Goal: Information Seeking & Learning: Learn about a topic

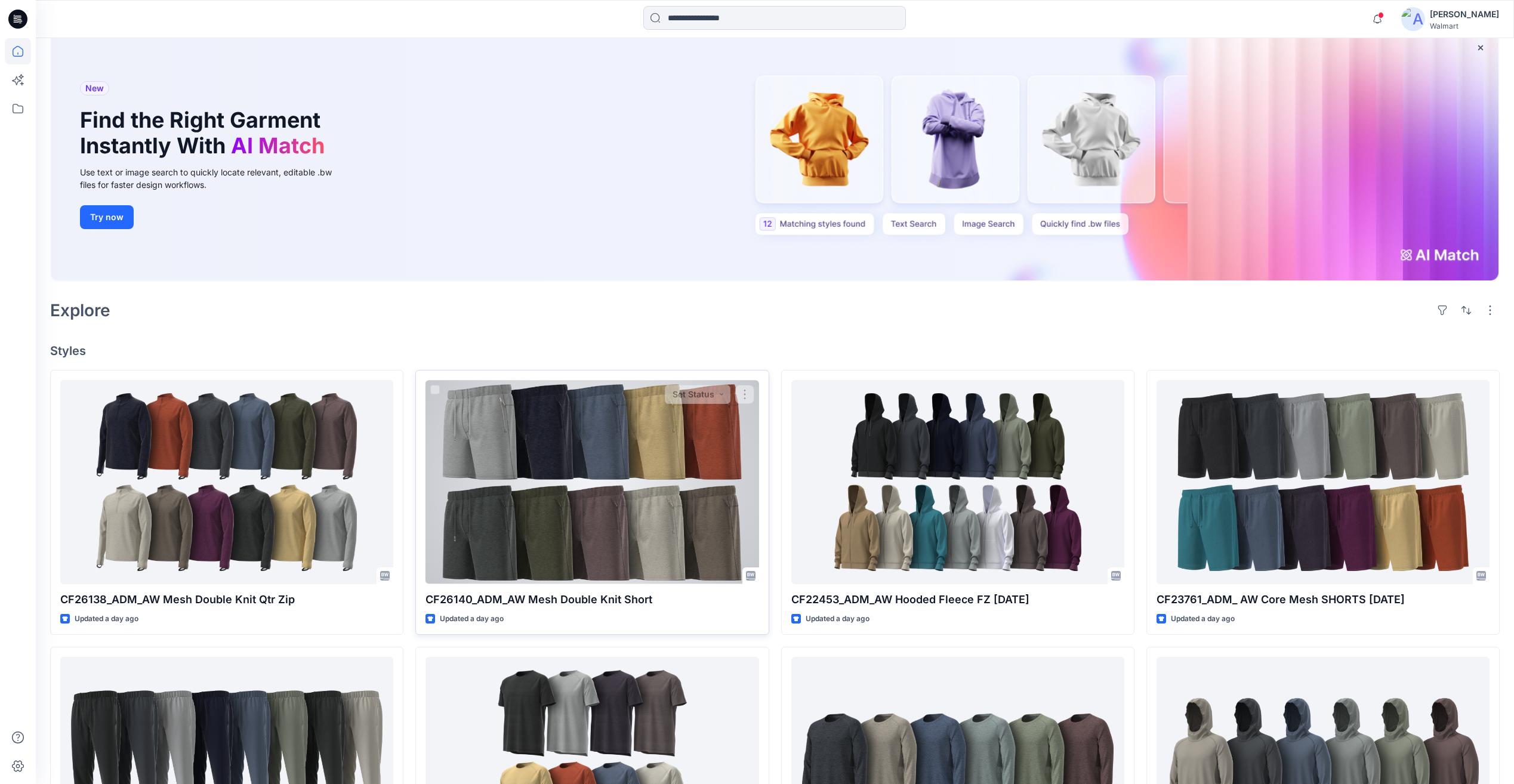
scroll to position [239, 0]
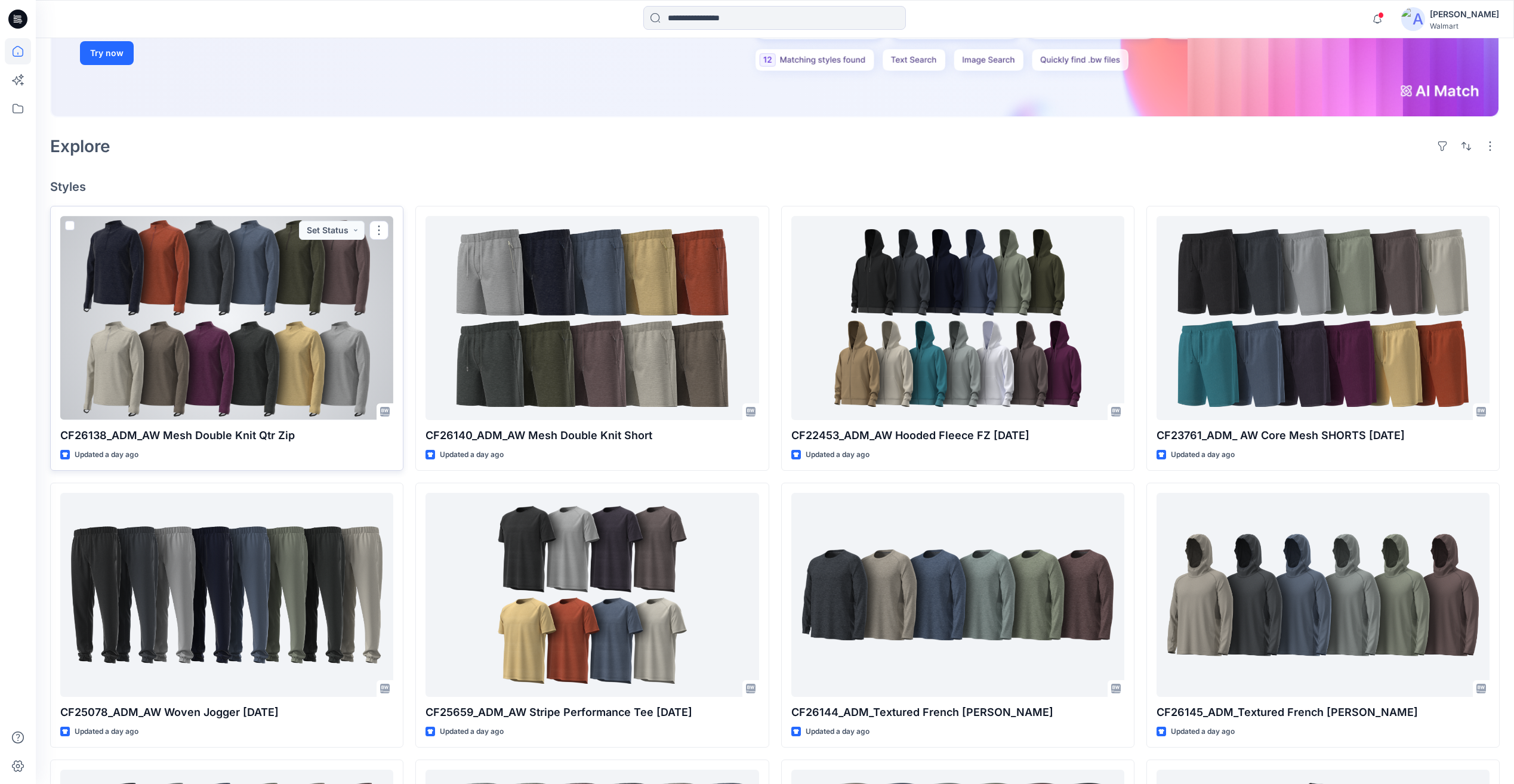
click at [229, 307] on div at bounding box center [227, 318] width 333 height 204
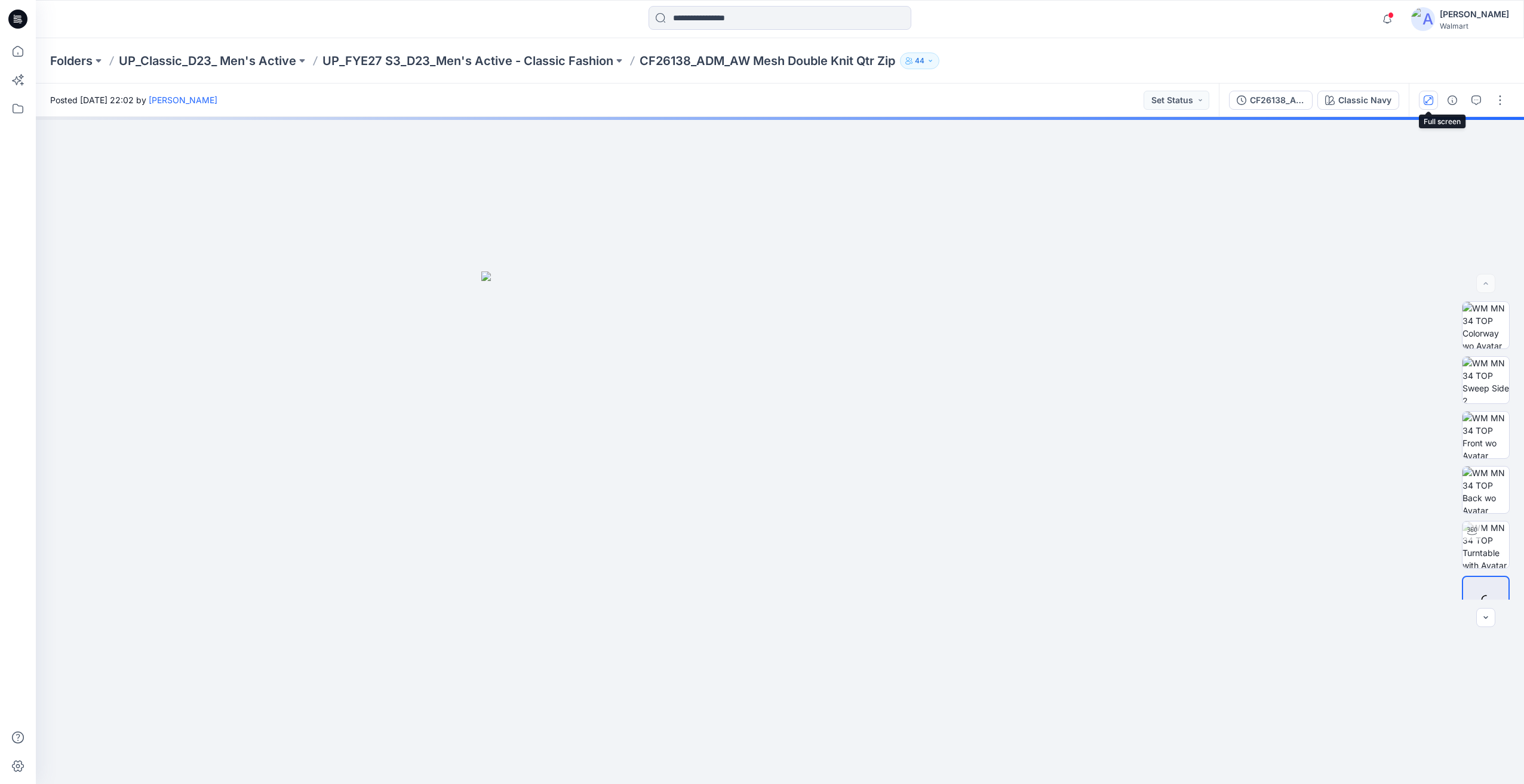
click at [1437, 94] on button "button" at bounding box center [1428, 101] width 19 height 19
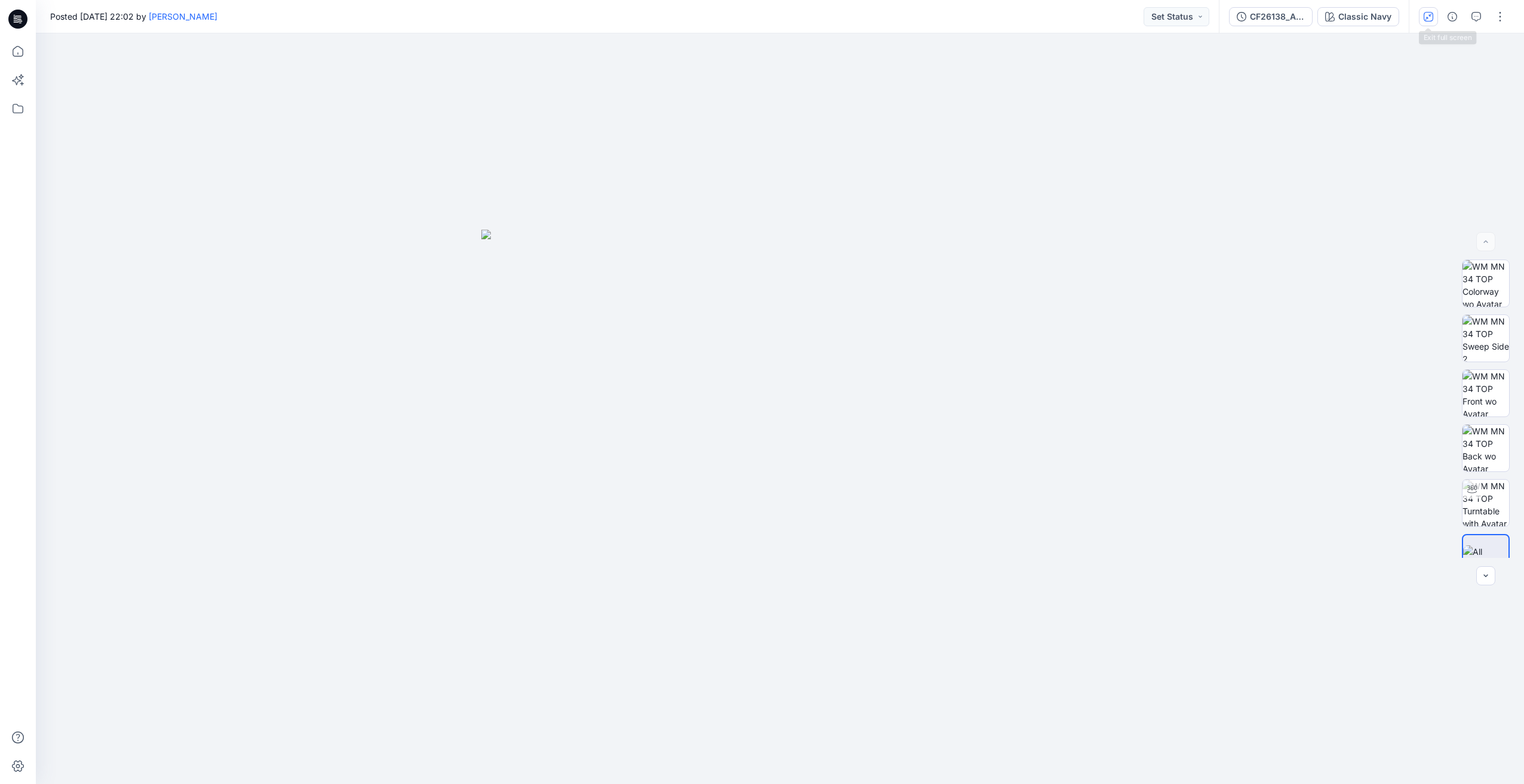
click at [1430, 18] on icon "button" at bounding box center [1428, 17] width 10 height 10
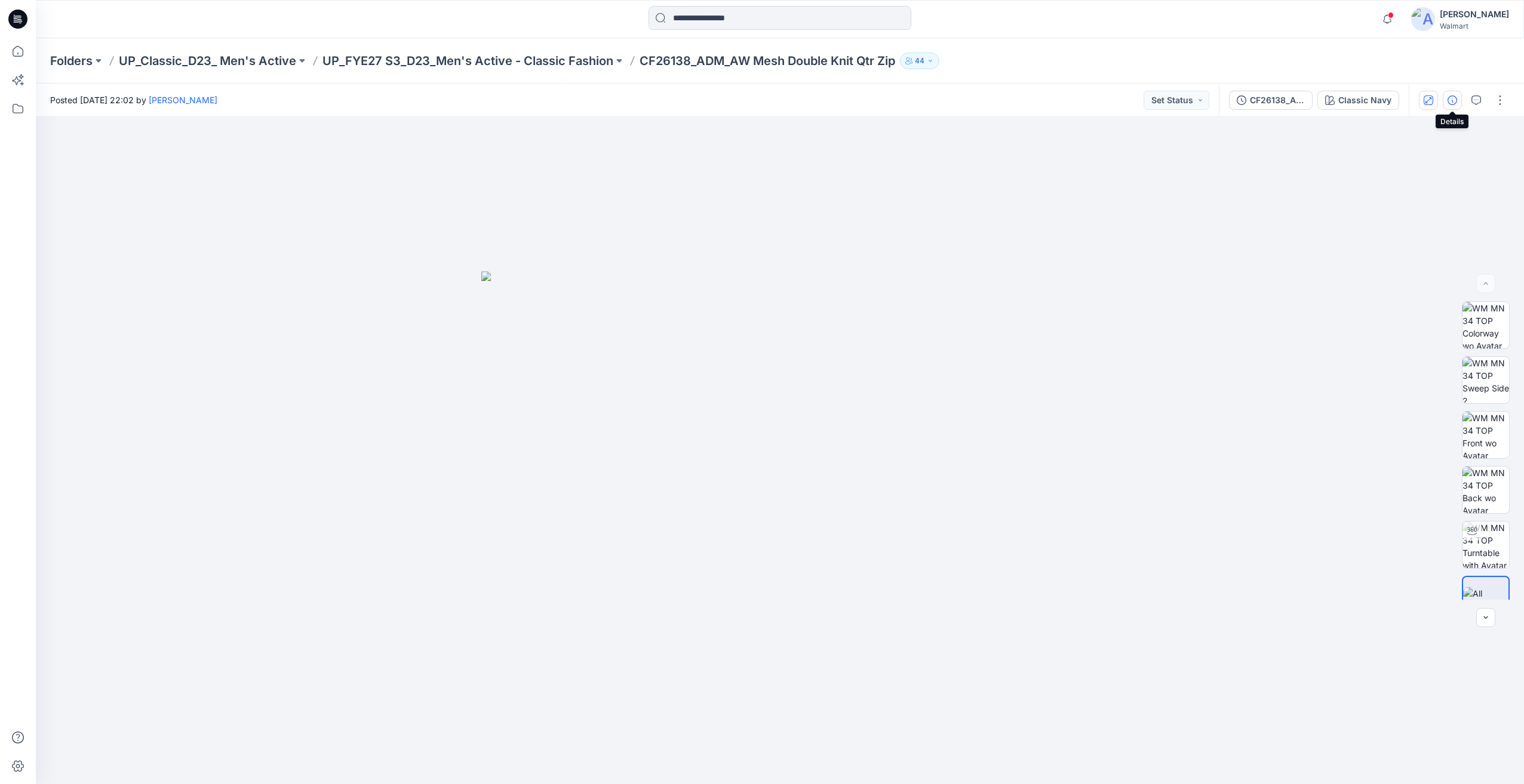
click at [1458, 99] on button "button" at bounding box center [1452, 101] width 19 height 19
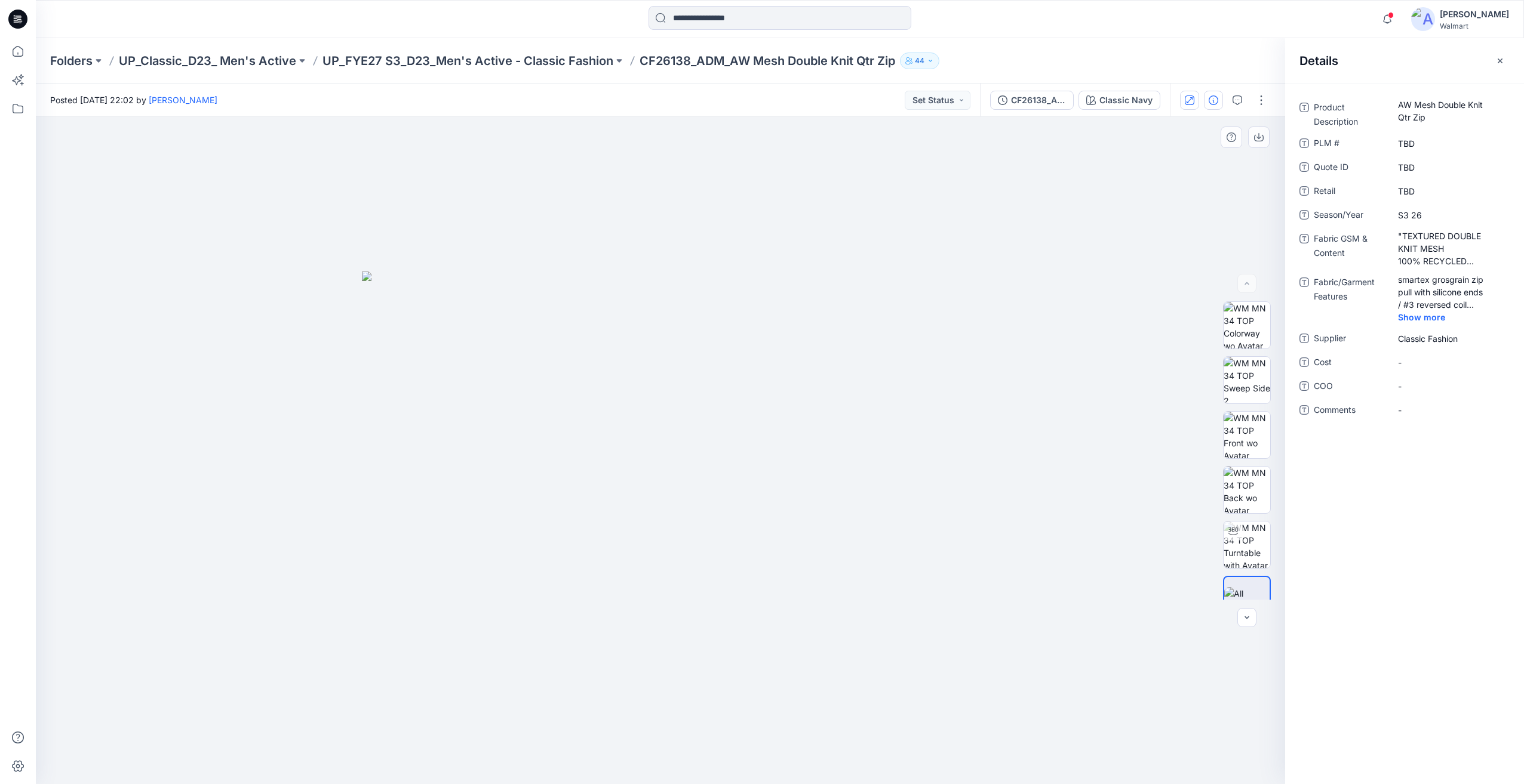
click at [1171, 238] on div at bounding box center [661, 451] width 1249 height 667
click at [1506, 63] on button "button" at bounding box center [1500, 61] width 19 height 19
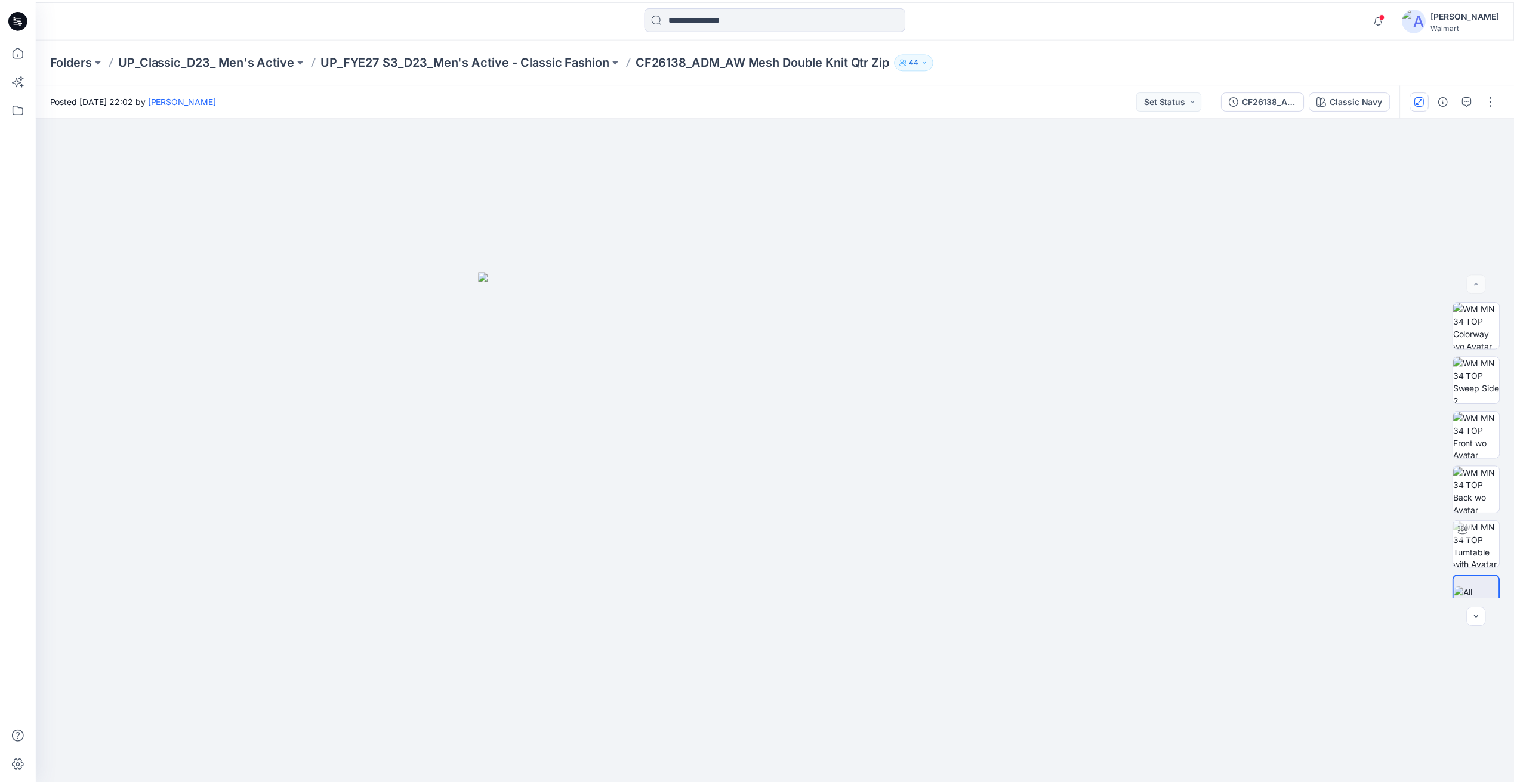
scroll to position [239, 0]
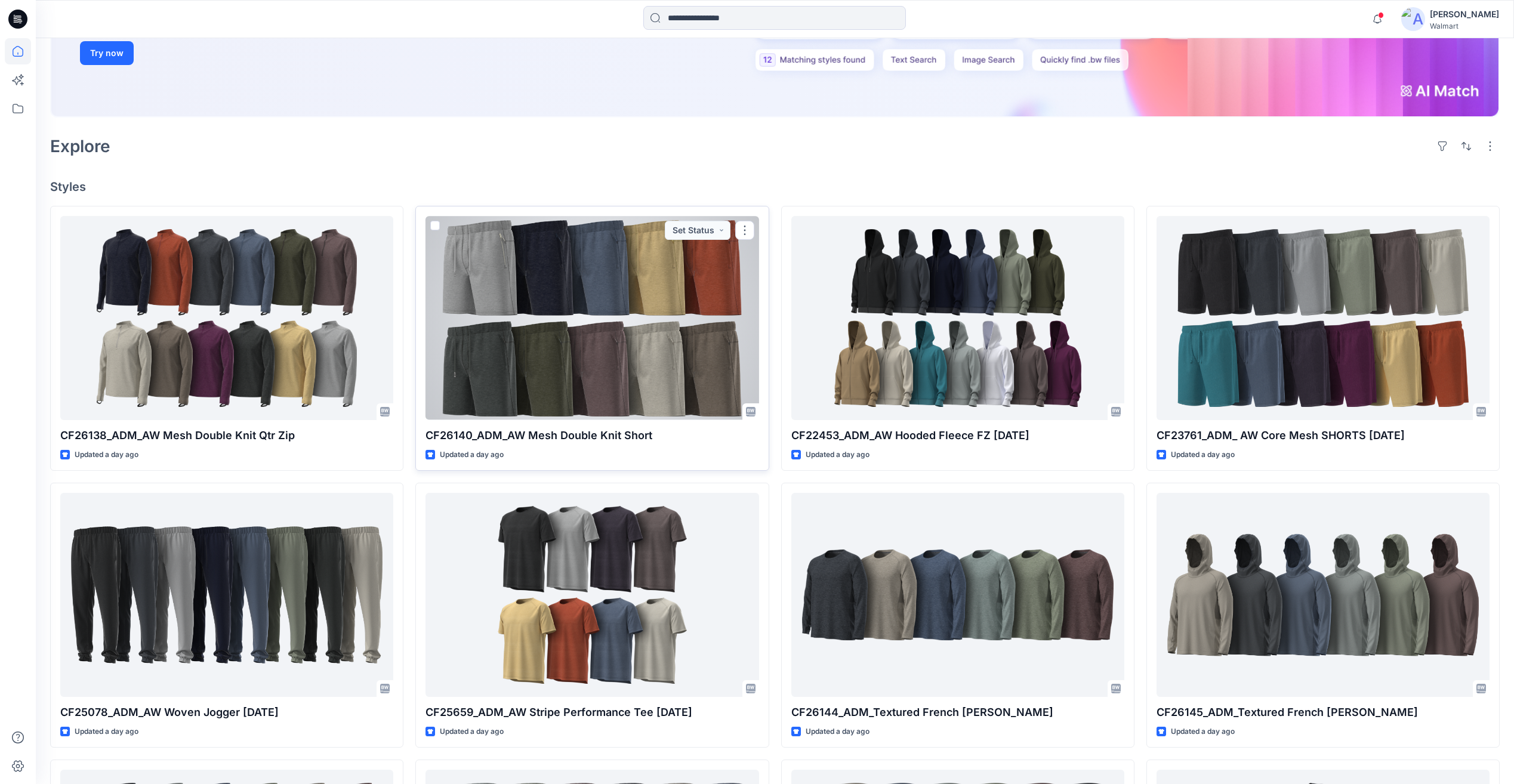
click at [691, 317] on div at bounding box center [592, 318] width 333 height 204
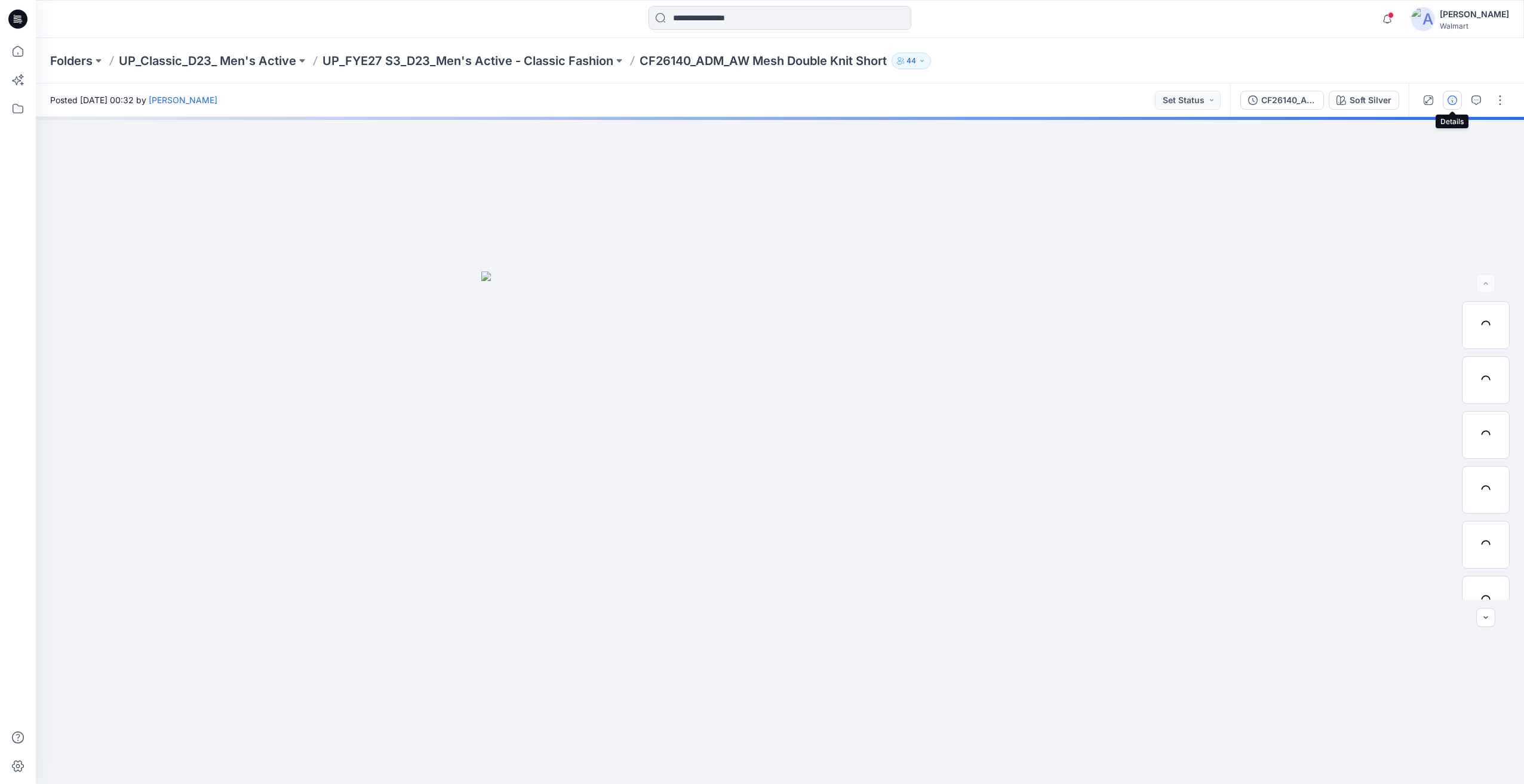
click at [1452, 101] on icon "button" at bounding box center [1452, 101] width 10 height 10
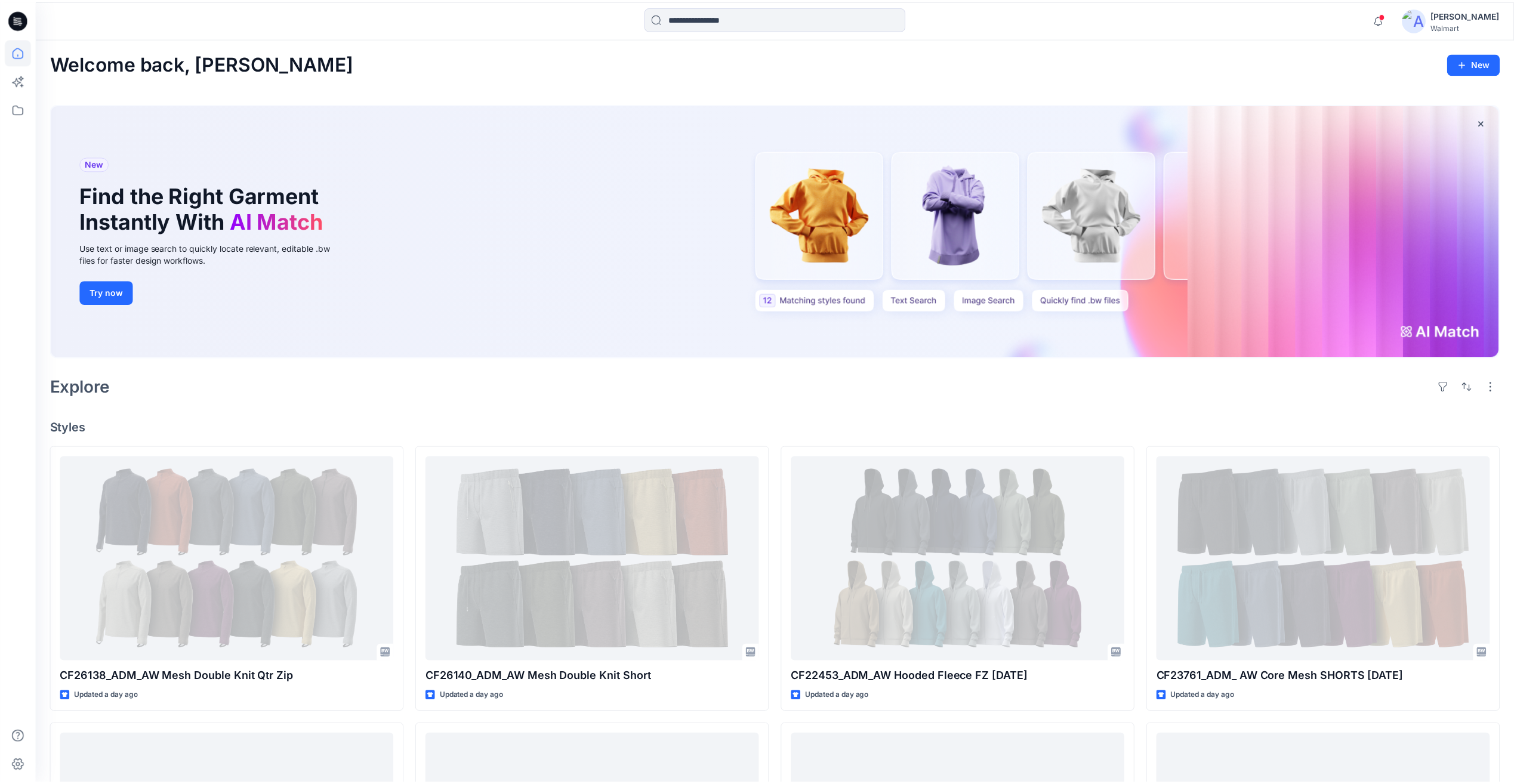
scroll to position [239, 0]
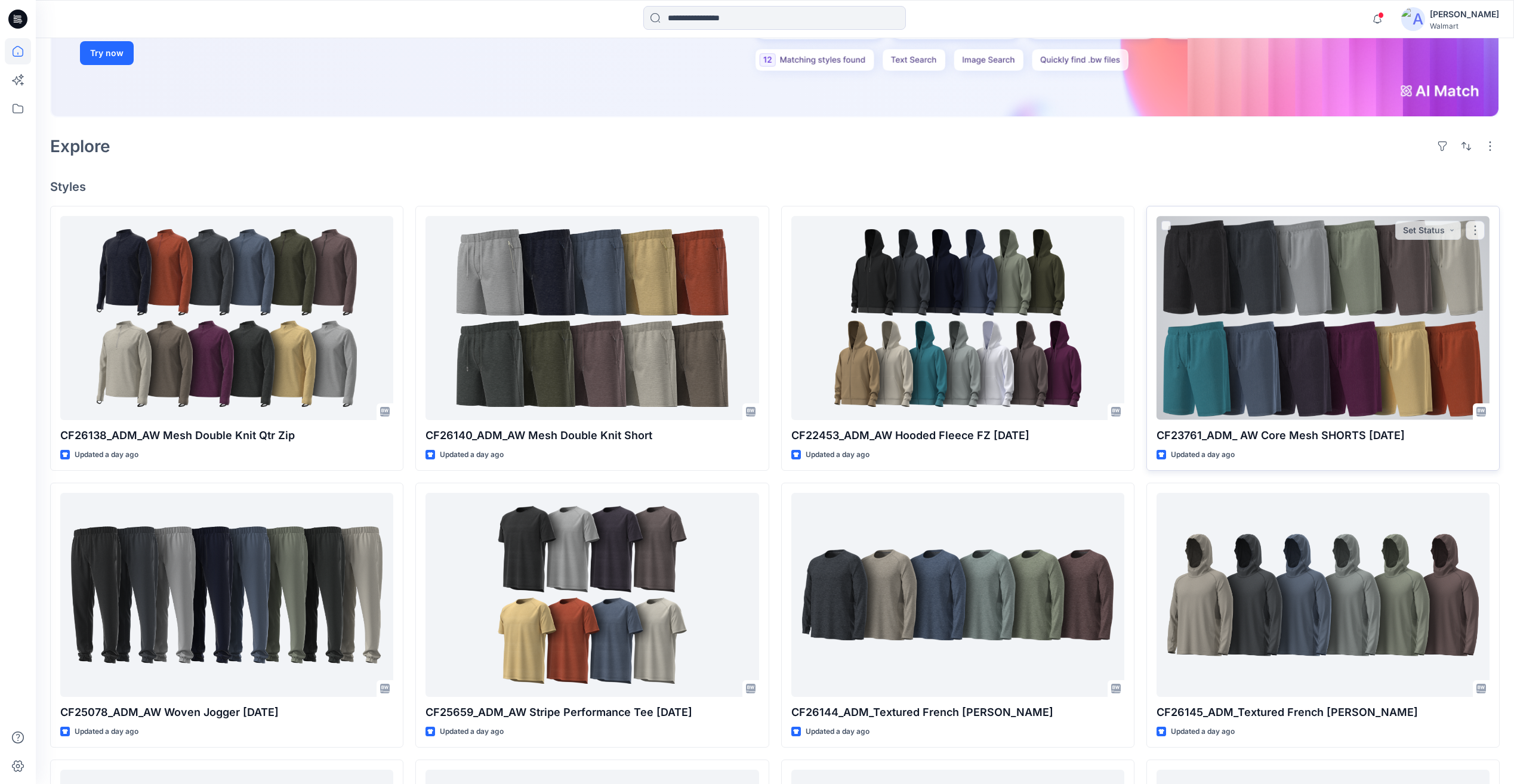
click at [1381, 287] on div at bounding box center [1323, 318] width 333 height 204
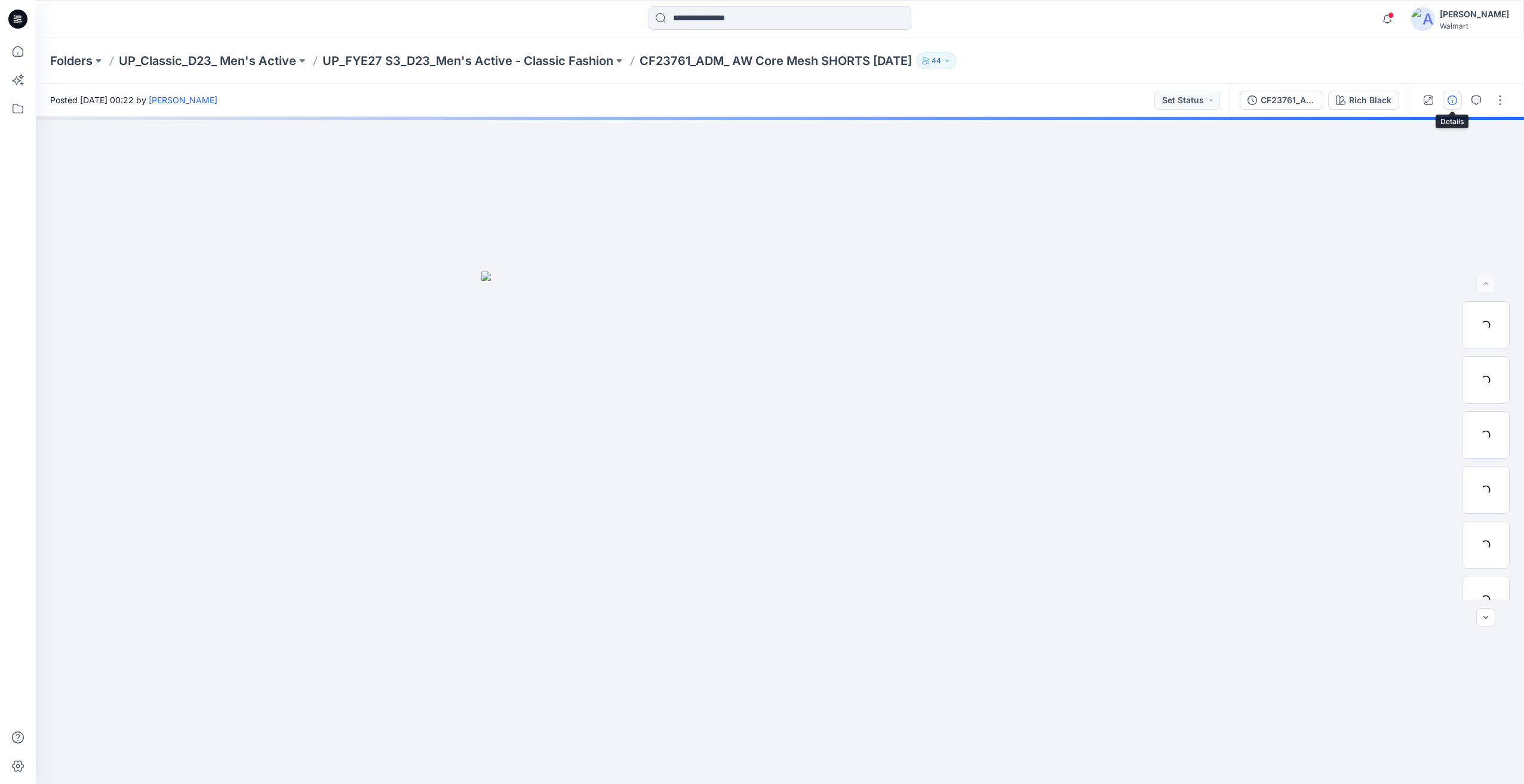
click at [1452, 105] on button "button" at bounding box center [1452, 101] width 19 height 19
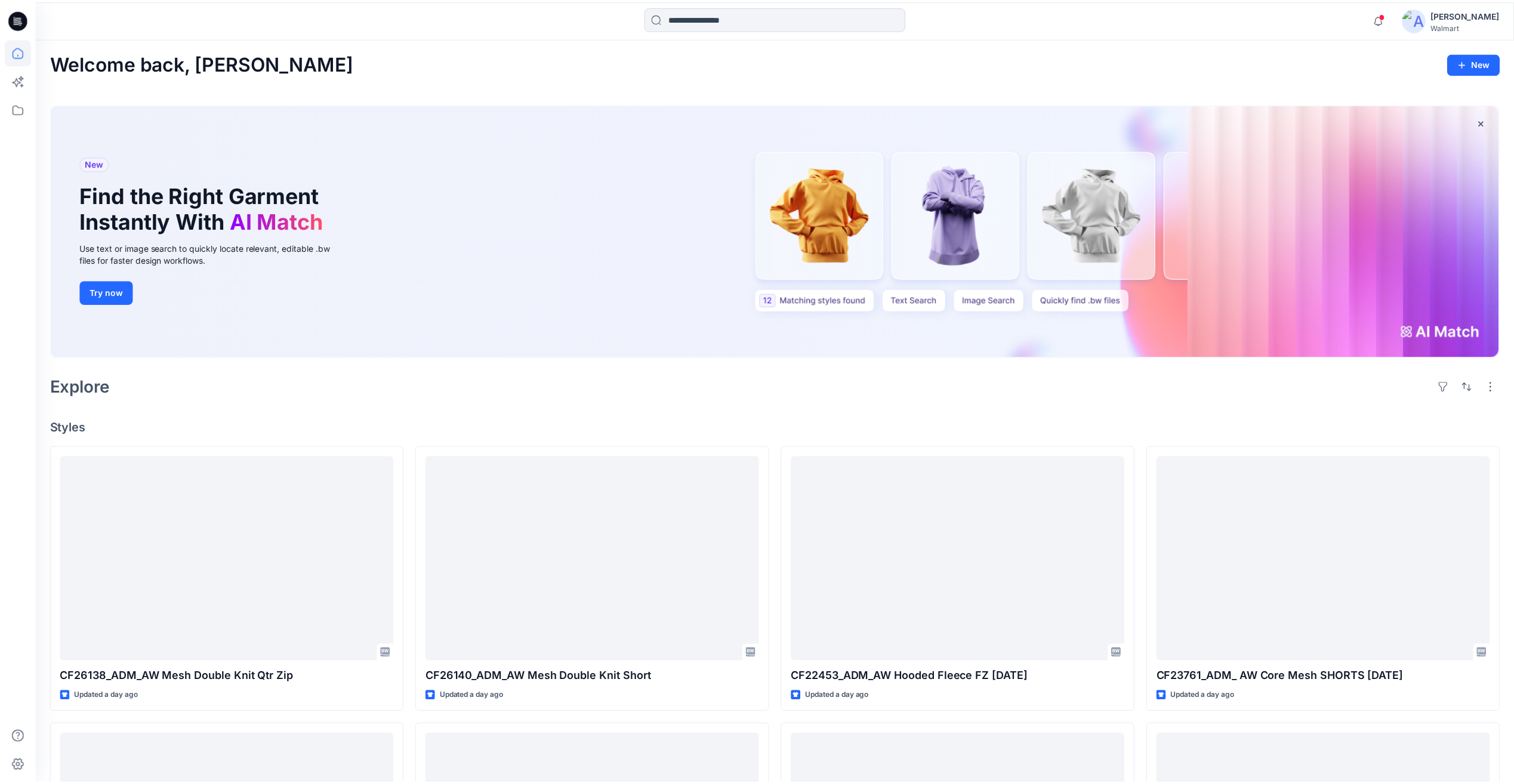
scroll to position [239, 0]
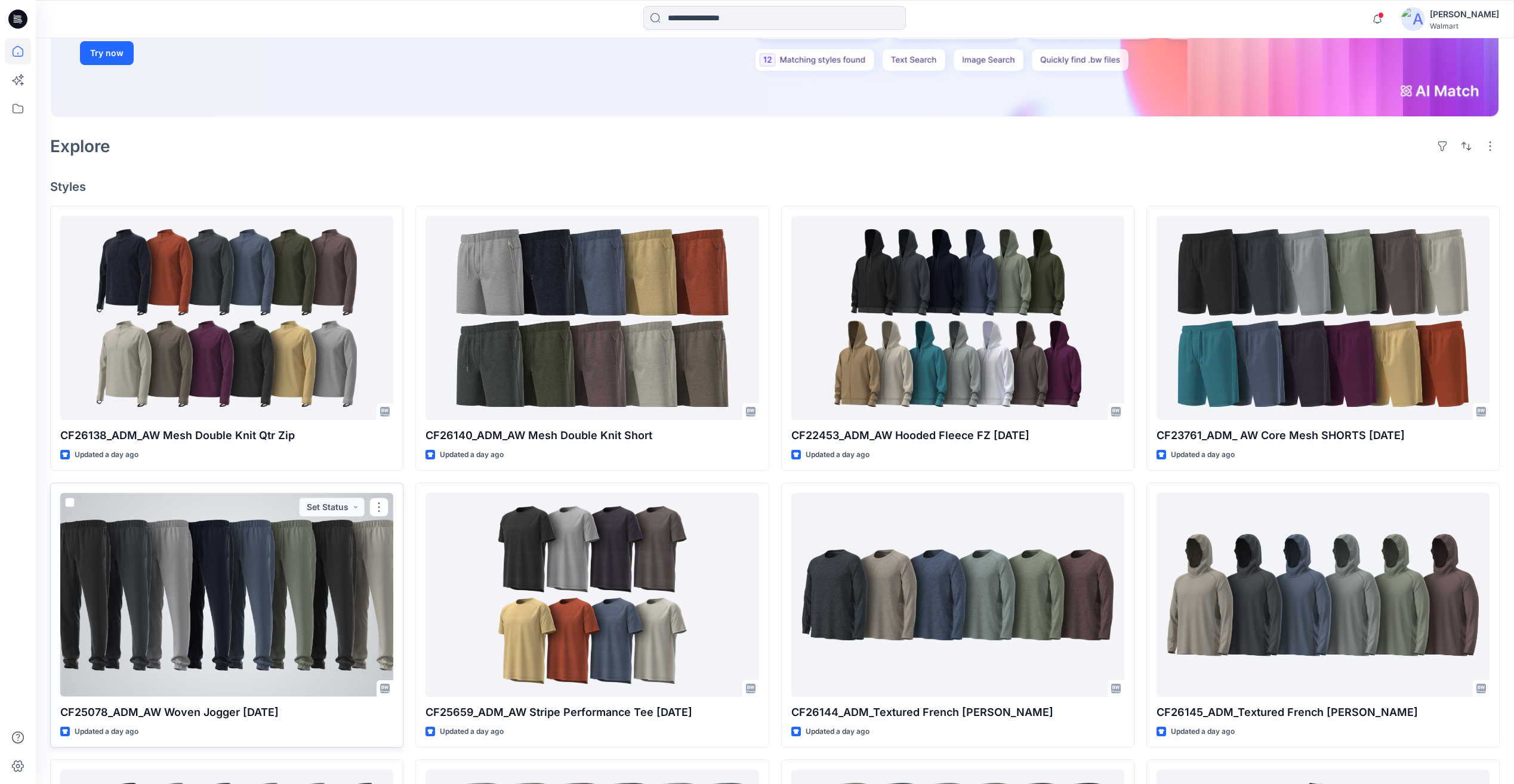
click at [376, 593] on div at bounding box center [227, 594] width 333 height 204
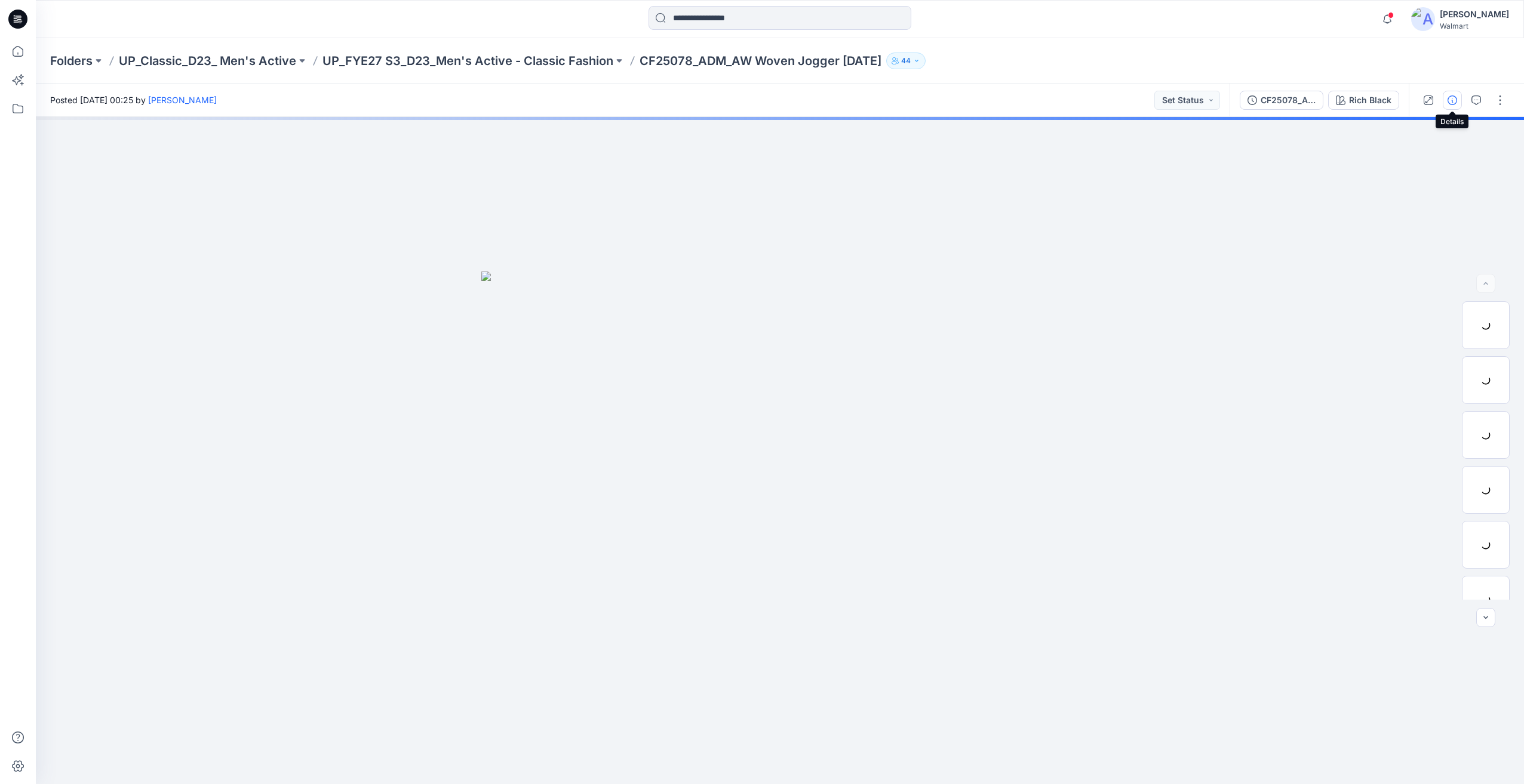
click at [1455, 106] on button "button" at bounding box center [1452, 101] width 19 height 19
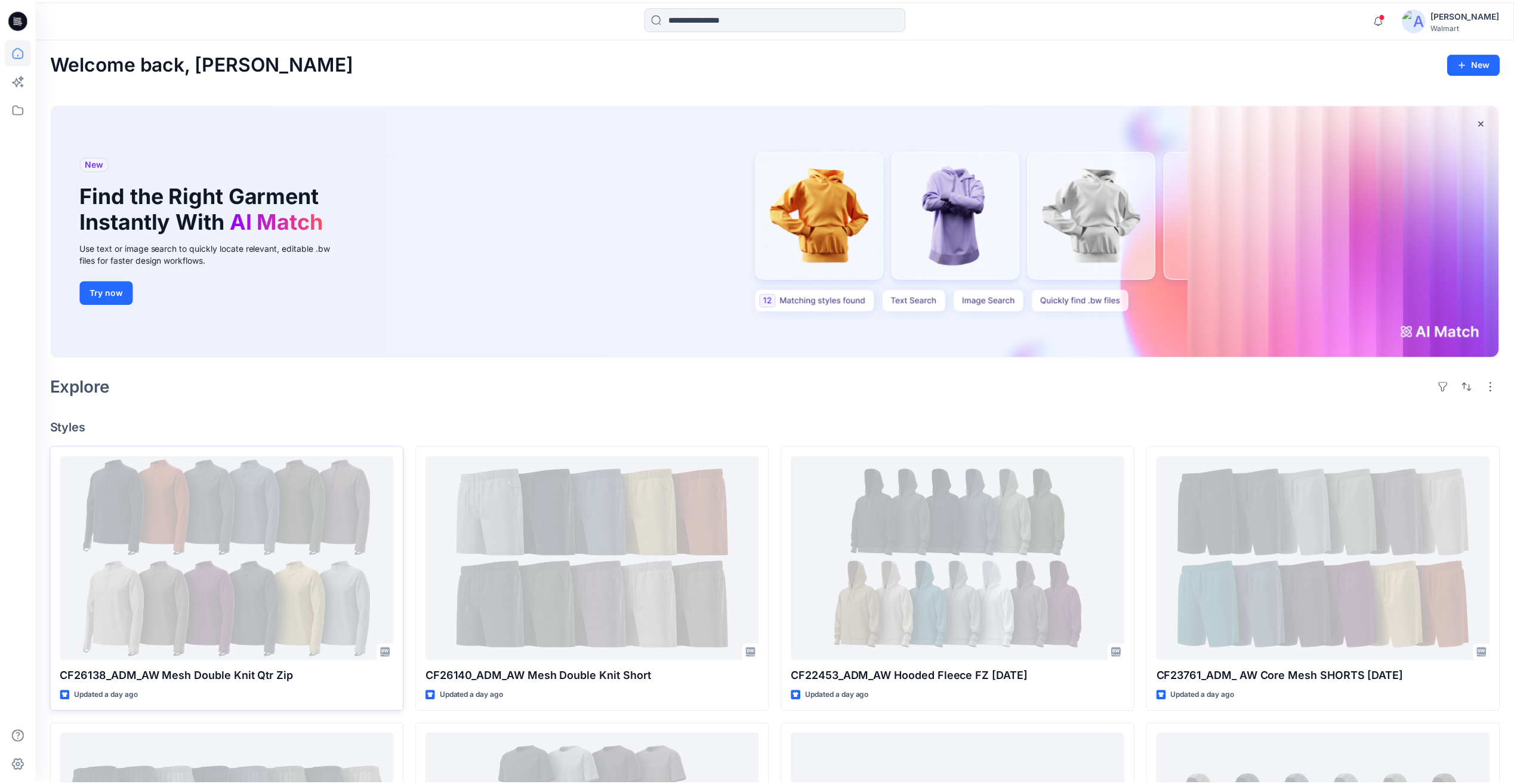
scroll to position [239, 0]
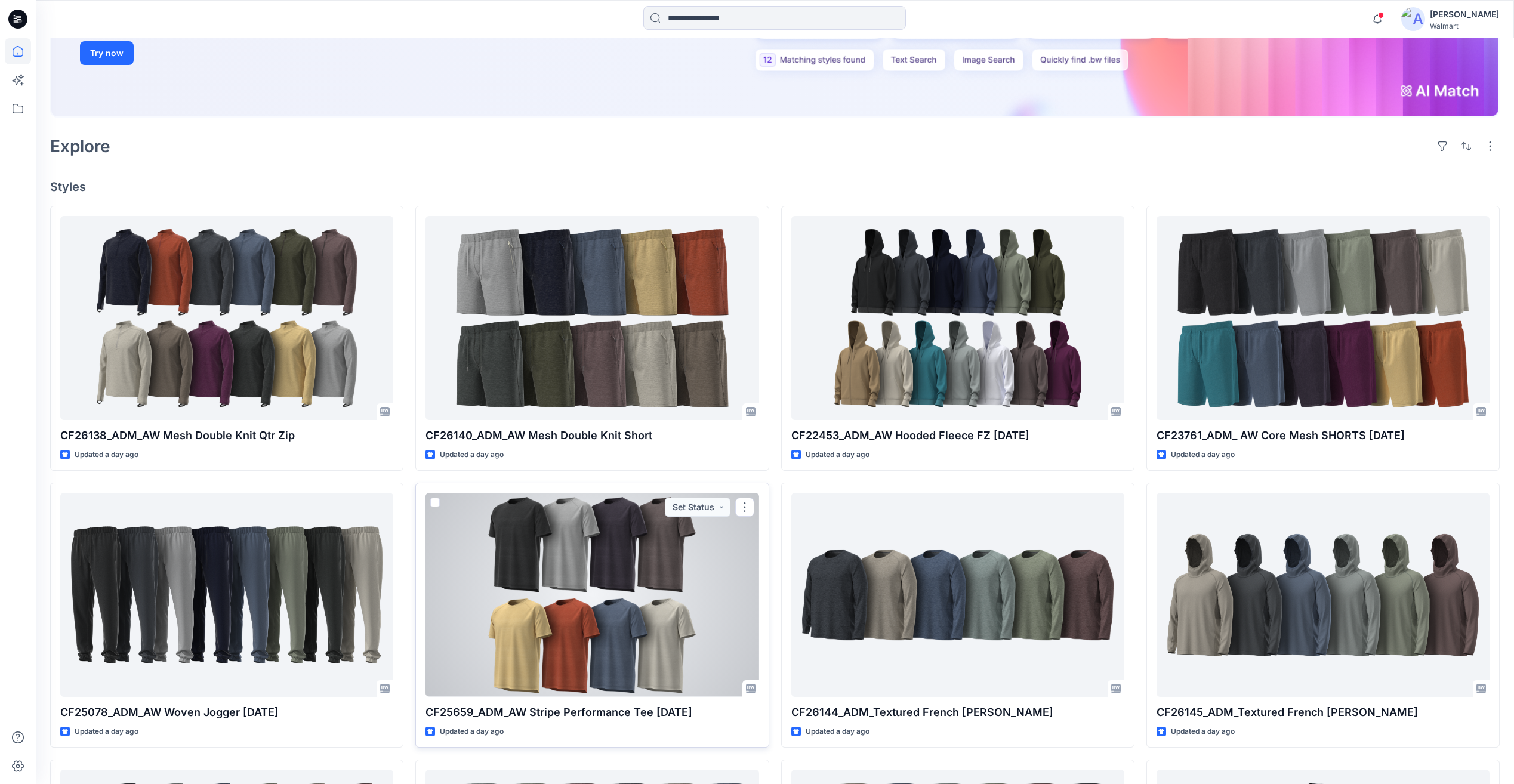
click at [656, 579] on div at bounding box center [592, 594] width 333 height 204
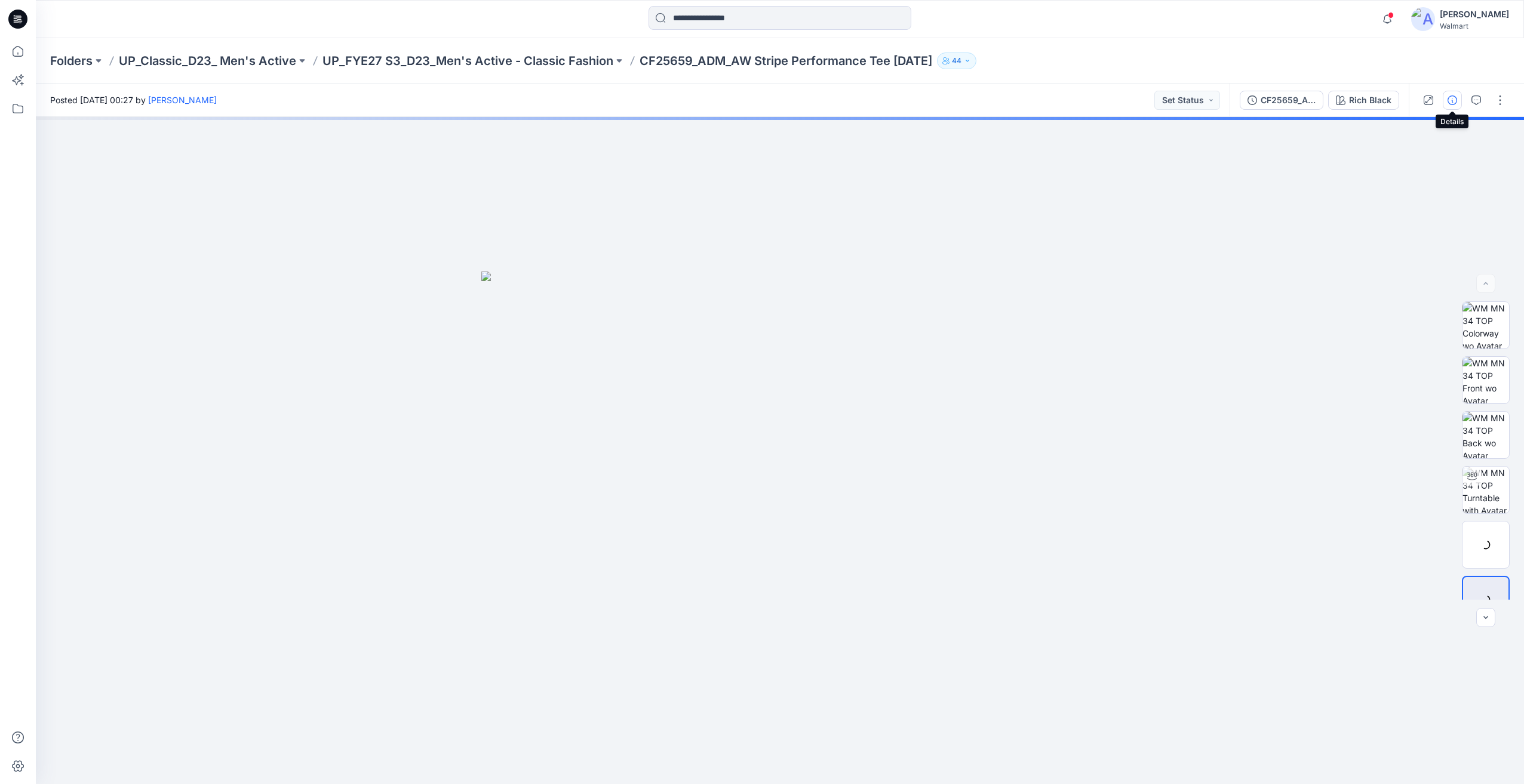
click at [1455, 101] on icon "button" at bounding box center [1452, 101] width 10 height 10
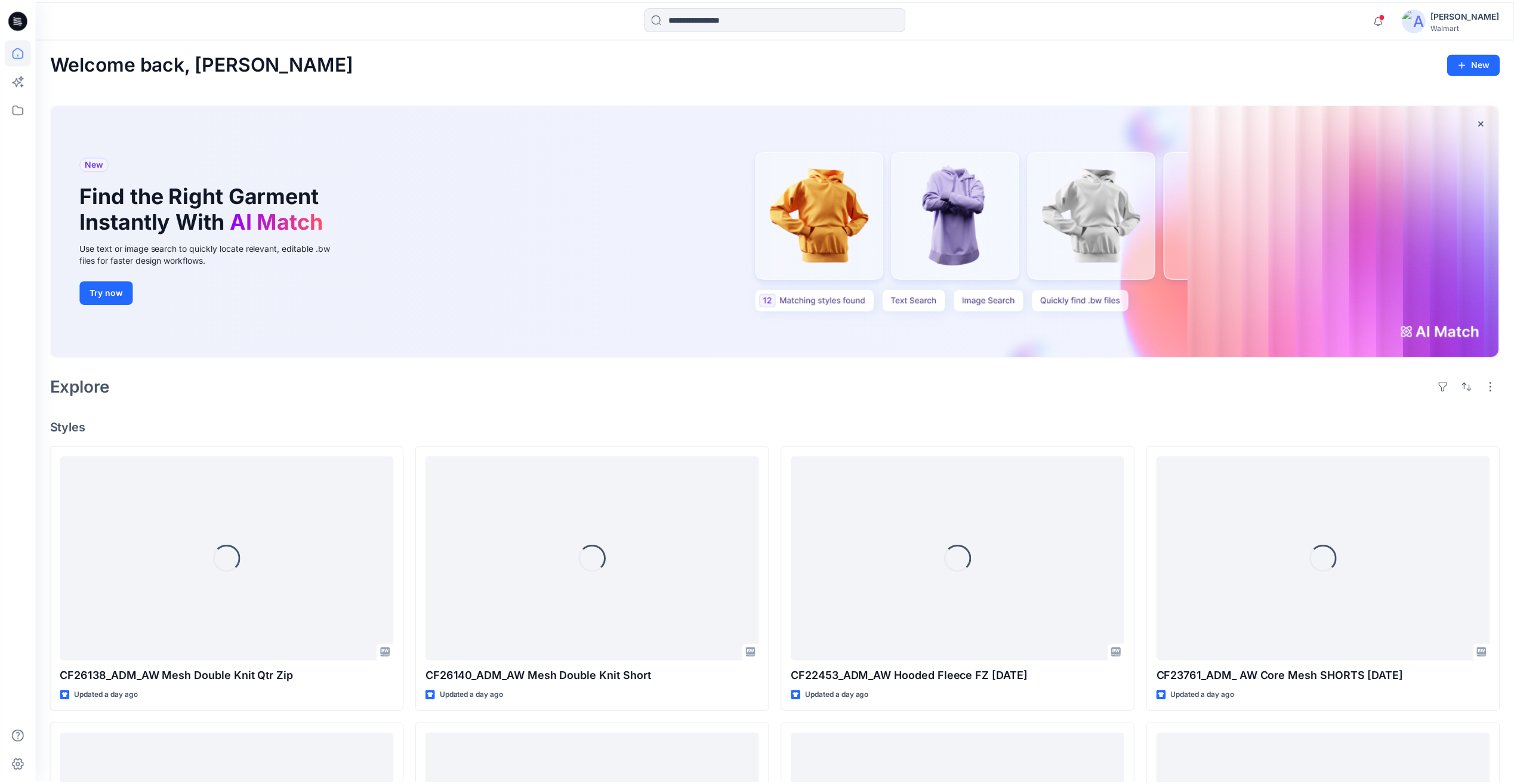
scroll to position [239, 0]
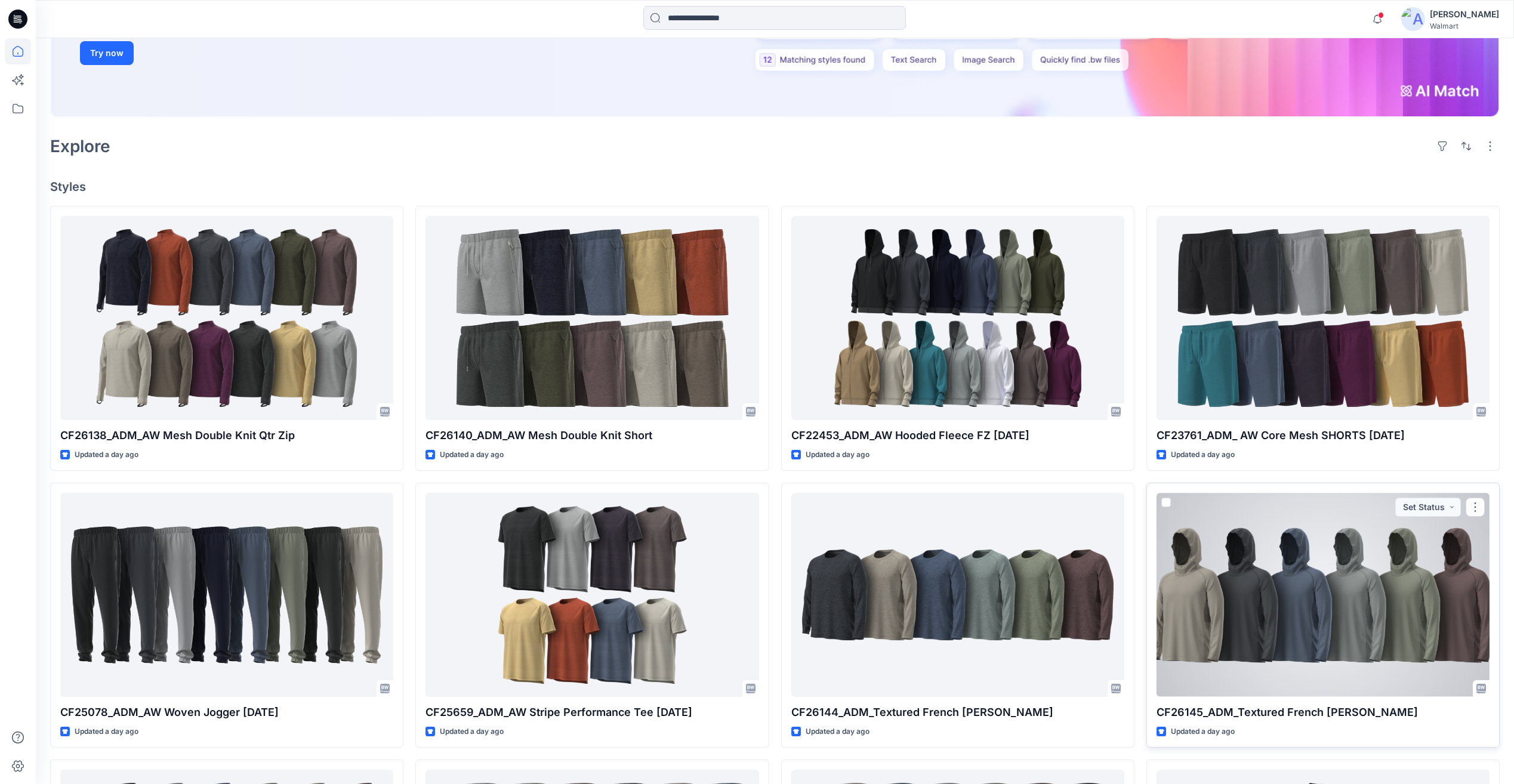
click at [1301, 600] on div at bounding box center [1323, 594] width 333 height 204
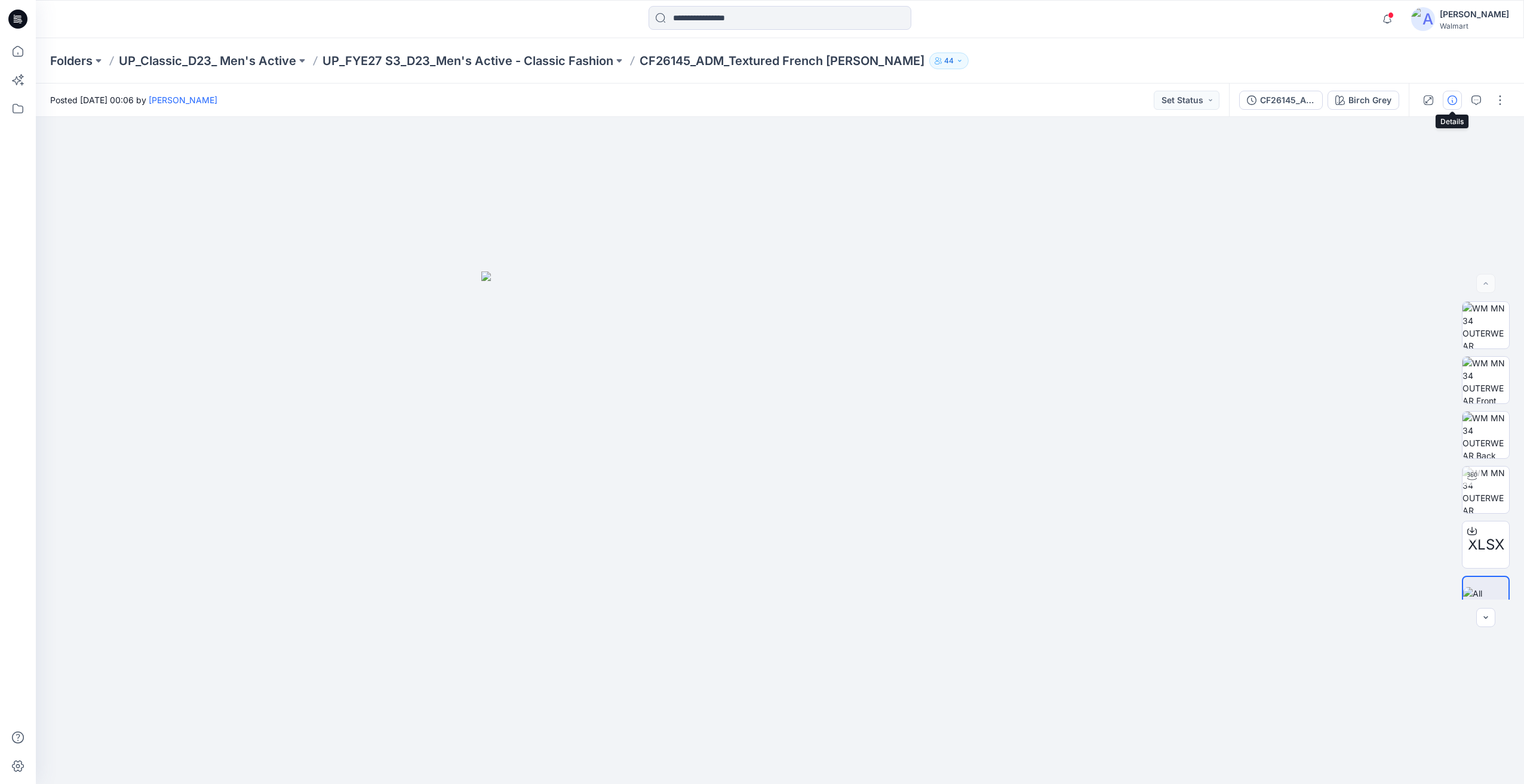
click at [1452, 103] on icon "button" at bounding box center [1452, 101] width 10 height 10
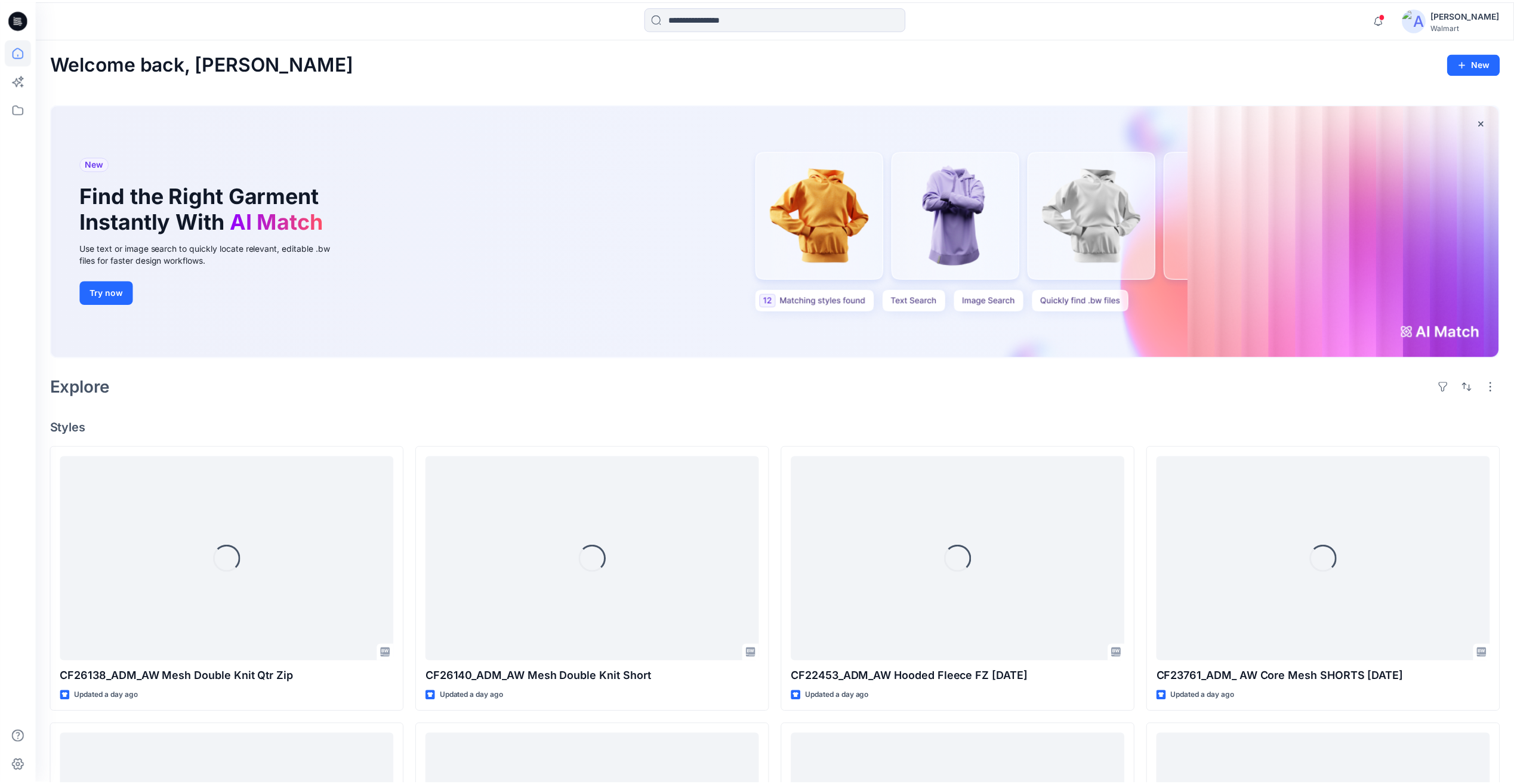
scroll to position [239, 0]
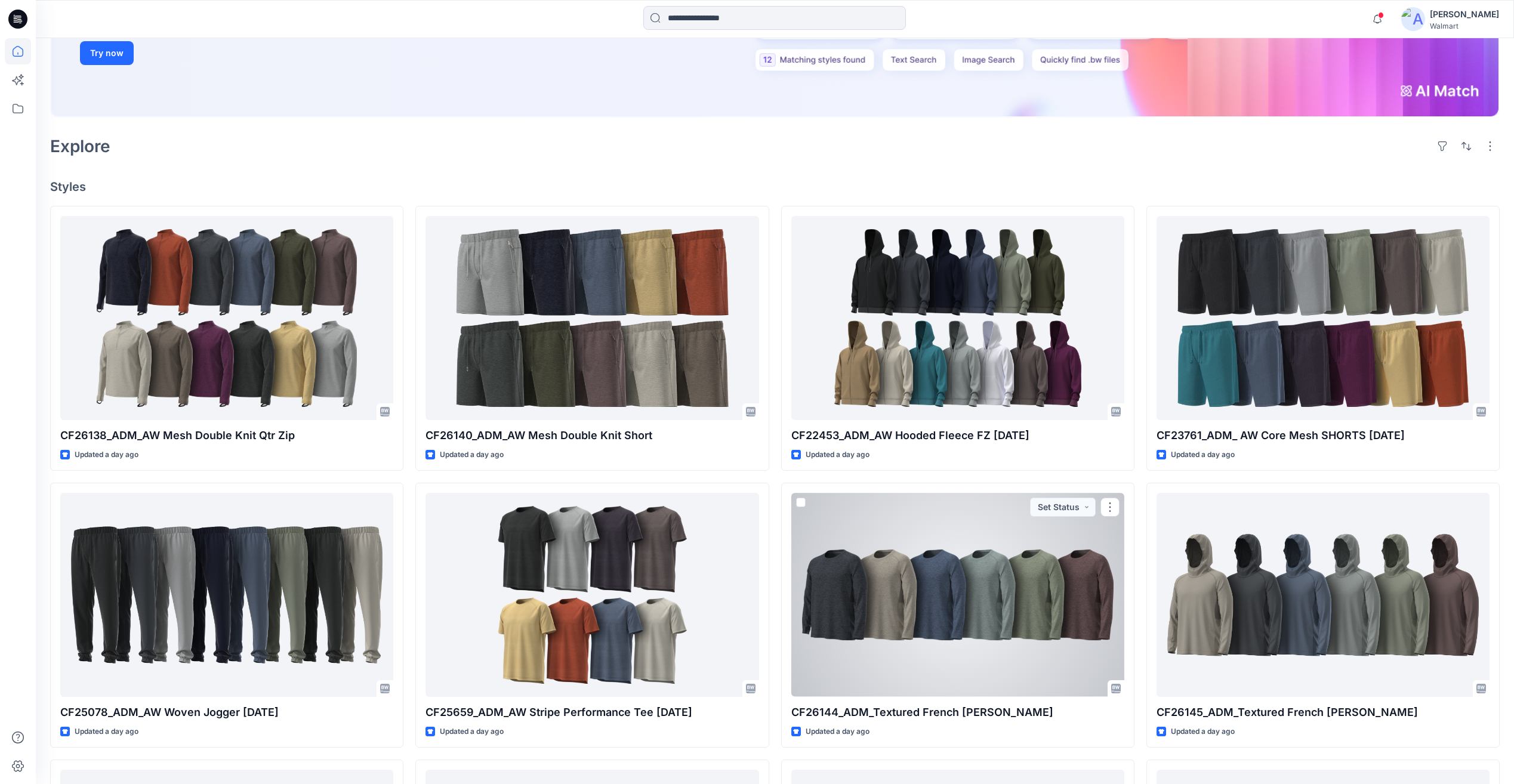
click at [1035, 611] on div at bounding box center [957, 594] width 333 height 204
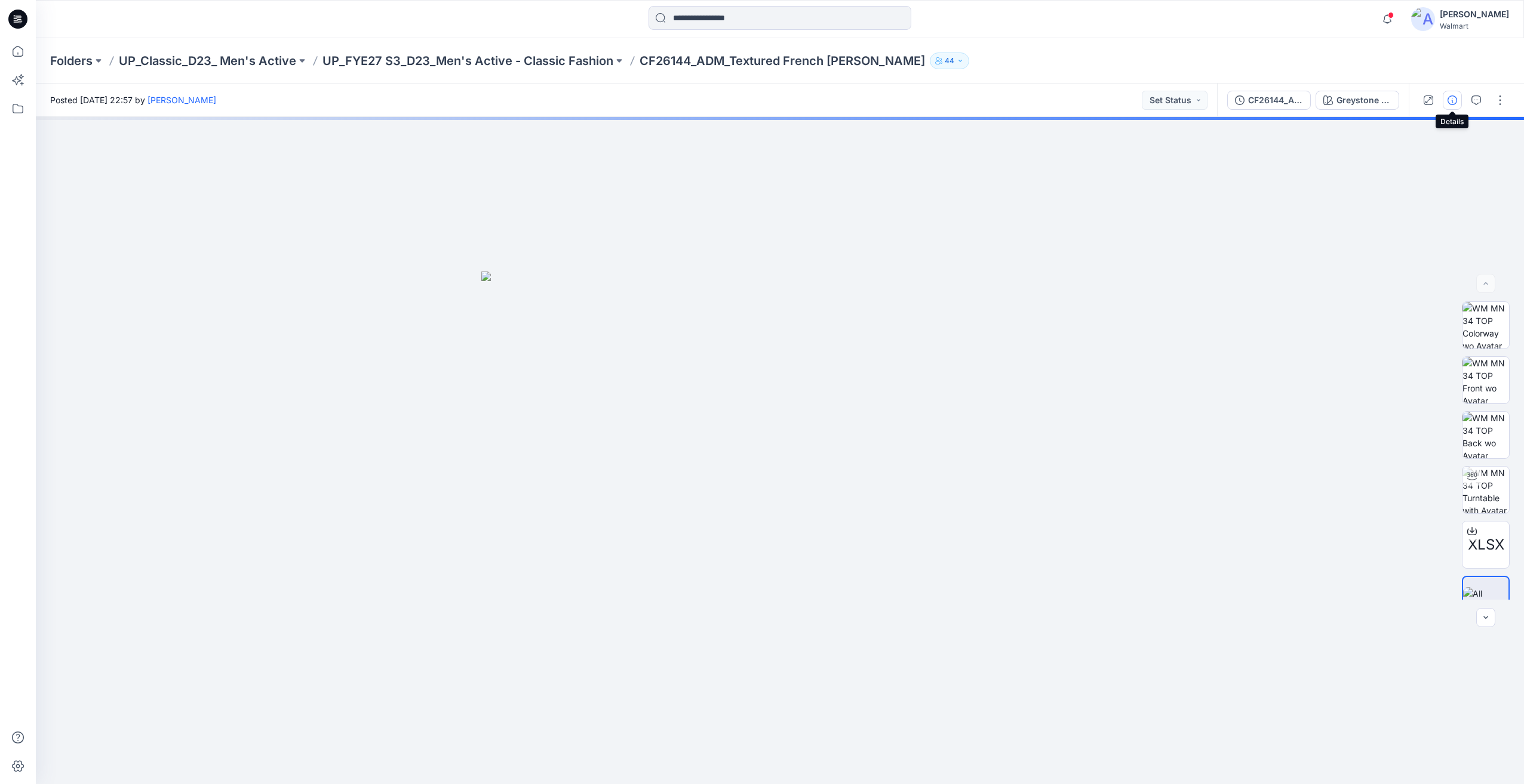
click at [1455, 99] on icon "button" at bounding box center [1452, 101] width 10 height 10
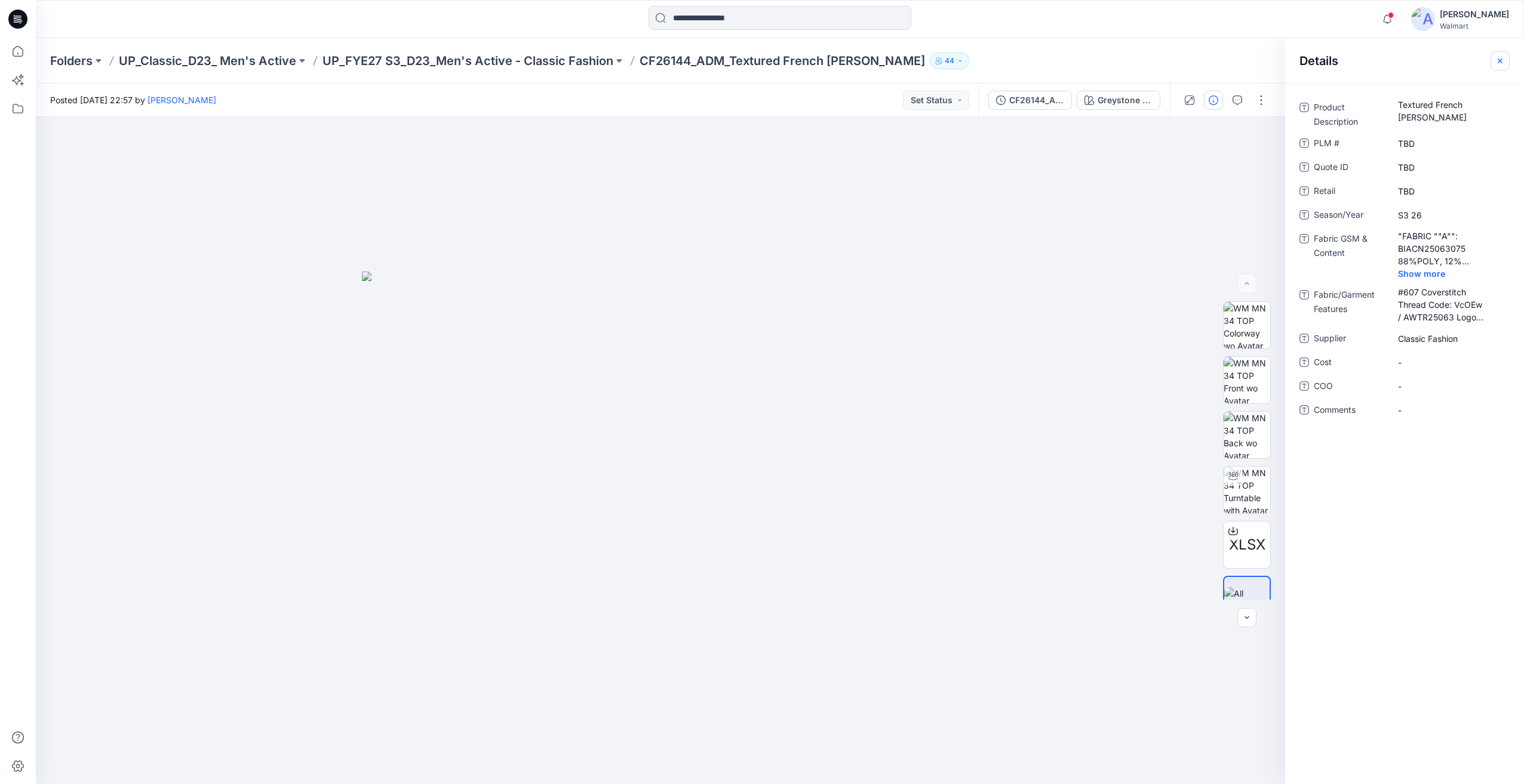
click at [1501, 61] on icon "button" at bounding box center [1500, 61] width 10 height 10
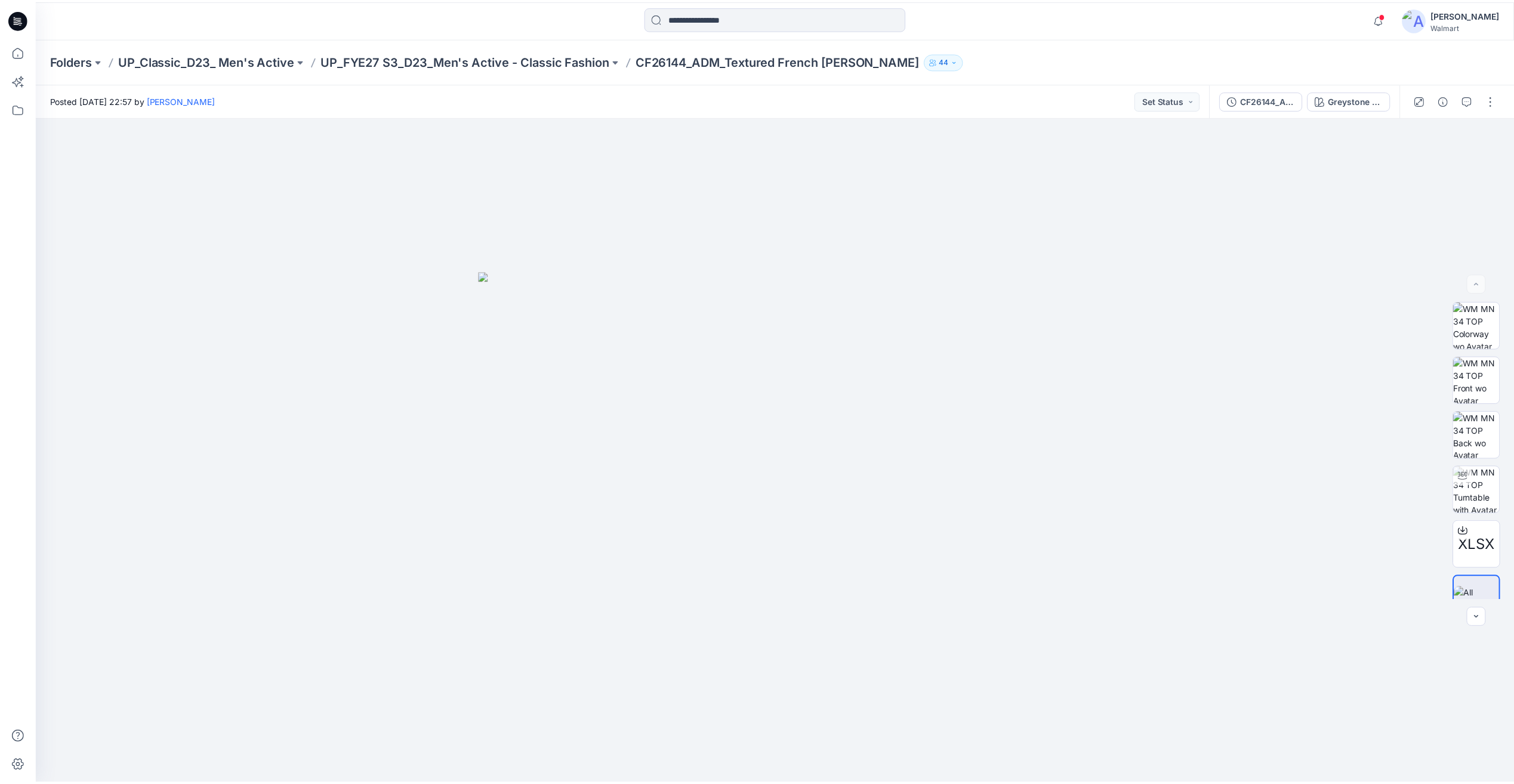
scroll to position [239, 0]
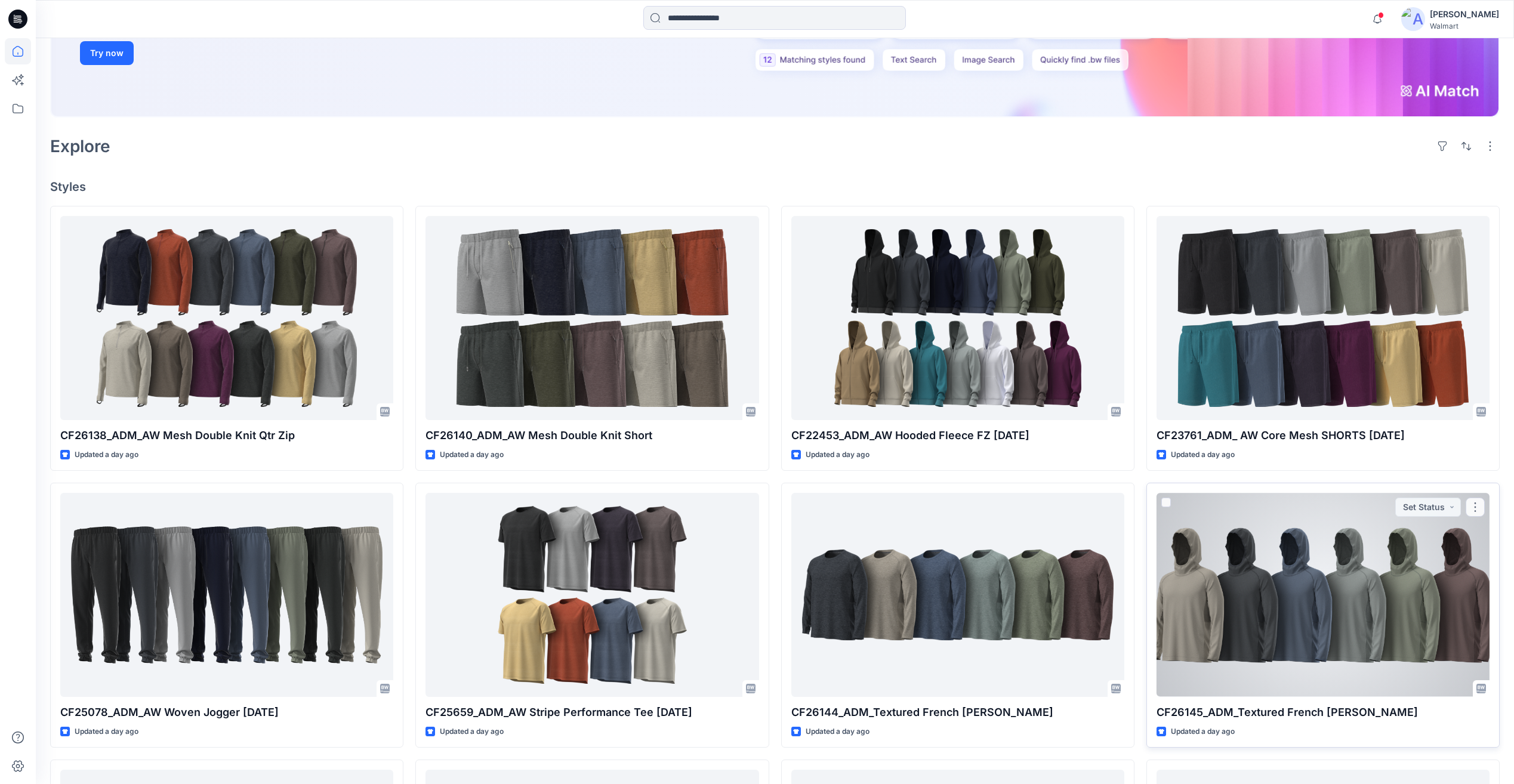
click at [1286, 556] on div at bounding box center [1323, 594] width 333 height 204
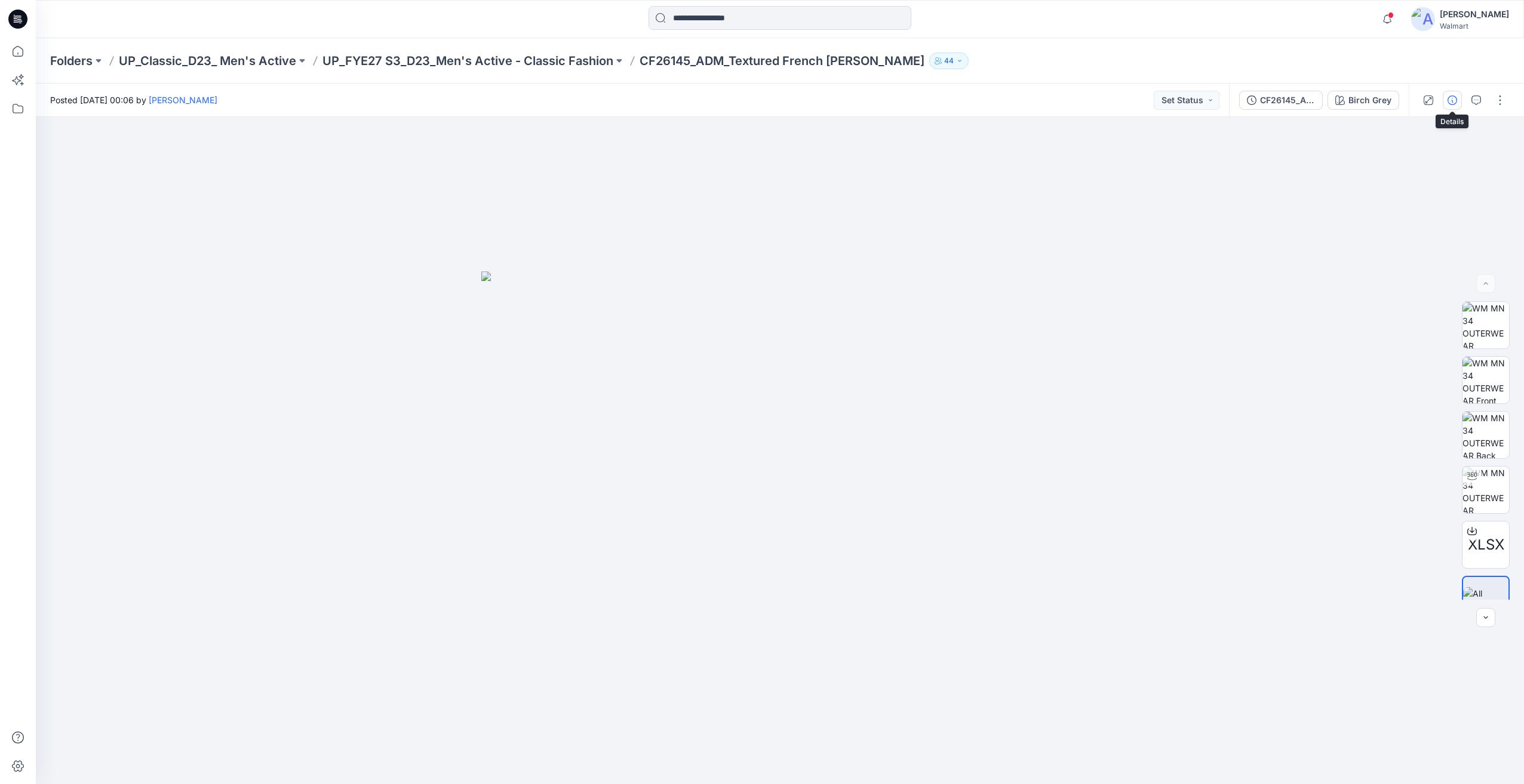
click at [1453, 98] on icon "button" at bounding box center [1452, 101] width 10 height 10
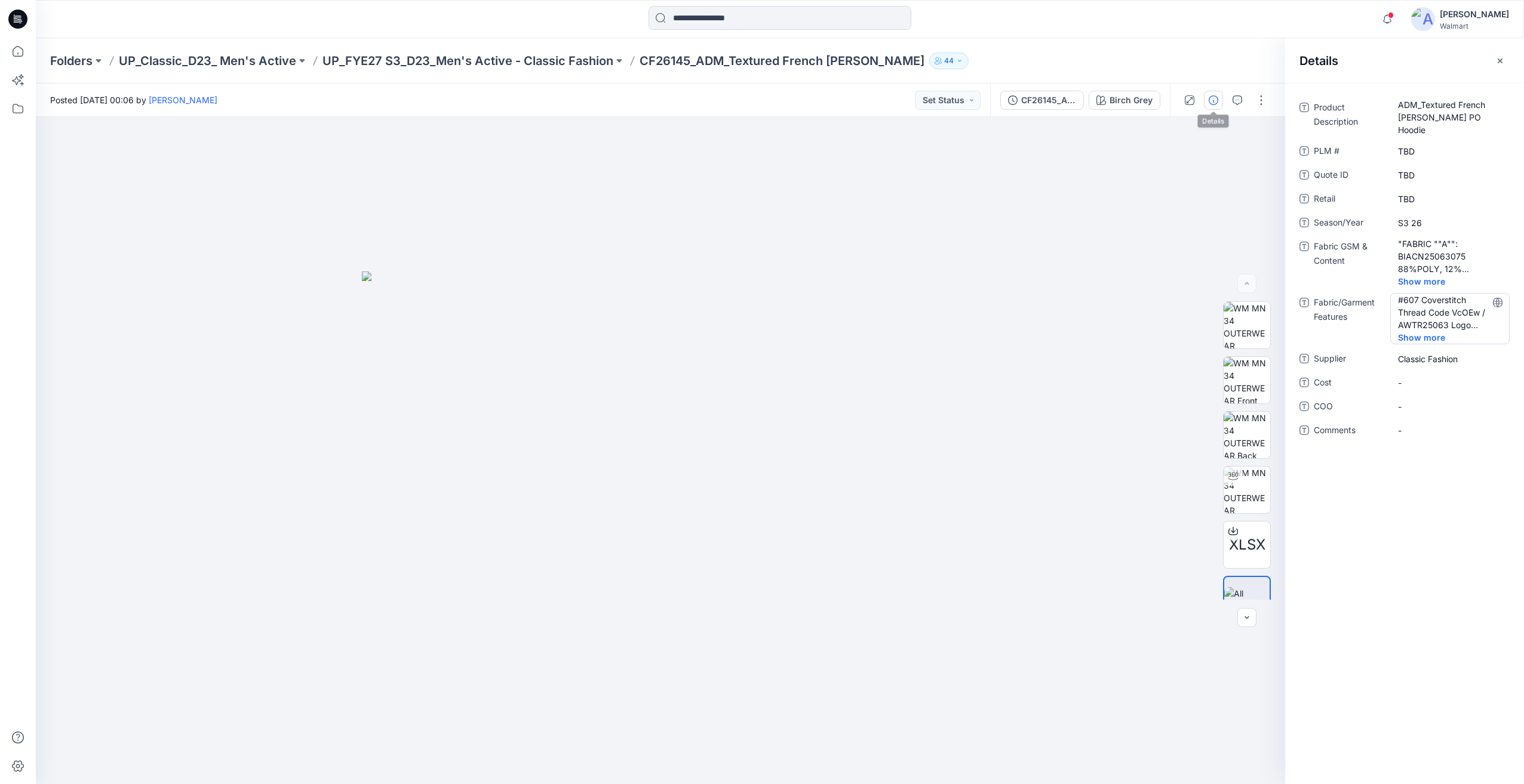
click at [1431, 335] on span "Show more" at bounding box center [1429, 338] width 62 height 13
click at [1418, 275] on span "Show more" at bounding box center [1429, 282] width 62 height 13
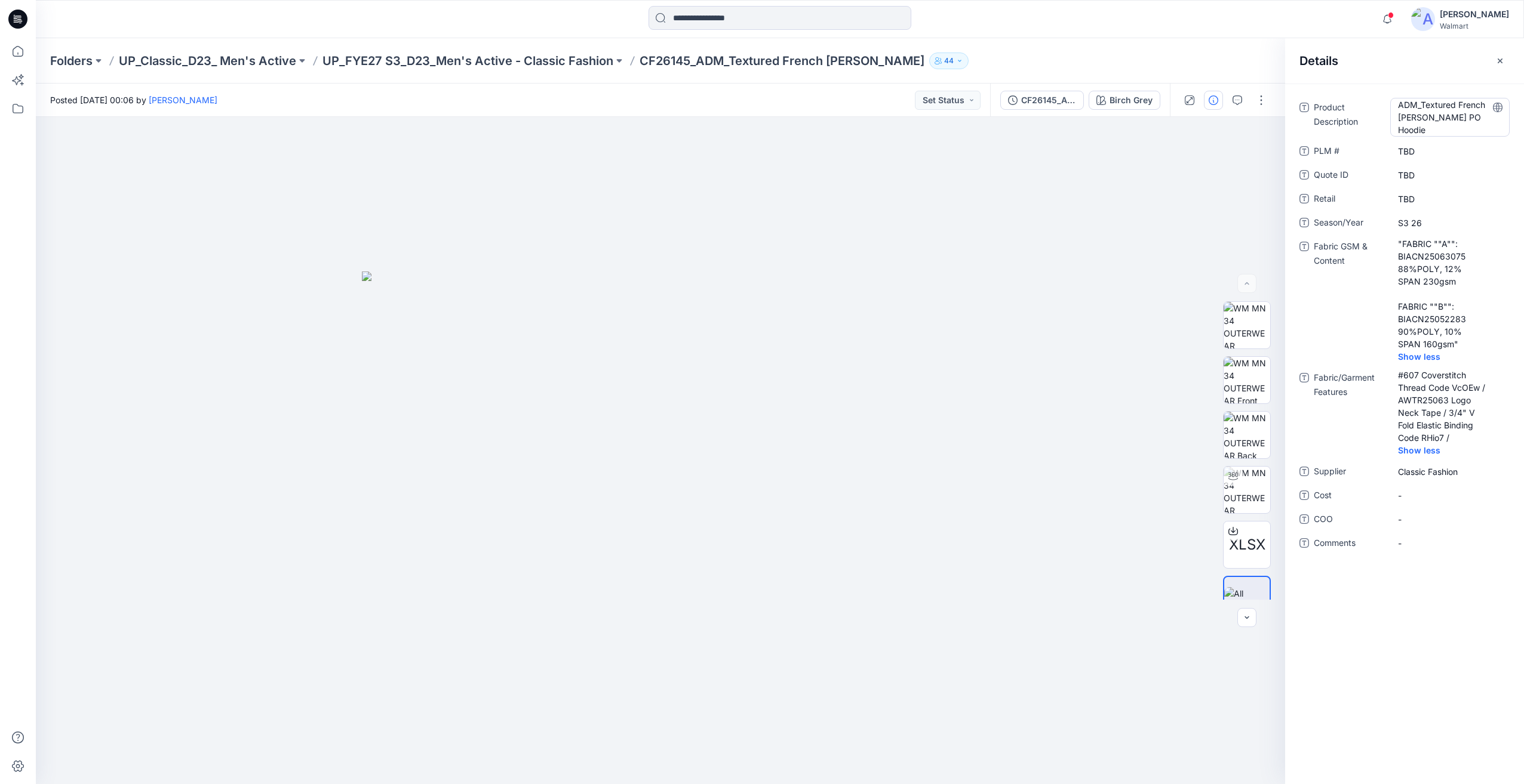
click at [1427, 104] on Description "ADM_Textured French Terry PO Hoodie" at bounding box center [1450, 117] width 104 height 38
type textarea "**********"
click at [1498, 64] on icon "button" at bounding box center [1500, 61] width 10 height 10
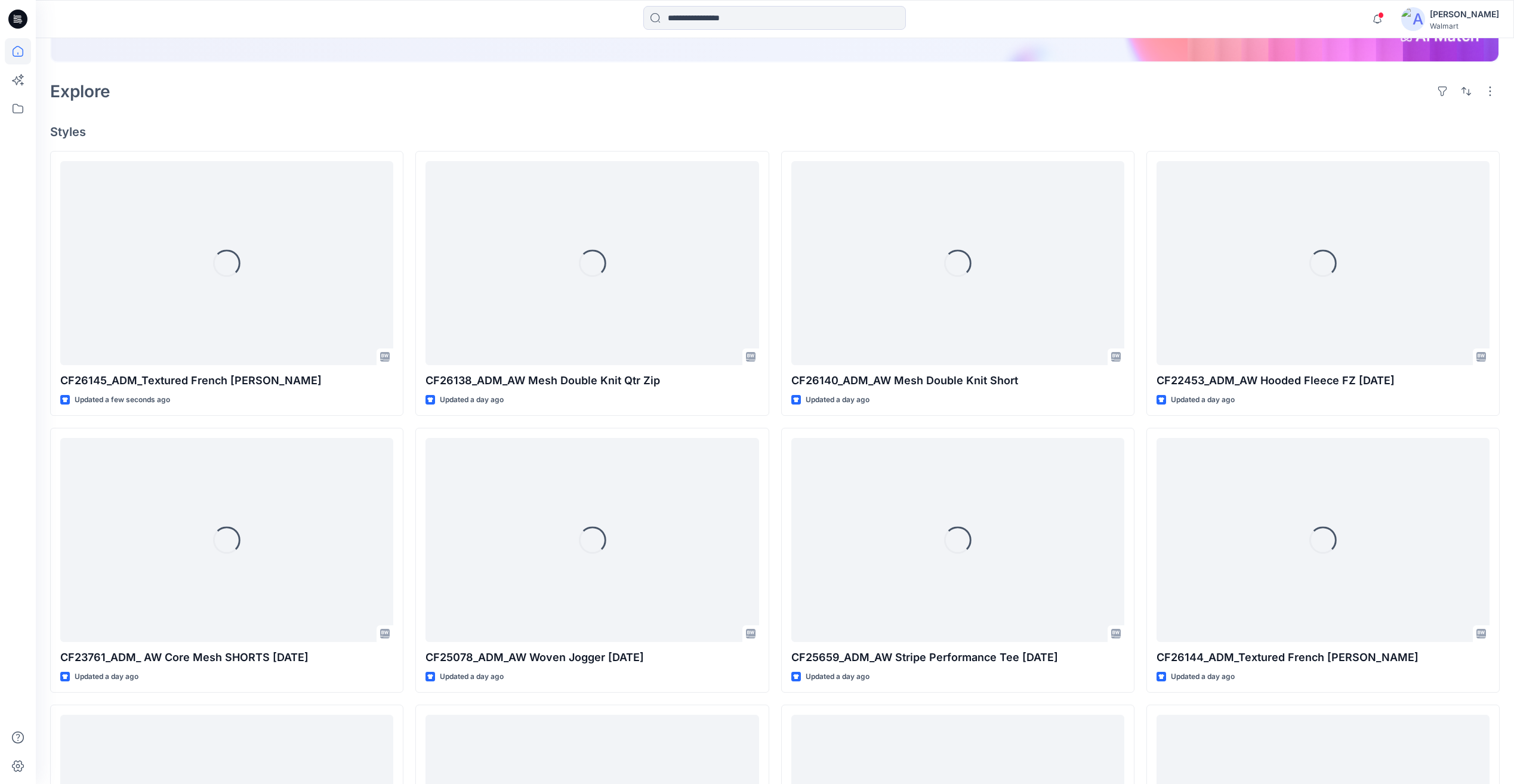
scroll to position [358, 0]
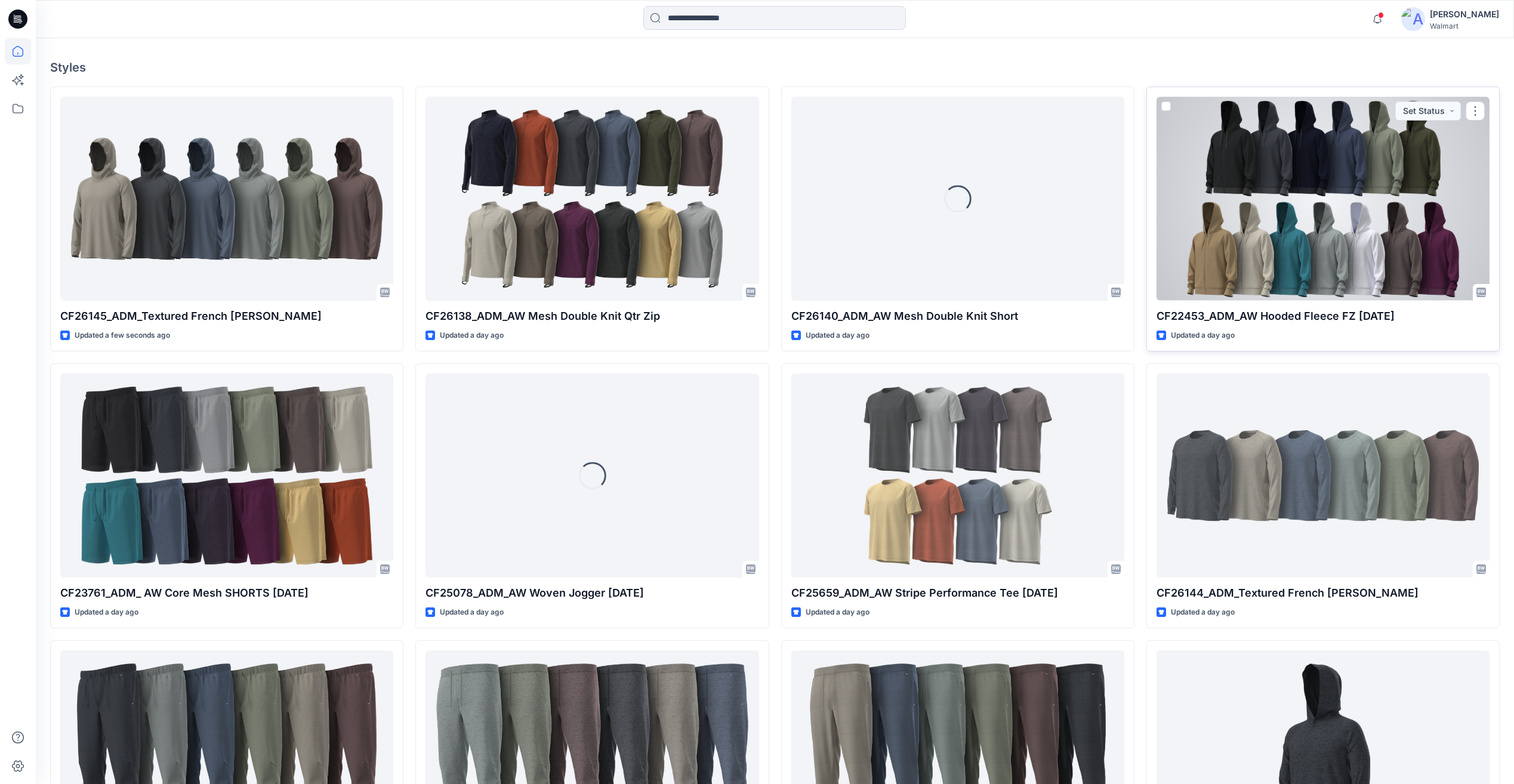
click at [1268, 213] on div at bounding box center [1323, 198] width 333 height 204
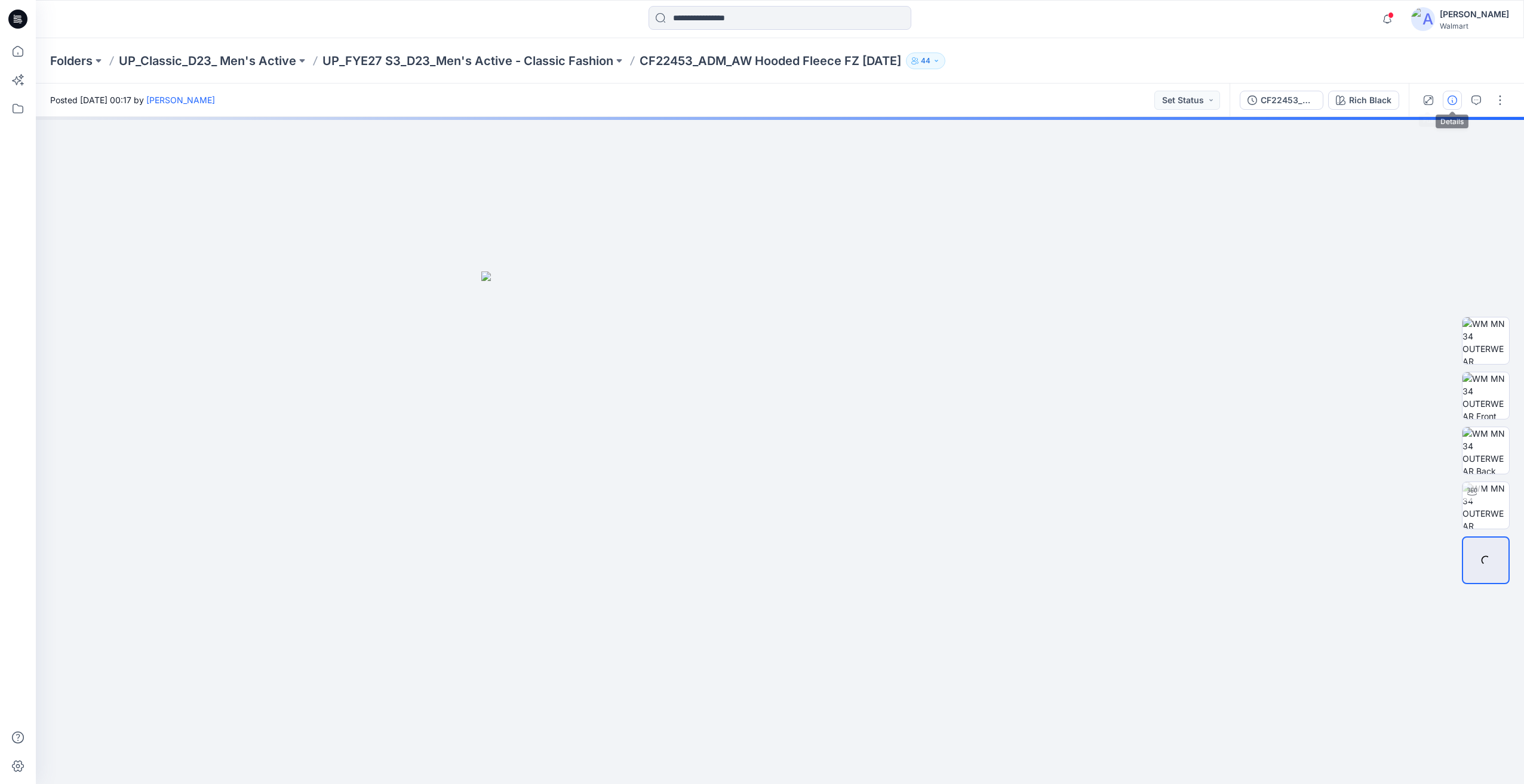
click at [1450, 105] on button "button" at bounding box center [1452, 101] width 19 height 19
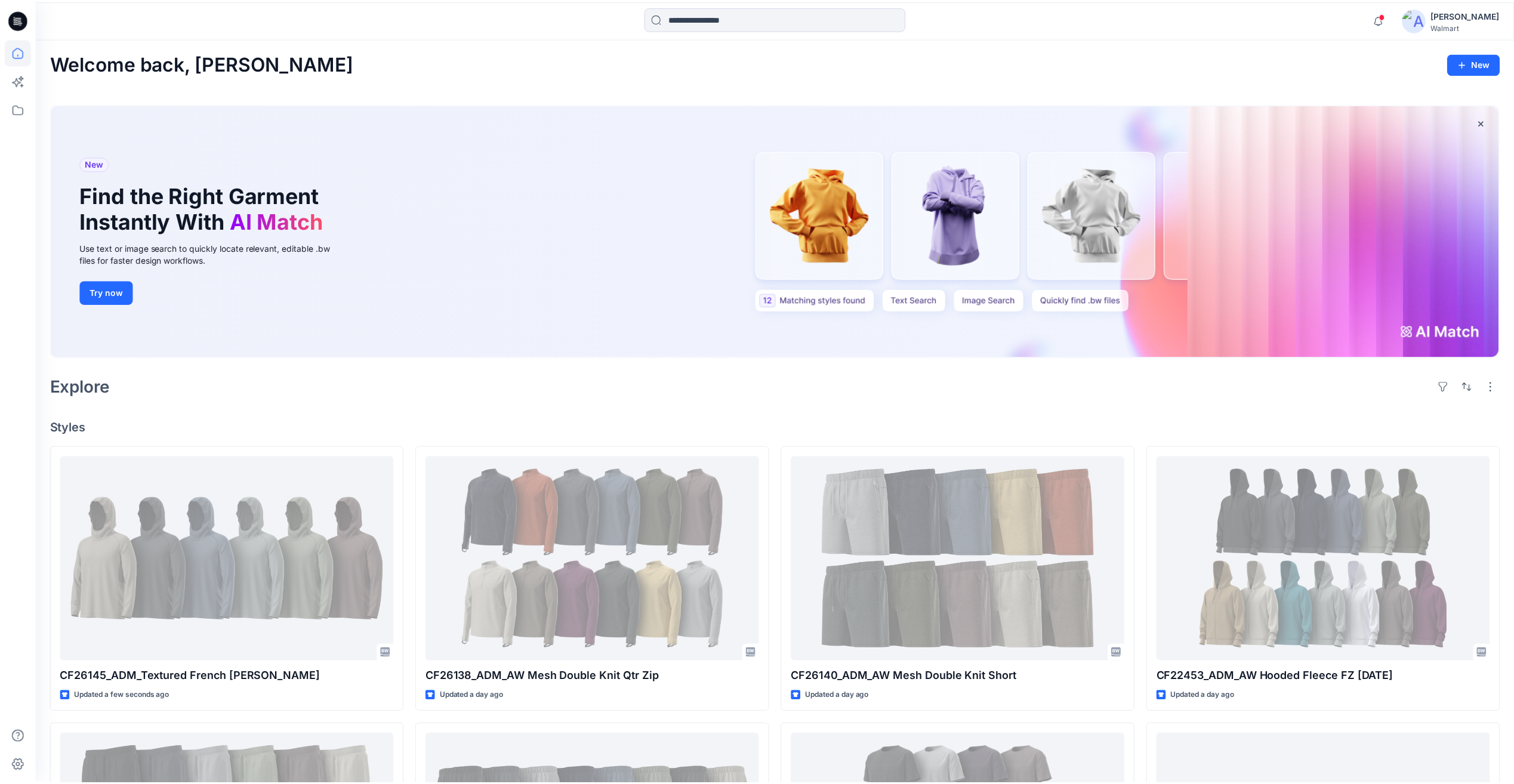
scroll to position [358, 0]
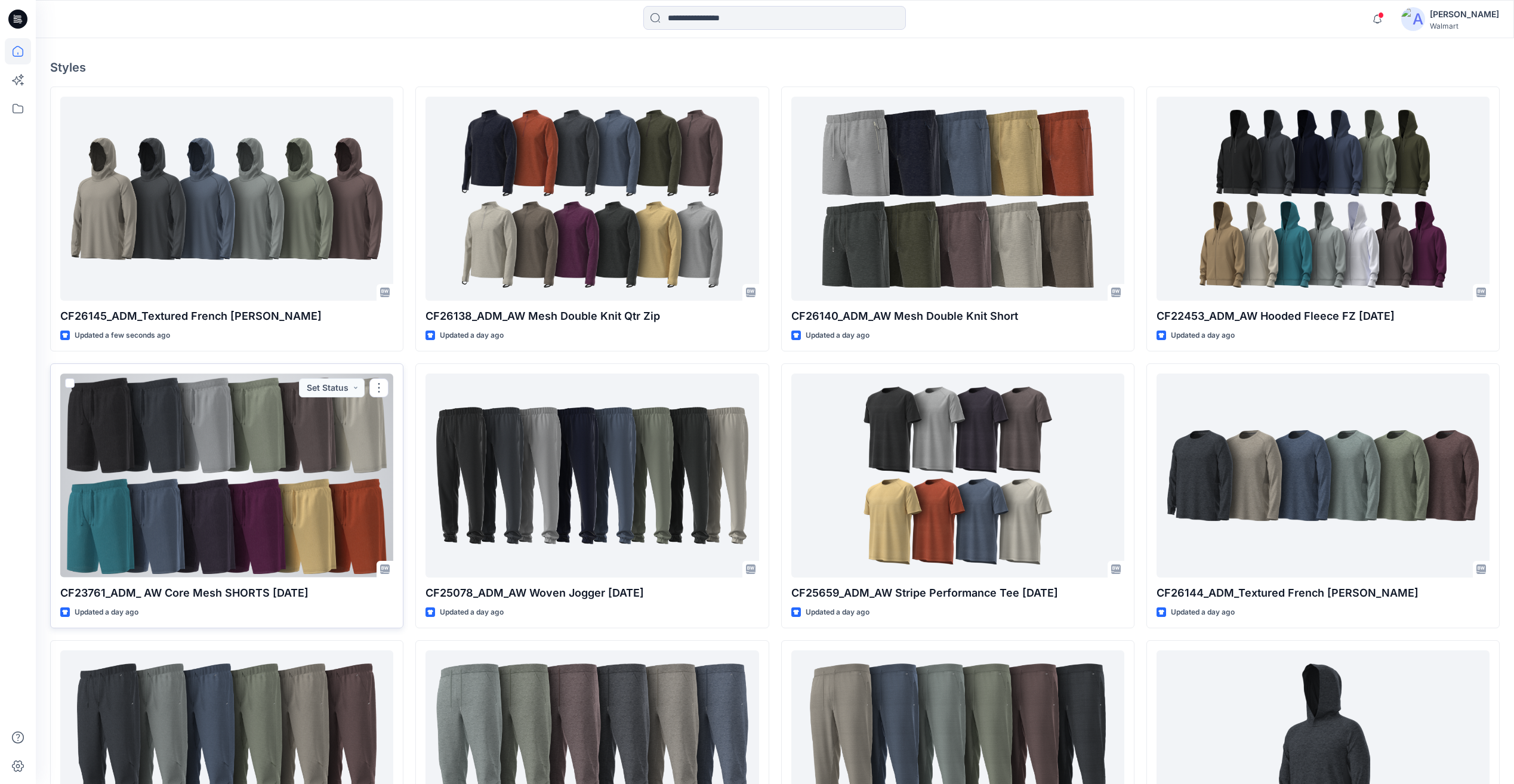
click at [302, 441] on div at bounding box center [227, 475] width 333 height 204
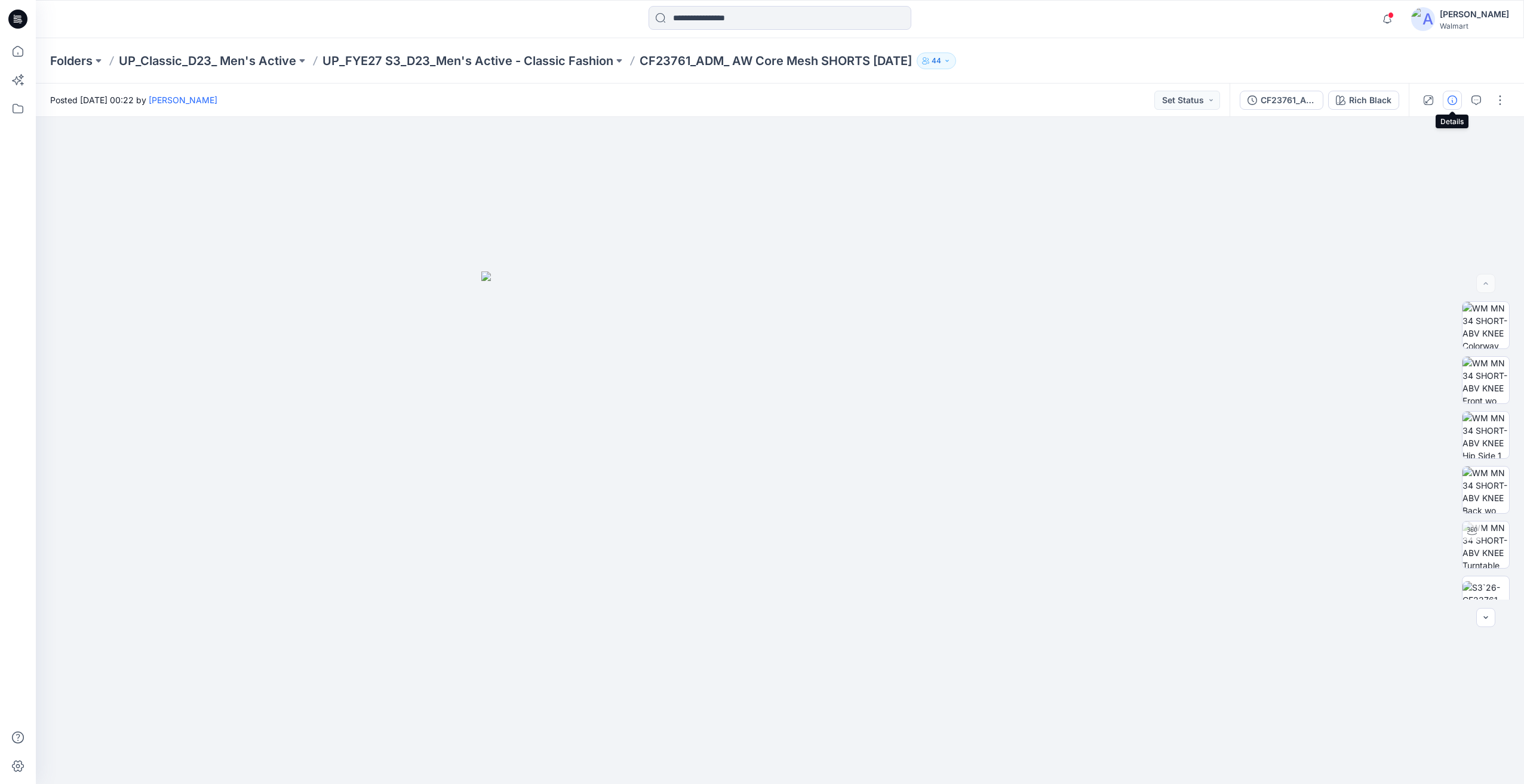
click at [1451, 97] on icon "button" at bounding box center [1452, 101] width 10 height 10
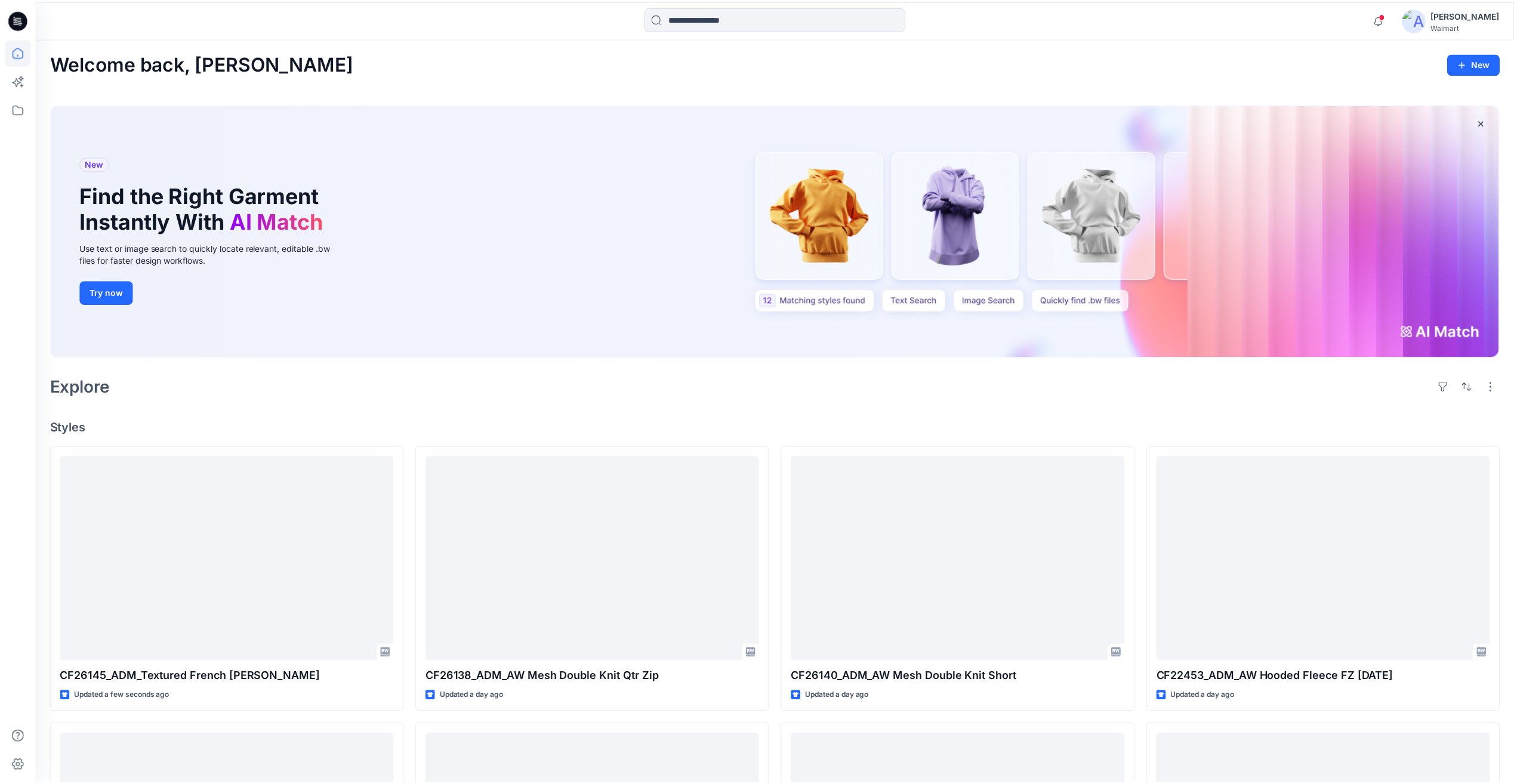
scroll to position [358, 0]
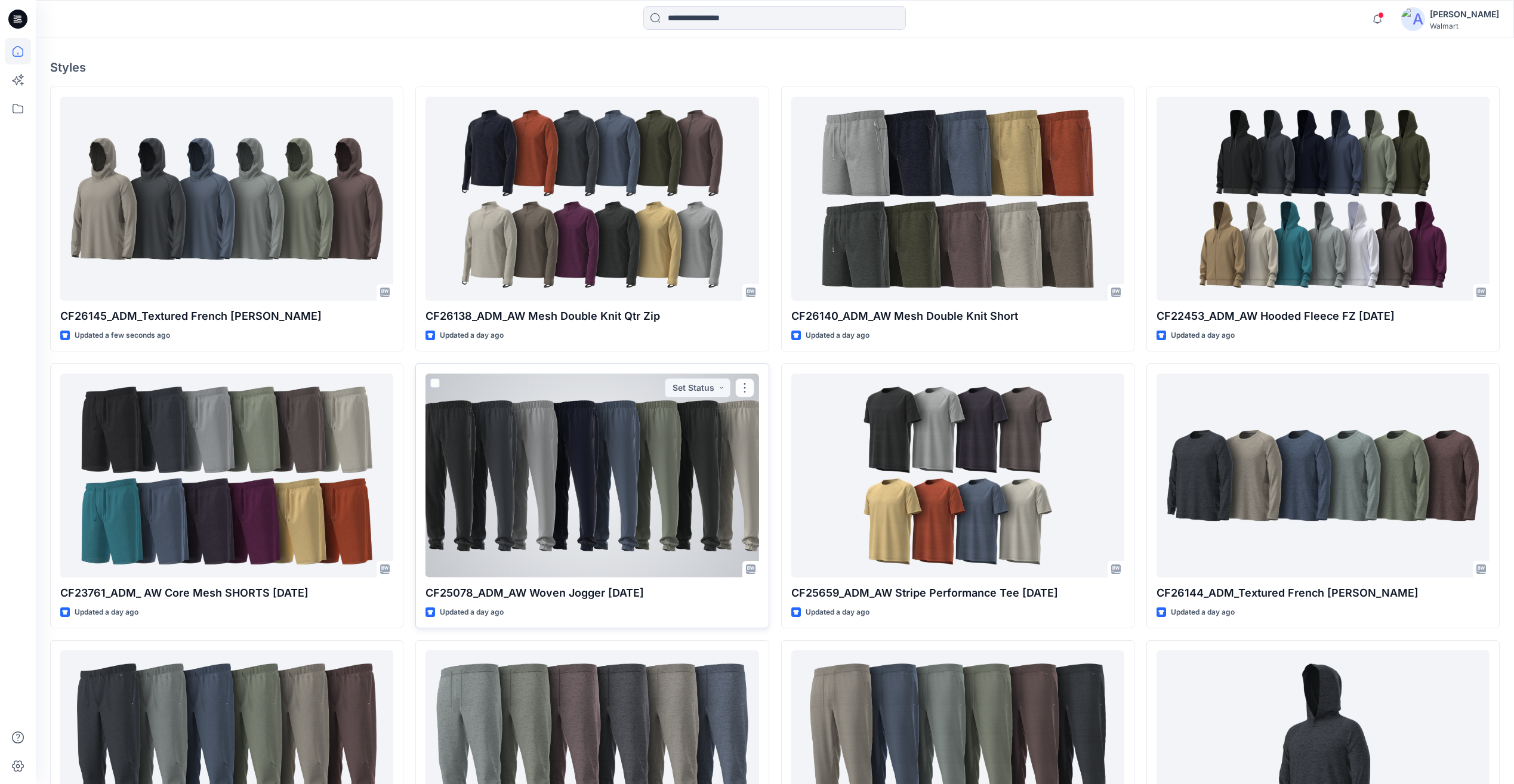
click at [703, 485] on div at bounding box center [592, 475] width 333 height 204
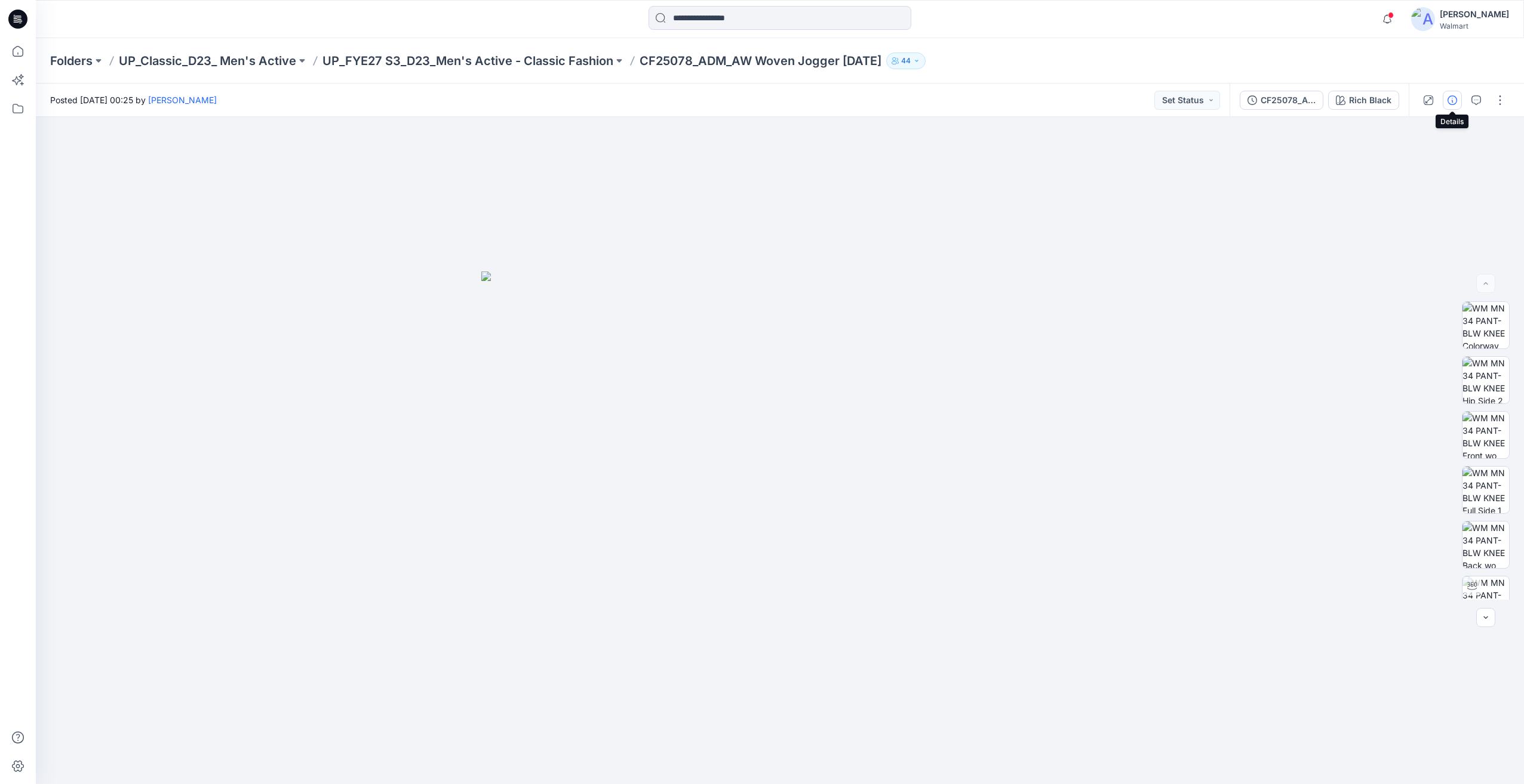
click at [1452, 101] on icon "button" at bounding box center [1452, 101] width 10 height 10
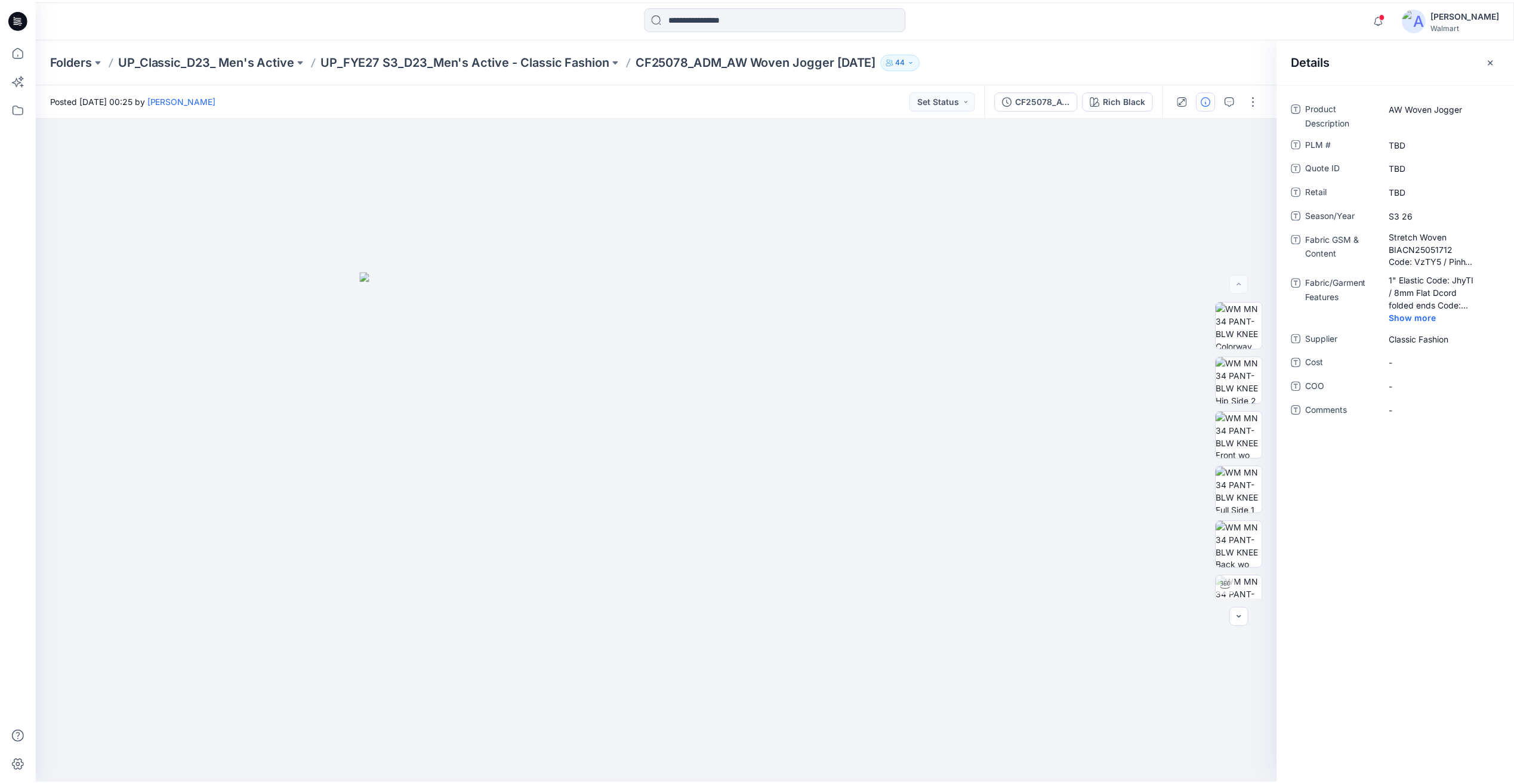
scroll to position [358, 0]
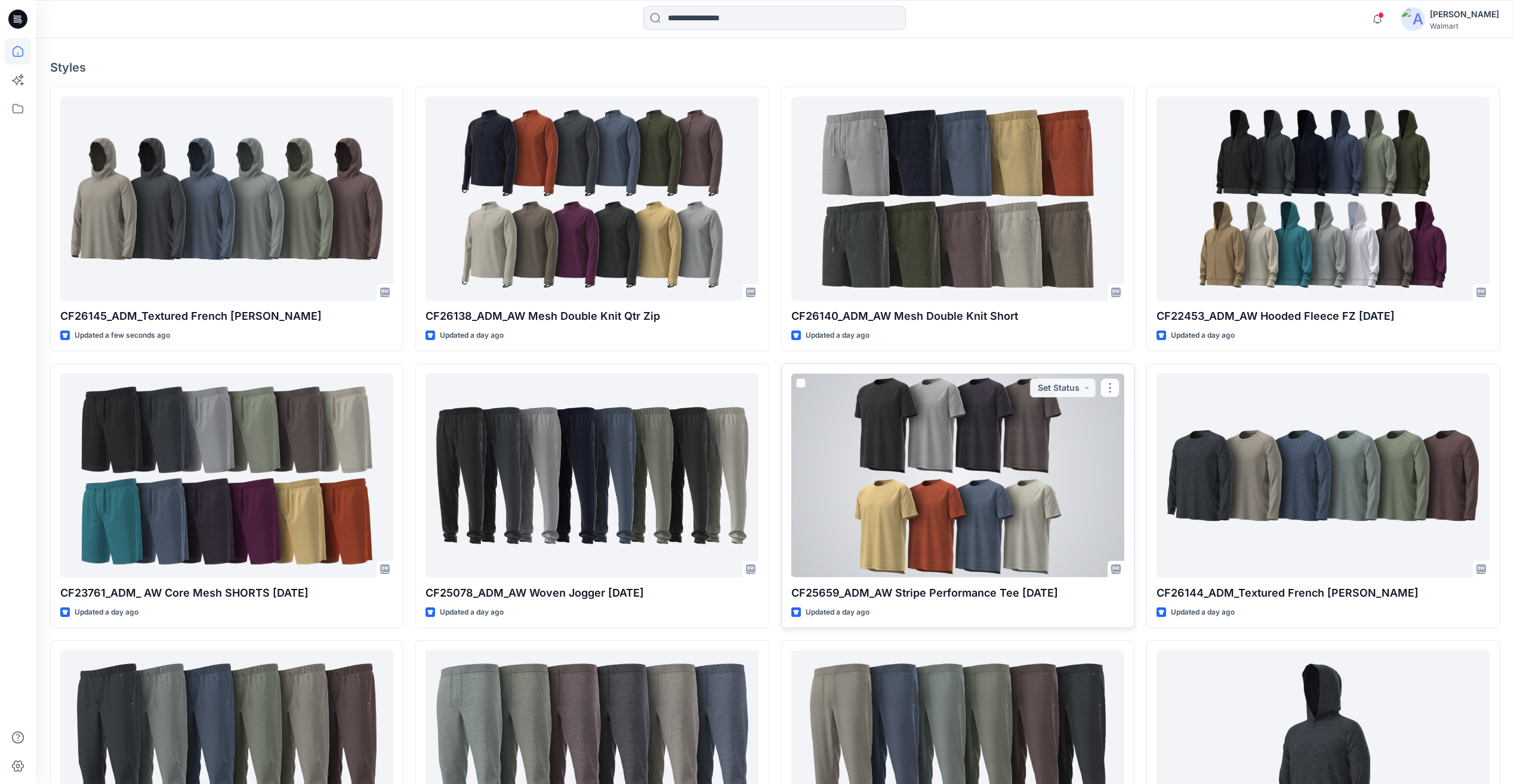
click at [1031, 465] on div at bounding box center [957, 475] width 333 height 204
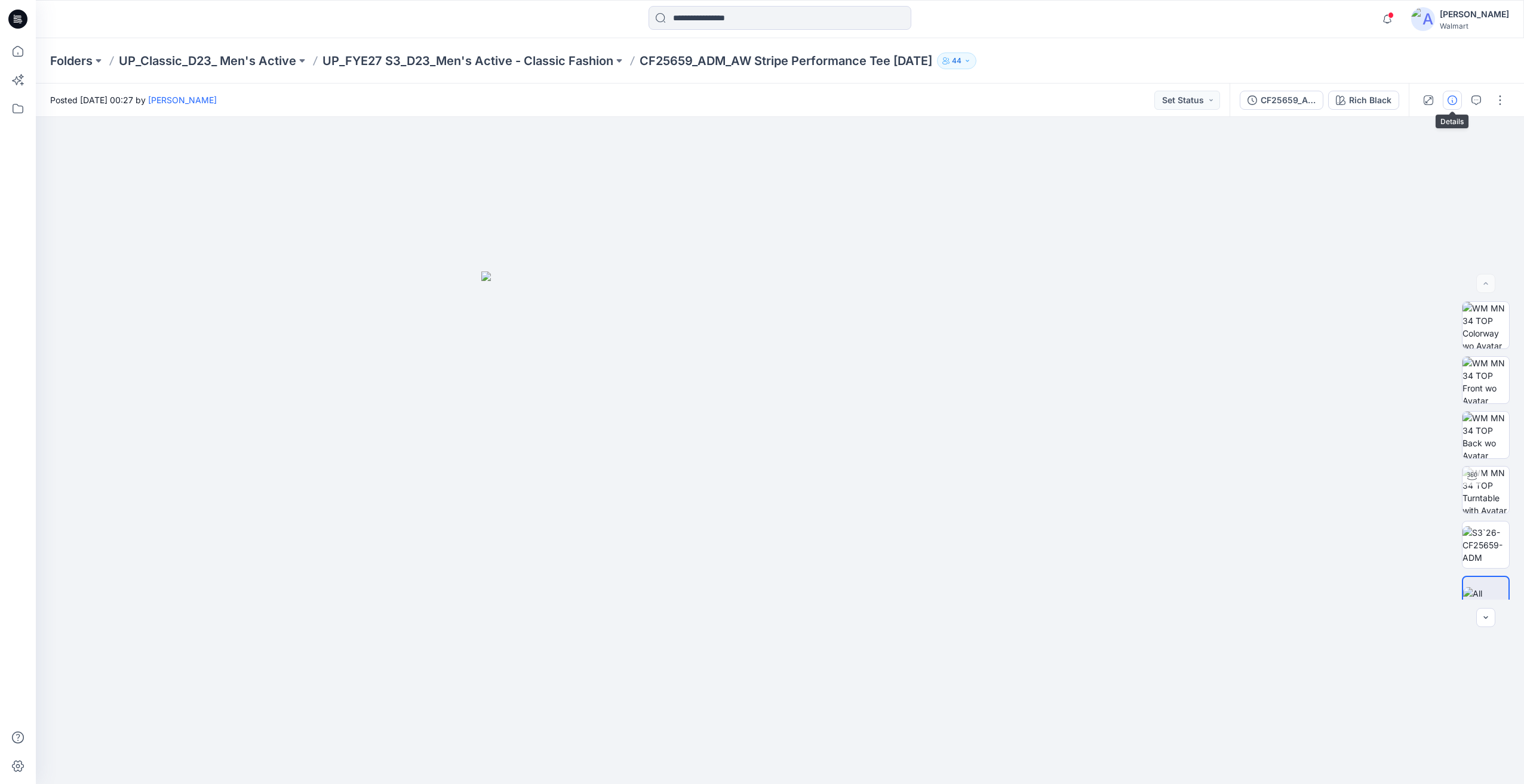
click at [1451, 99] on icon "button" at bounding box center [1452, 101] width 10 height 10
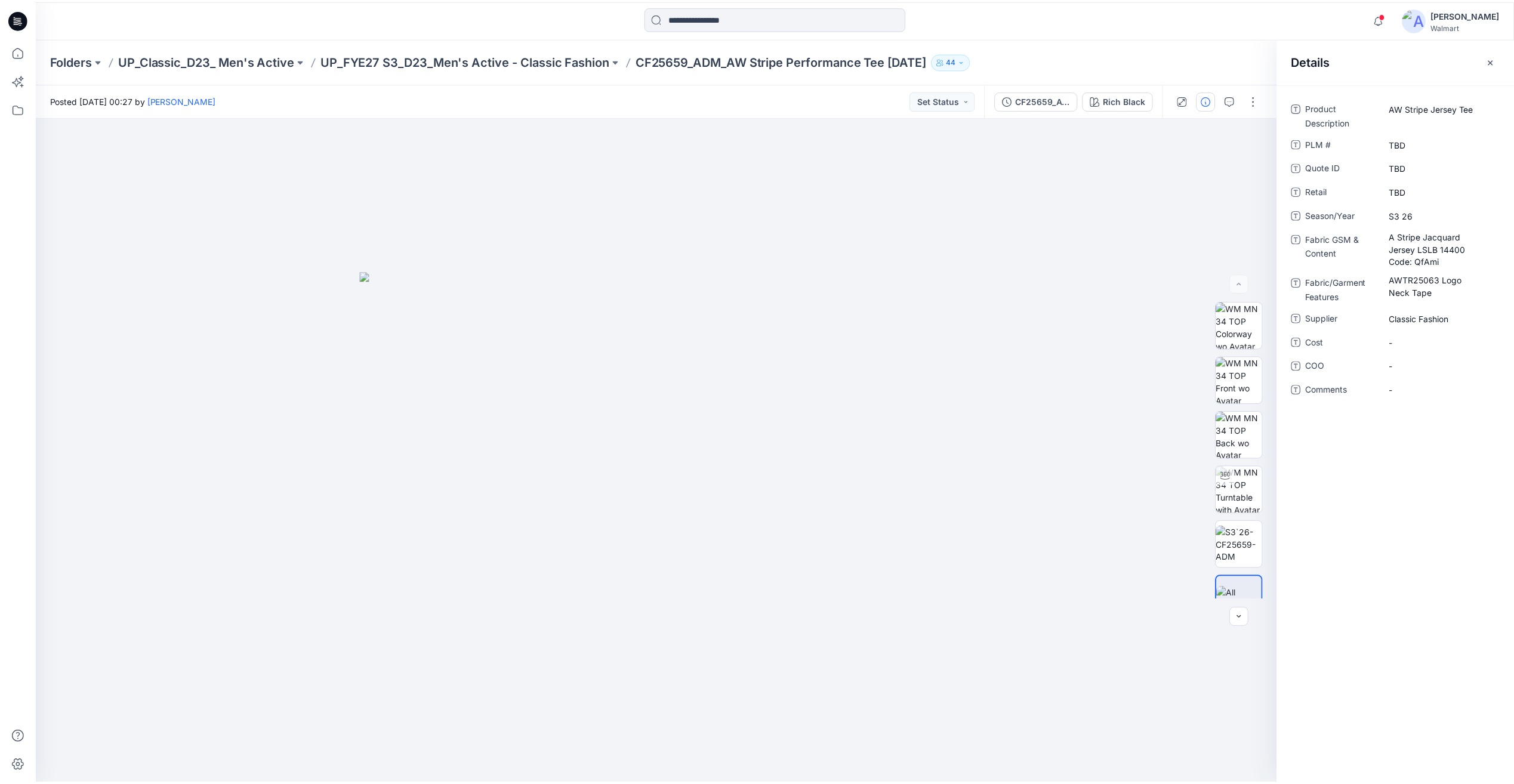
scroll to position [358, 0]
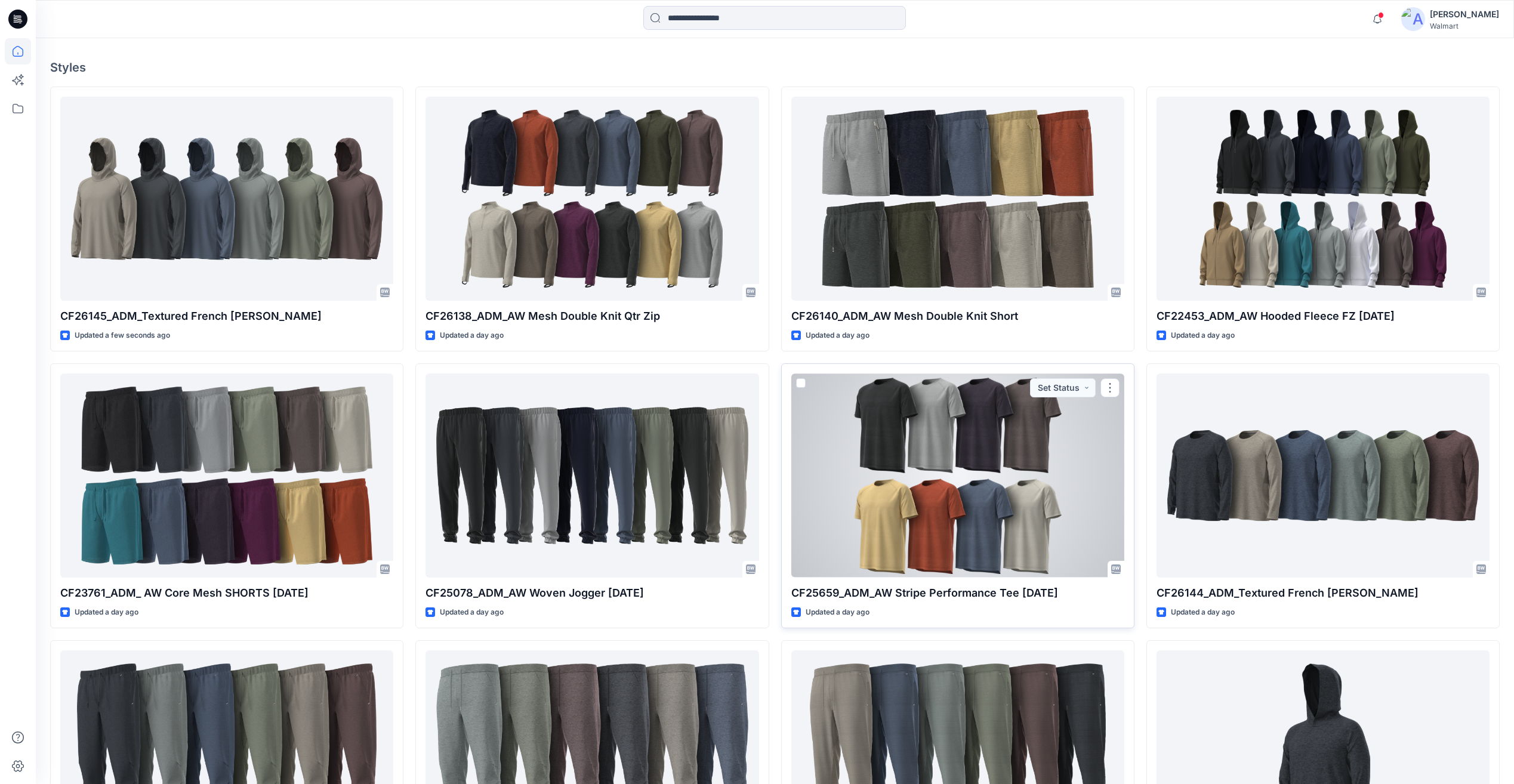
click at [1059, 458] on div at bounding box center [957, 475] width 333 height 204
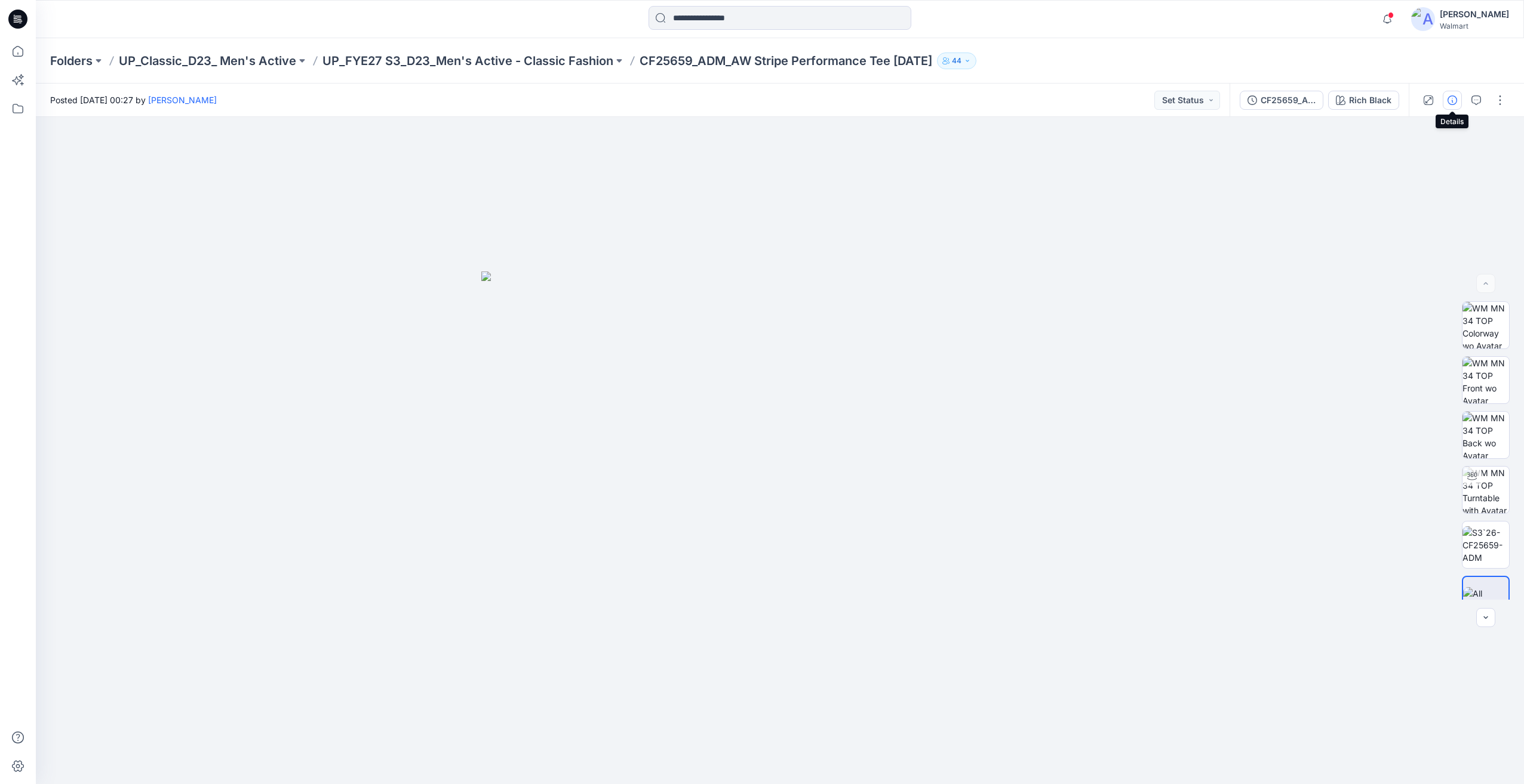
click at [1459, 93] on button "button" at bounding box center [1452, 101] width 19 height 19
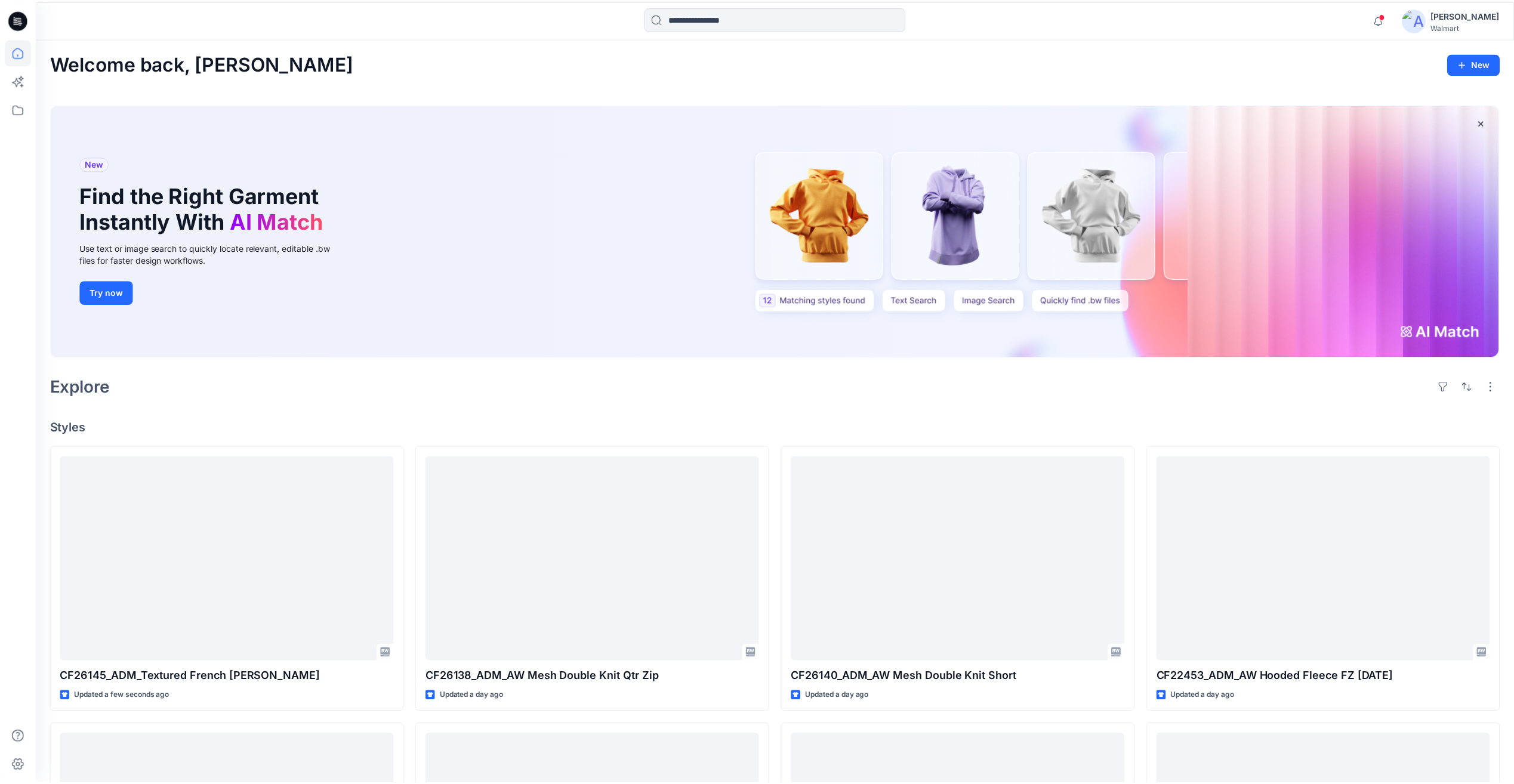
scroll to position [358, 0]
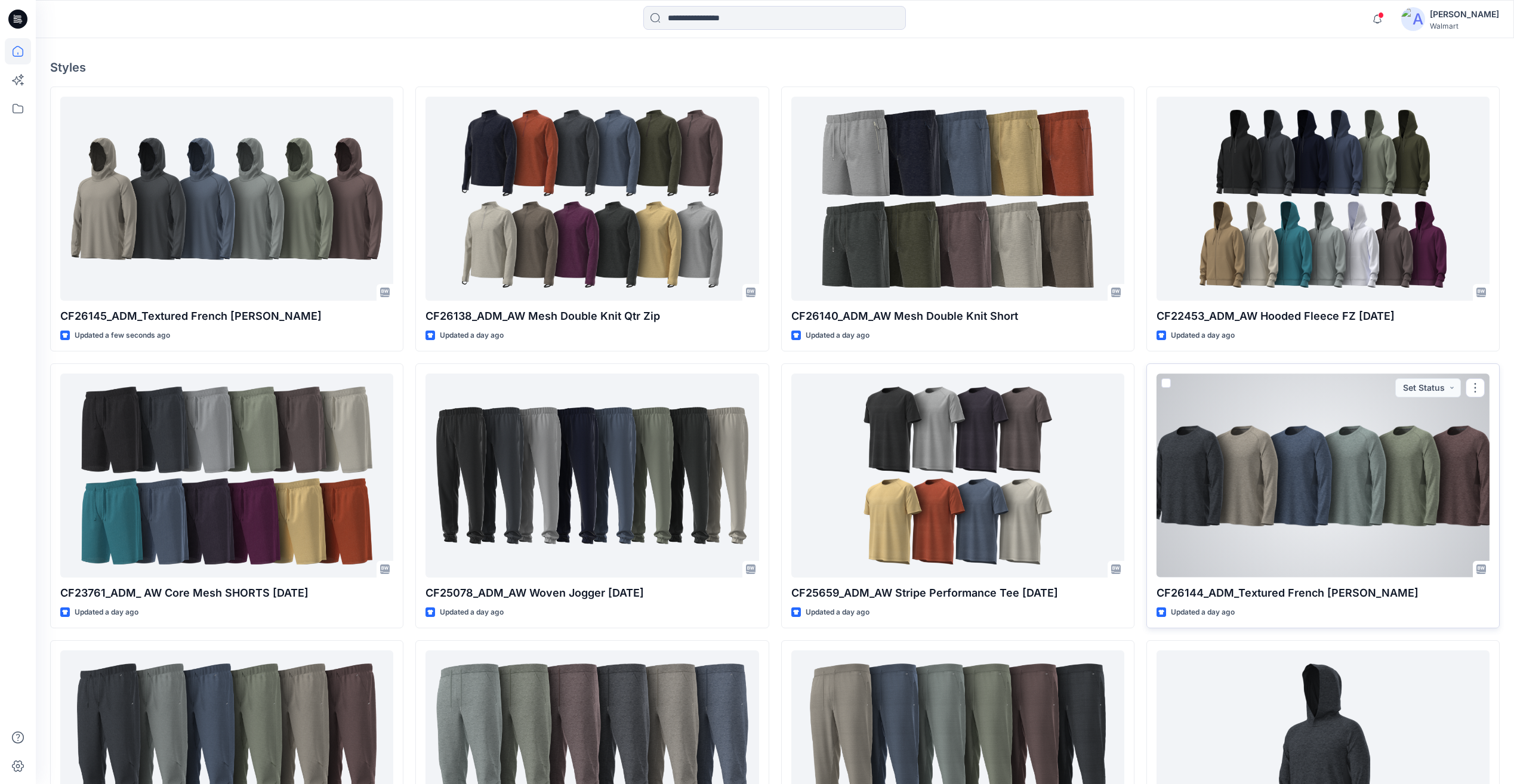
click at [1360, 466] on div at bounding box center [1323, 475] width 333 height 204
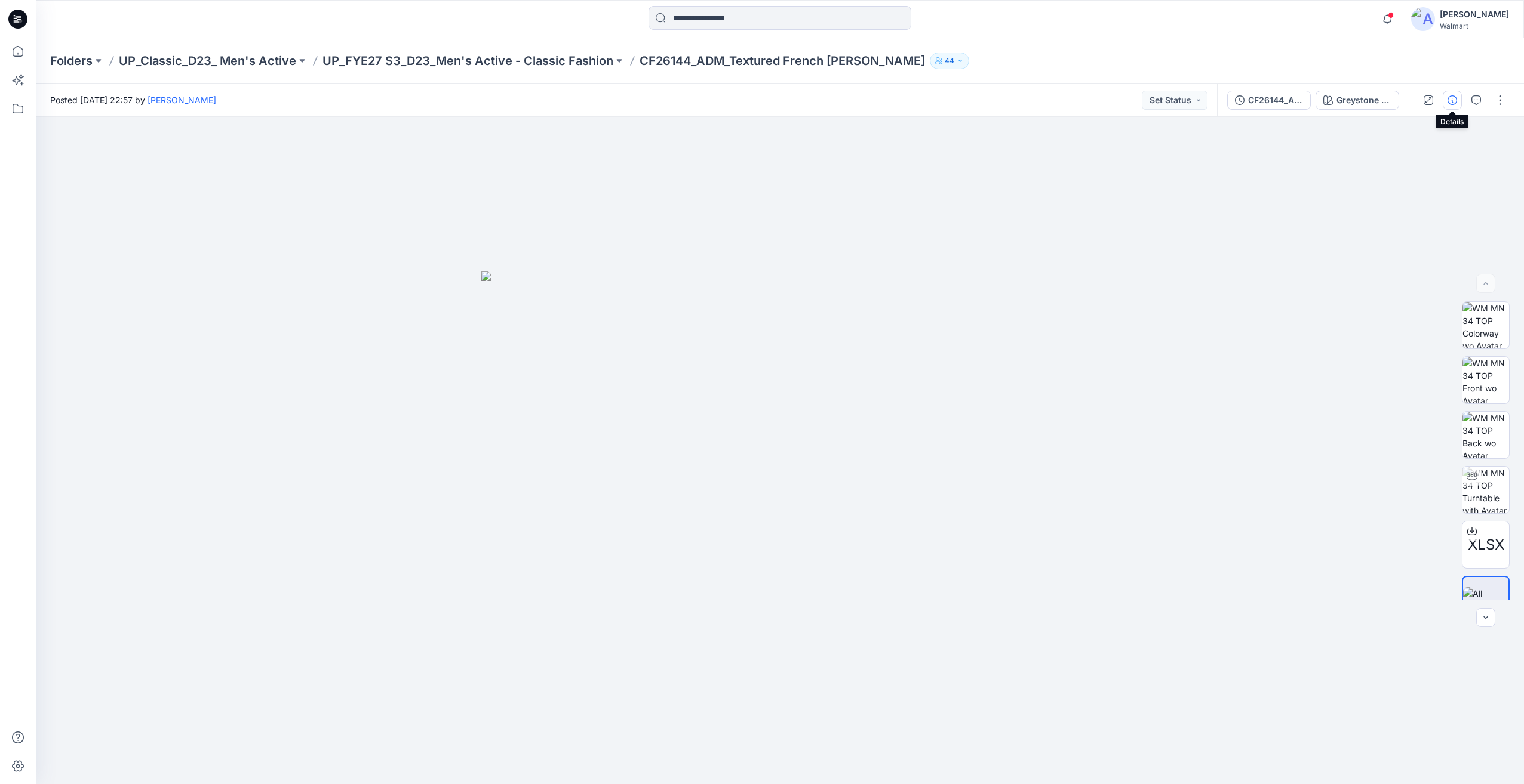
click at [1455, 100] on icon "button" at bounding box center [1452, 101] width 10 height 10
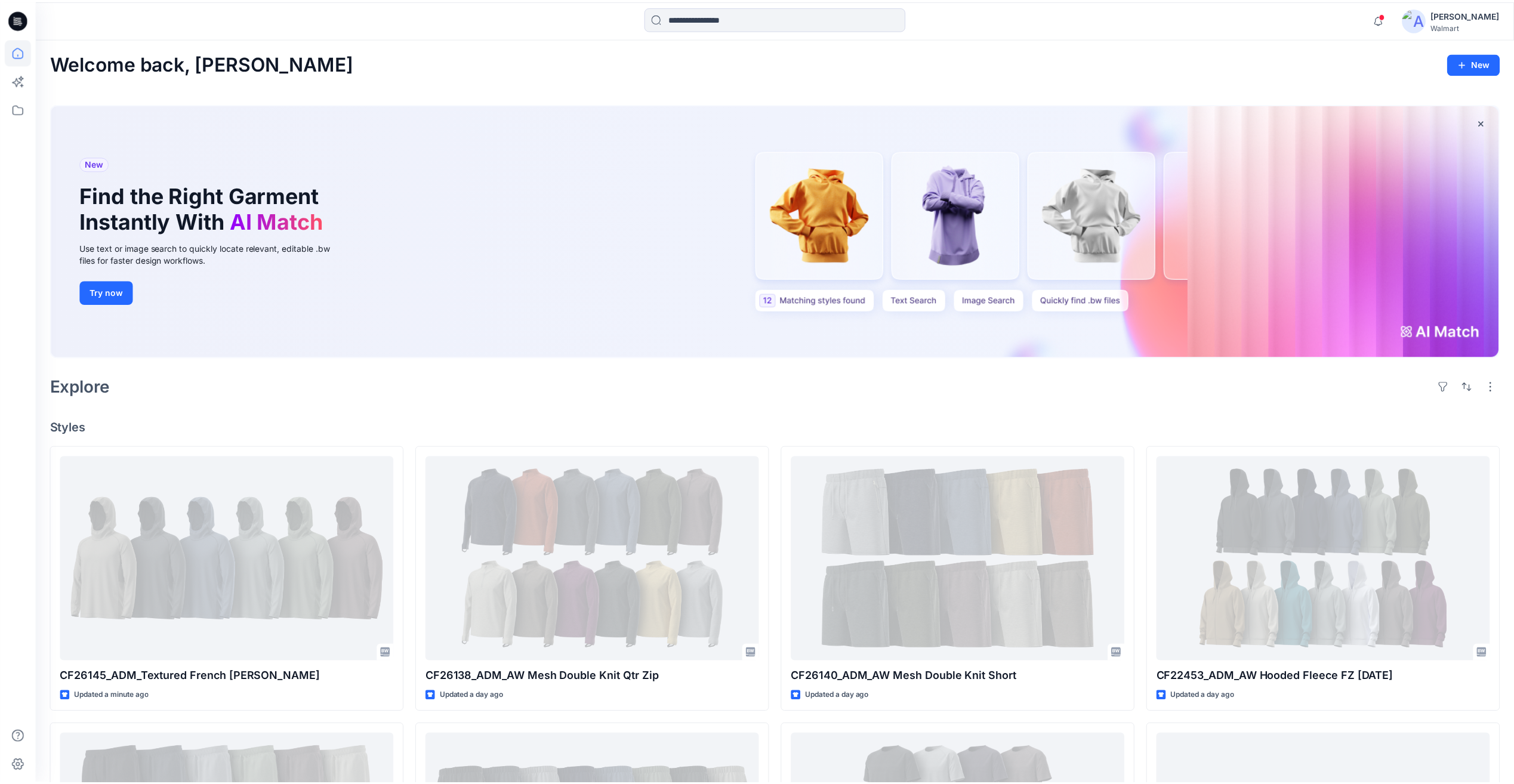
scroll to position [358, 0]
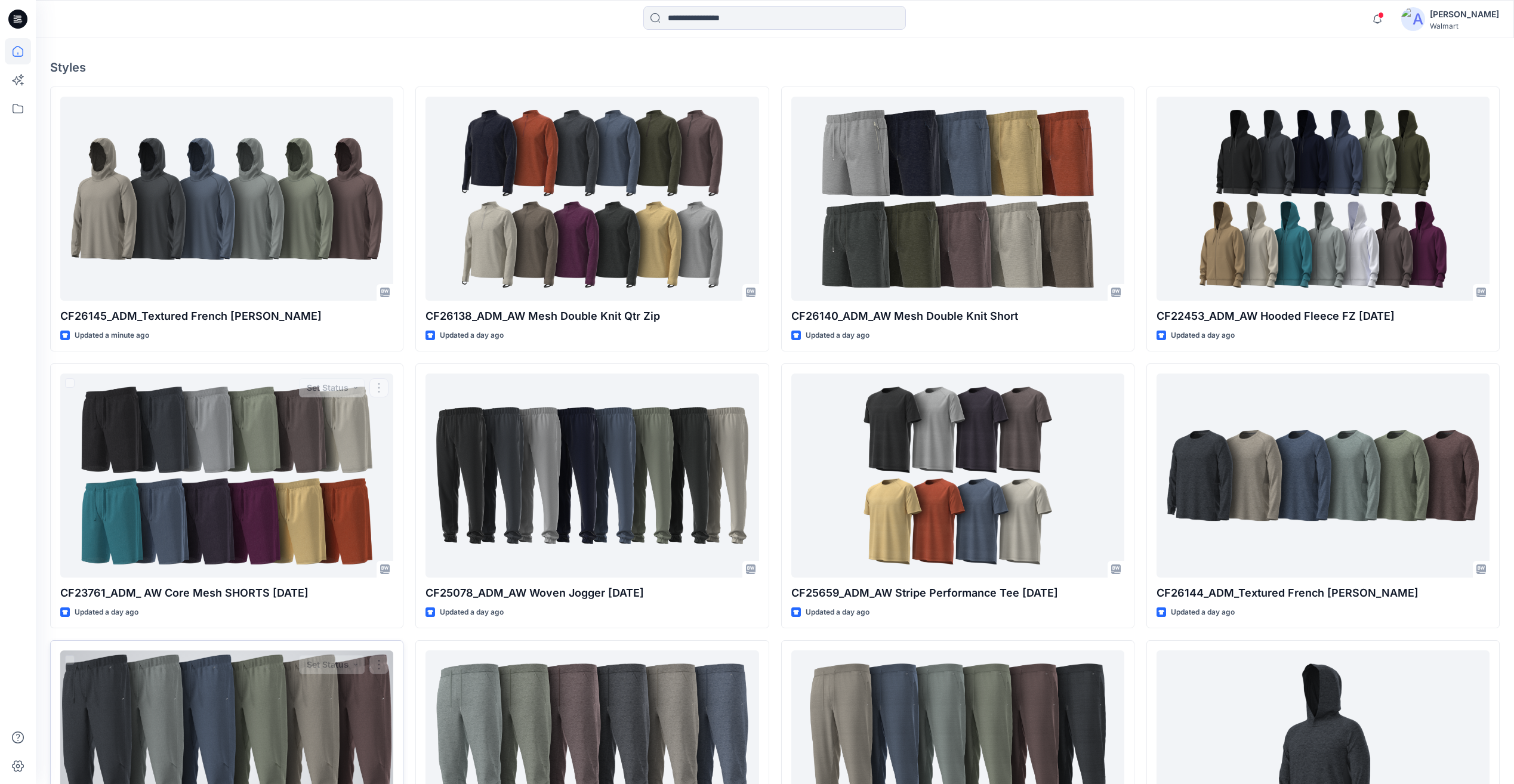
click at [259, 677] on div at bounding box center [227, 752] width 333 height 204
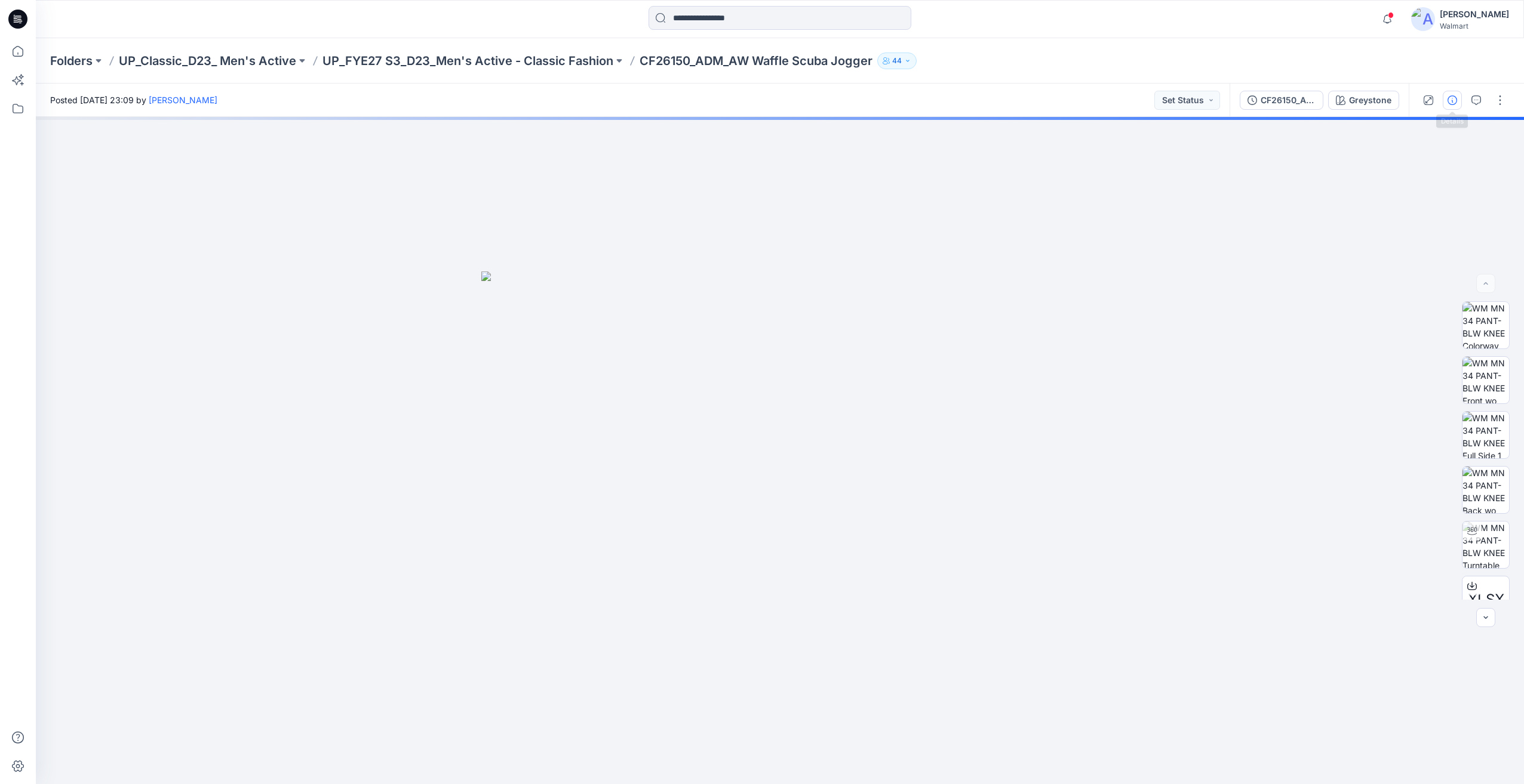
click at [1451, 93] on button "button" at bounding box center [1452, 101] width 19 height 19
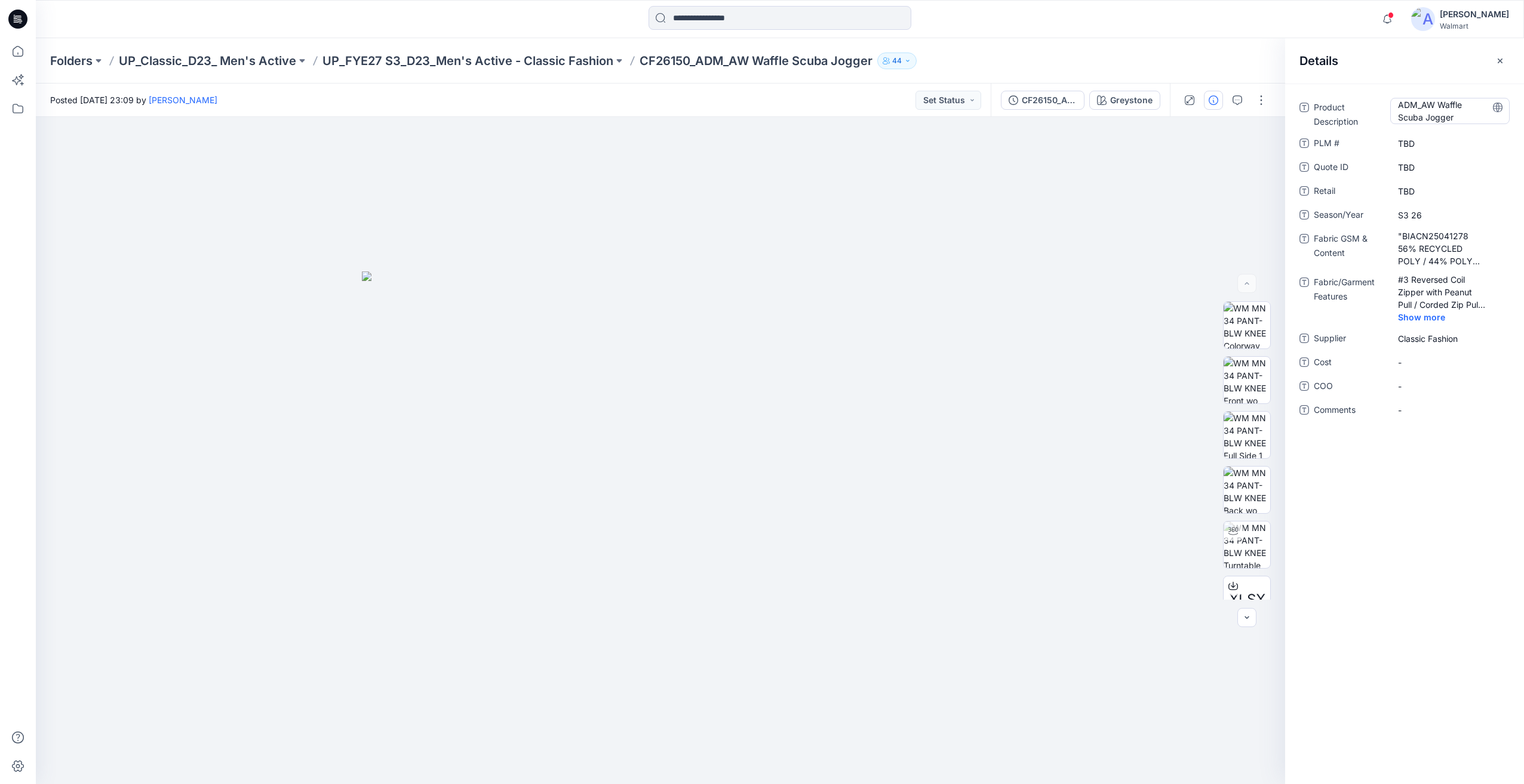
click at [1434, 103] on Description "ADM_AW Waffle Scuba Jogger" at bounding box center [1450, 110] width 104 height 25
click at [1419, 106] on textarea "**********" at bounding box center [1450, 110] width 120 height 25
type textarea "**********"
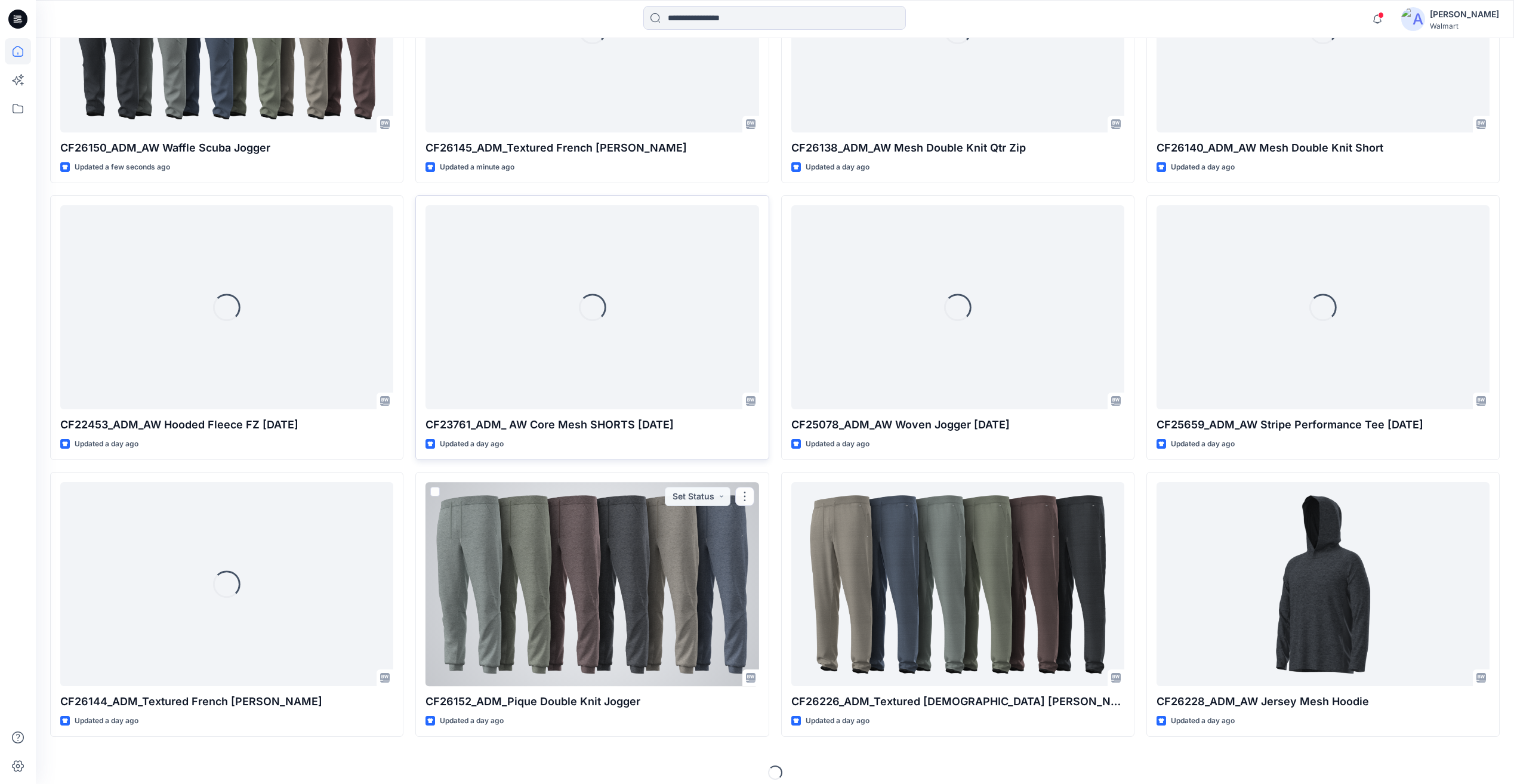
scroll to position [537, 0]
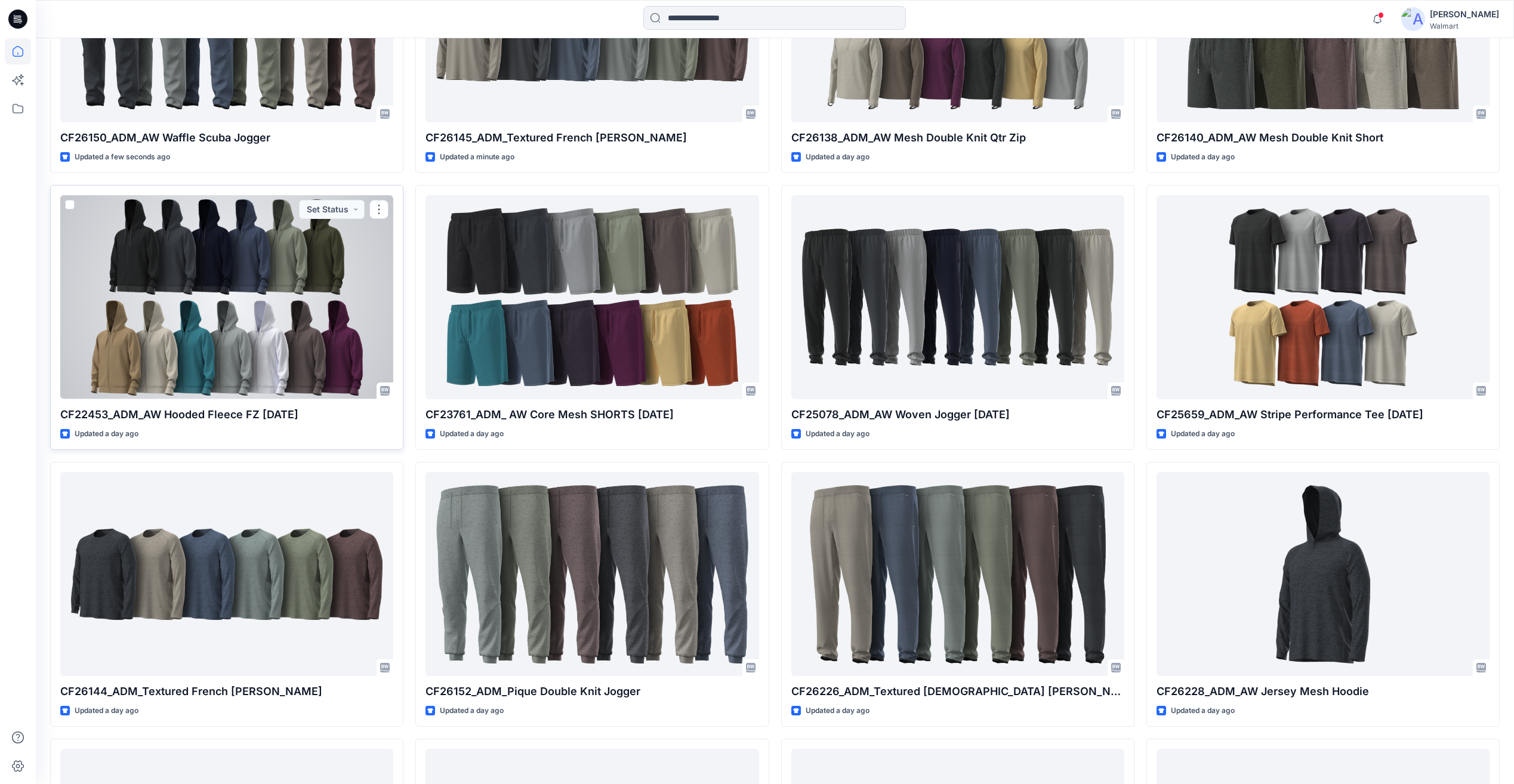
click at [192, 296] on div at bounding box center [227, 296] width 333 height 204
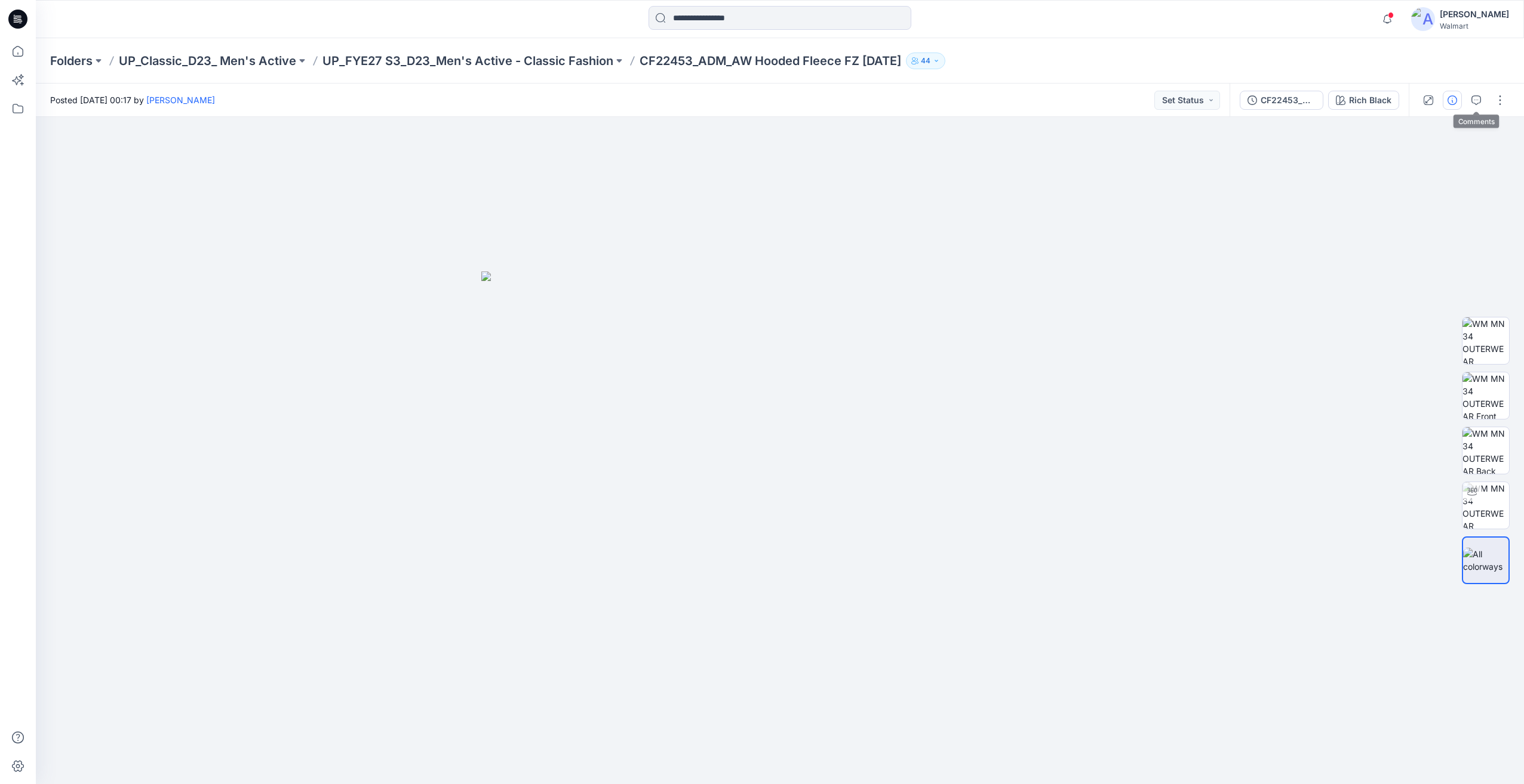
click at [1459, 97] on button "button" at bounding box center [1452, 101] width 19 height 19
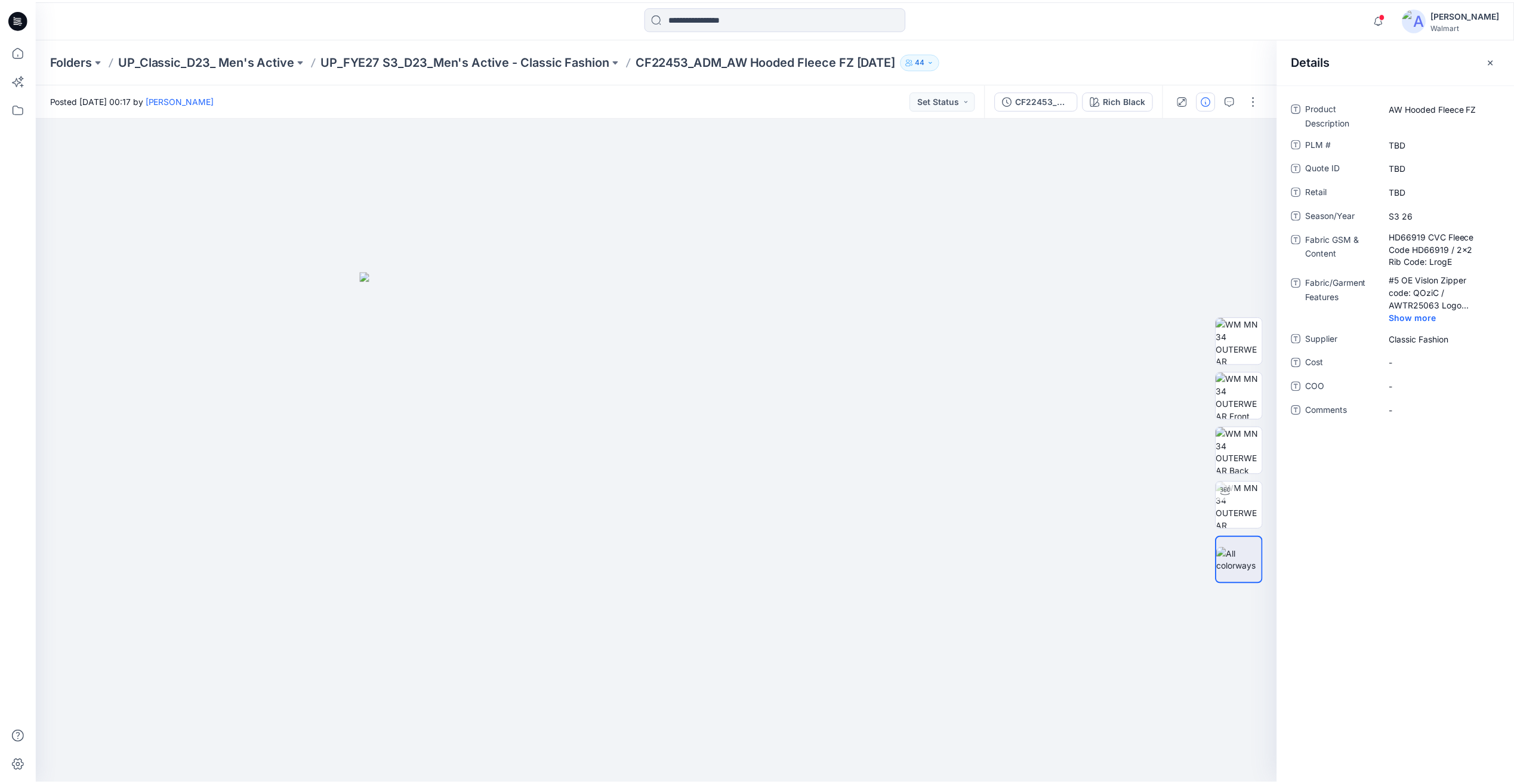
scroll to position [537, 0]
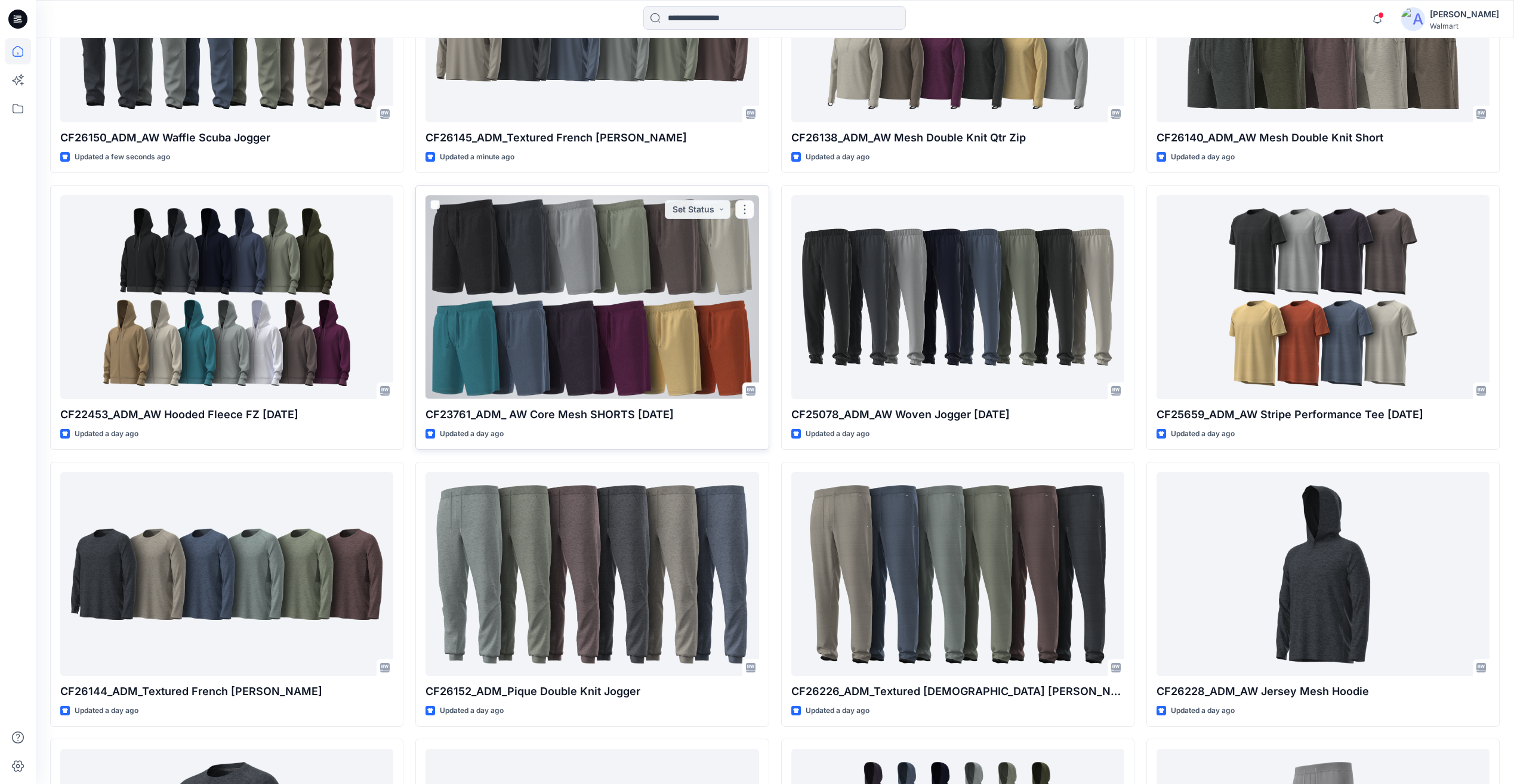
click at [649, 342] on div at bounding box center [592, 296] width 333 height 204
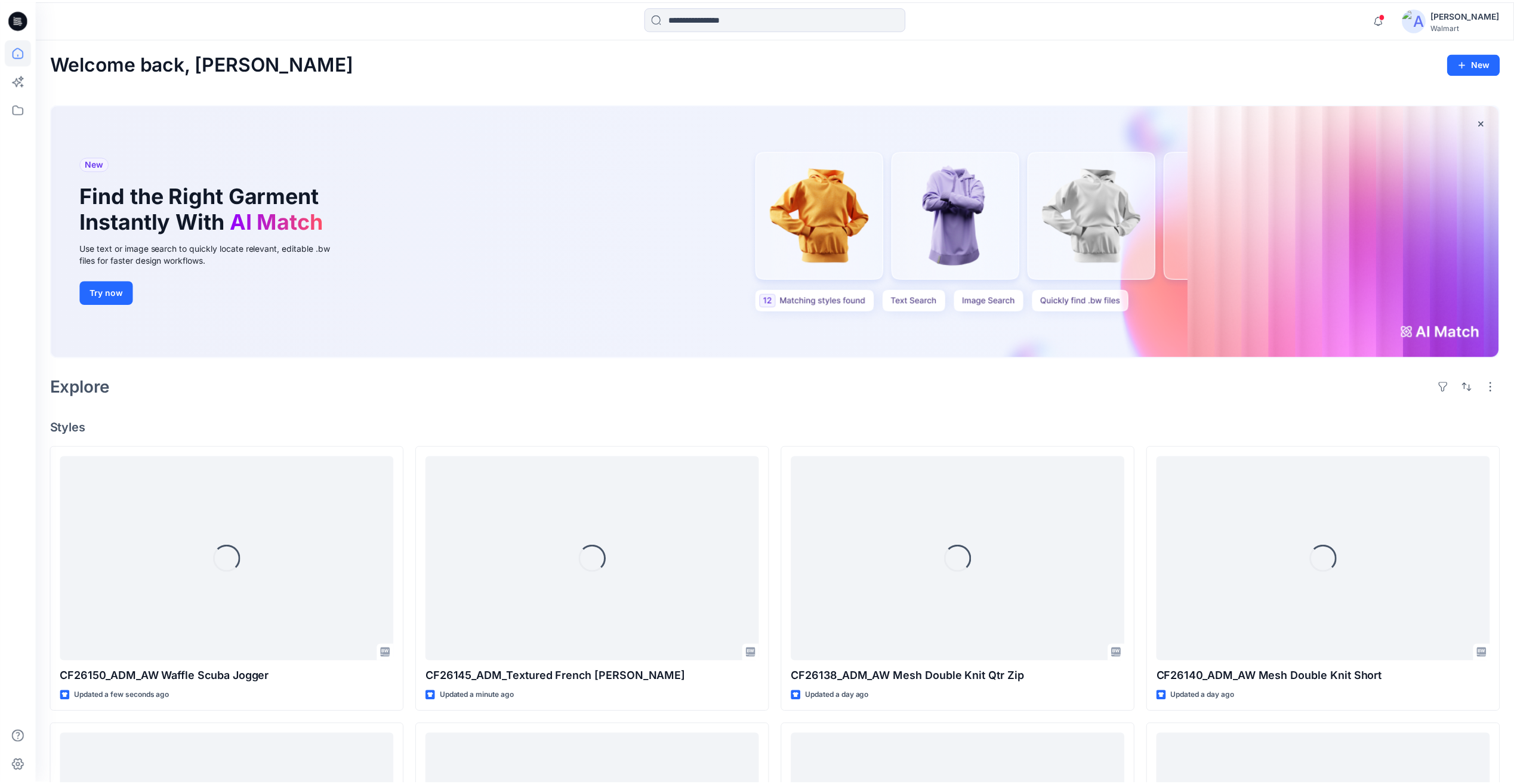
scroll to position [537, 0]
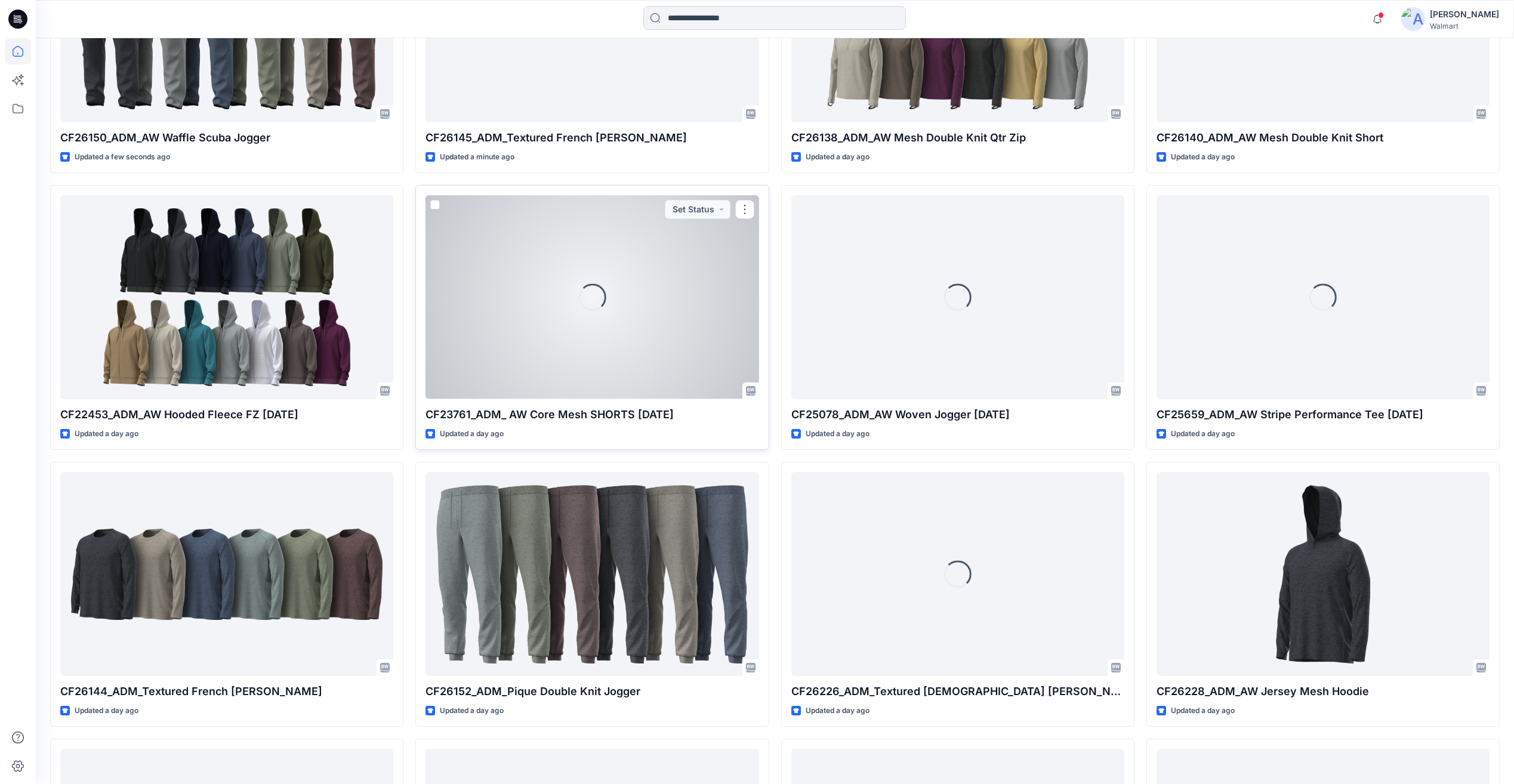
click at [706, 285] on div "Loading..." at bounding box center [592, 296] width 333 height 204
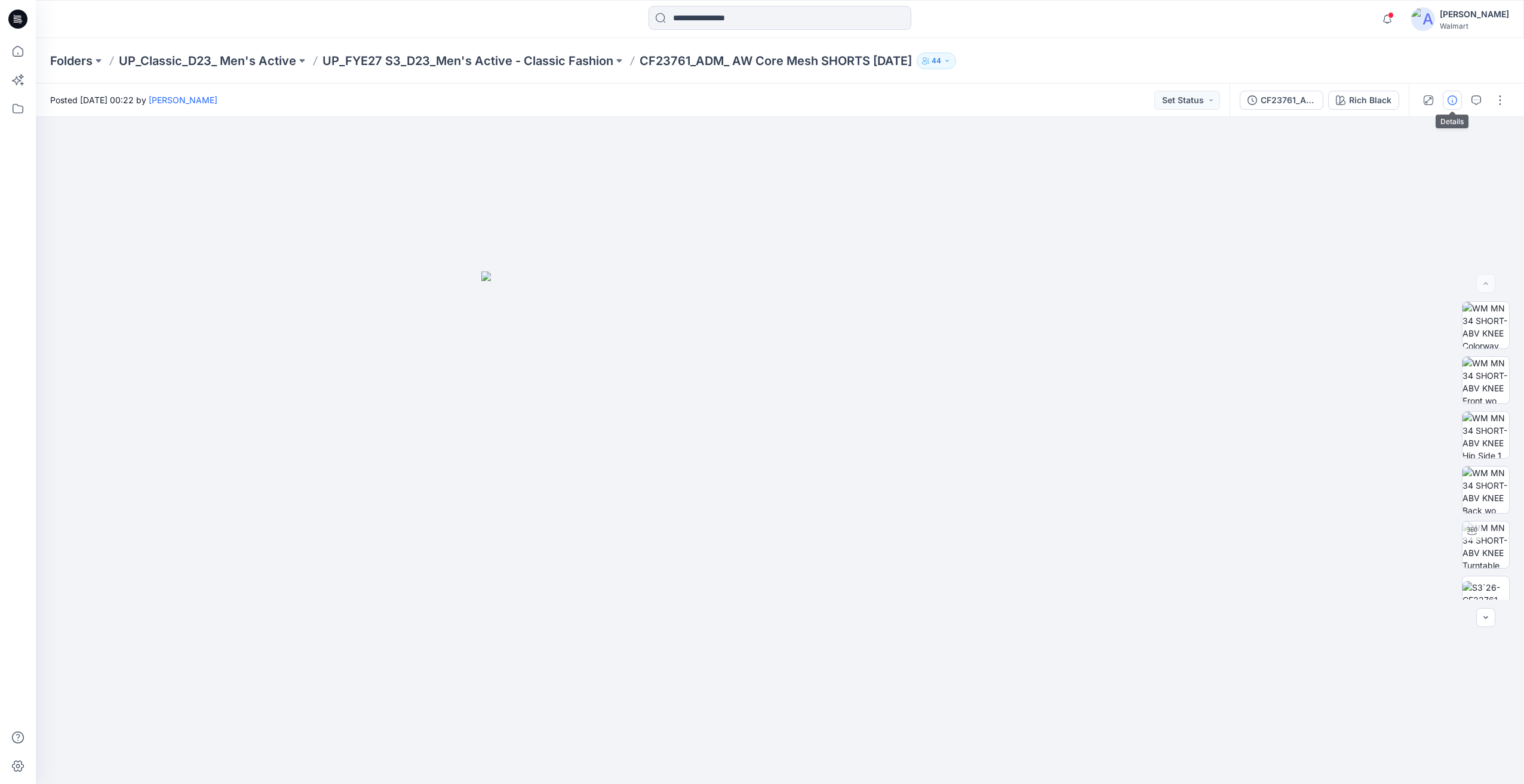
click at [1454, 101] on icon "button" at bounding box center [1452, 101] width 10 height 10
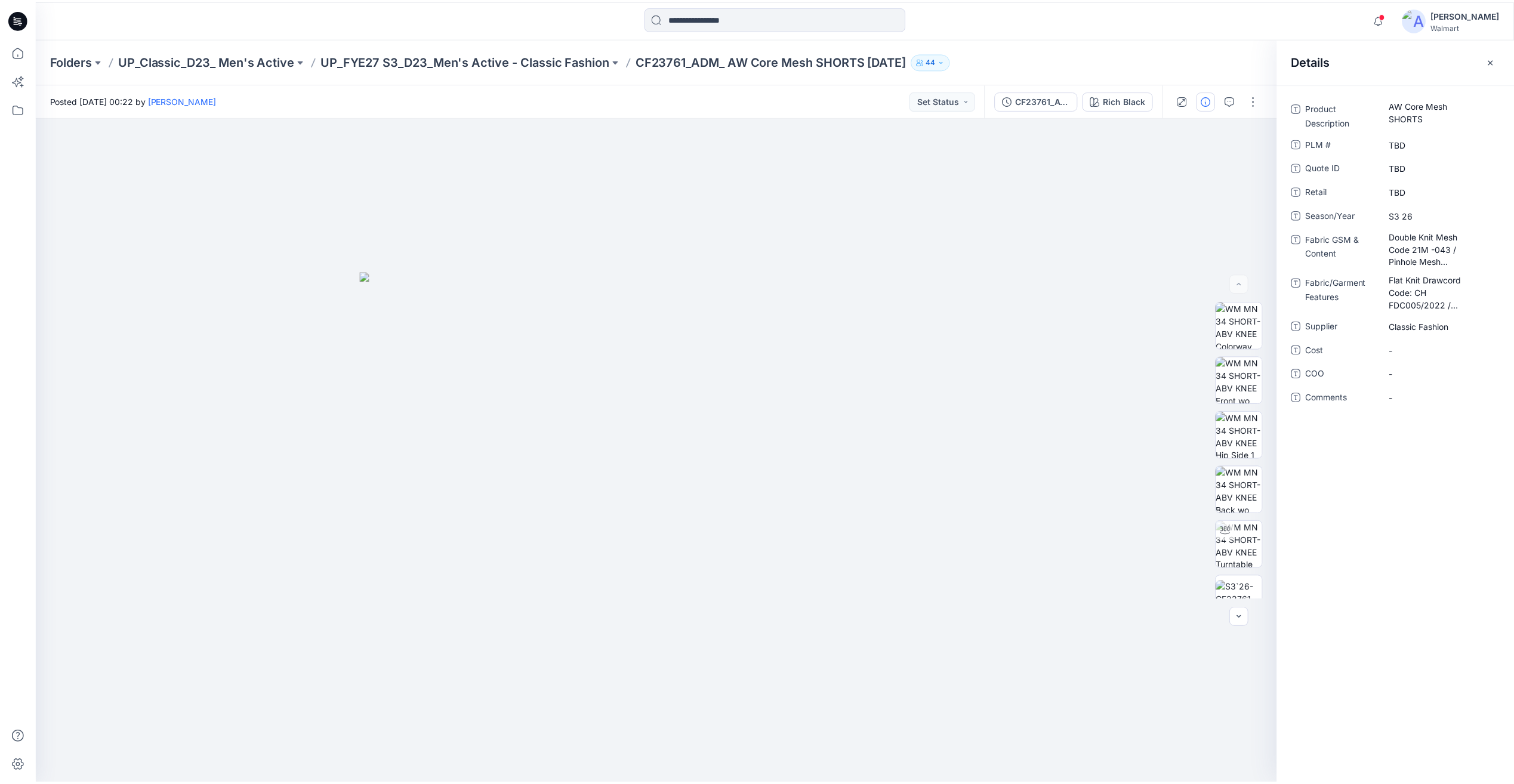
scroll to position [537, 0]
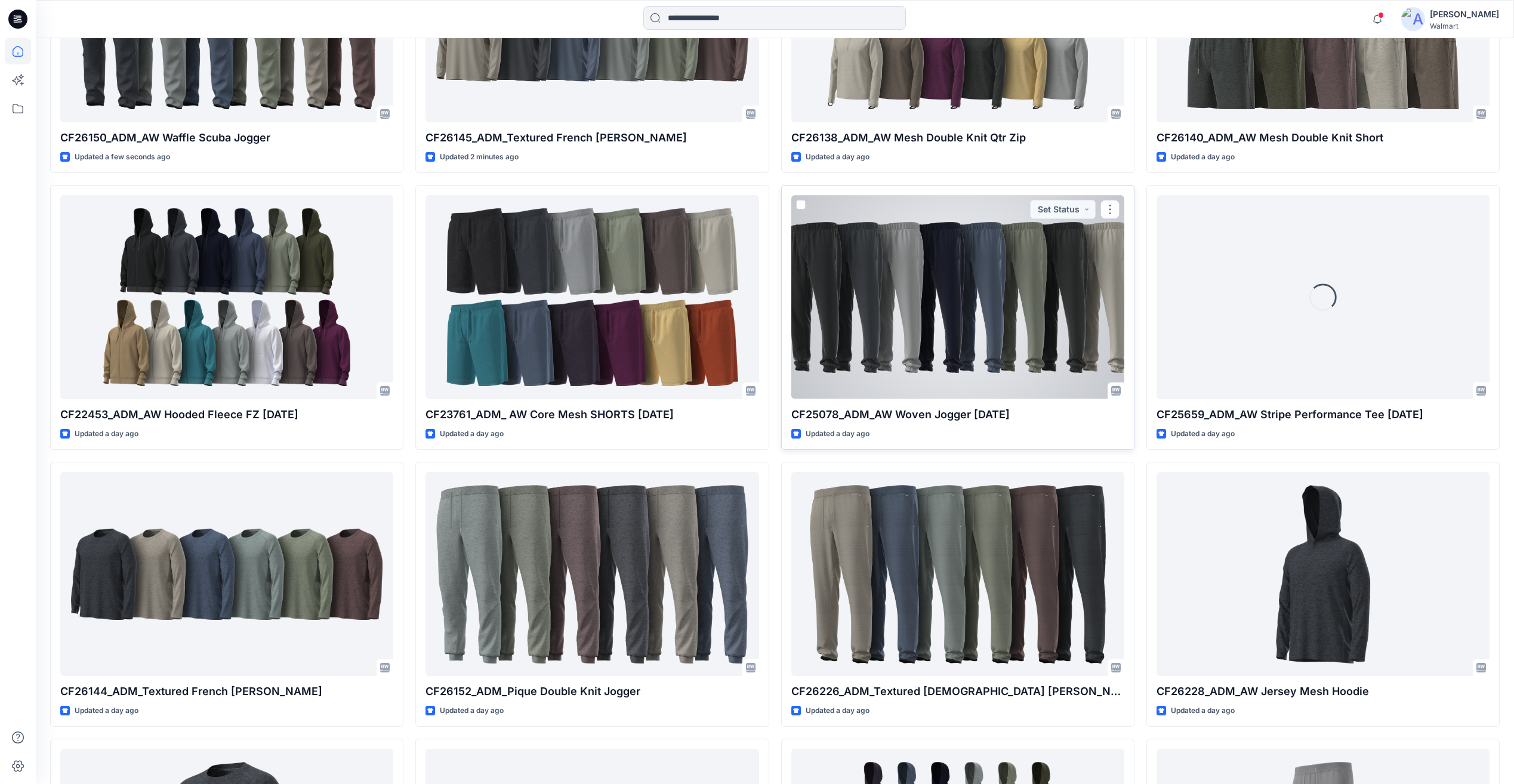
click at [995, 301] on div at bounding box center [957, 296] width 333 height 204
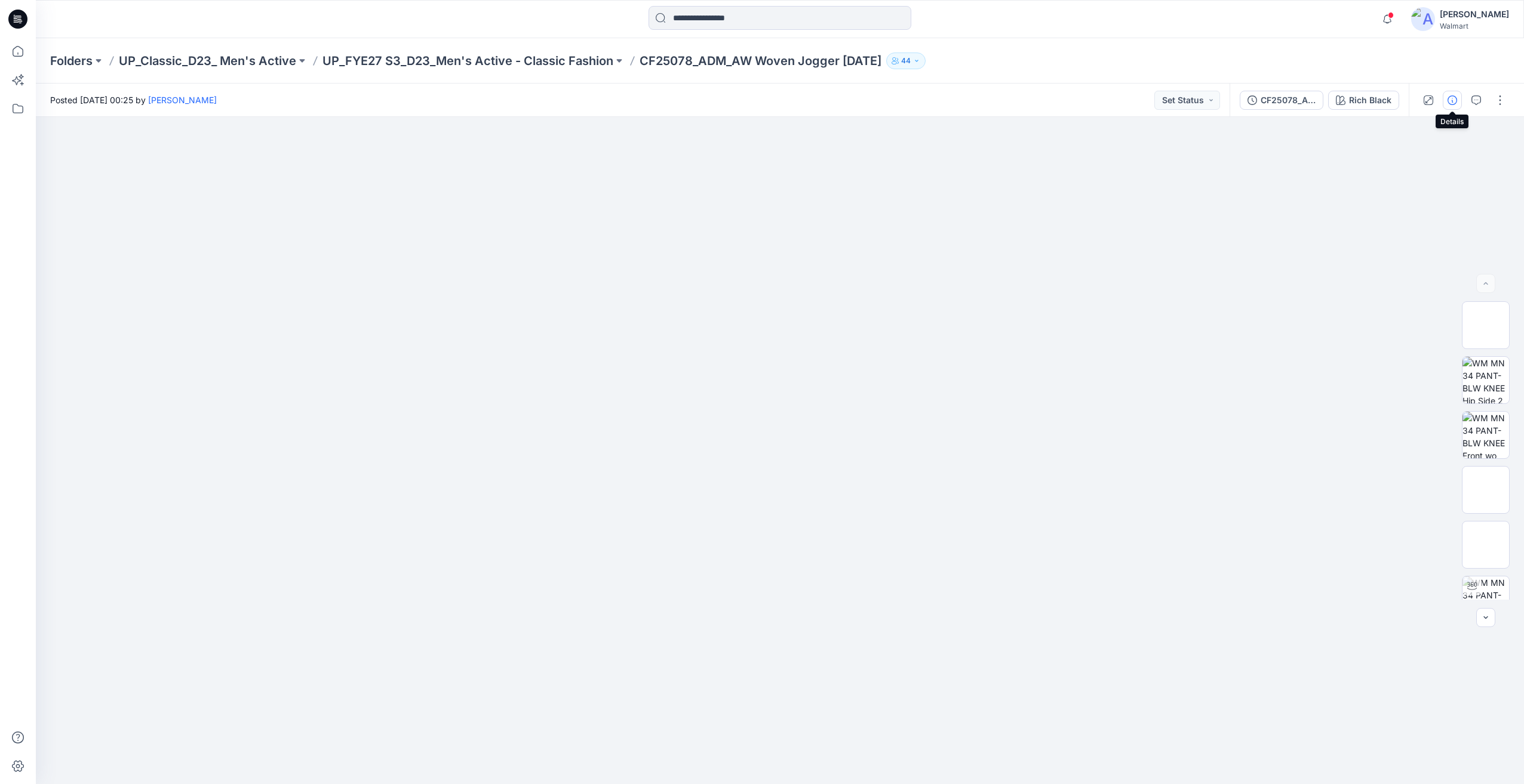
click at [1451, 102] on icon "button" at bounding box center [1452, 101] width 10 height 10
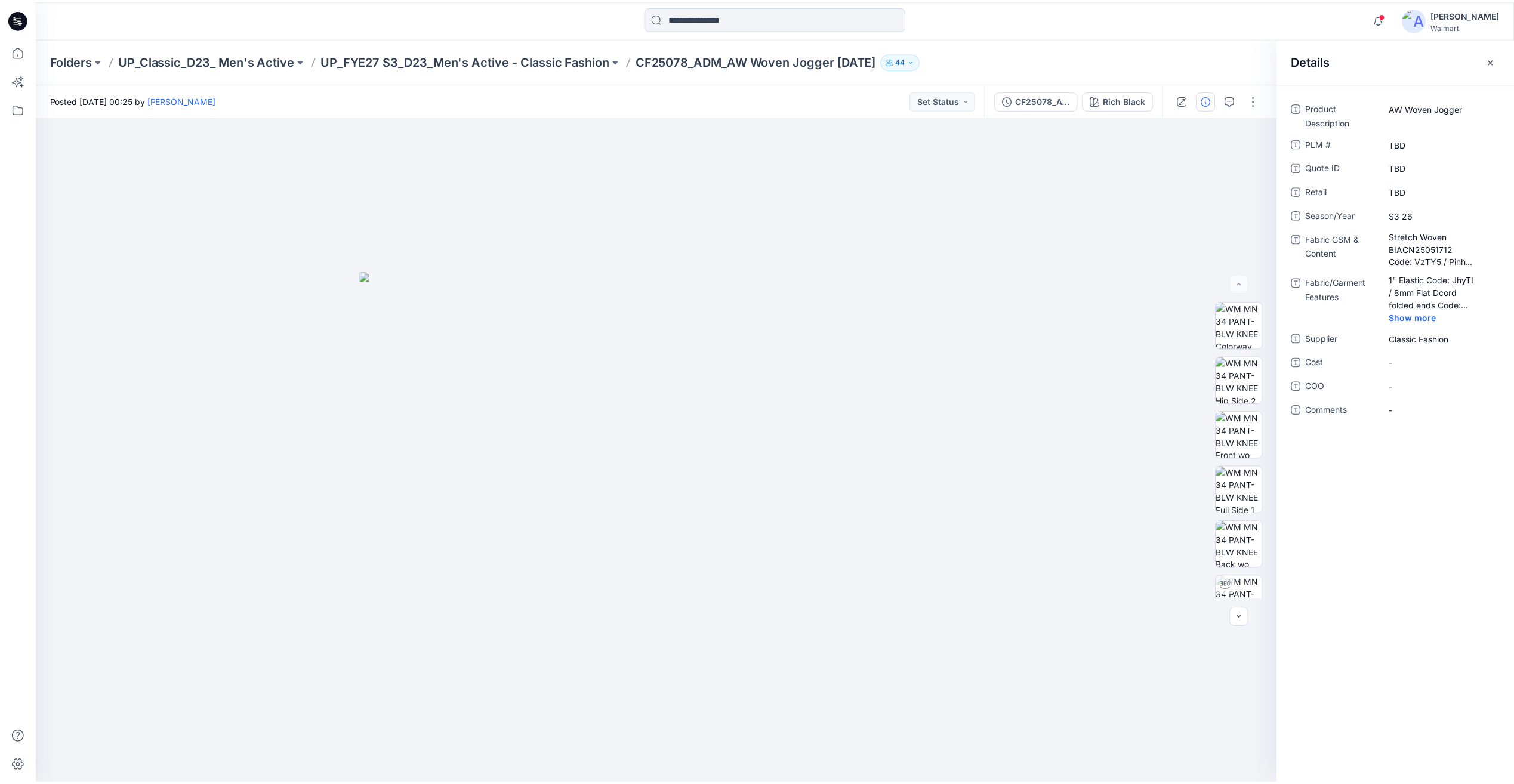
scroll to position [537, 0]
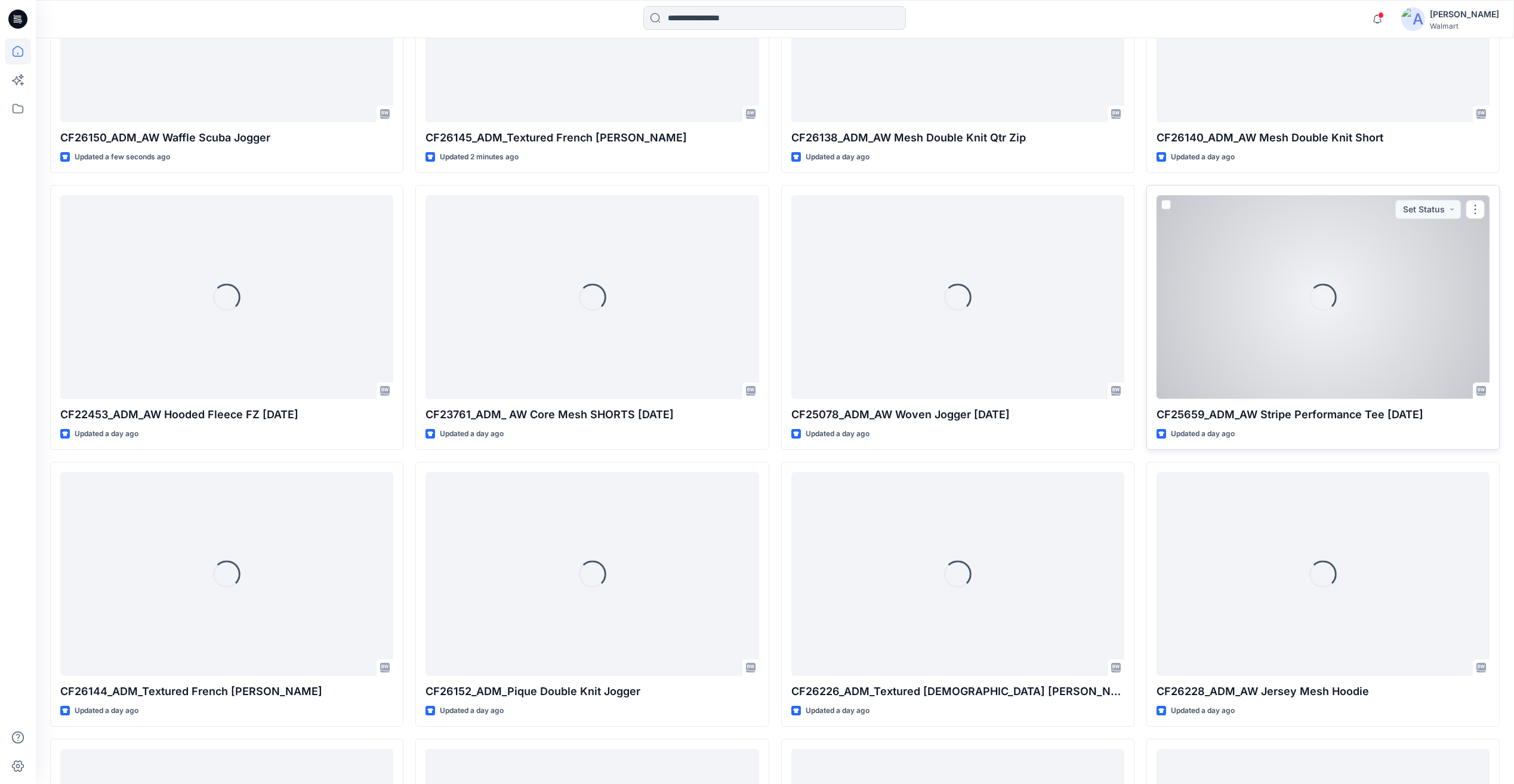
click at [1323, 299] on div "Loading..." at bounding box center [1323, 297] width 37 height 37
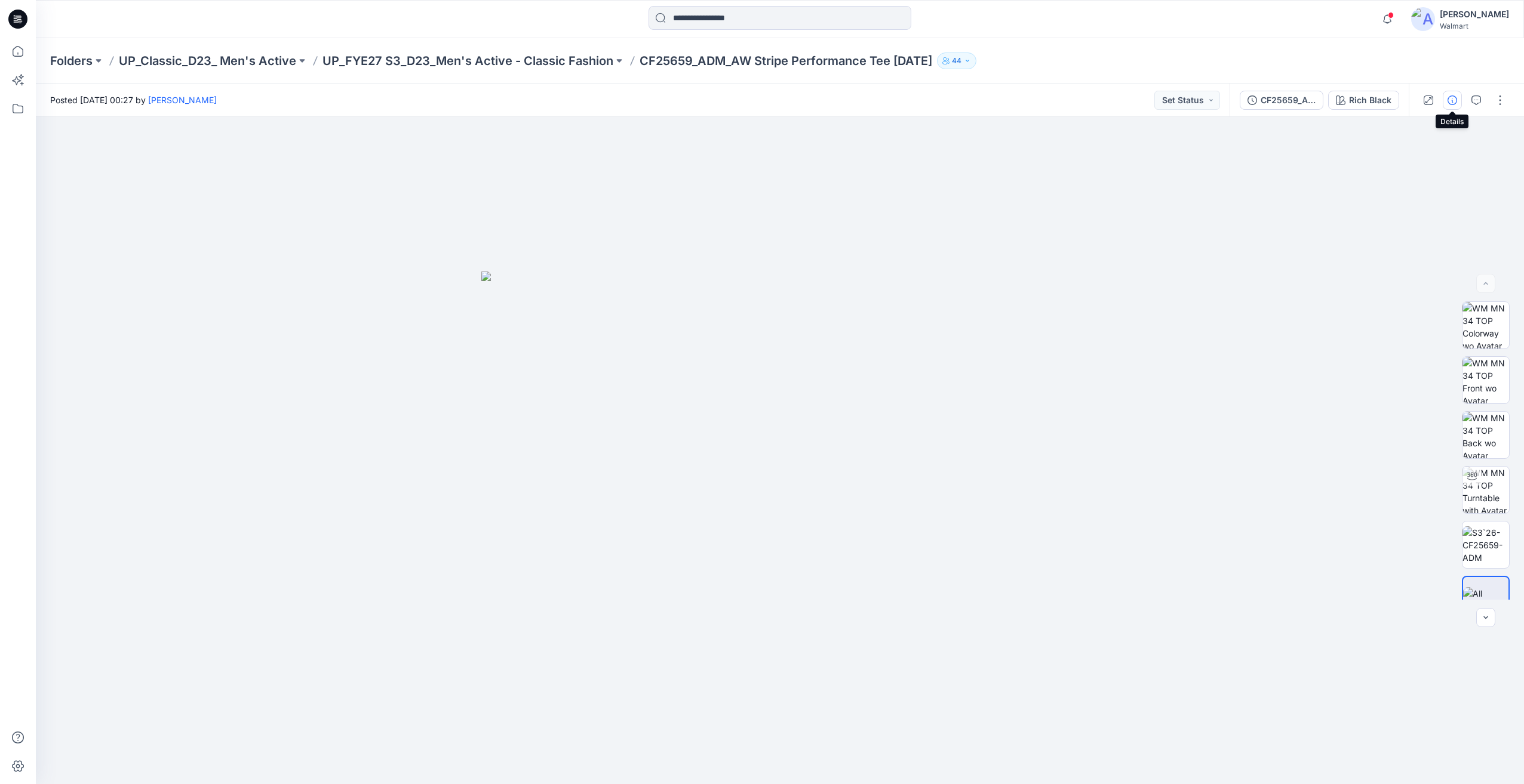
click at [1447, 100] on button "button" at bounding box center [1452, 101] width 19 height 19
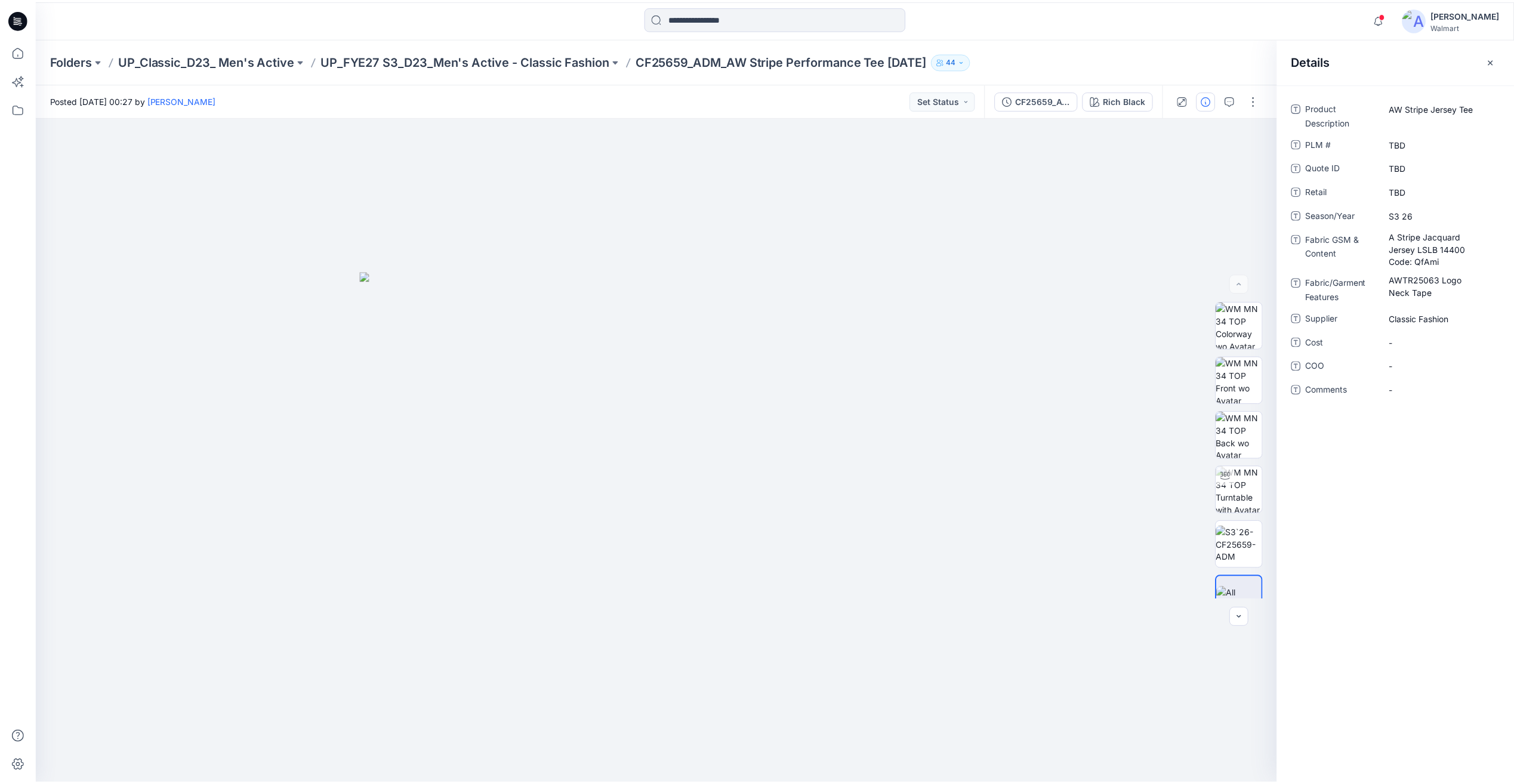
scroll to position [537, 0]
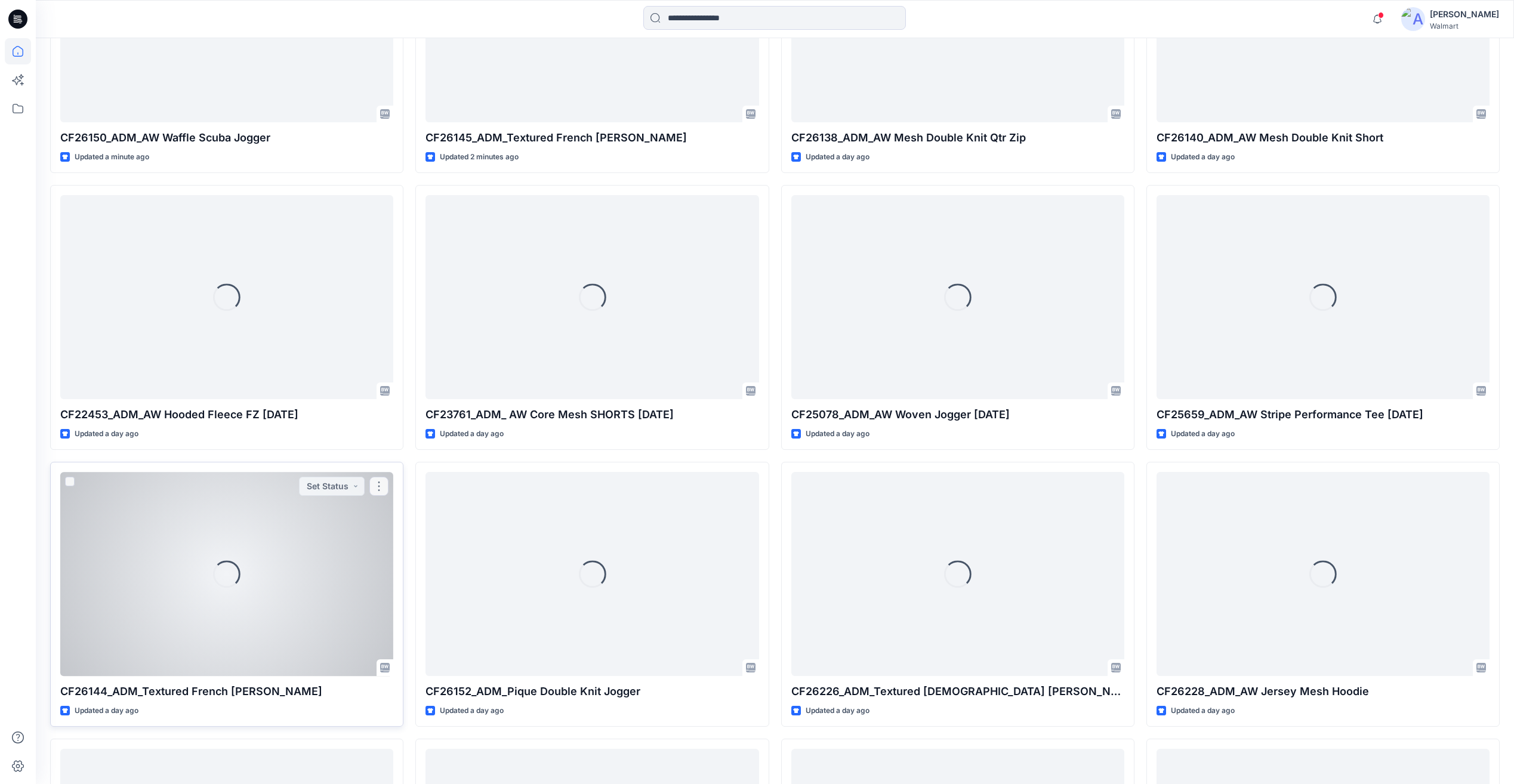
click at [283, 560] on div "Loading..." at bounding box center [227, 573] width 333 height 204
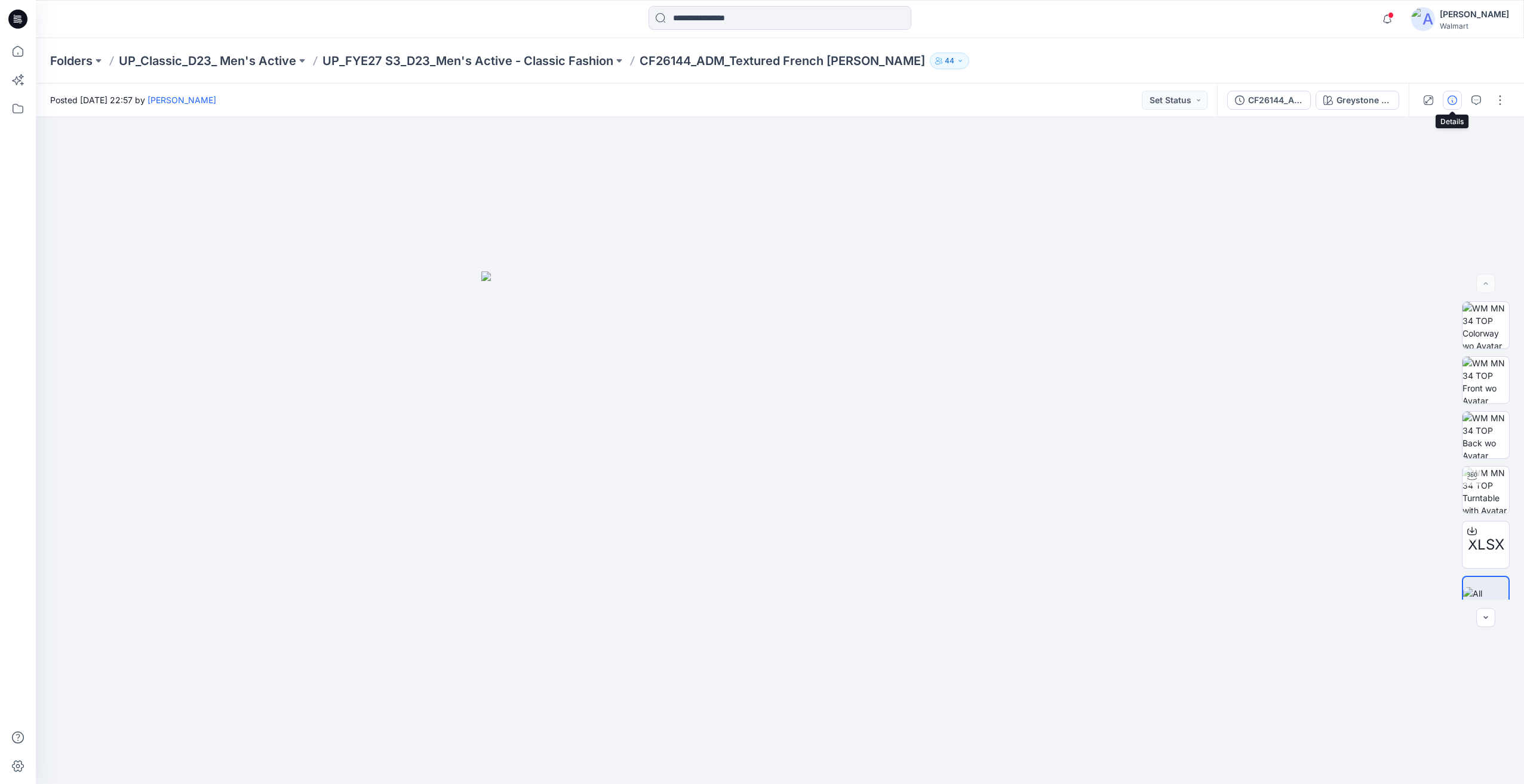
click at [1452, 102] on icon "button" at bounding box center [1452, 101] width 10 height 10
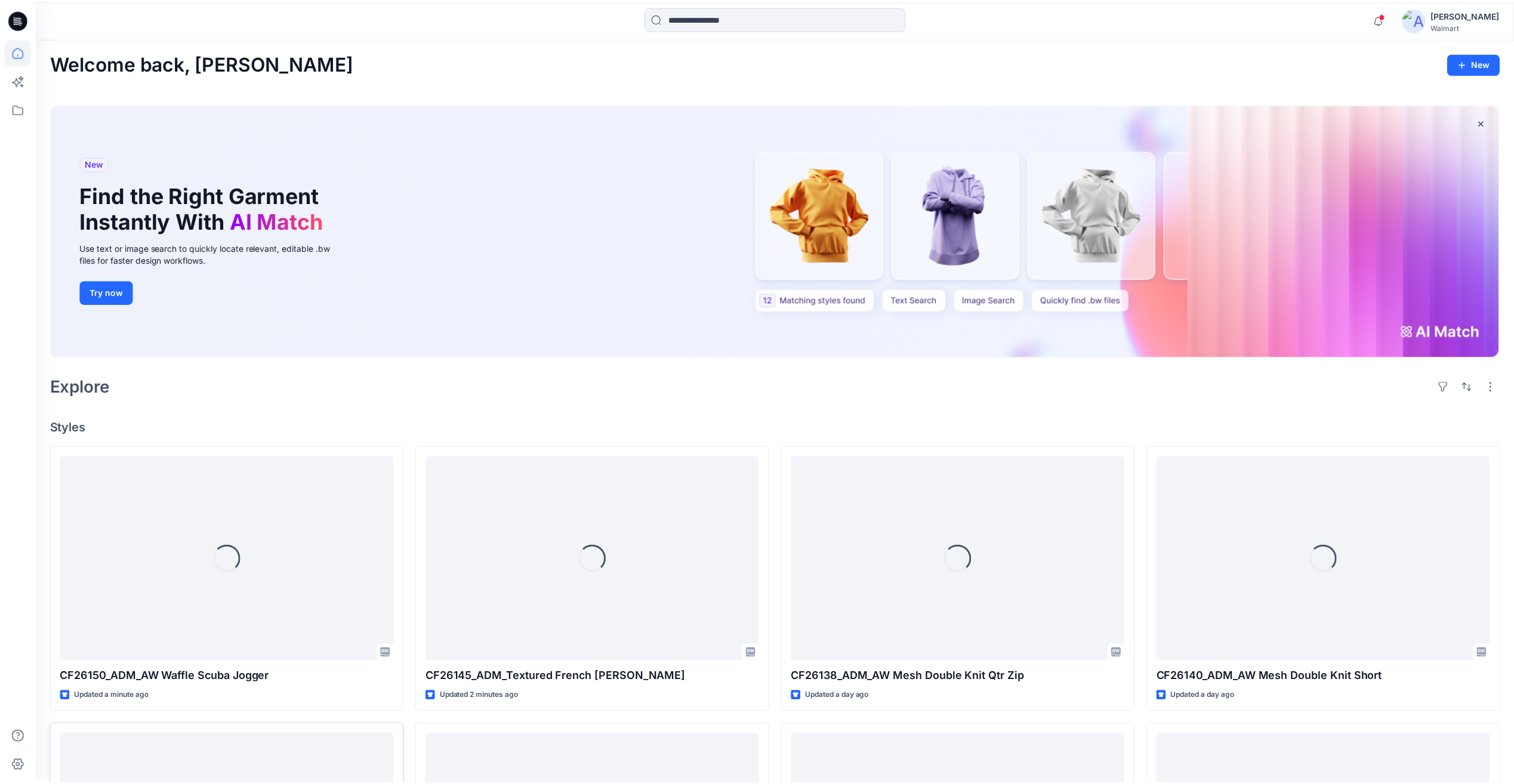
scroll to position [537, 0]
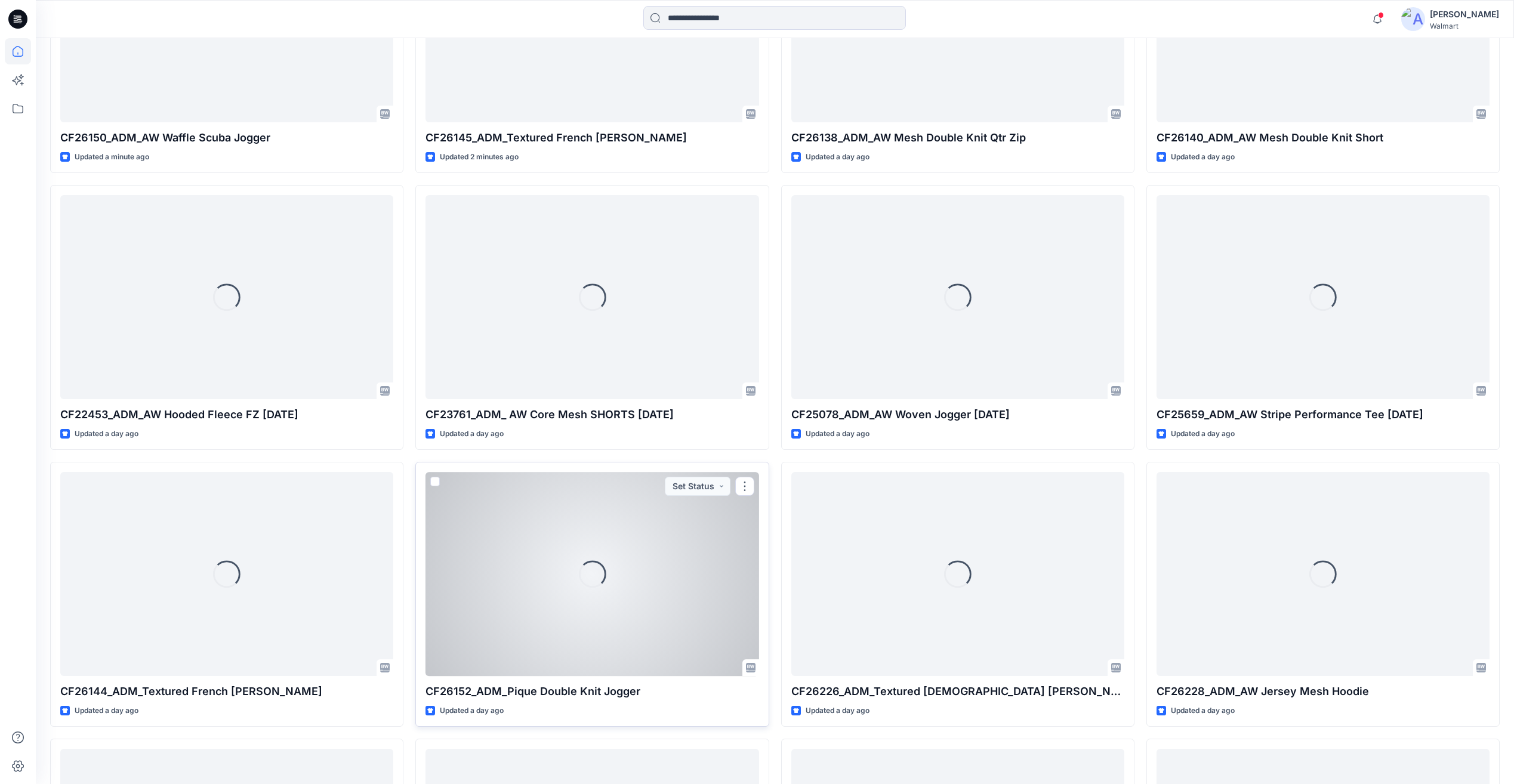
click at [640, 595] on div "Loading..." at bounding box center [592, 573] width 333 height 204
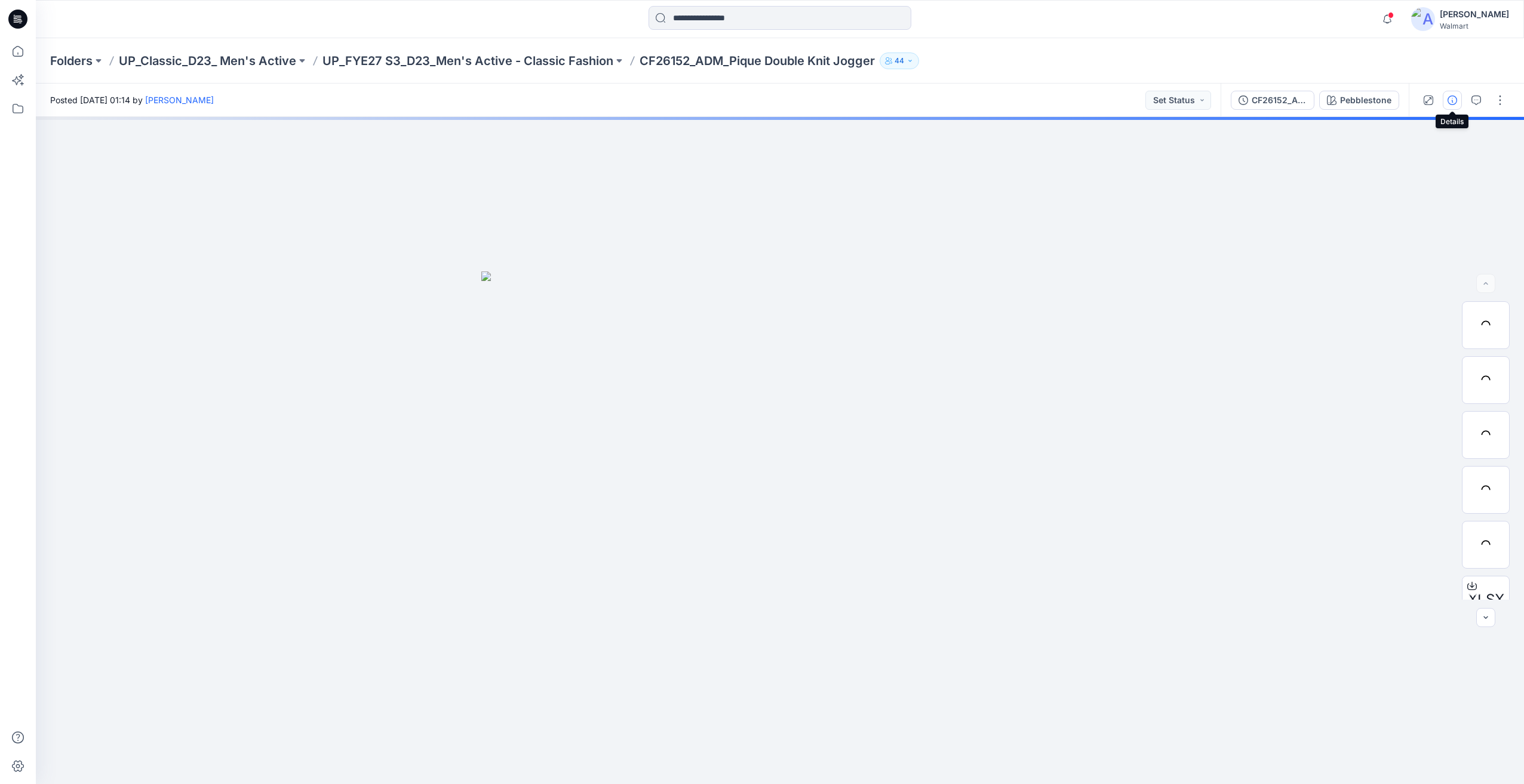
click at [1447, 98] on button "button" at bounding box center [1452, 101] width 19 height 19
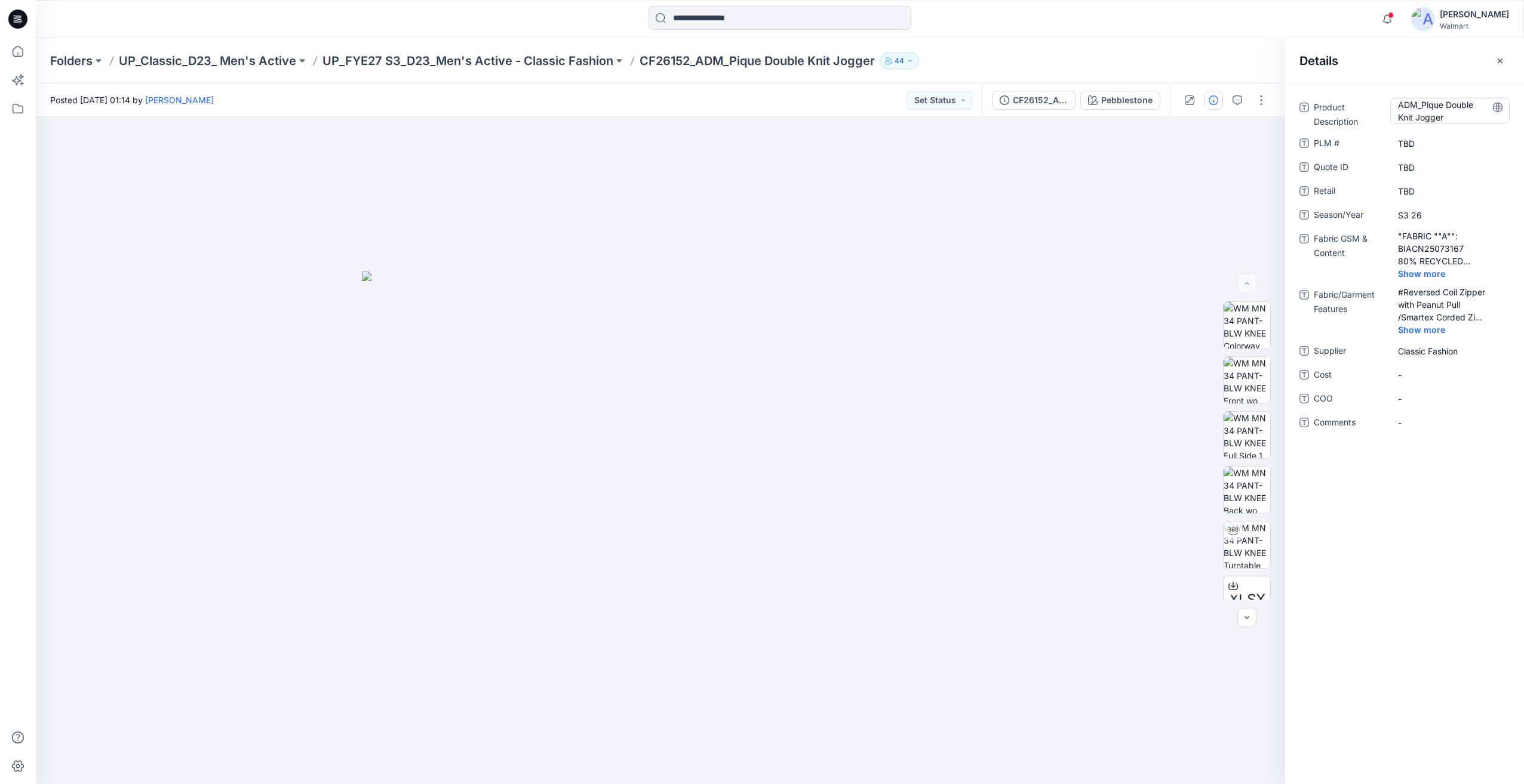
click at [1427, 103] on Description "ADM_Pique Double Knit Jogger" at bounding box center [1450, 110] width 104 height 25
type textarea "**********"
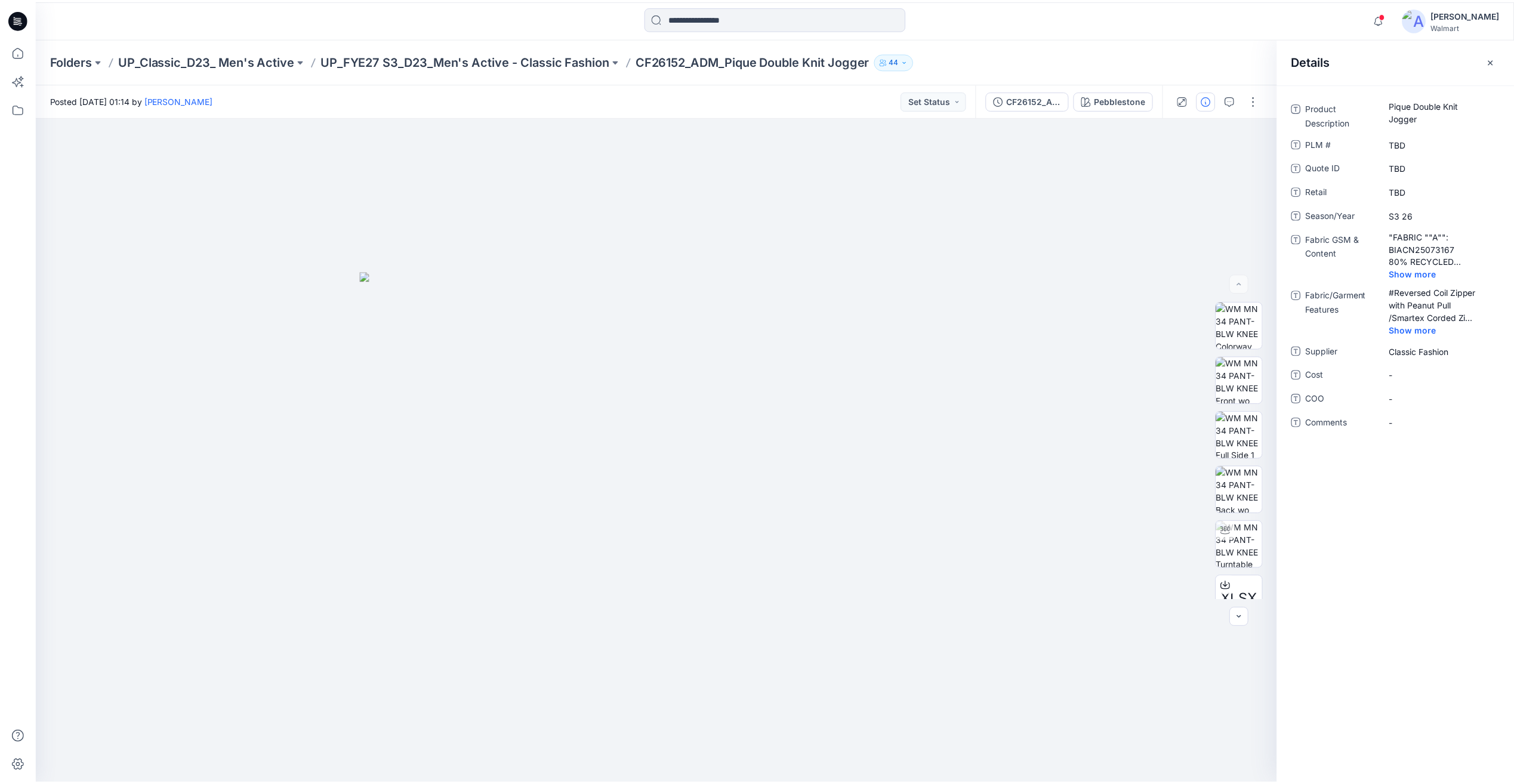
scroll to position [537, 0]
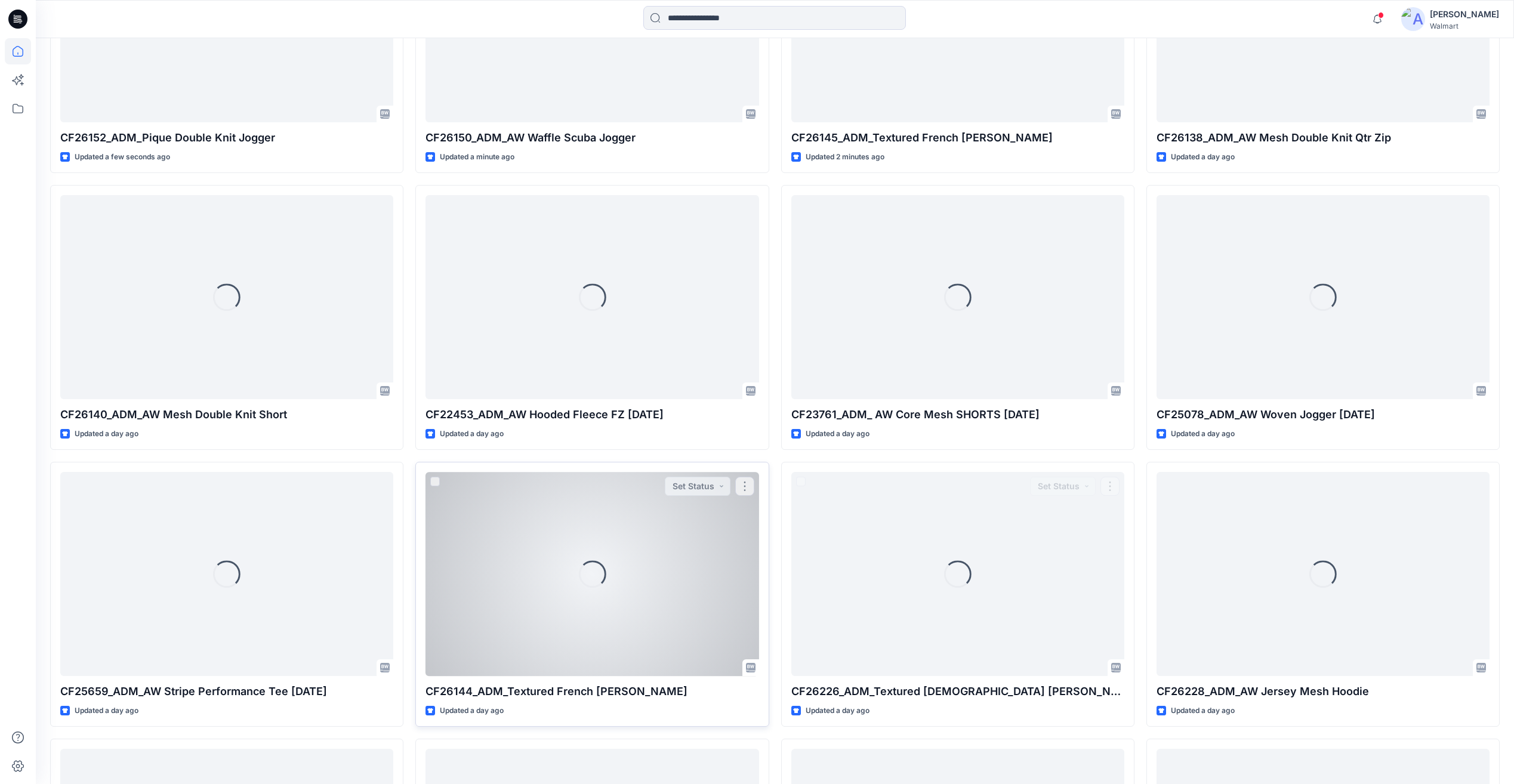
click at [656, 541] on div "Loading..." at bounding box center [592, 573] width 333 height 204
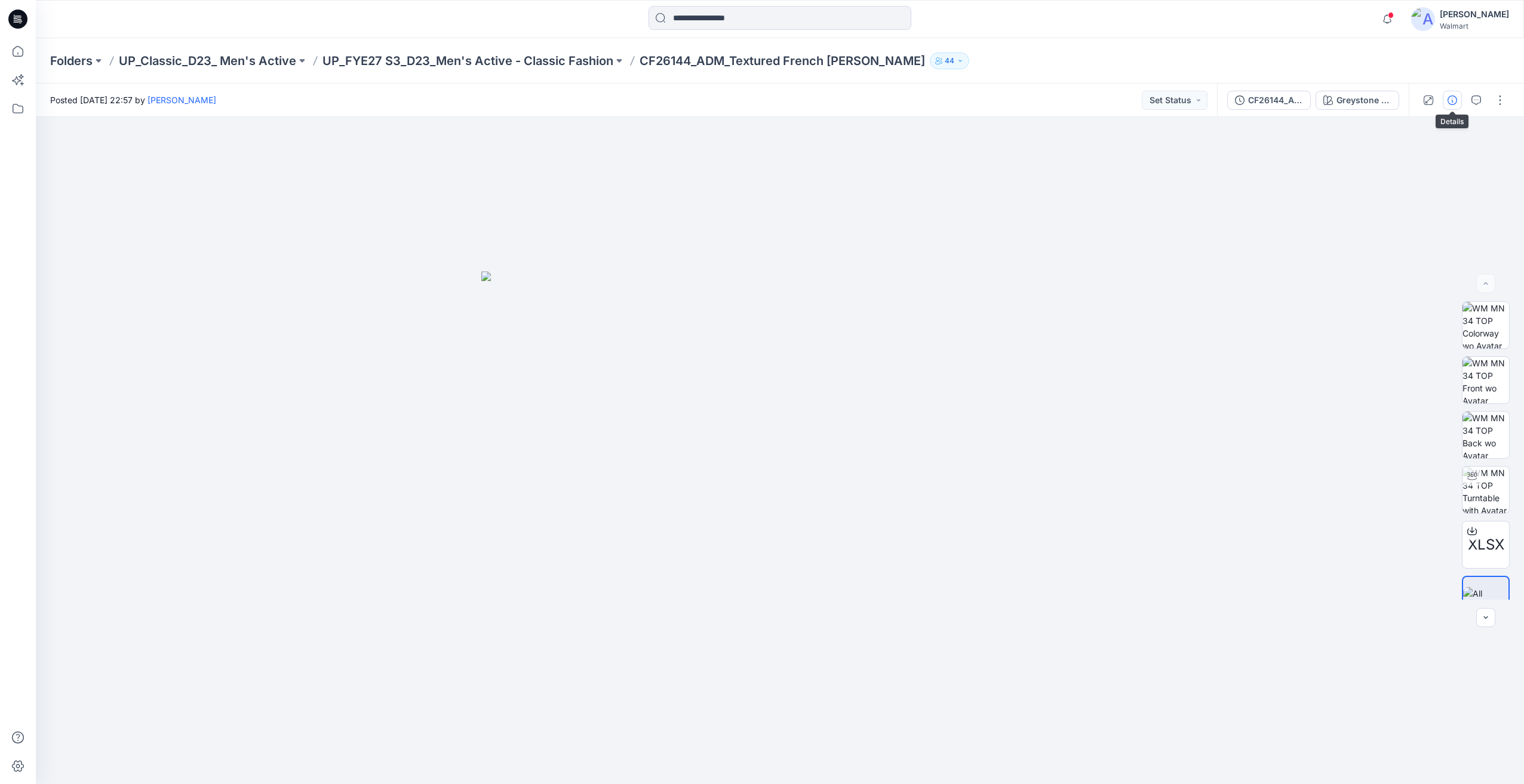
click at [1452, 98] on icon "button" at bounding box center [1452, 101] width 10 height 10
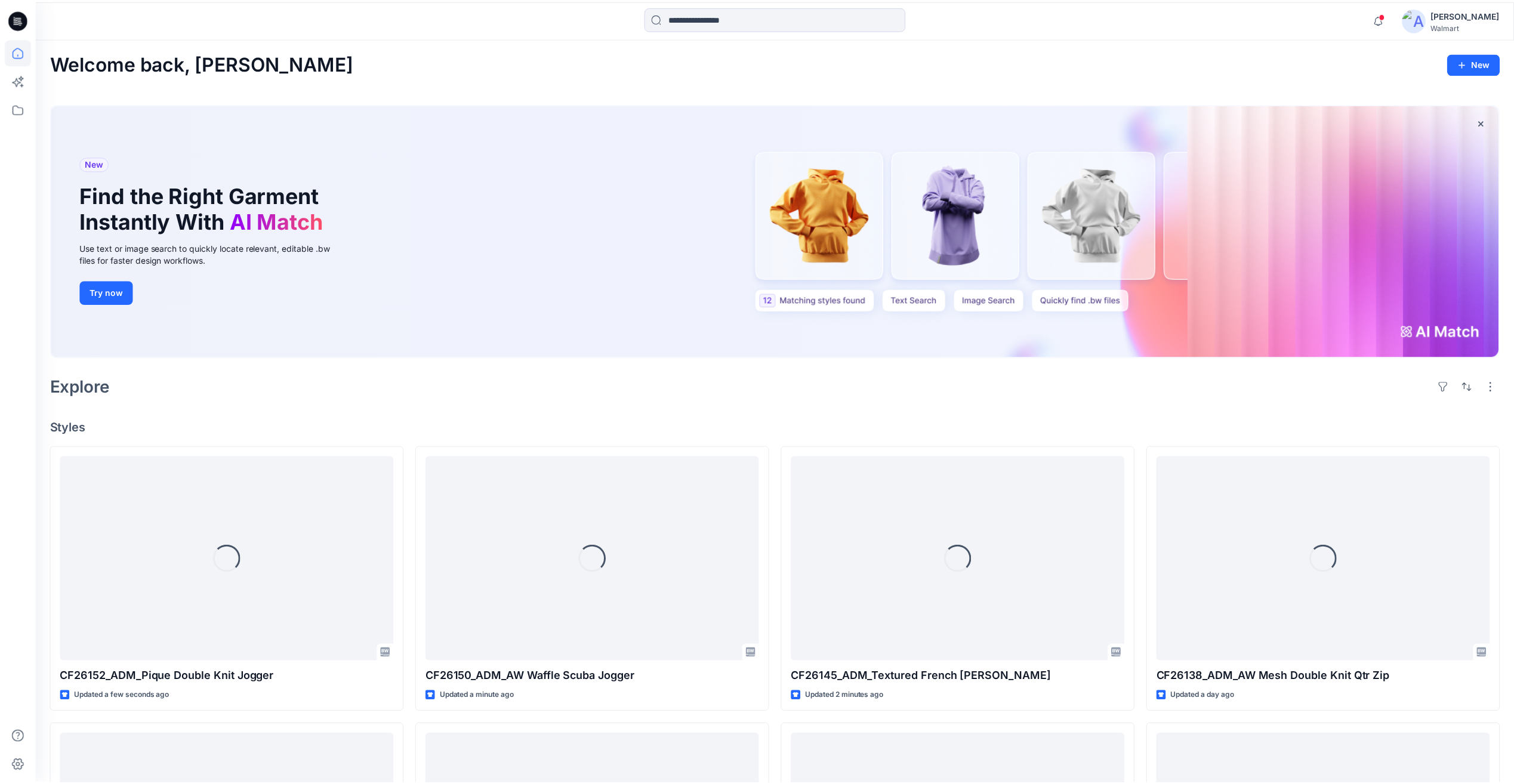
scroll to position [537, 0]
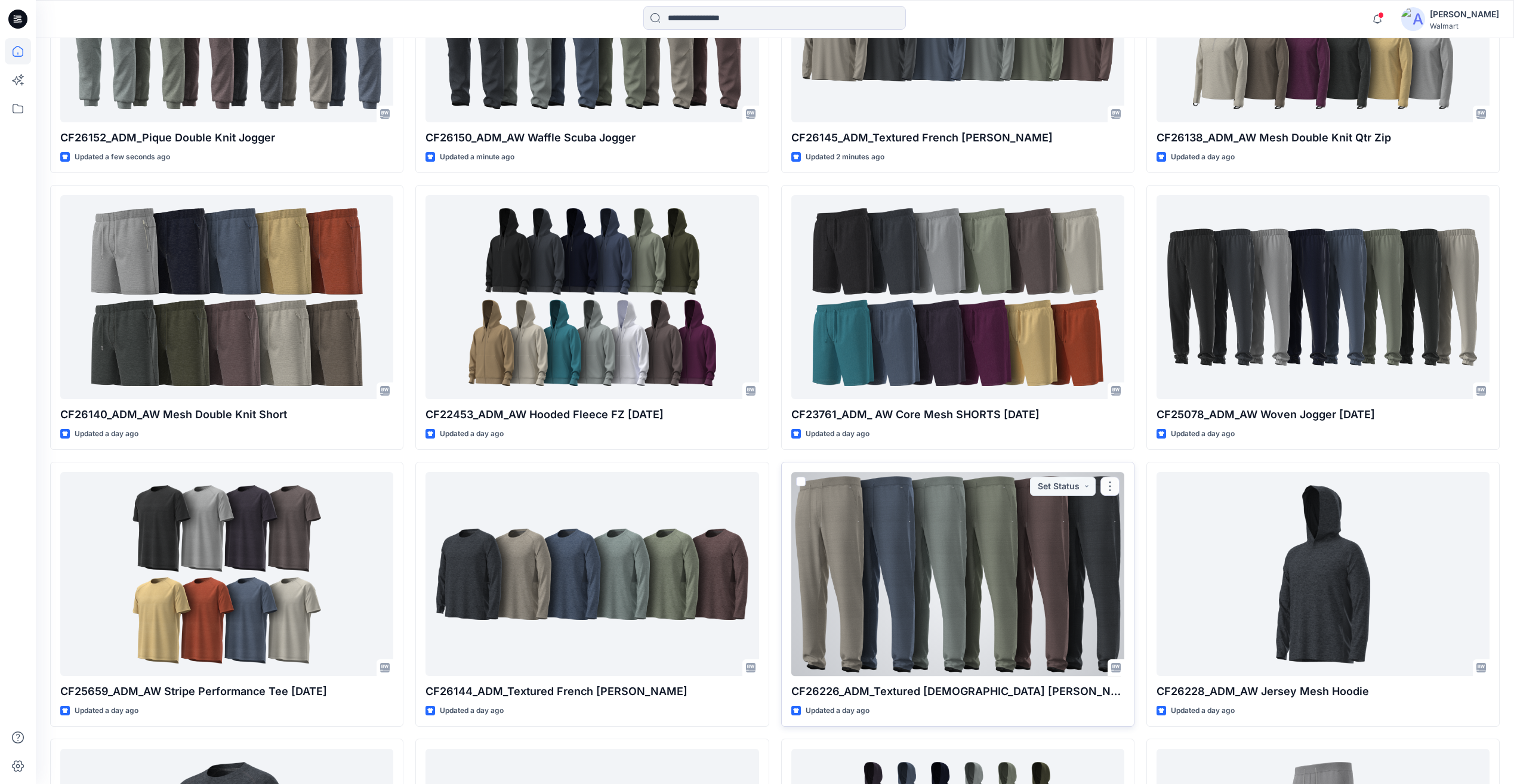
click at [945, 556] on div at bounding box center [957, 573] width 333 height 204
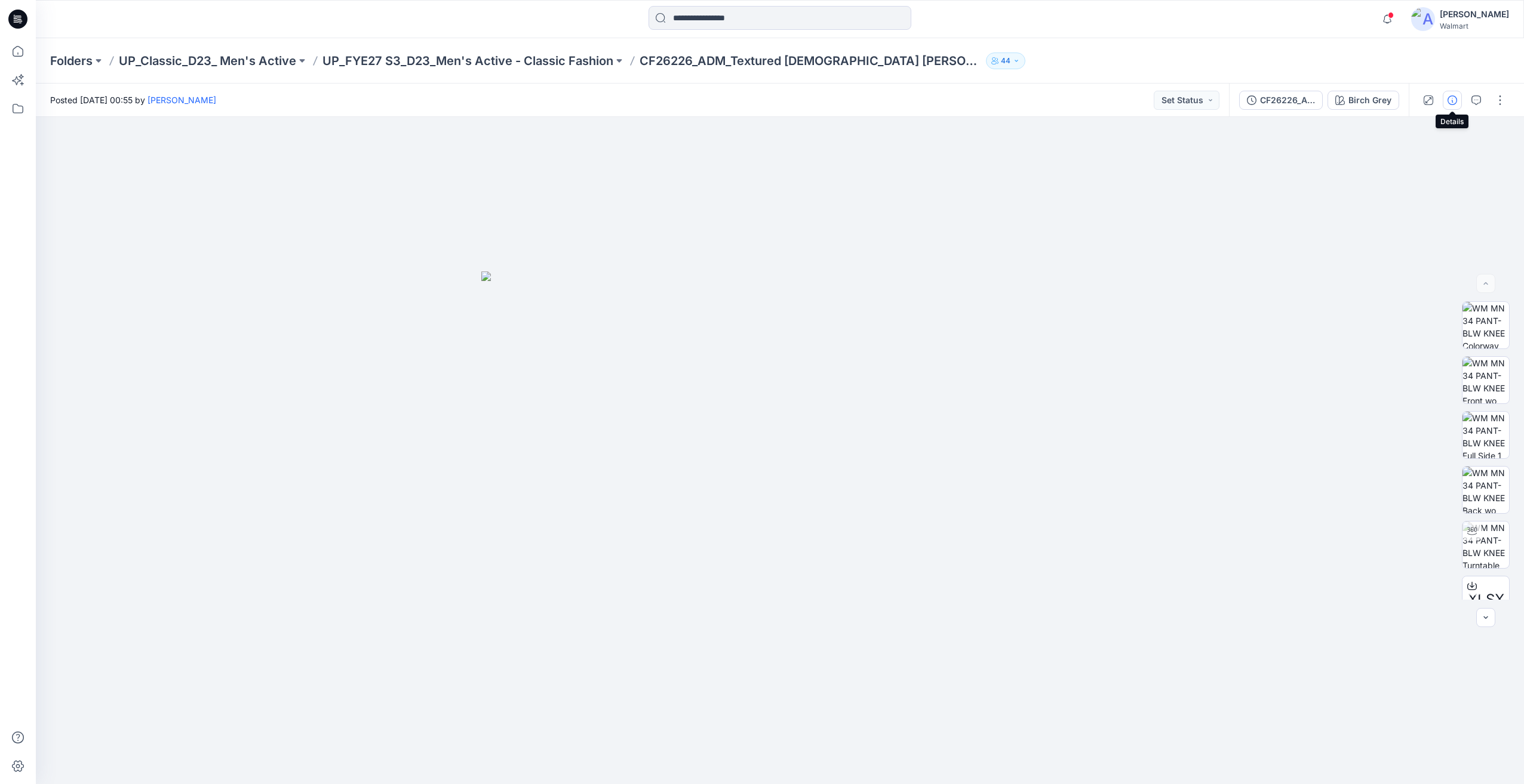
click at [1449, 97] on icon "button" at bounding box center [1452, 101] width 10 height 10
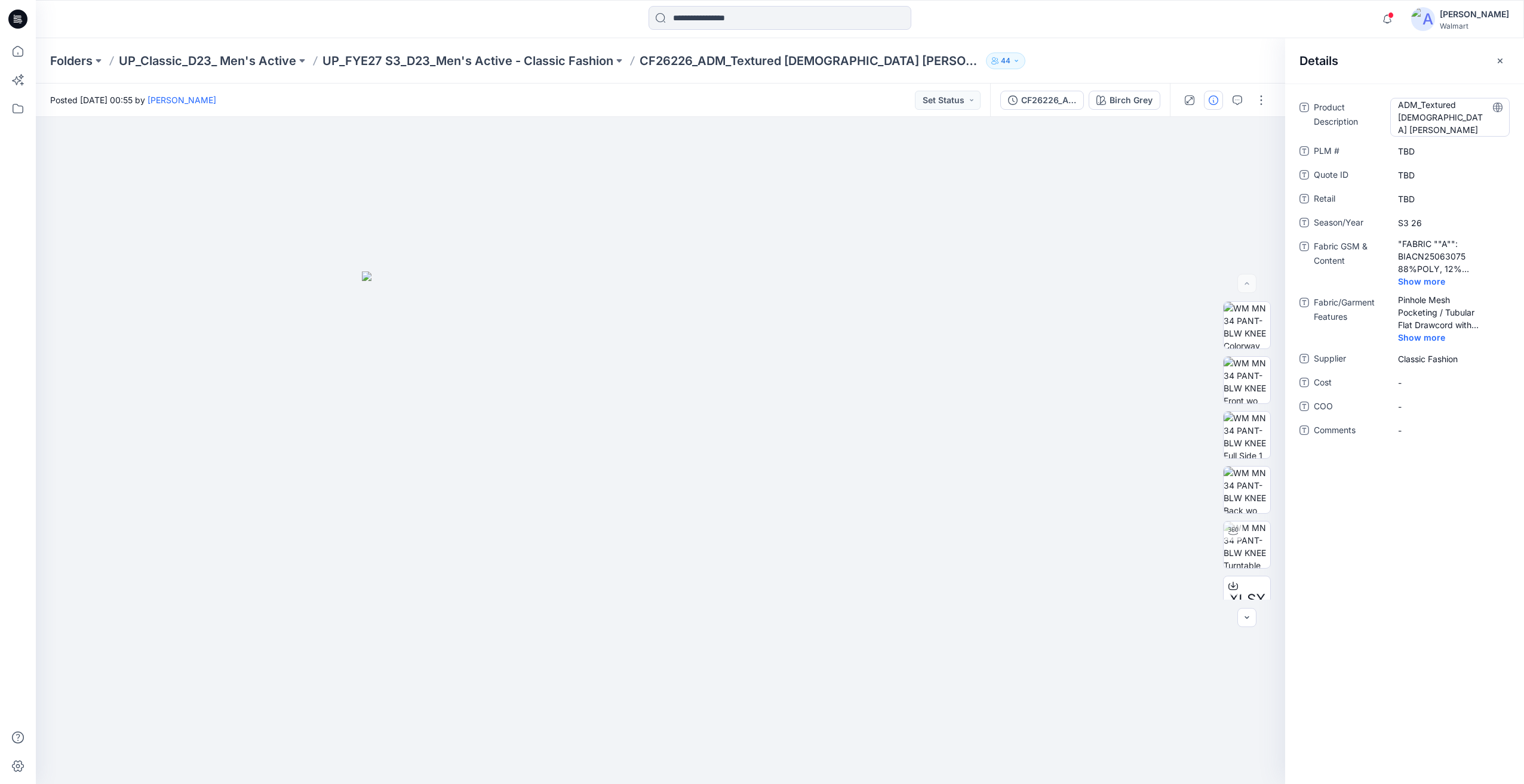
click at [1415, 105] on Description "ADM_Textured French Terry Jogger" at bounding box center [1450, 117] width 104 height 38
type textarea "**********"
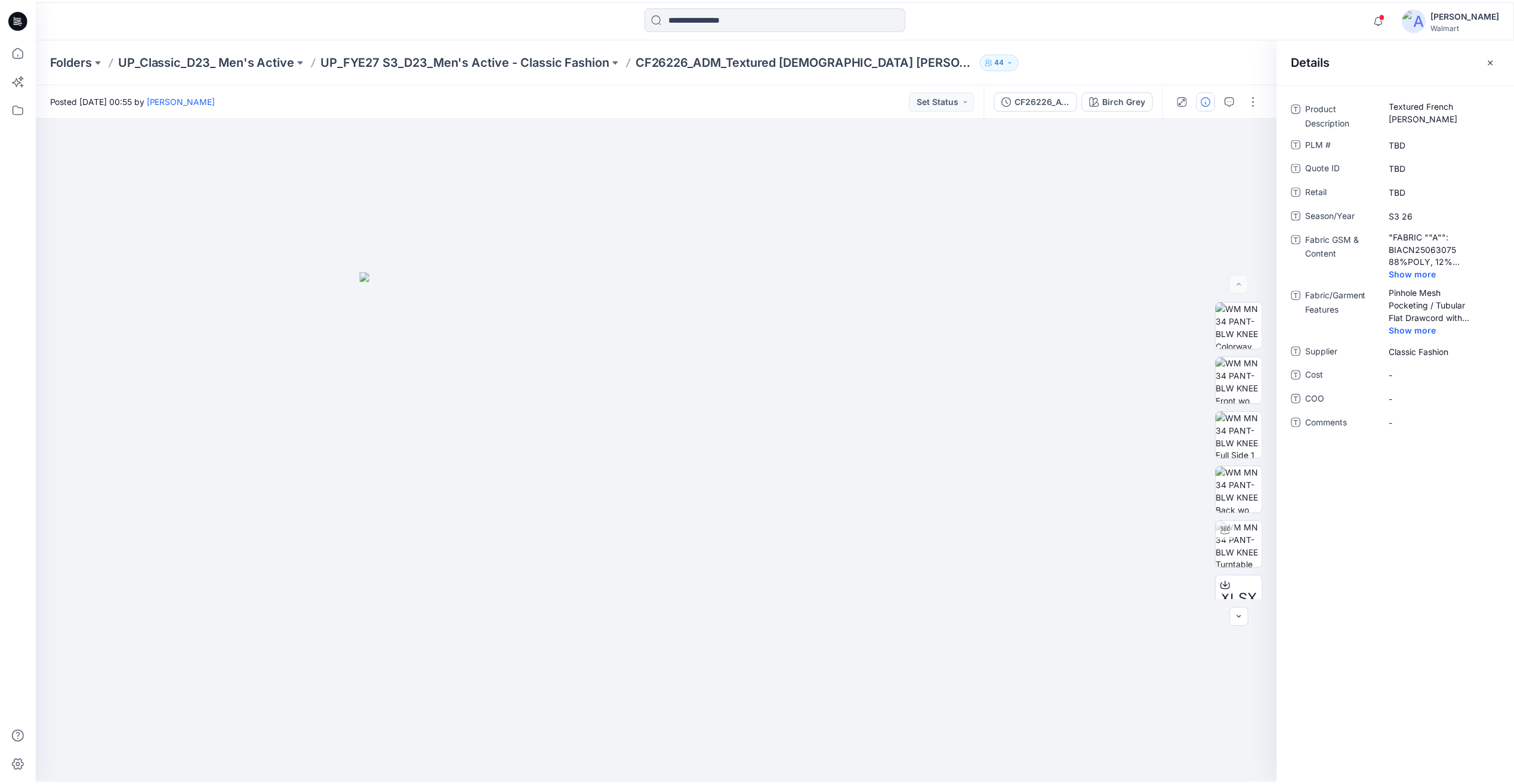
scroll to position [537, 0]
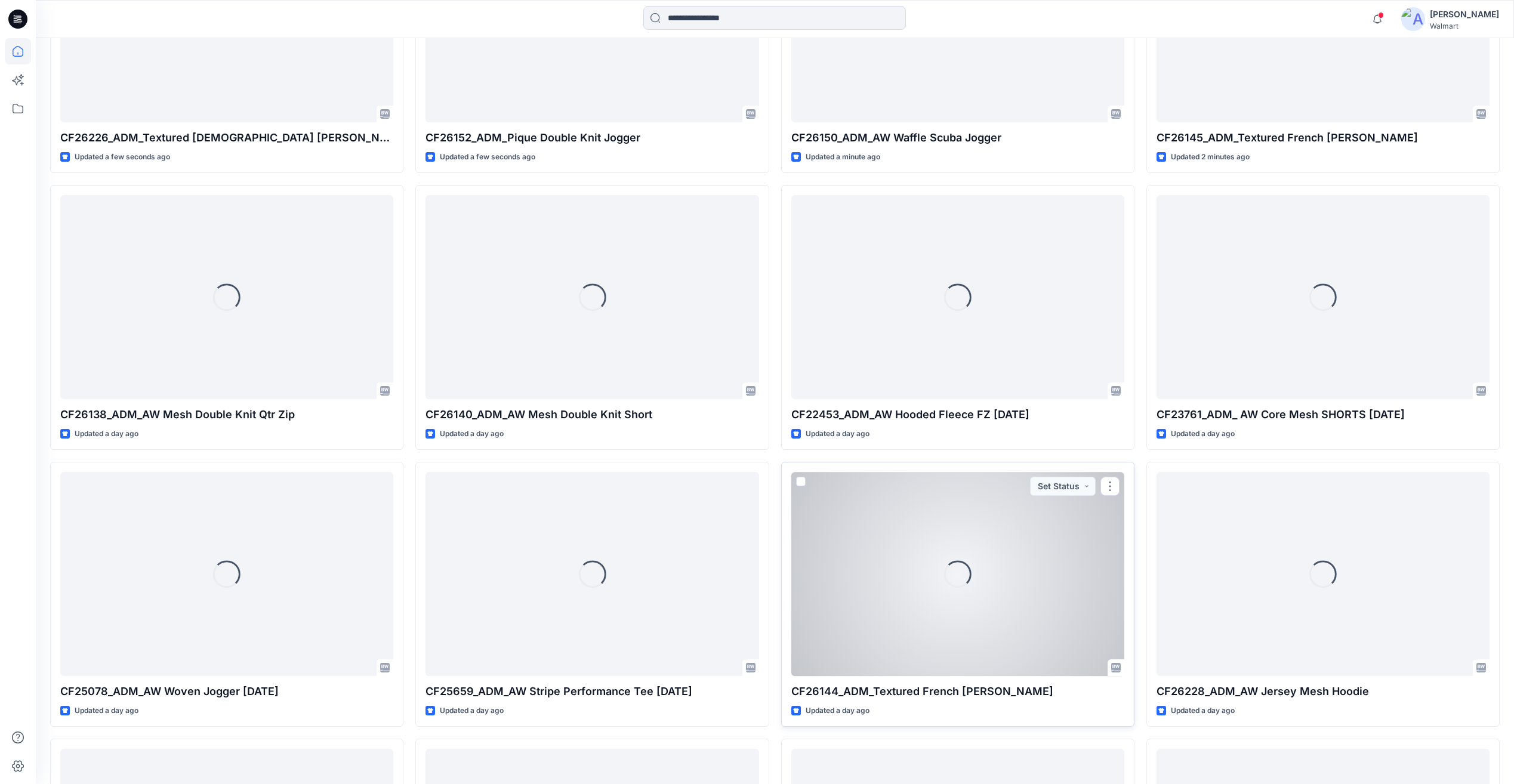
click at [870, 560] on div "Loading..." at bounding box center [957, 573] width 333 height 204
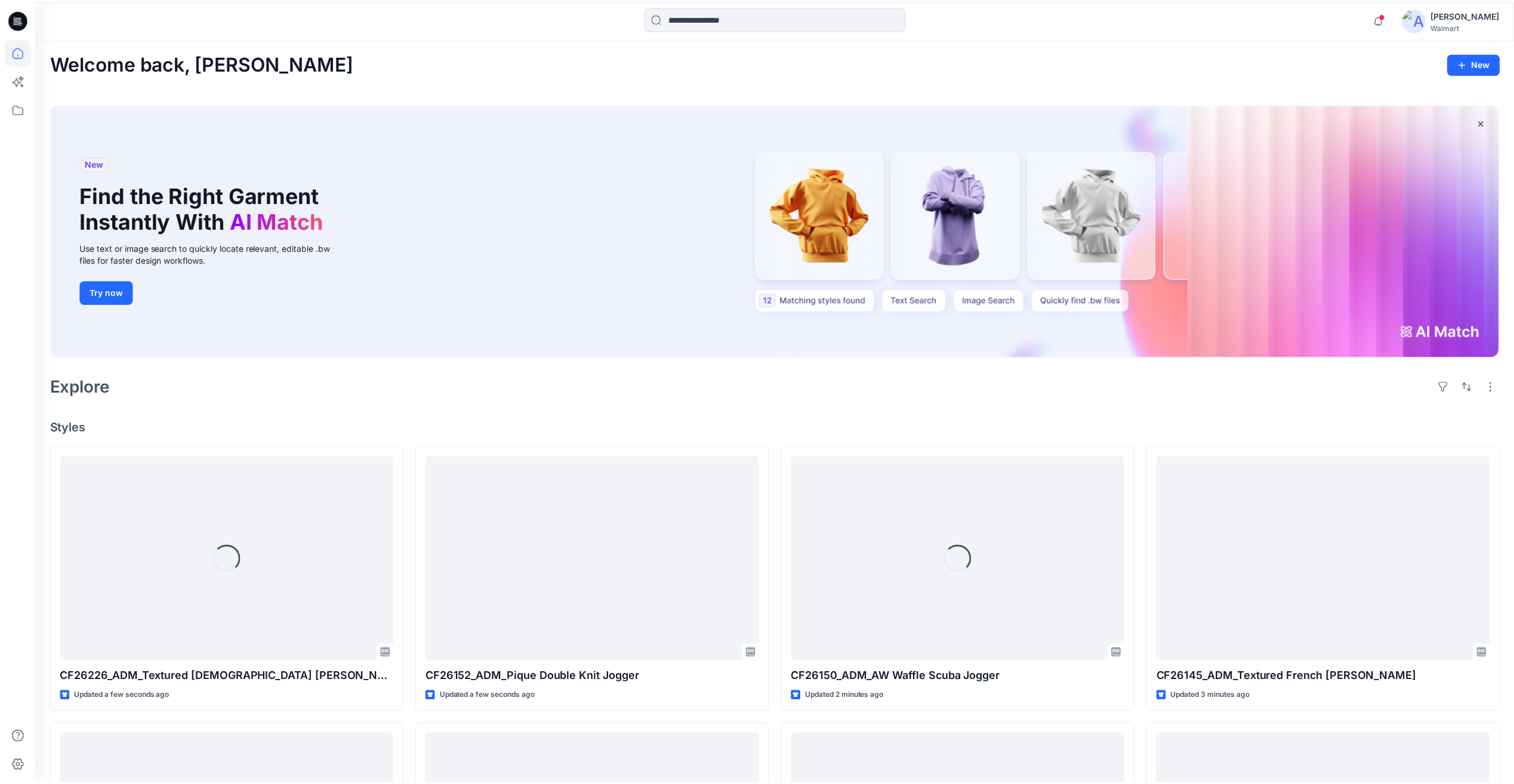
scroll to position [537, 0]
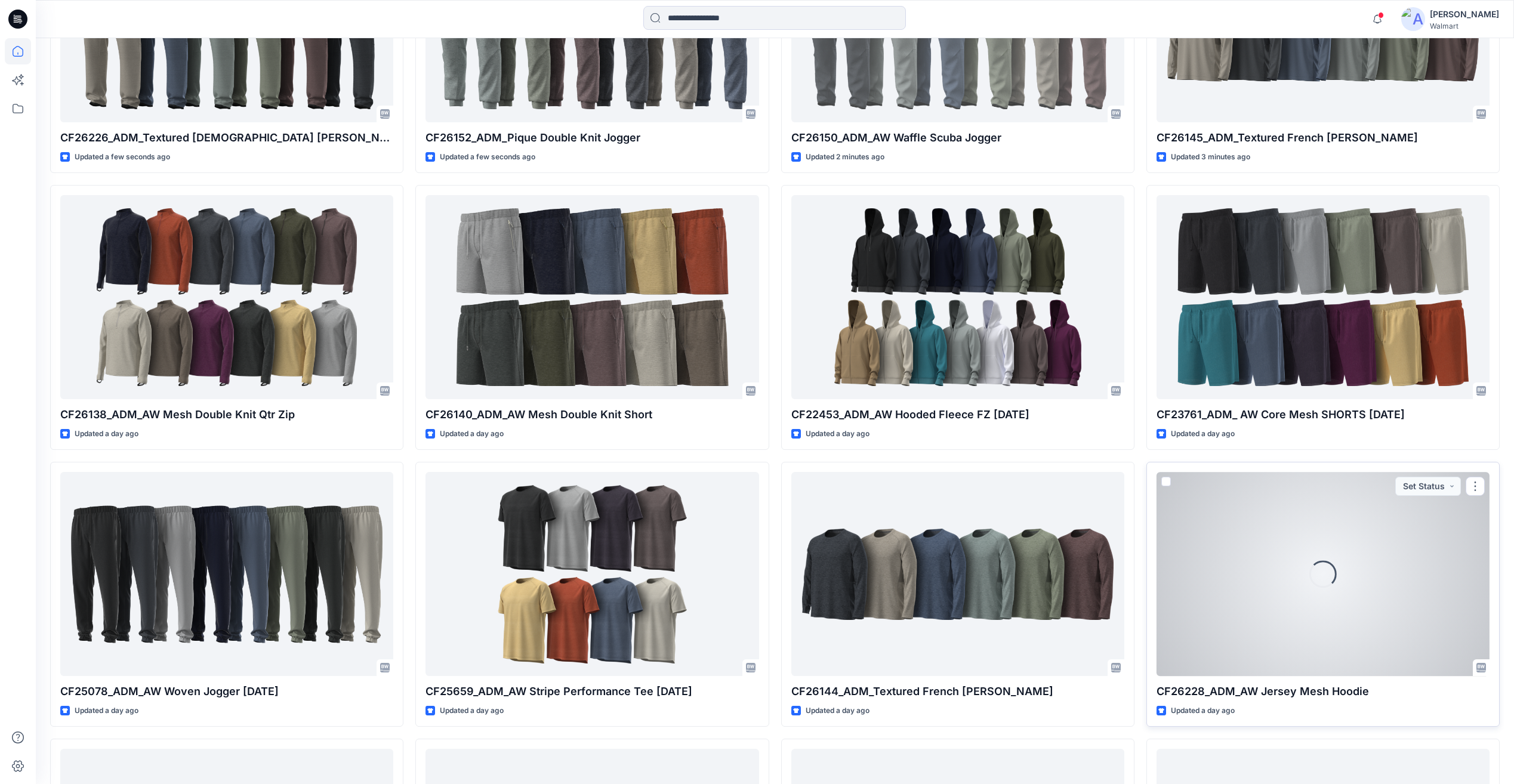
click at [1285, 566] on div "Loading..." at bounding box center [1323, 573] width 333 height 204
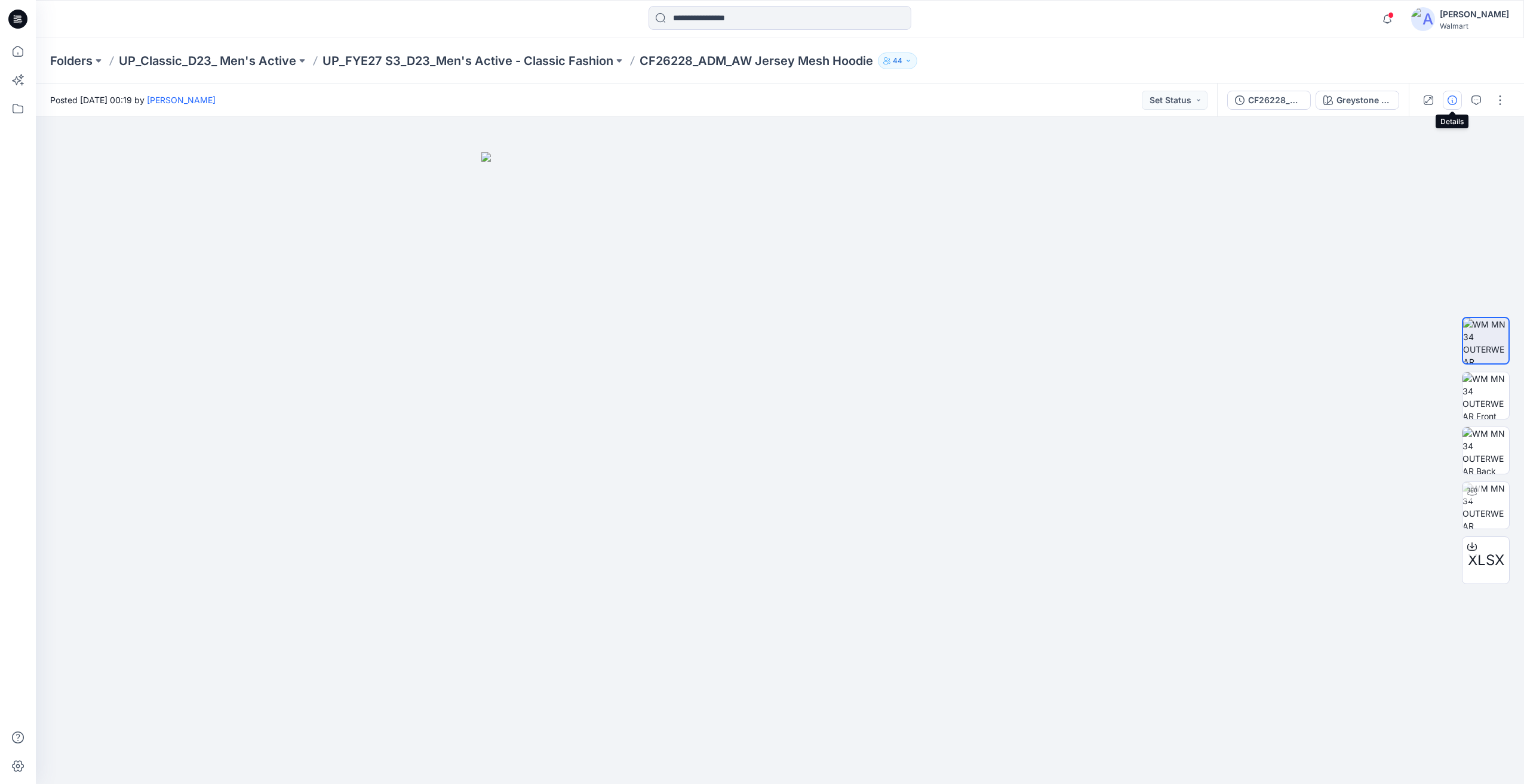
click at [1459, 101] on button "button" at bounding box center [1452, 101] width 19 height 19
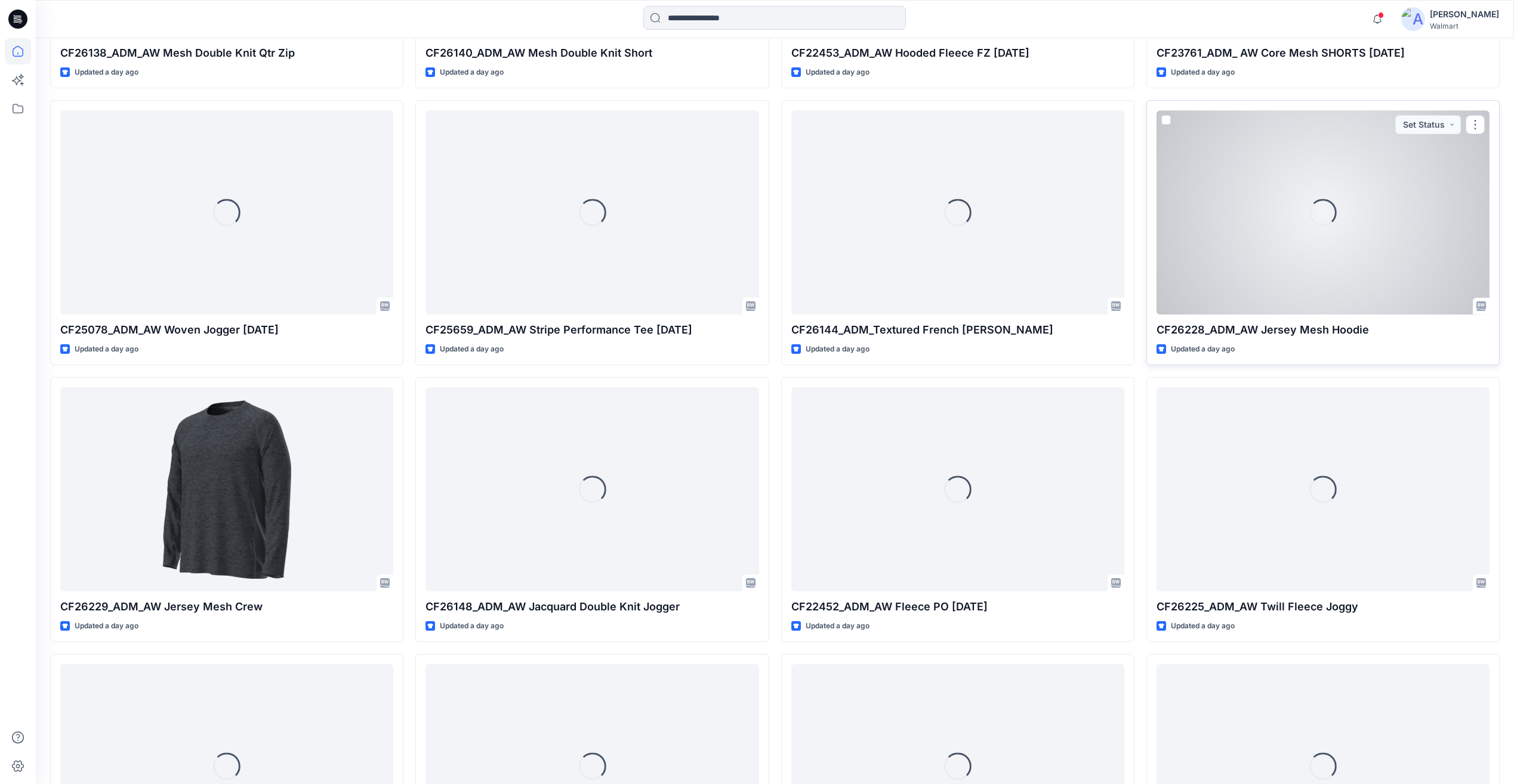
scroll to position [1074, 0]
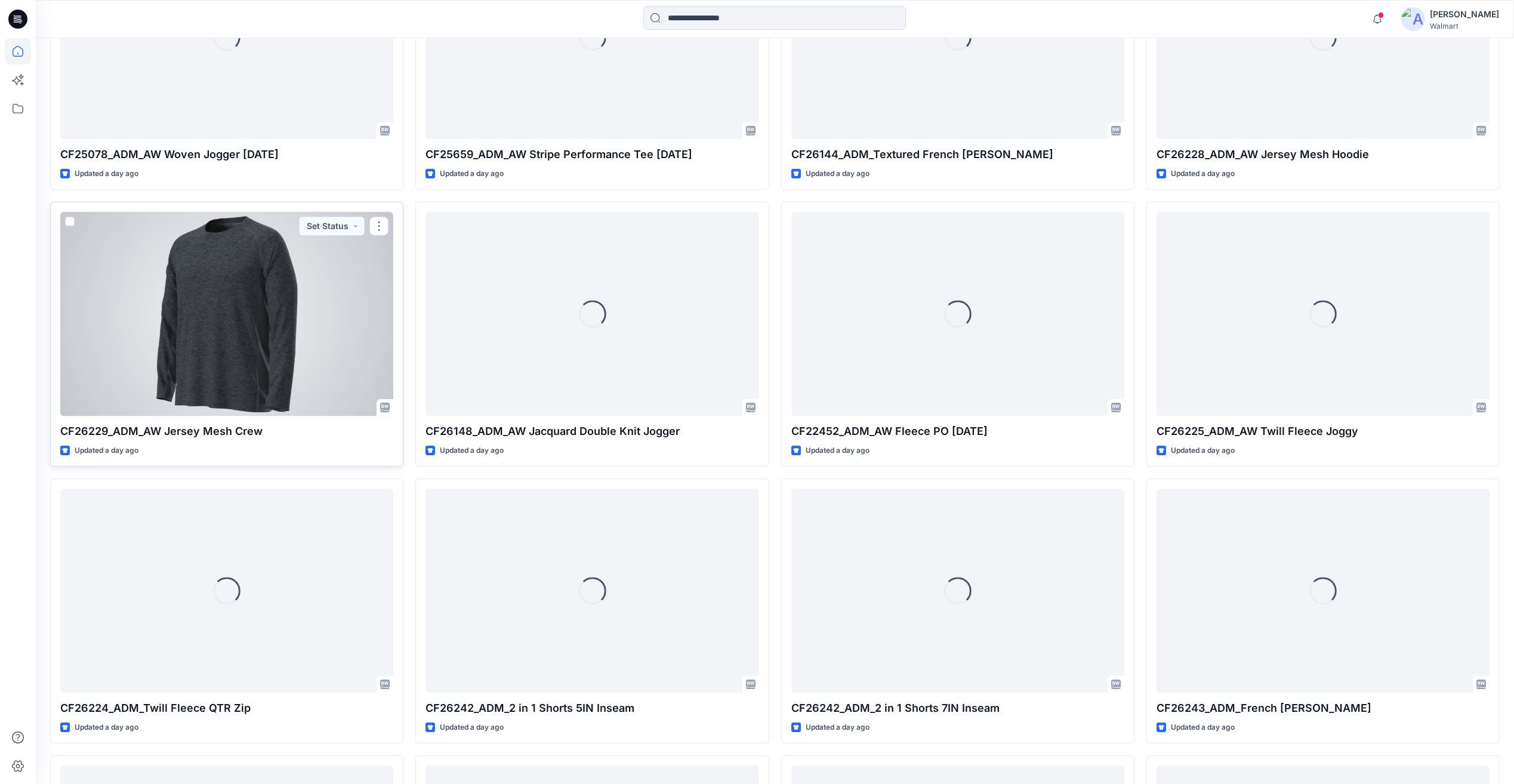
click at [350, 294] on div at bounding box center [227, 313] width 333 height 204
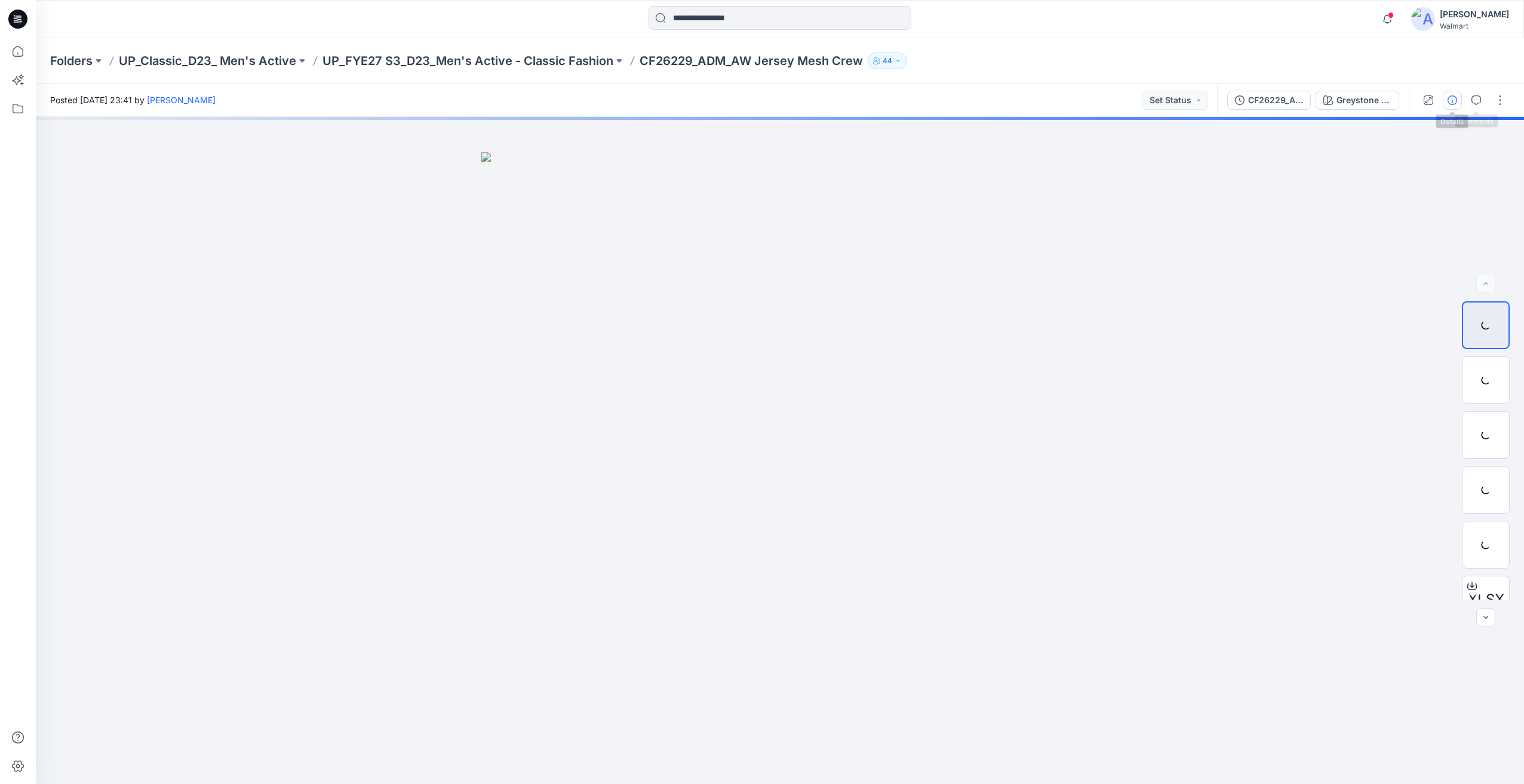
click at [1448, 99] on icon "button" at bounding box center [1452, 101] width 10 height 10
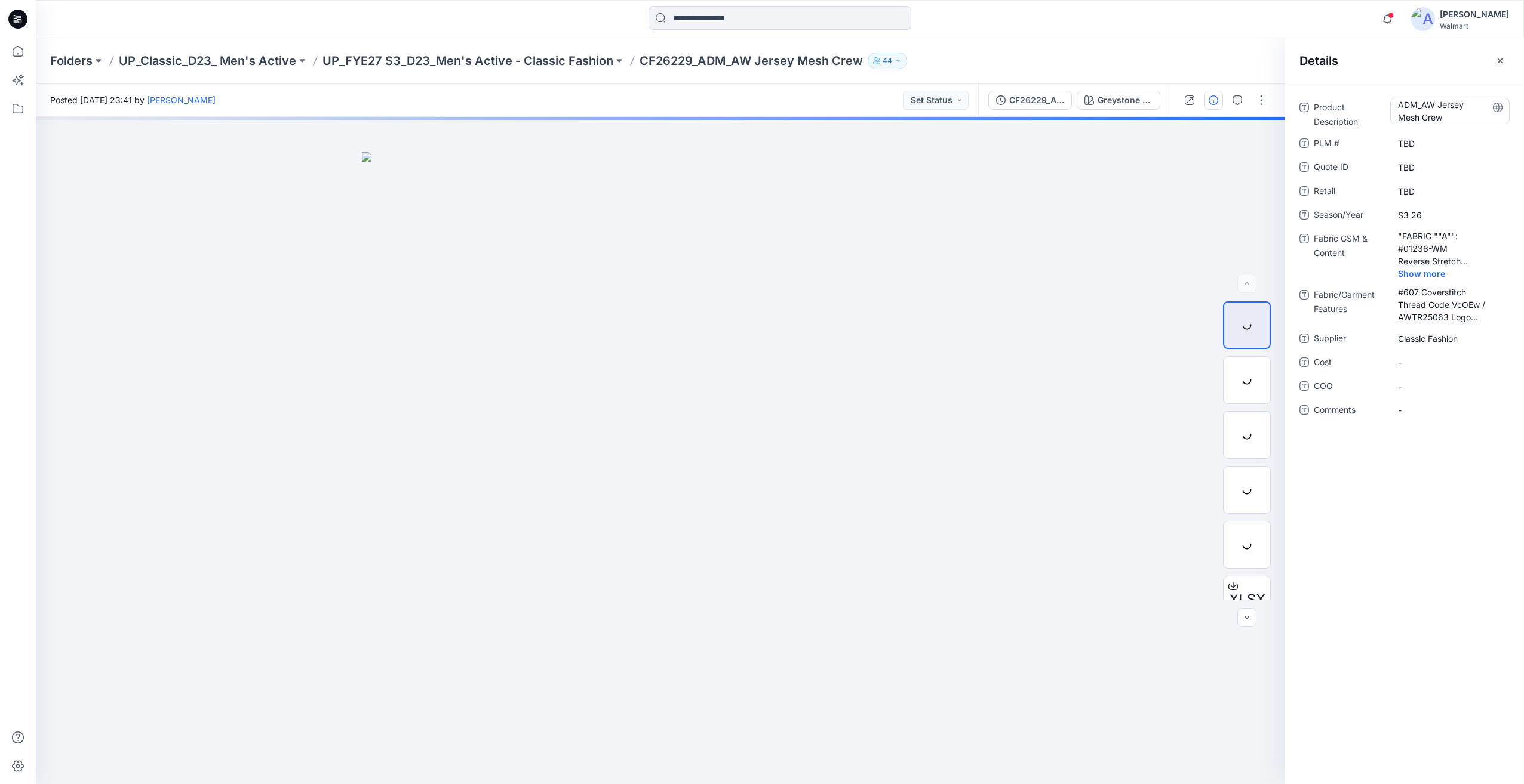
click at [1423, 105] on Description "ADM_AW Jersey Mesh Crew" at bounding box center [1450, 110] width 104 height 25
click at [1423, 105] on textarea "**********" at bounding box center [1450, 110] width 120 height 25
type textarea "**********"
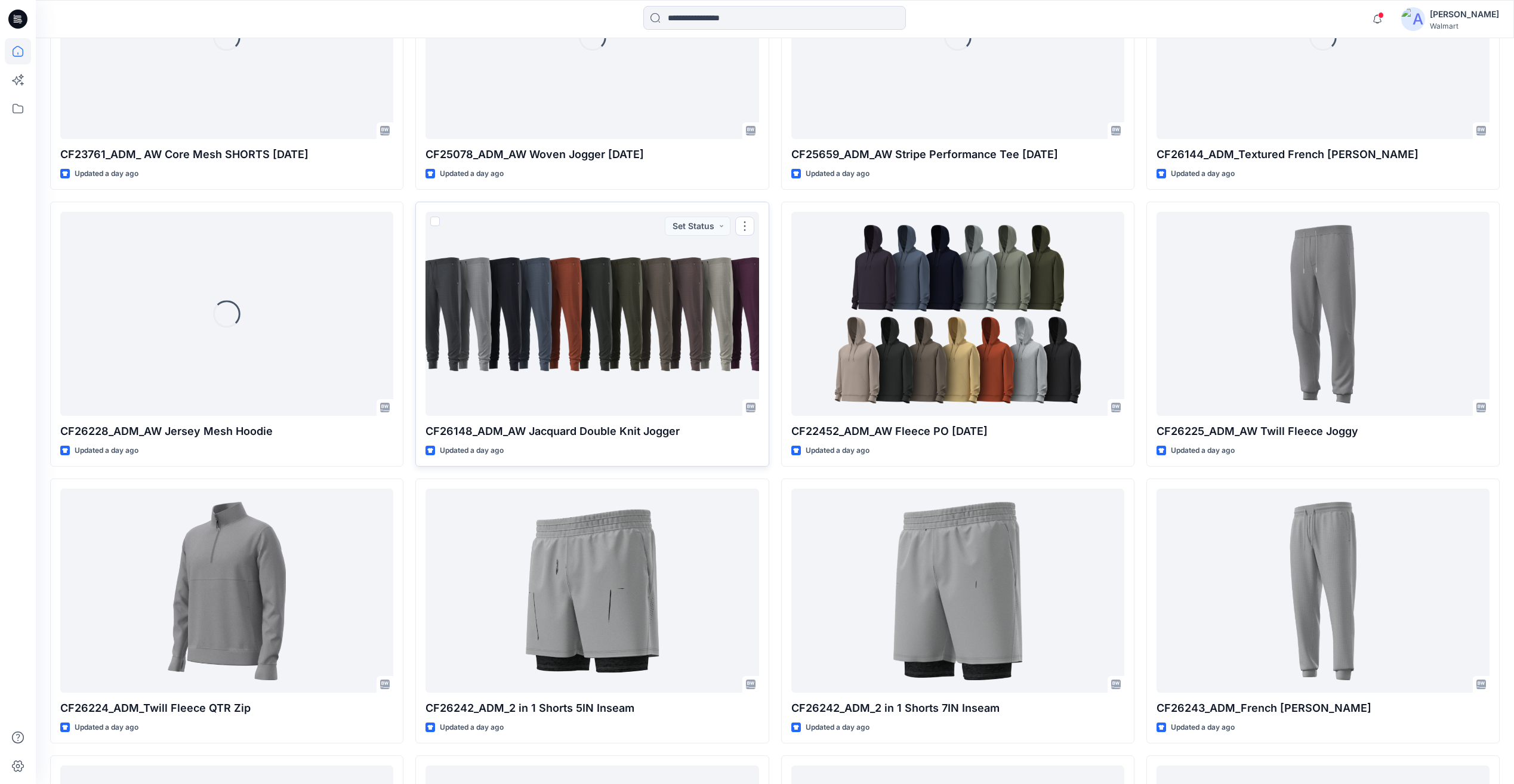
scroll to position [243, 0]
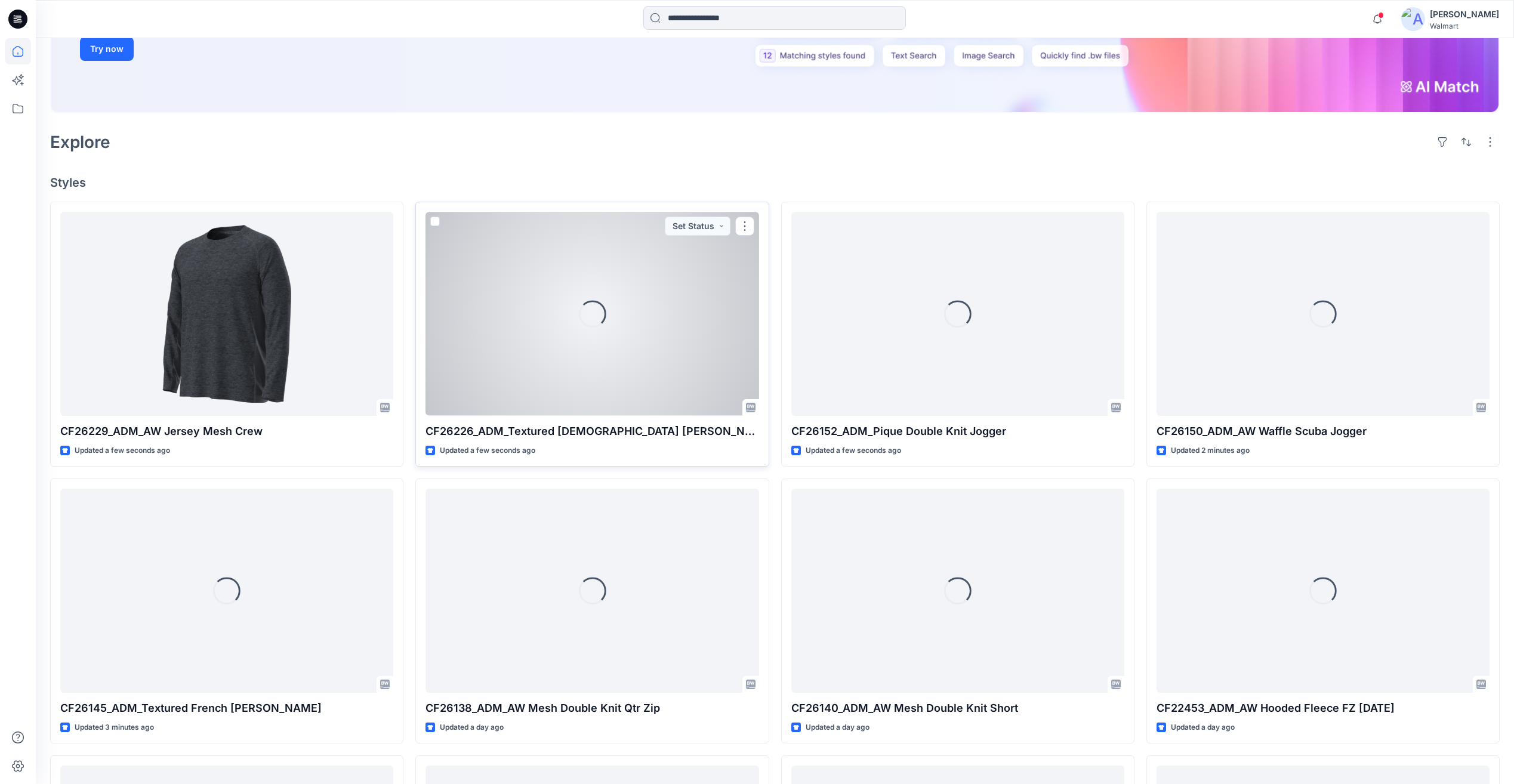
click at [585, 352] on div "Loading..." at bounding box center [592, 313] width 333 height 204
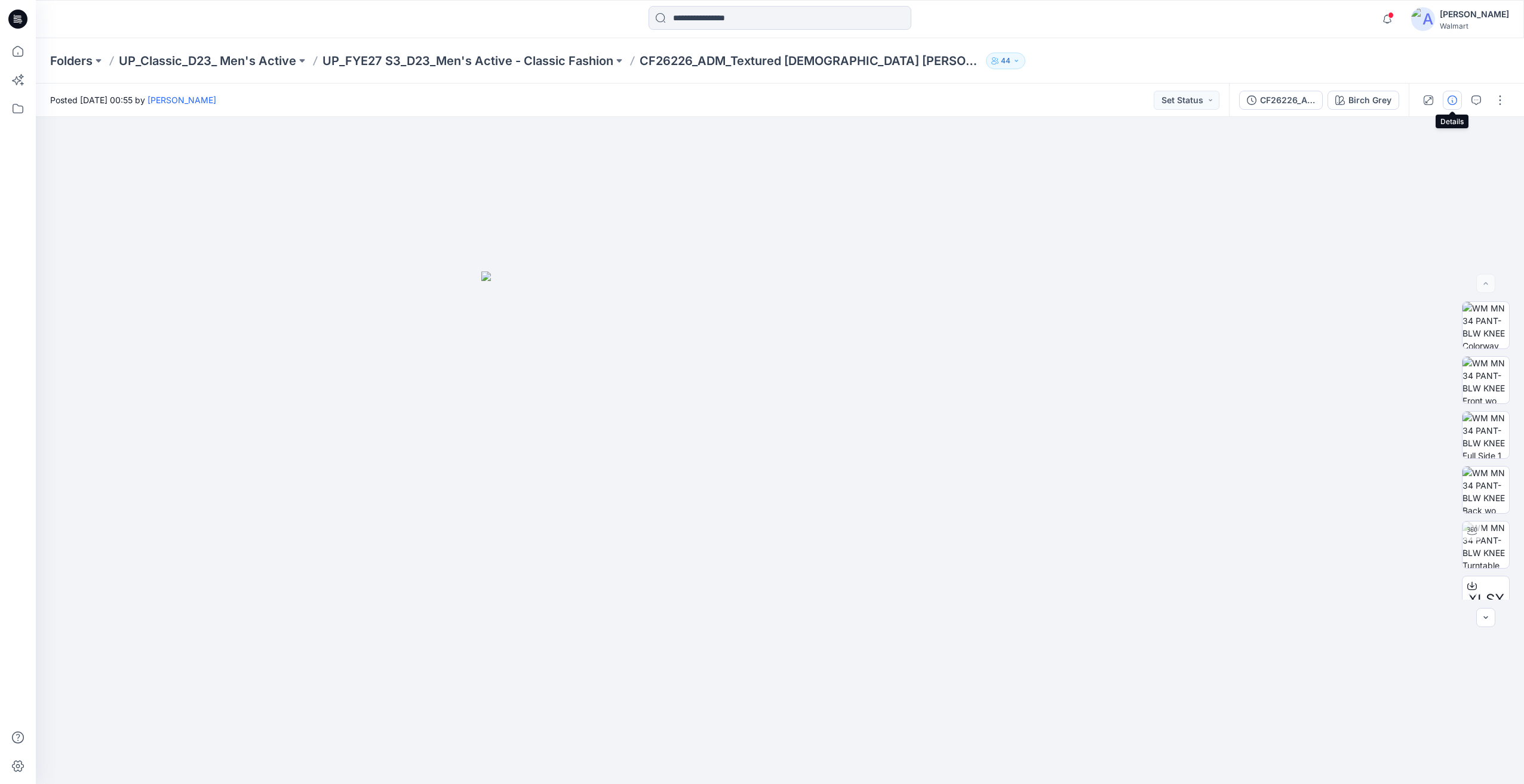
click at [1459, 100] on button "button" at bounding box center [1452, 101] width 19 height 19
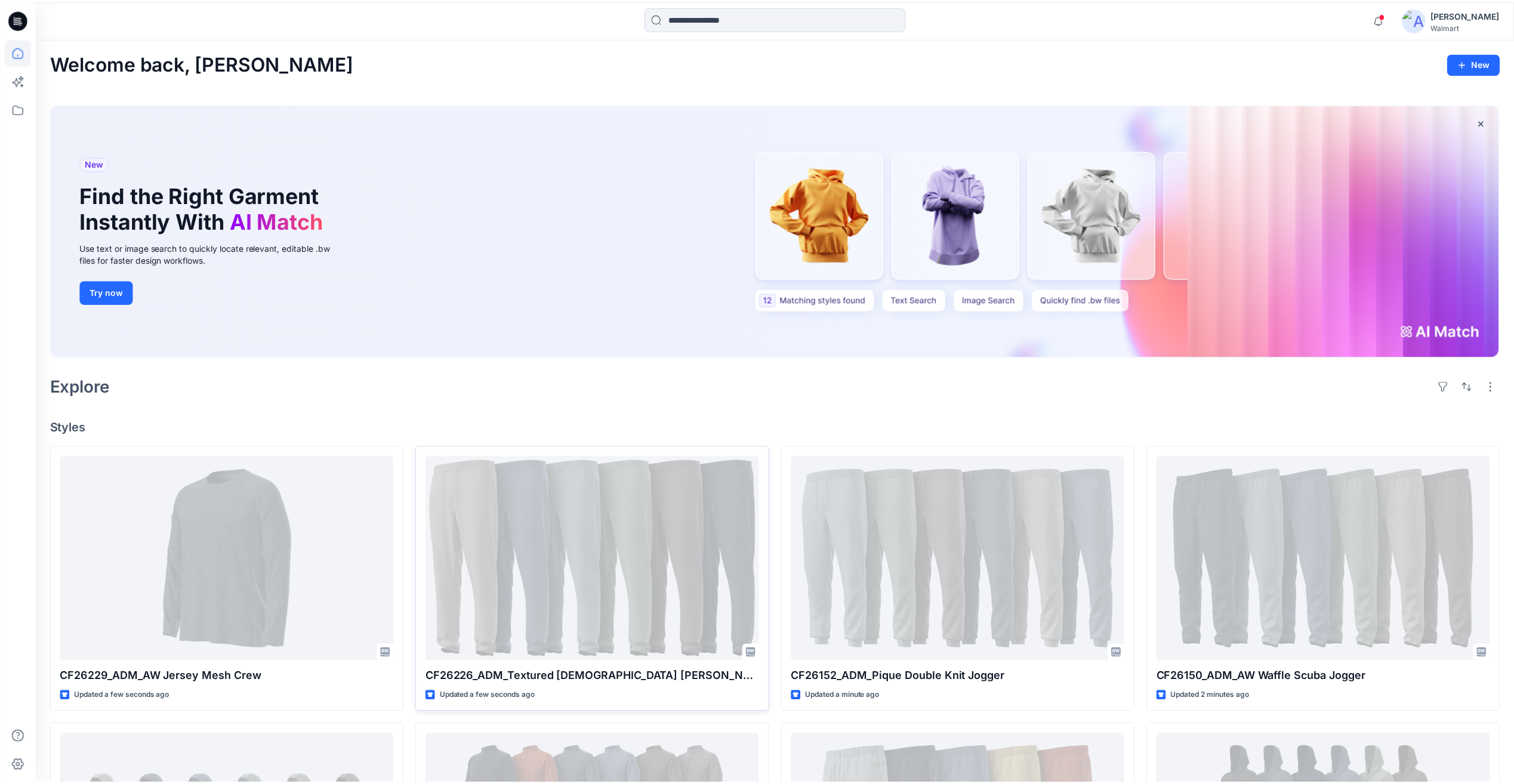
scroll to position [243, 0]
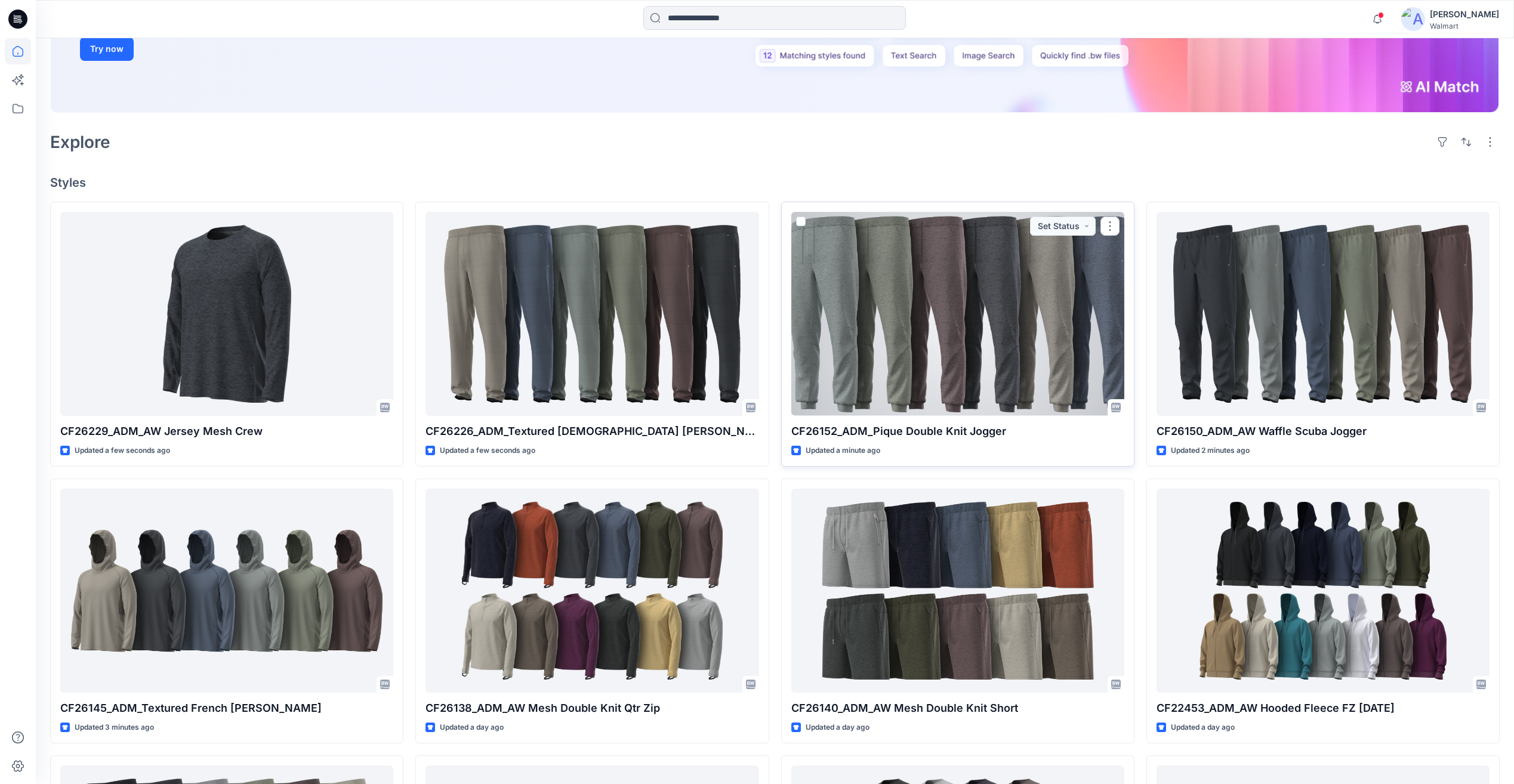
click at [1063, 362] on div at bounding box center [957, 313] width 333 height 204
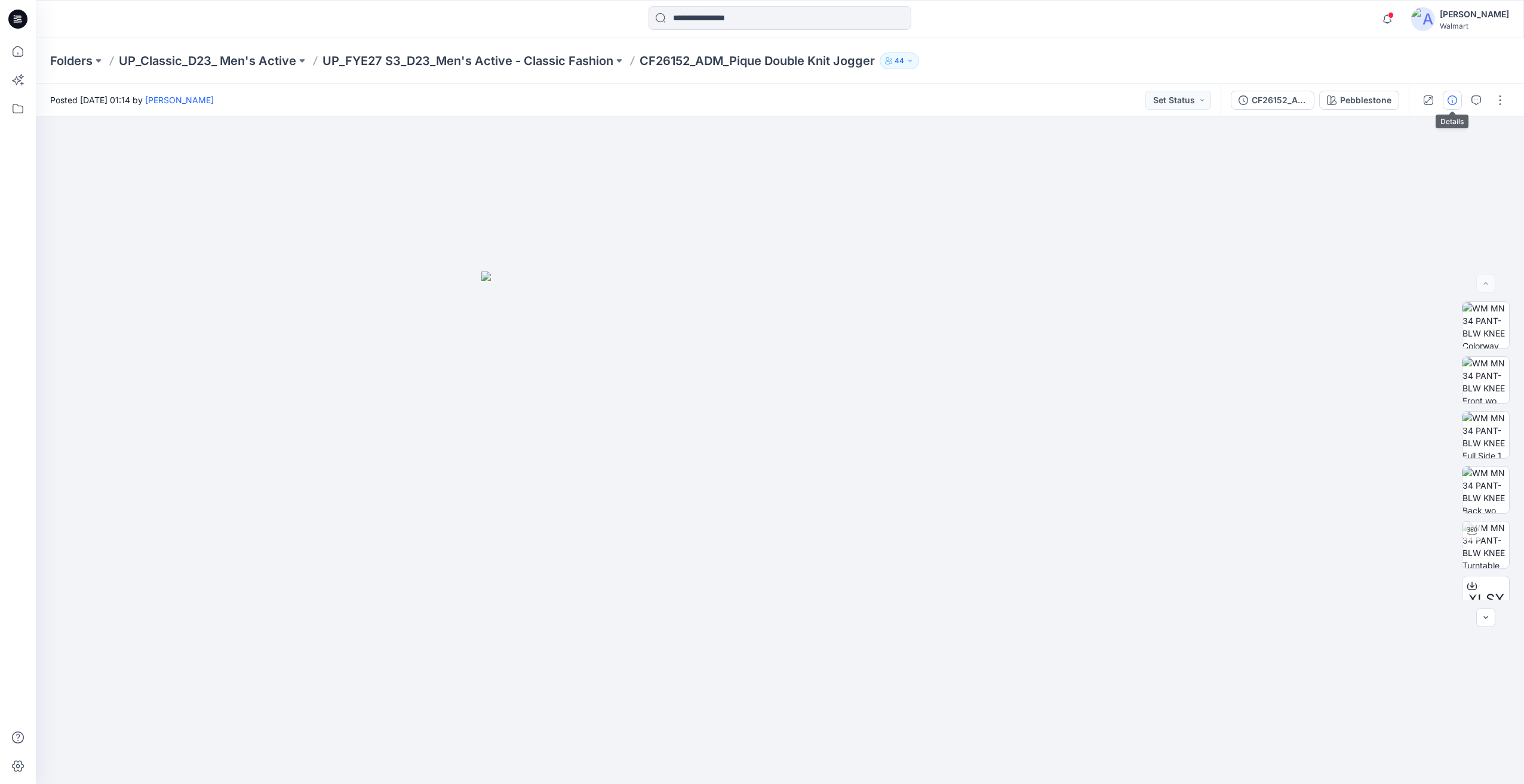
click at [1459, 101] on button "button" at bounding box center [1452, 101] width 19 height 19
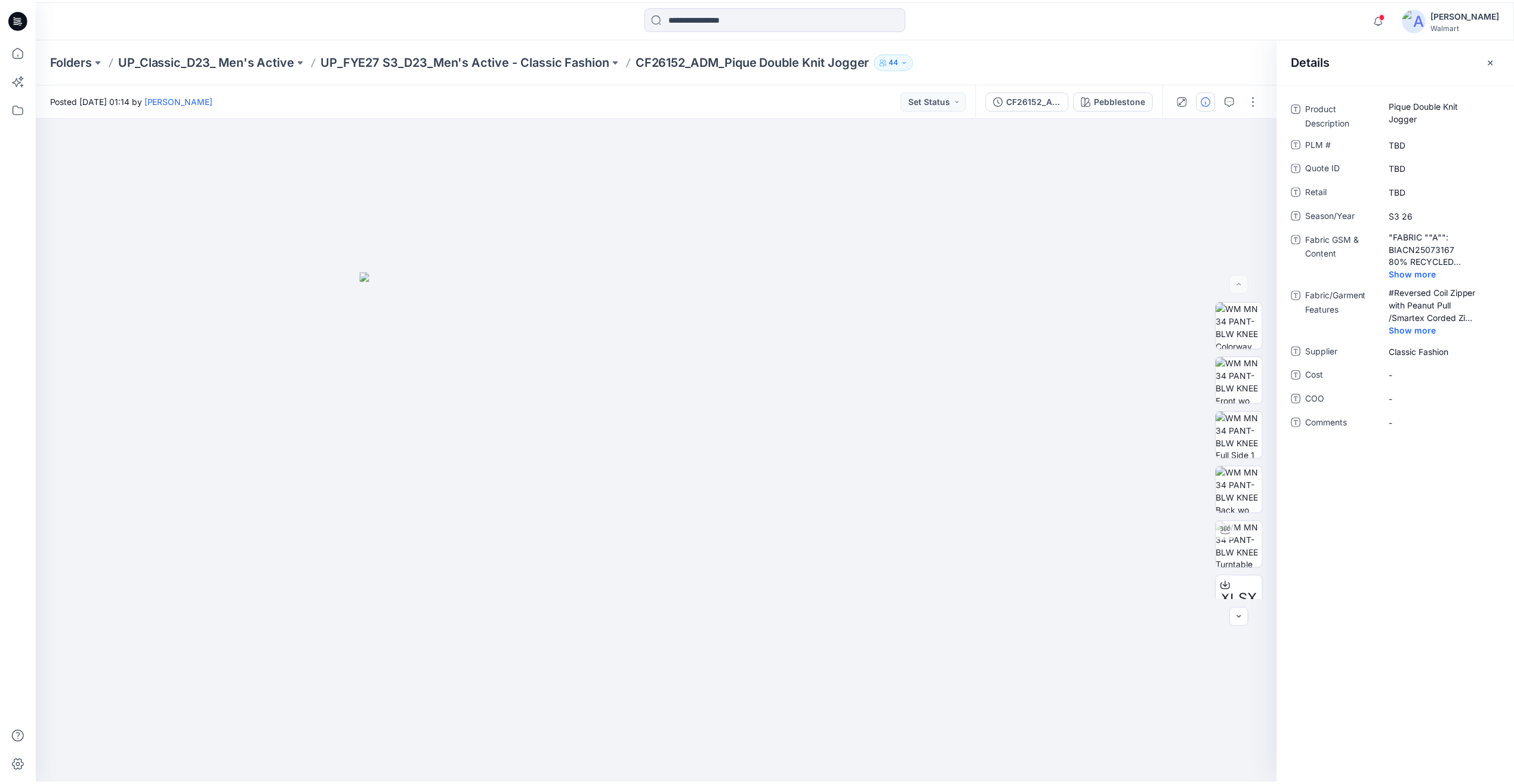
scroll to position [243, 0]
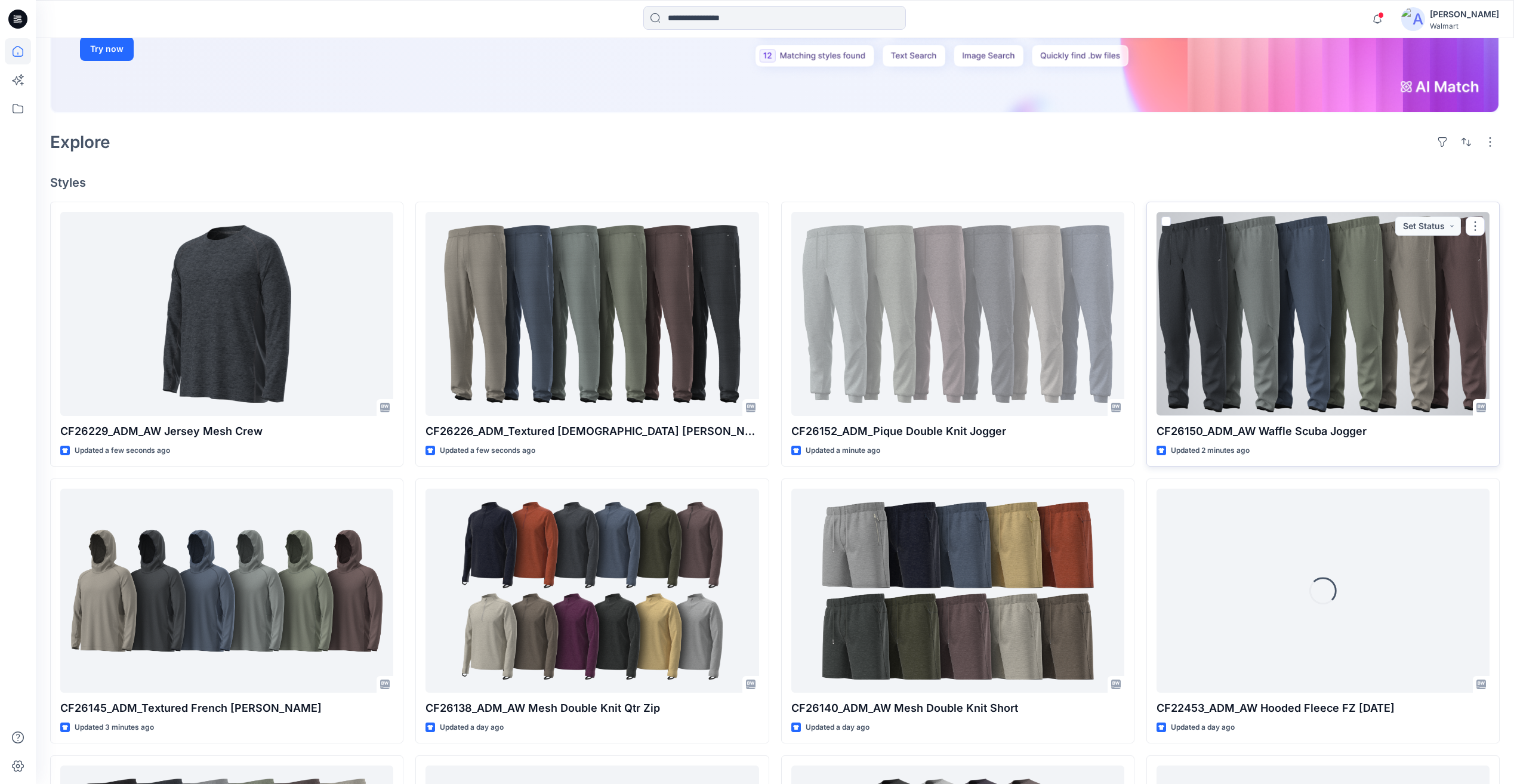
click at [1358, 346] on div at bounding box center [1323, 313] width 333 height 204
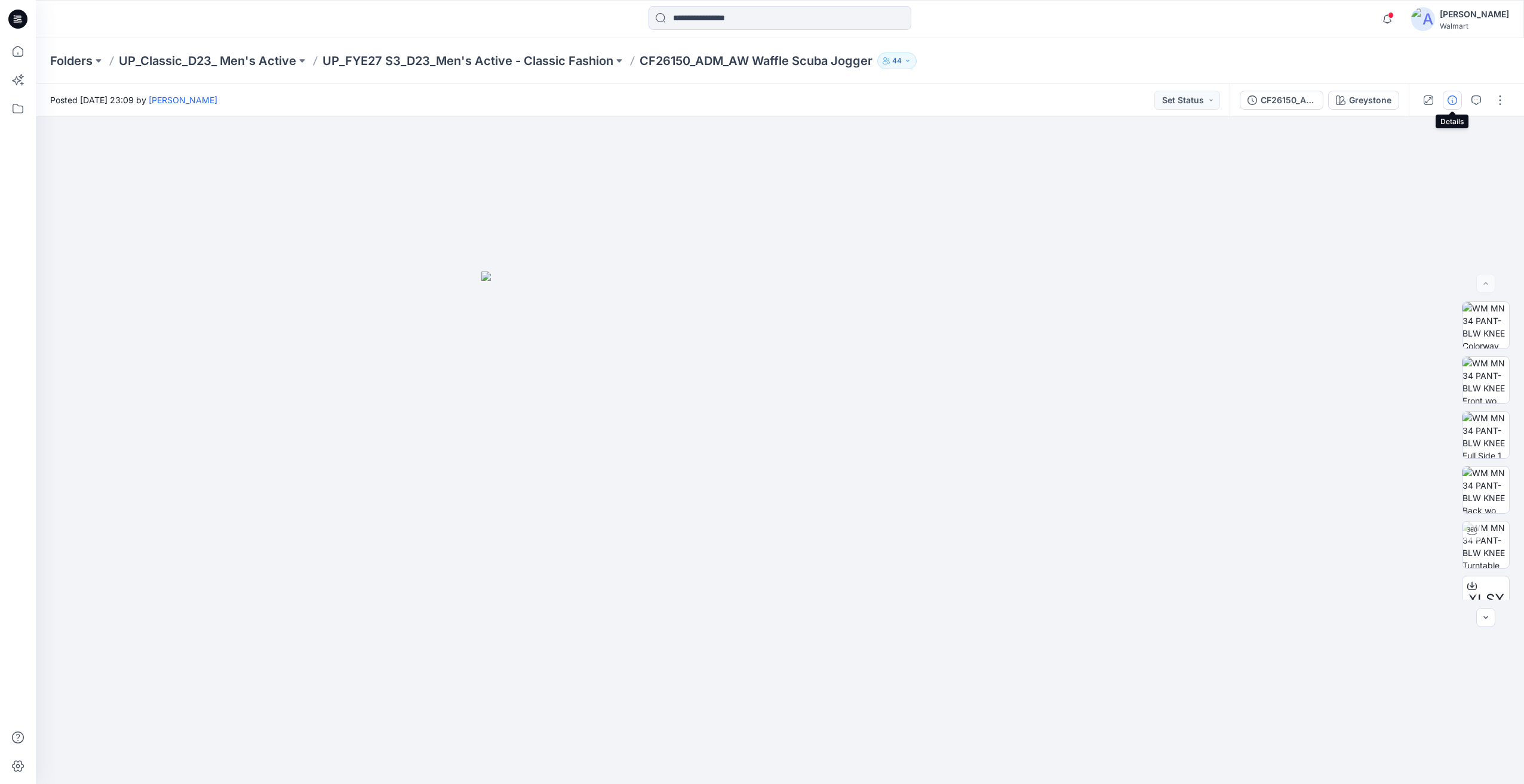
click at [1449, 96] on icon "button" at bounding box center [1452, 101] width 10 height 10
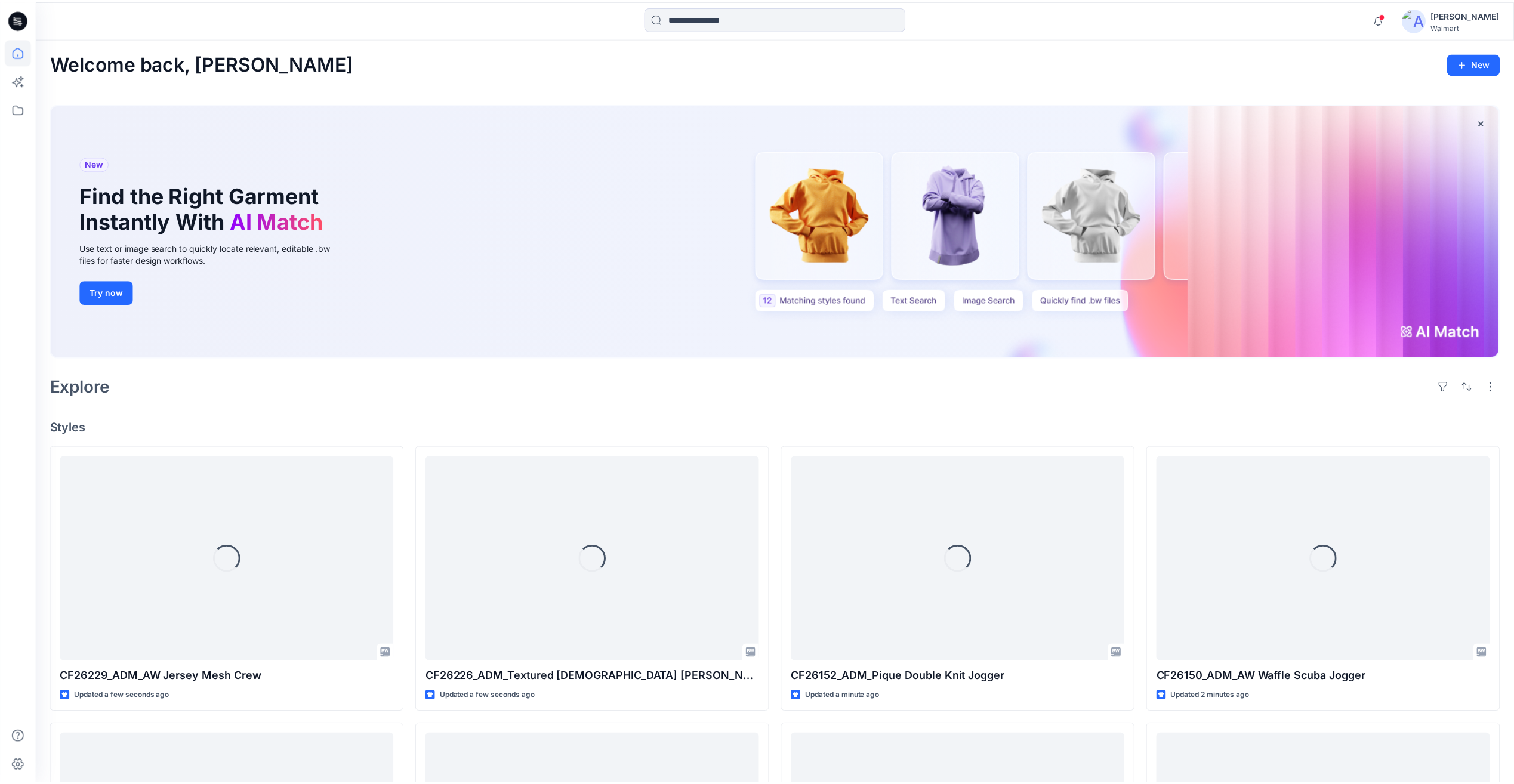
scroll to position [243, 0]
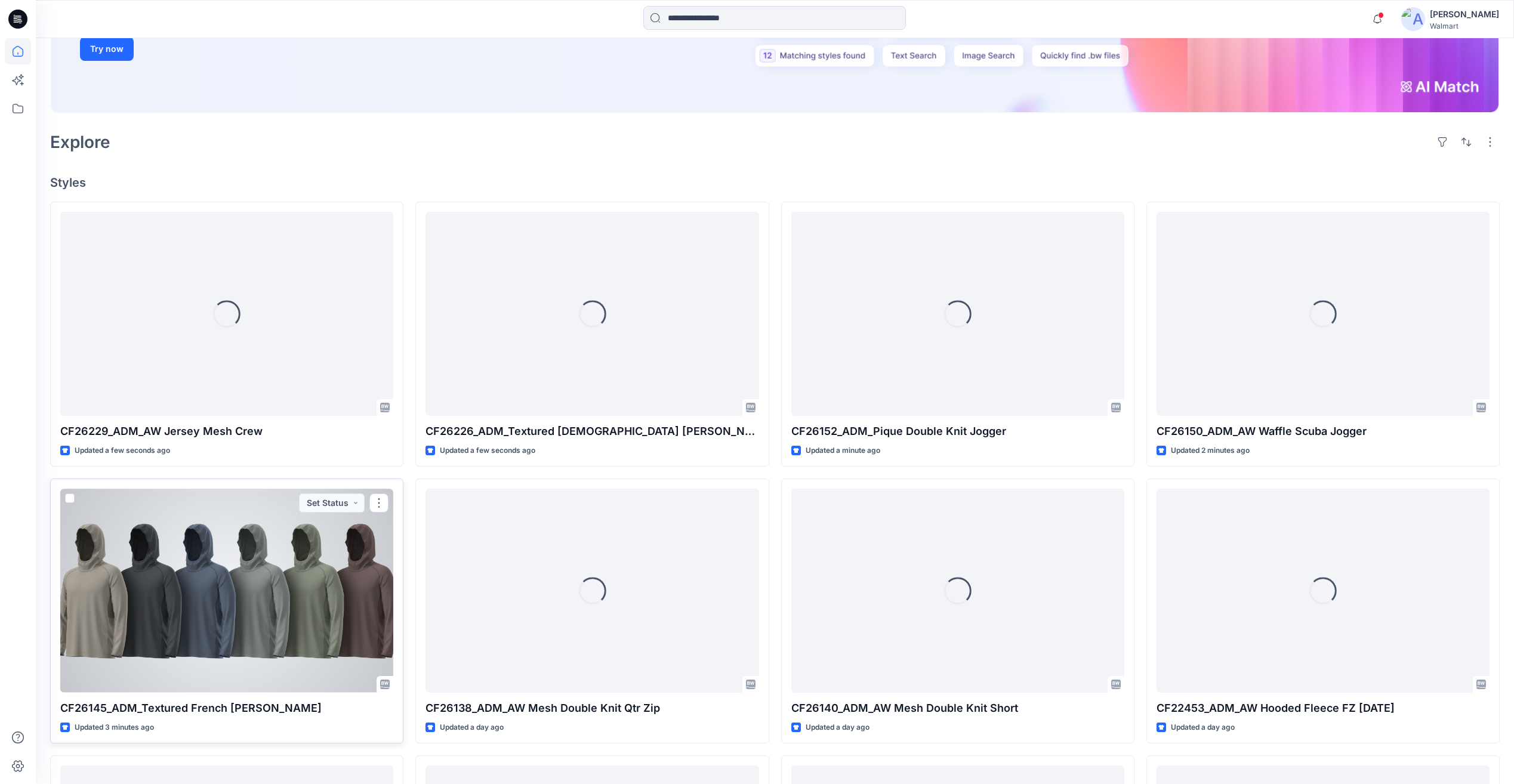
click at [275, 583] on div at bounding box center [227, 590] width 333 height 204
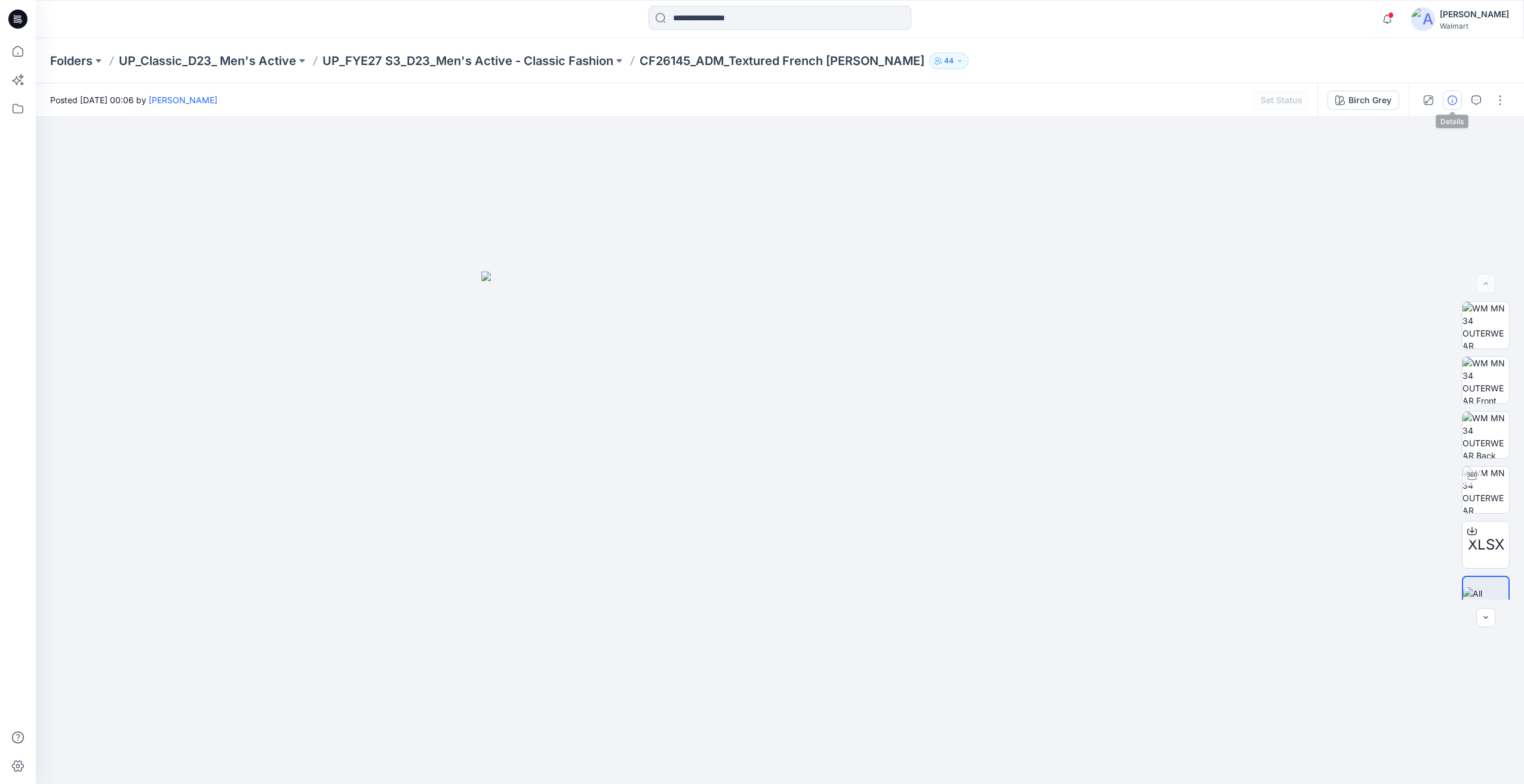
click at [1458, 101] on button "button" at bounding box center [1452, 101] width 19 height 19
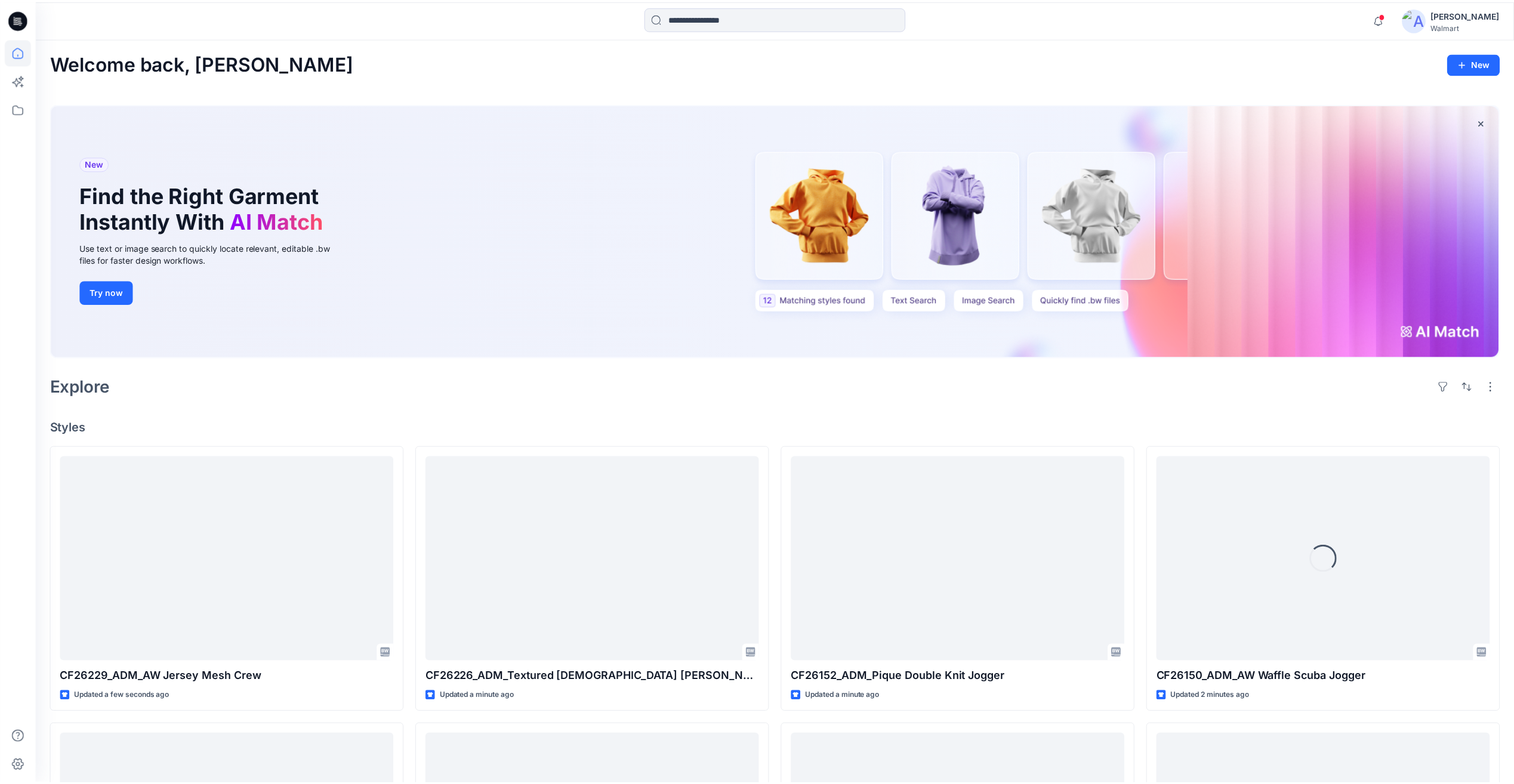
scroll to position [243, 0]
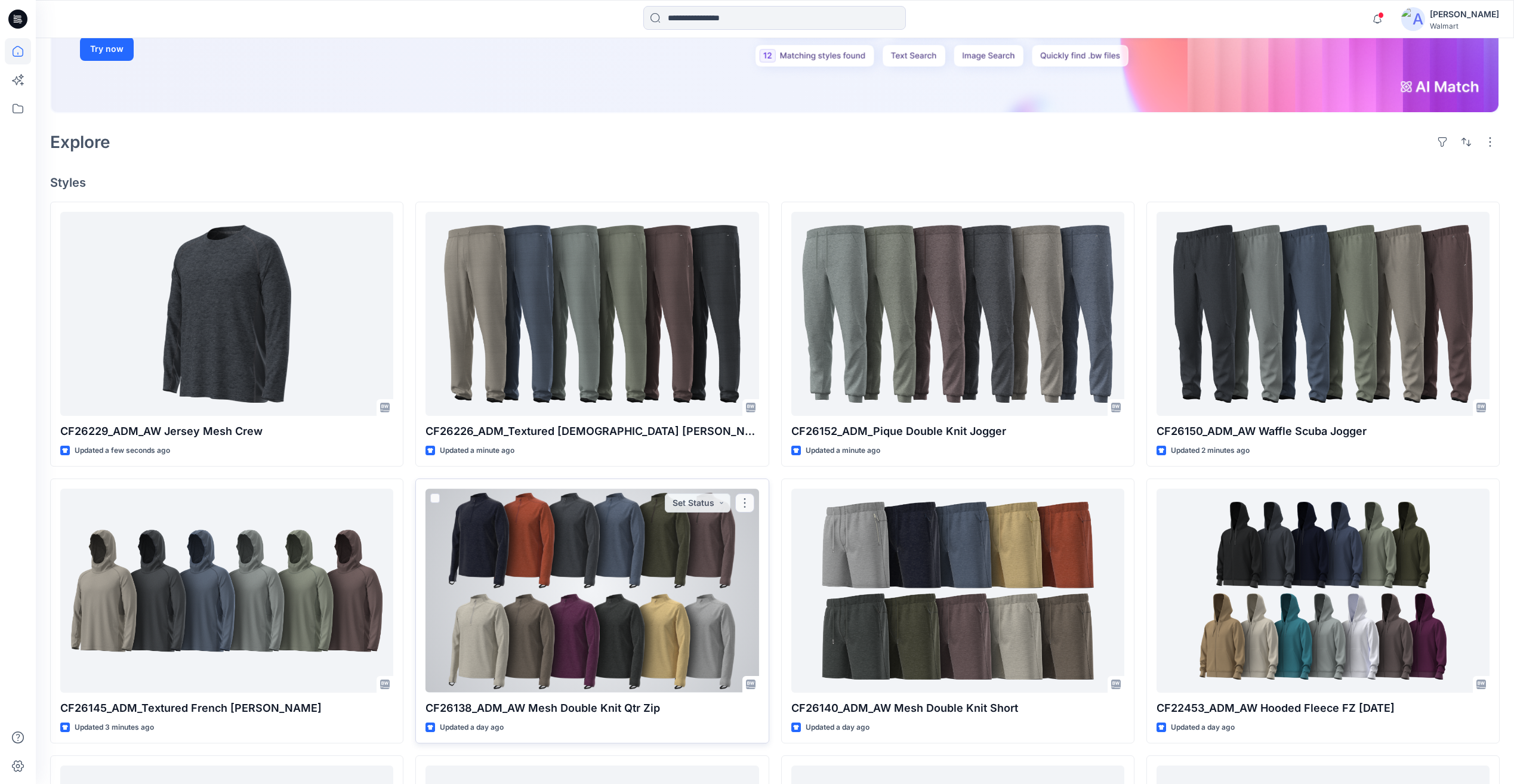
click at [620, 548] on div at bounding box center [592, 590] width 333 height 204
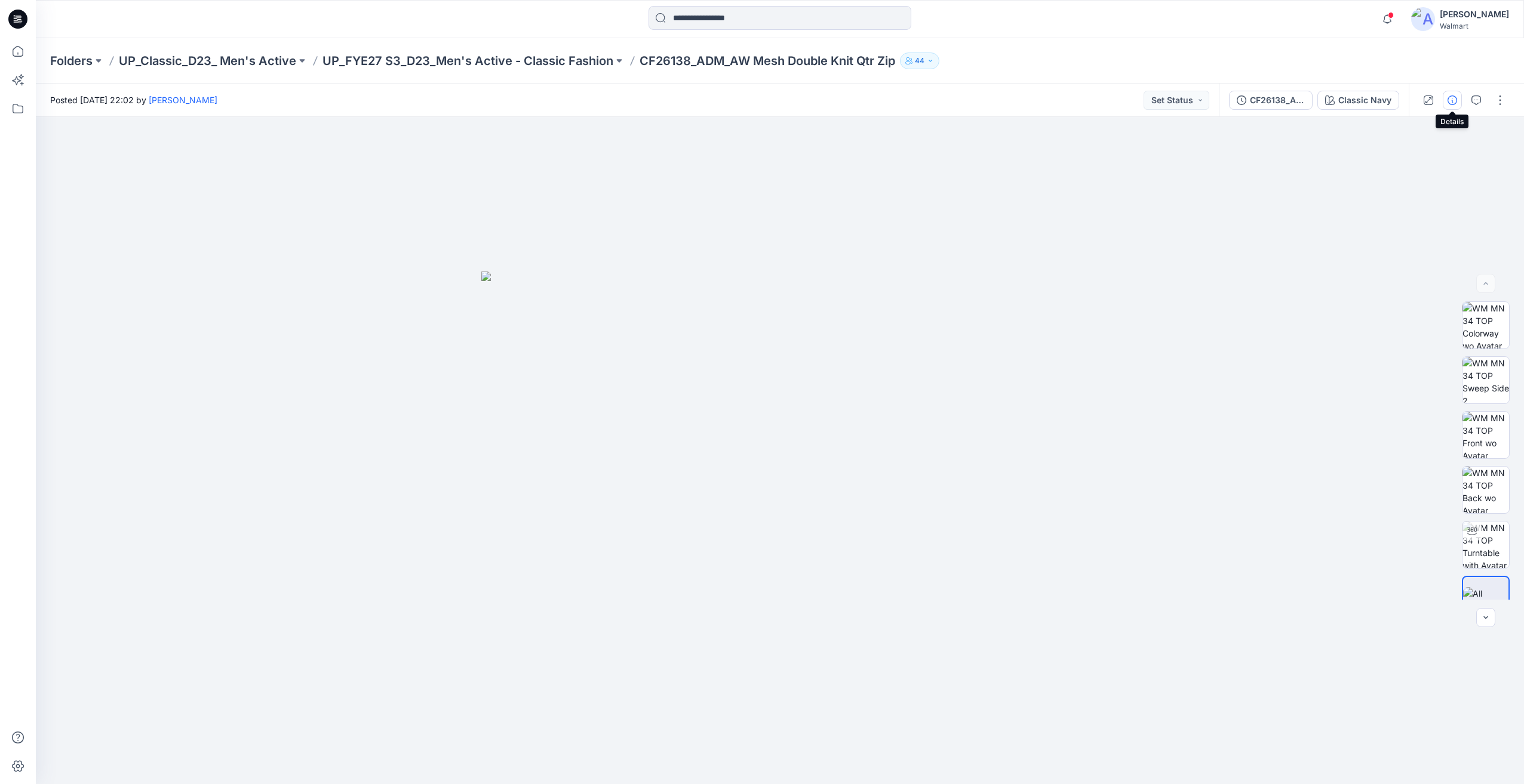
click at [1458, 101] on button "button" at bounding box center [1452, 101] width 19 height 19
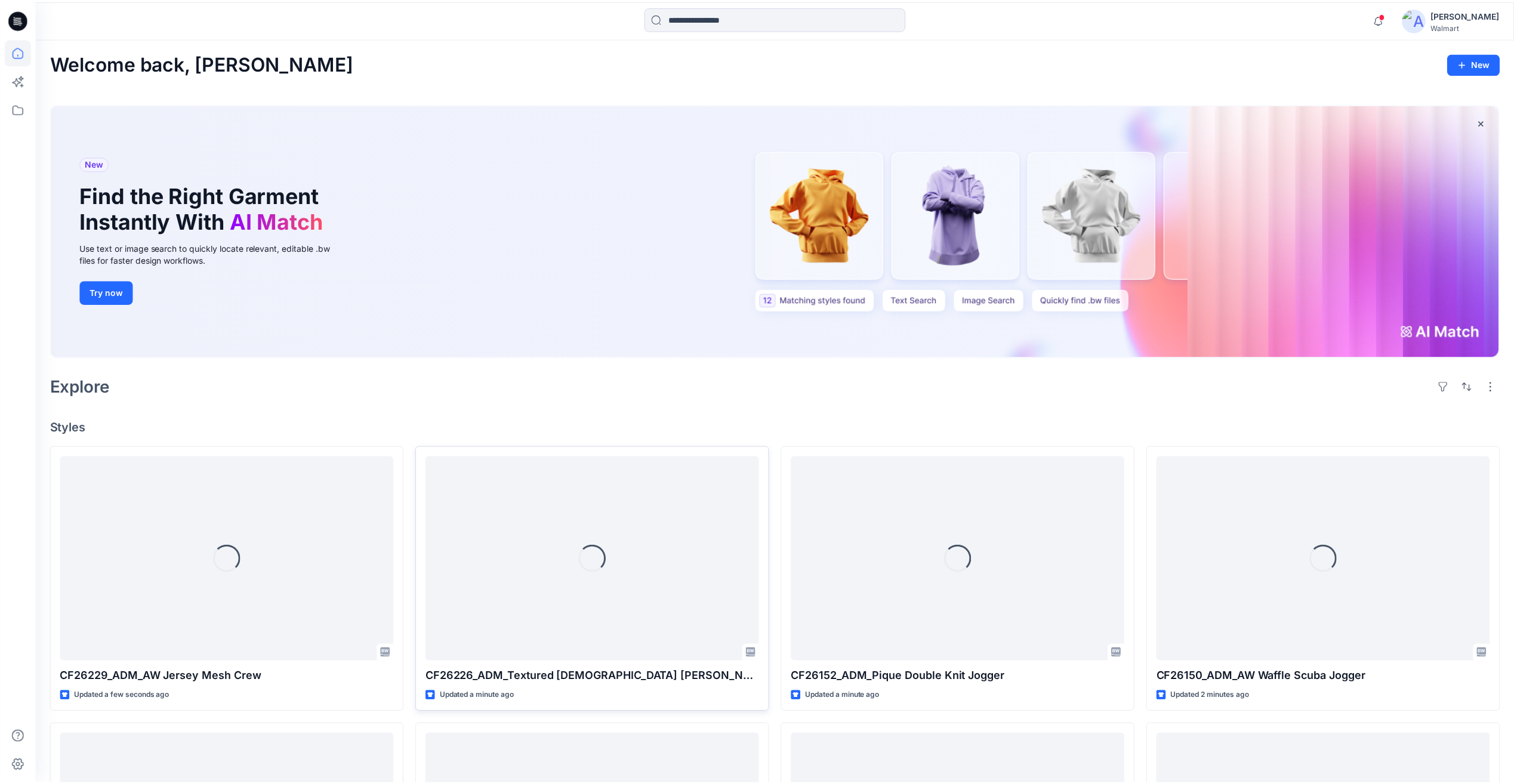
scroll to position [243, 0]
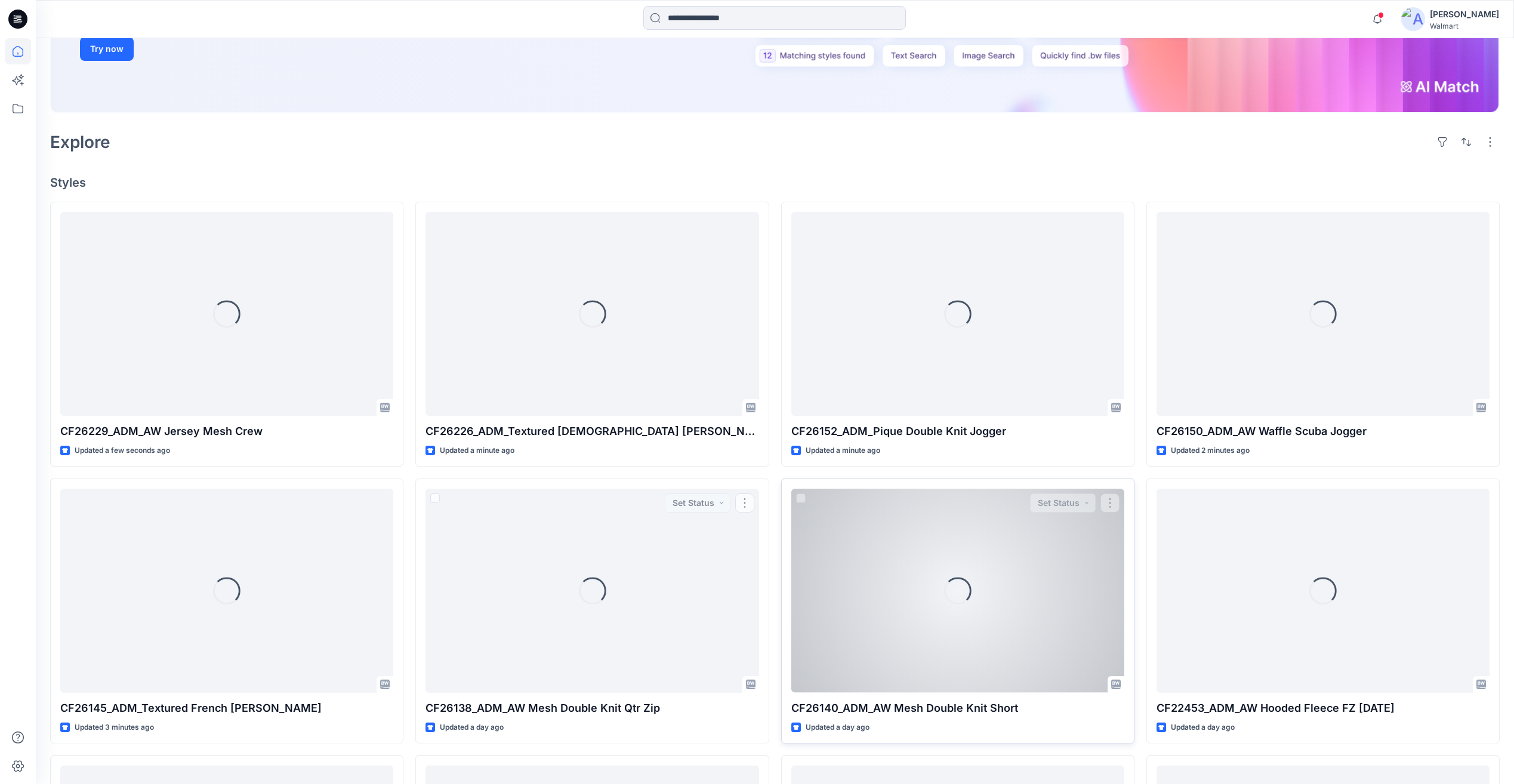
click at [959, 589] on div "Loading..." at bounding box center [958, 591] width 32 height 32
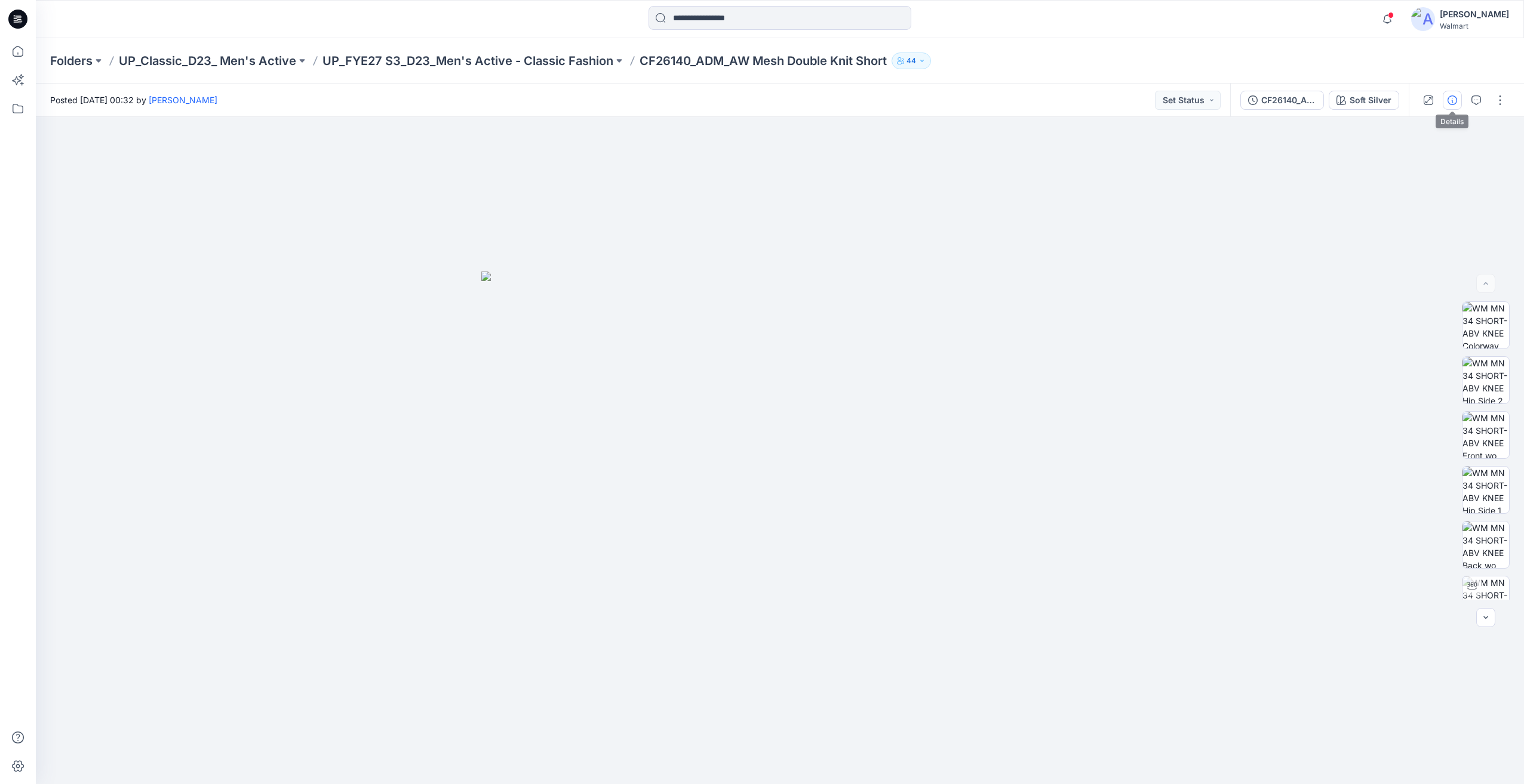
click at [1455, 97] on icon "button" at bounding box center [1452, 101] width 10 height 10
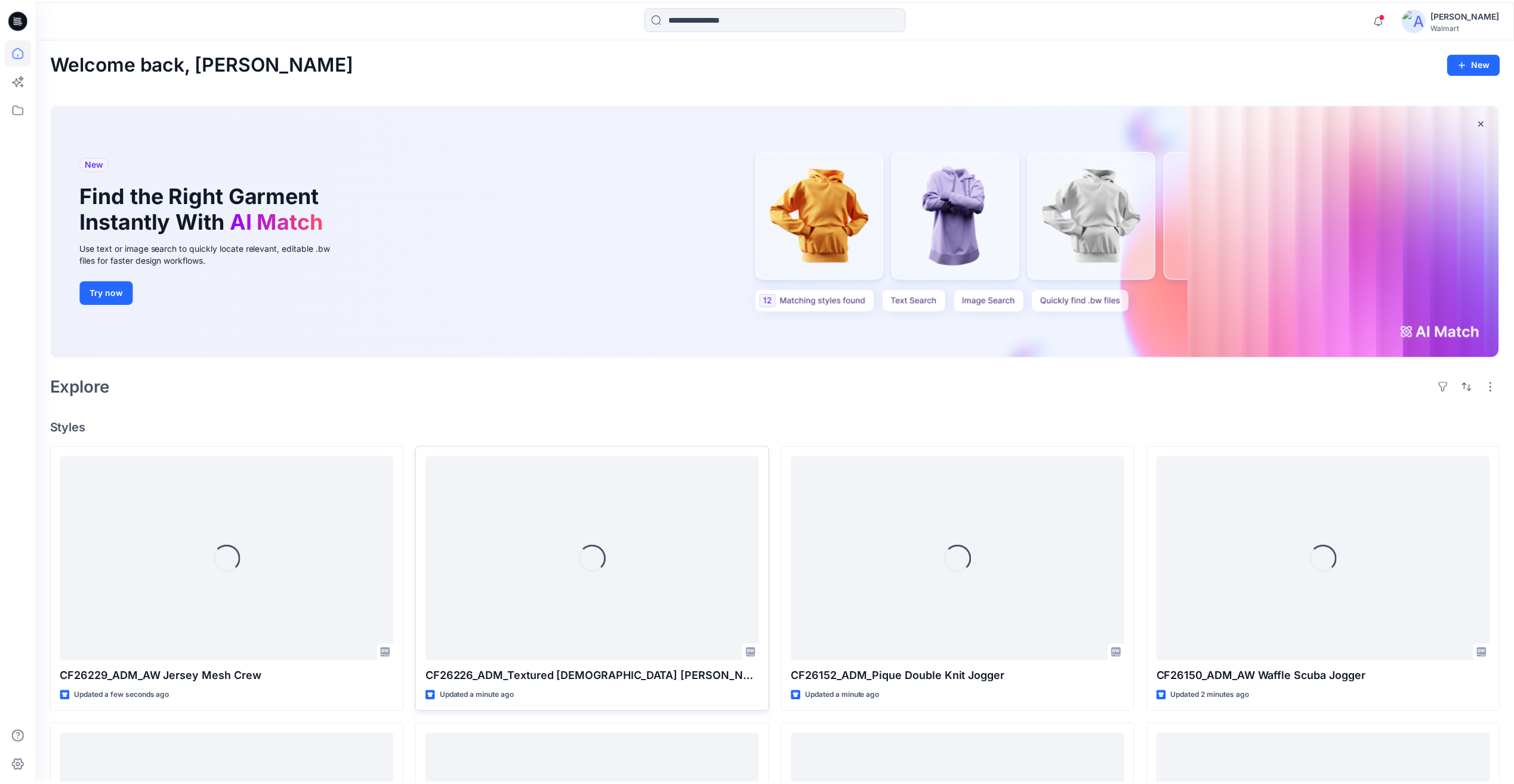
scroll to position [243, 0]
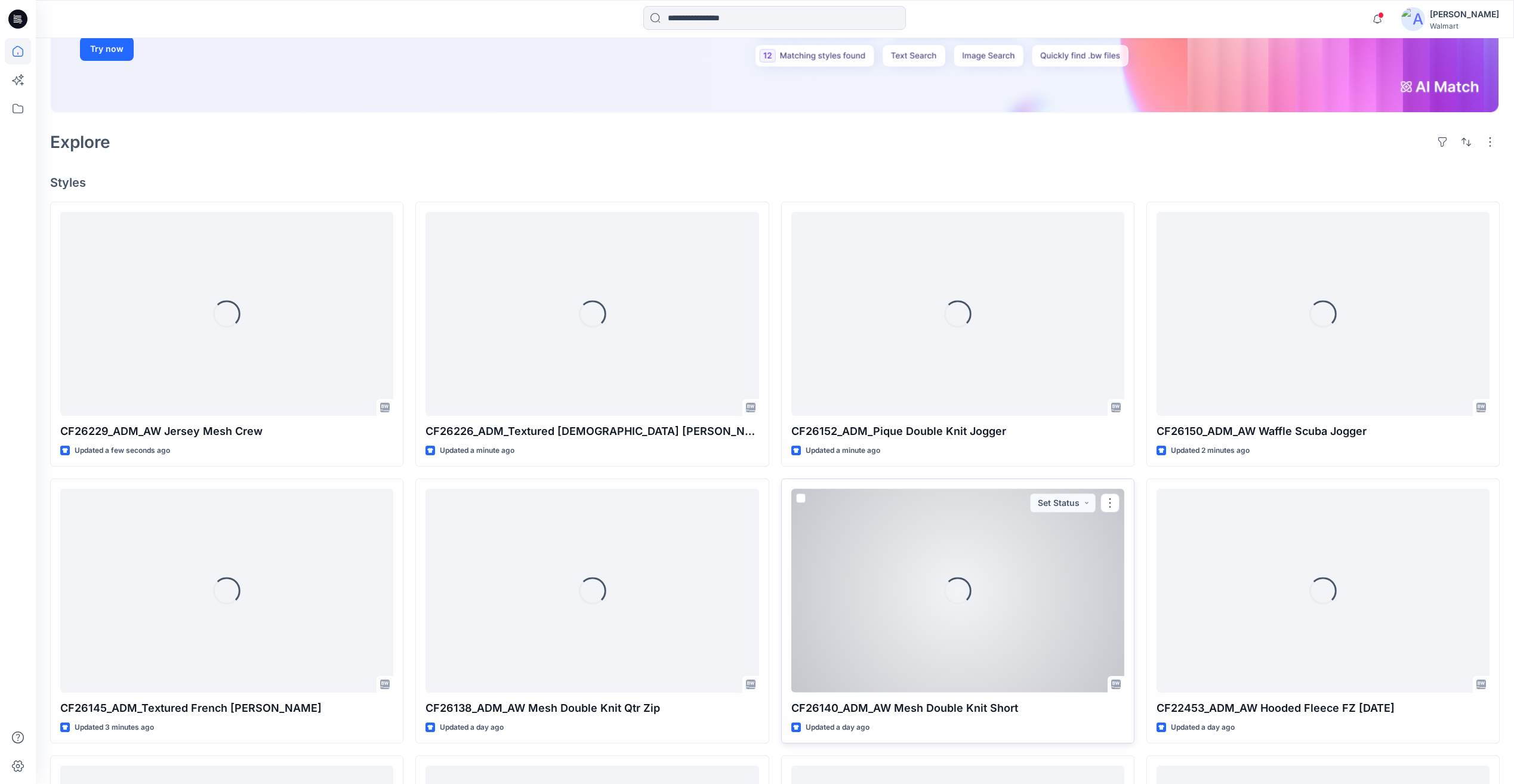
click at [1100, 616] on div "Loading..." at bounding box center [957, 590] width 333 height 204
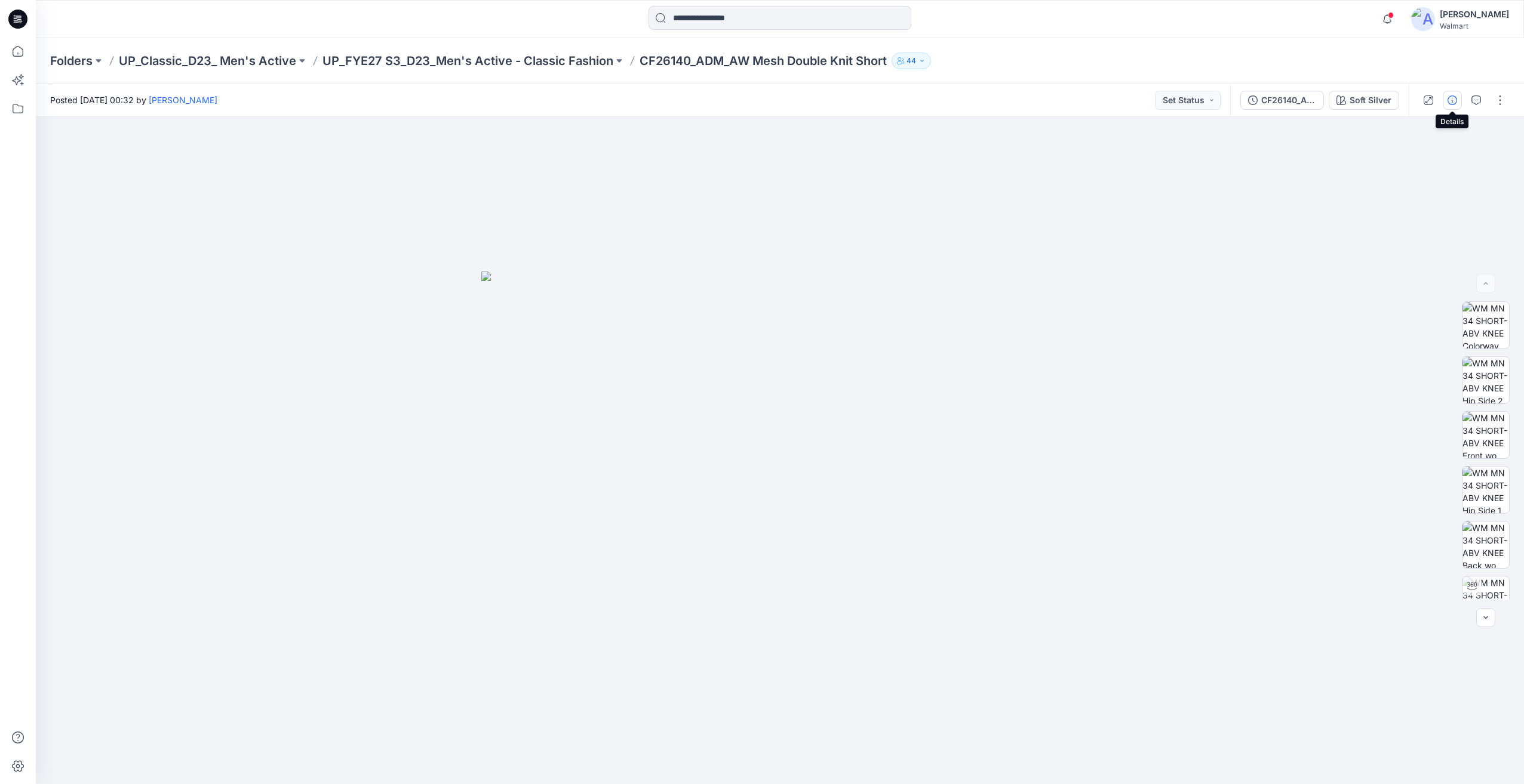
click at [1454, 94] on button "button" at bounding box center [1452, 101] width 19 height 19
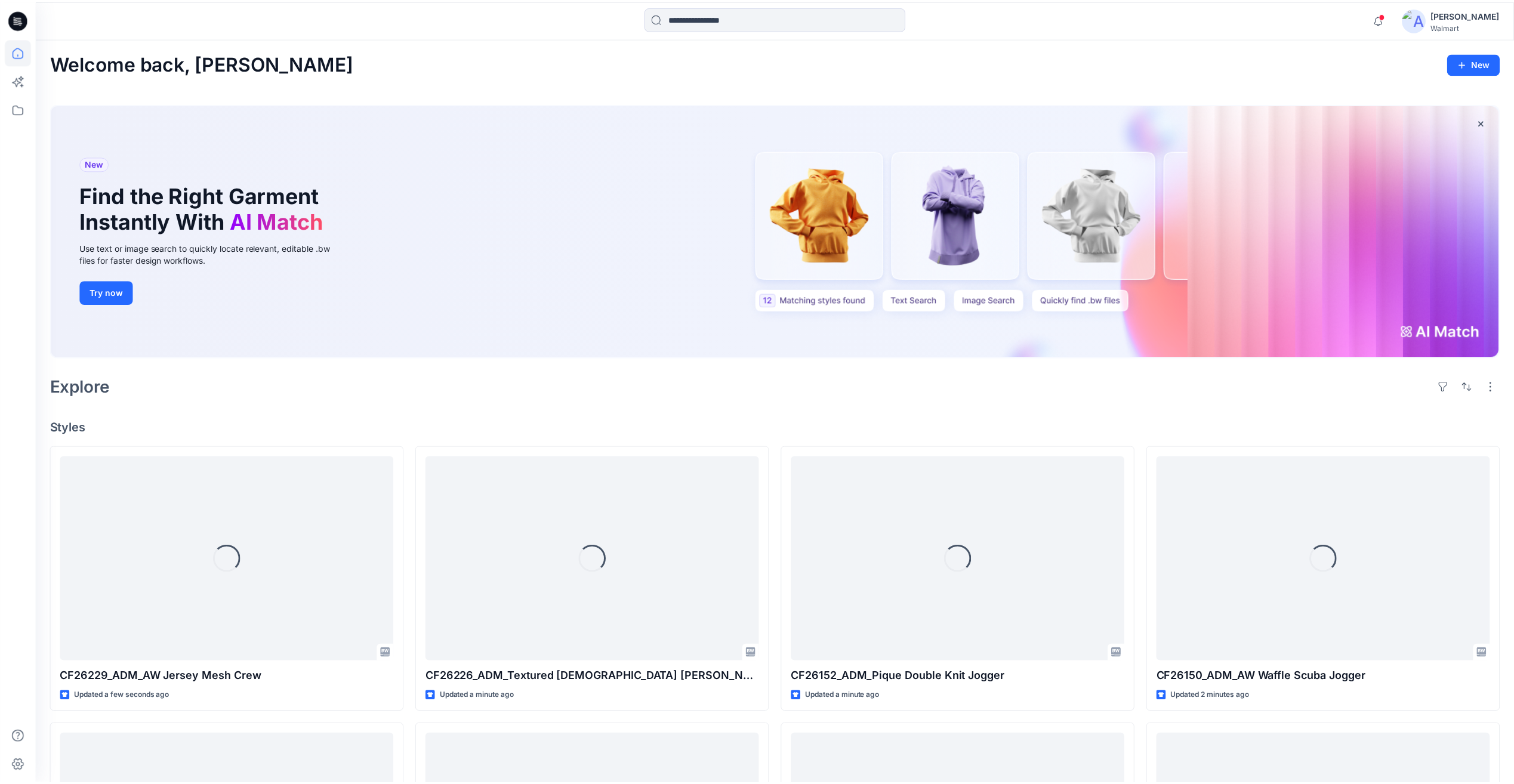
scroll to position [243, 0]
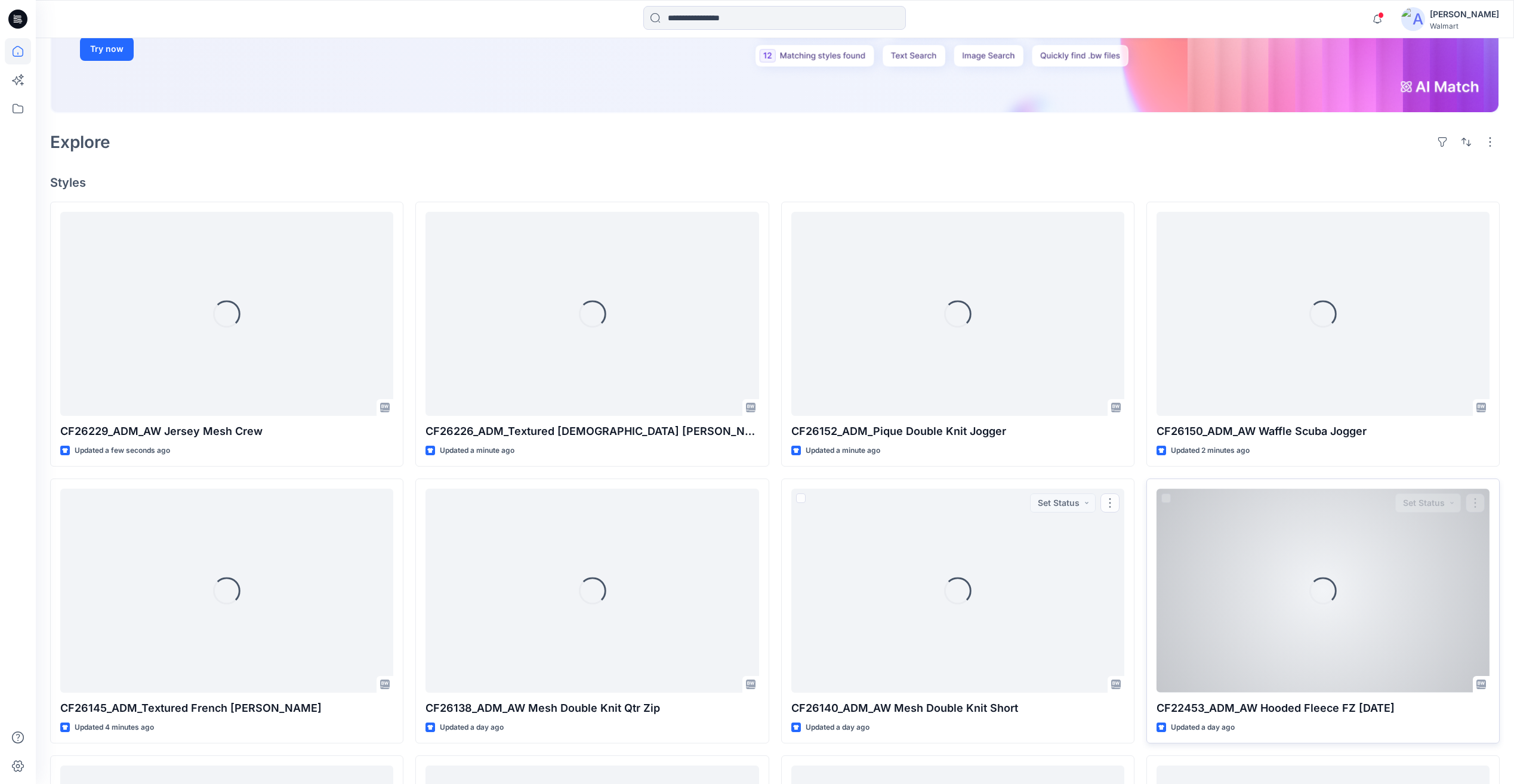
click at [1283, 614] on div "Loading..." at bounding box center [1323, 590] width 333 height 204
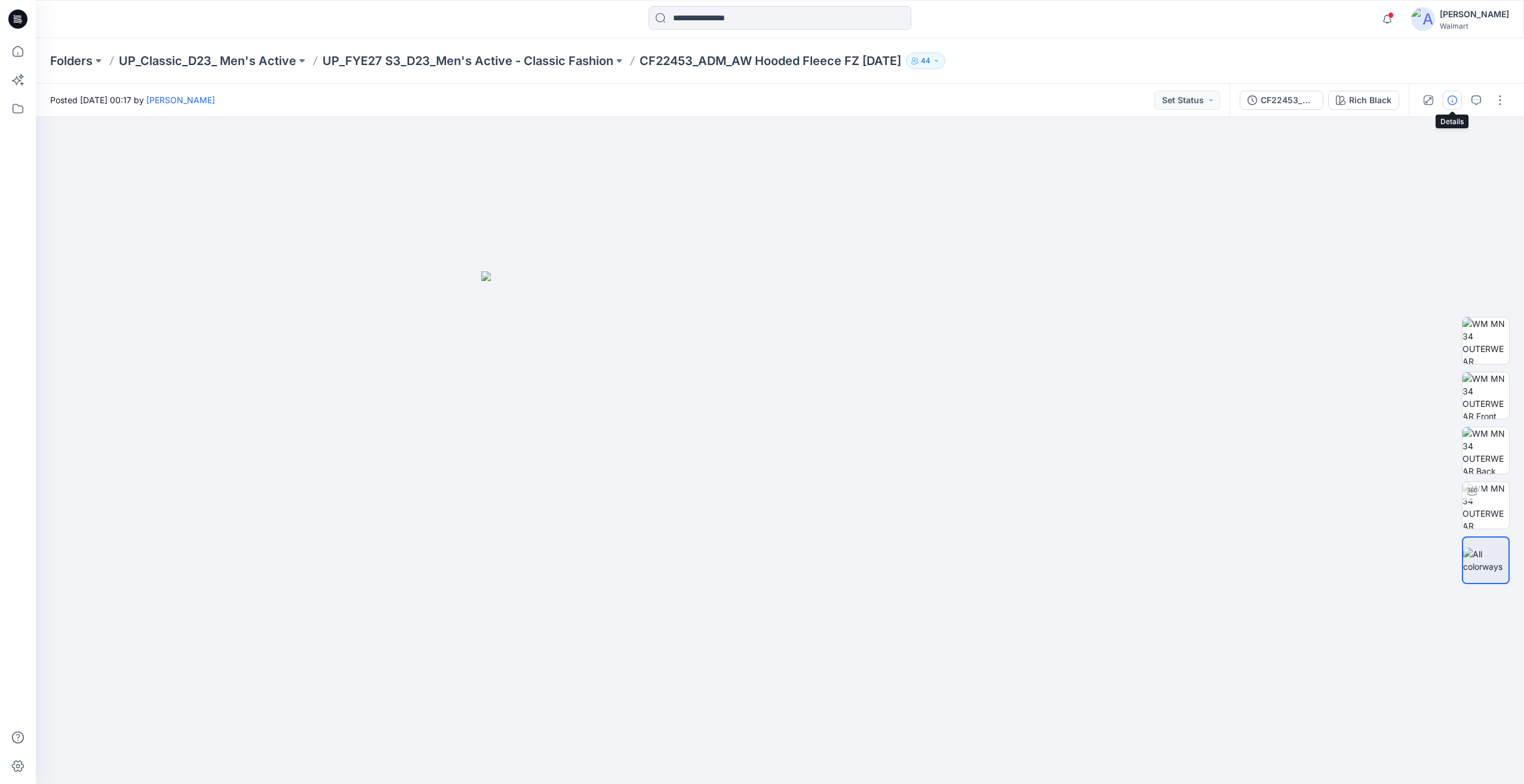
click at [1451, 97] on icon "button" at bounding box center [1452, 101] width 10 height 10
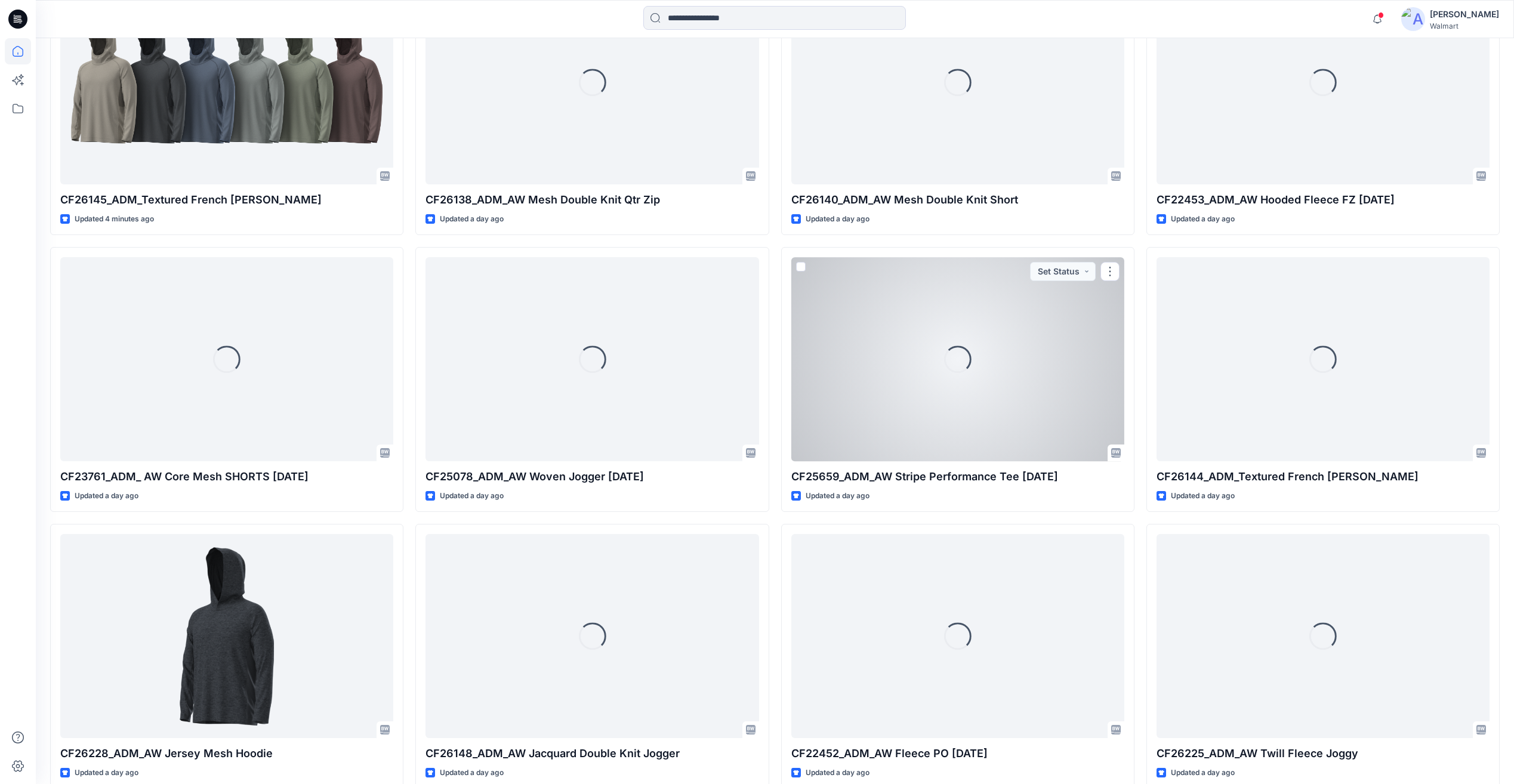
scroll to position [780, 0]
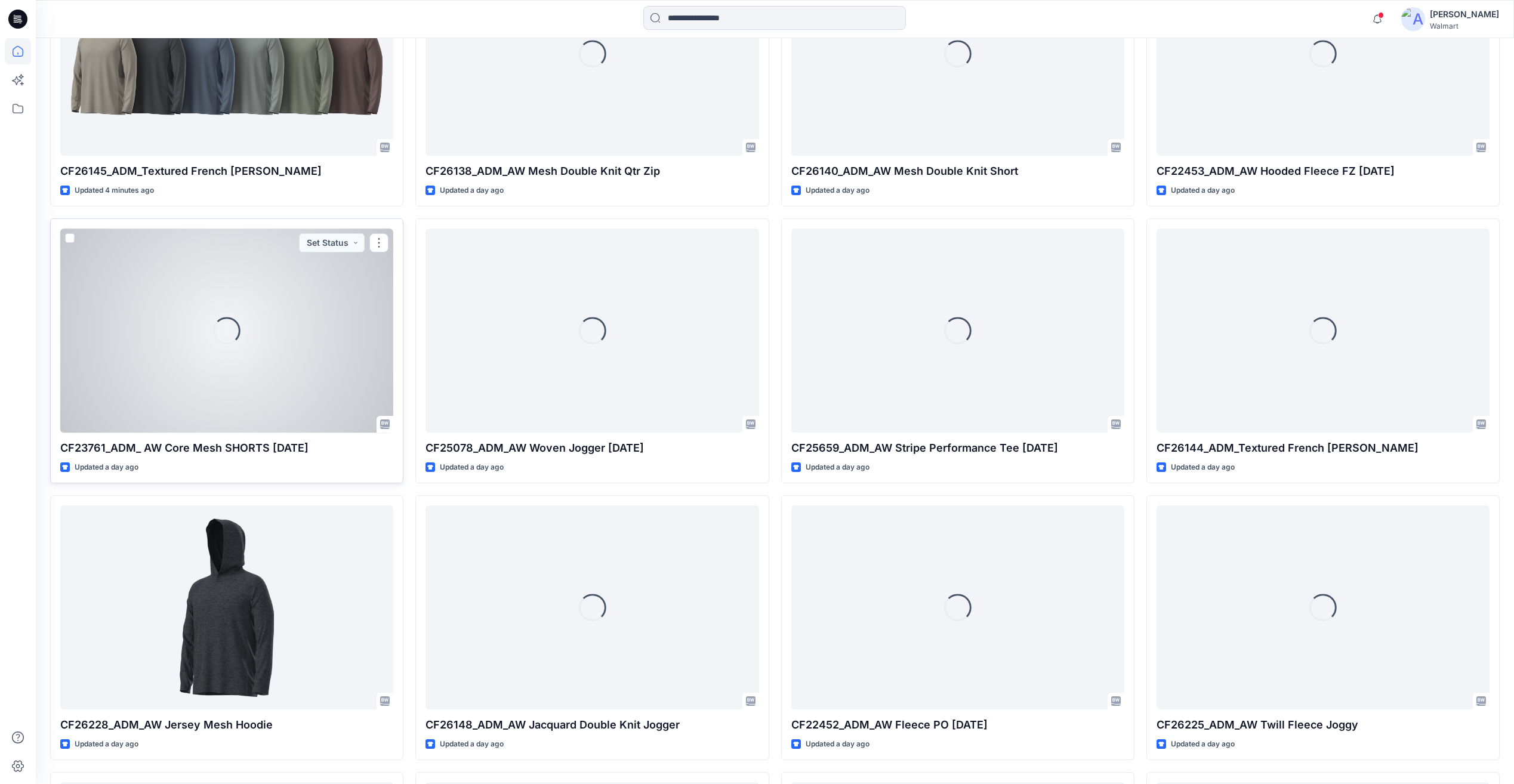
click at [303, 367] on div "Loading..." at bounding box center [227, 330] width 333 height 204
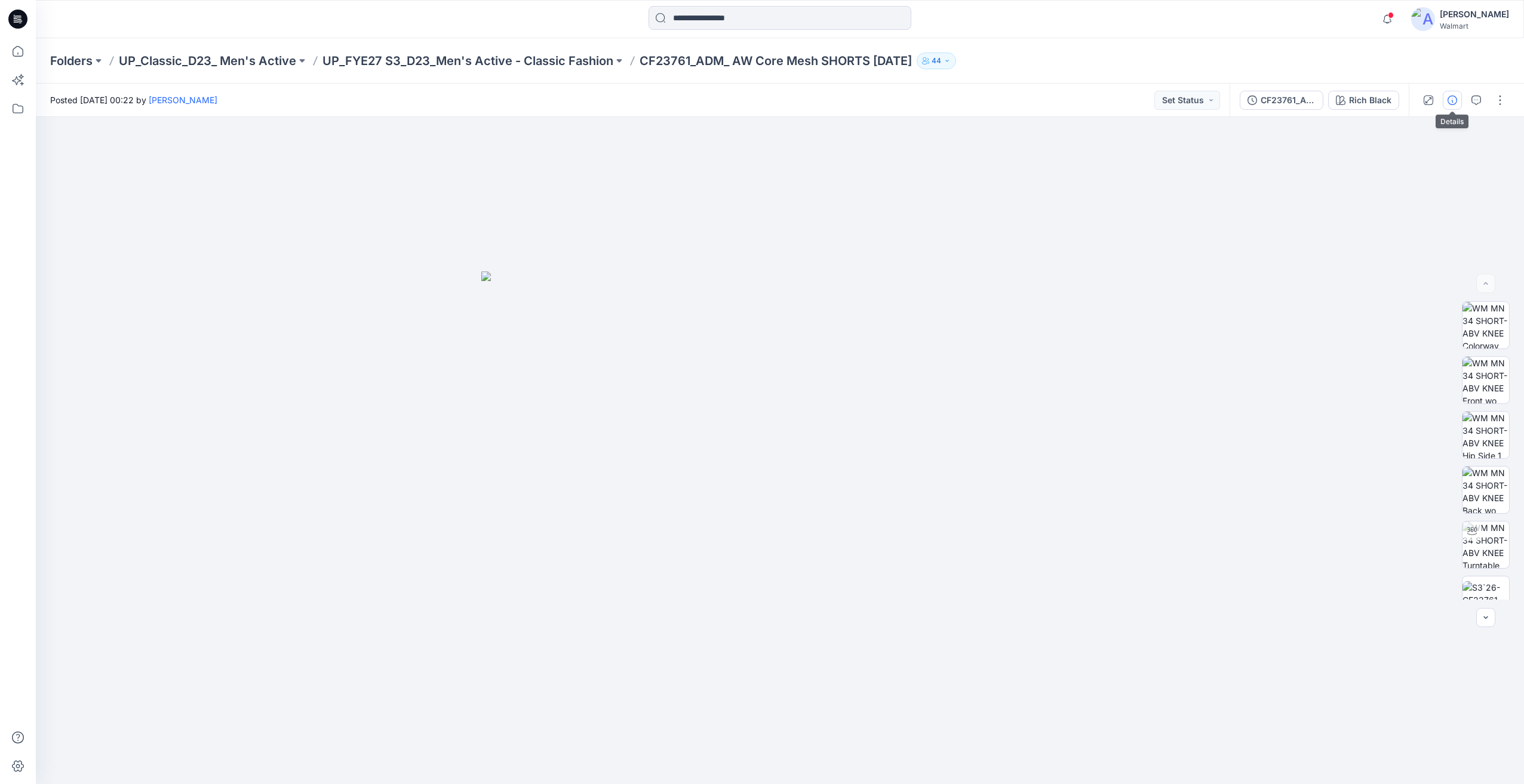
click at [1451, 100] on icon "button" at bounding box center [1452, 101] width 10 height 10
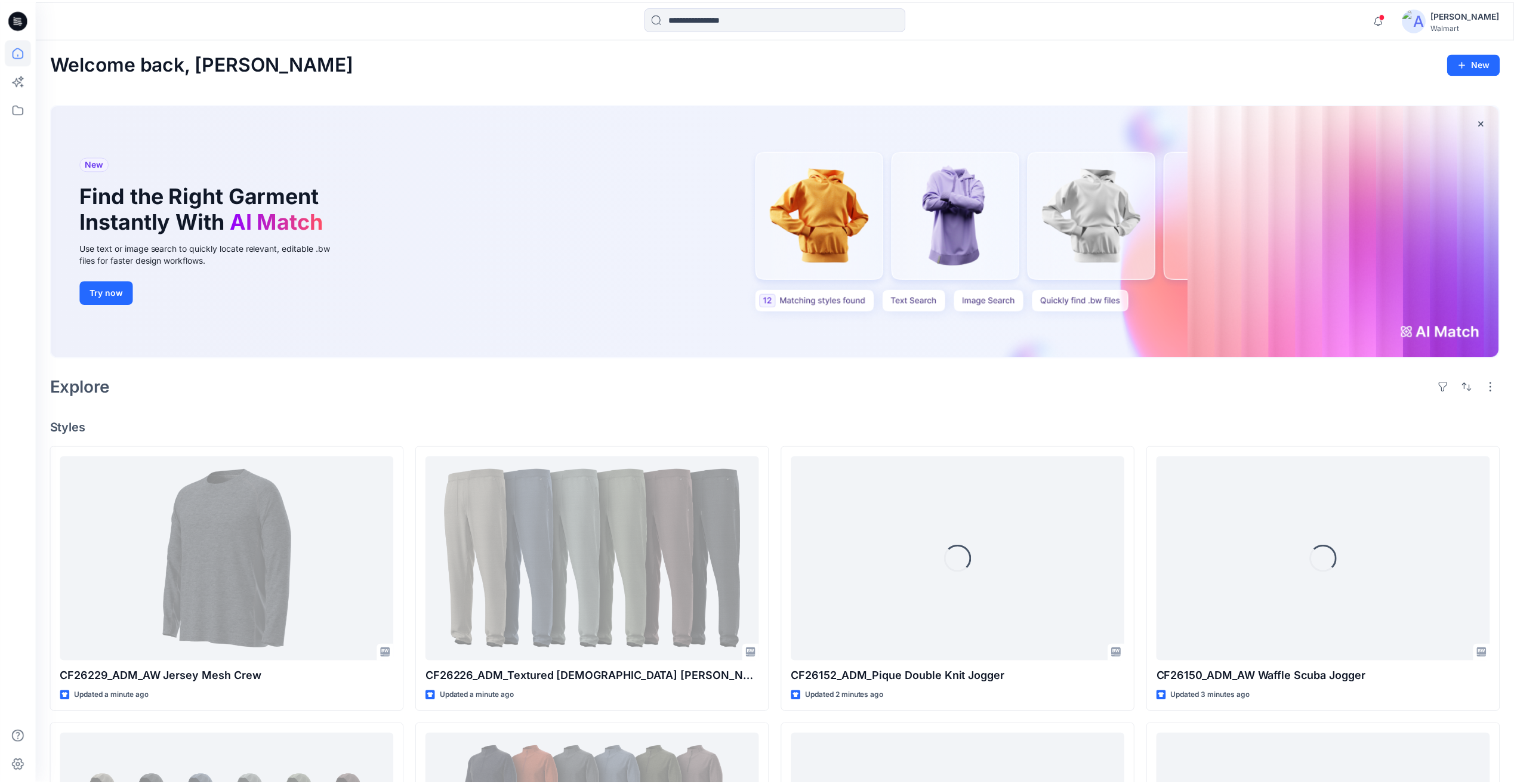
scroll to position [780, 0]
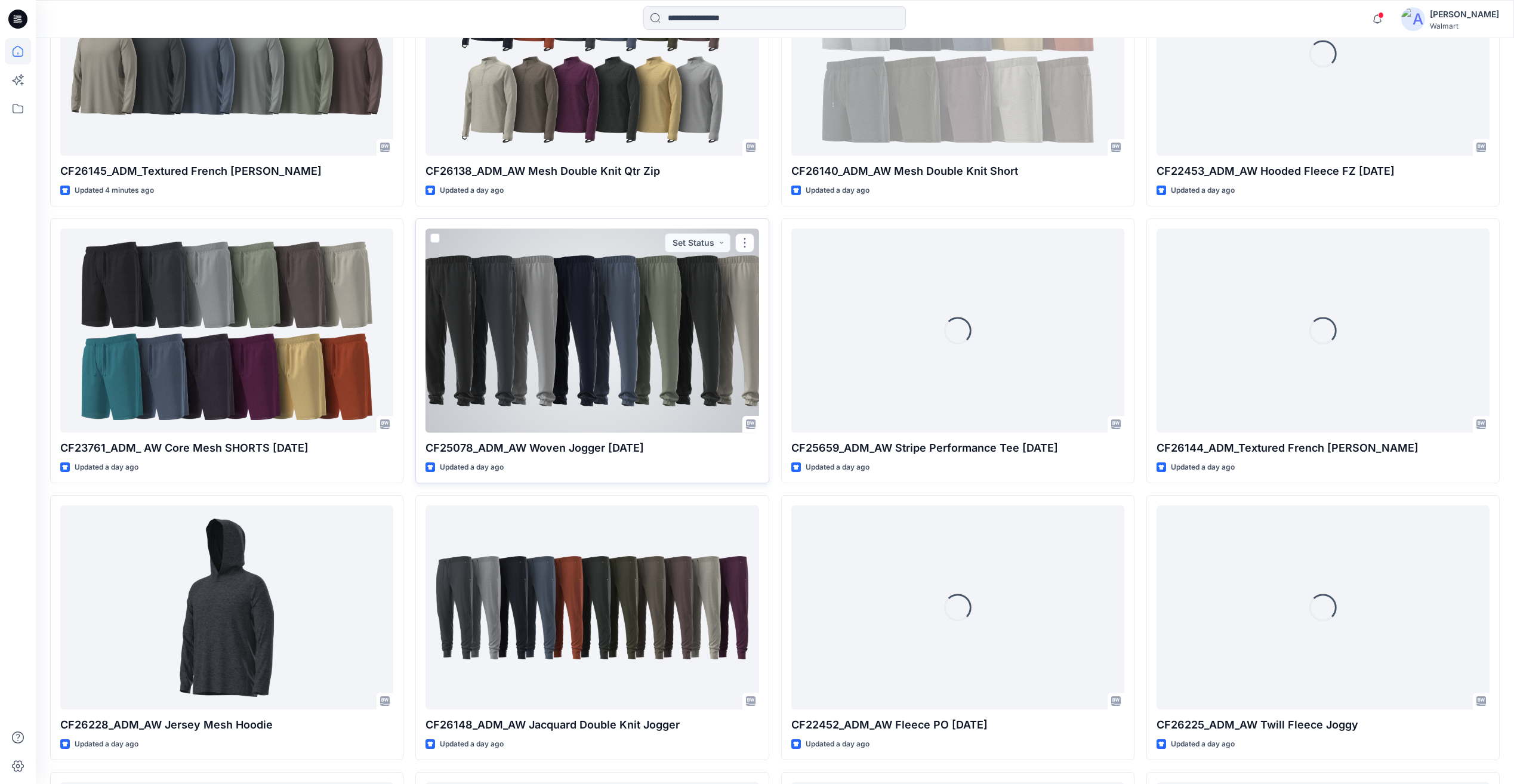
click at [644, 407] on div at bounding box center [592, 330] width 333 height 204
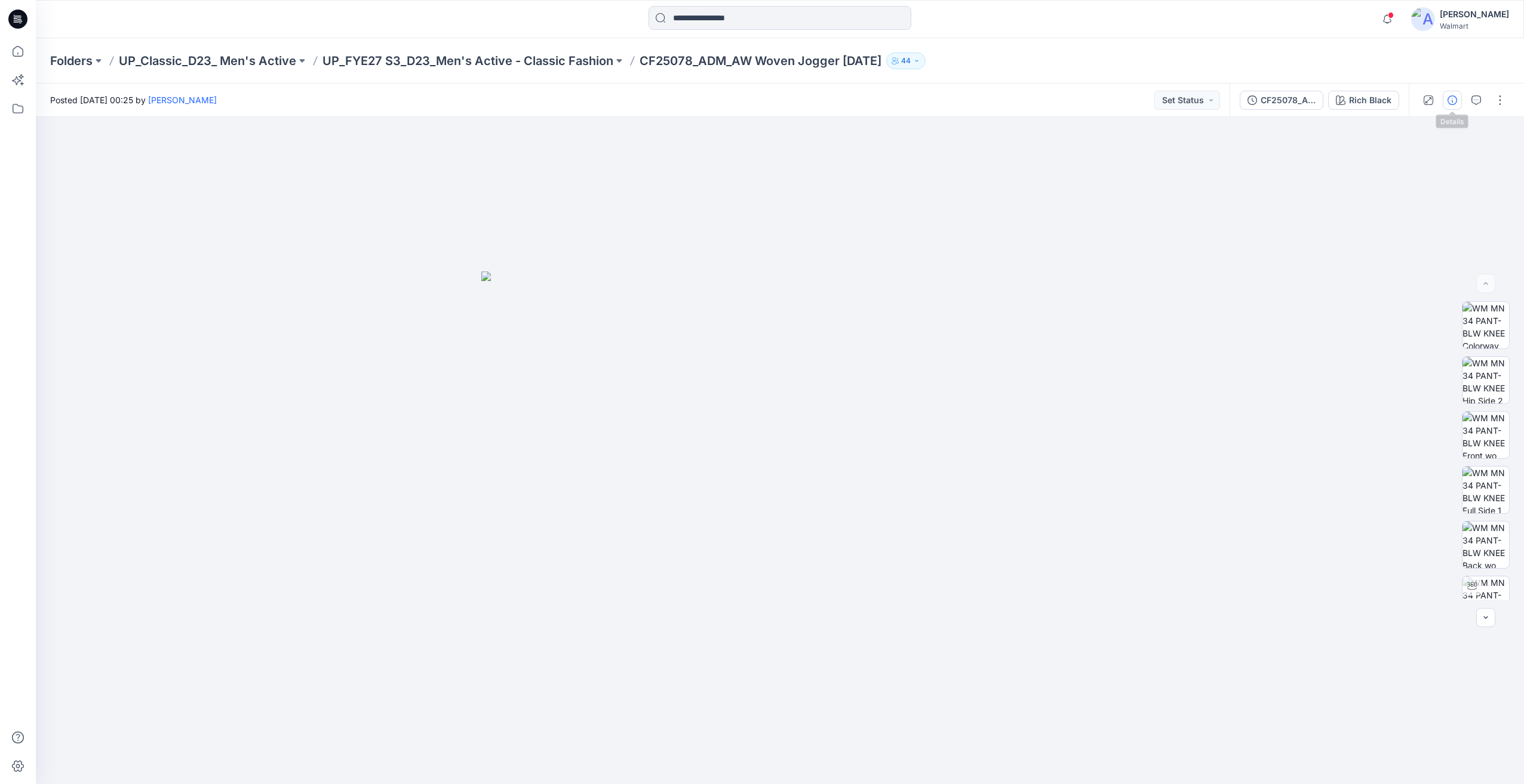
click at [1451, 98] on icon "button" at bounding box center [1452, 101] width 10 height 10
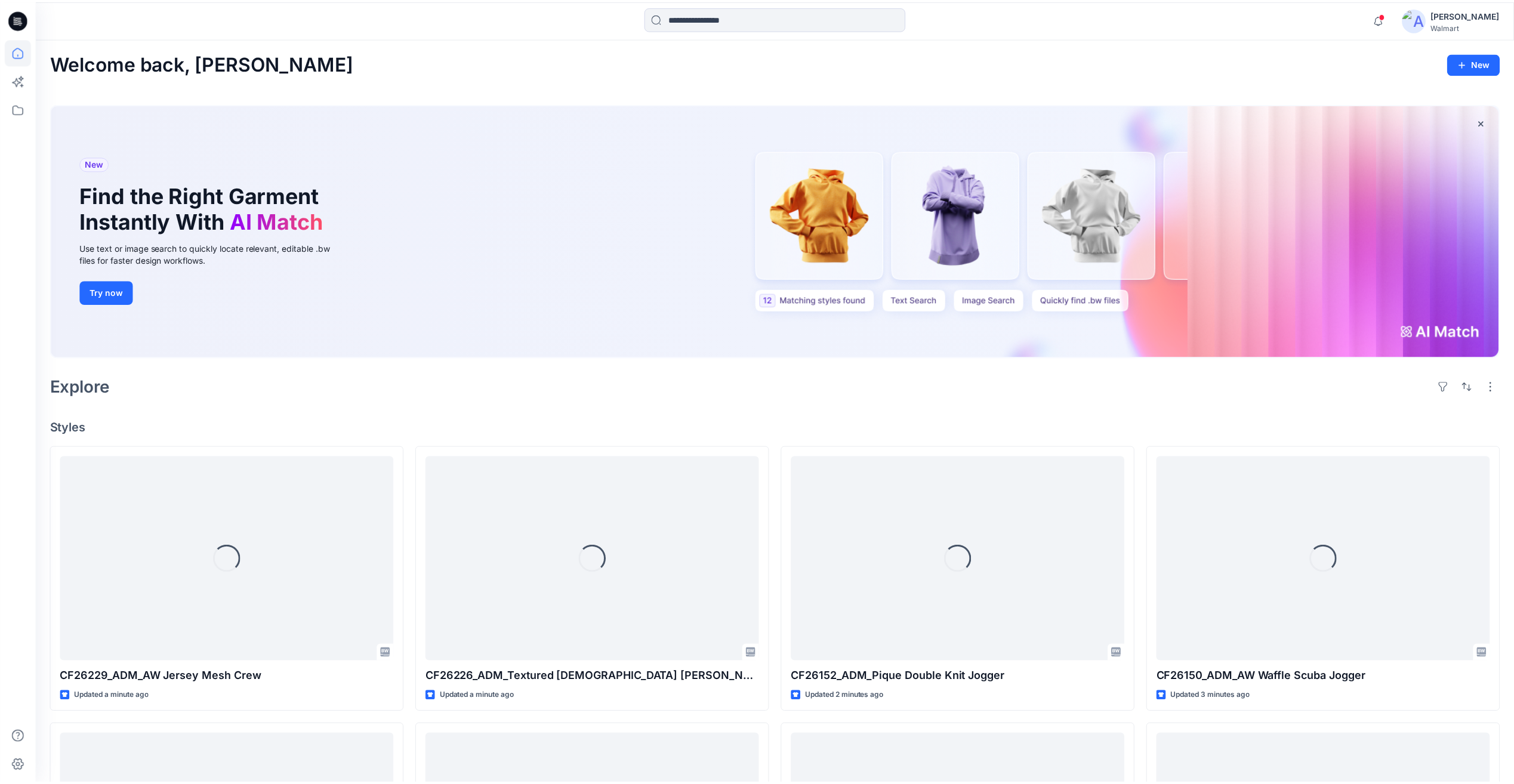
scroll to position [780, 0]
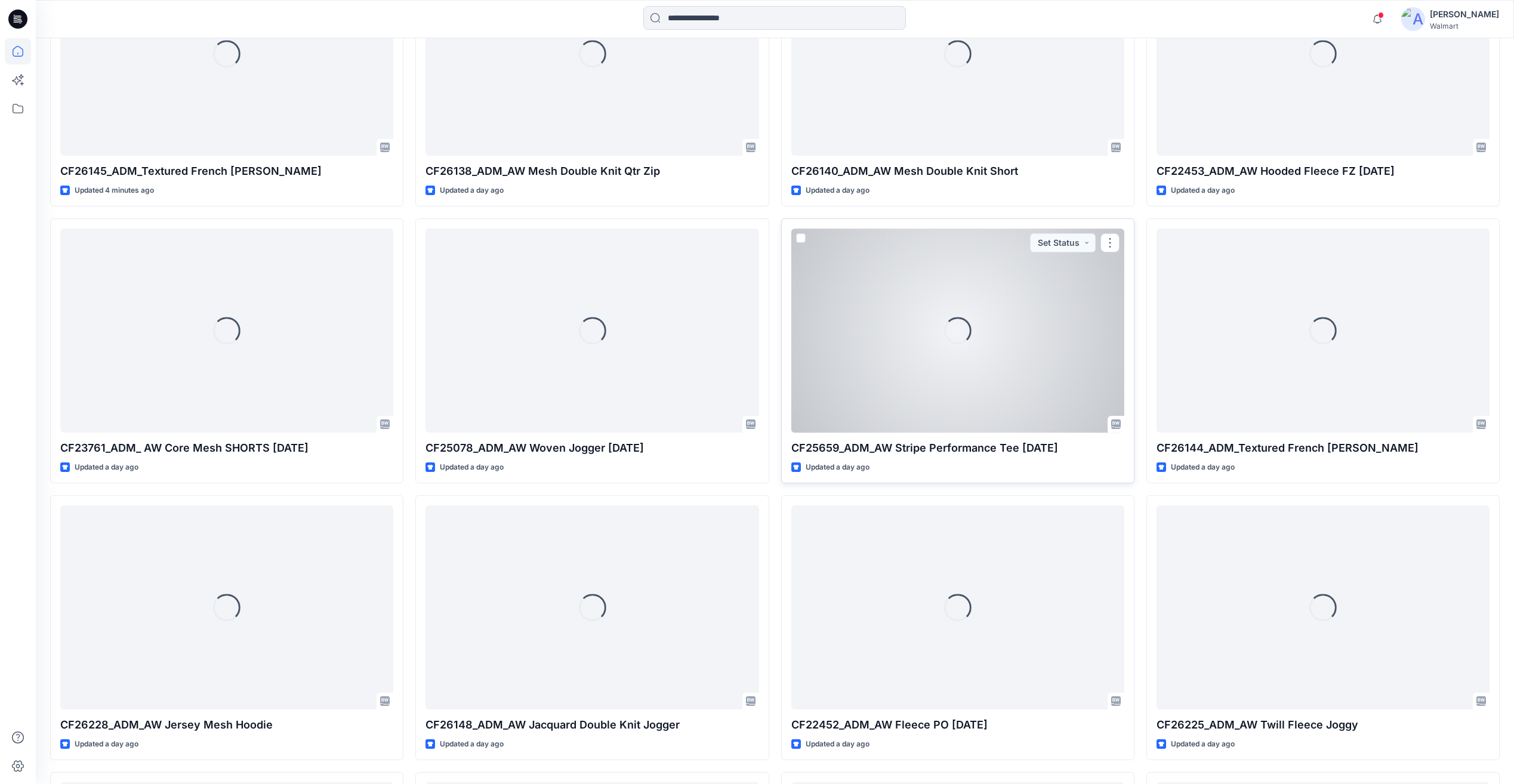
click at [1056, 313] on div "Loading..." at bounding box center [957, 330] width 333 height 204
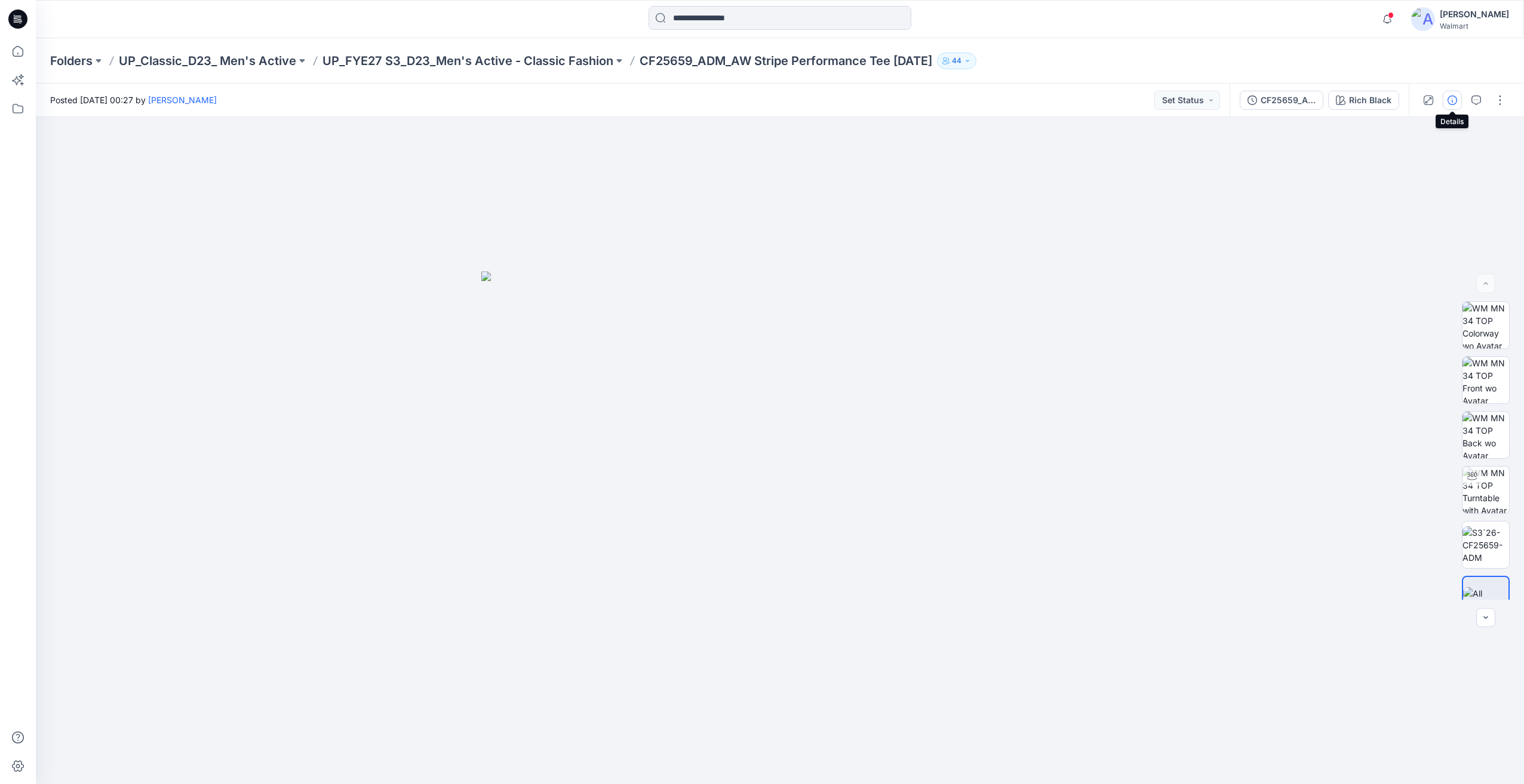
click at [1453, 106] on button "button" at bounding box center [1452, 101] width 19 height 19
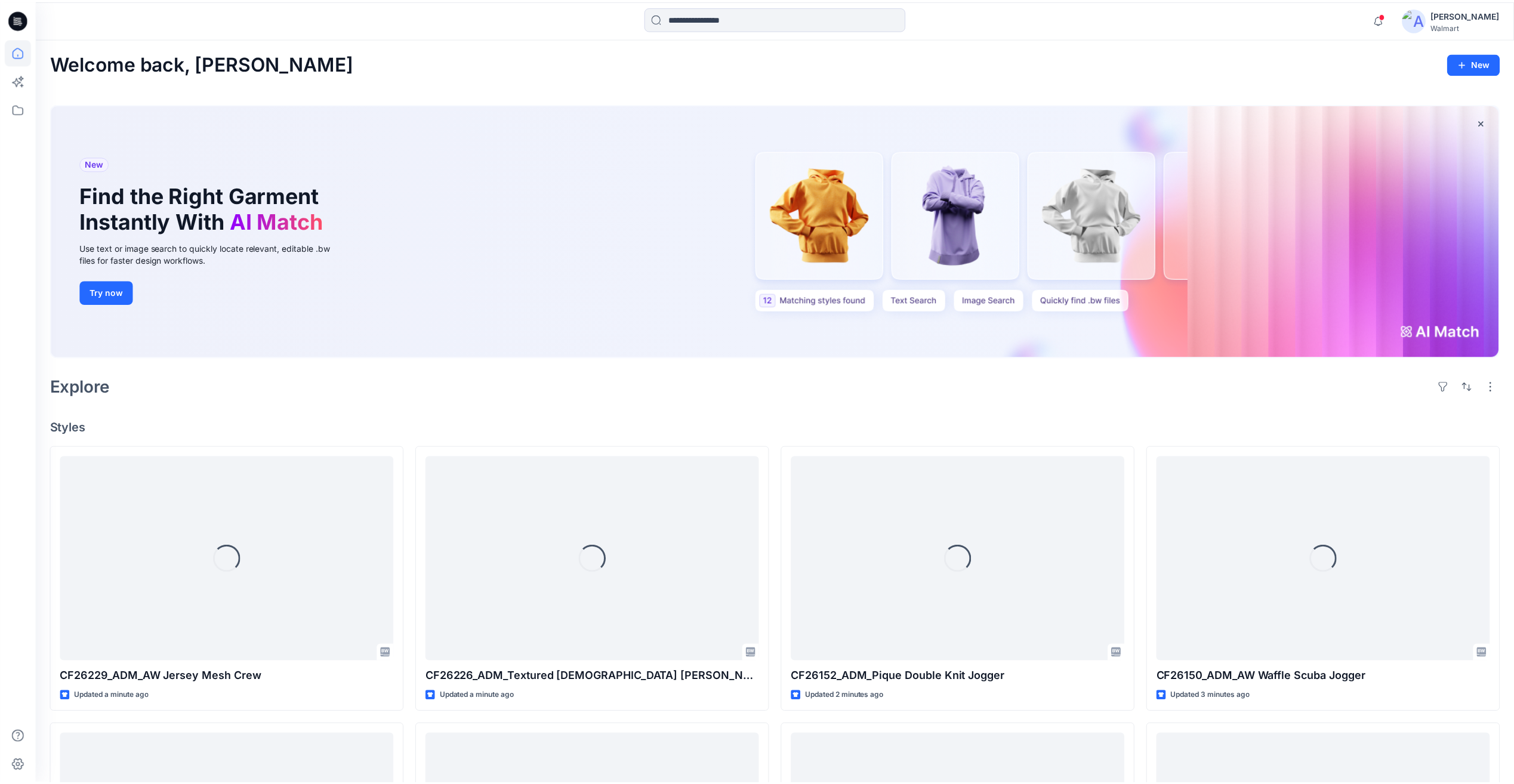
scroll to position [780, 0]
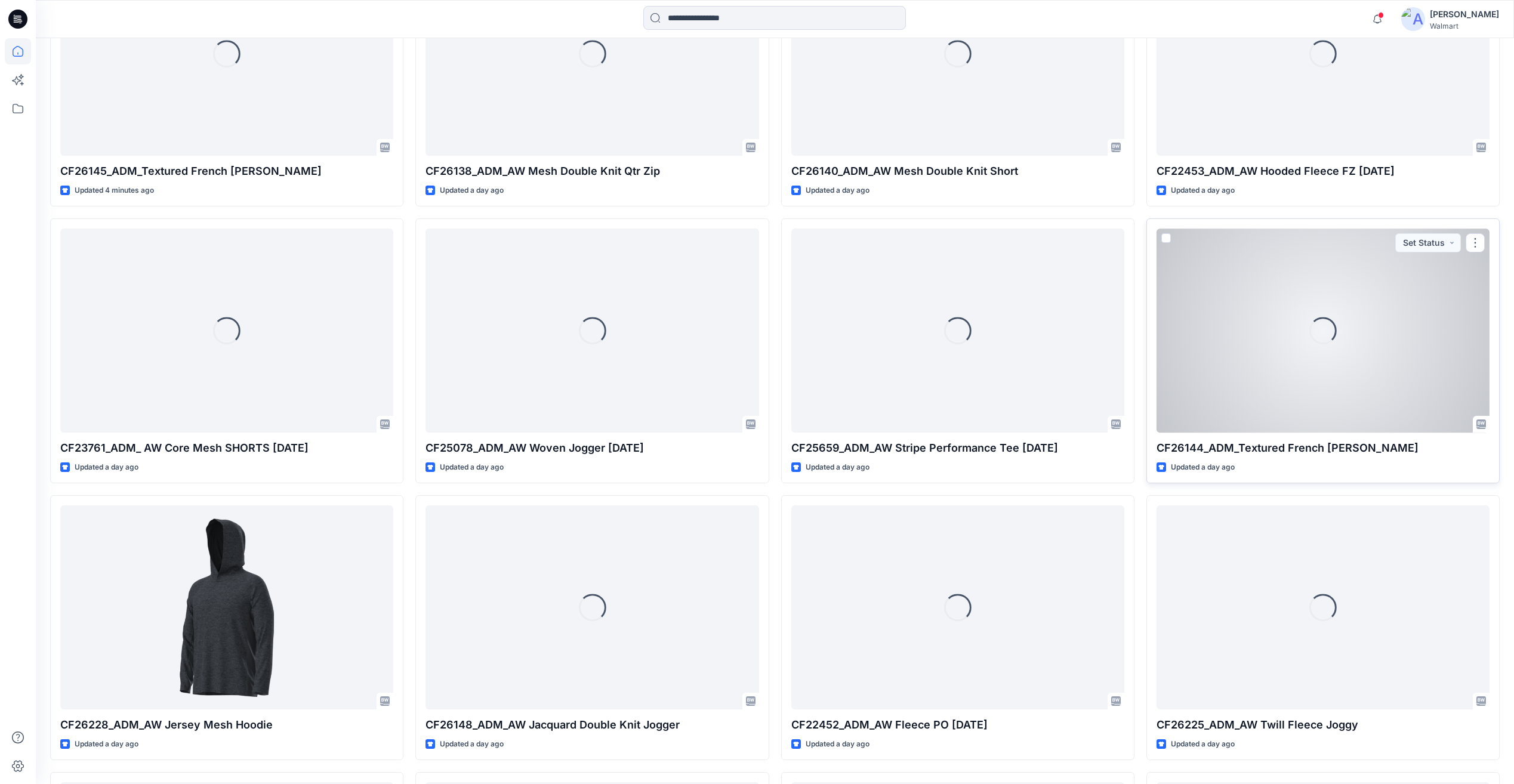
click at [1285, 384] on div "Loading..." at bounding box center [1323, 330] width 333 height 204
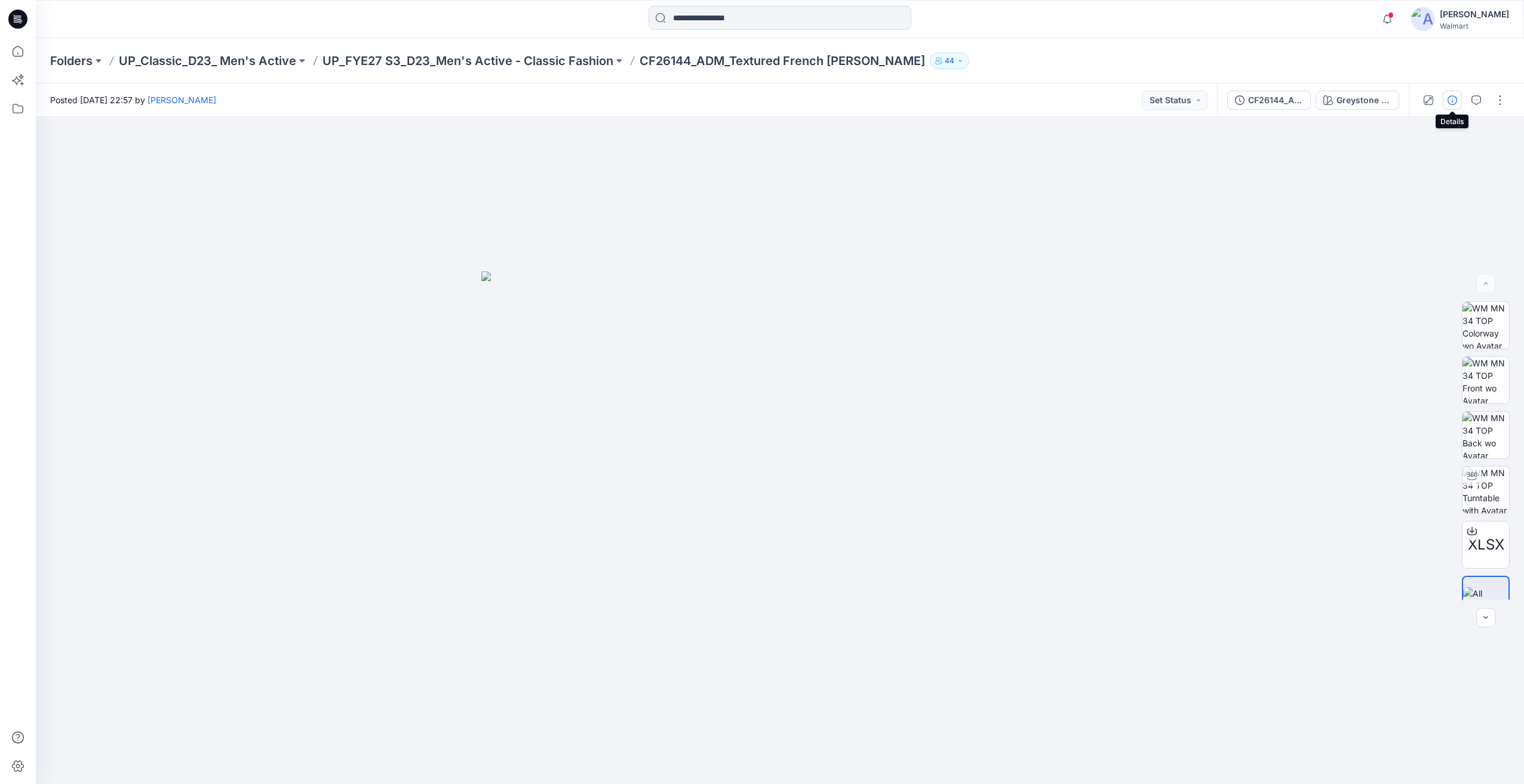
click at [1452, 101] on icon "button" at bounding box center [1452, 101] width 10 height 10
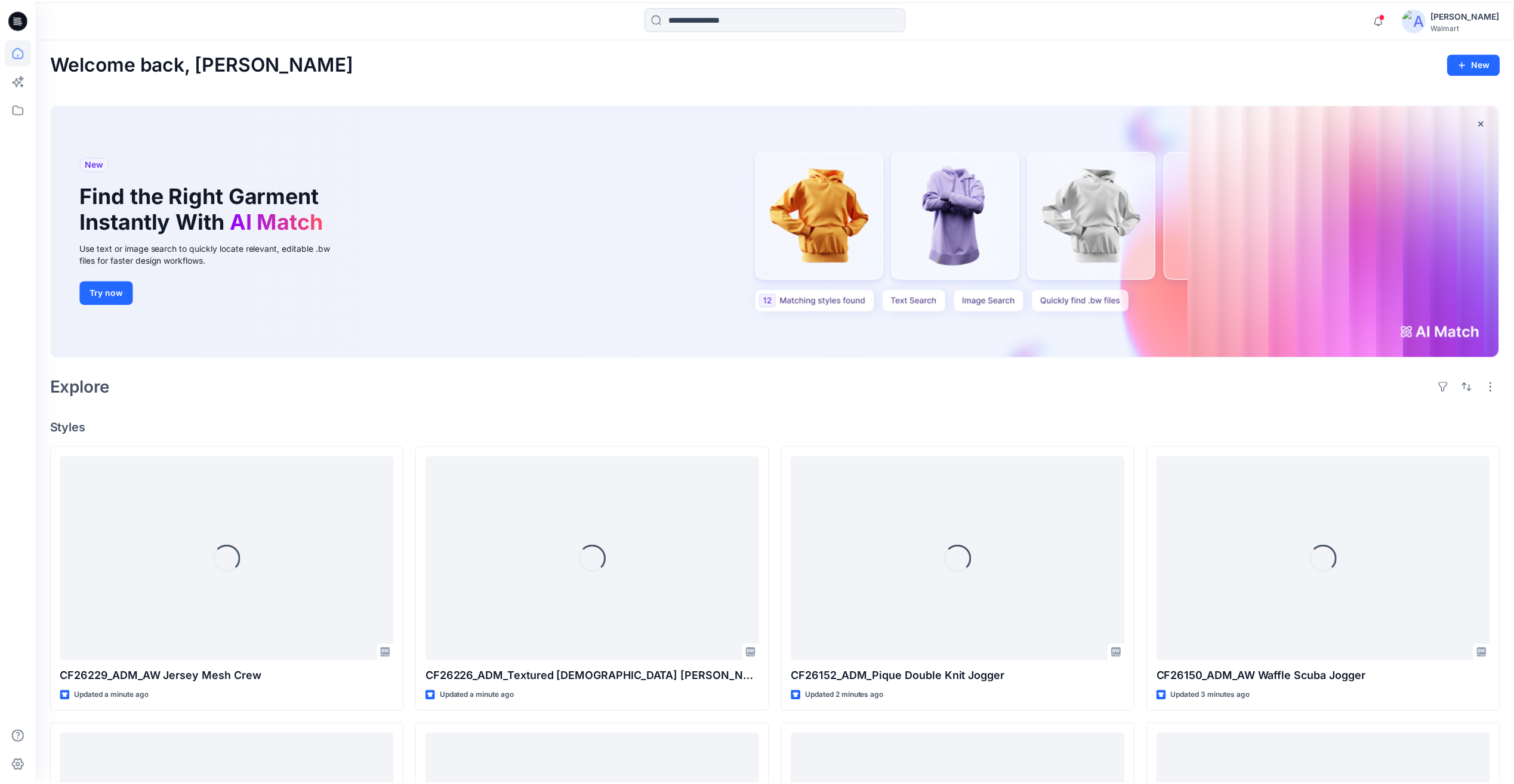
scroll to position [780, 0]
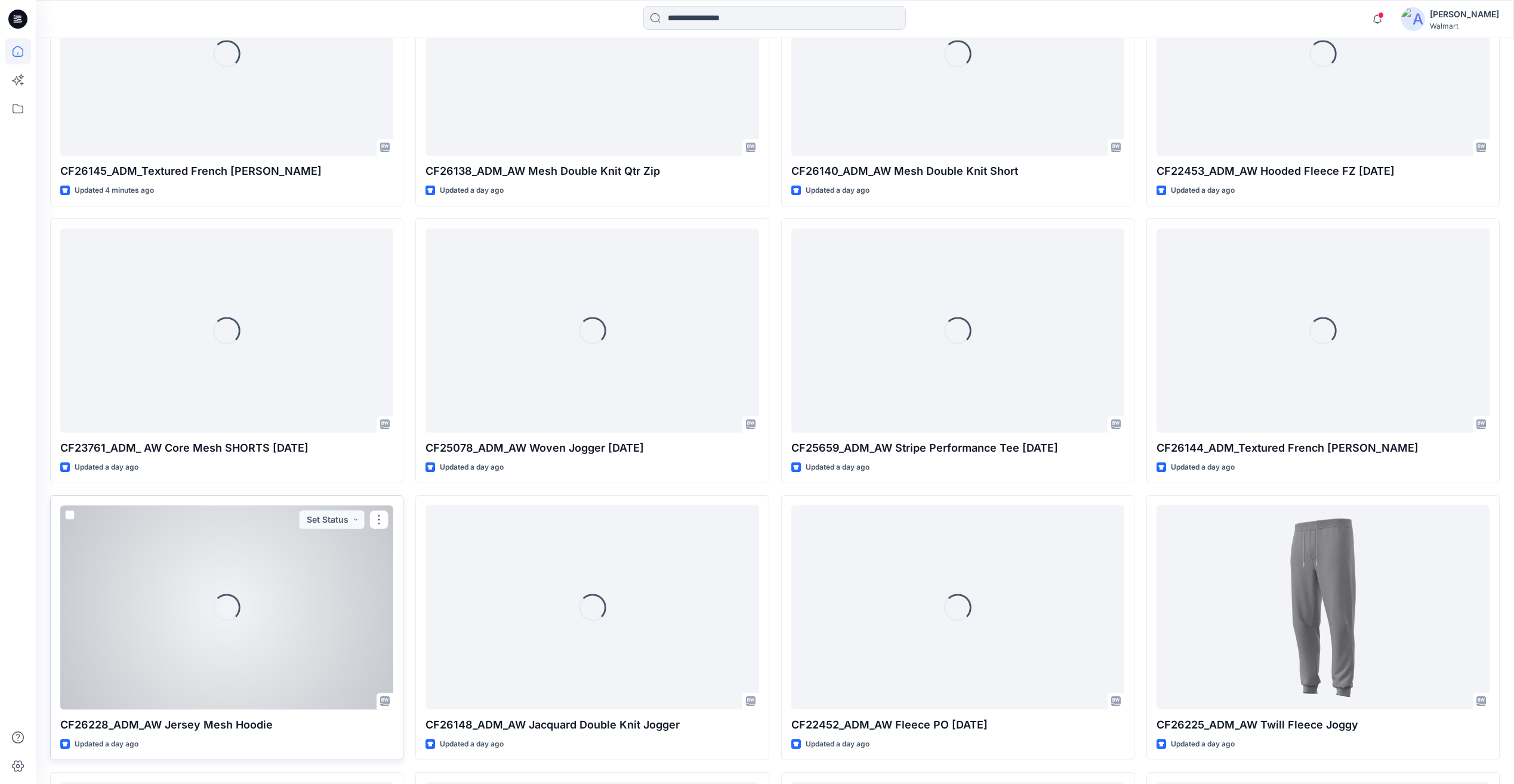
click at [337, 584] on div "Loading..." at bounding box center [227, 607] width 333 height 204
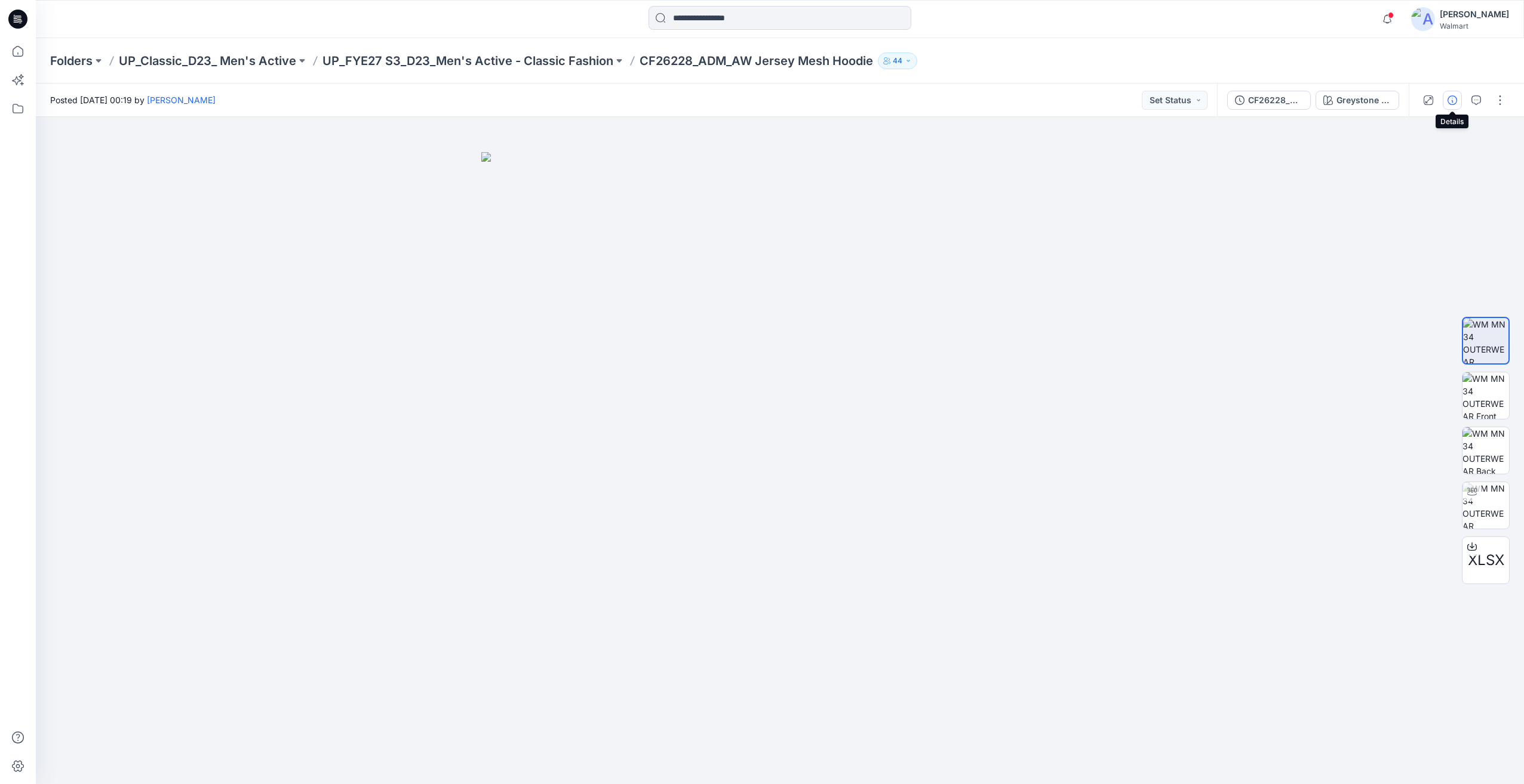
click at [1457, 98] on button "button" at bounding box center [1452, 101] width 19 height 19
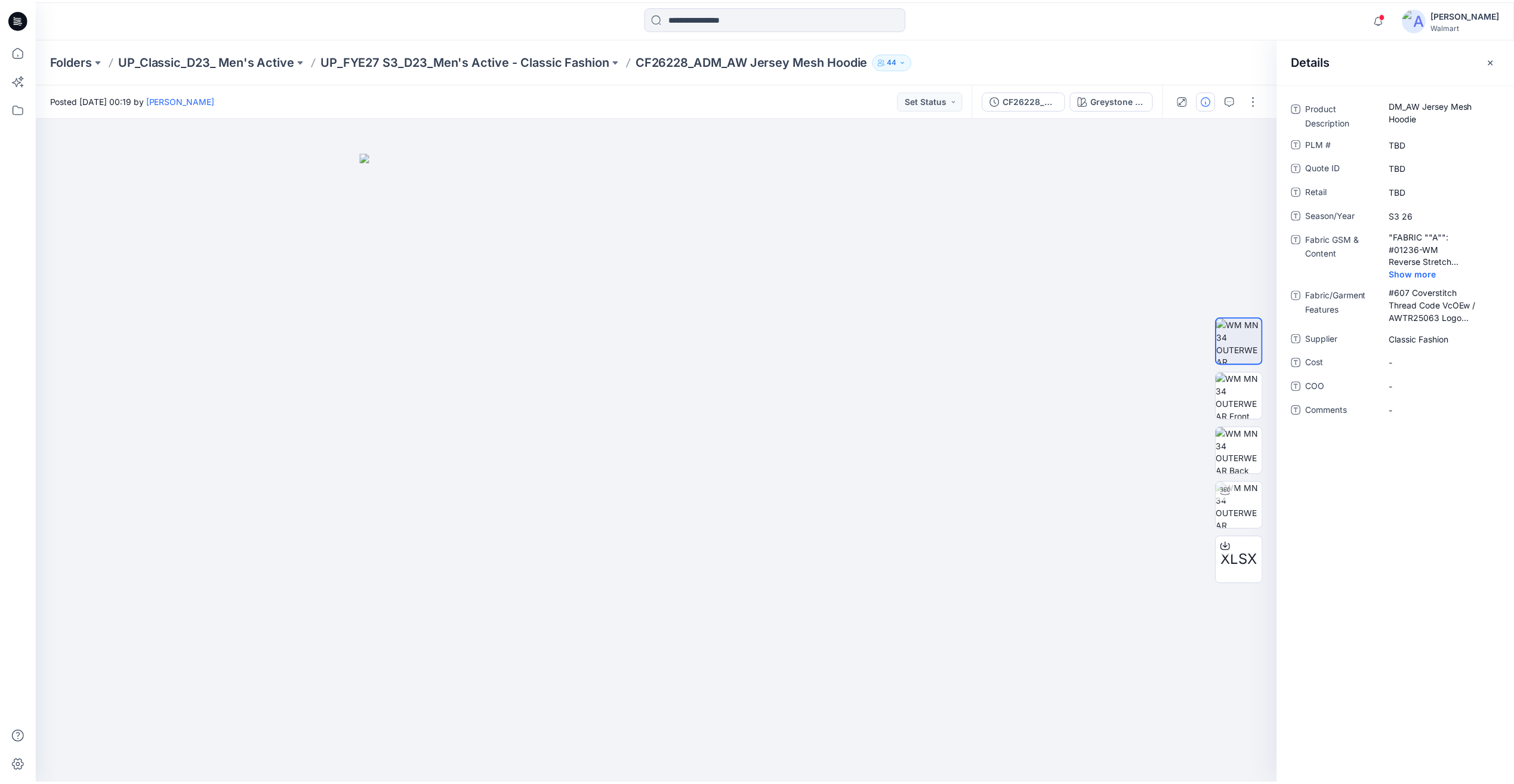
scroll to position [780, 0]
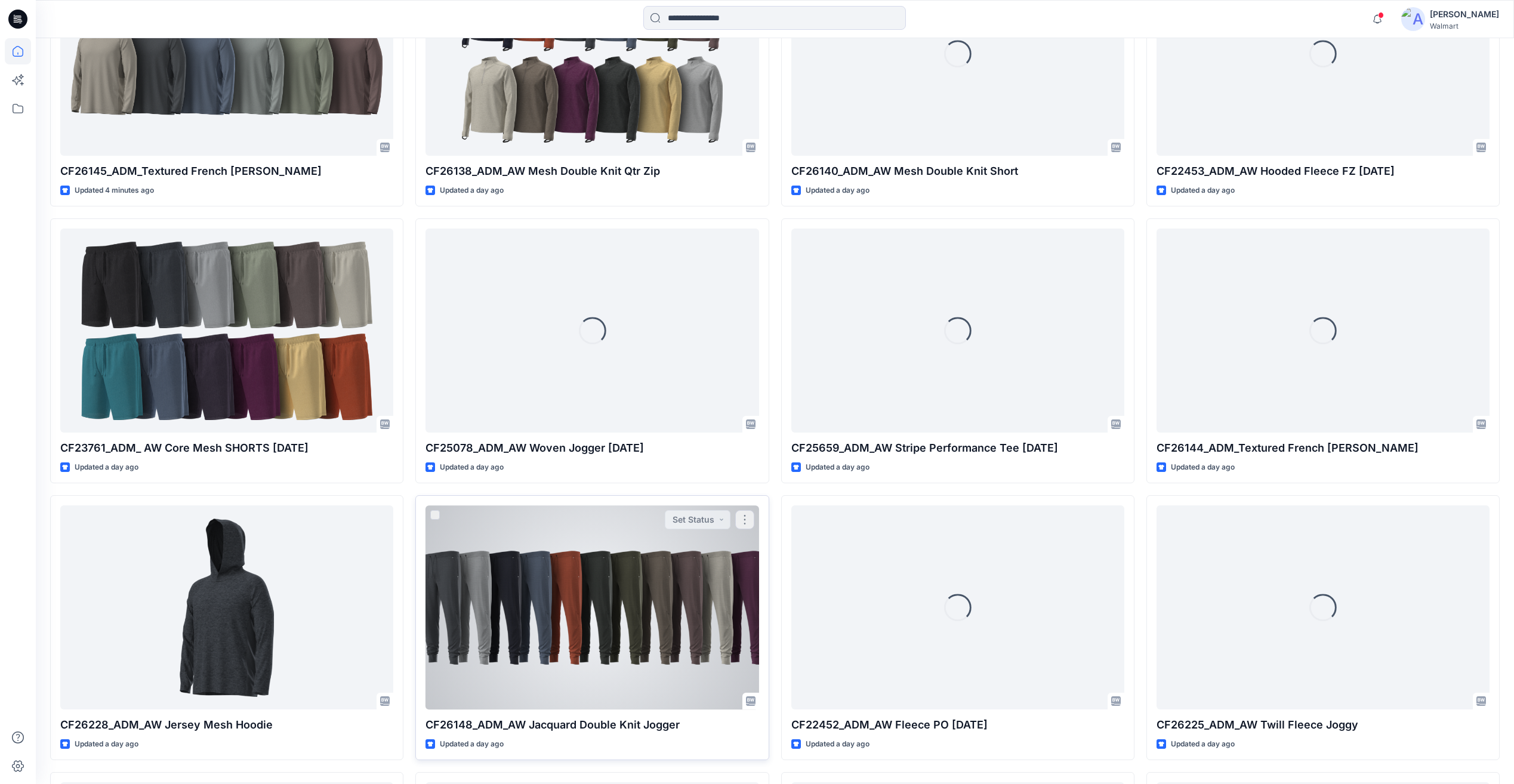
click at [676, 567] on div at bounding box center [592, 607] width 333 height 204
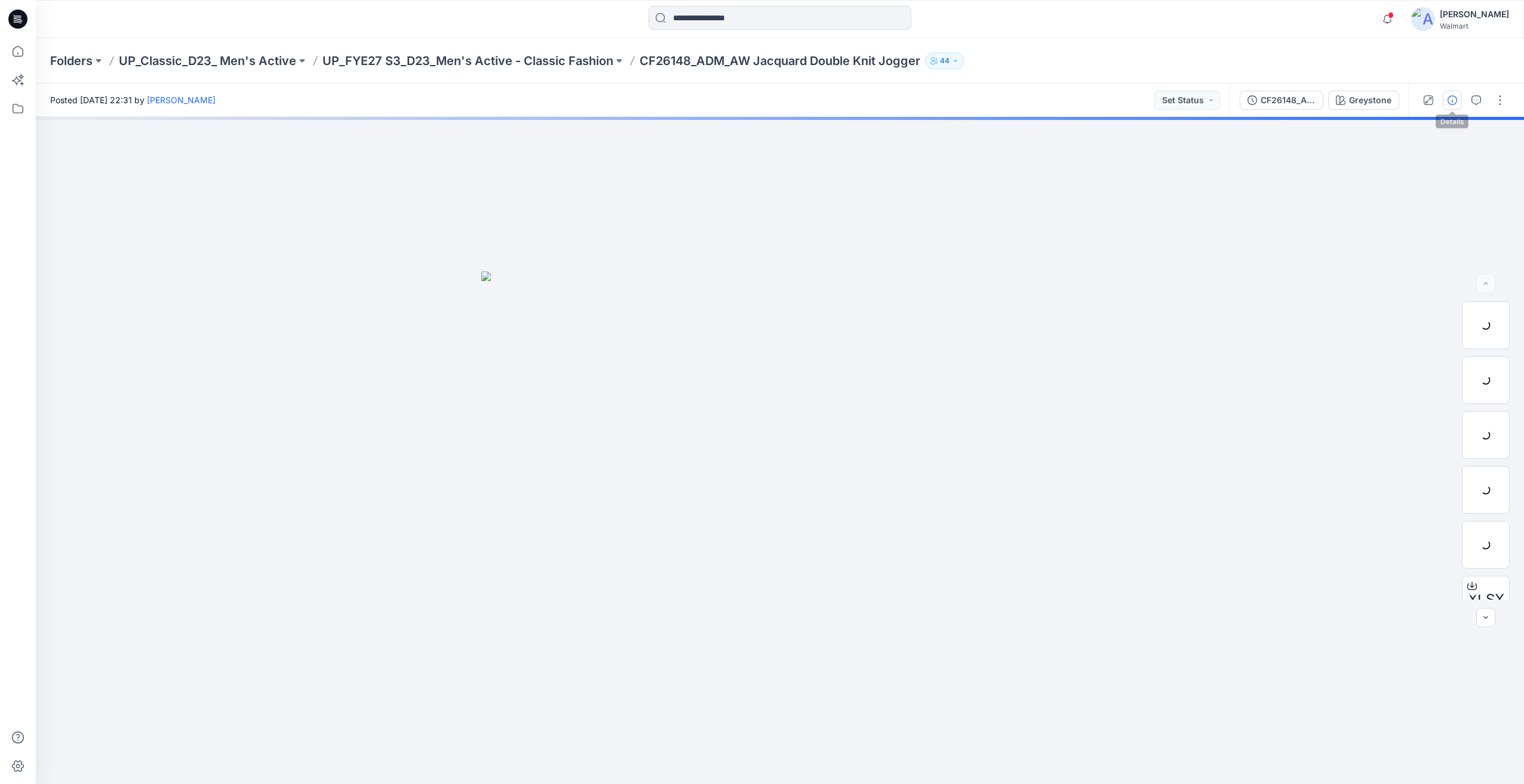
click at [1457, 98] on button "button" at bounding box center [1452, 101] width 19 height 19
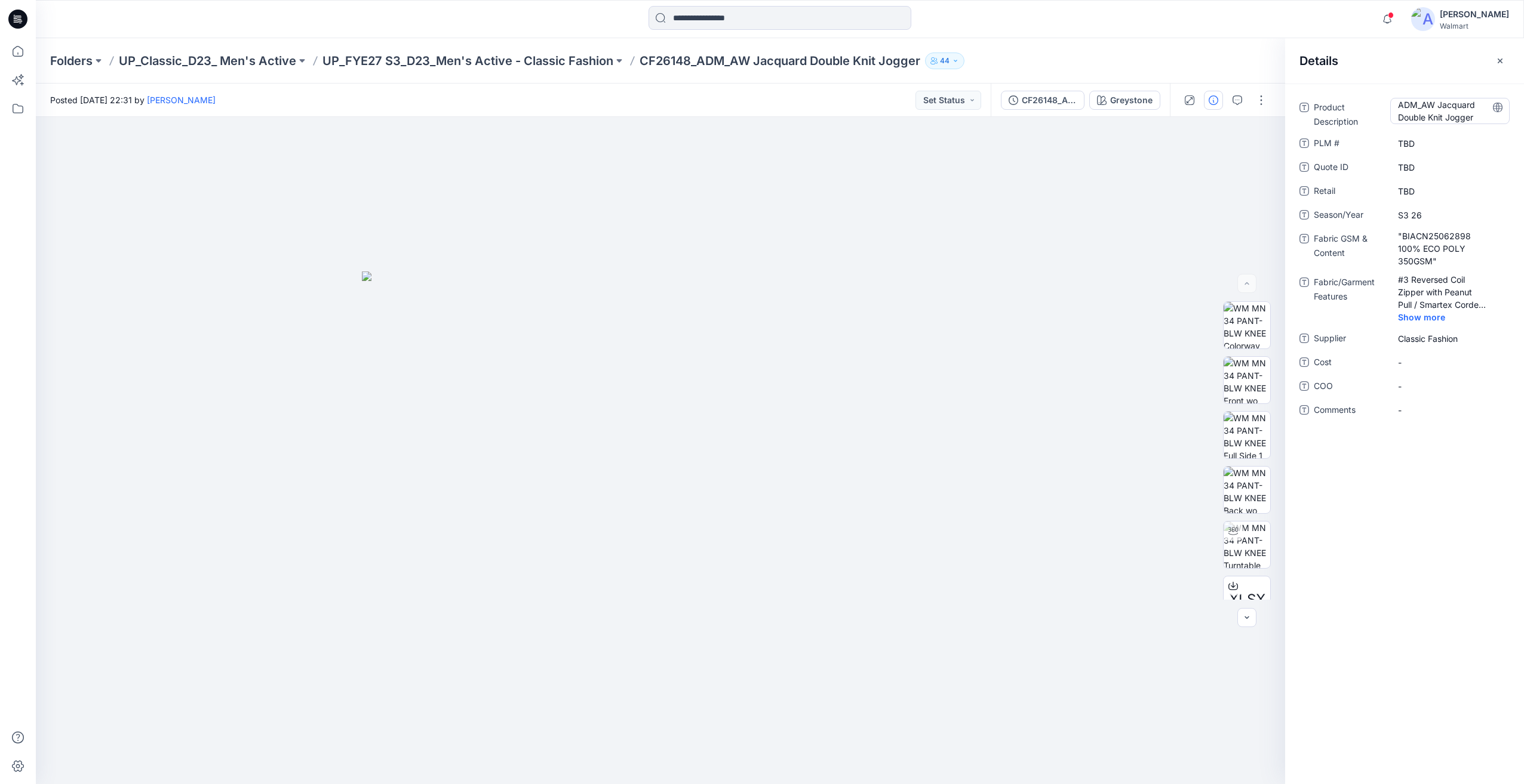
click at [1420, 103] on Description "ADM_AW Jacquard Double Knit Jogger" at bounding box center [1450, 110] width 104 height 25
click at [1421, 103] on textarea "**********" at bounding box center [1450, 110] width 120 height 25
type textarea "**********"
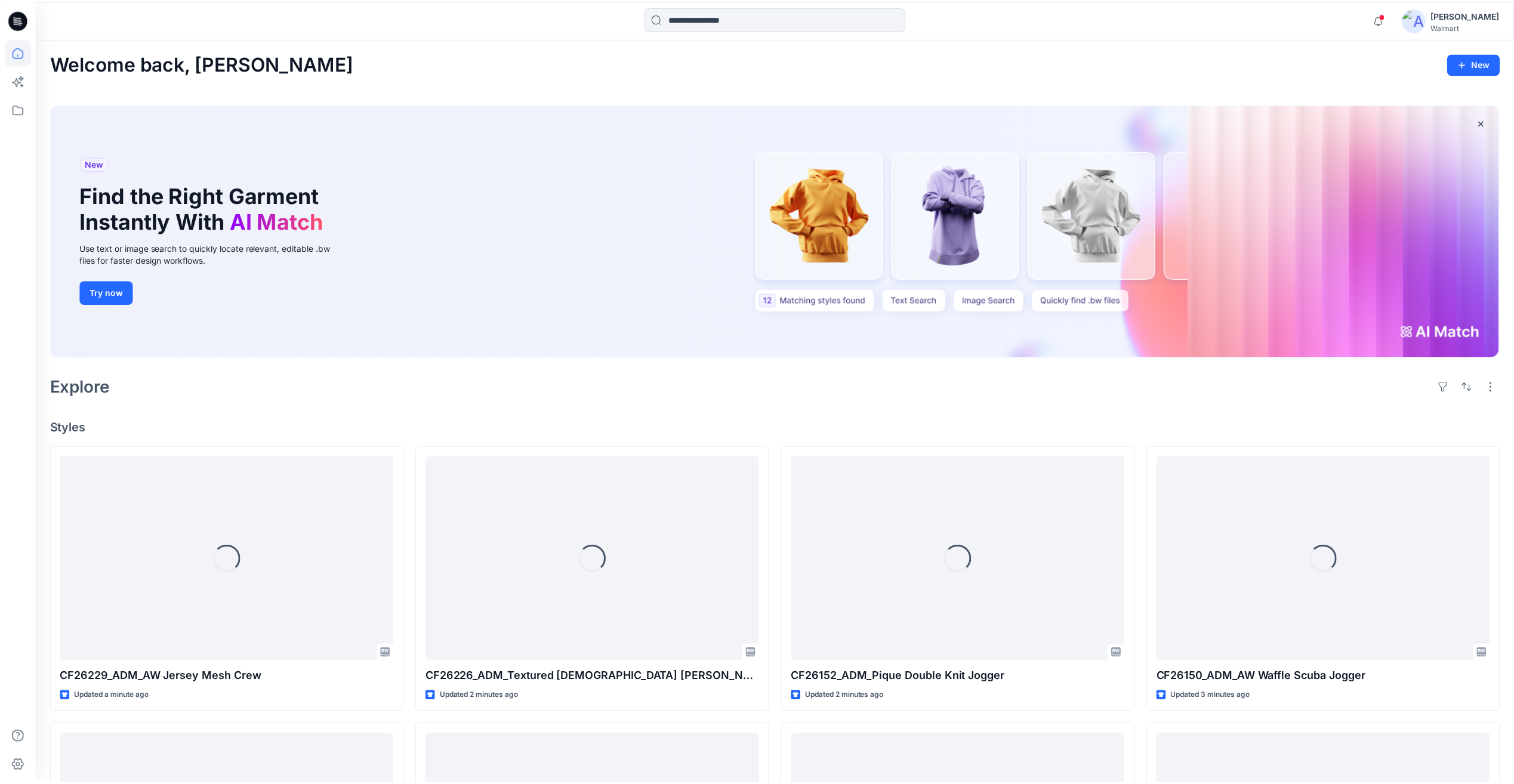
scroll to position [780, 0]
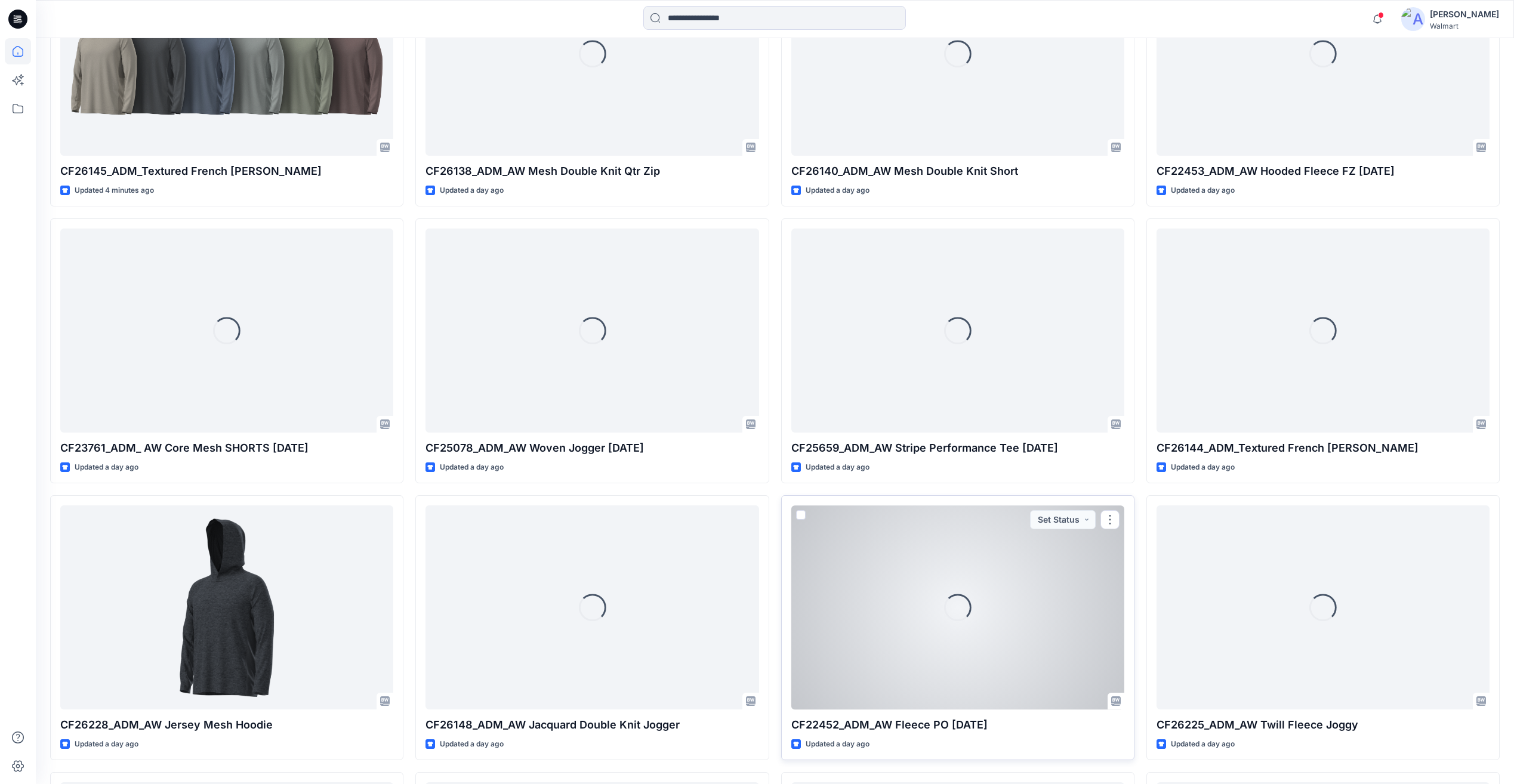
click at [984, 572] on div "Loading..." at bounding box center [957, 607] width 333 height 204
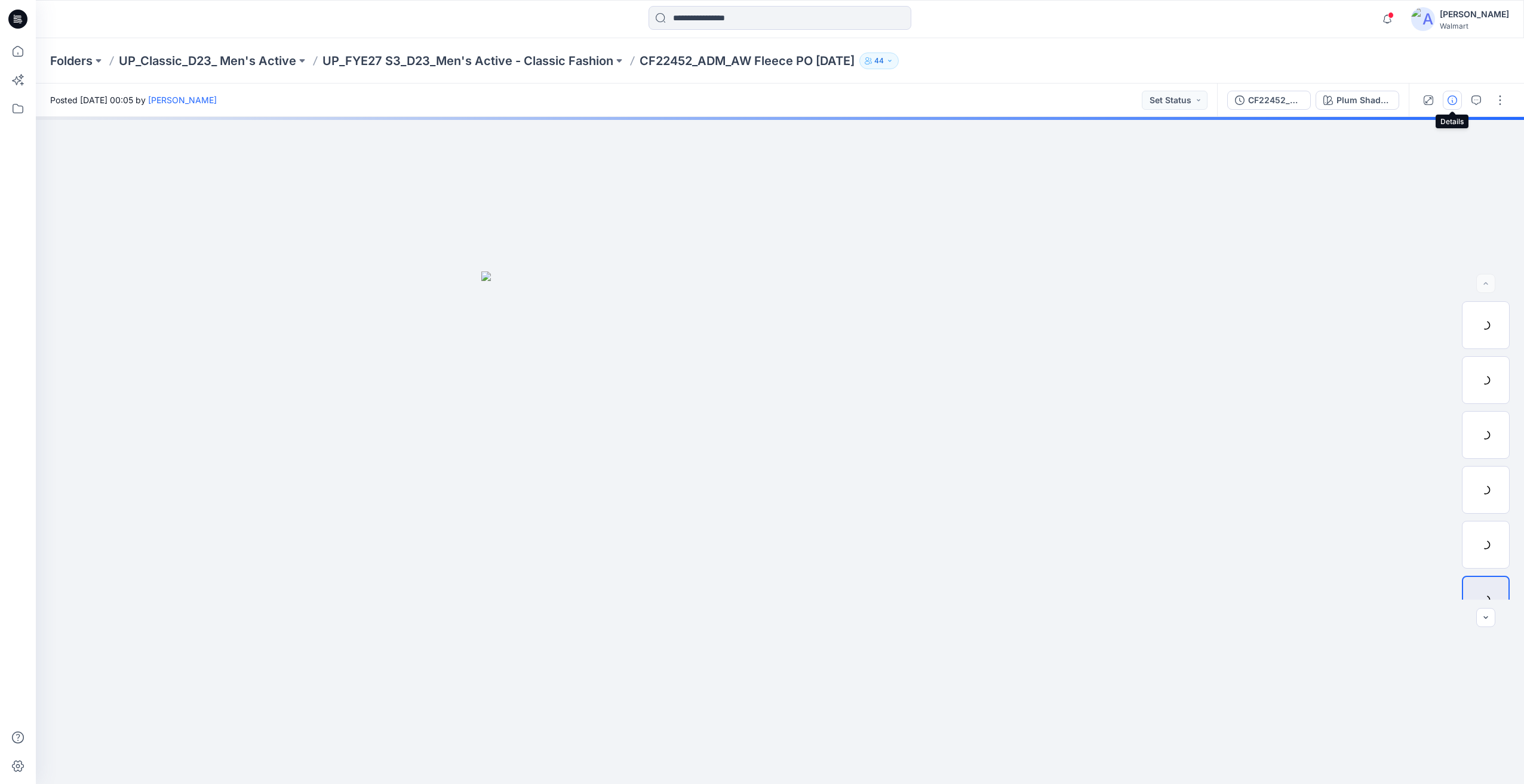
click at [1456, 93] on button "button" at bounding box center [1452, 101] width 19 height 19
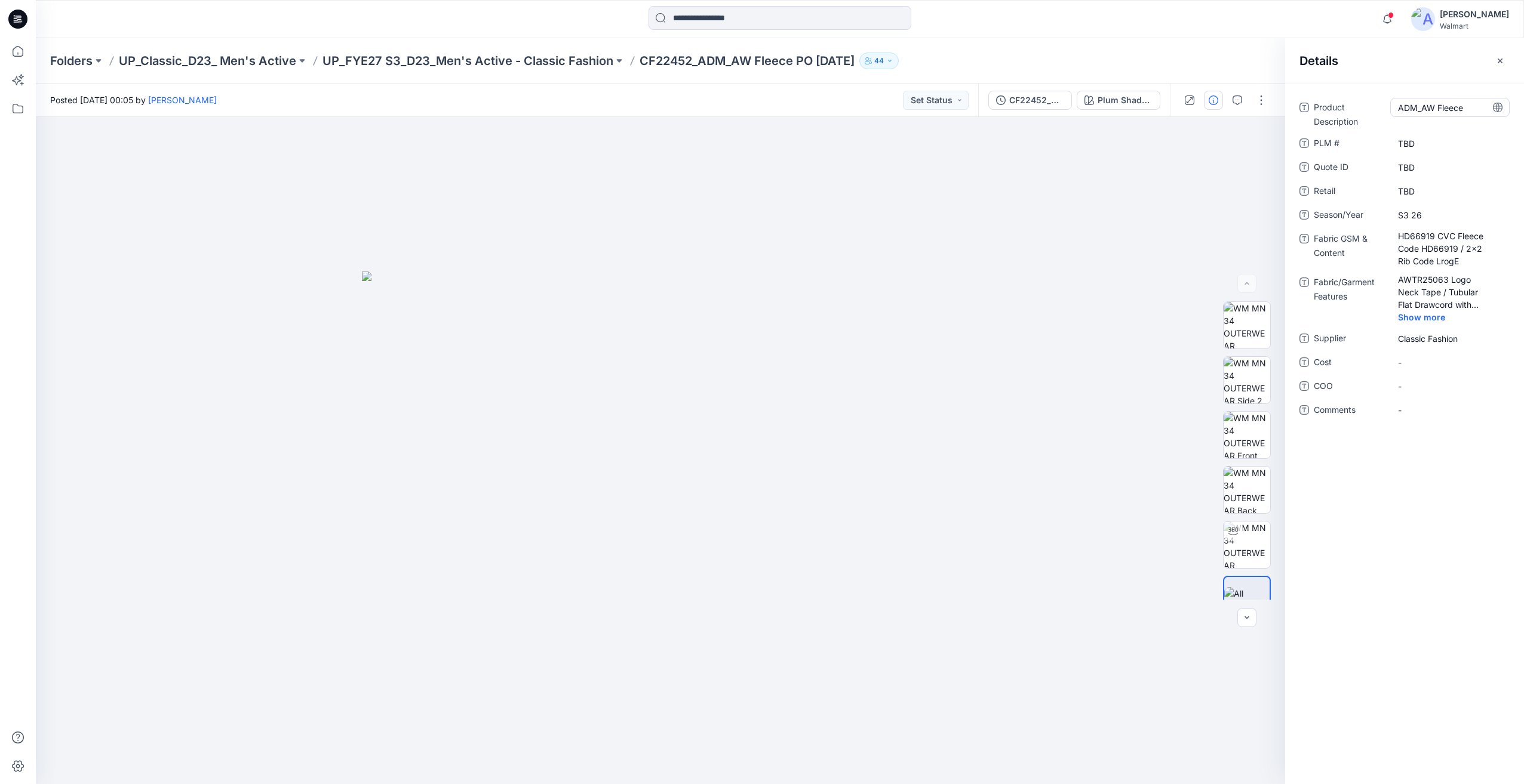
click at [1424, 108] on Description "ADM_AW Fleece" at bounding box center [1450, 108] width 104 height 13
click at [1424, 105] on textarea "**********" at bounding box center [1450, 108] width 120 height 19
click at [1422, 105] on textarea "**********" at bounding box center [1450, 108] width 120 height 19
type textarea "*********"
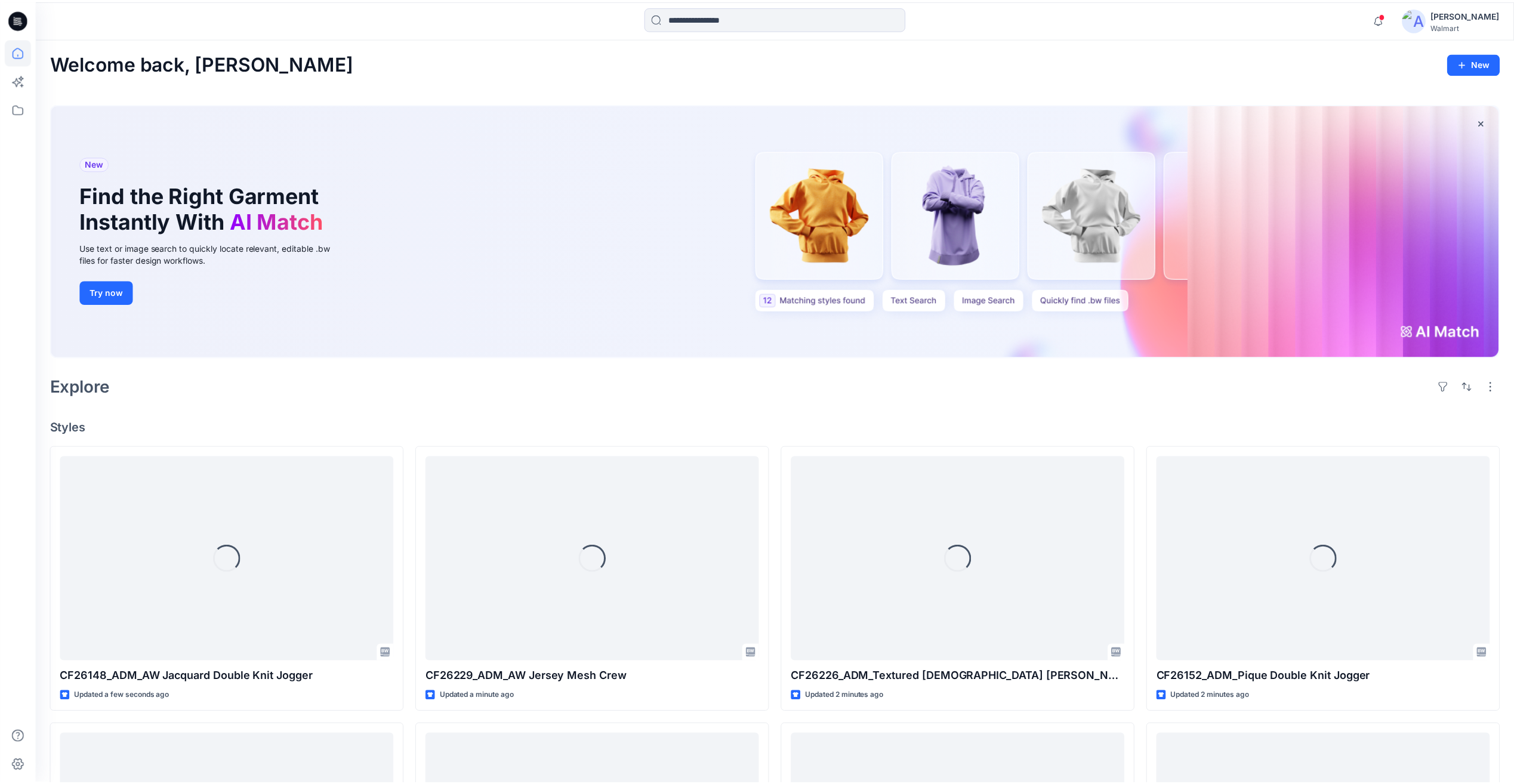
scroll to position [780, 0]
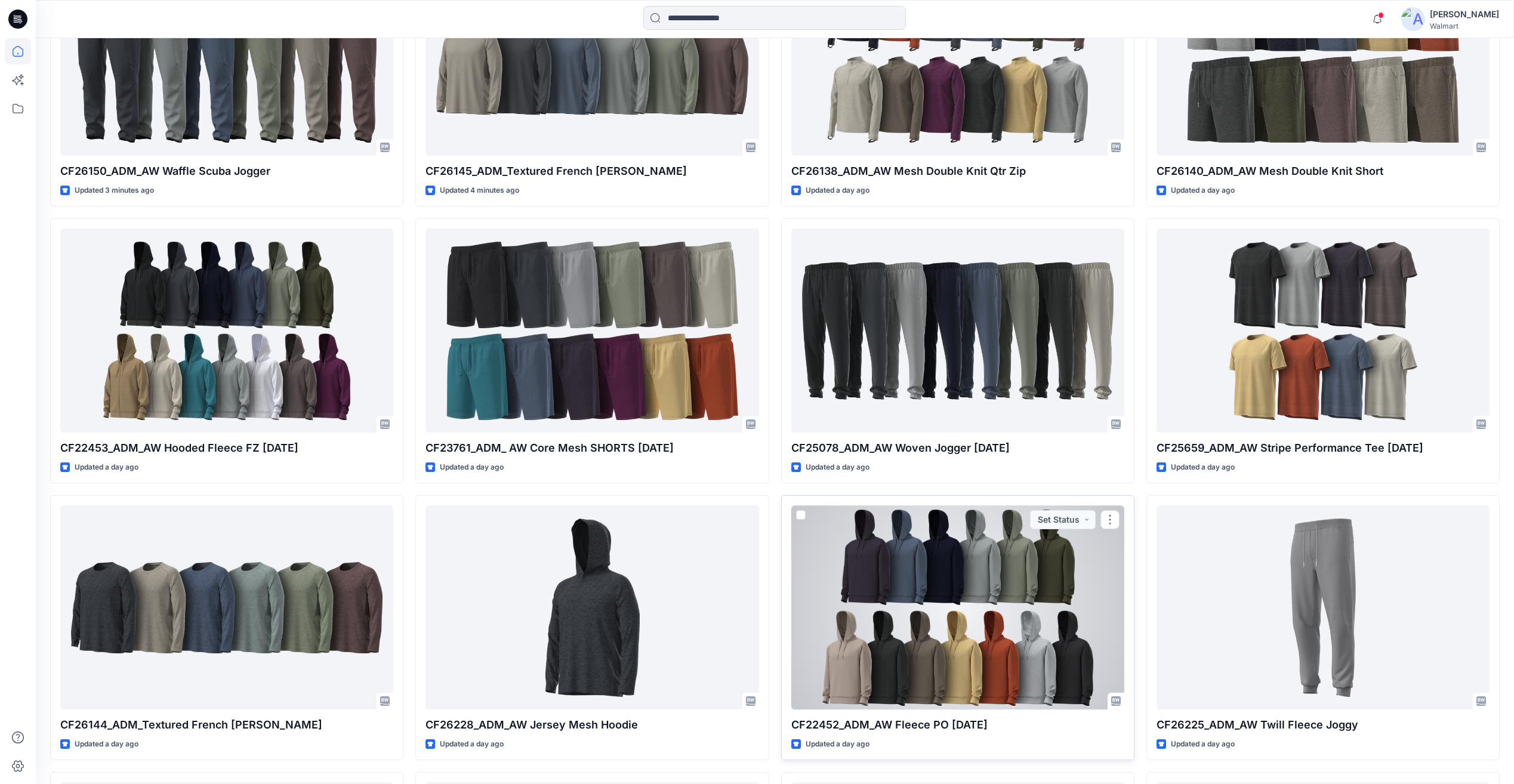
click at [1053, 620] on div at bounding box center [957, 607] width 333 height 204
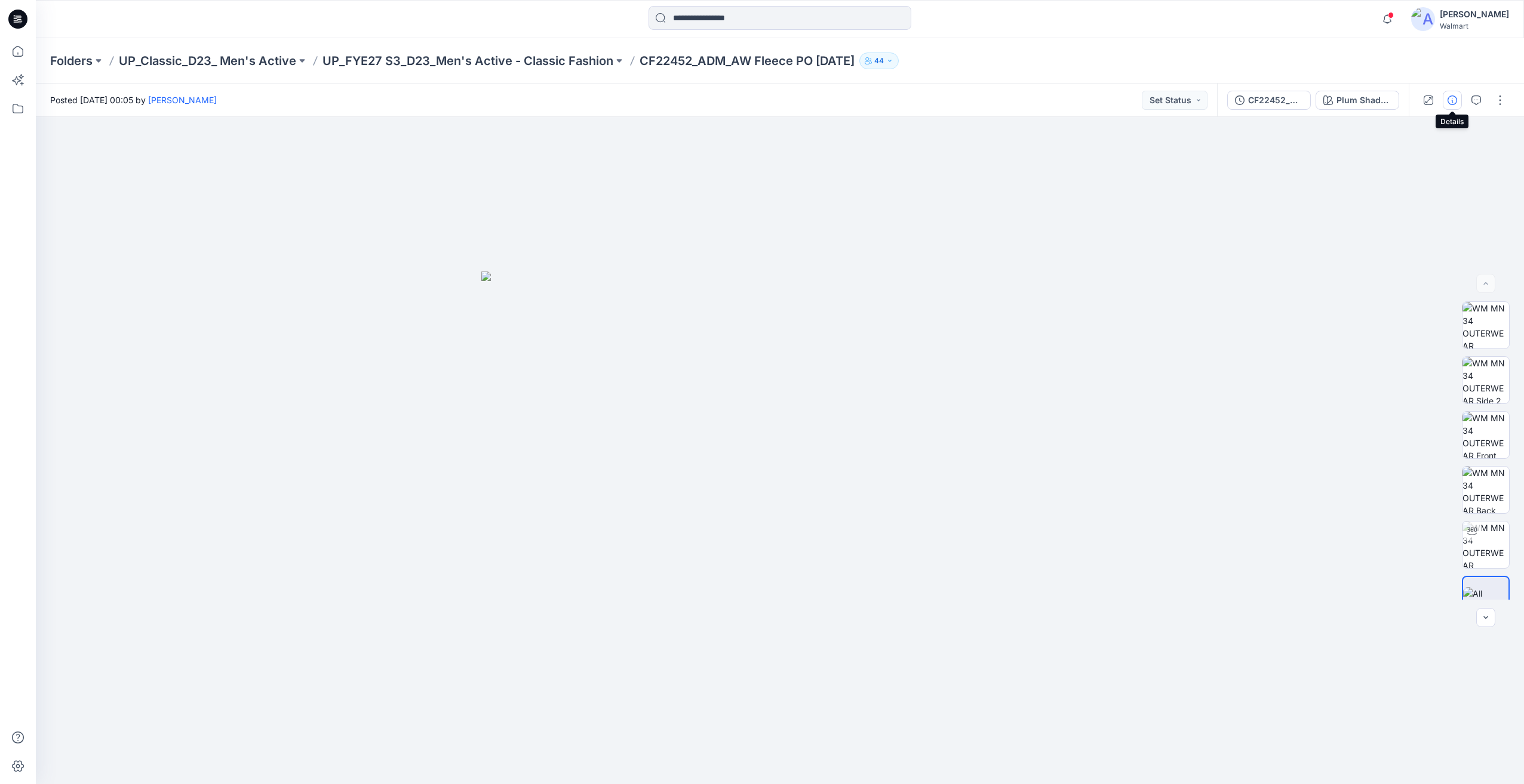
click at [1451, 98] on icon "button" at bounding box center [1452, 101] width 10 height 10
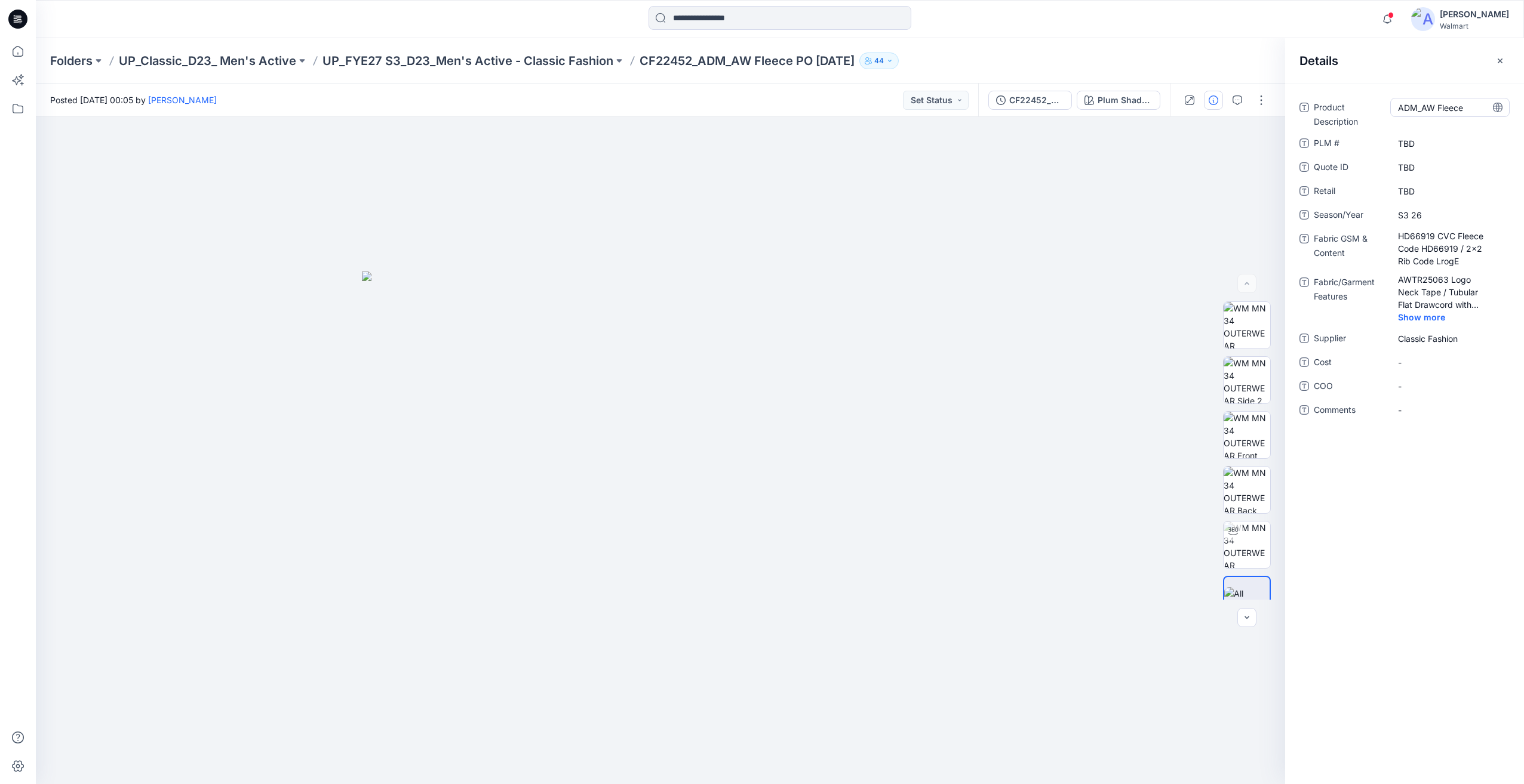
click at [1427, 107] on Description "ADM_AW Fleece" at bounding box center [1450, 108] width 104 height 13
click at [1423, 105] on textarea "**********" at bounding box center [1450, 108] width 120 height 19
type textarea "*********"
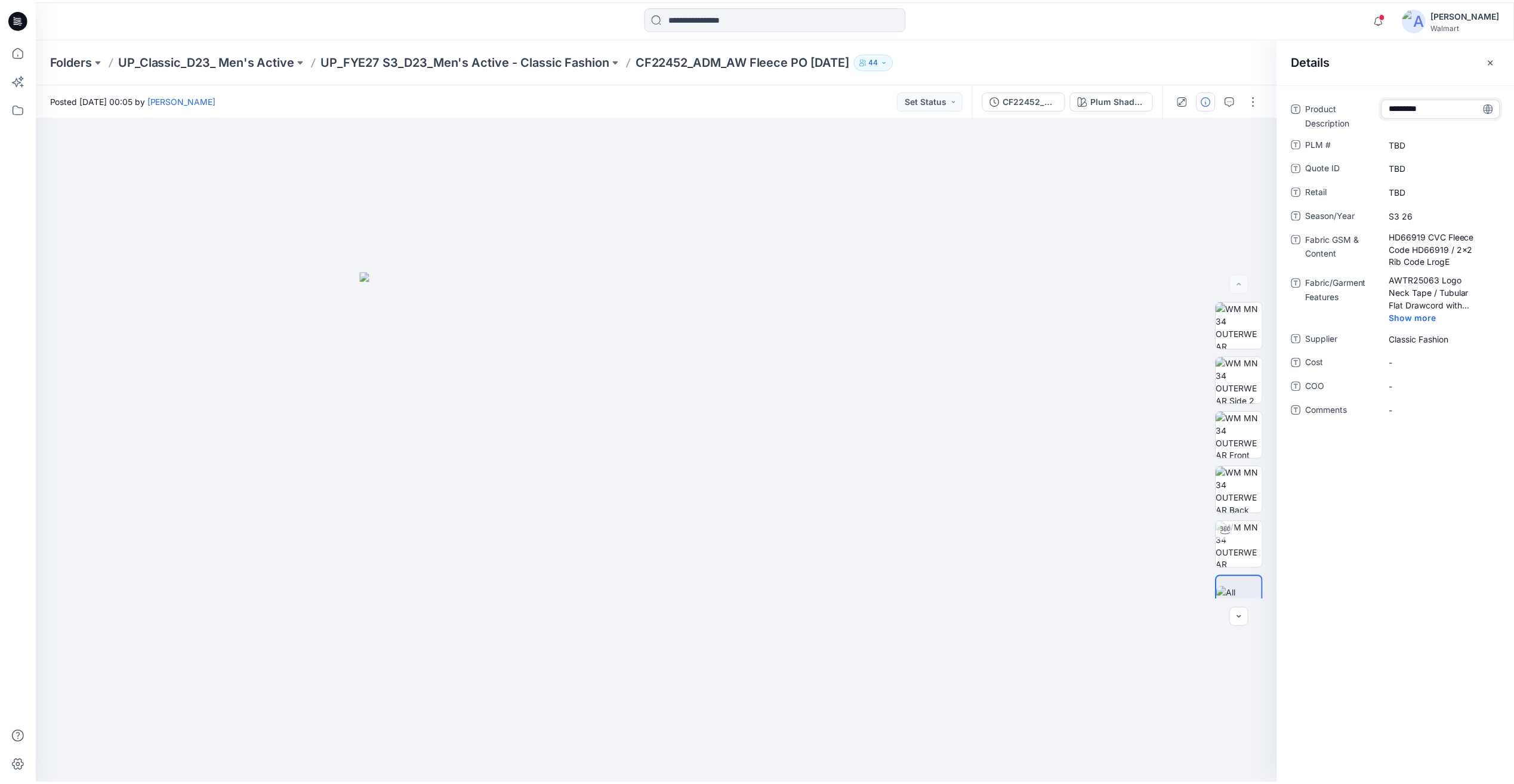
scroll to position [780, 0]
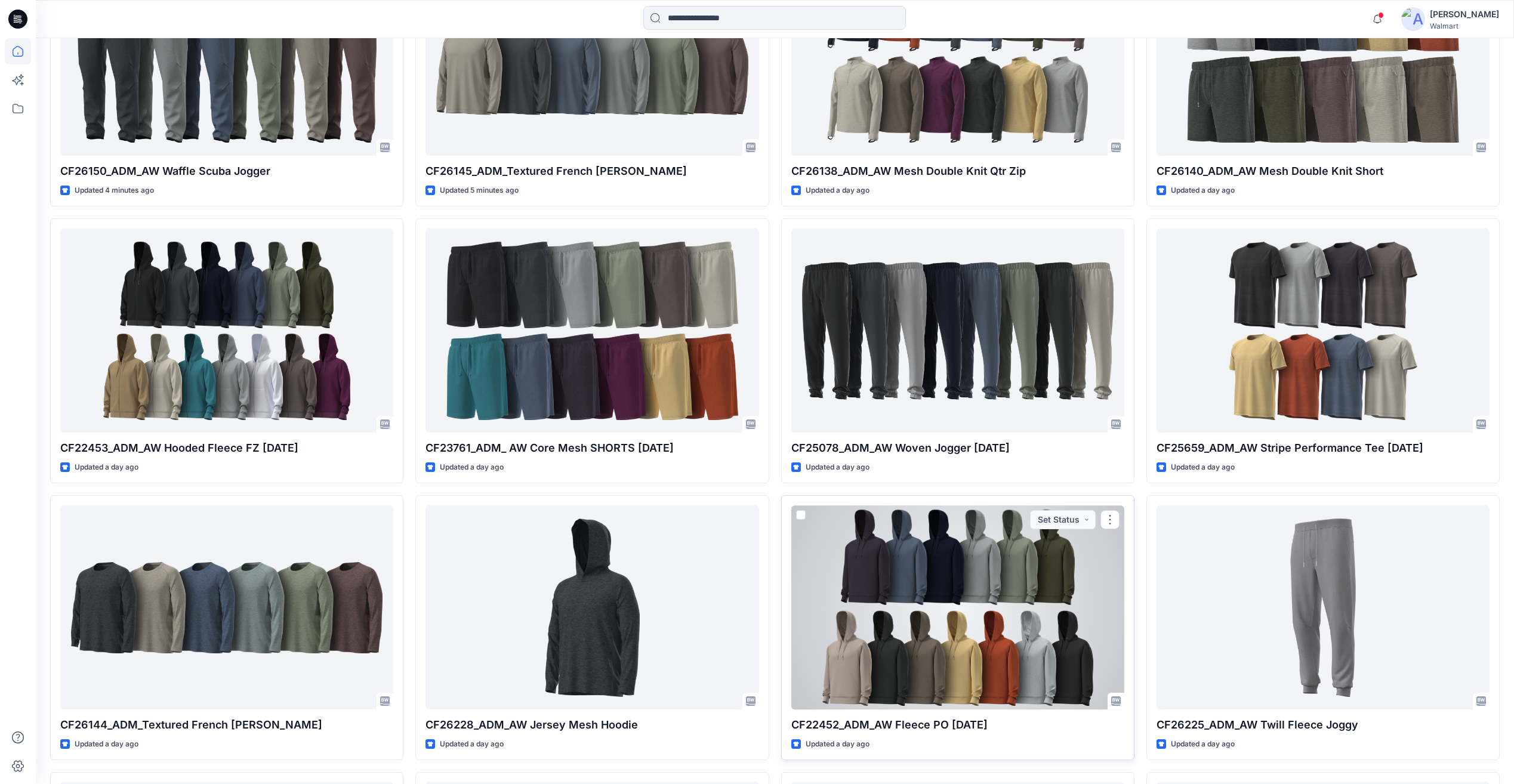
click at [1031, 573] on div at bounding box center [957, 607] width 333 height 204
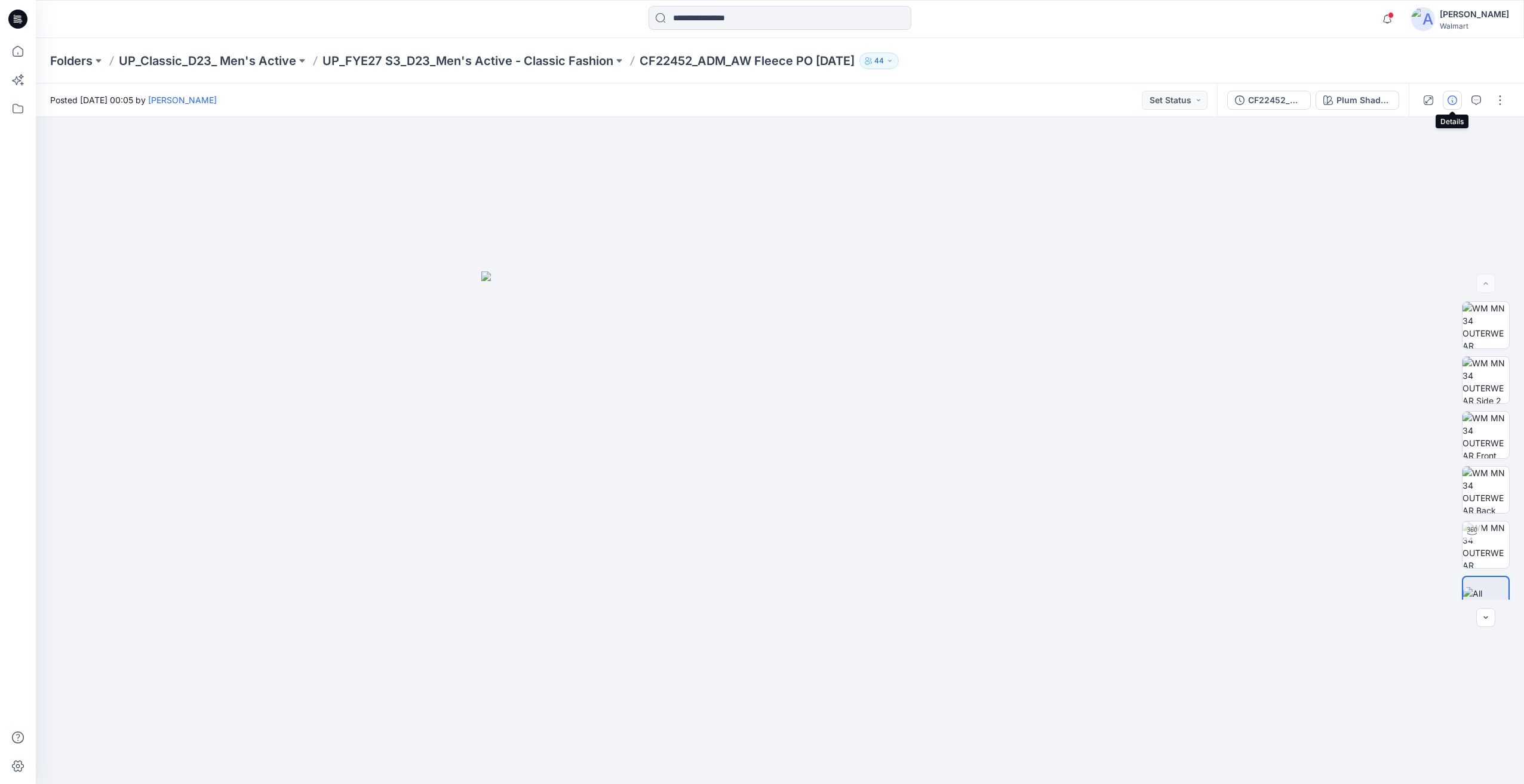
click at [1456, 98] on icon "button" at bounding box center [1452, 101] width 10 height 10
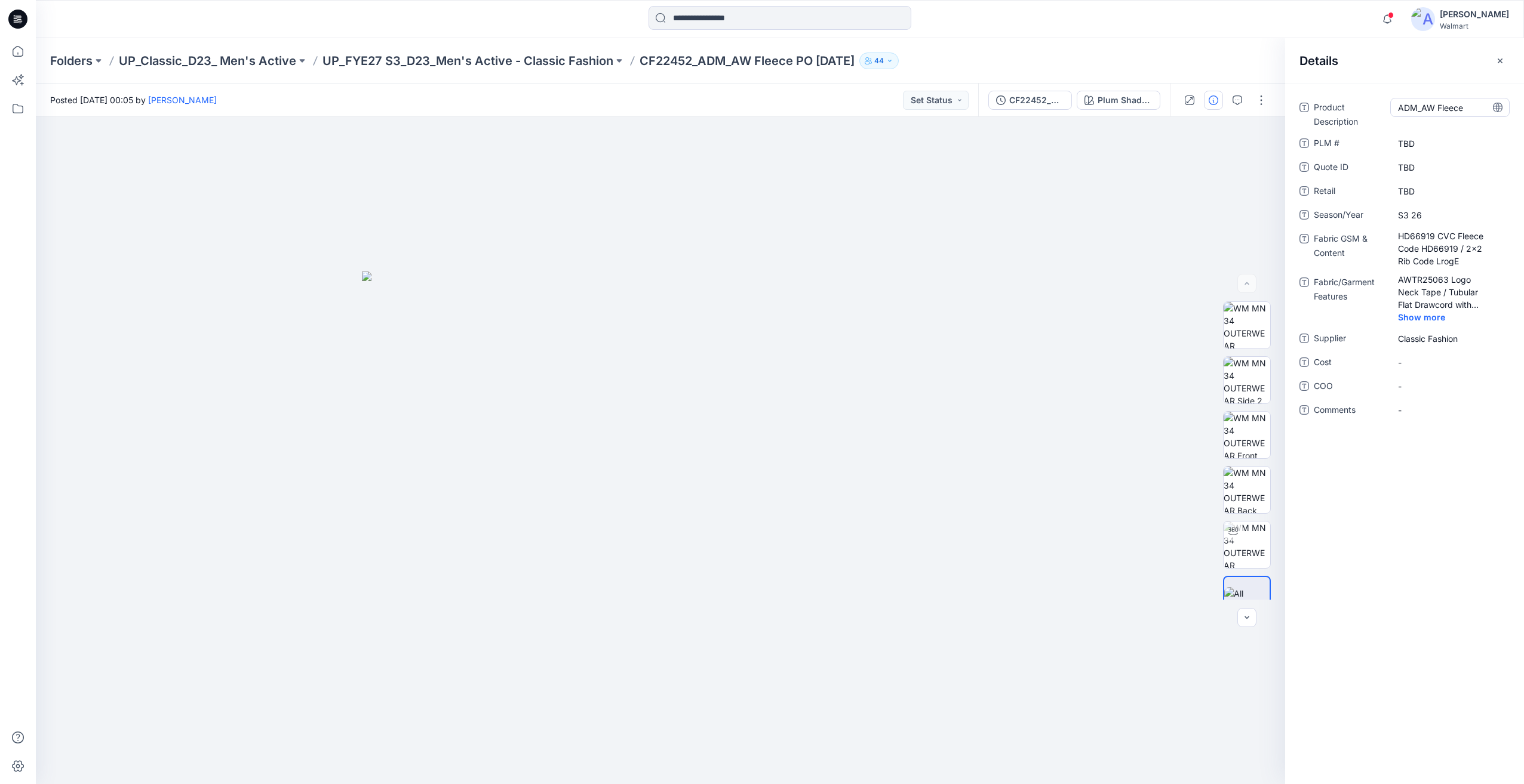
click at [1424, 101] on Description "ADM_AW Fleece" at bounding box center [1450, 108] width 104 height 13
click at [1423, 105] on textarea "**********" at bounding box center [1450, 108] width 120 height 19
type textarea "*********"
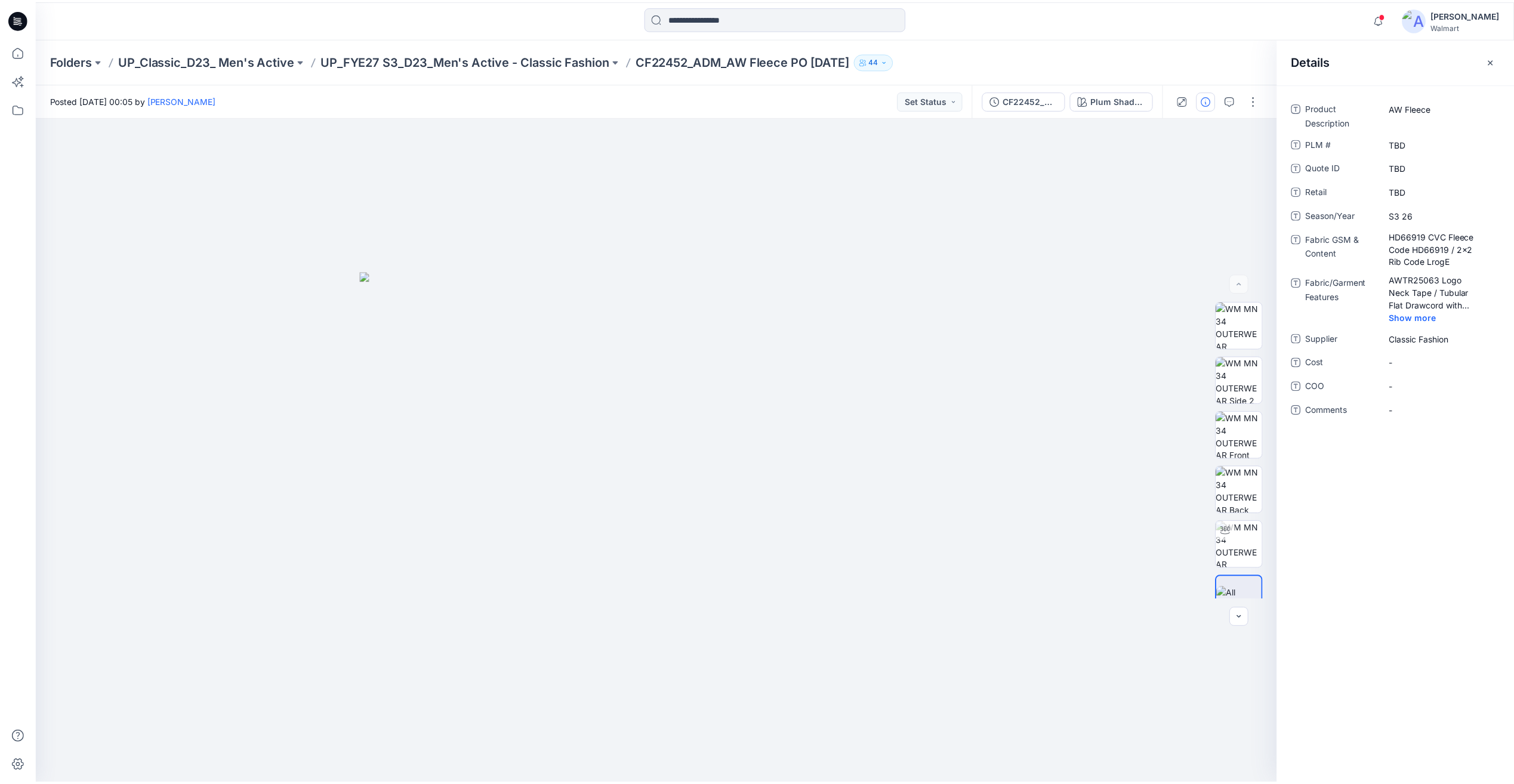
scroll to position [780, 0]
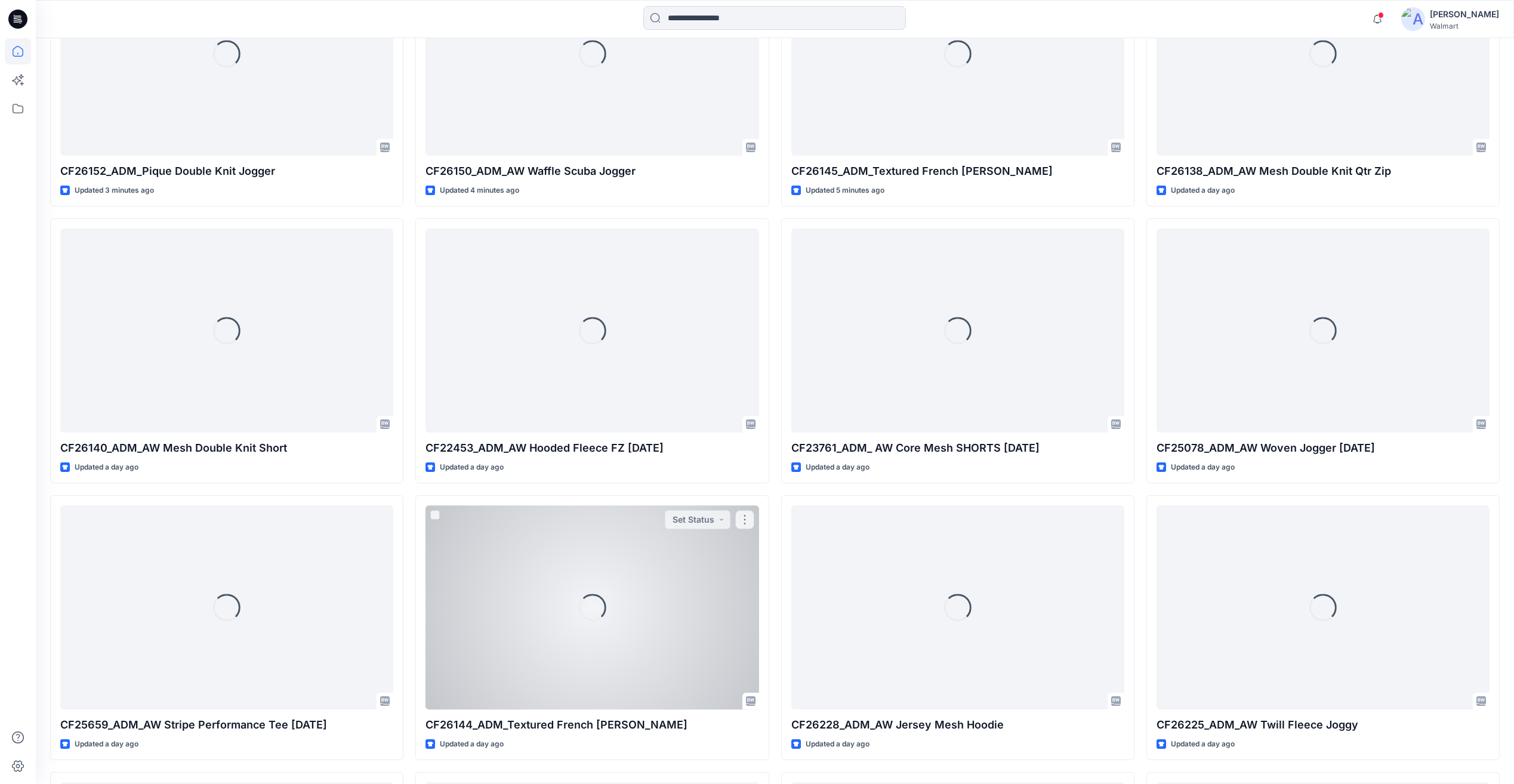
click at [696, 608] on div "Loading..." at bounding box center [592, 607] width 333 height 204
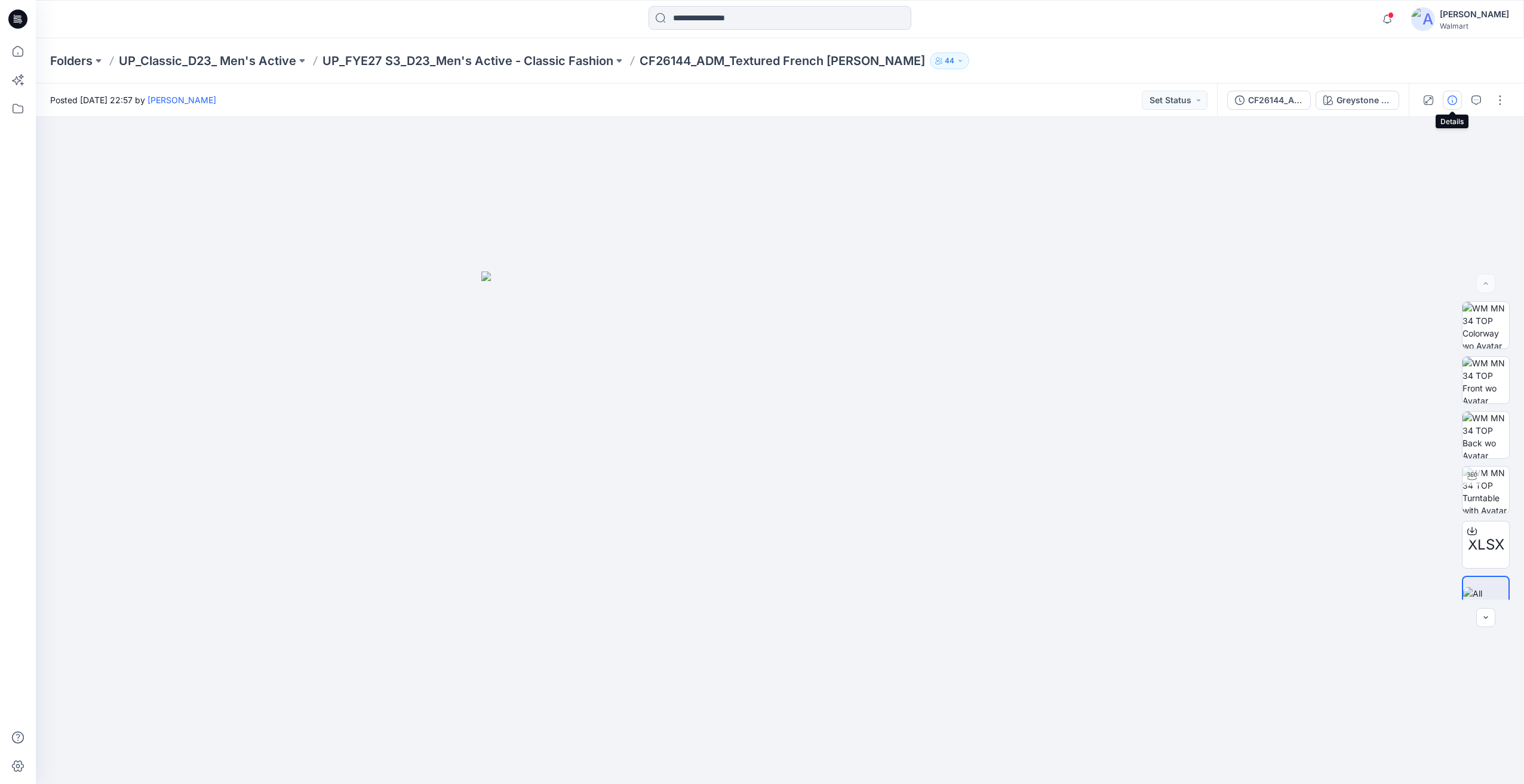
click at [1450, 97] on icon "button" at bounding box center [1452, 101] width 10 height 10
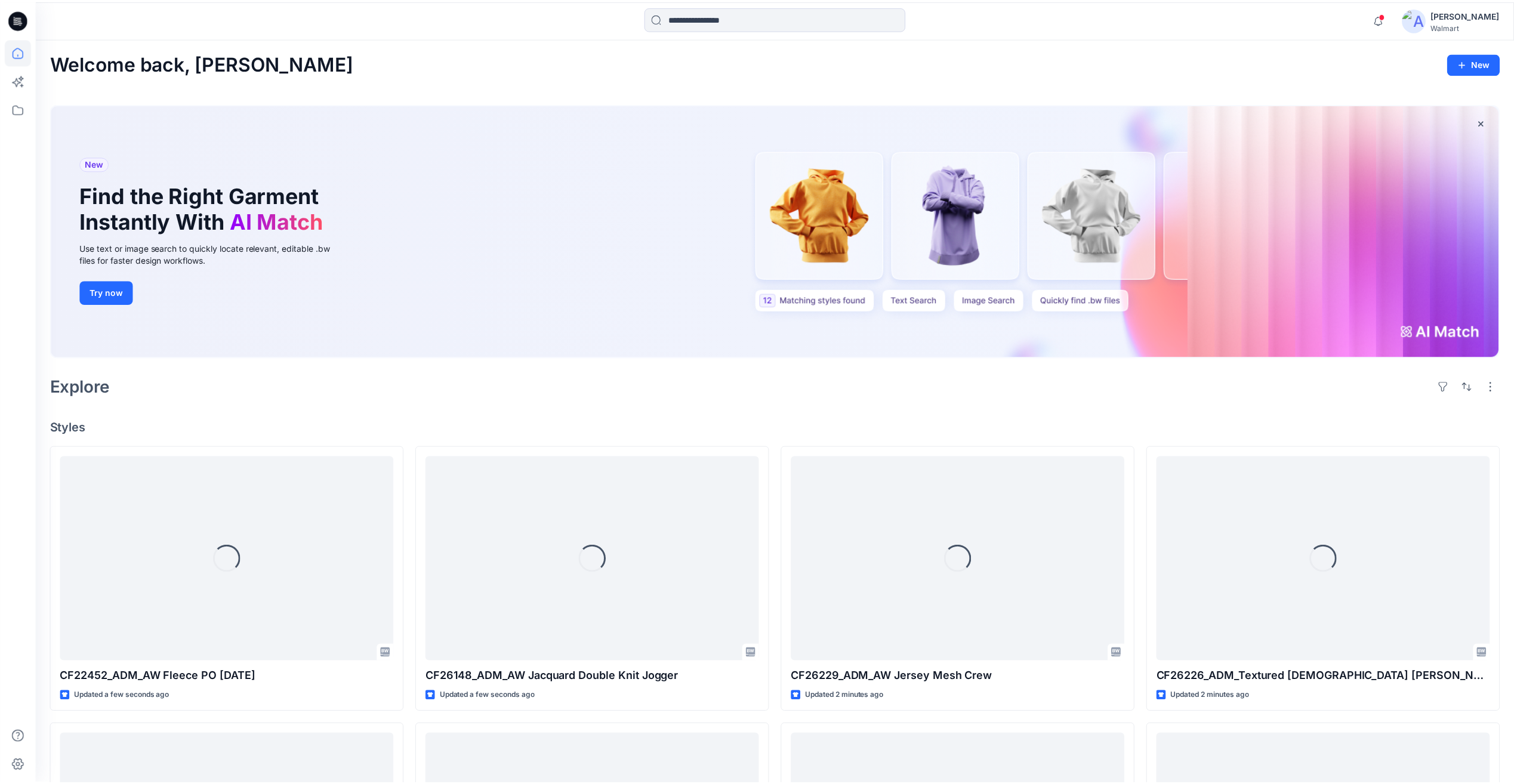
scroll to position [780, 0]
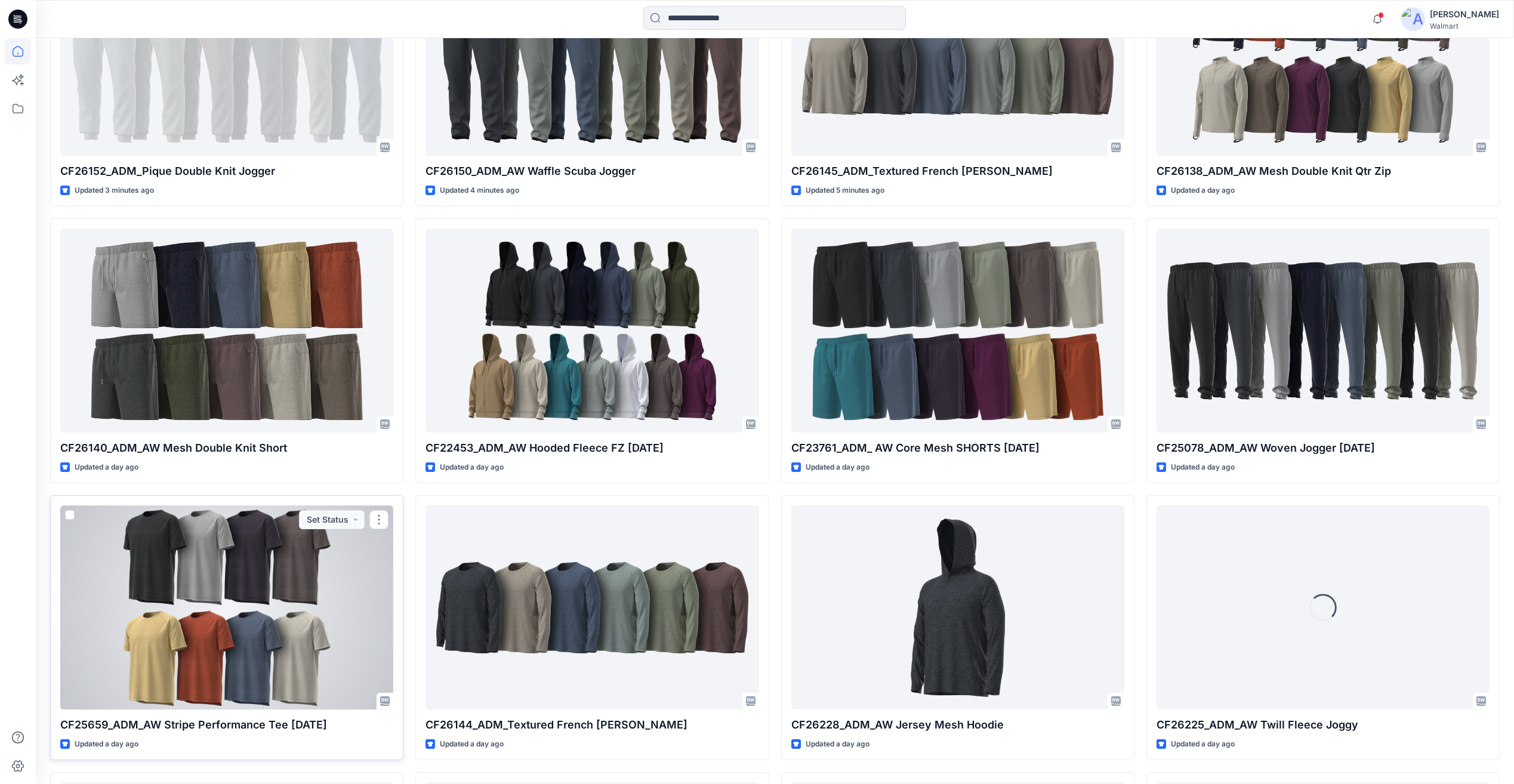
click at [252, 588] on div at bounding box center [227, 607] width 333 height 204
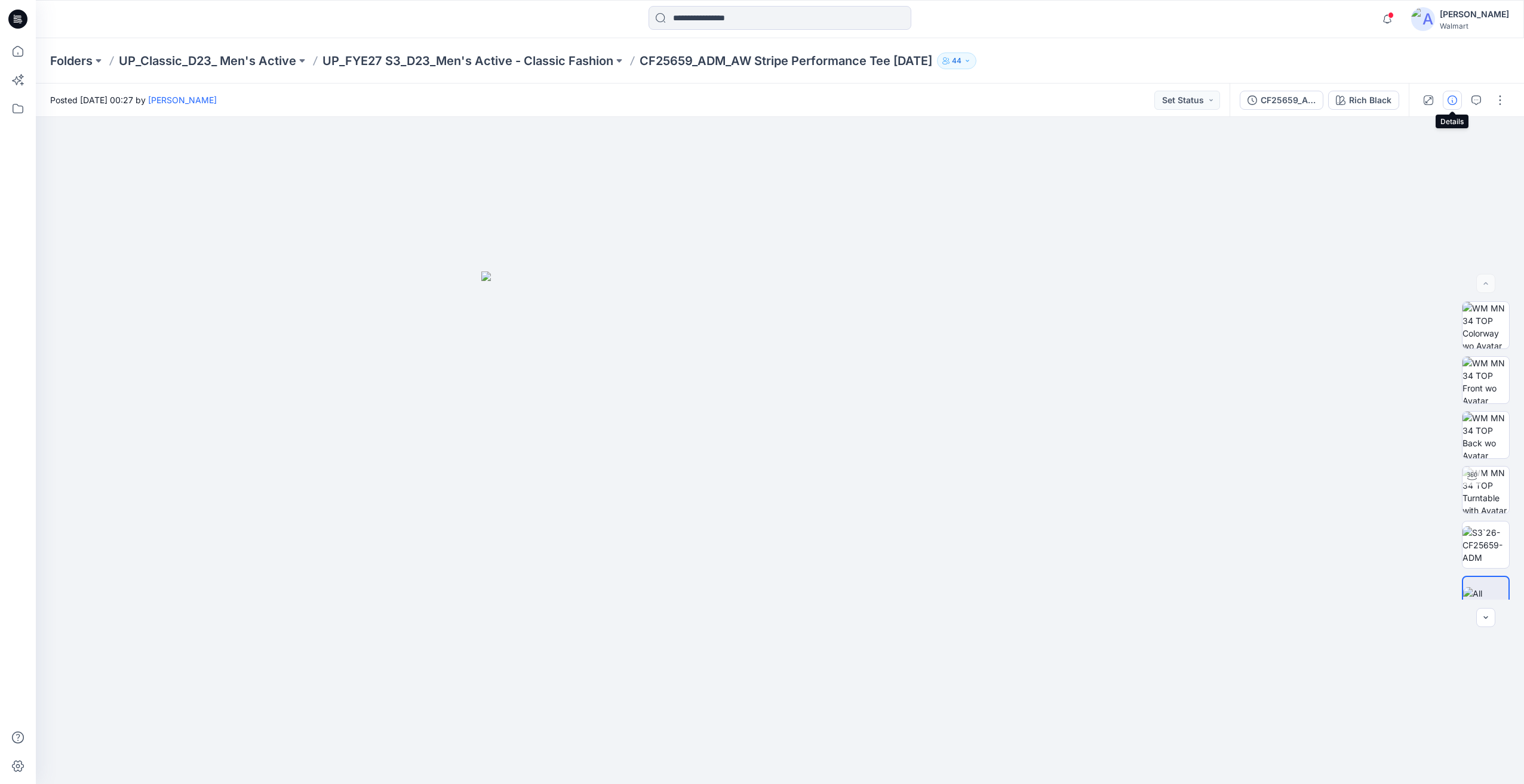
click at [1447, 101] on button "button" at bounding box center [1452, 101] width 19 height 19
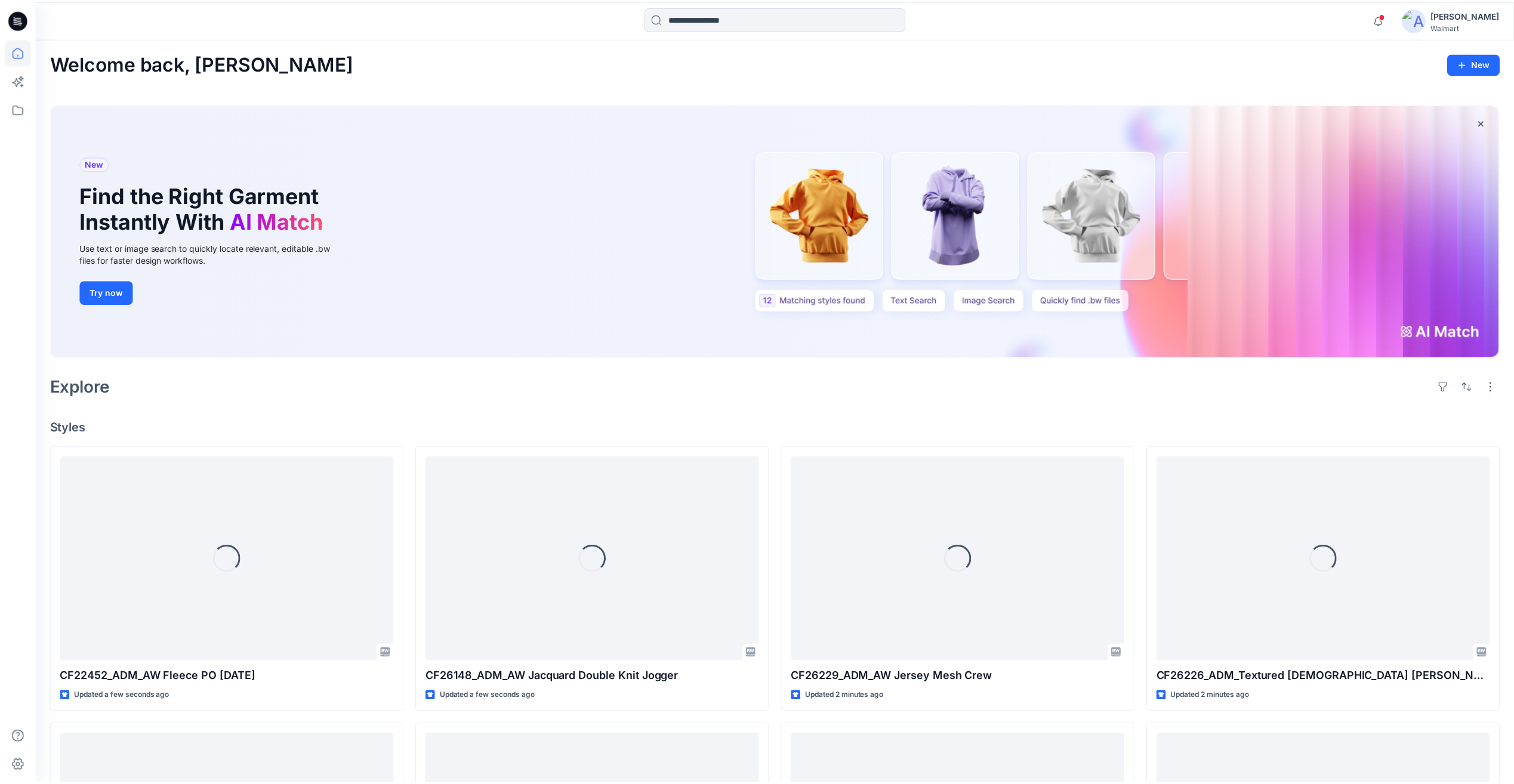
scroll to position [780, 0]
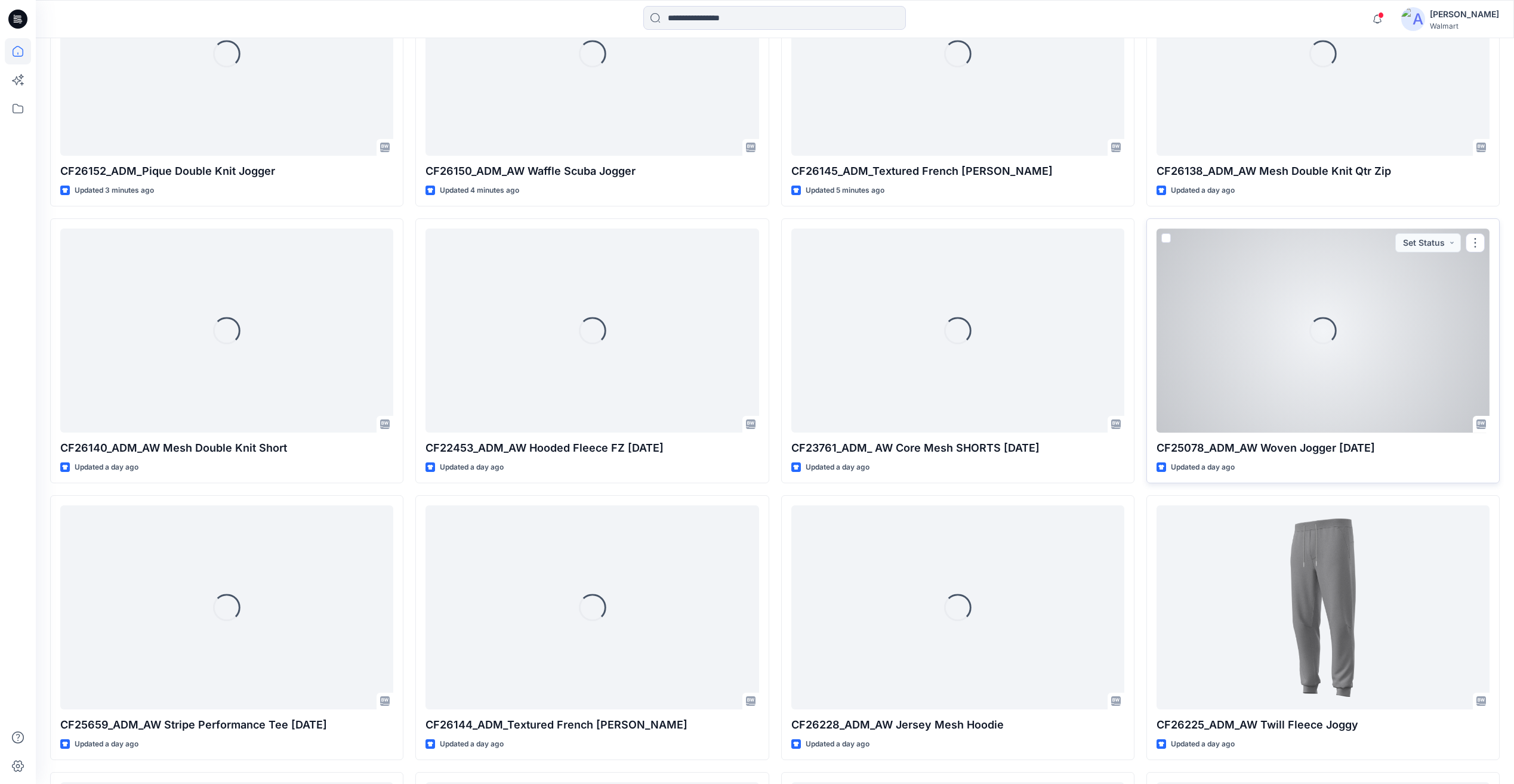
click at [1349, 371] on div "Loading..." at bounding box center [1323, 330] width 333 height 204
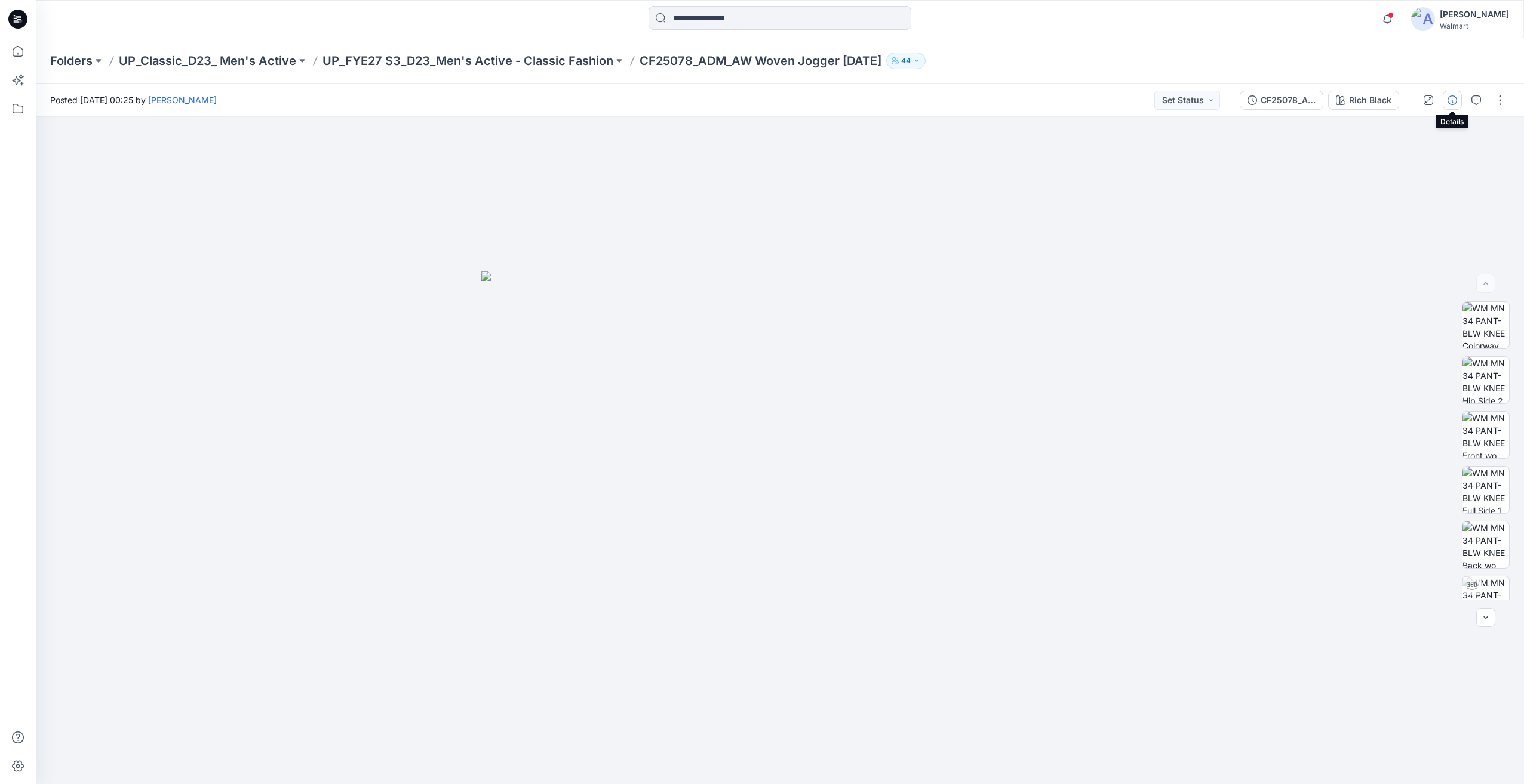
click at [1451, 99] on icon "button" at bounding box center [1452, 101] width 10 height 10
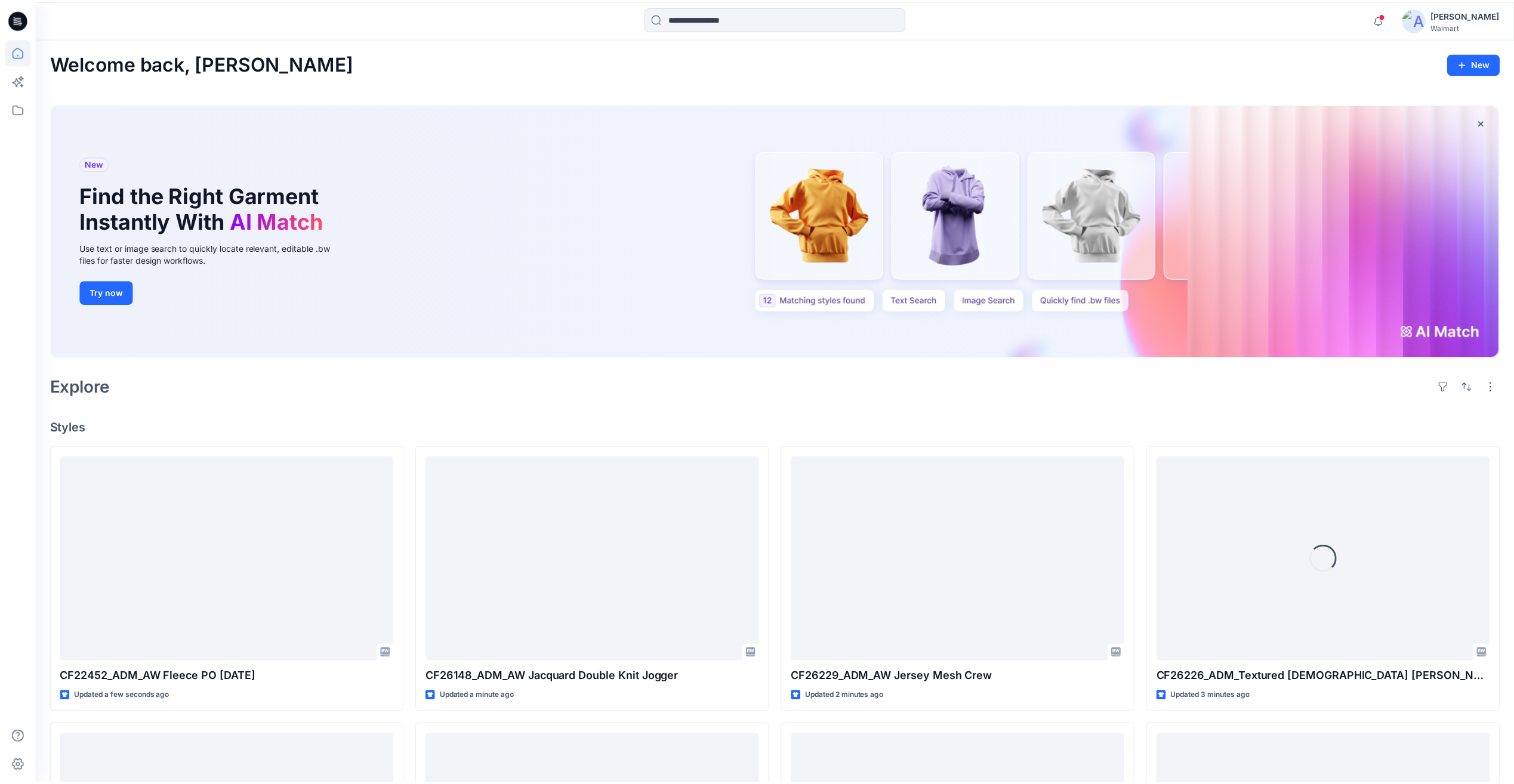
scroll to position [780, 0]
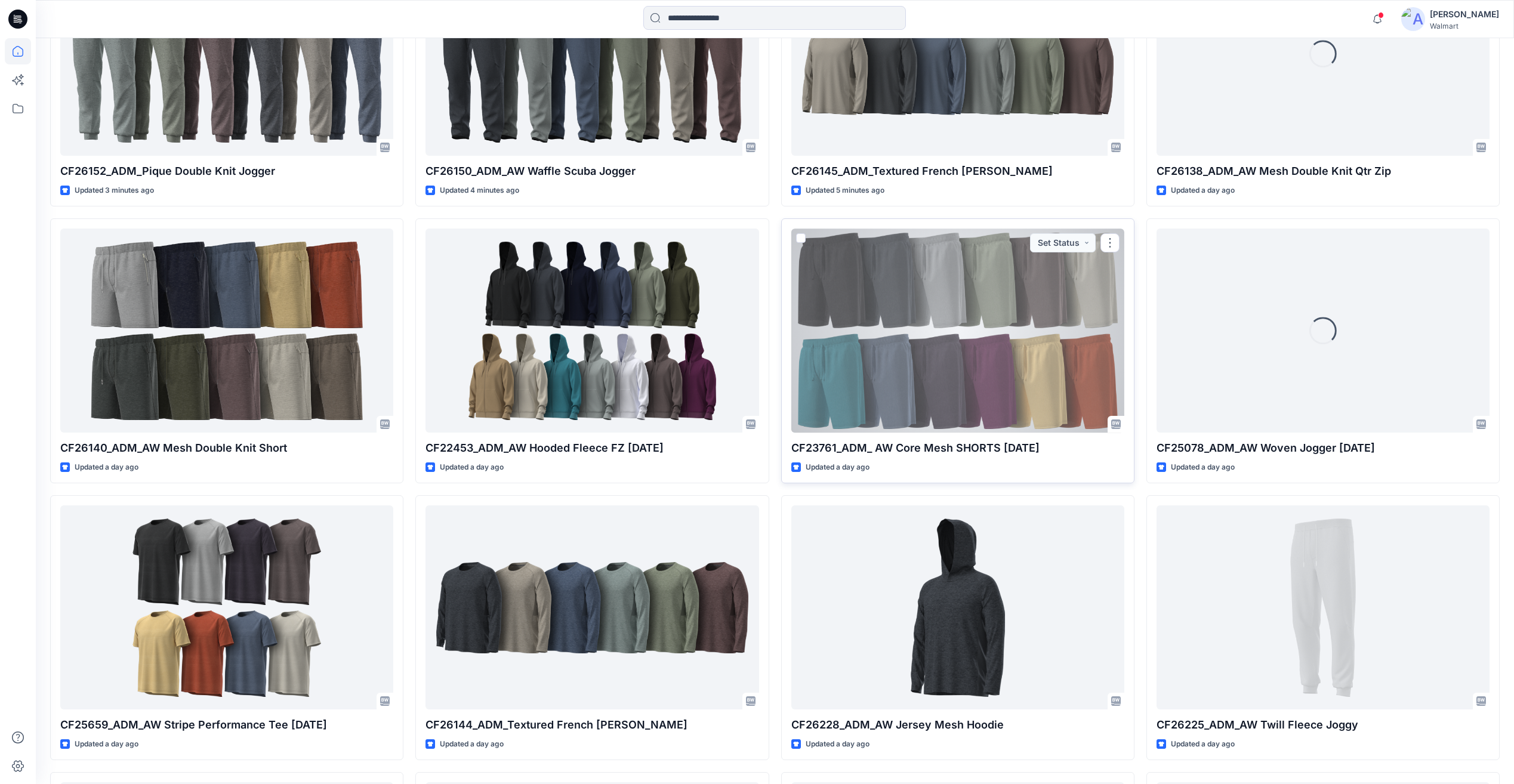
click at [1043, 263] on div at bounding box center [957, 330] width 333 height 204
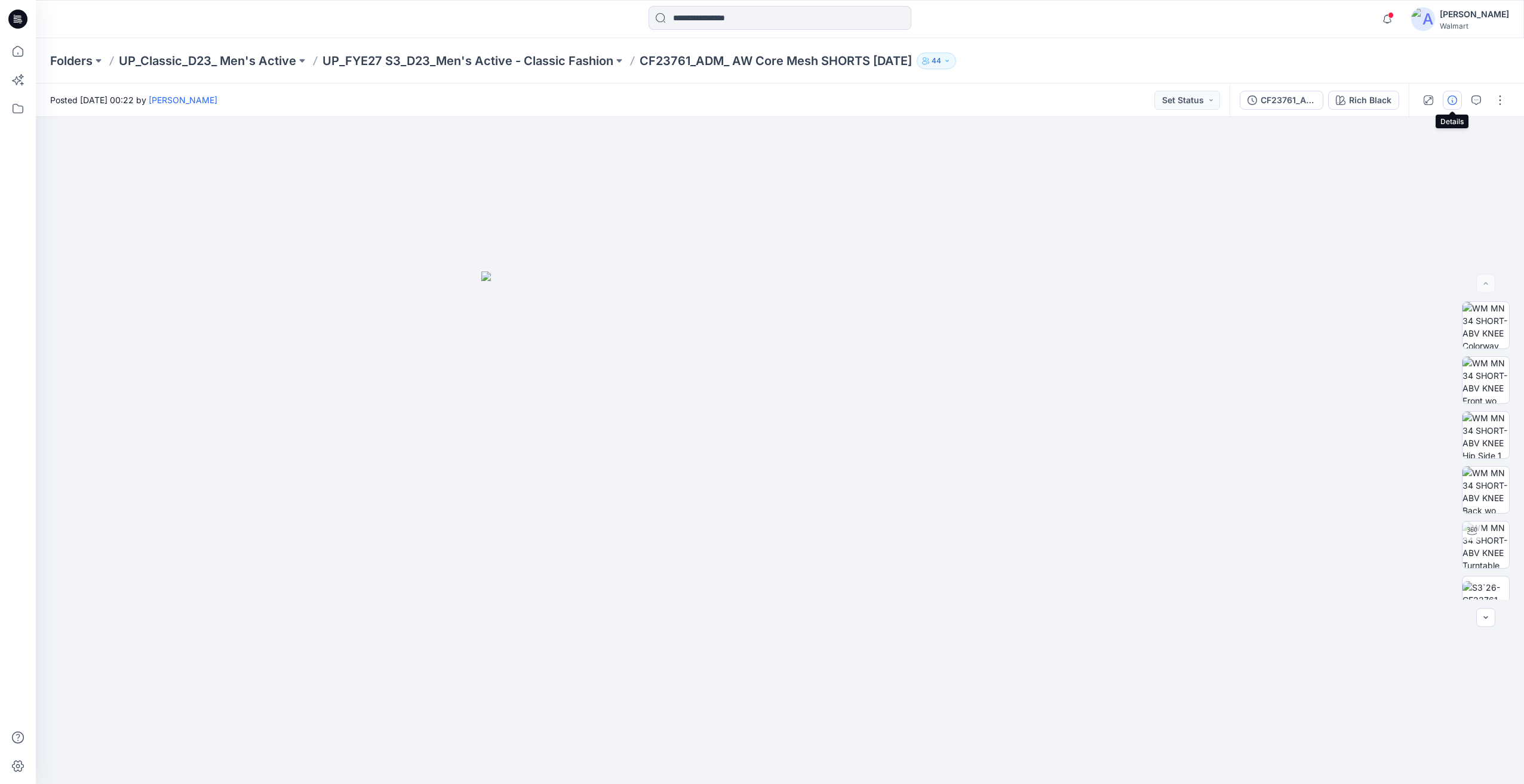
click at [1448, 98] on icon "button" at bounding box center [1452, 101] width 10 height 10
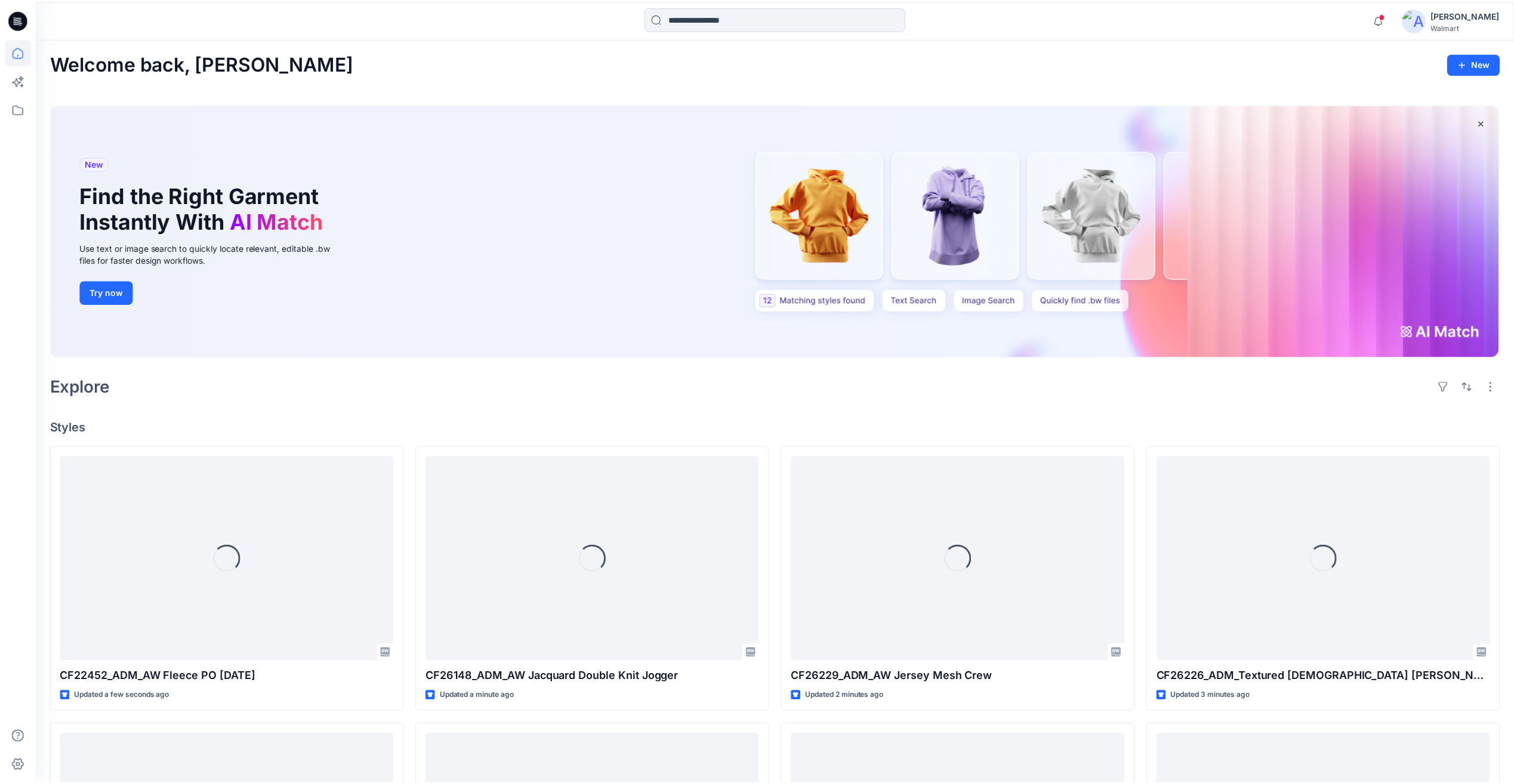
scroll to position [780, 0]
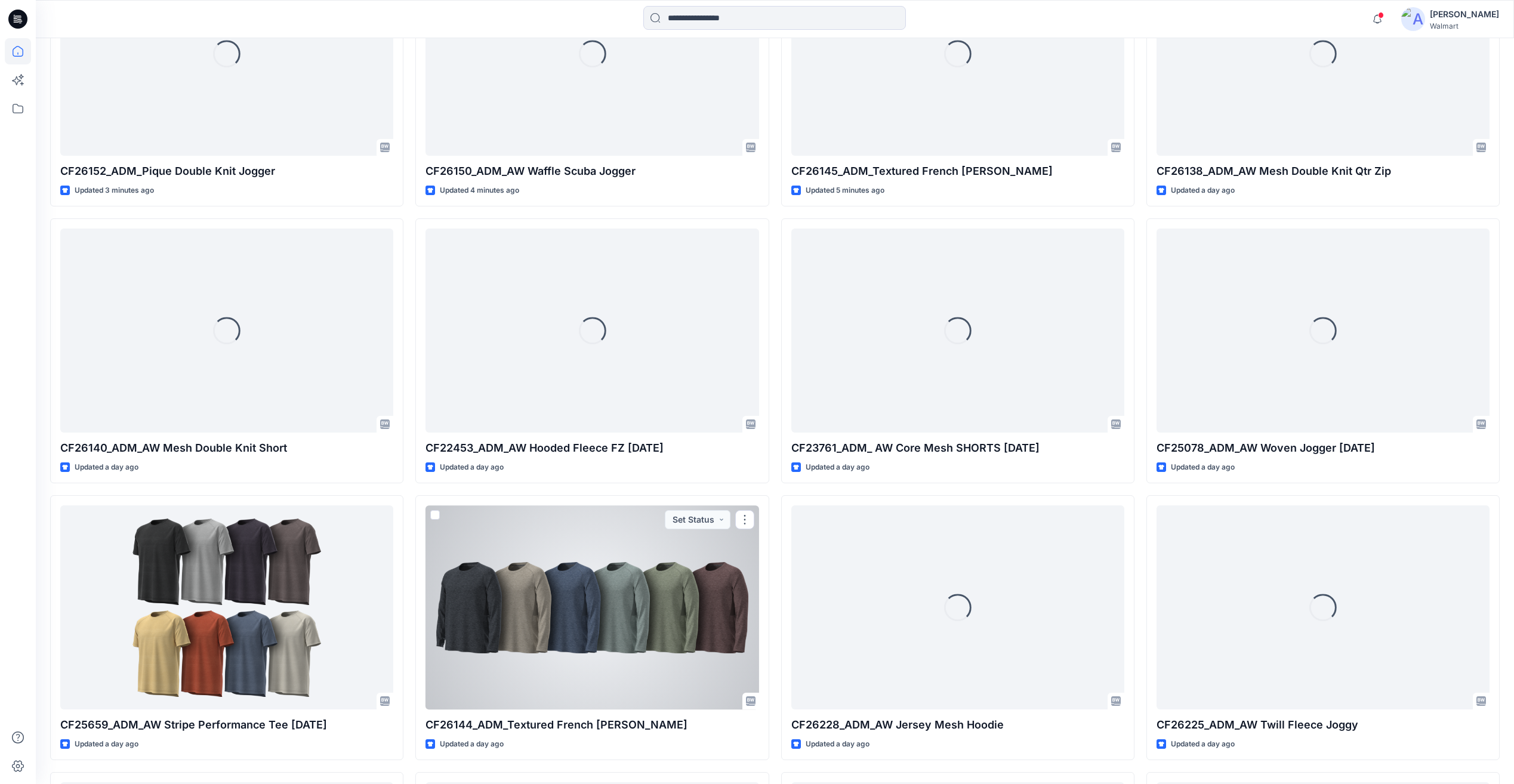
click at [634, 620] on div at bounding box center [592, 607] width 333 height 204
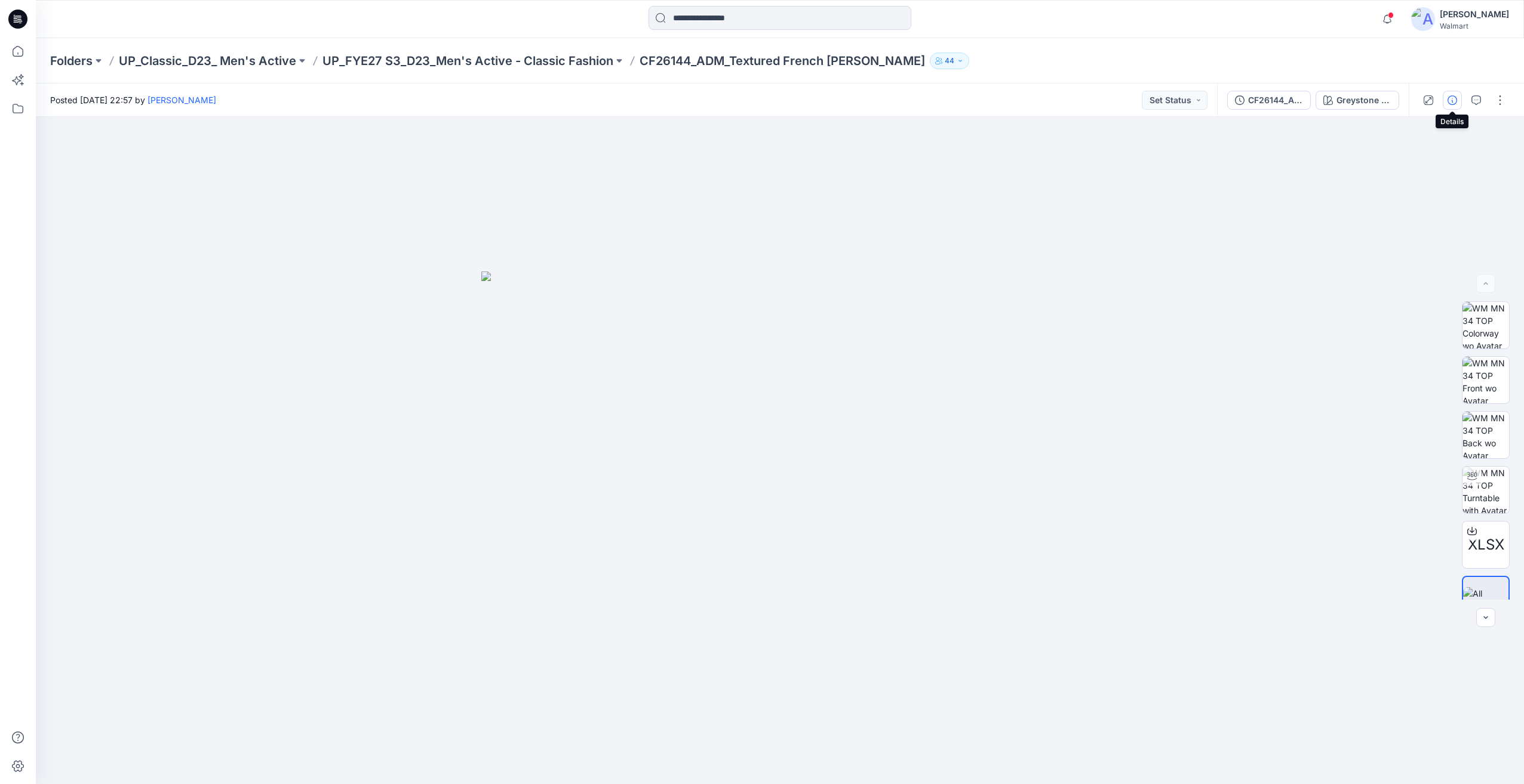
click at [1449, 98] on icon "button" at bounding box center [1452, 101] width 10 height 10
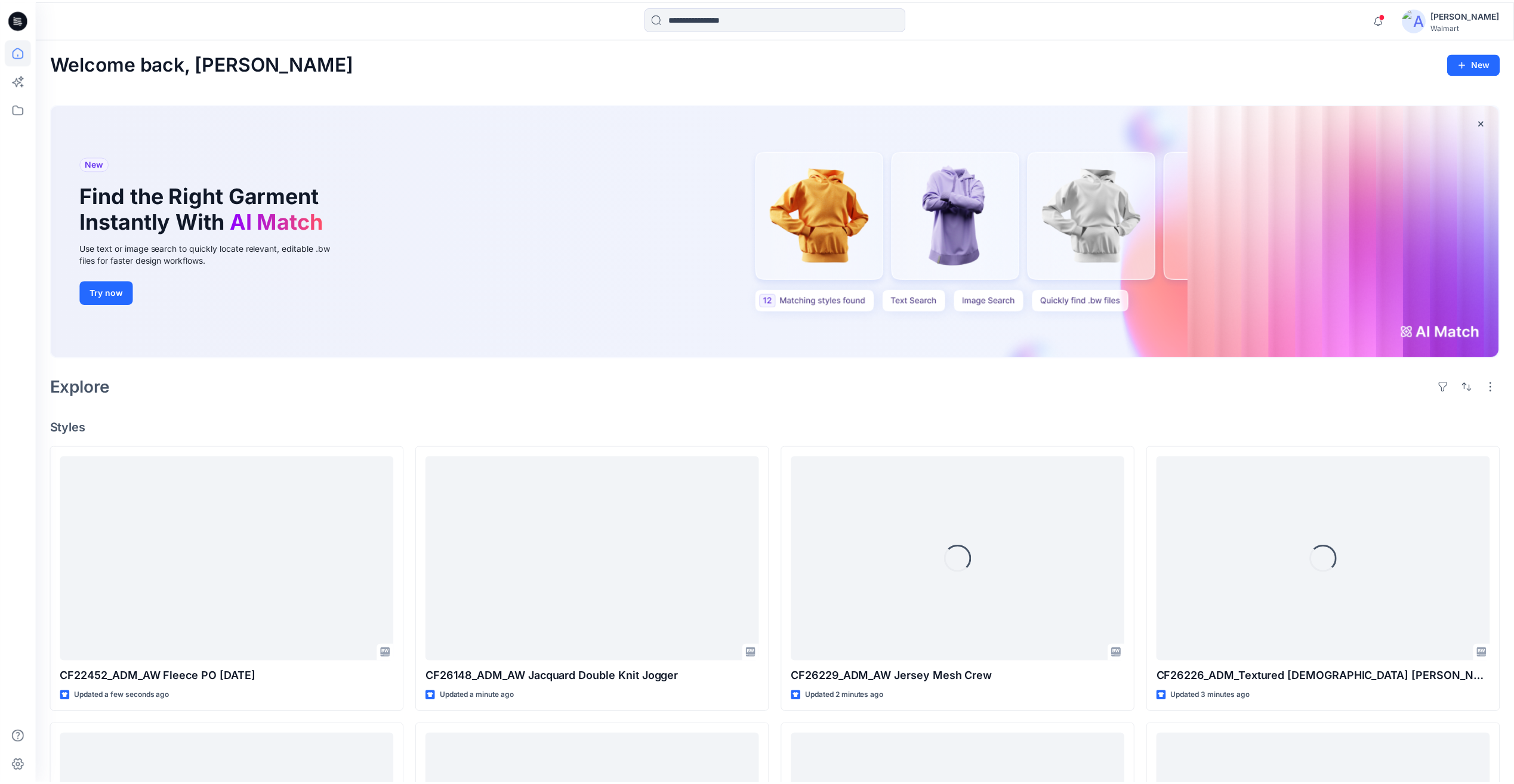
scroll to position [780, 0]
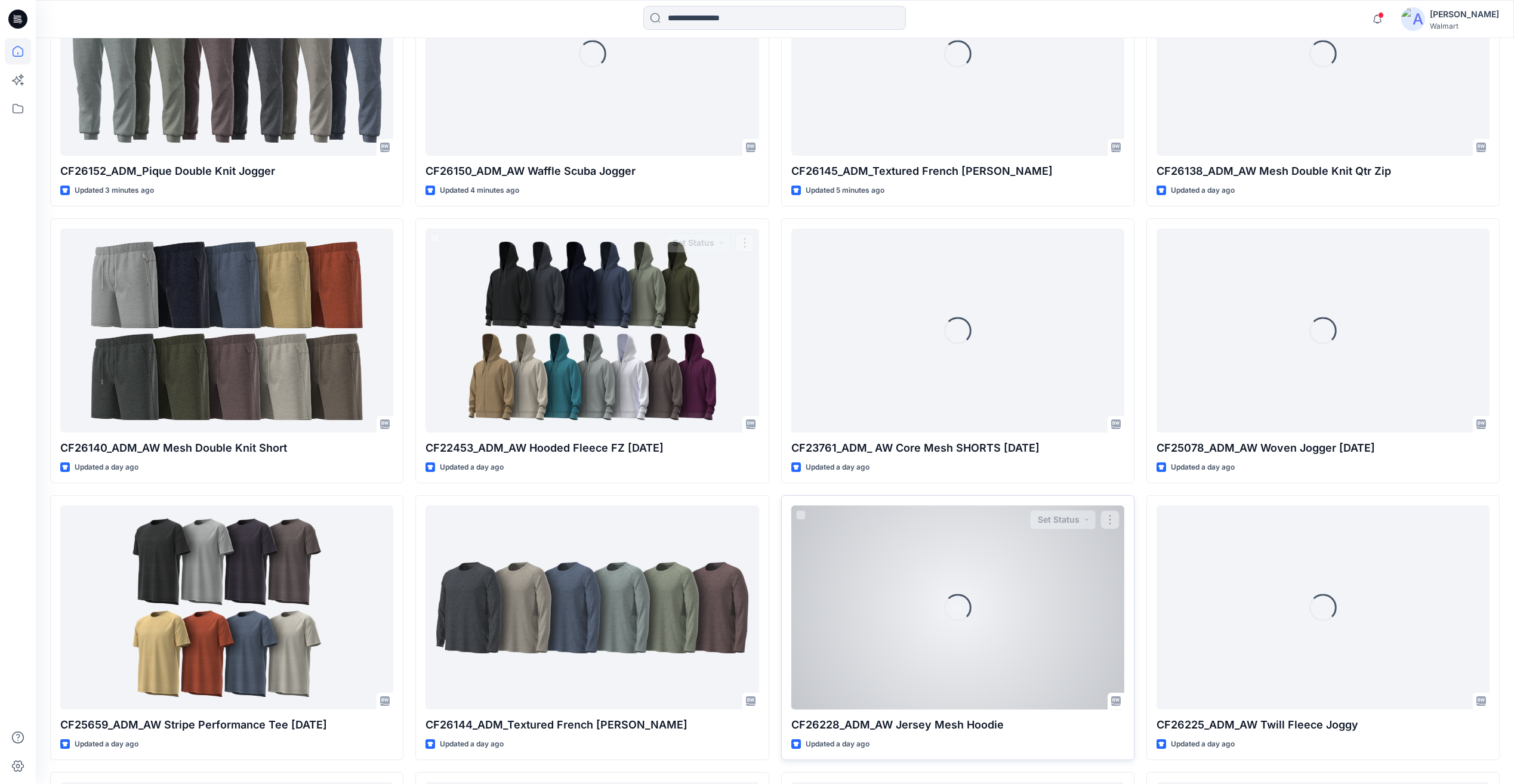
click at [886, 521] on div "Loading..." at bounding box center [957, 607] width 333 height 204
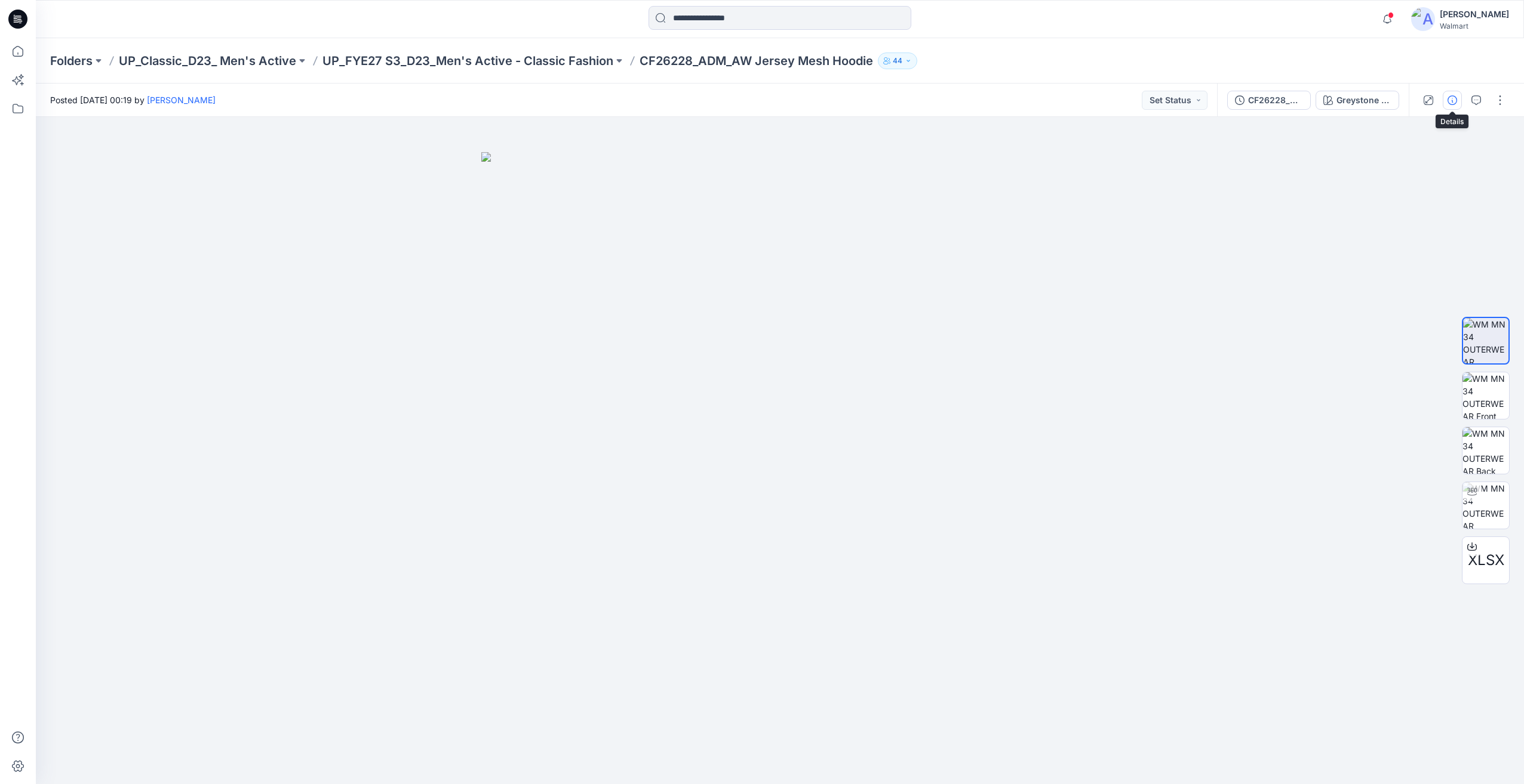
click at [1450, 97] on icon "button" at bounding box center [1452, 101] width 10 height 10
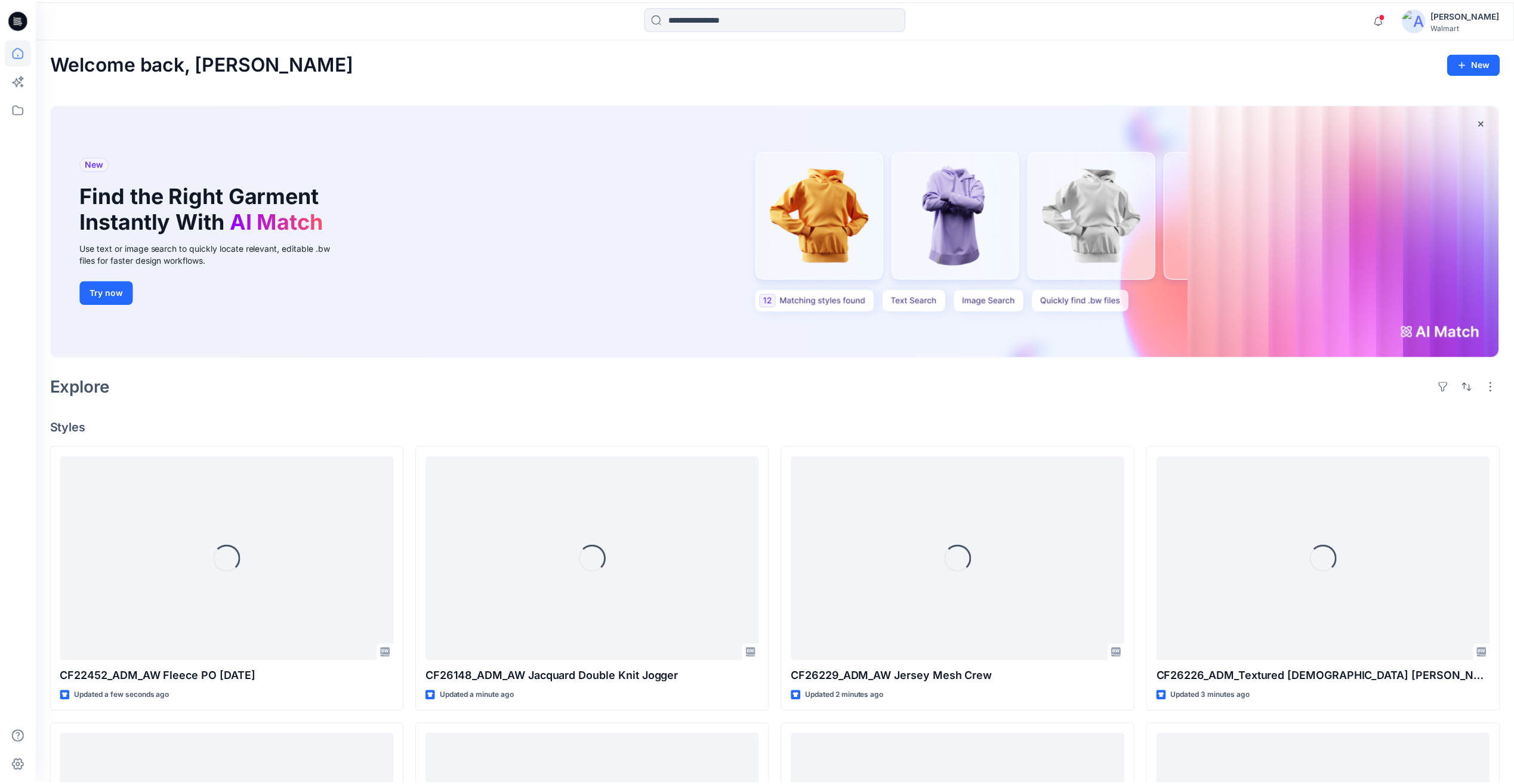
scroll to position [780, 0]
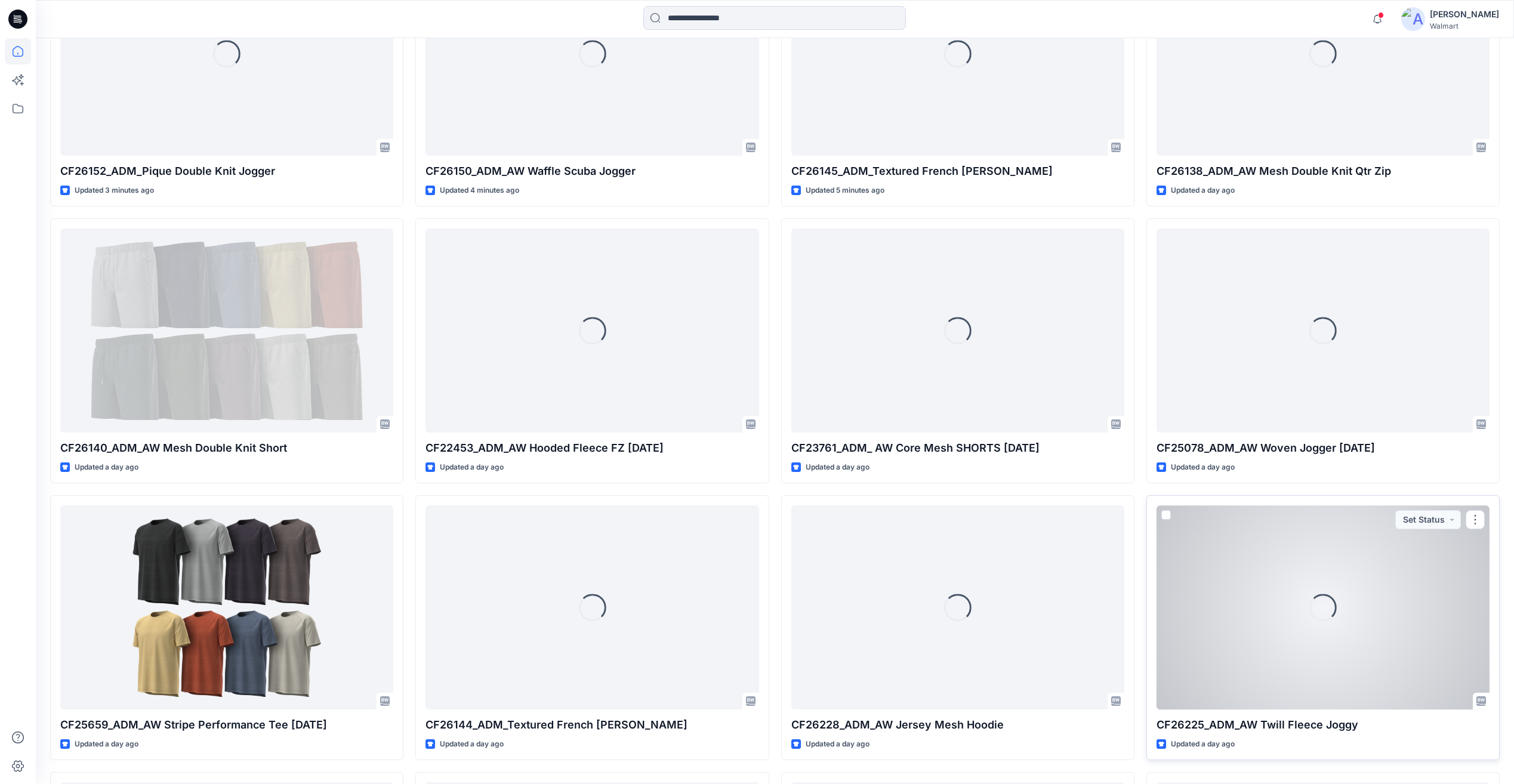
click at [1363, 590] on div "Loading..." at bounding box center [1323, 607] width 333 height 204
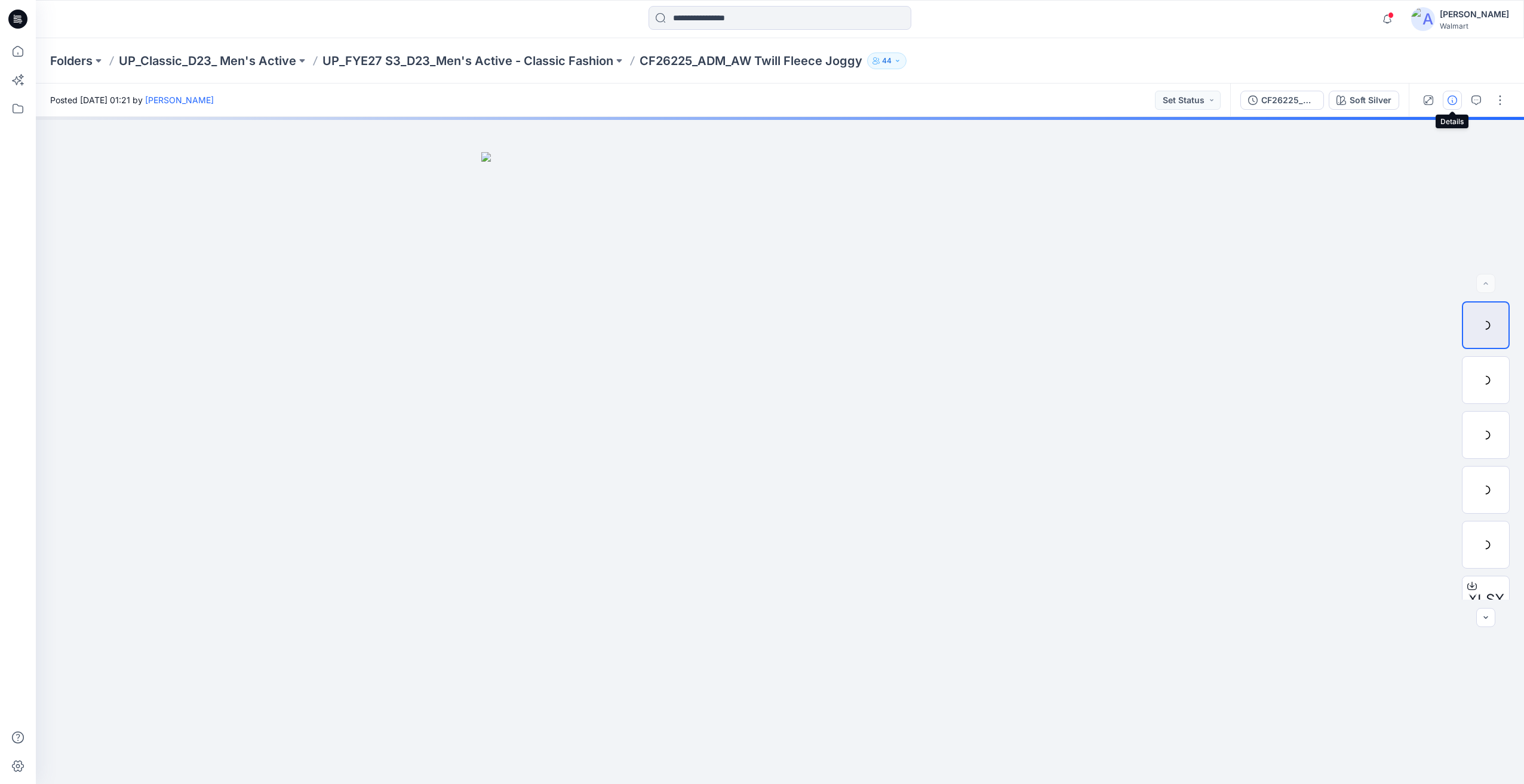
click at [1452, 98] on icon "button" at bounding box center [1452, 101] width 10 height 10
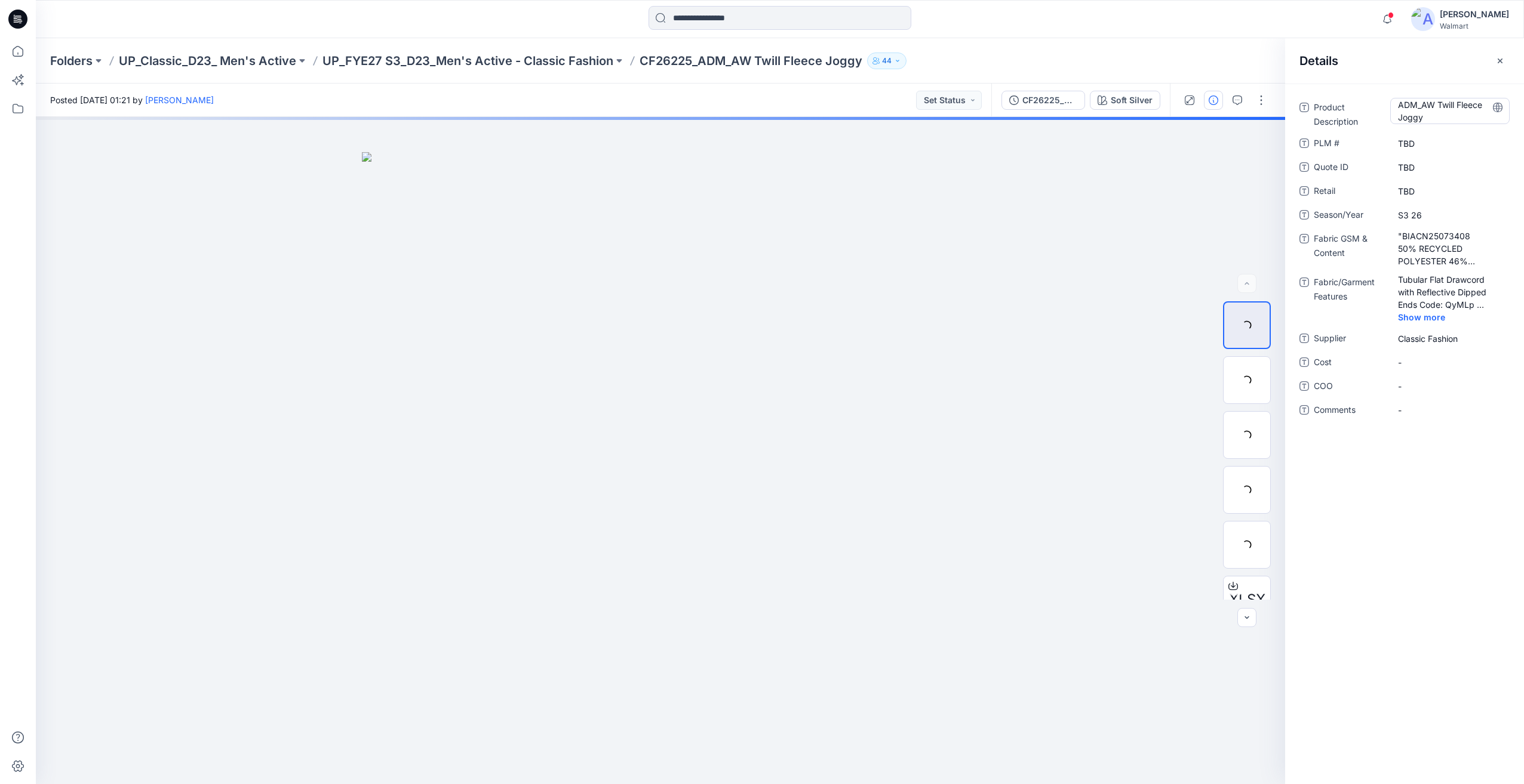
click at [1423, 101] on Description "ADM_AW Twill Fleece Joggy" at bounding box center [1450, 110] width 104 height 25
click at [1421, 106] on textarea "**********" at bounding box center [1450, 110] width 120 height 25
type textarea "**********"
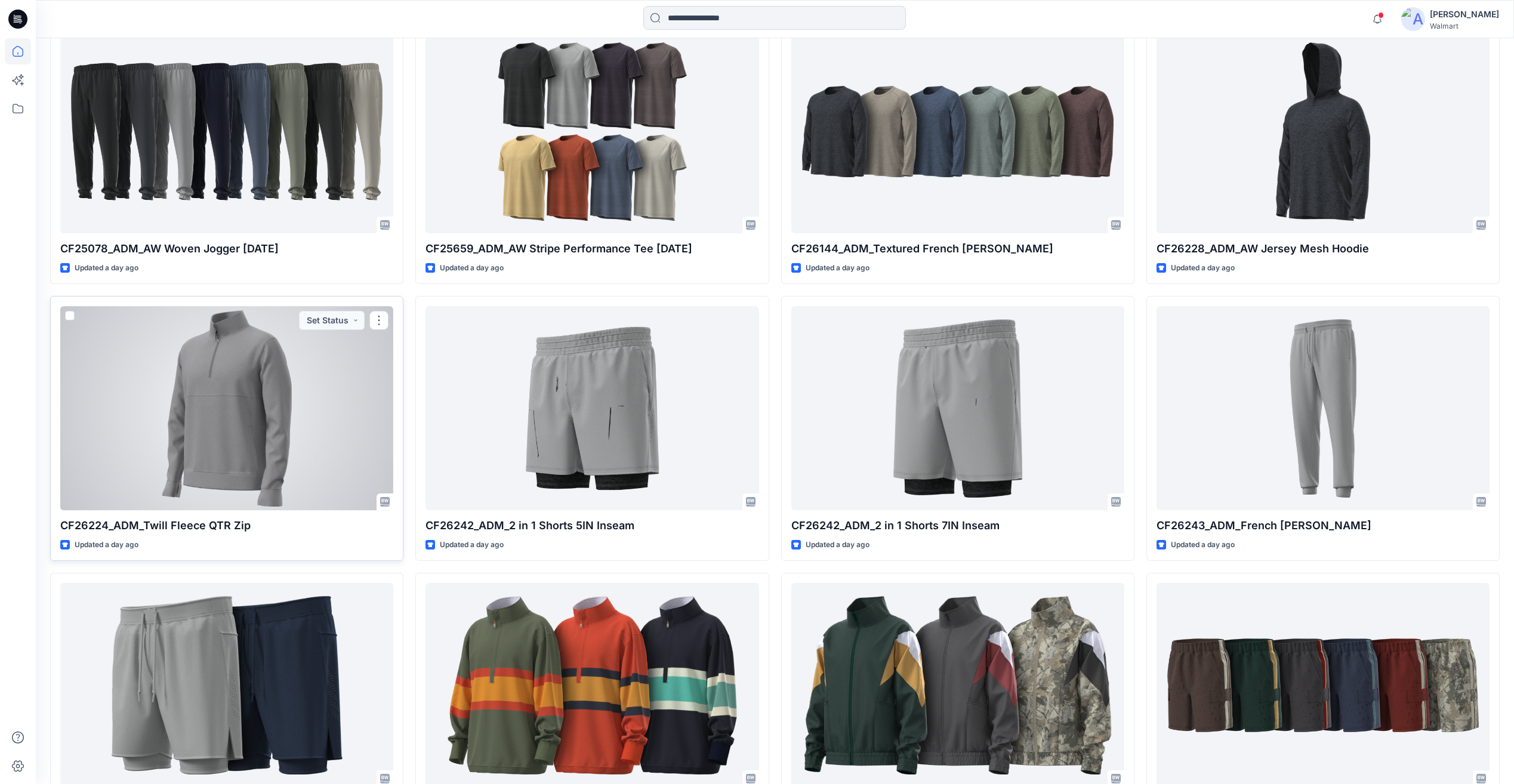
scroll to position [1257, 0]
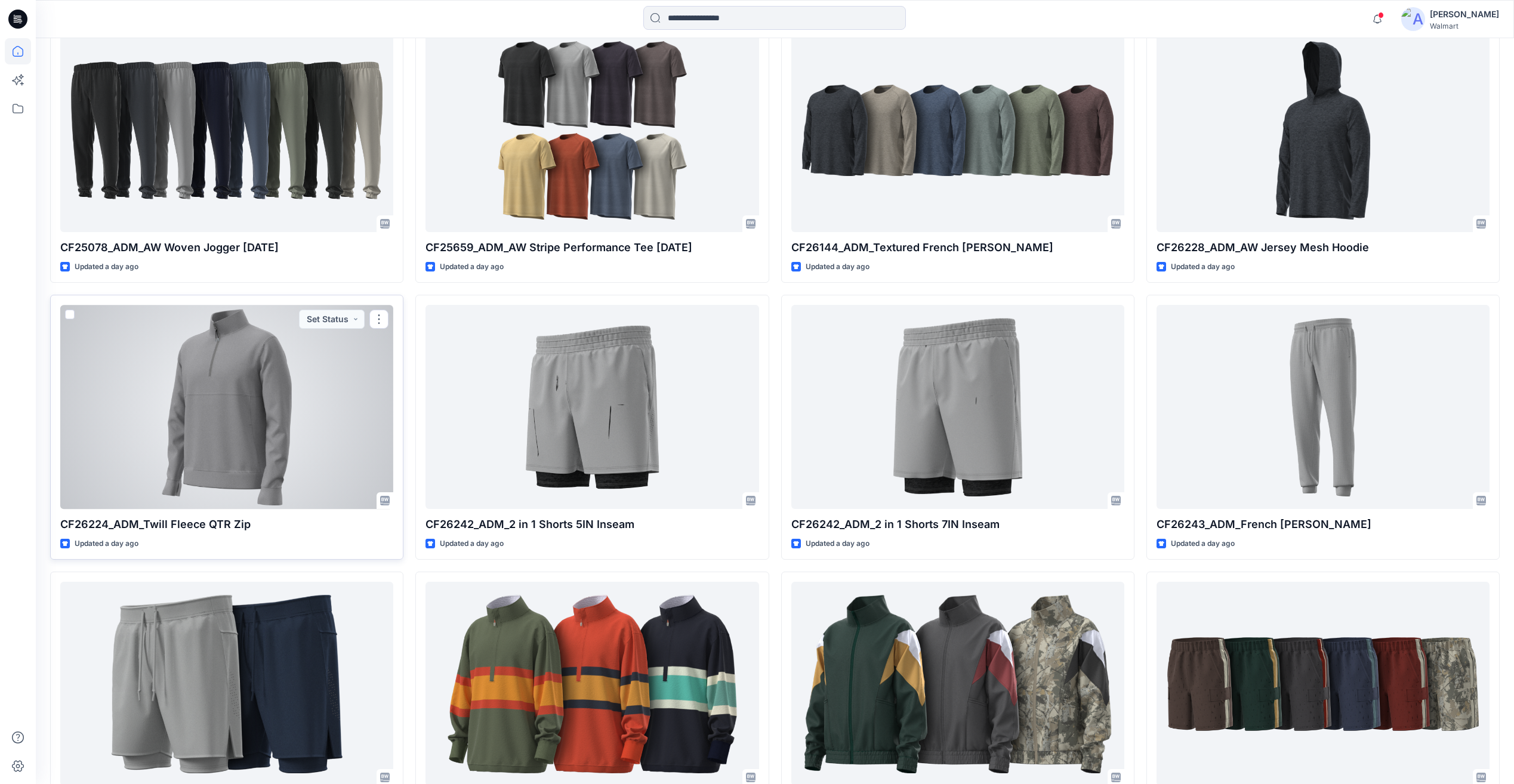
click at [250, 388] on div at bounding box center [227, 406] width 333 height 204
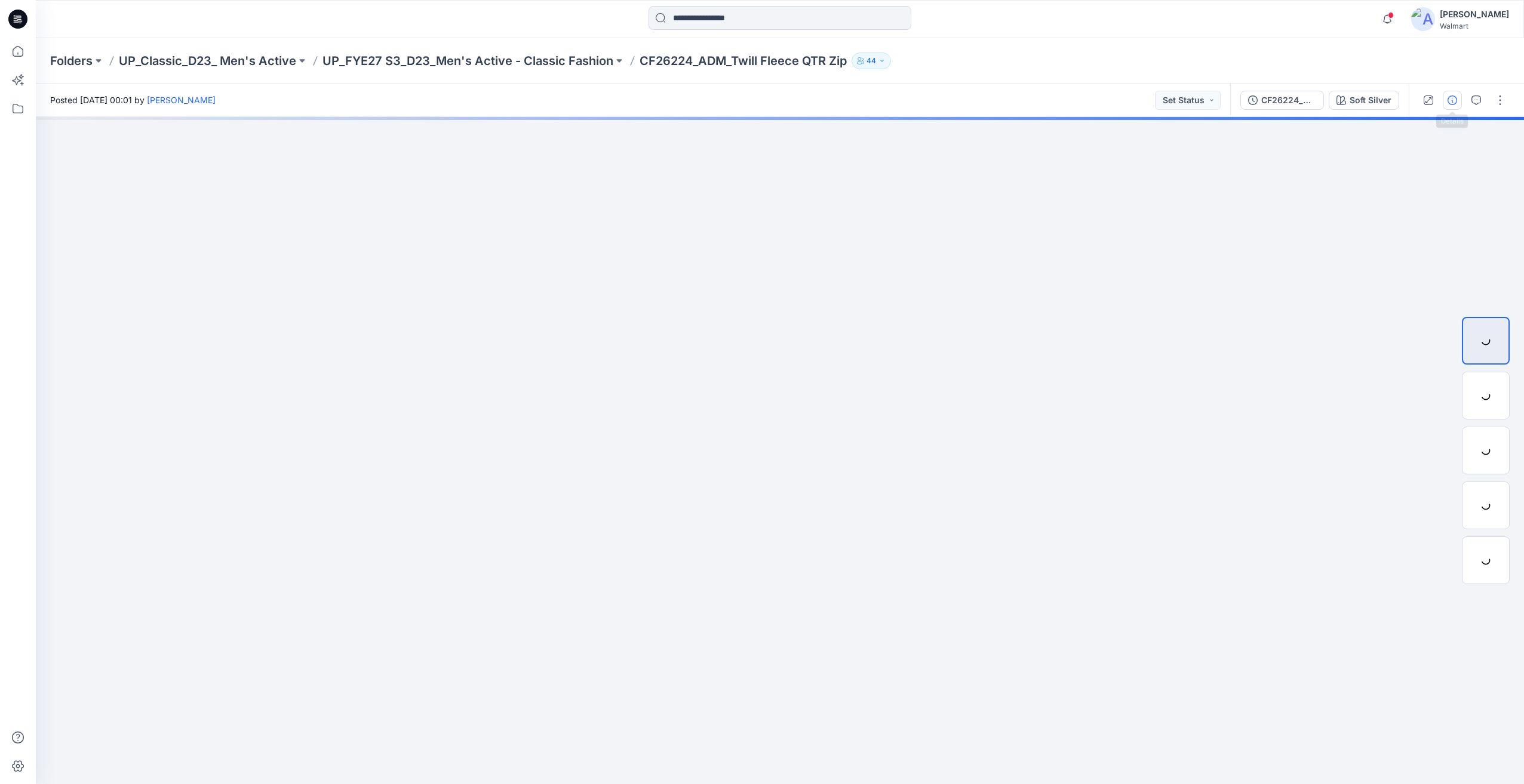
click at [1455, 99] on icon "button" at bounding box center [1452, 101] width 10 height 10
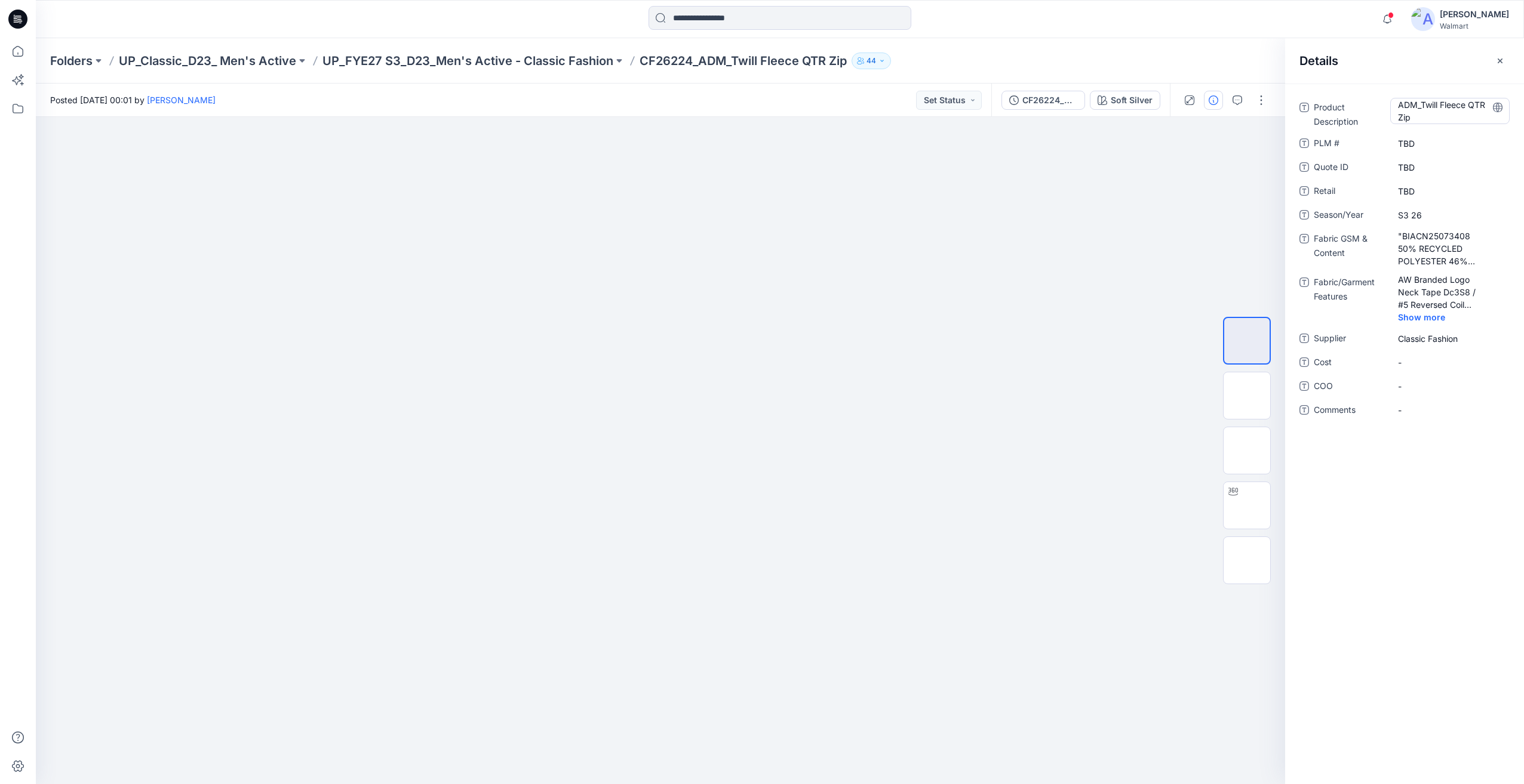
click at [1420, 102] on Description "ADM_Twill Fleece QTR Zip" at bounding box center [1450, 110] width 104 height 25
type textarea "**********"
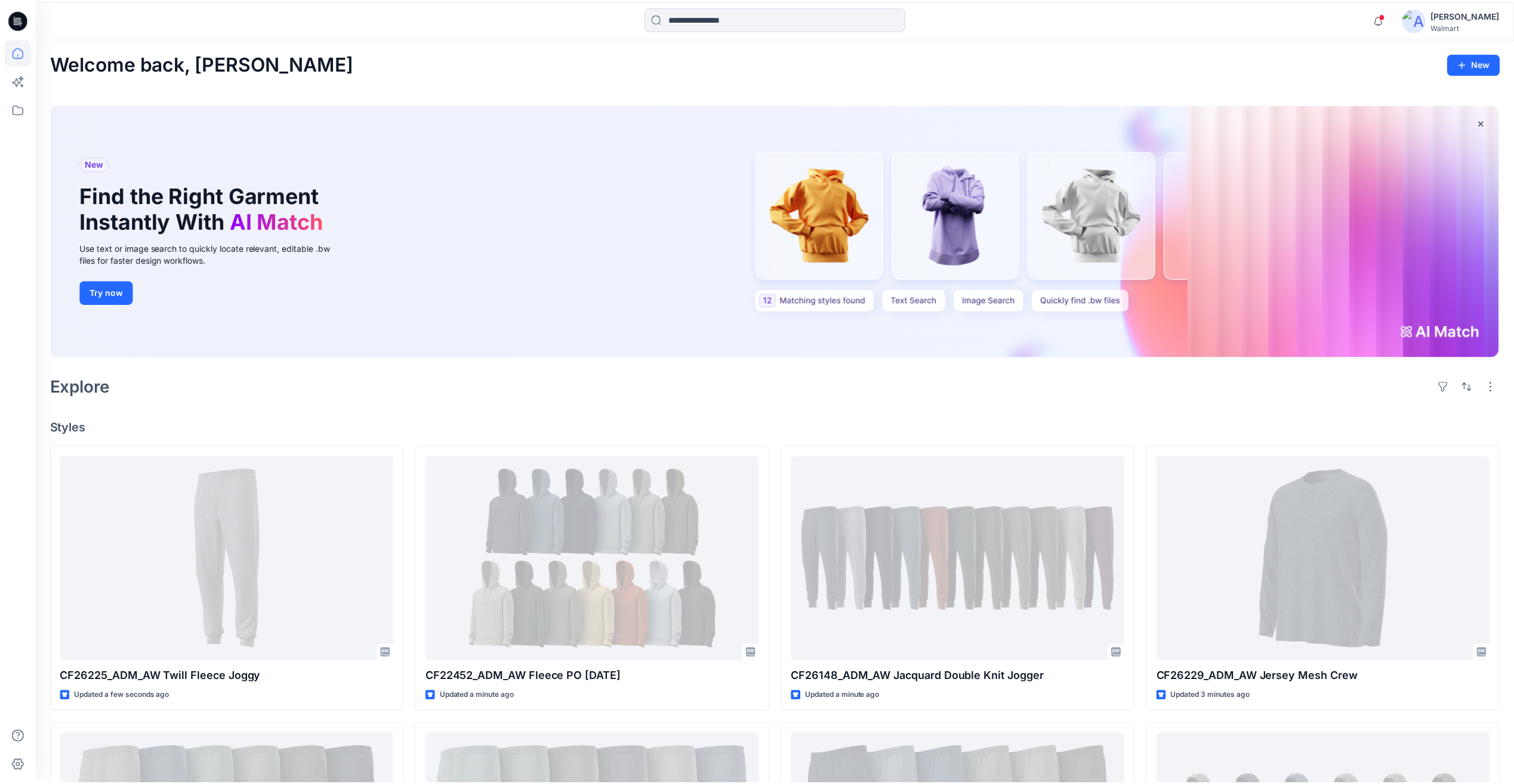
scroll to position [1257, 0]
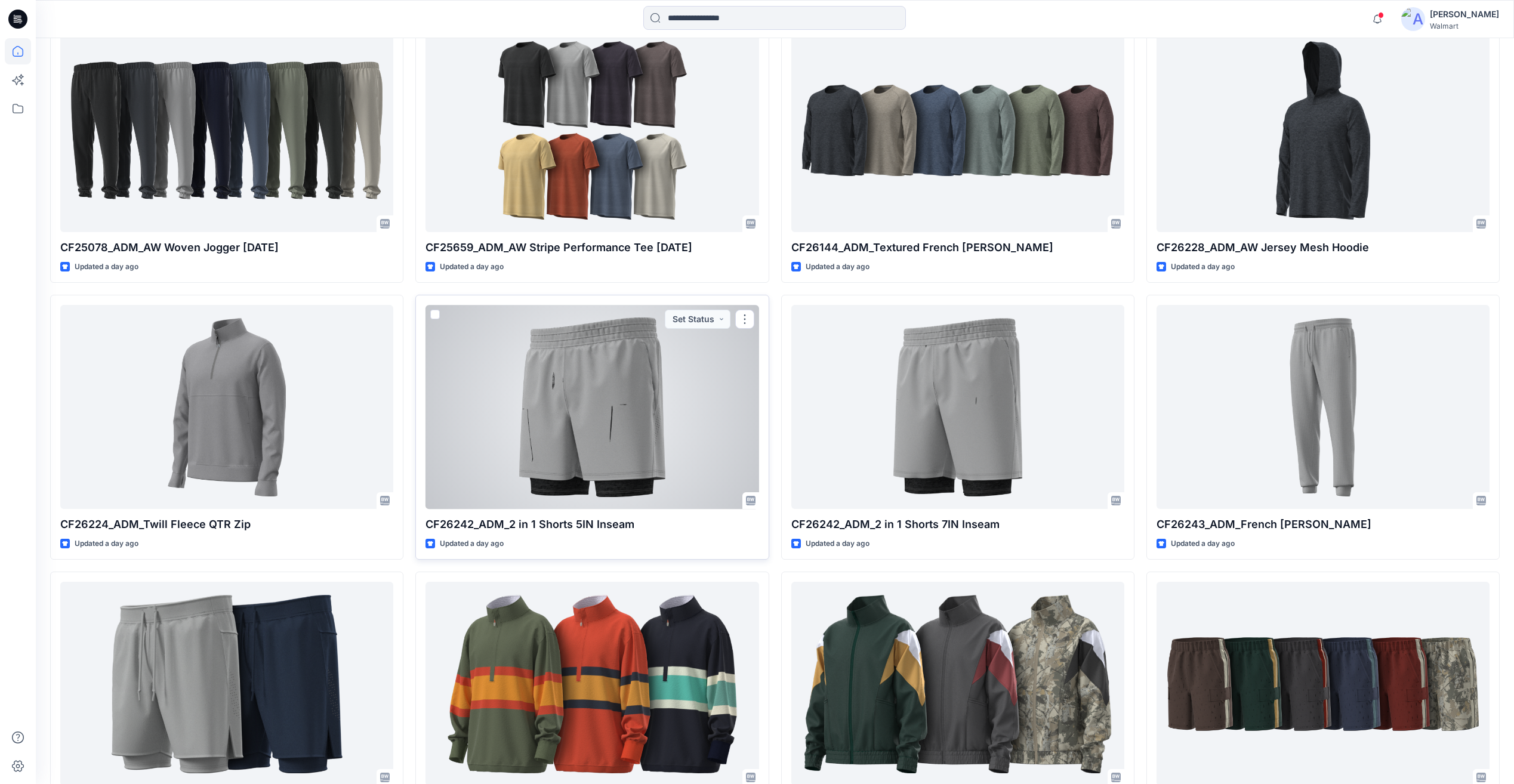
click at [721, 392] on div at bounding box center [592, 406] width 333 height 204
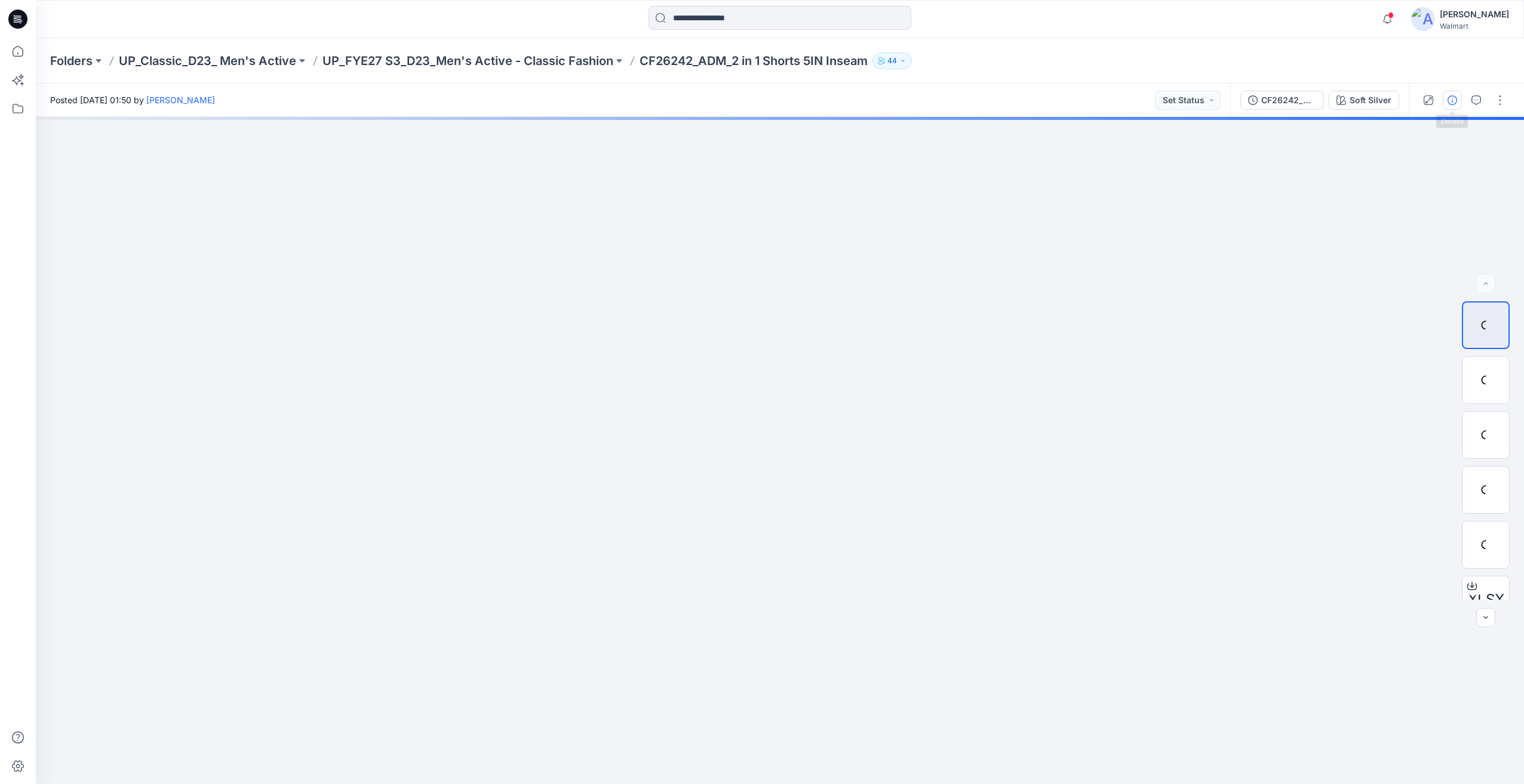
click at [1451, 96] on icon "button" at bounding box center [1452, 101] width 10 height 10
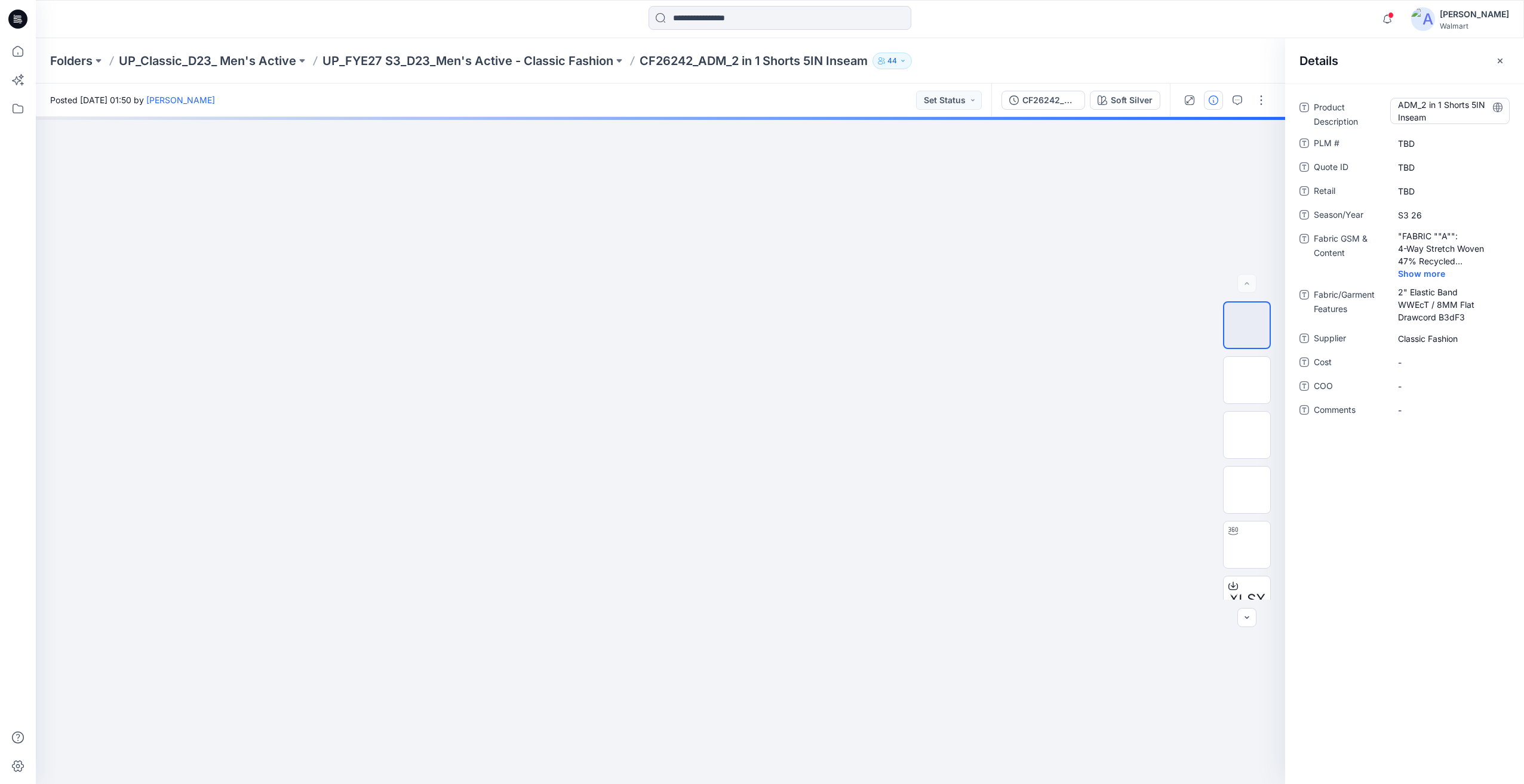
click at [1424, 103] on Description "ADM_2 in 1 Shorts 5IN Inseam" at bounding box center [1450, 110] width 104 height 25
click at [1422, 103] on textarea "**********" at bounding box center [1450, 110] width 120 height 25
type textarea "**********"
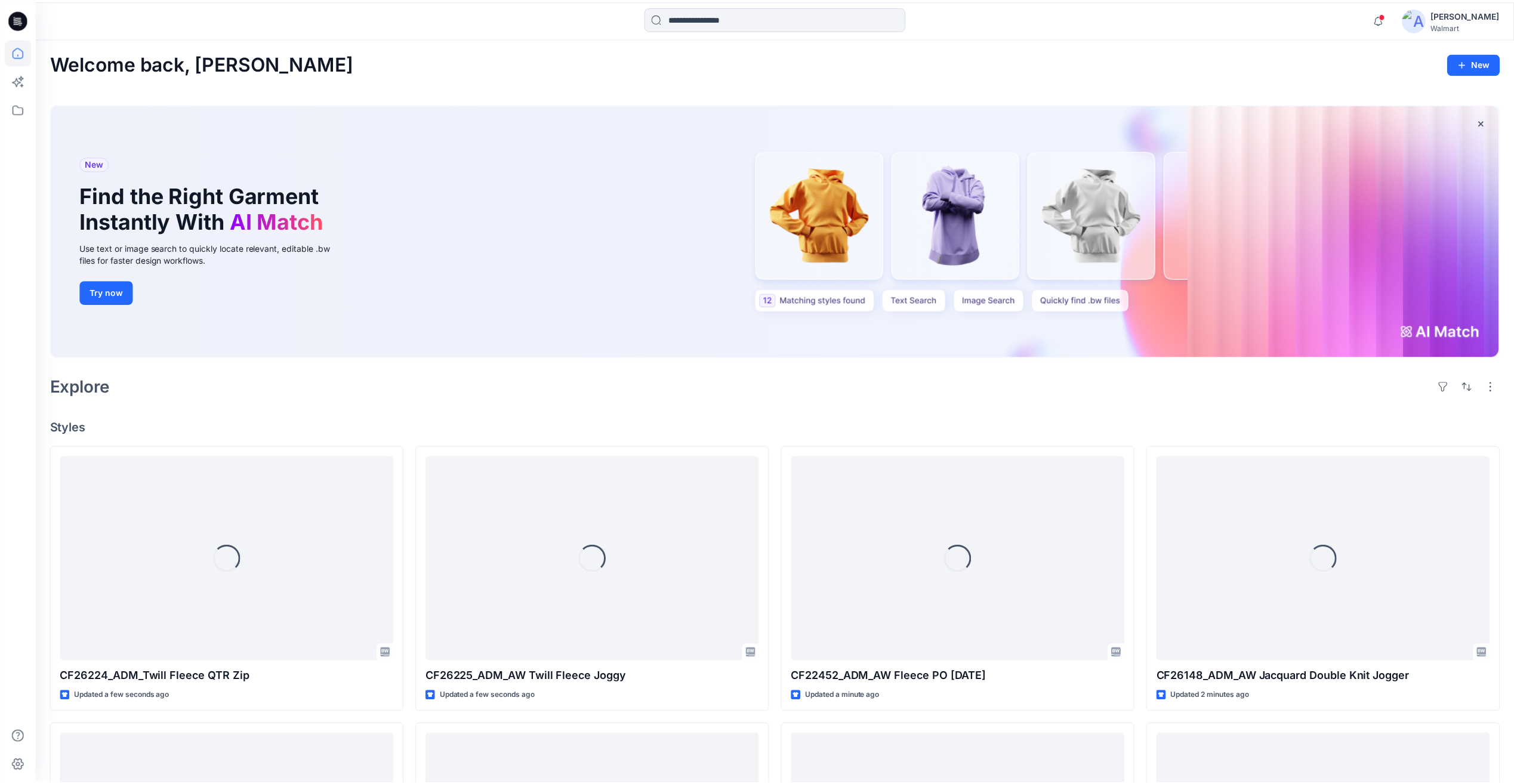
scroll to position [1257, 0]
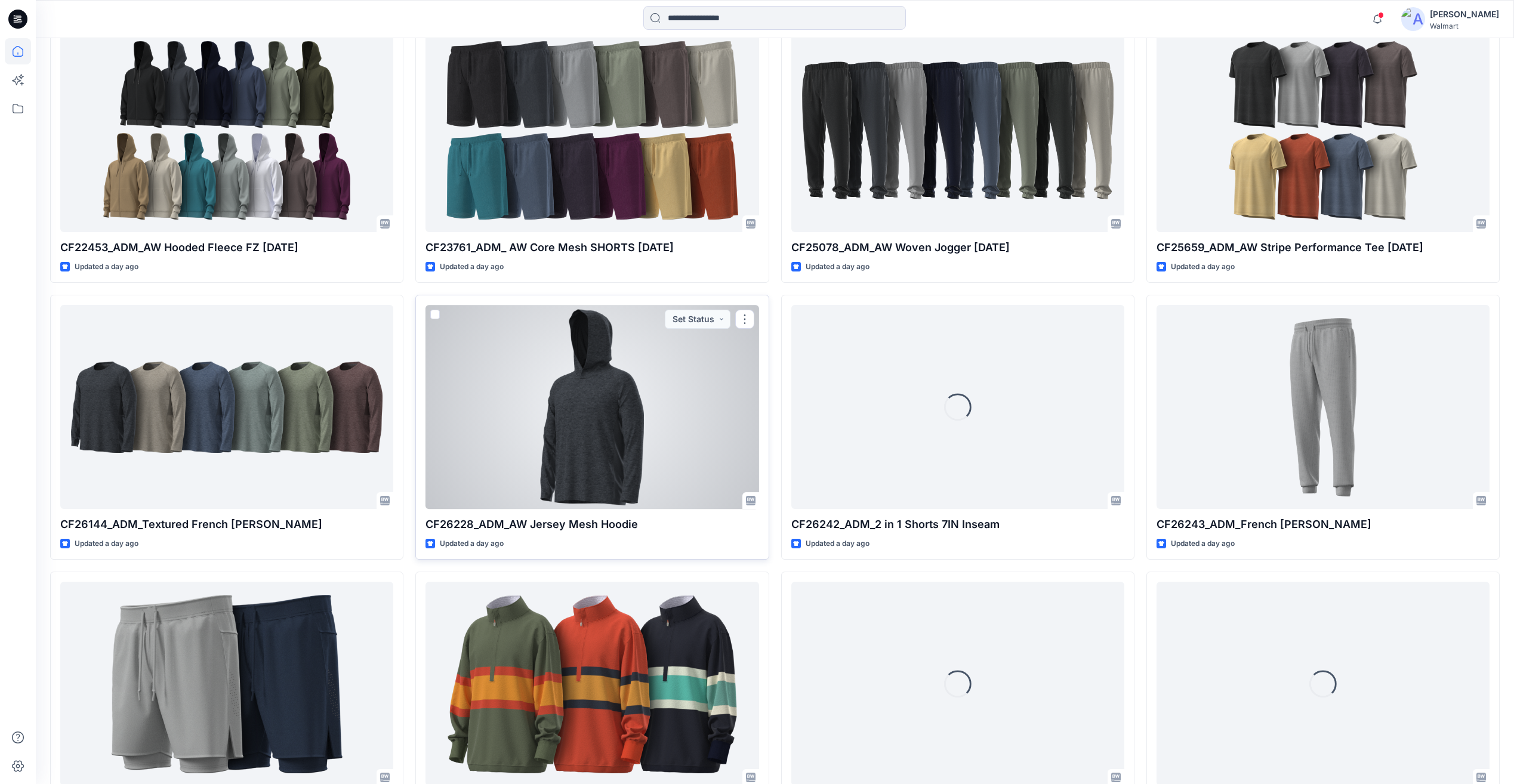
click at [699, 422] on div at bounding box center [592, 406] width 333 height 204
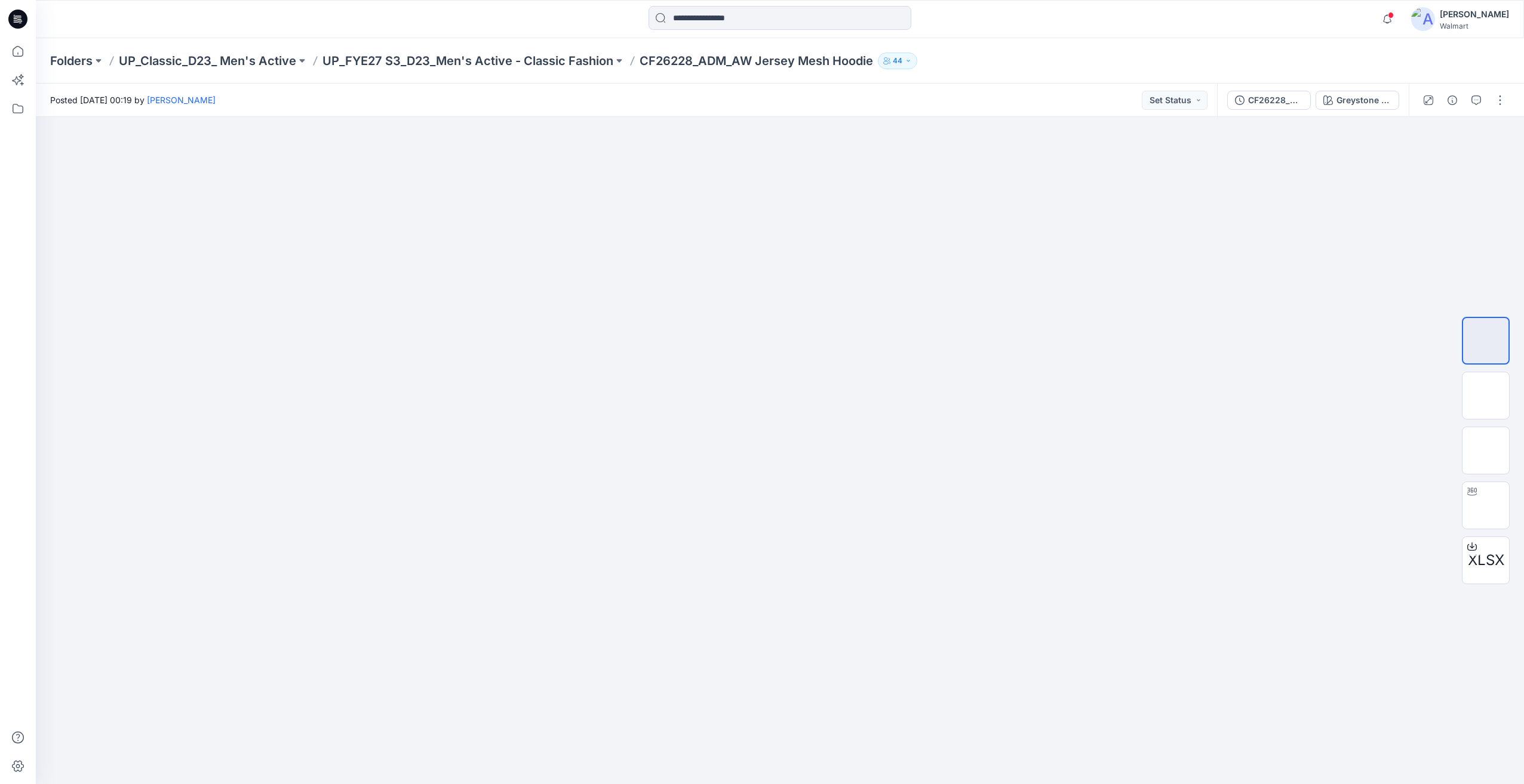
click at [1442, 105] on div at bounding box center [1463, 101] width 110 height 34
click at [1447, 101] on button "button" at bounding box center [1452, 101] width 19 height 19
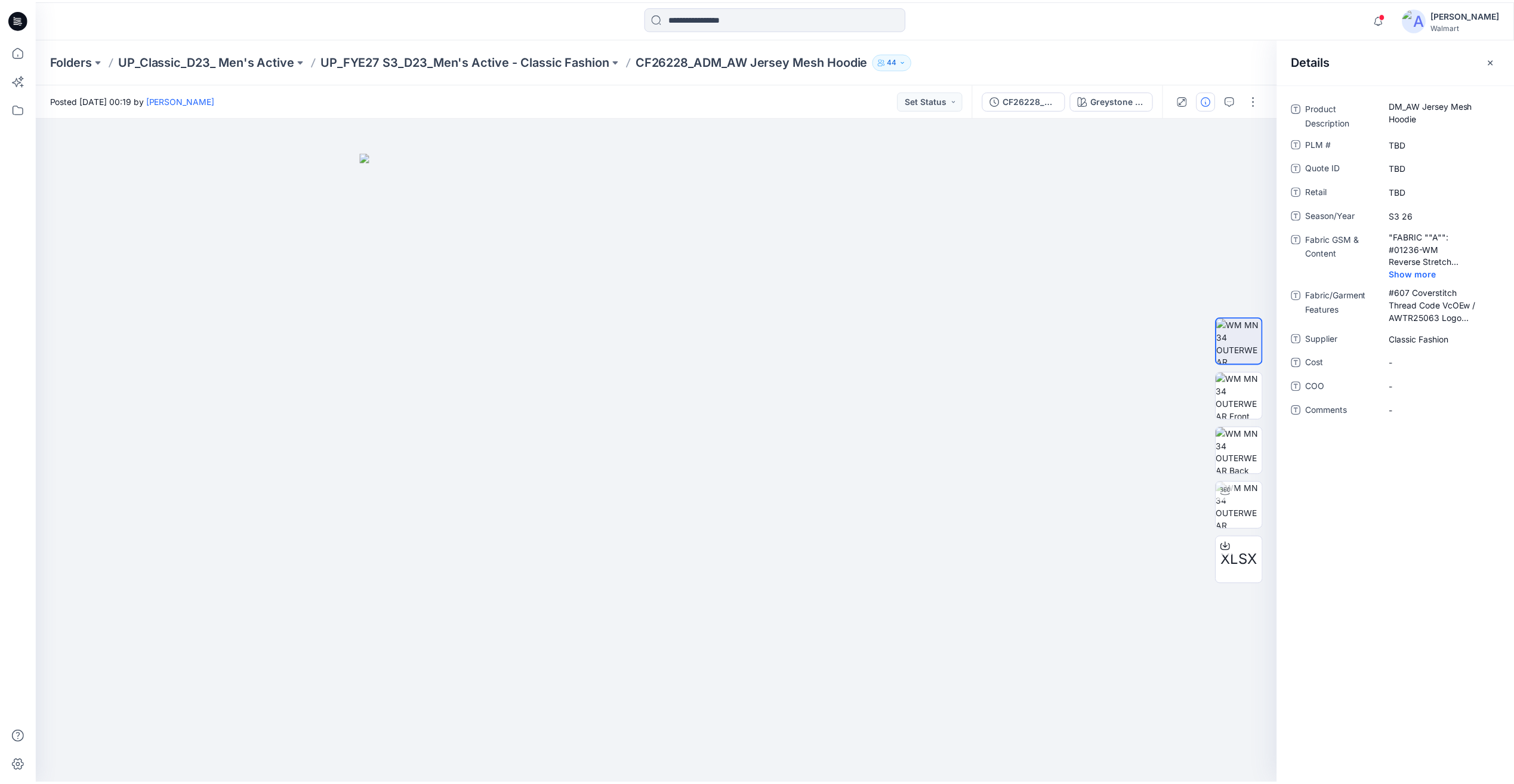
scroll to position [1257, 0]
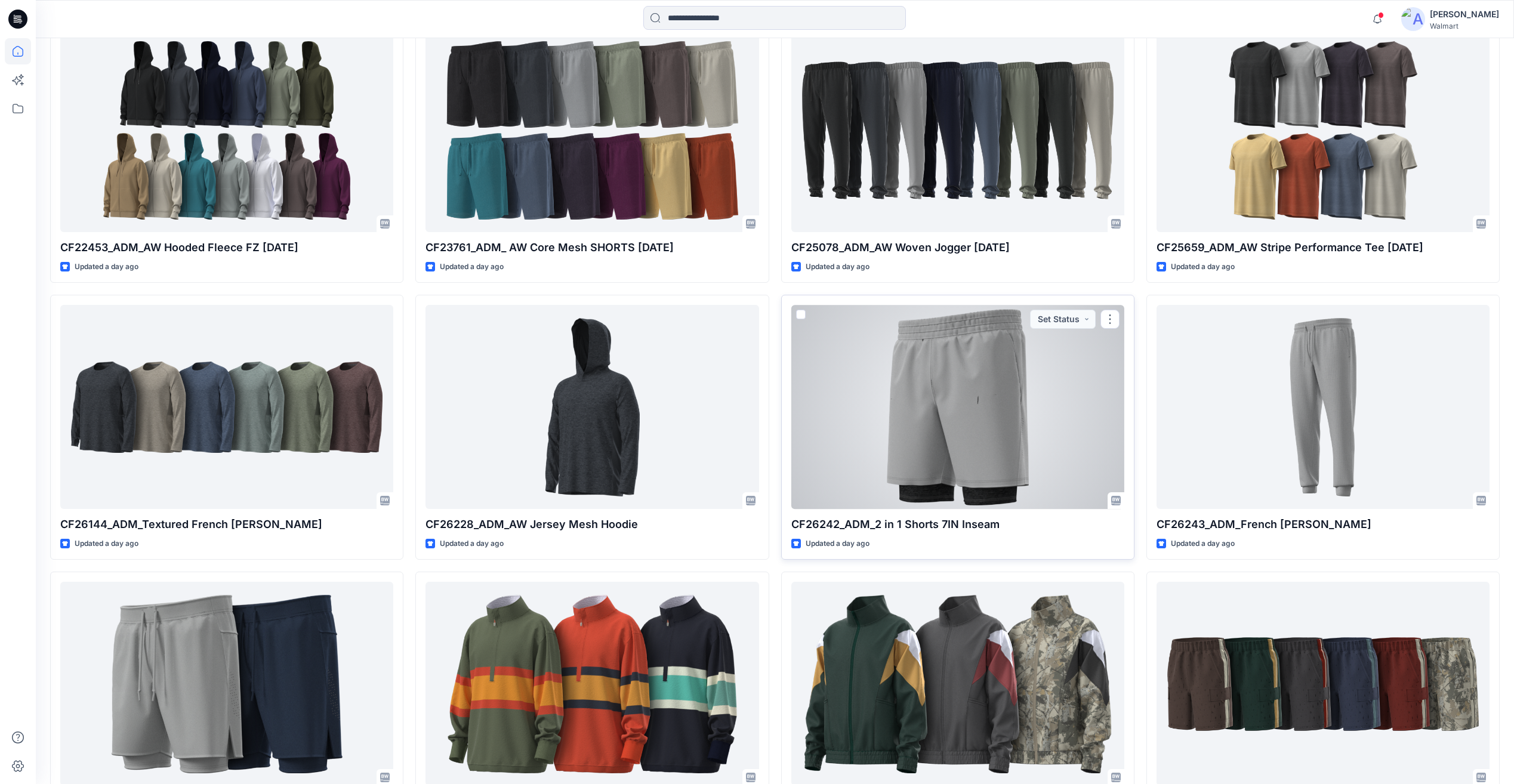
click at [992, 404] on div at bounding box center [957, 406] width 333 height 204
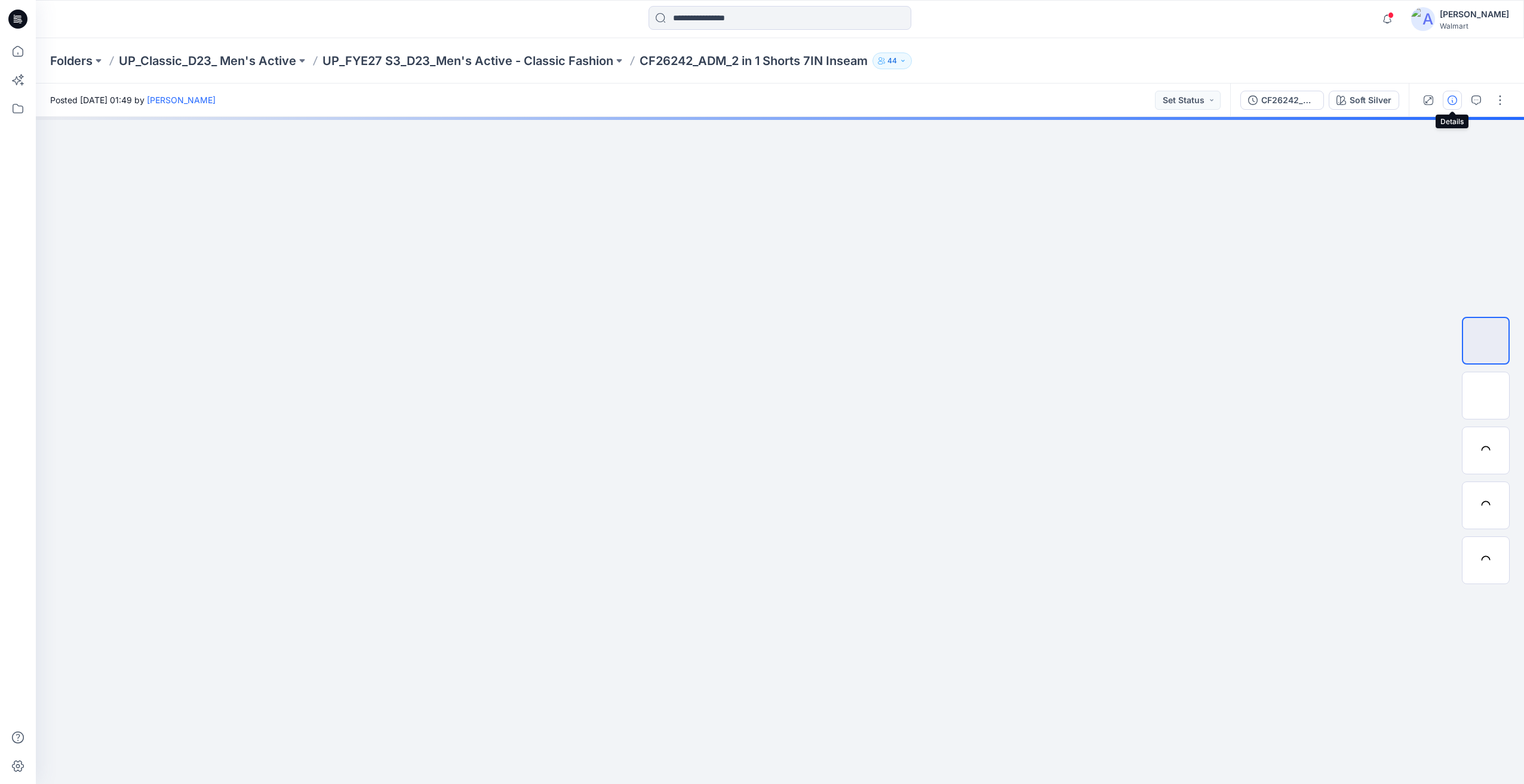
click at [1453, 99] on icon "button" at bounding box center [1452, 101] width 10 height 10
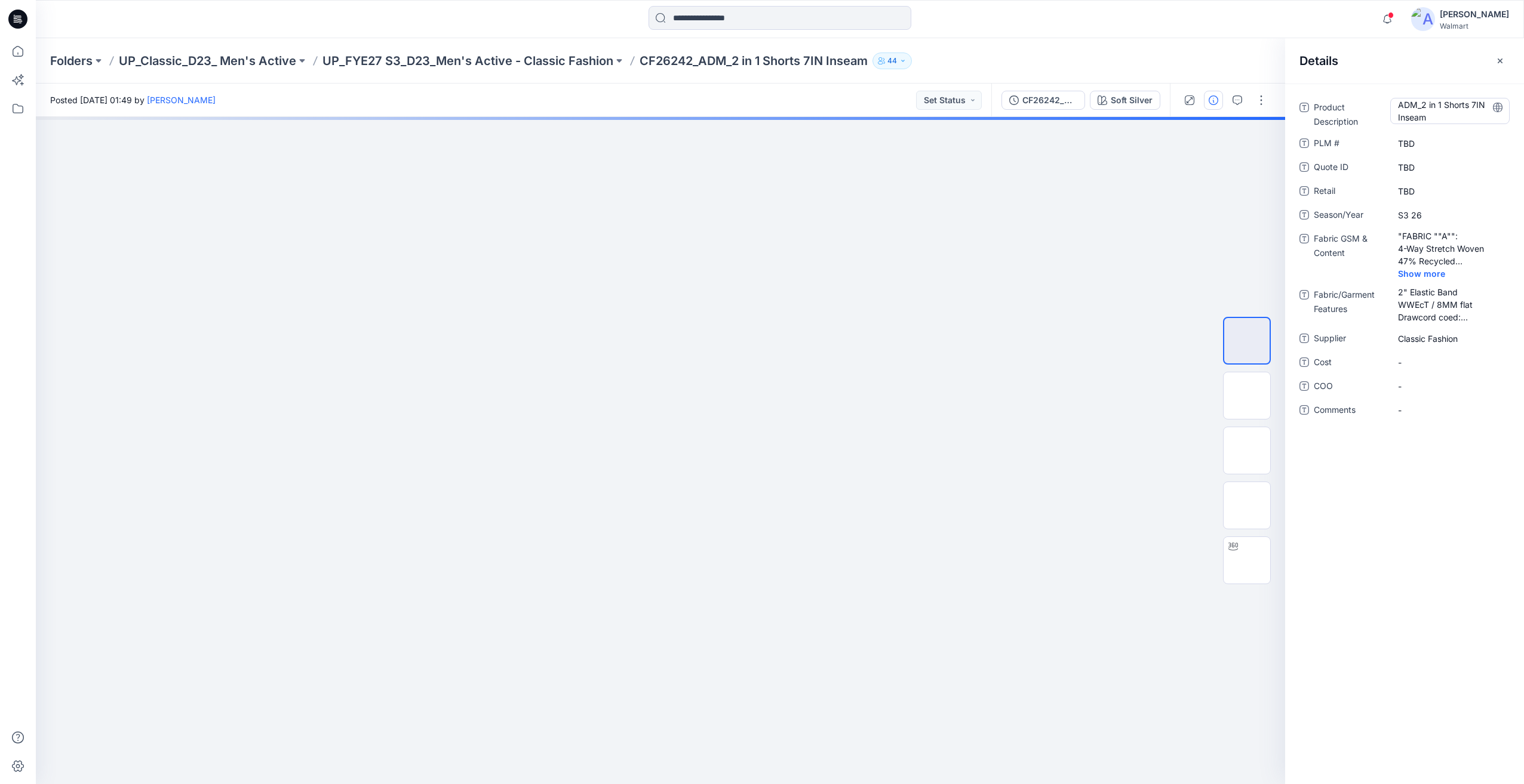
click at [1424, 104] on Description "ADM_2 in 1 Shorts 7IN Inseam" at bounding box center [1450, 110] width 104 height 25
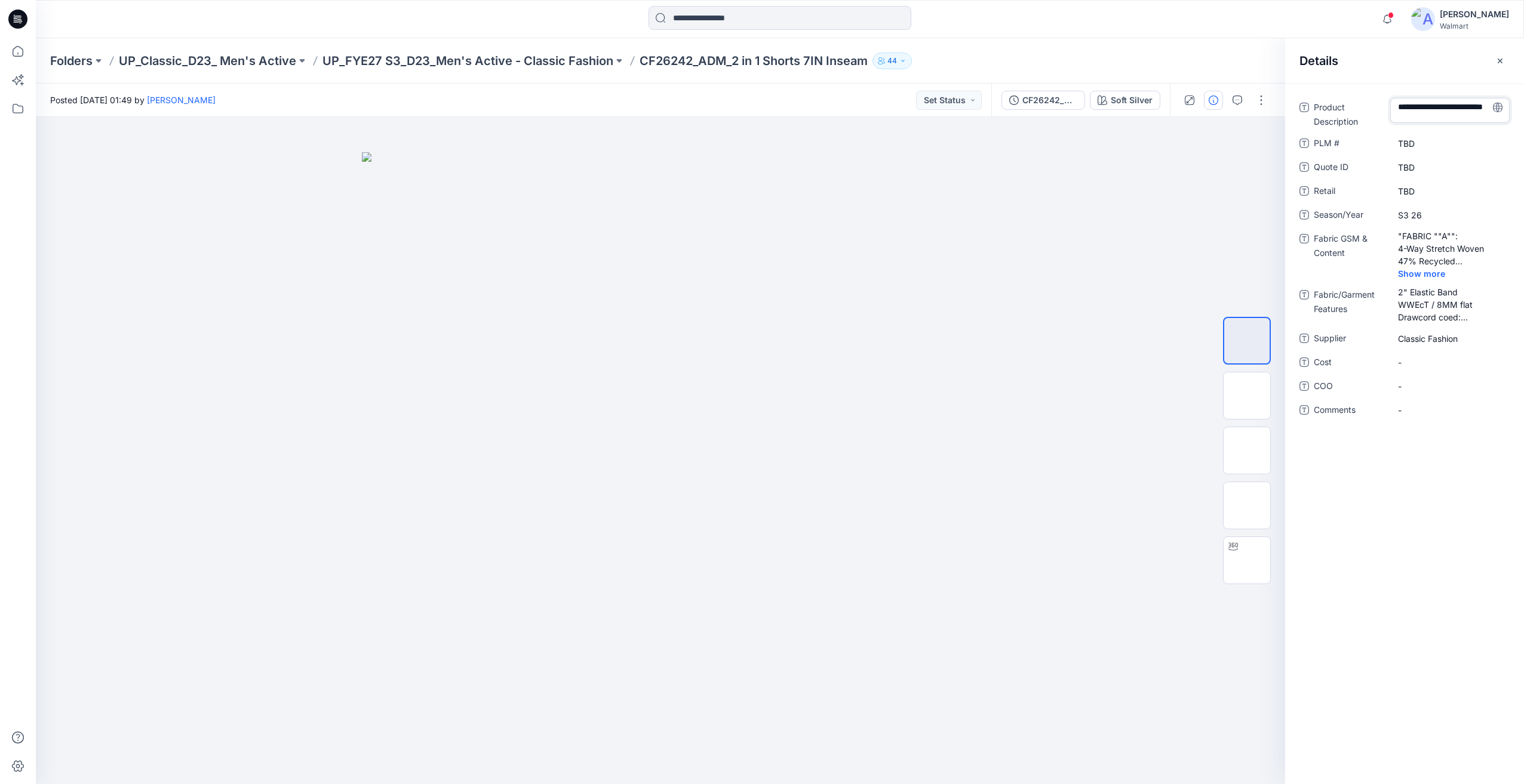
click at [1421, 104] on textarea "**********" at bounding box center [1450, 110] width 120 height 25
type textarea "**********"
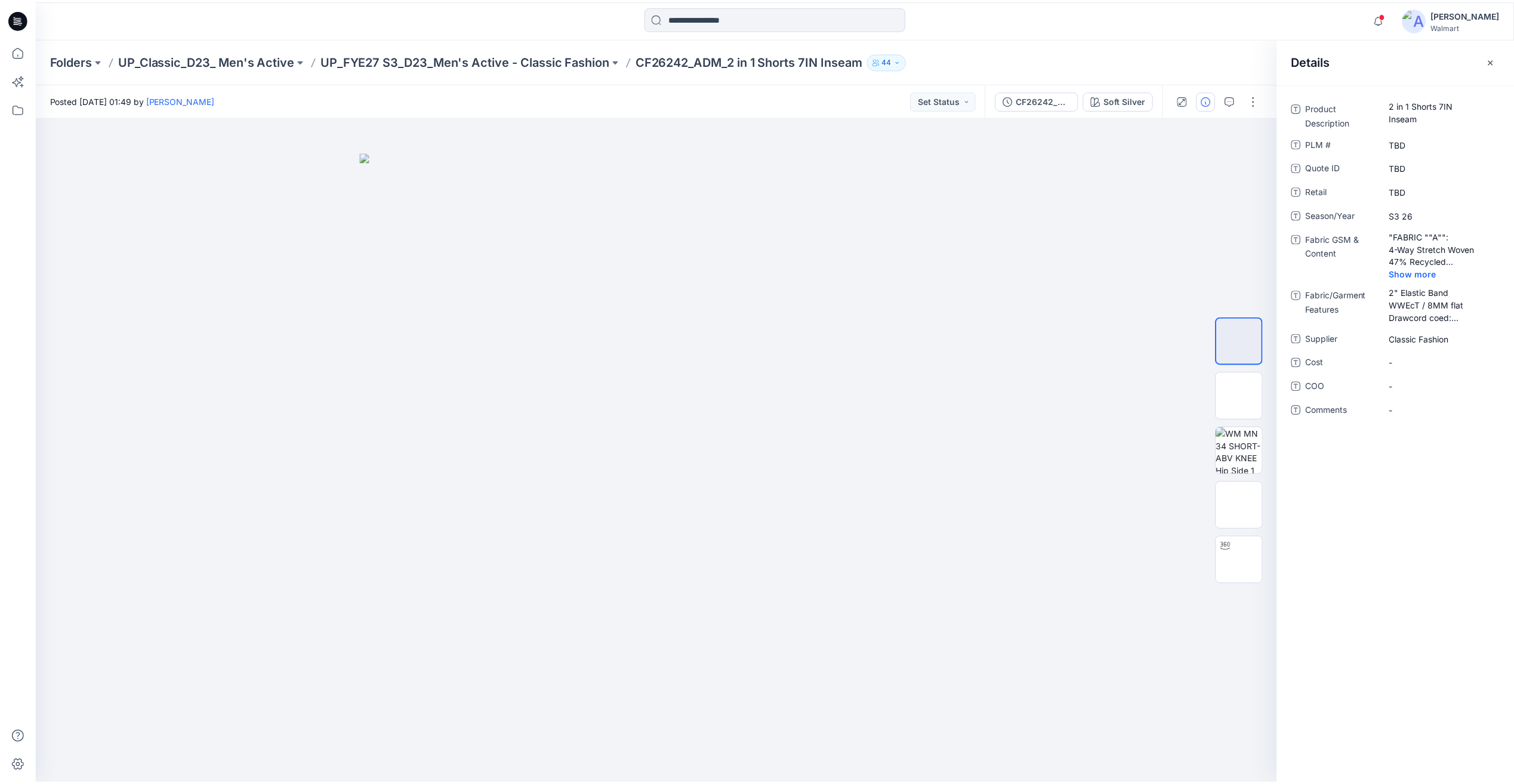
scroll to position [1257, 0]
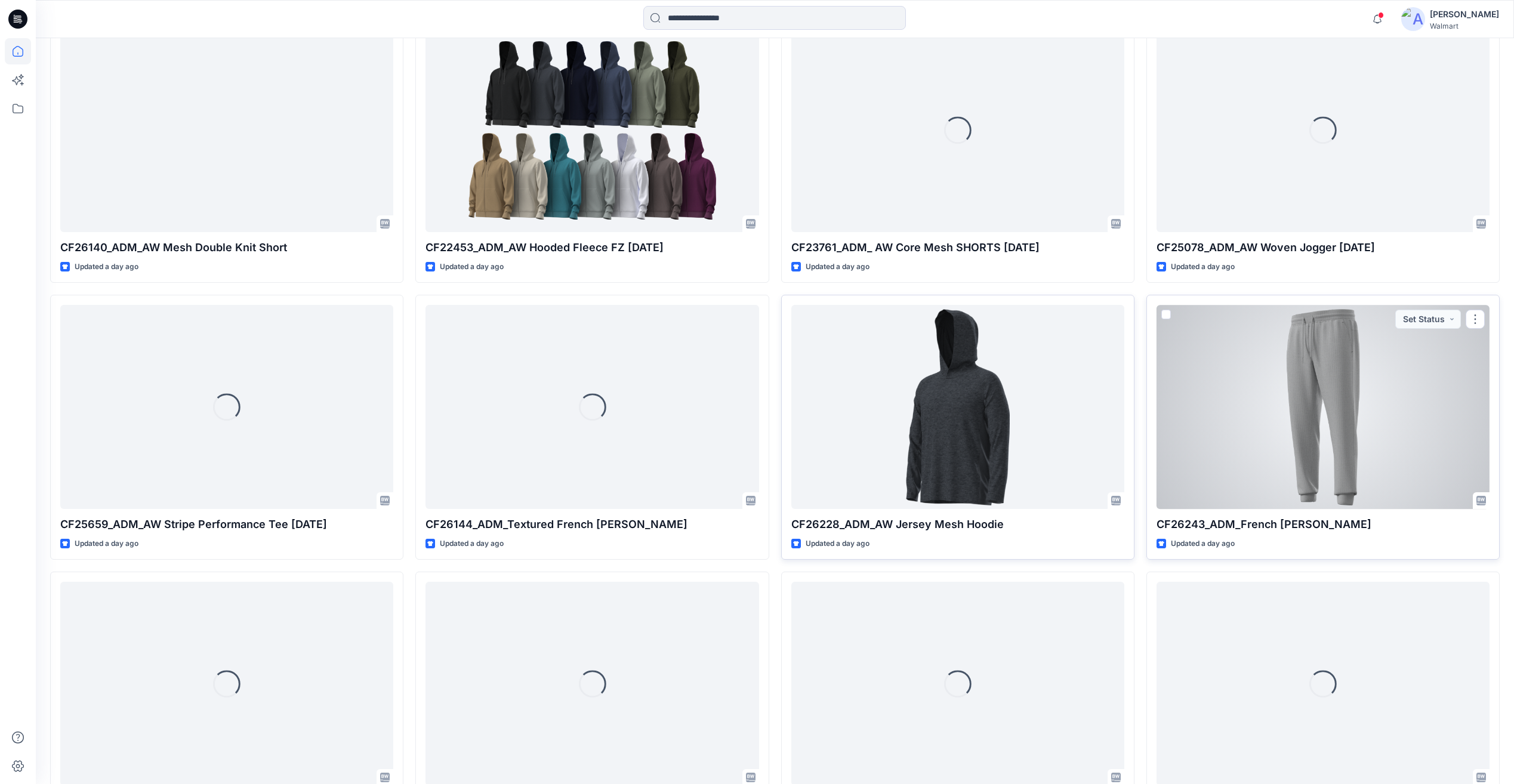
click at [1262, 406] on div at bounding box center [1323, 406] width 333 height 204
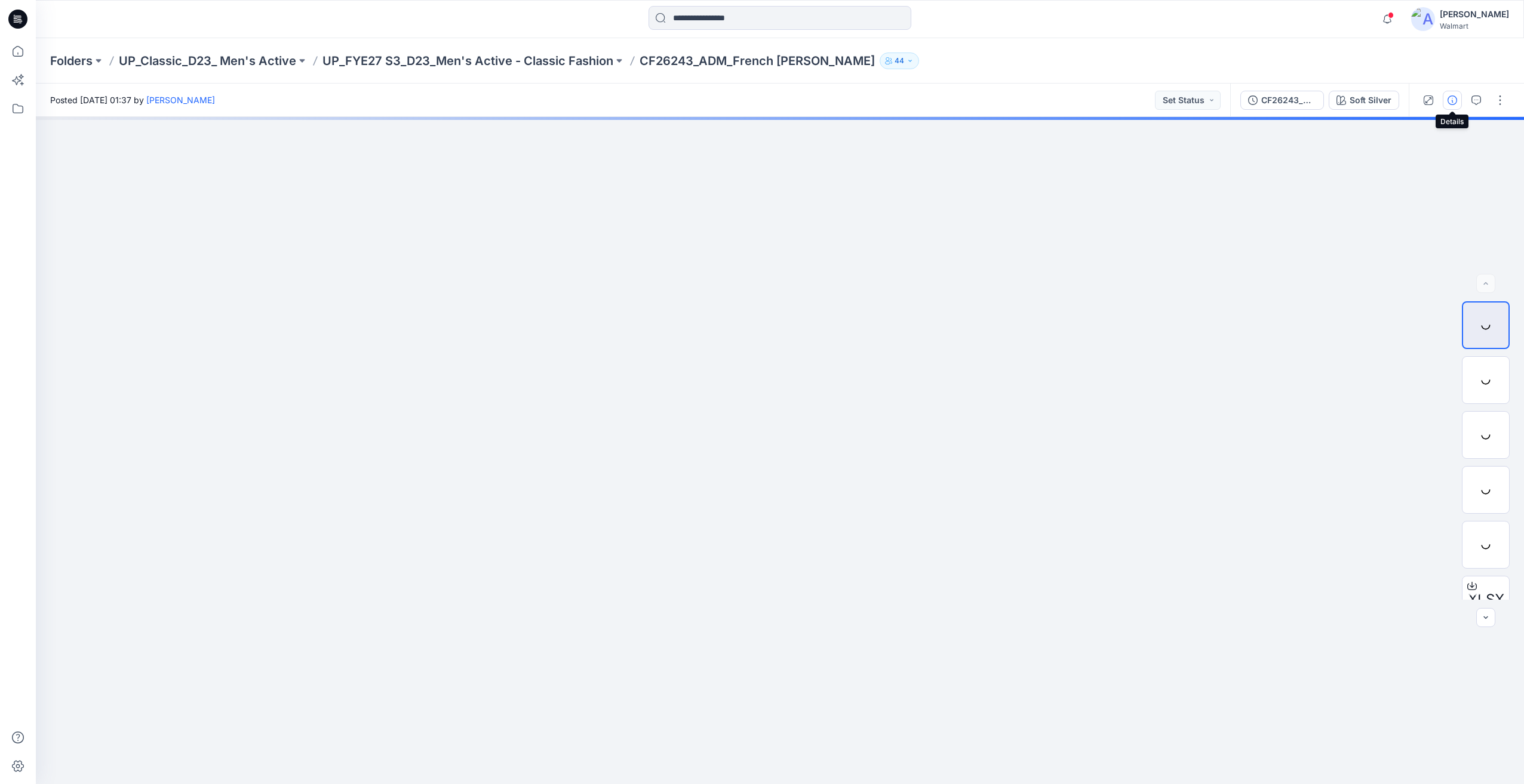
click at [1446, 101] on button "button" at bounding box center [1452, 101] width 19 height 19
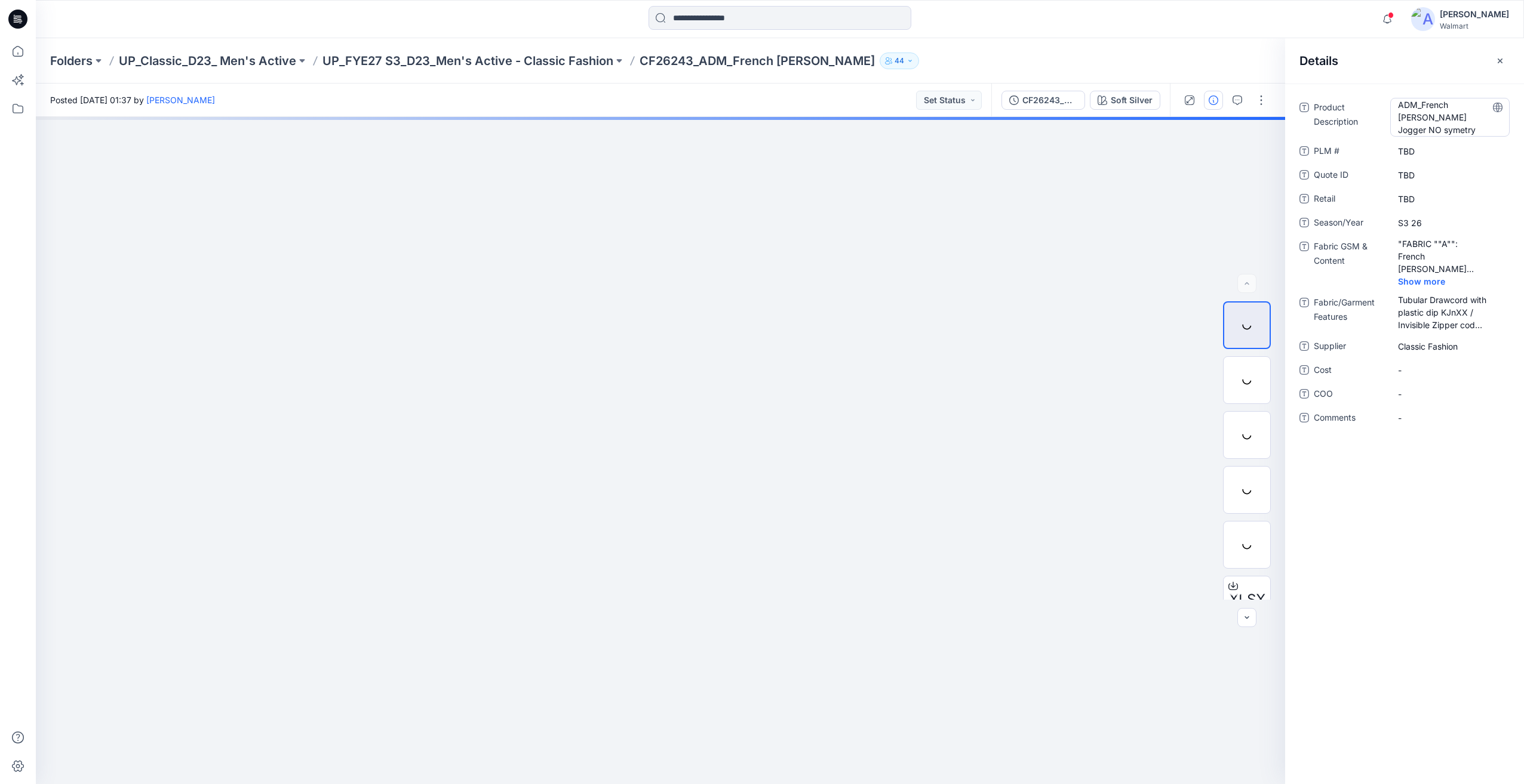
click at [1421, 105] on Description "ADM_French Terry Jogger NO symetry" at bounding box center [1450, 117] width 104 height 38
click at [1421, 105] on textarea "**********" at bounding box center [1450, 110] width 120 height 25
click at [1421, 106] on textarea "**********" at bounding box center [1450, 110] width 120 height 25
type textarea "**********"
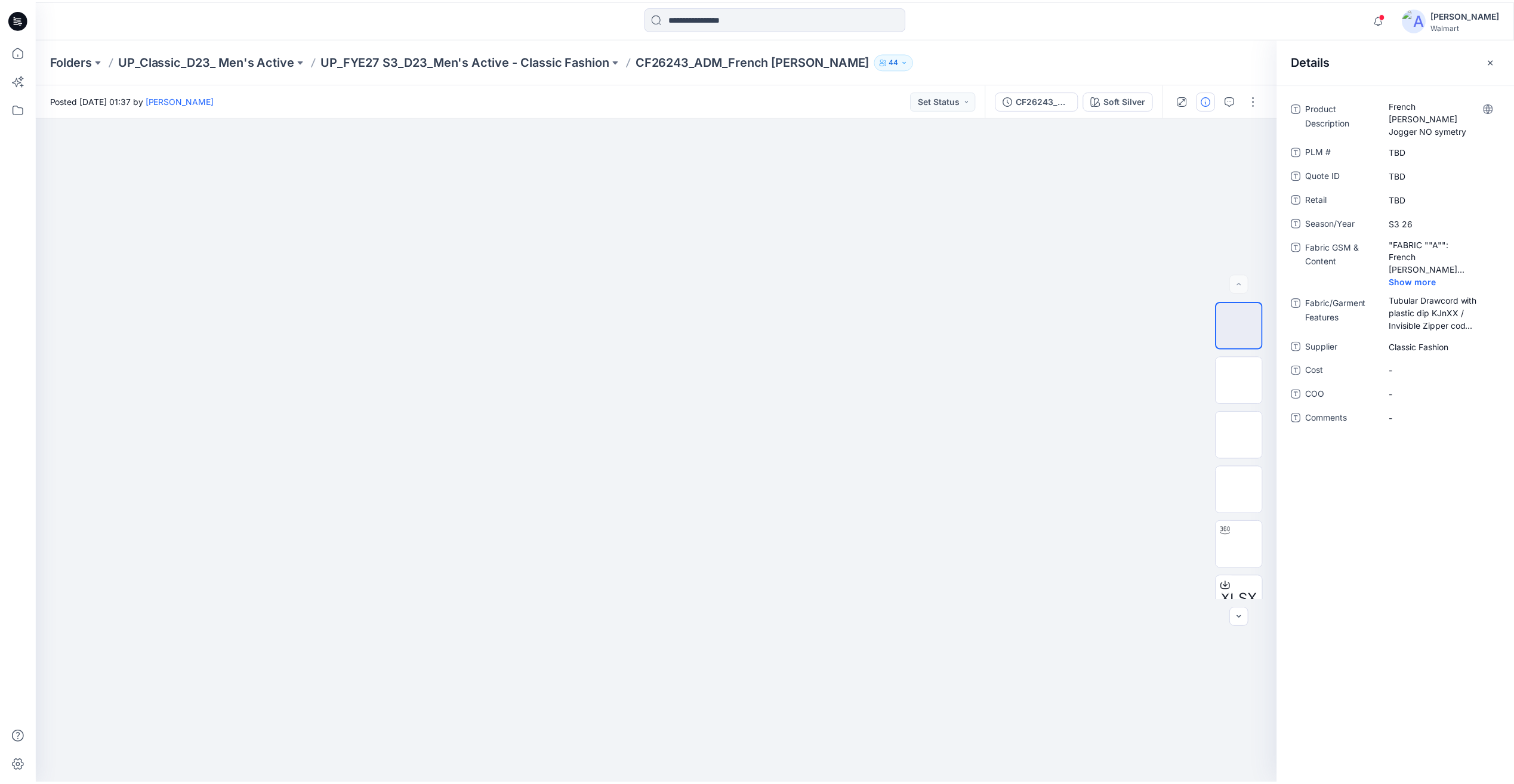
scroll to position [1257, 0]
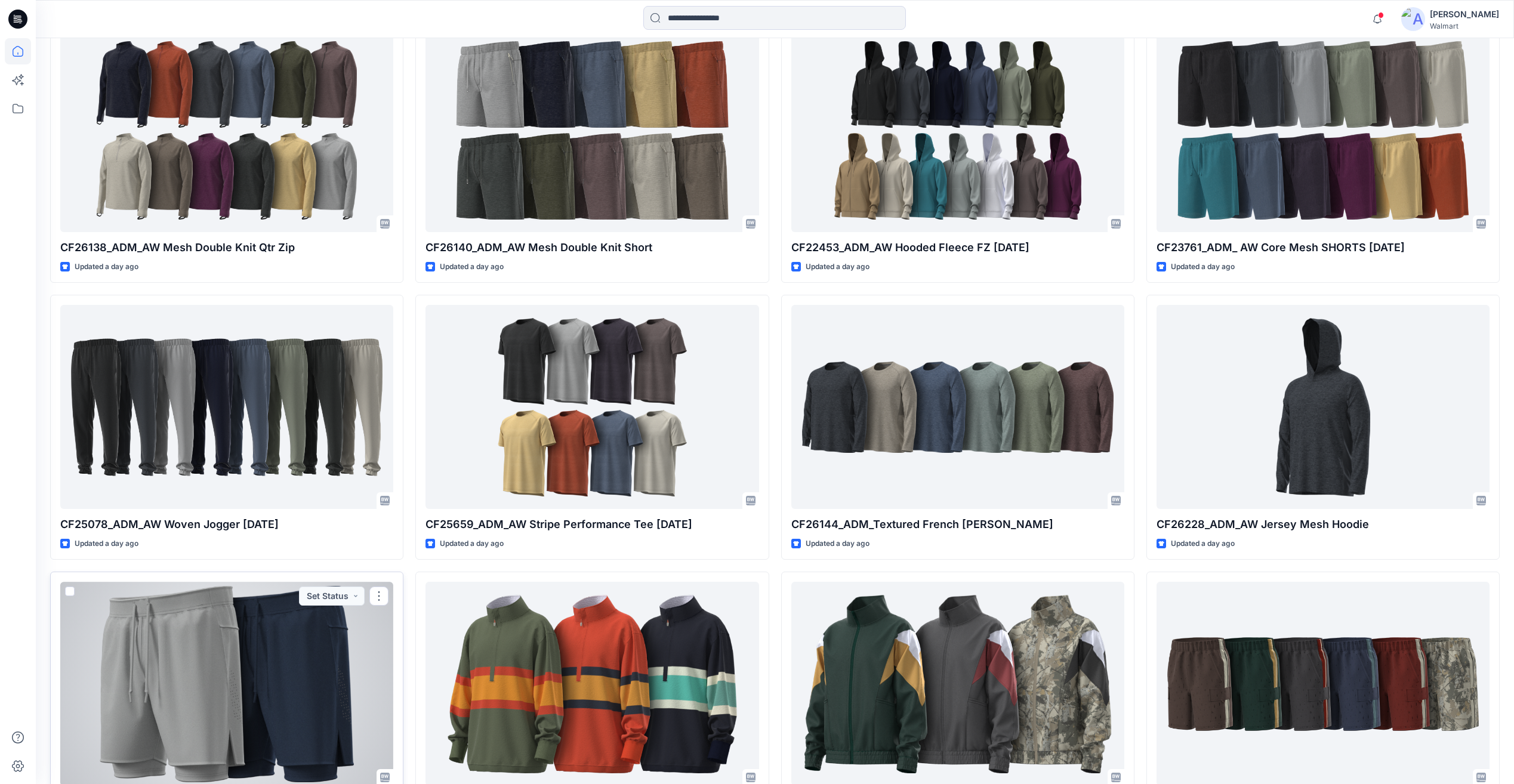
click at [283, 644] on div at bounding box center [227, 683] width 333 height 204
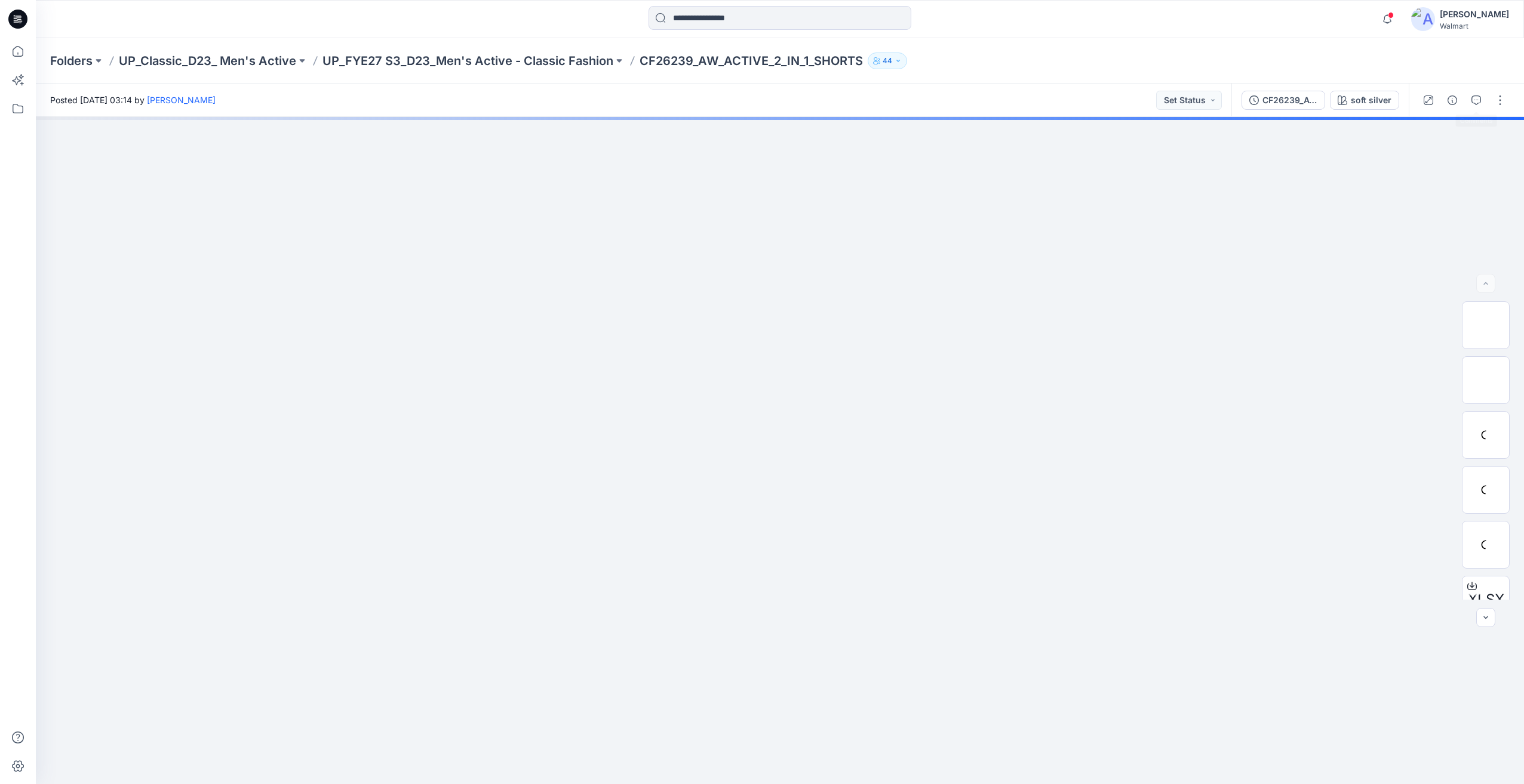
click at [1462, 97] on div at bounding box center [1463, 101] width 110 height 34
click at [1450, 97] on icon "button" at bounding box center [1452, 101] width 10 height 10
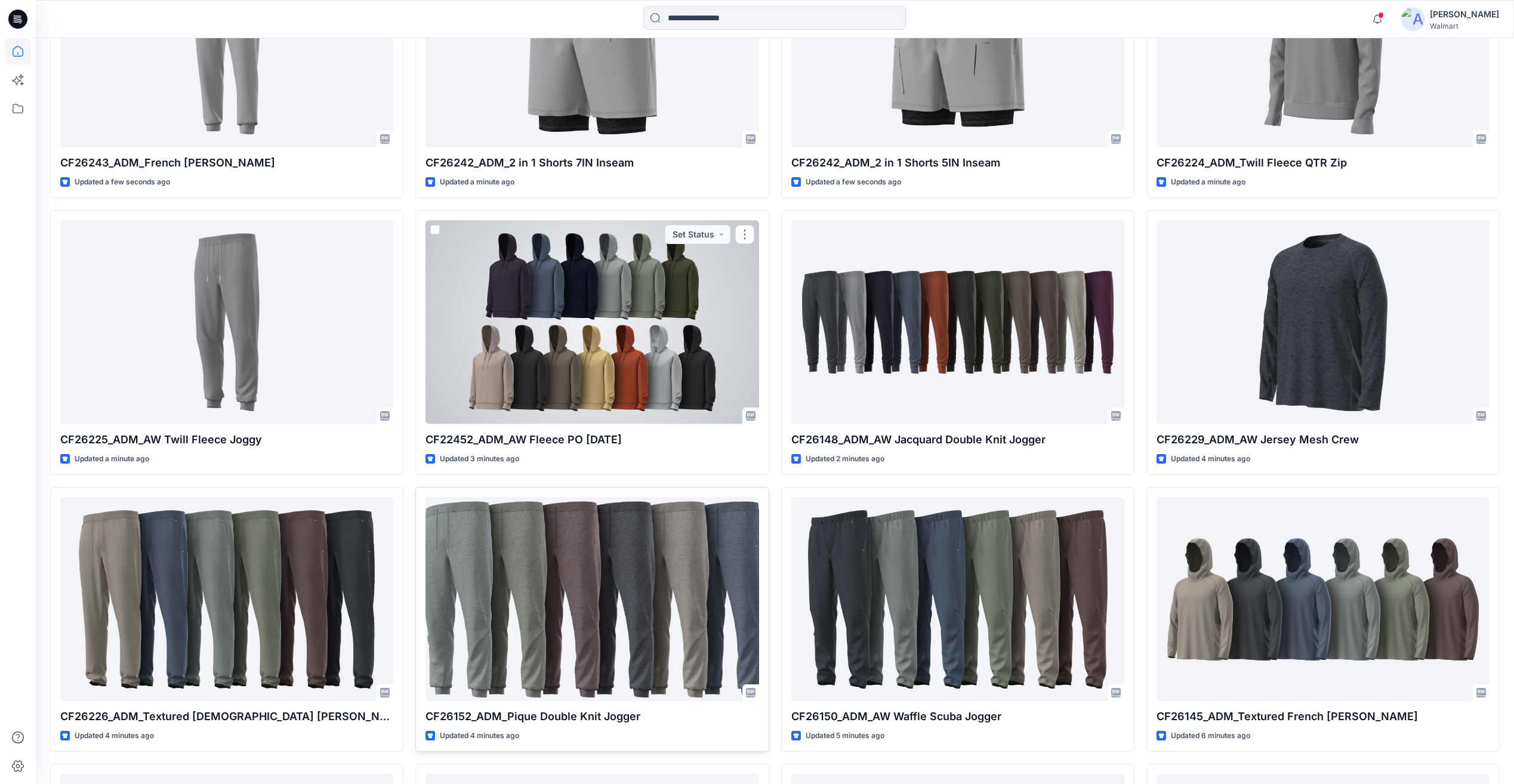
scroll to position [537, 0]
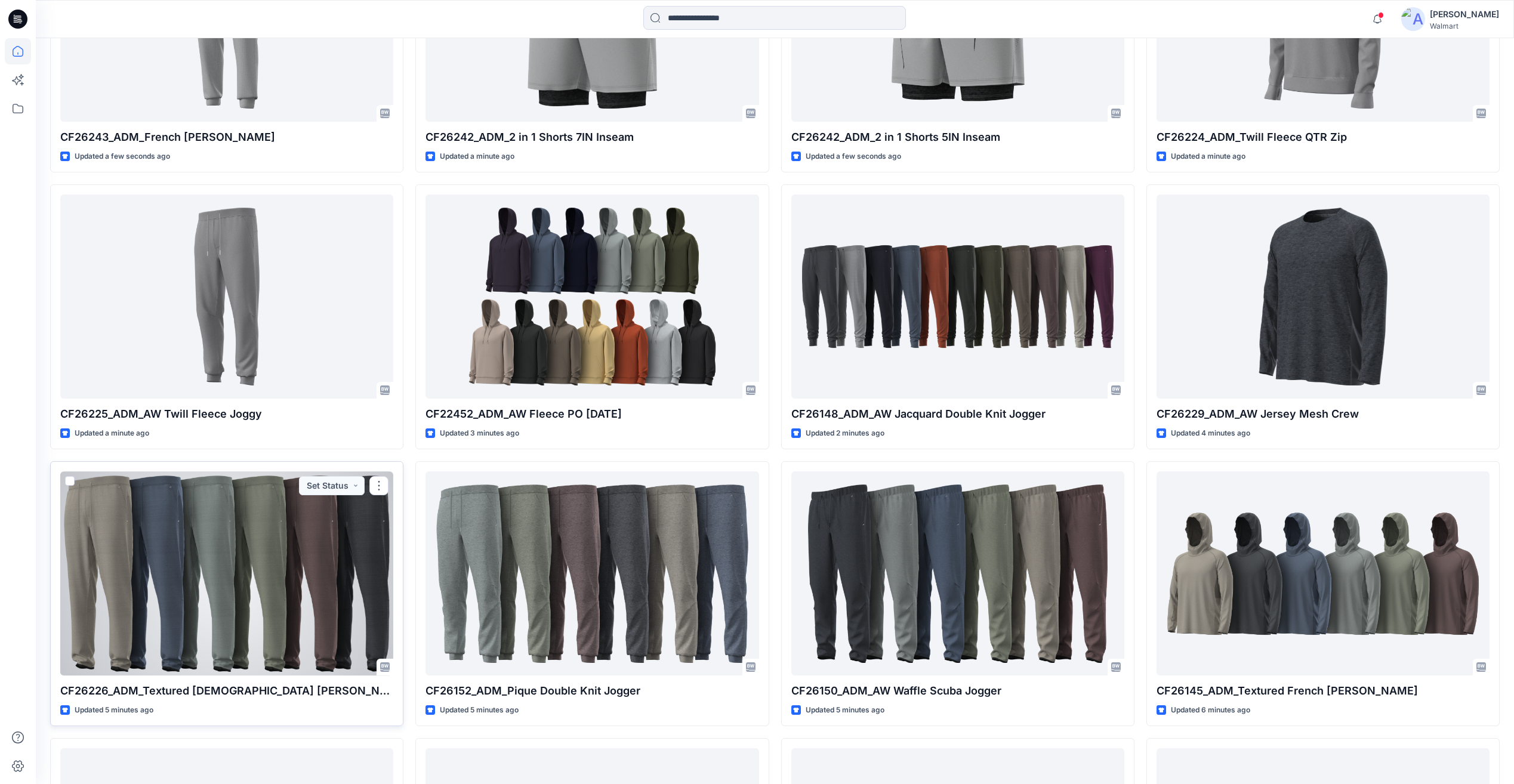
click at [236, 546] on div at bounding box center [227, 573] width 333 height 204
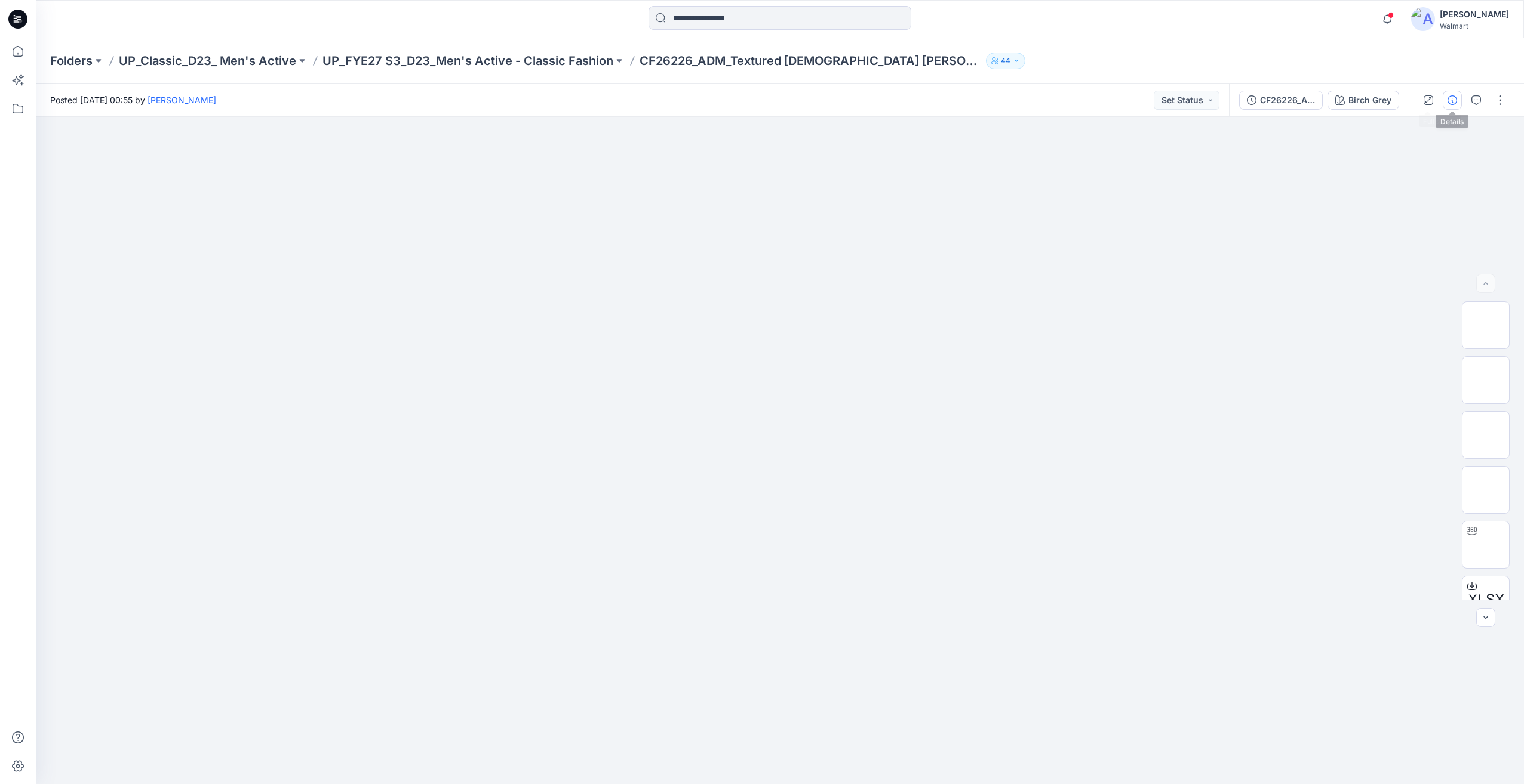
click at [1454, 93] on button "button" at bounding box center [1452, 101] width 19 height 19
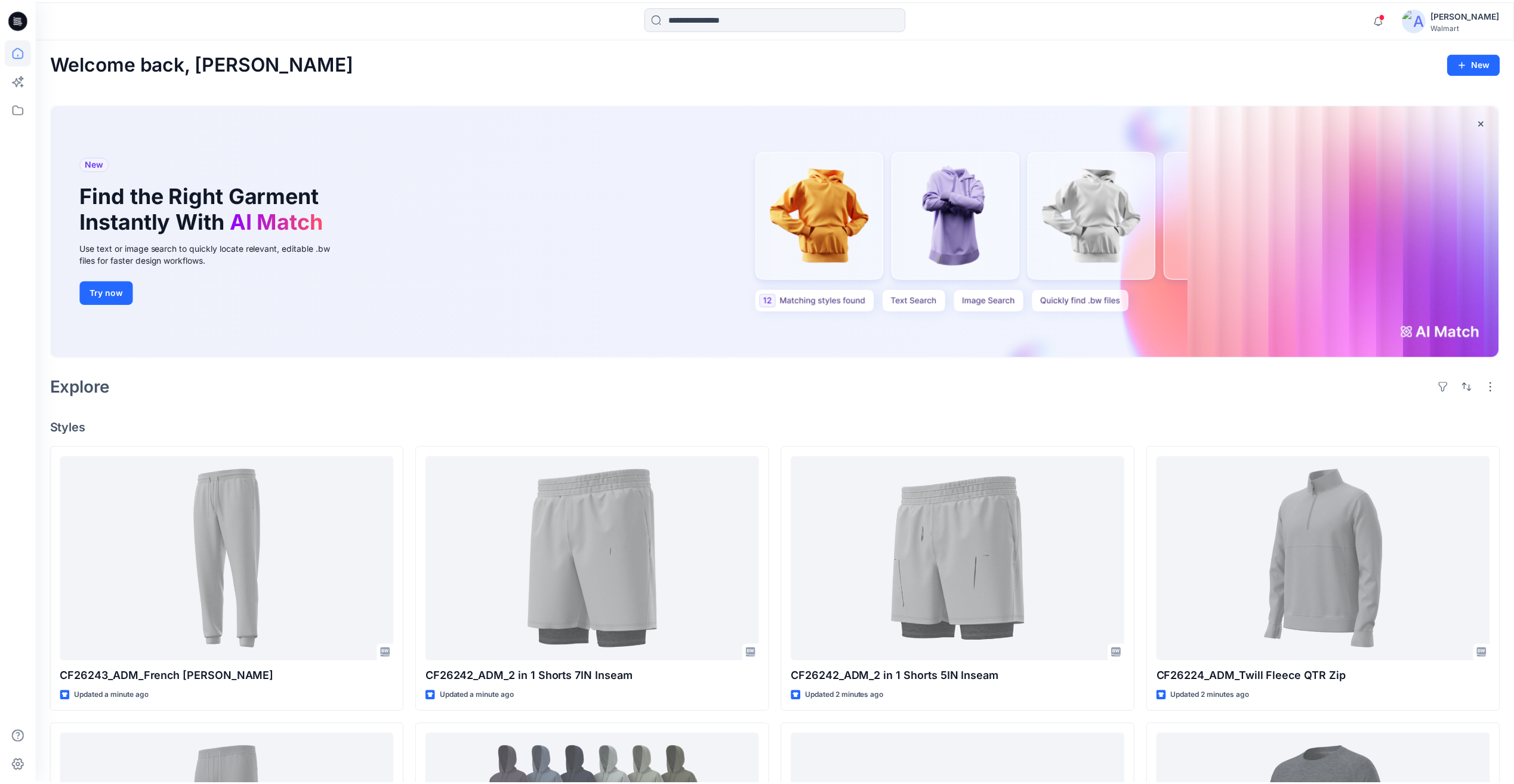
scroll to position [537, 0]
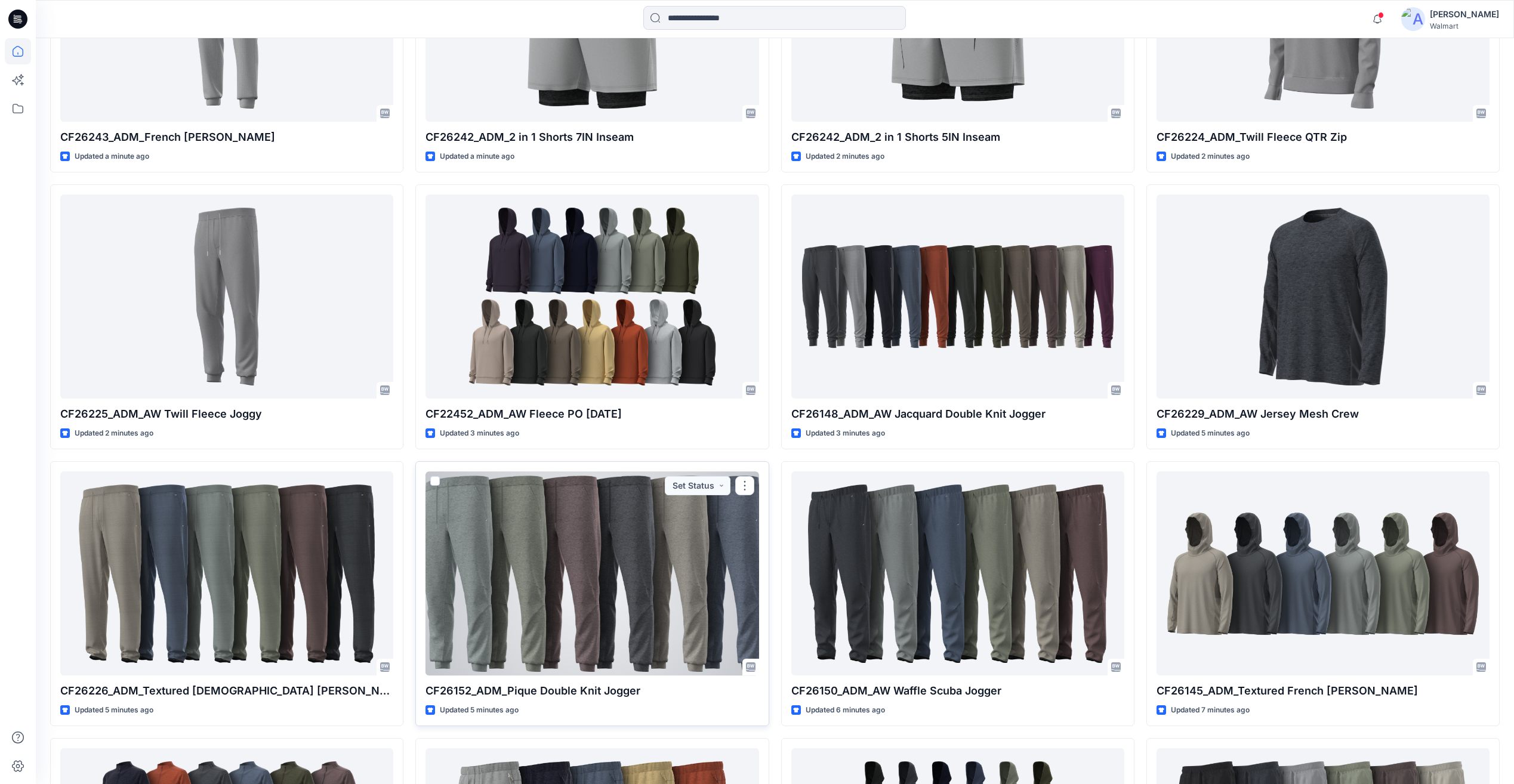
click at [607, 555] on div at bounding box center [592, 573] width 333 height 204
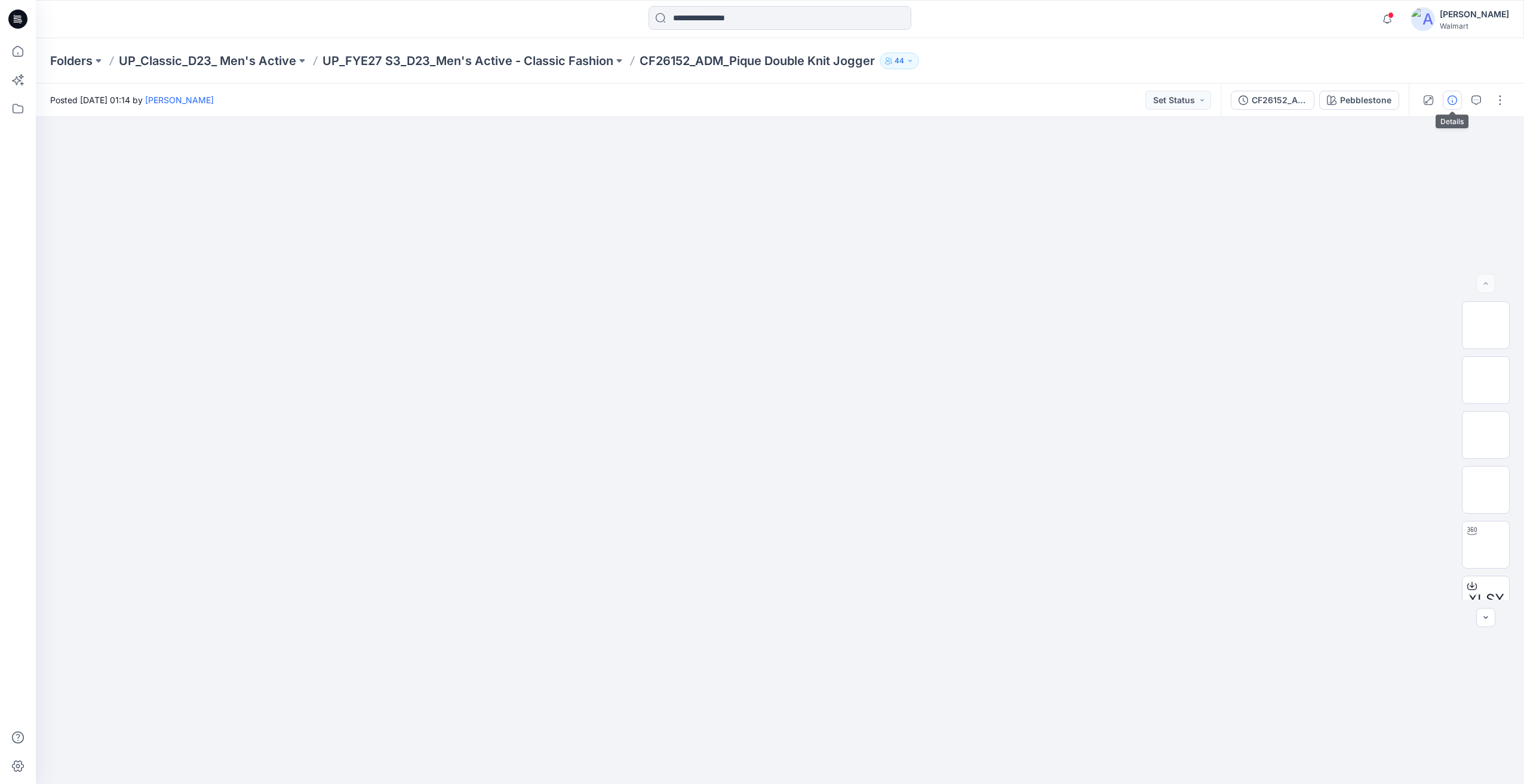
click at [1451, 100] on icon "button" at bounding box center [1452, 101] width 10 height 10
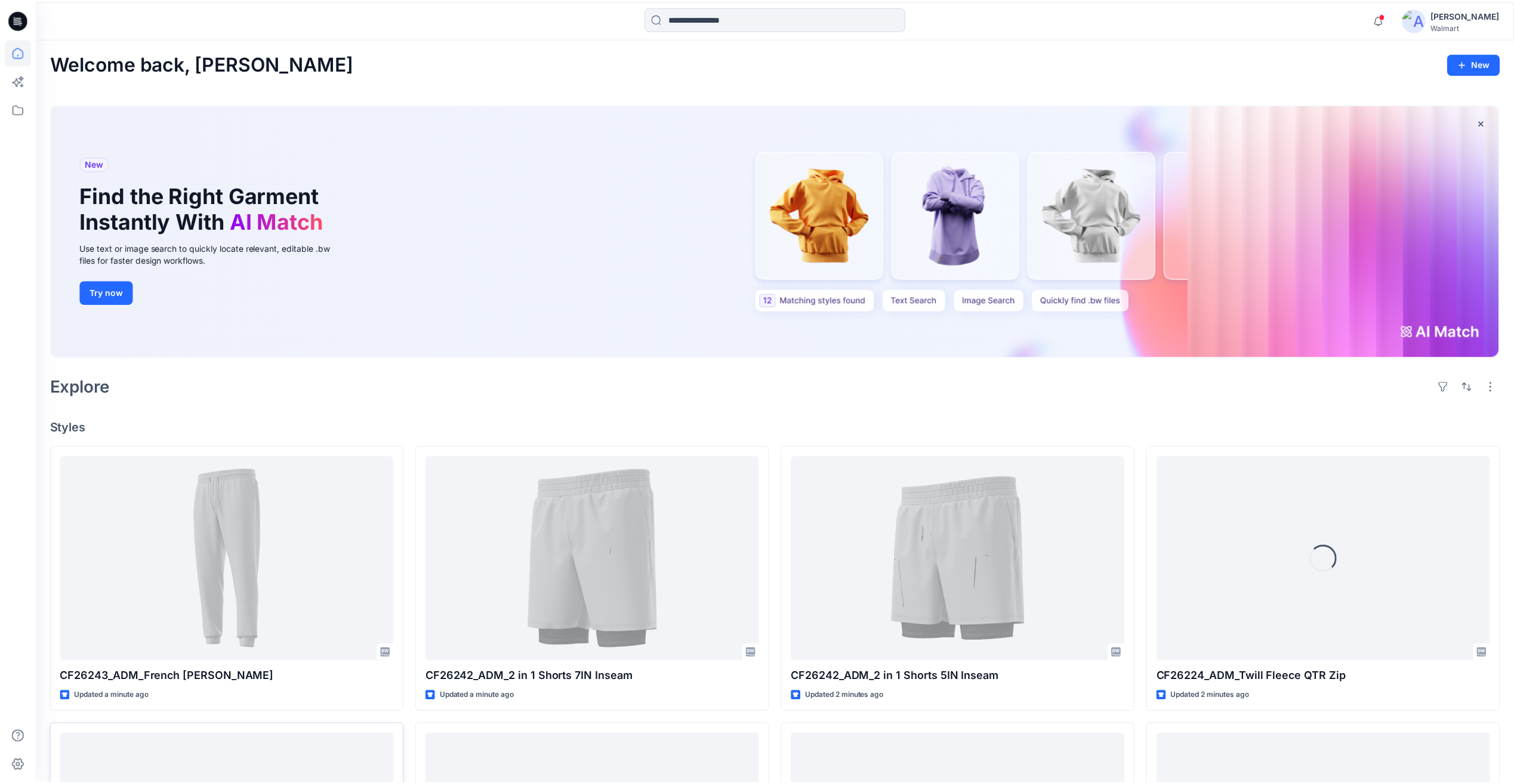
scroll to position [537, 0]
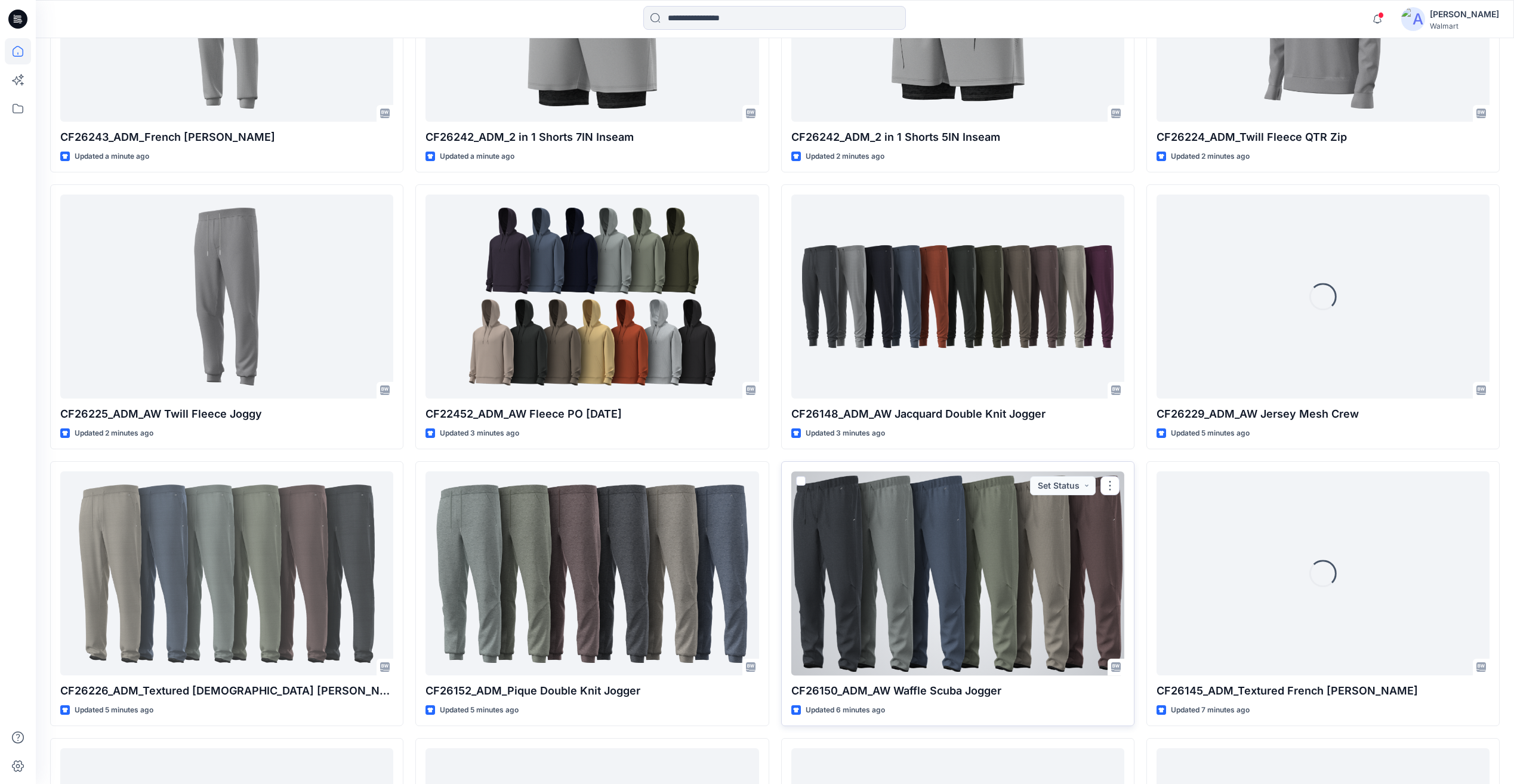
click at [982, 602] on div at bounding box center [957, 573] width 333 height 204
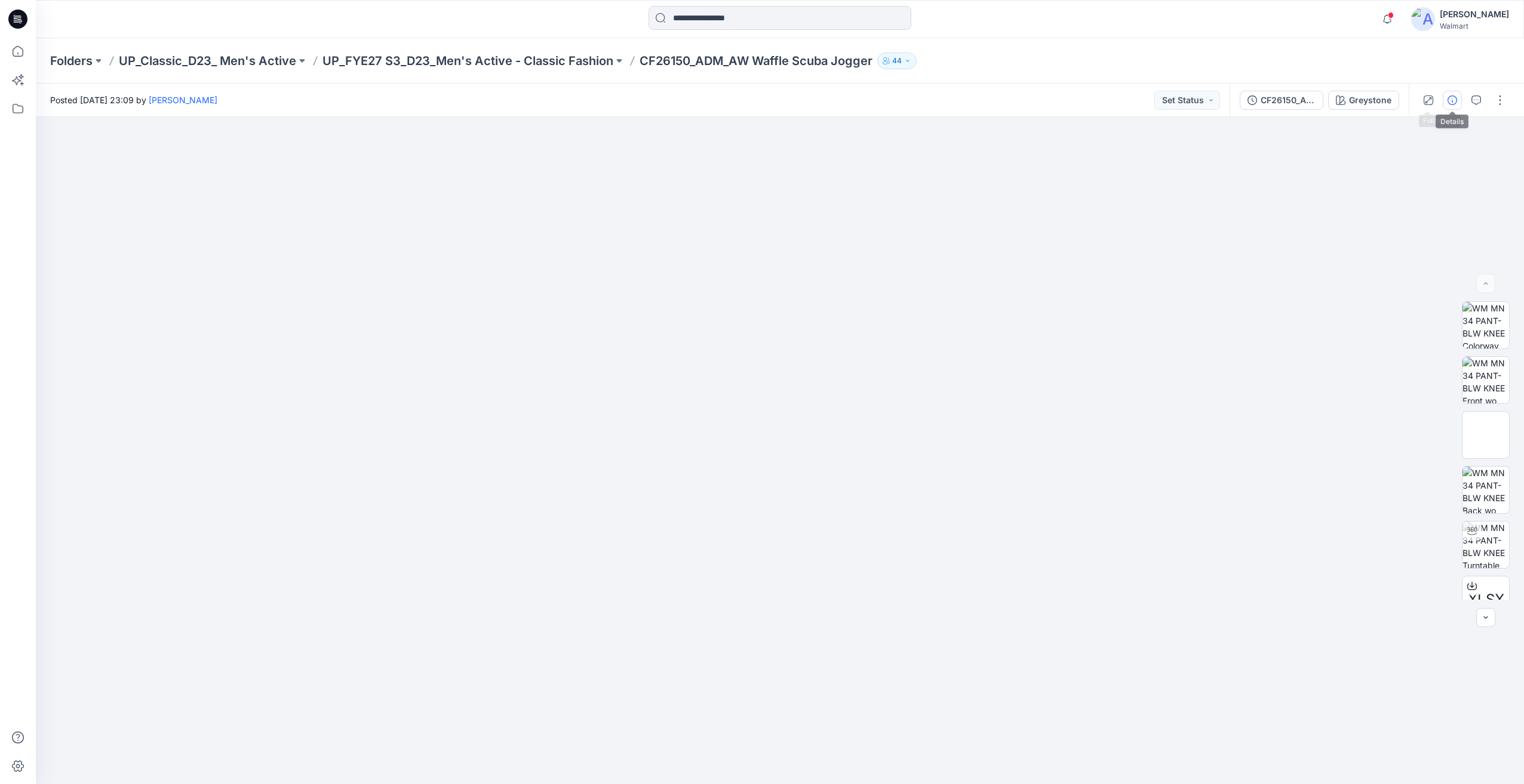
click at [1452, 98] on icon "button" at bounding box center [1452, 101] width 10 height 10
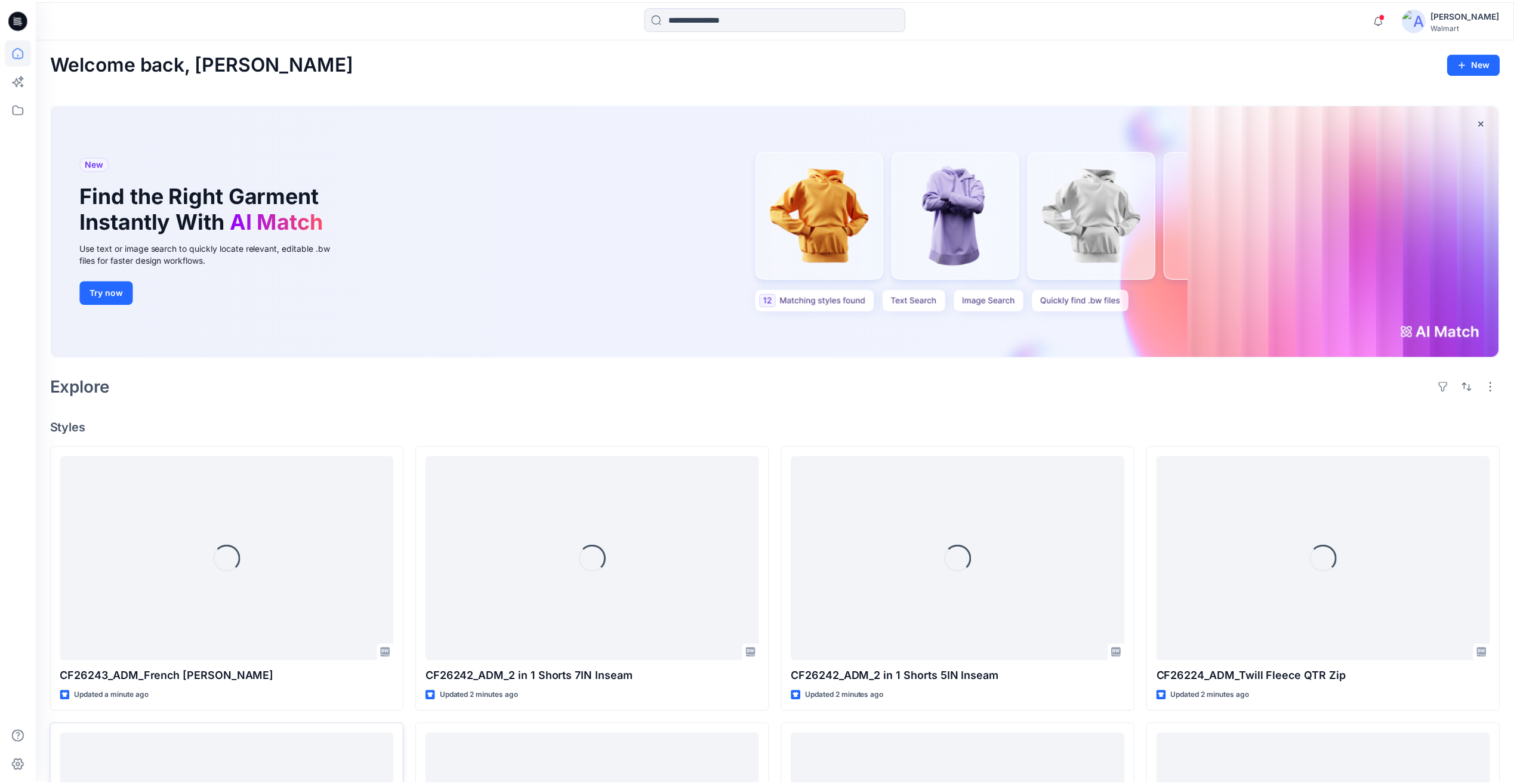
scroll to position [537, 0]
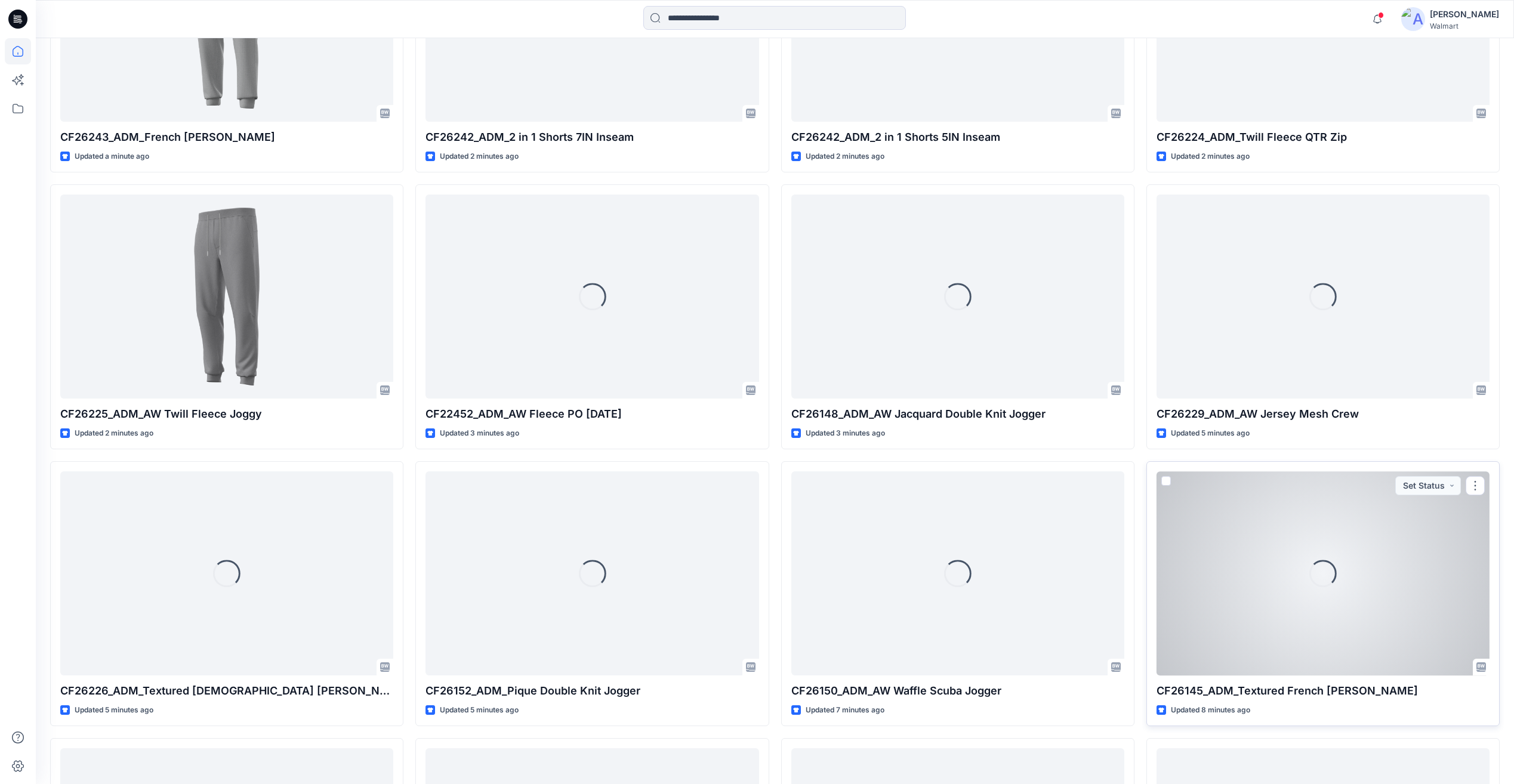
click at [1280, 596] on div "Loading..." at bounding box center [1323, 573] width 333 height 204
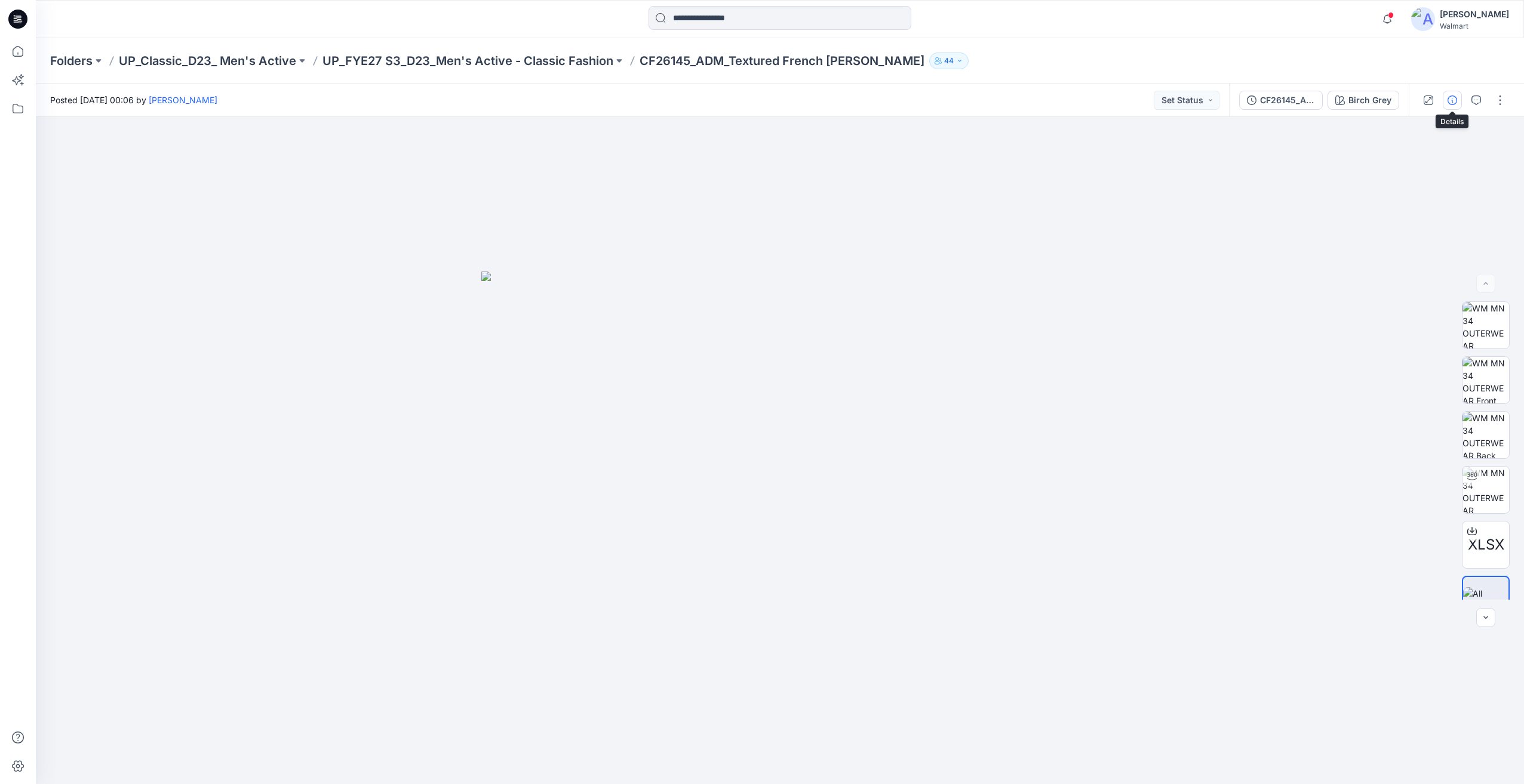
click at [1452, 99] on icon "button" at bounding box center [1452, 101] width 10 height 10
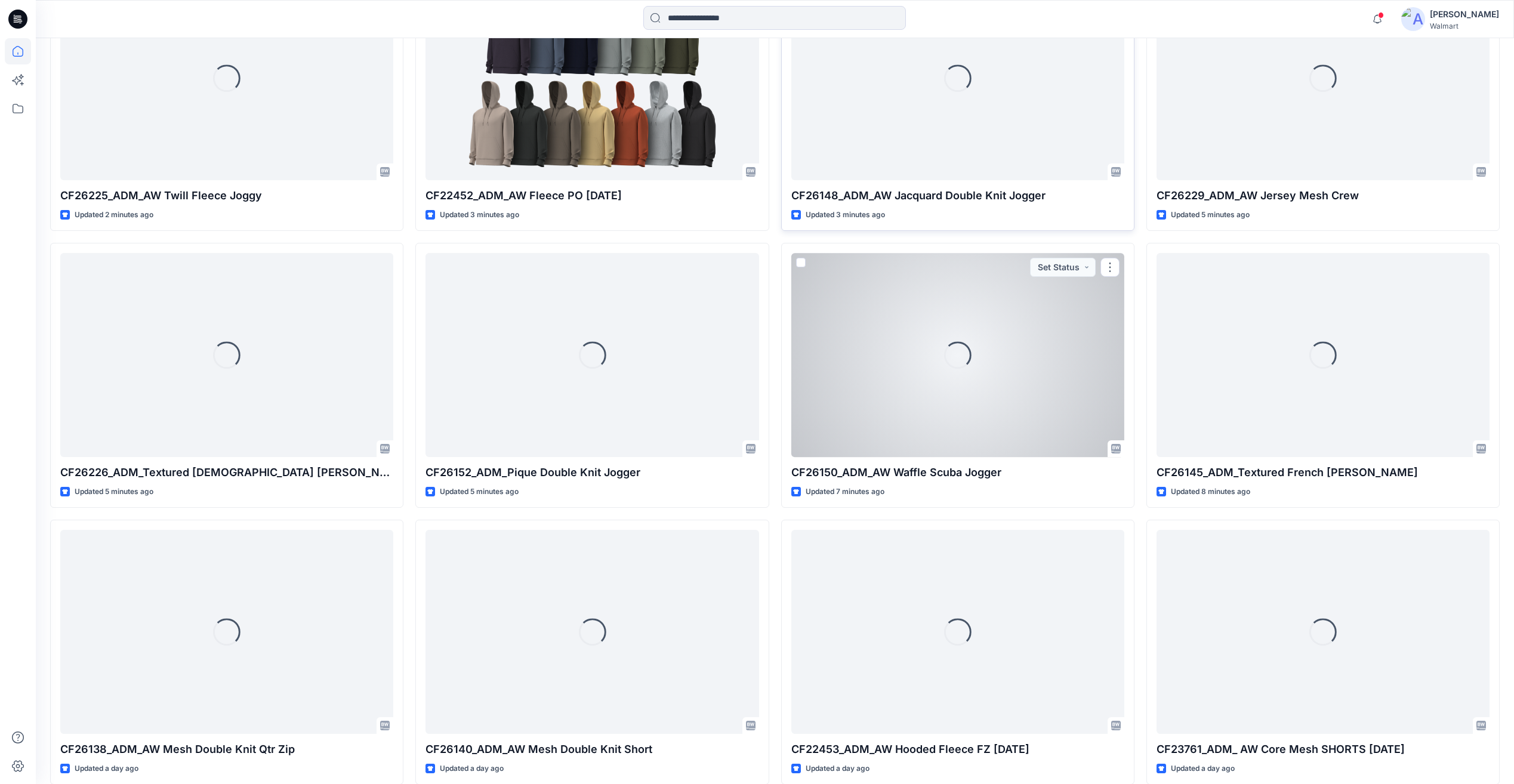
scroll to position [836, 0]
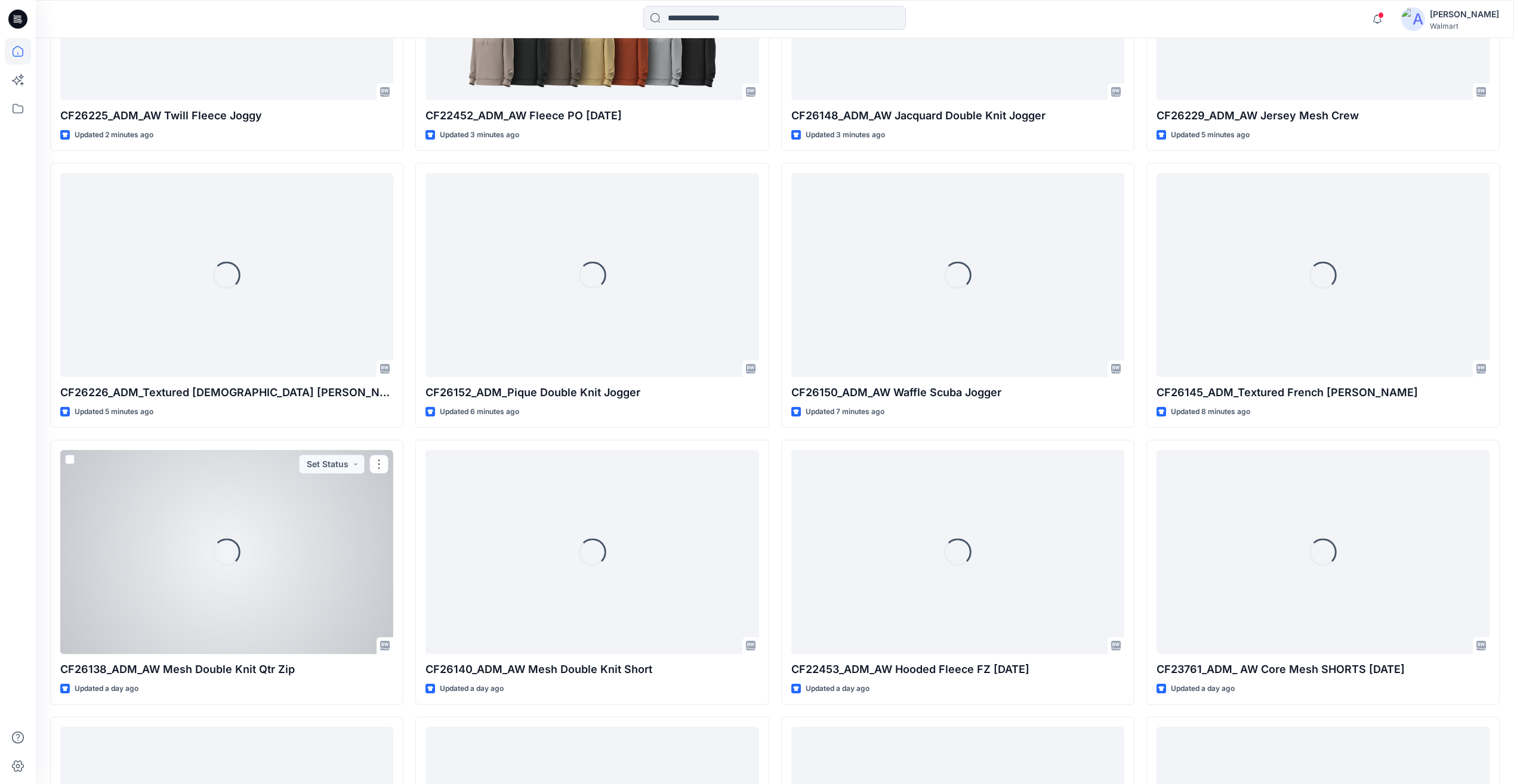
click at [318, 491] on div "Loading..." at bounding box center [227, 552] width 333 height 204
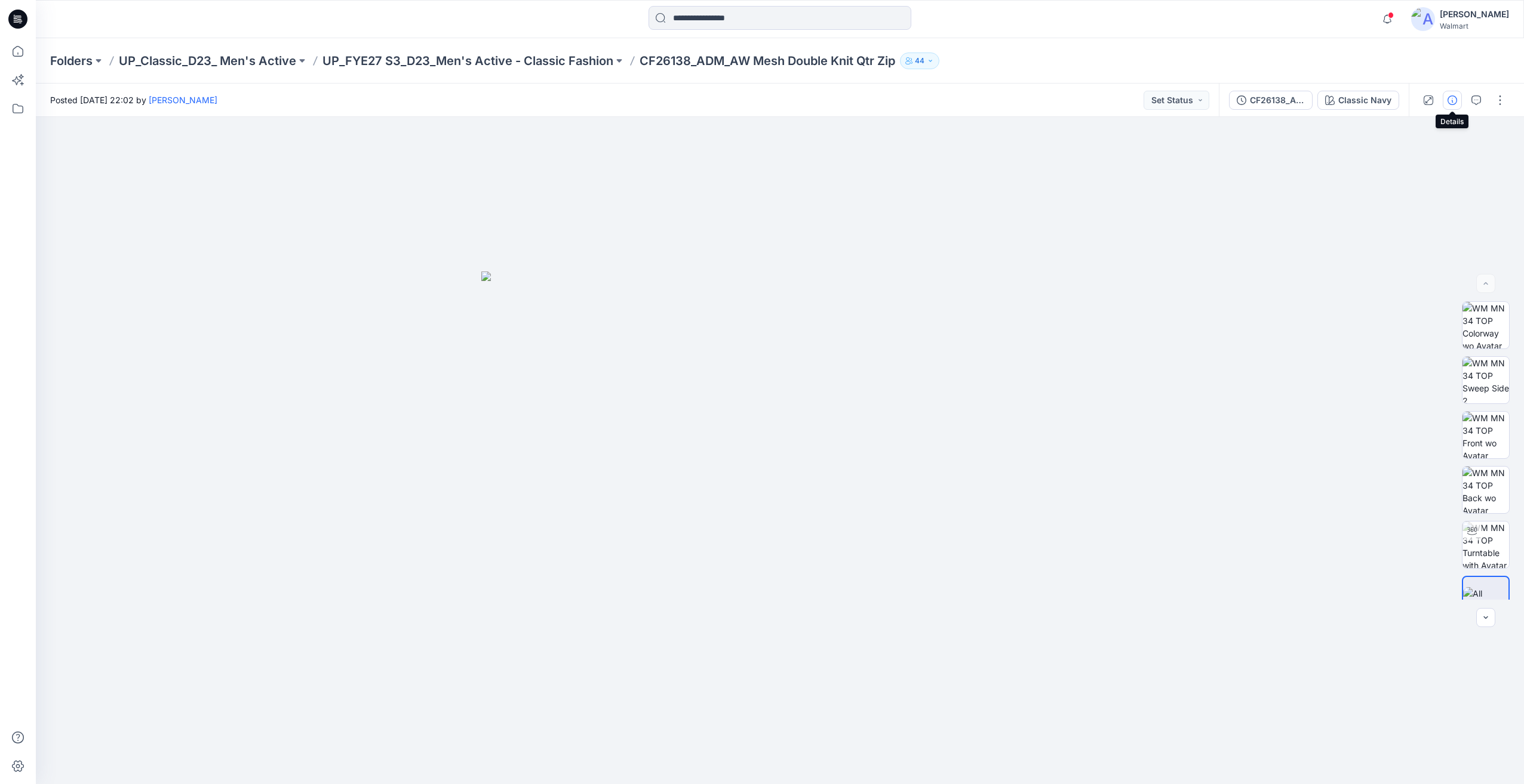
click at [1459, 104] on button "button" at bounding box center [1452, 101] width 19 height 19
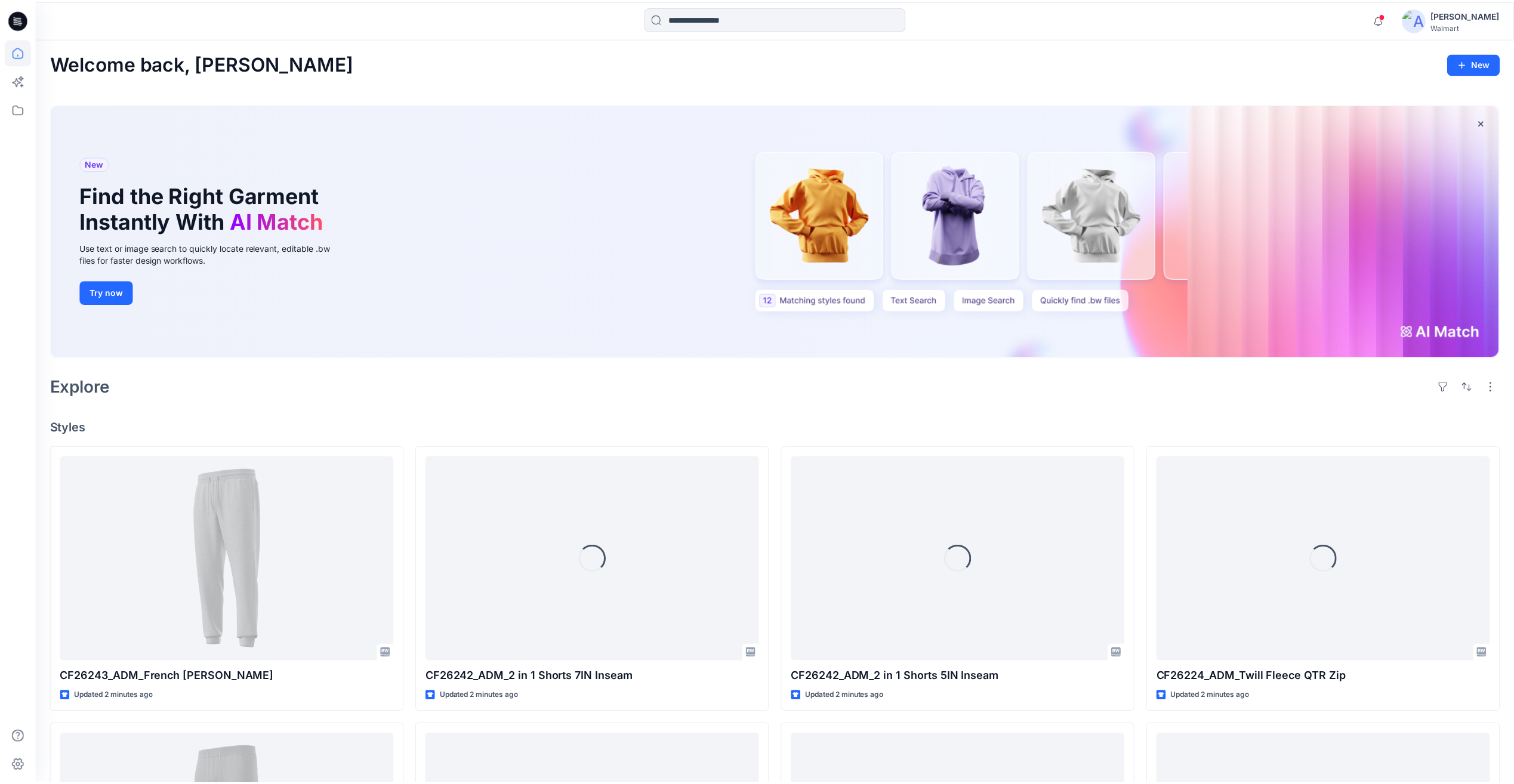
scroll to position [836, 0]
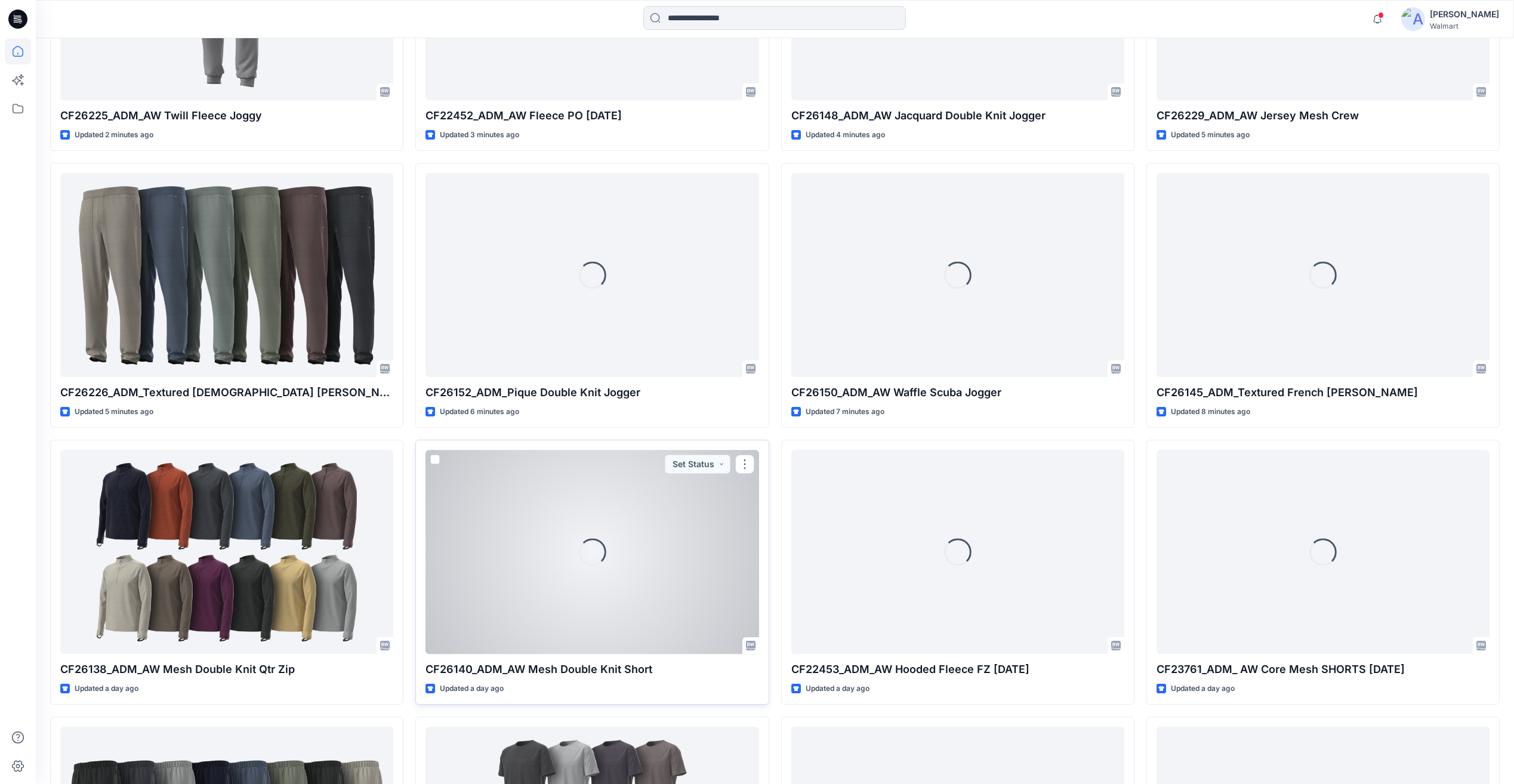
click at [715, 556] on div "Loading..." at bounding box center [592, 552] width 333 height 204
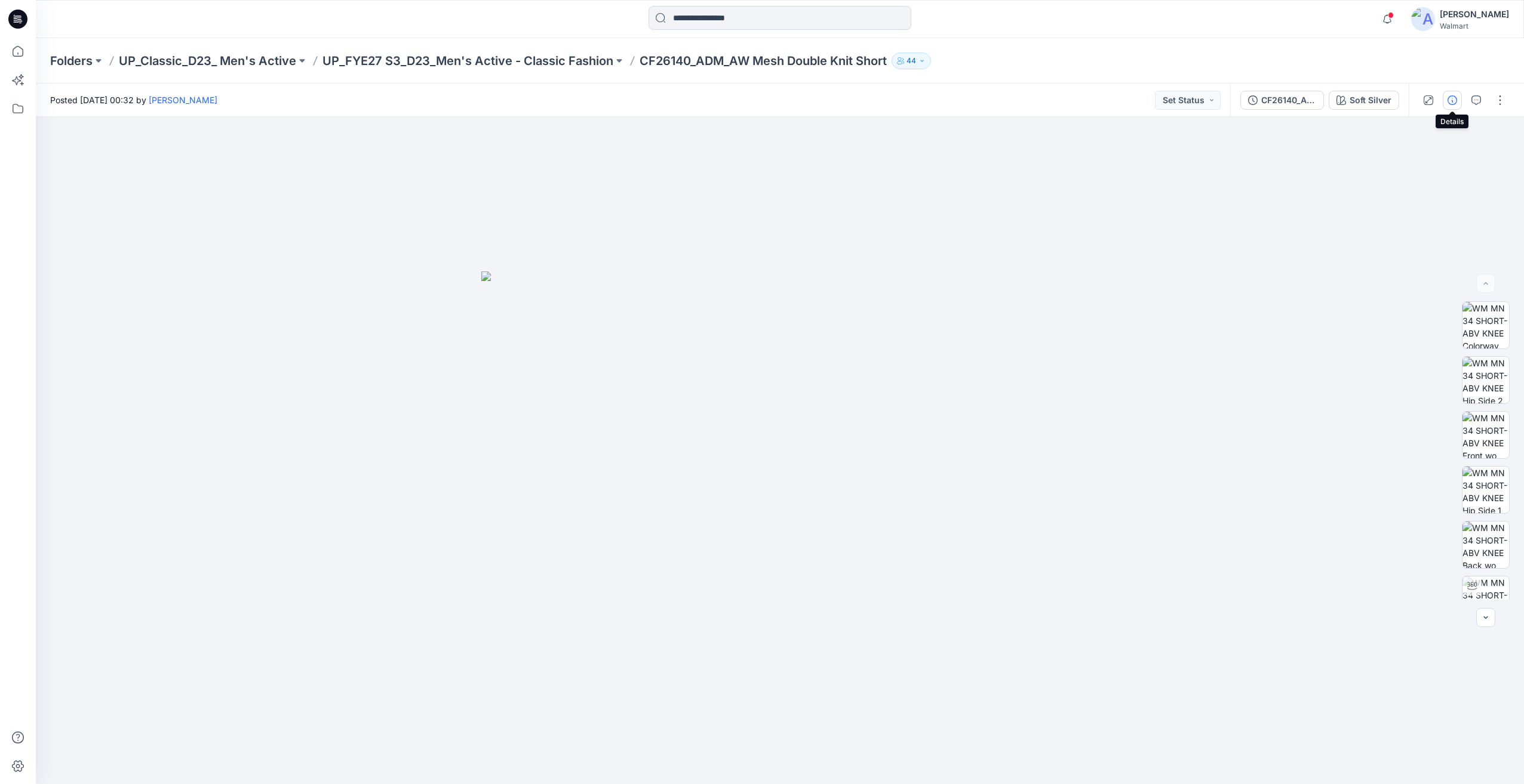
click at [1456, 94] on button "button" at bounding box center [1452, 101] width 19 height 19
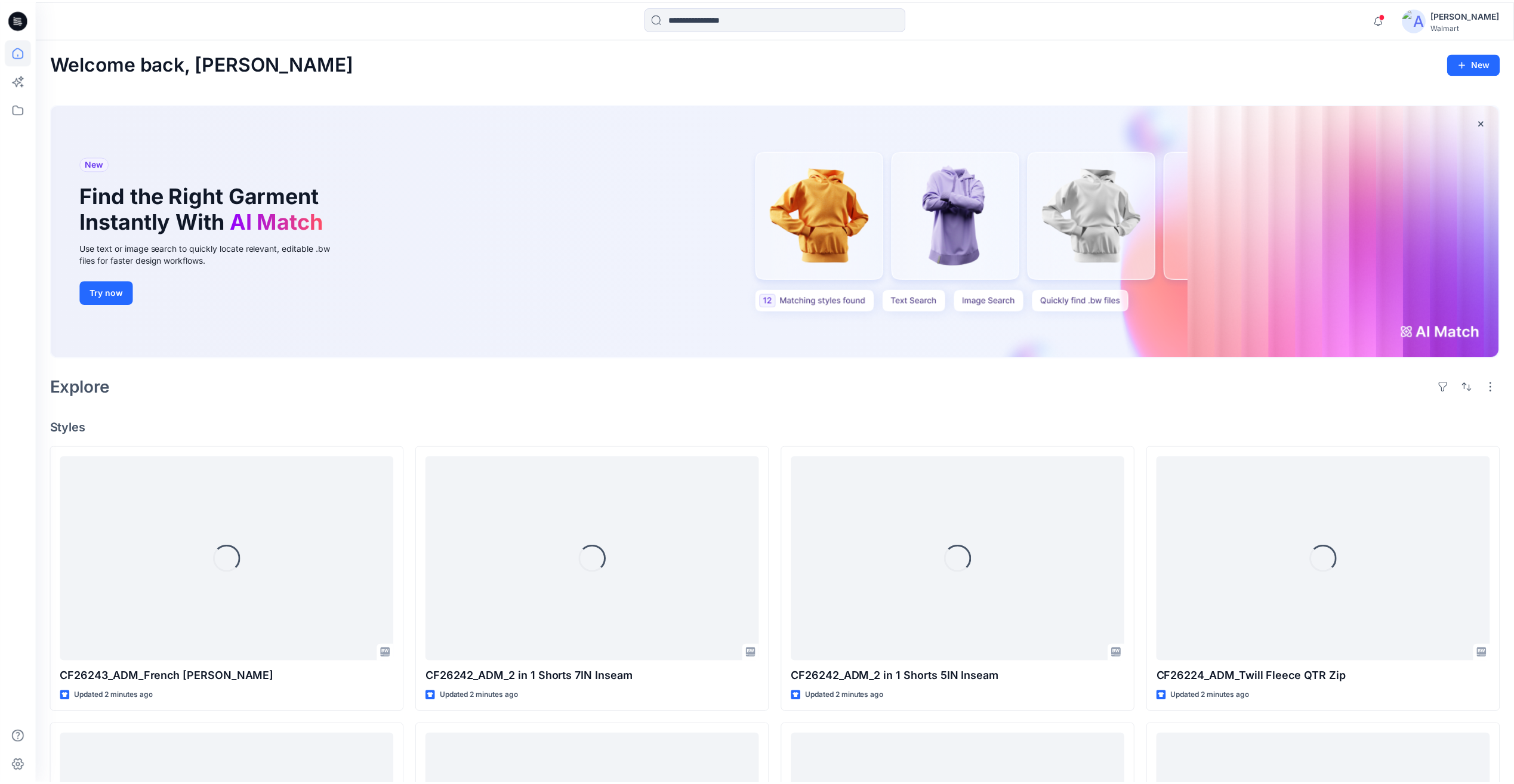
scroll to position [836, 0]
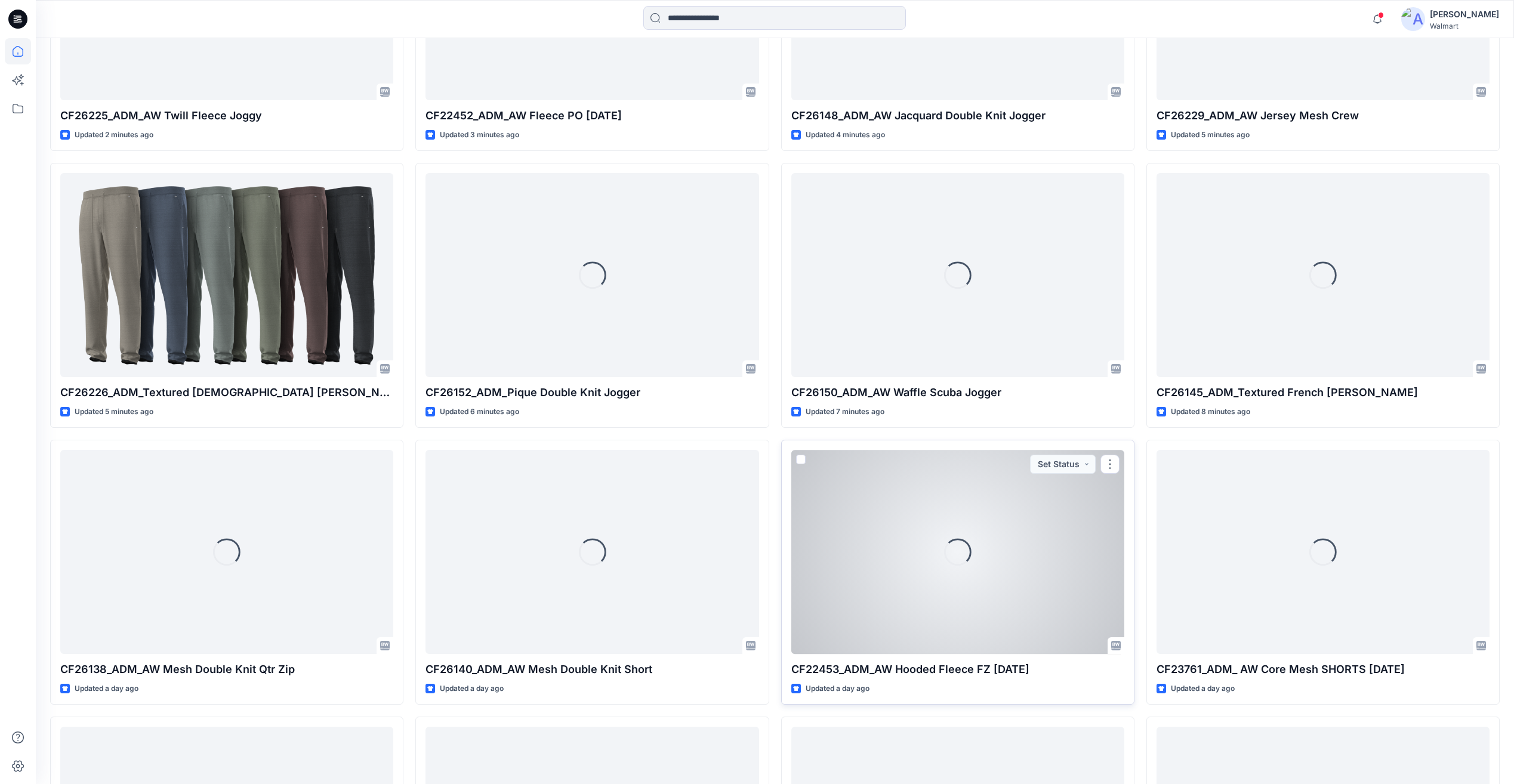
click at [1021, 586] on div "Loading..." at bounding box center [957, 552] width 333 height 204
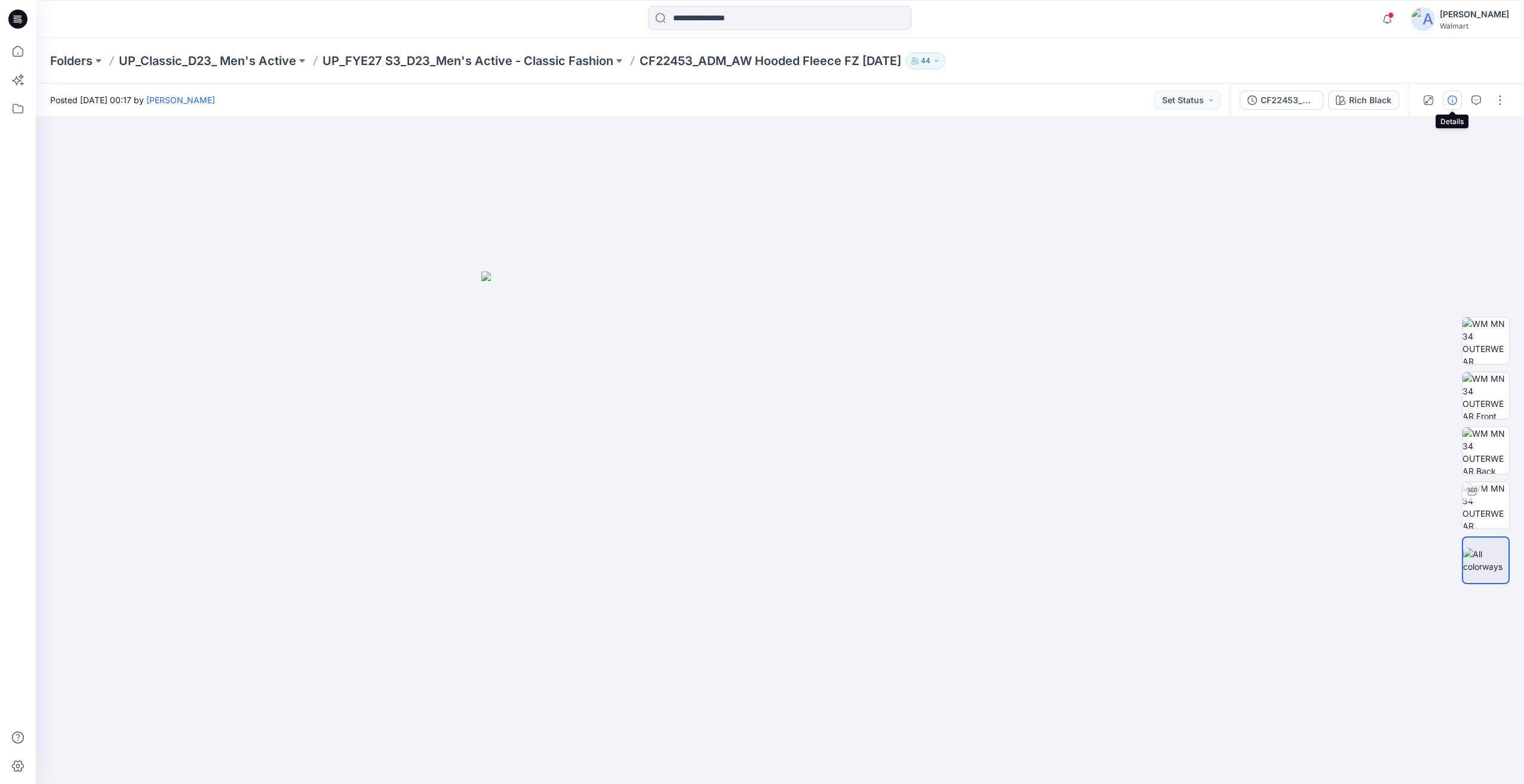
click at [1453, 97] on icon "button" at bounding box center [1452, 101] width 10 height 10
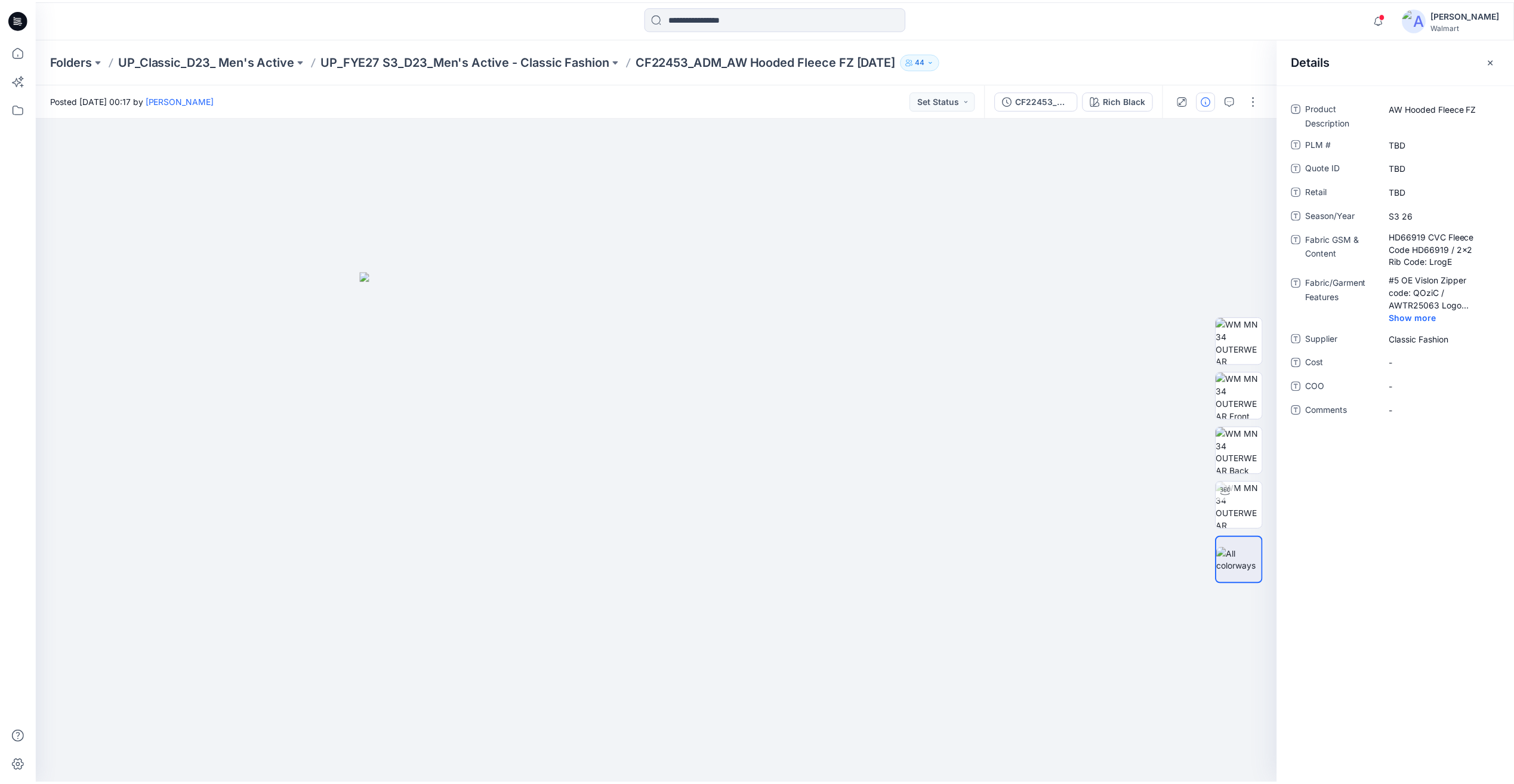
scroll to position [836, 0]
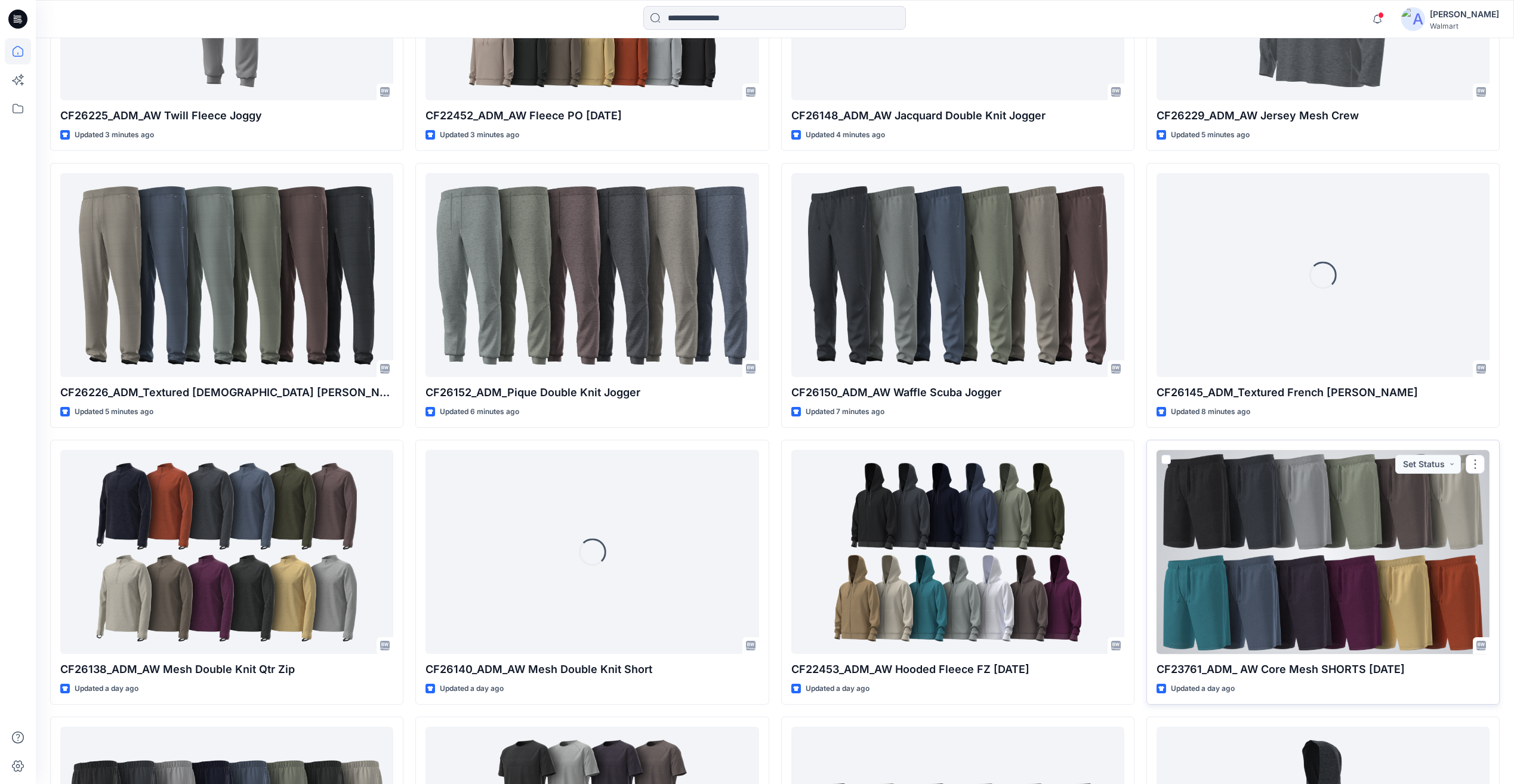
click at [1373, 588] on div at bounding box center [1323, 552] width 333 height 204
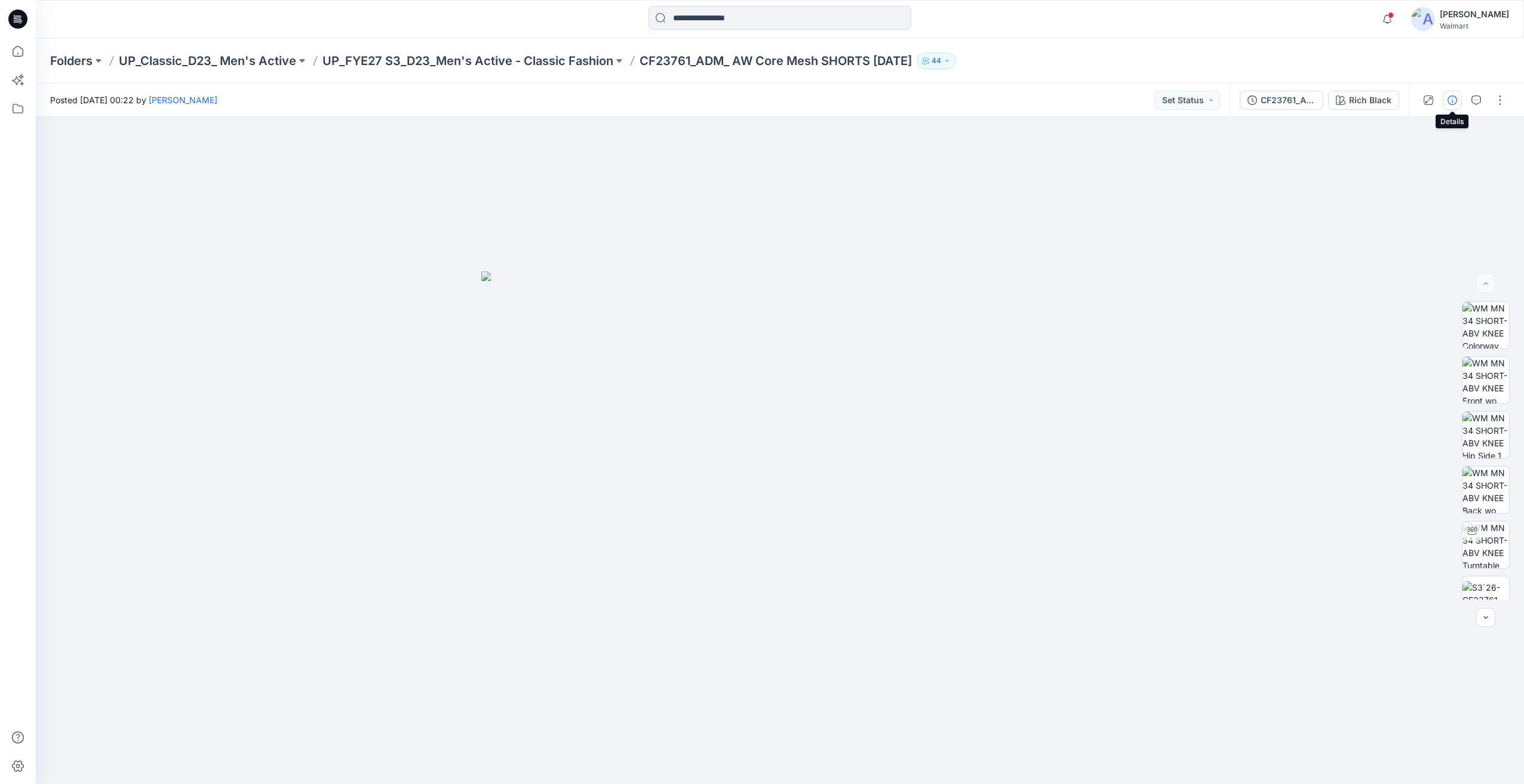
click at [1454, 99] on icon "button" at bounding box center [1452, 101] width 10 height 10
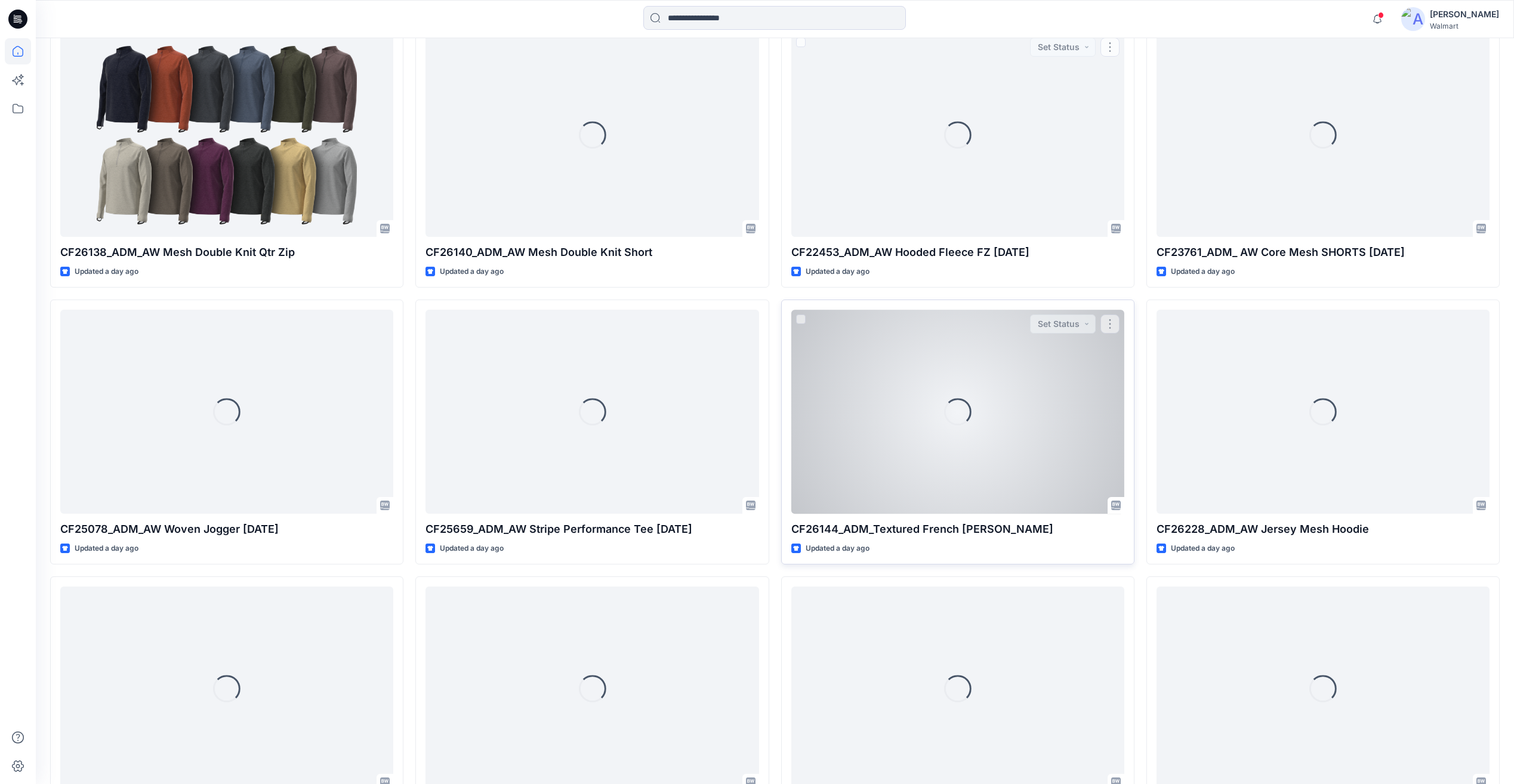
scroll to position [1253, 0]
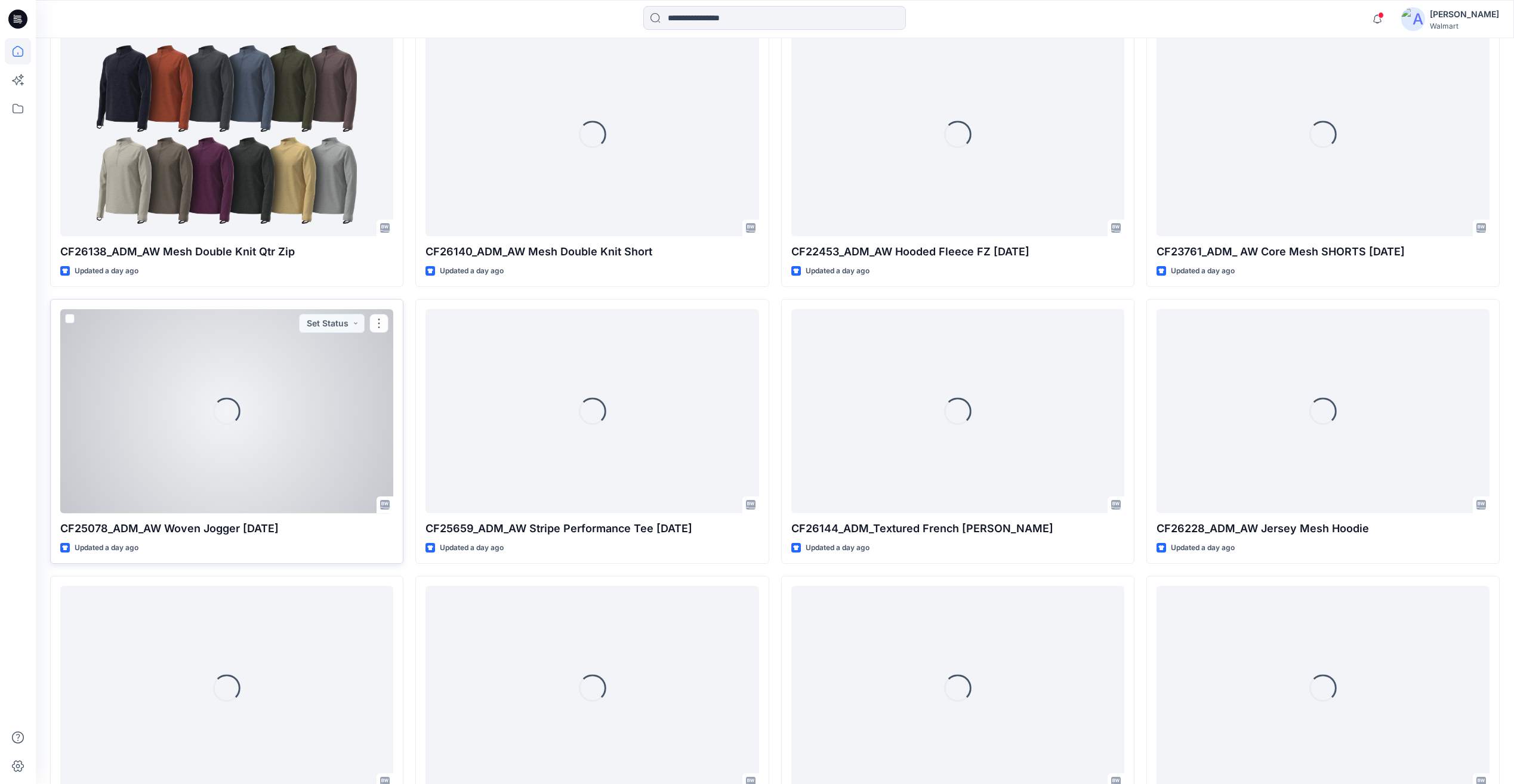
click at [334, 415] on div "Loading..." at bounding box center [227, 410] width 333 height 204
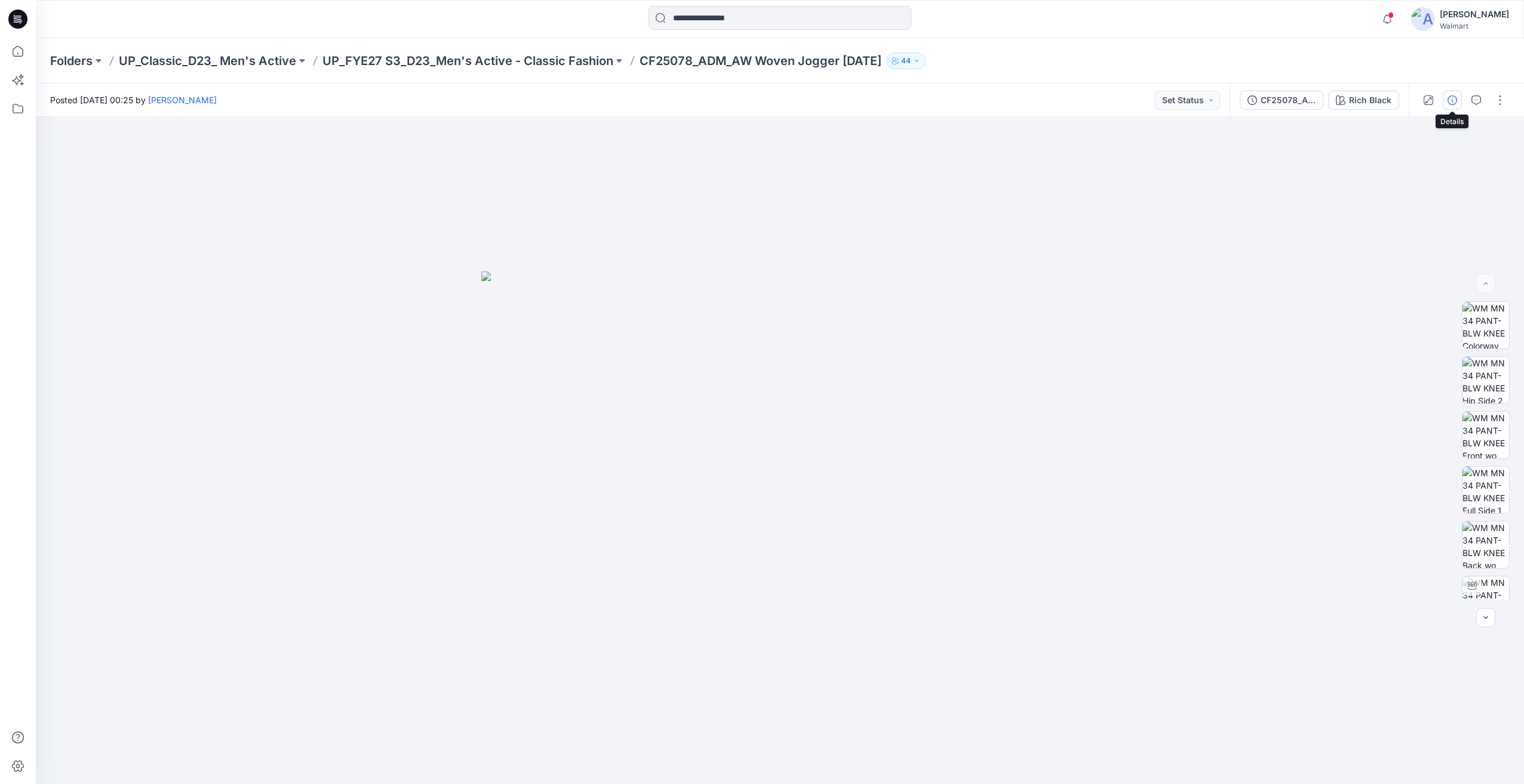
click at [1445, 101] on button "button" at bounding box center [1452, 101] width 19 height 19
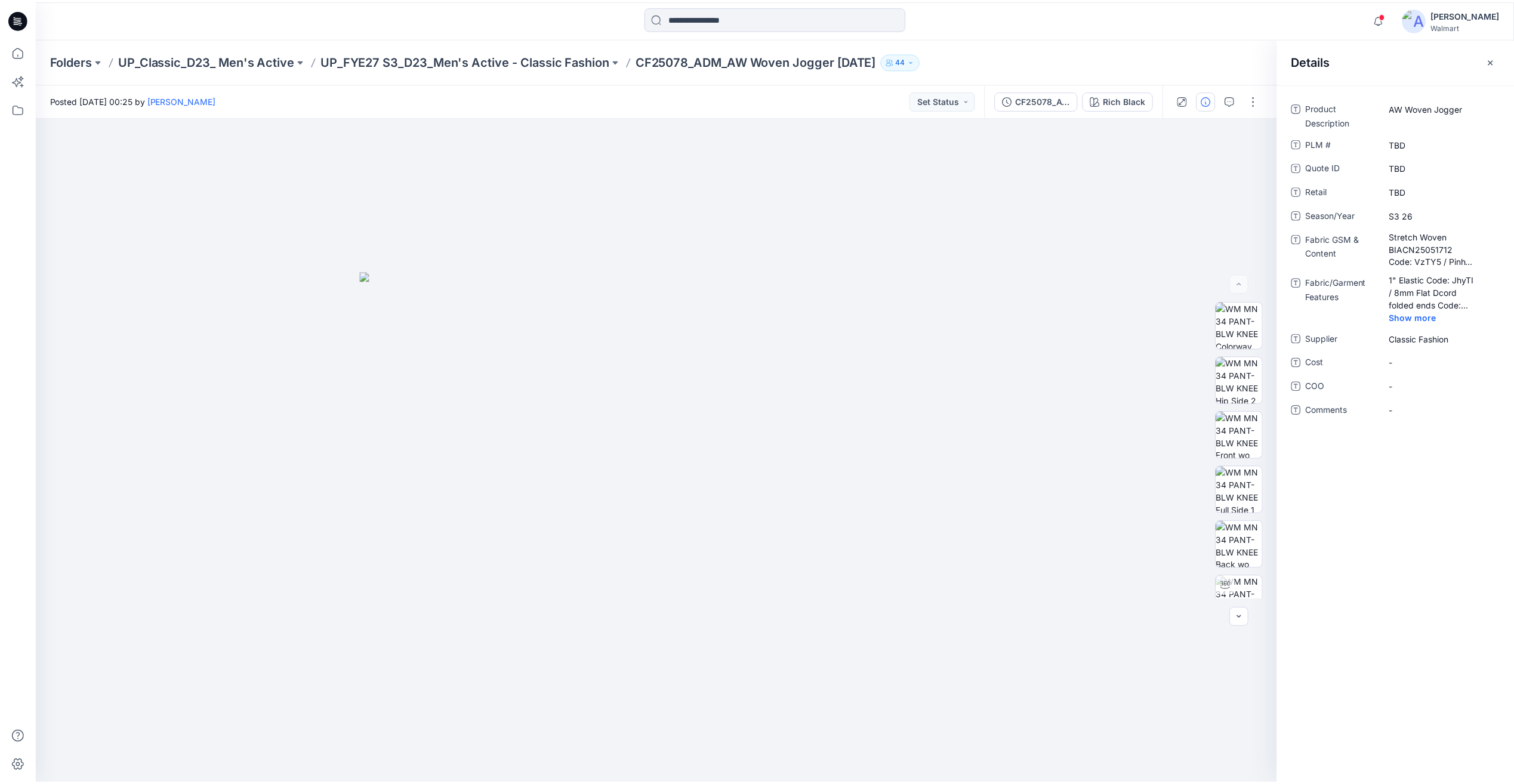
scroll to position [1253, 0]
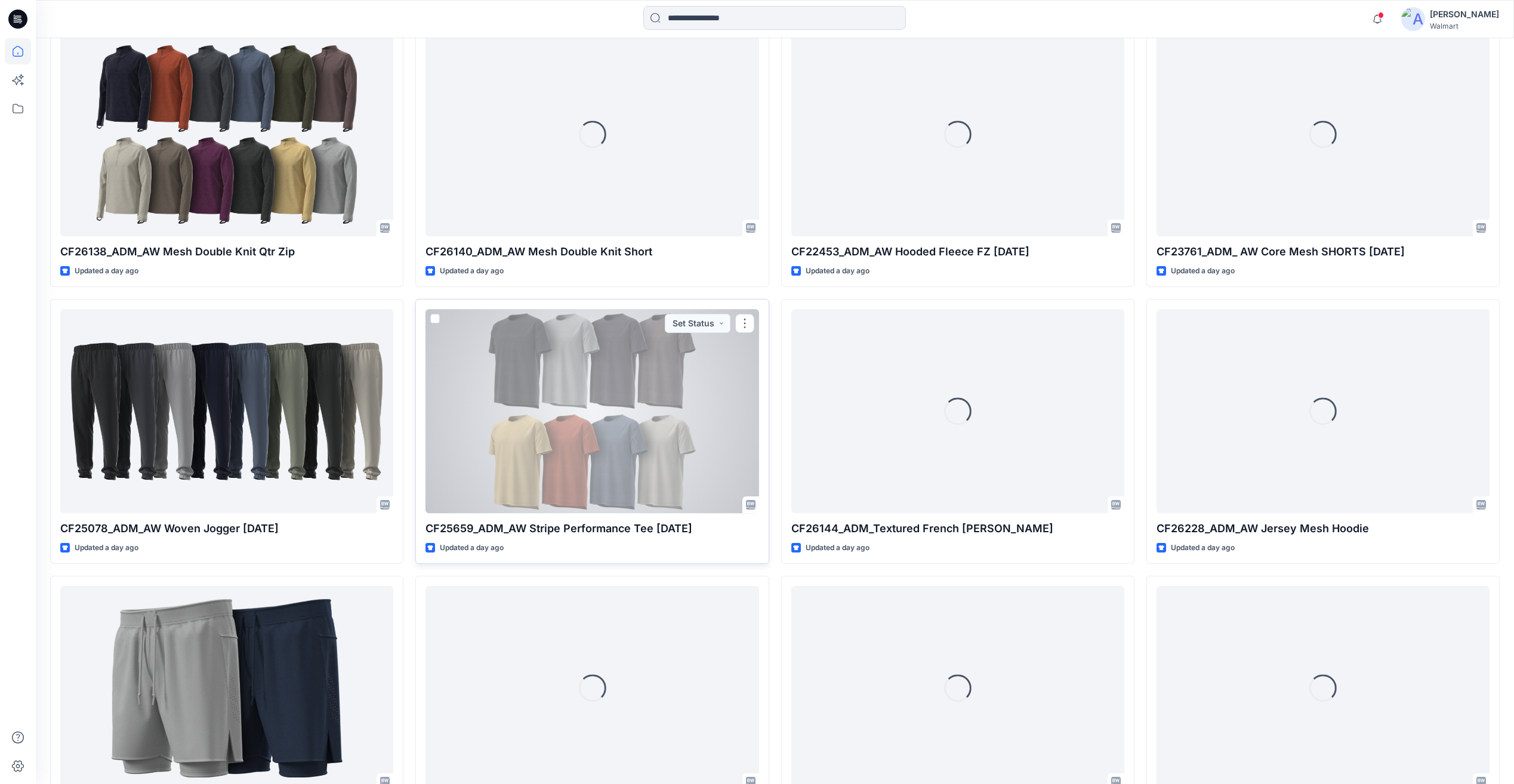
click at [656, 413] on div at bounding box center [592, 410] width 333 height 204
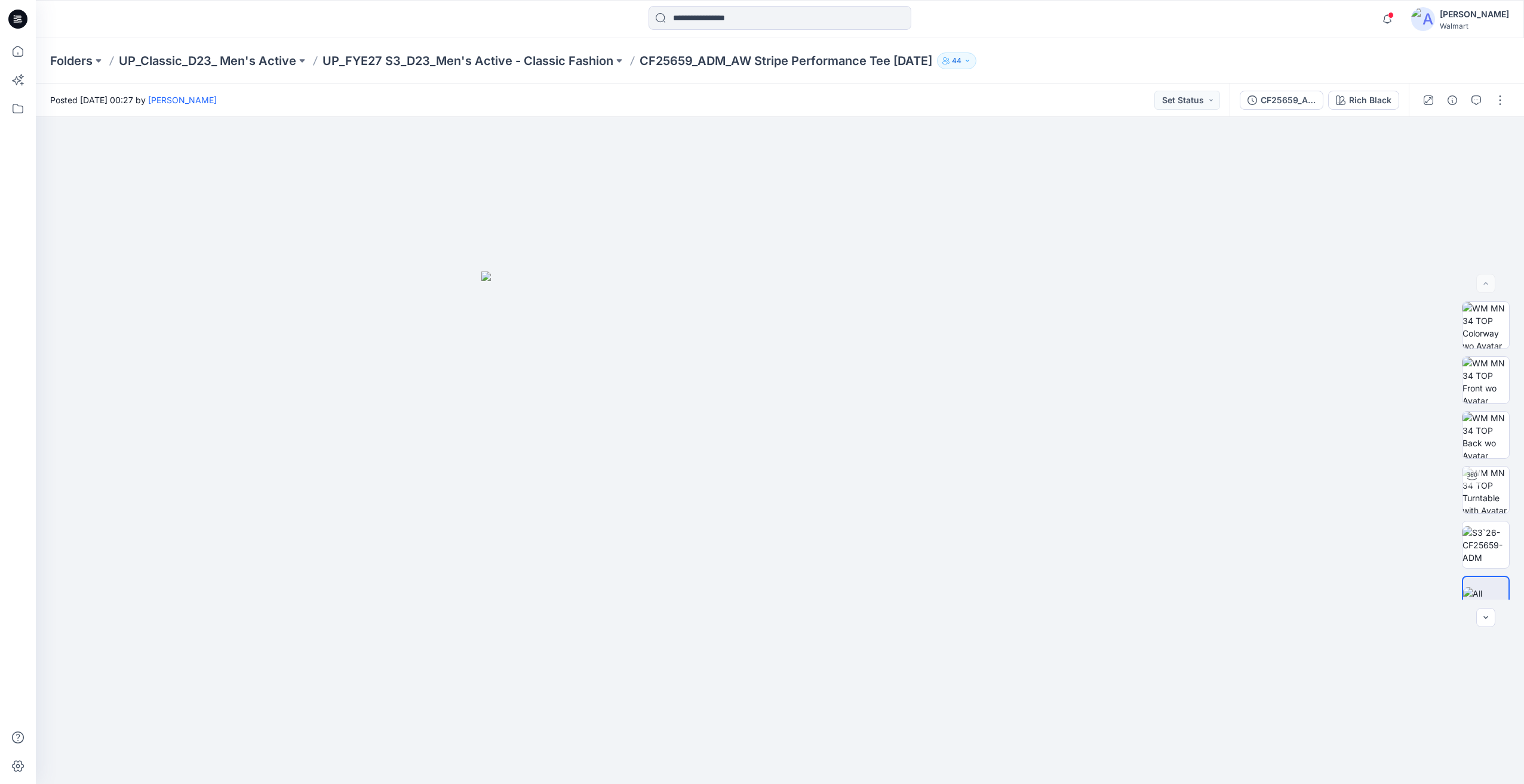
click at [1452, 111] on div at bounding box center [1463, 101] width 110 height 34
click at [1452, 96] on icon "button" at bounding box center [1452, 101] width 10 height 10
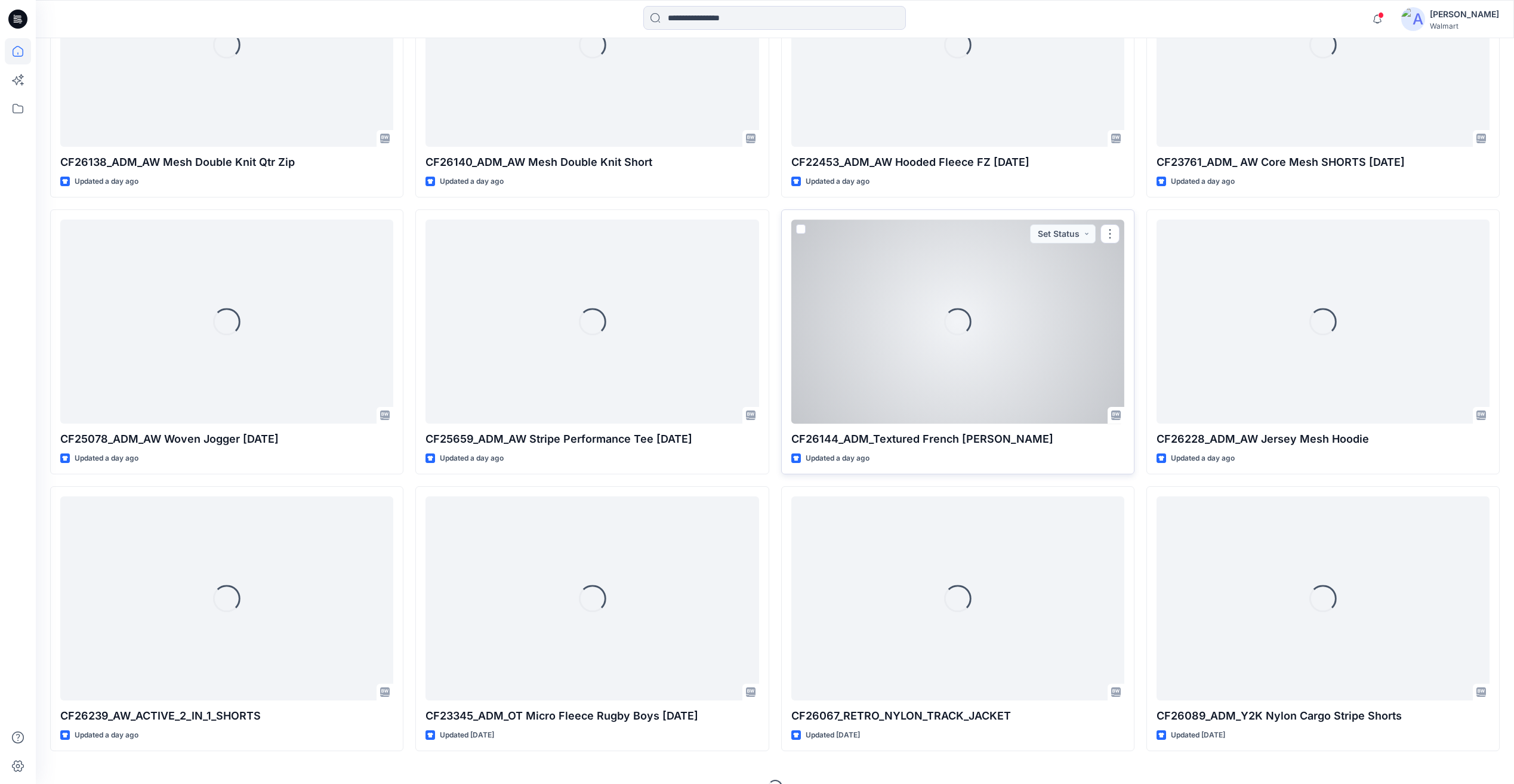
scroll to position [1368, 0]
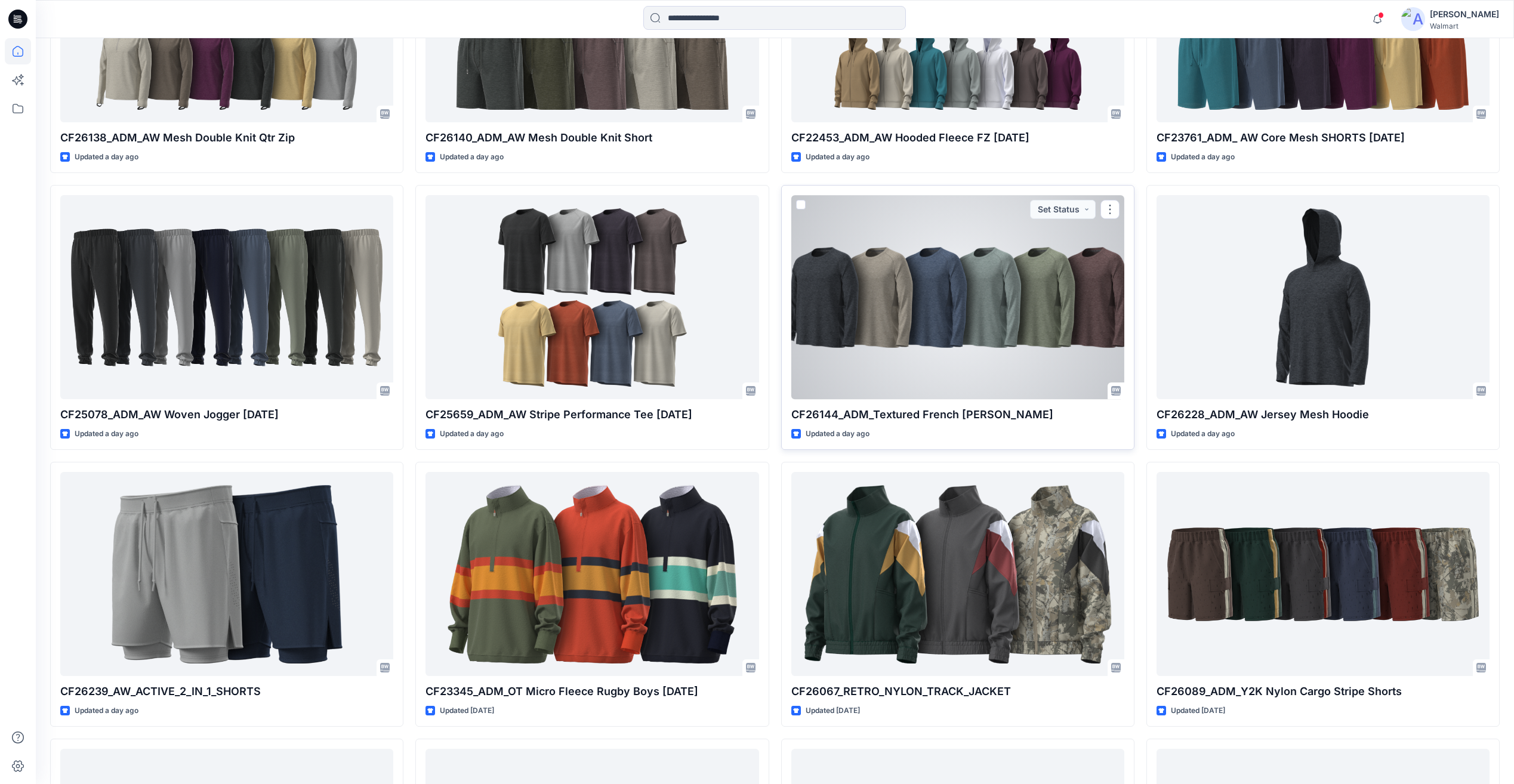
click at [1068, 354] on div at bounding box center [957, 296] width 333 height 204
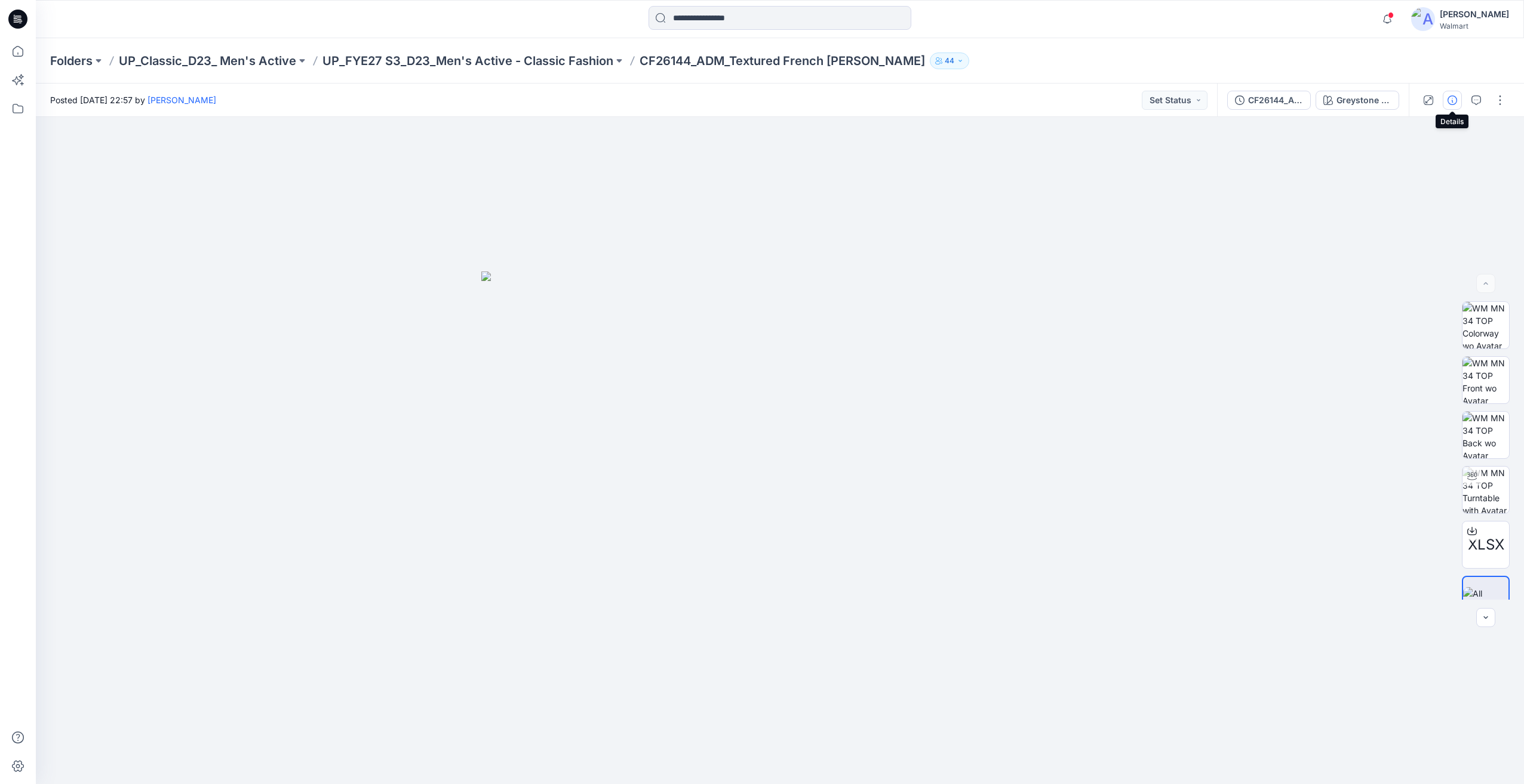
click at [1450, 96] on icon "button" at bounding box center [1452, 101] width 10 height 10
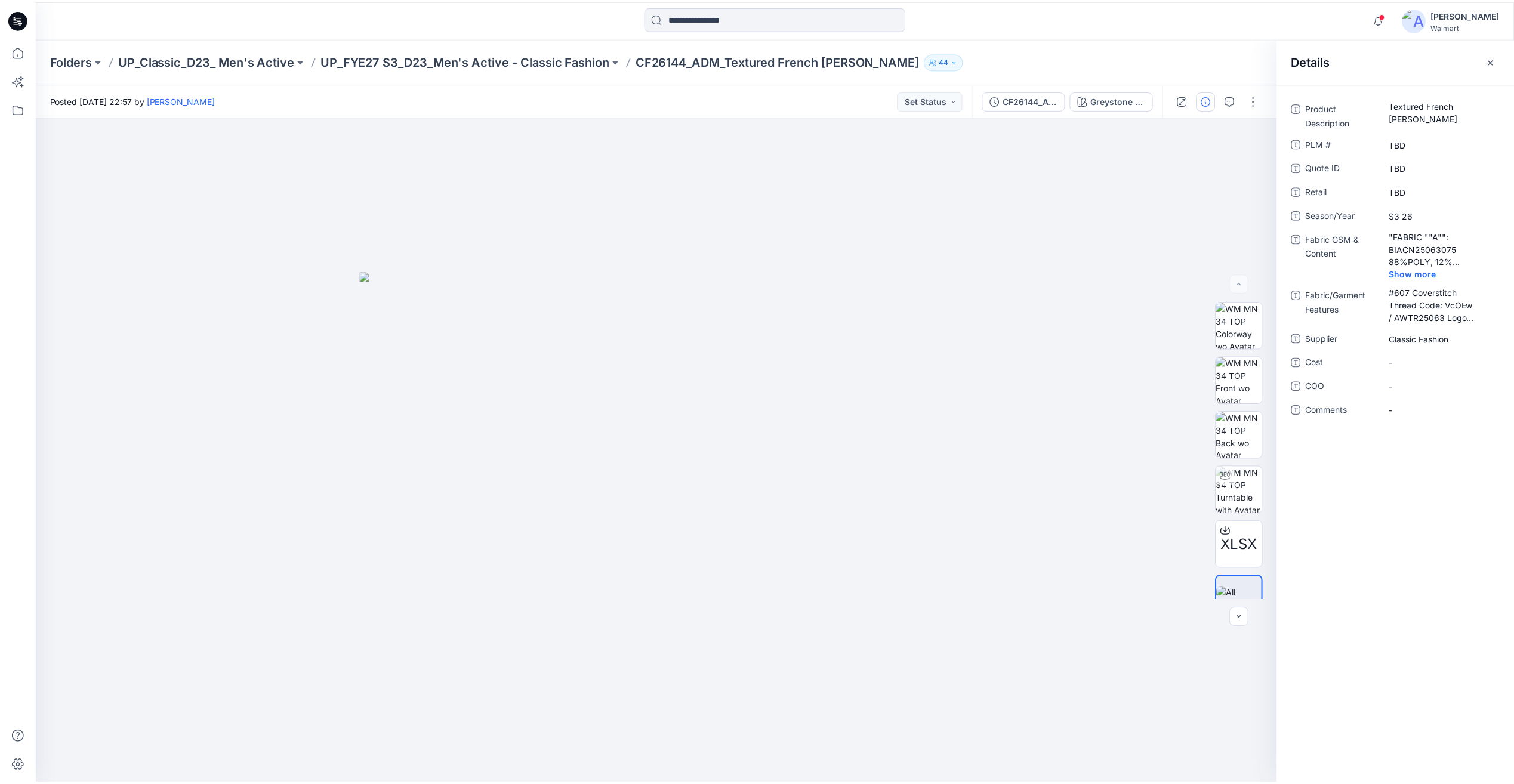
scroll to position [1368, 0]
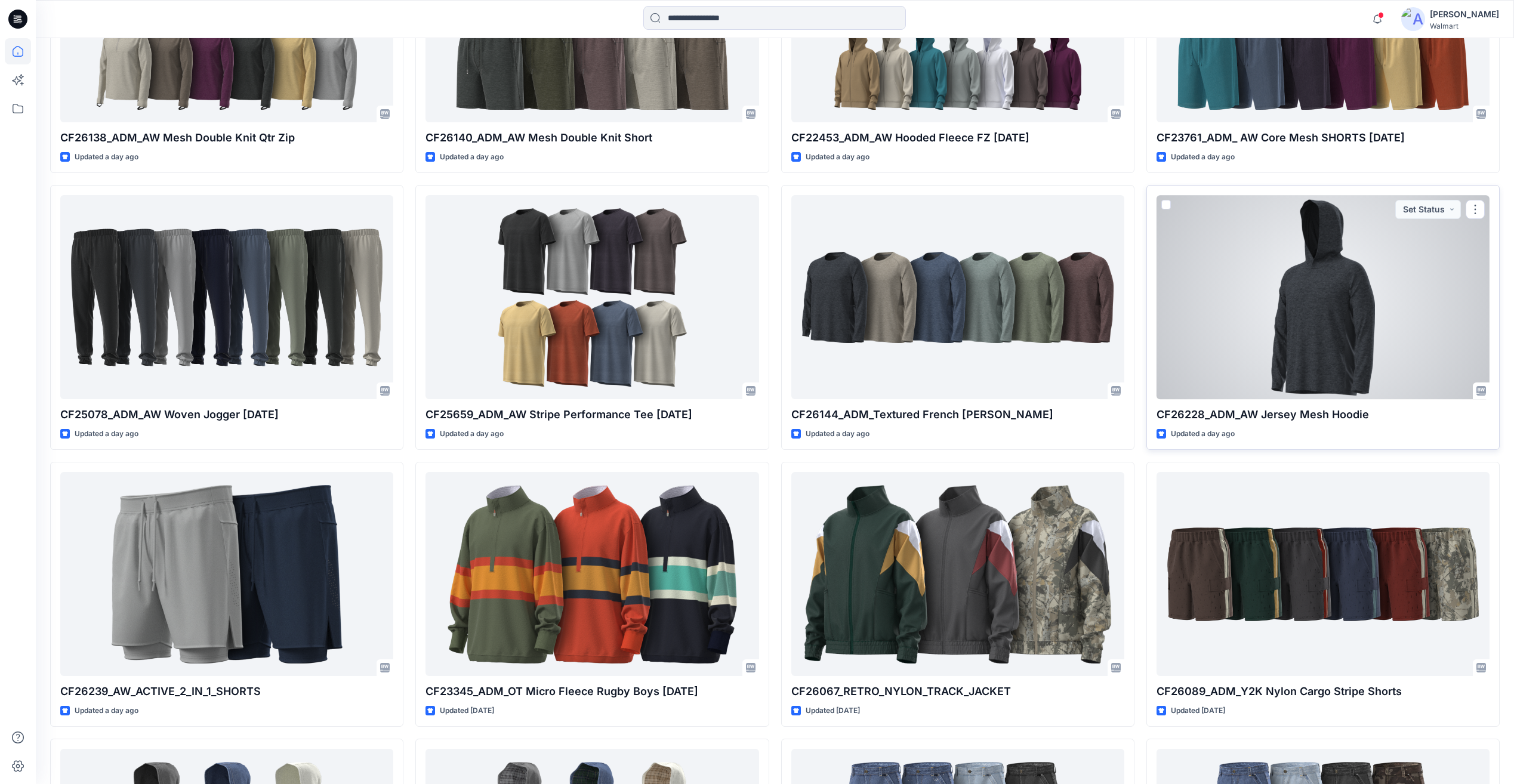
click at [1322, 321] on div at bounding box center [1323, 296] width 333 height 204
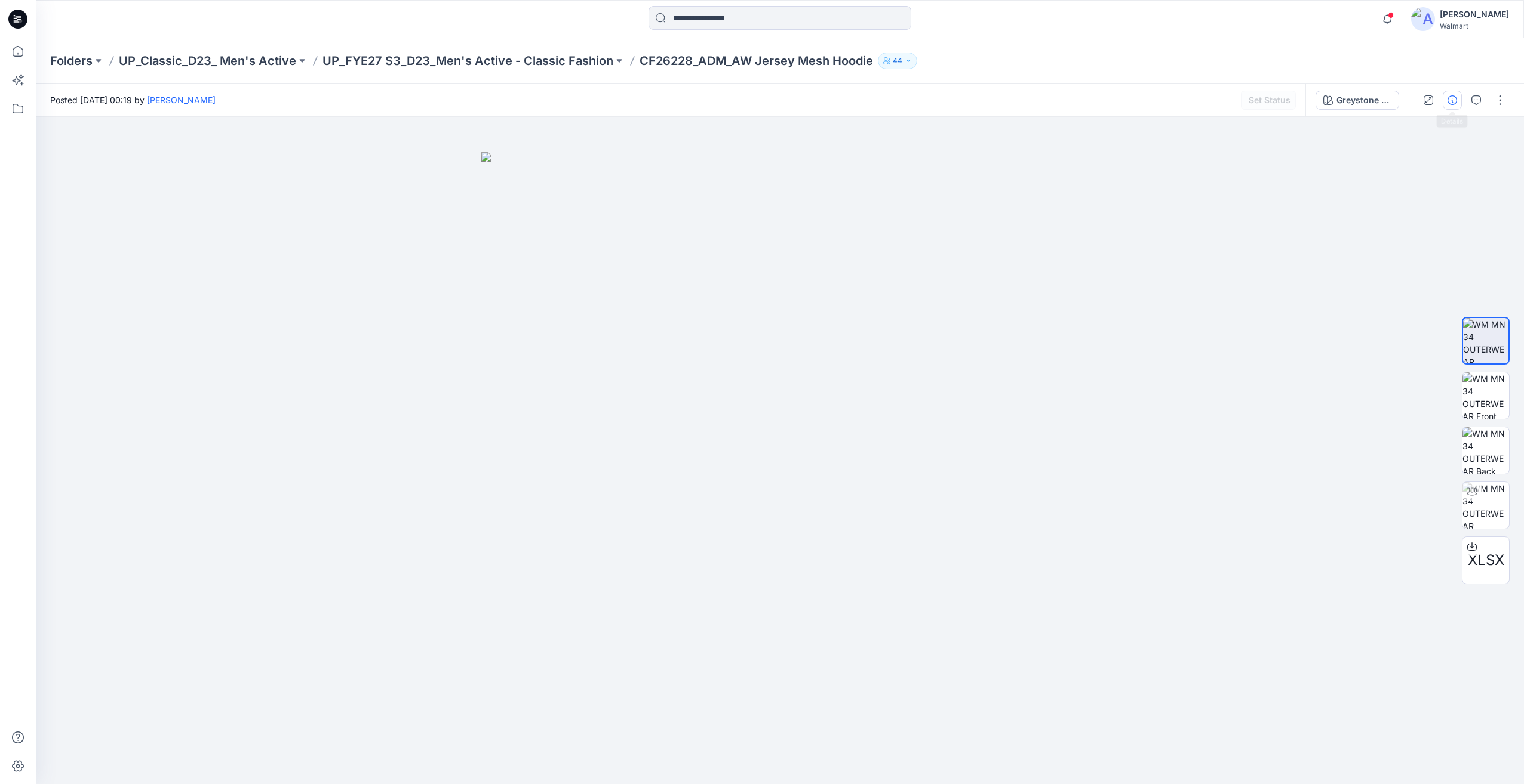
click at [1455, 100] on icon "button" at bounding box center [1452, 101] width 10 height 10
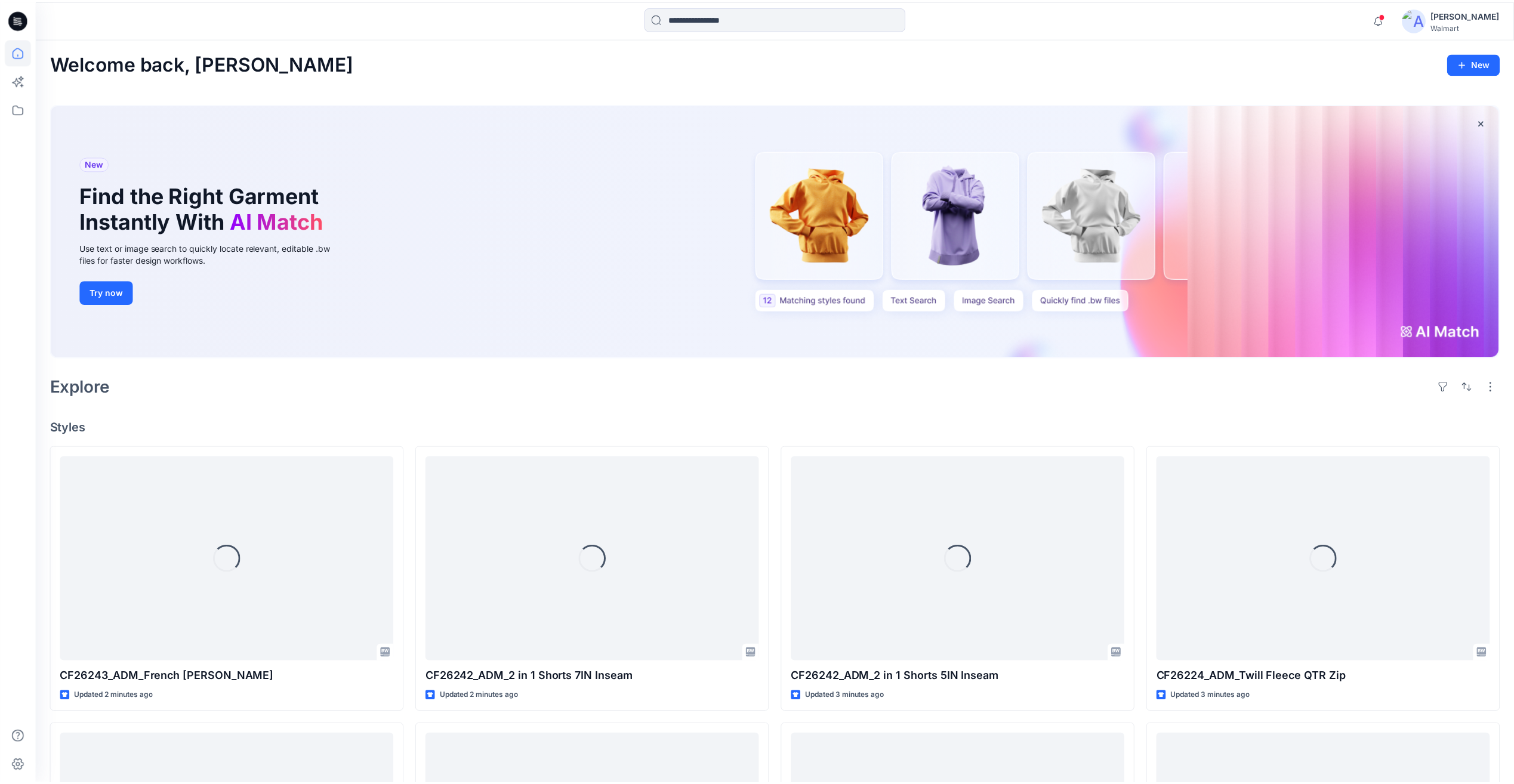
scroll to position [1368, 0]
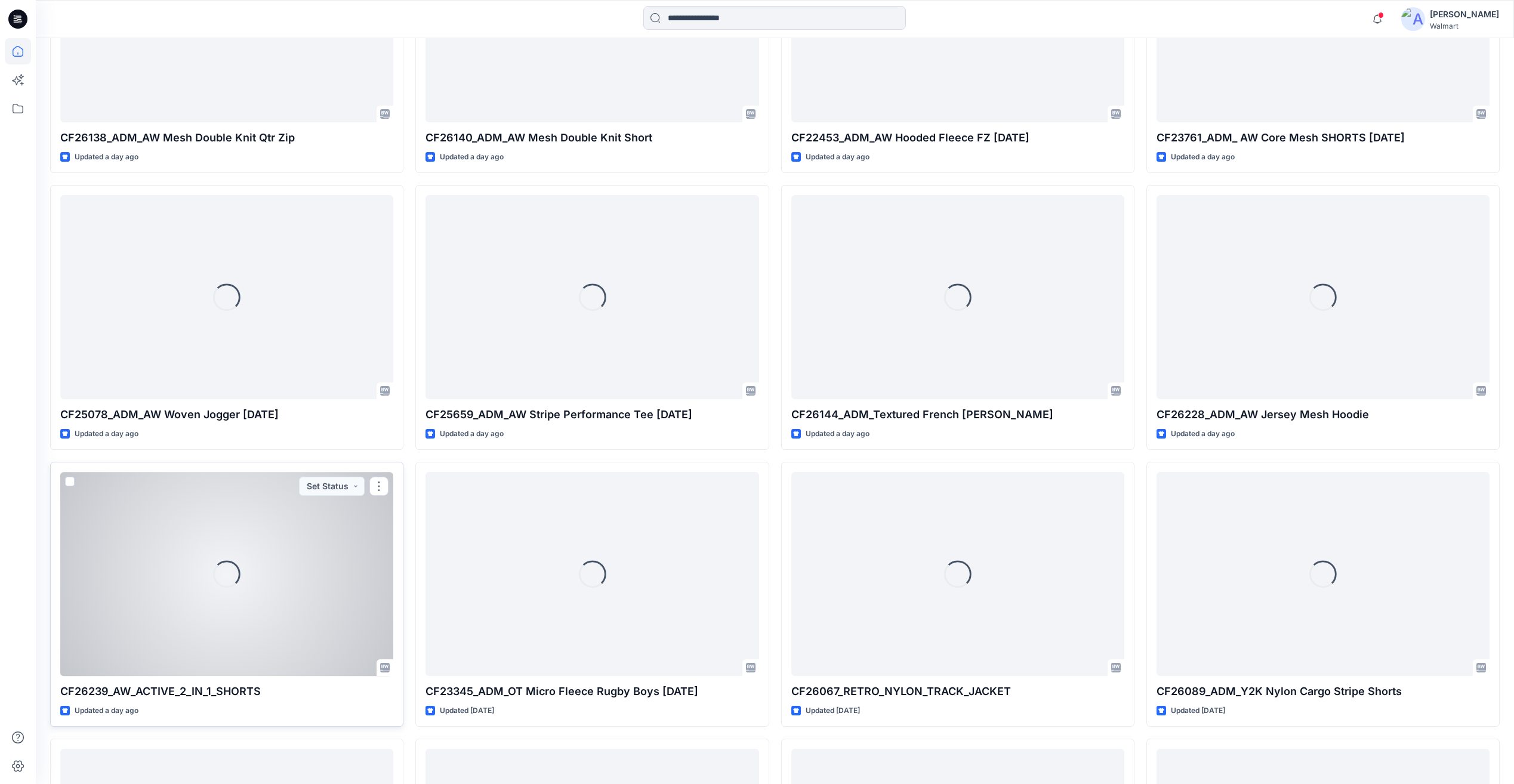
click at [255, 568] on div "Loading..." at bounding box center [227, 573] width 333 height 204
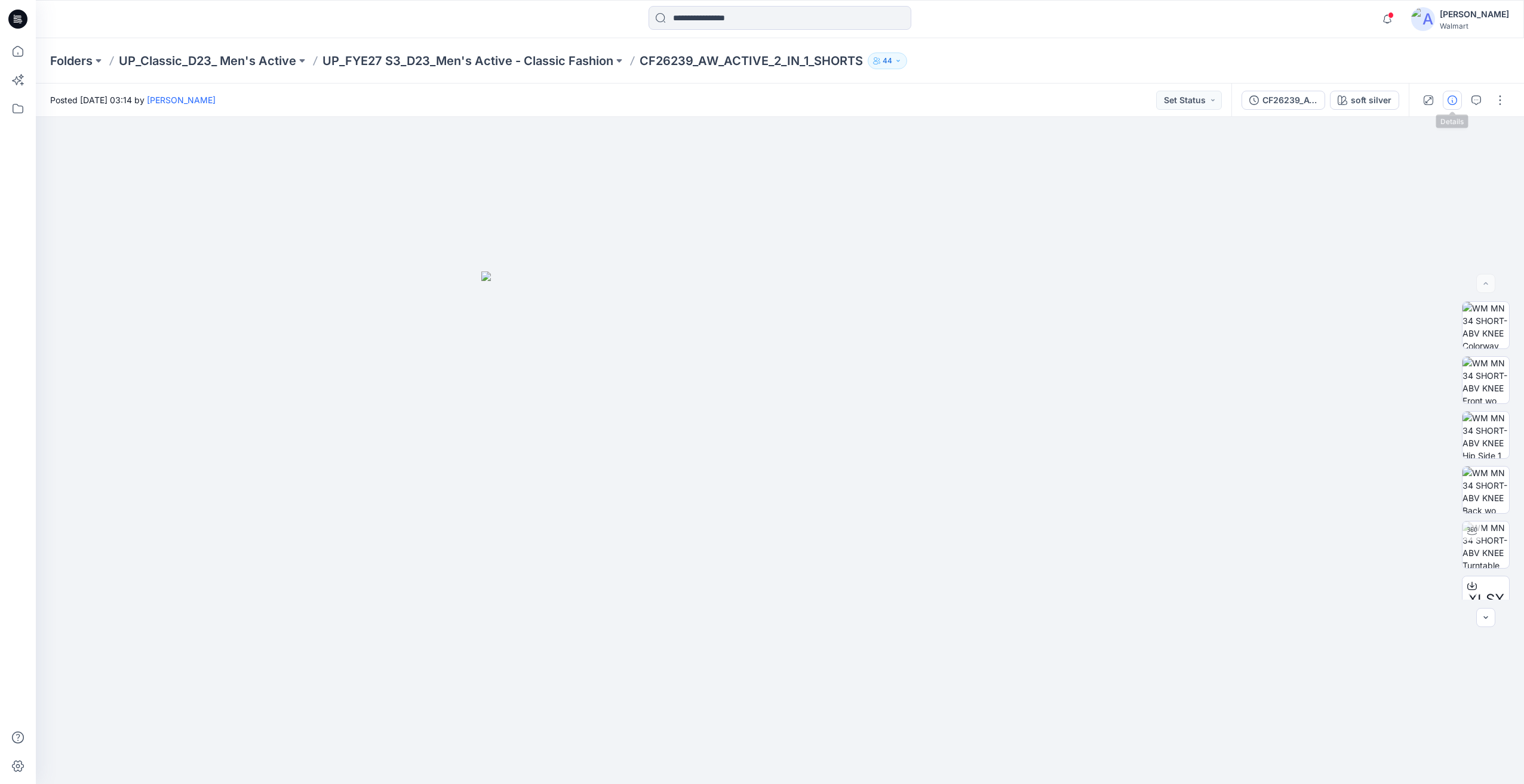
click at [1455, 99] on icon "button" at bounding box center [1452, 101] width 10 height 10
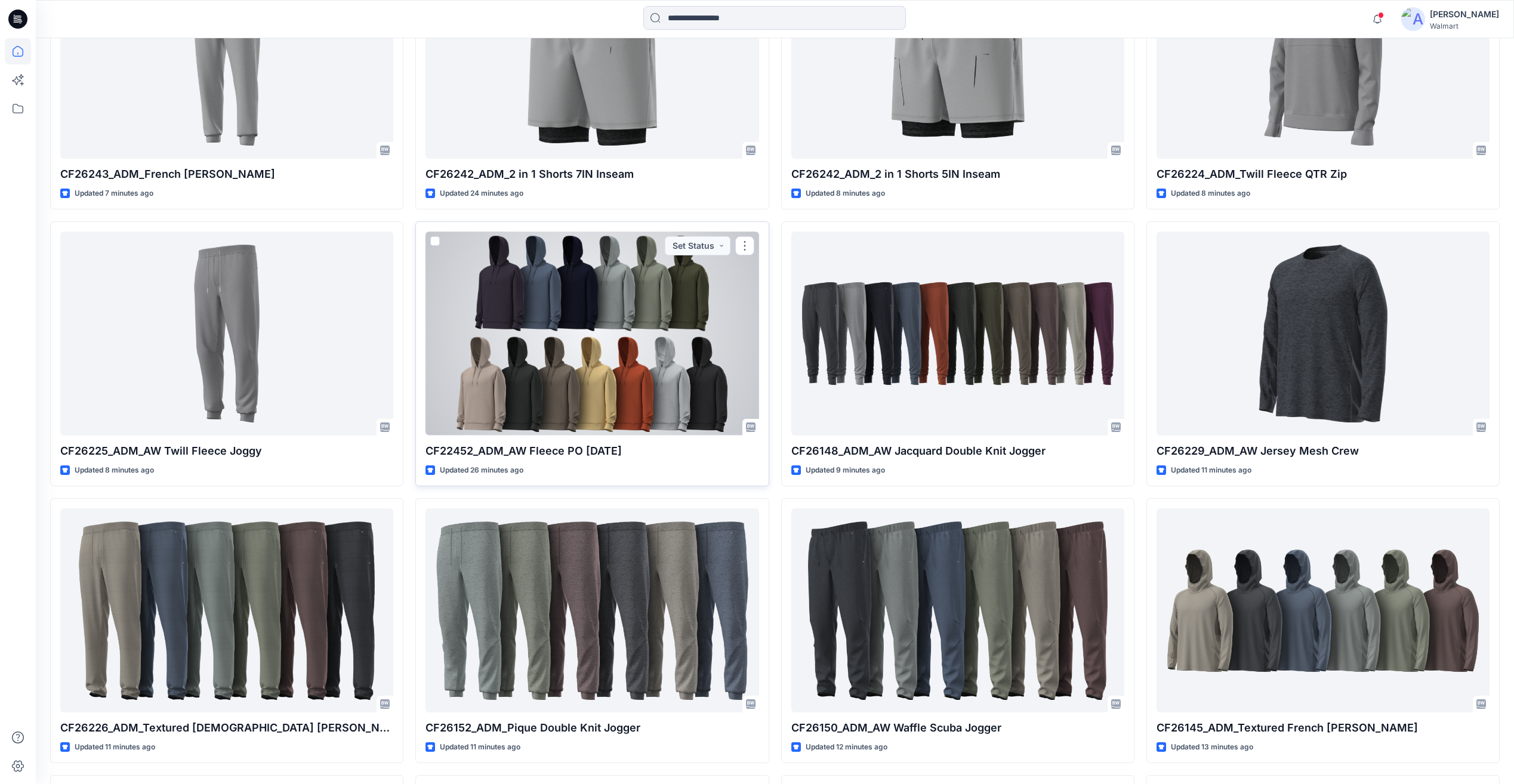
scroll to position [537, 0]
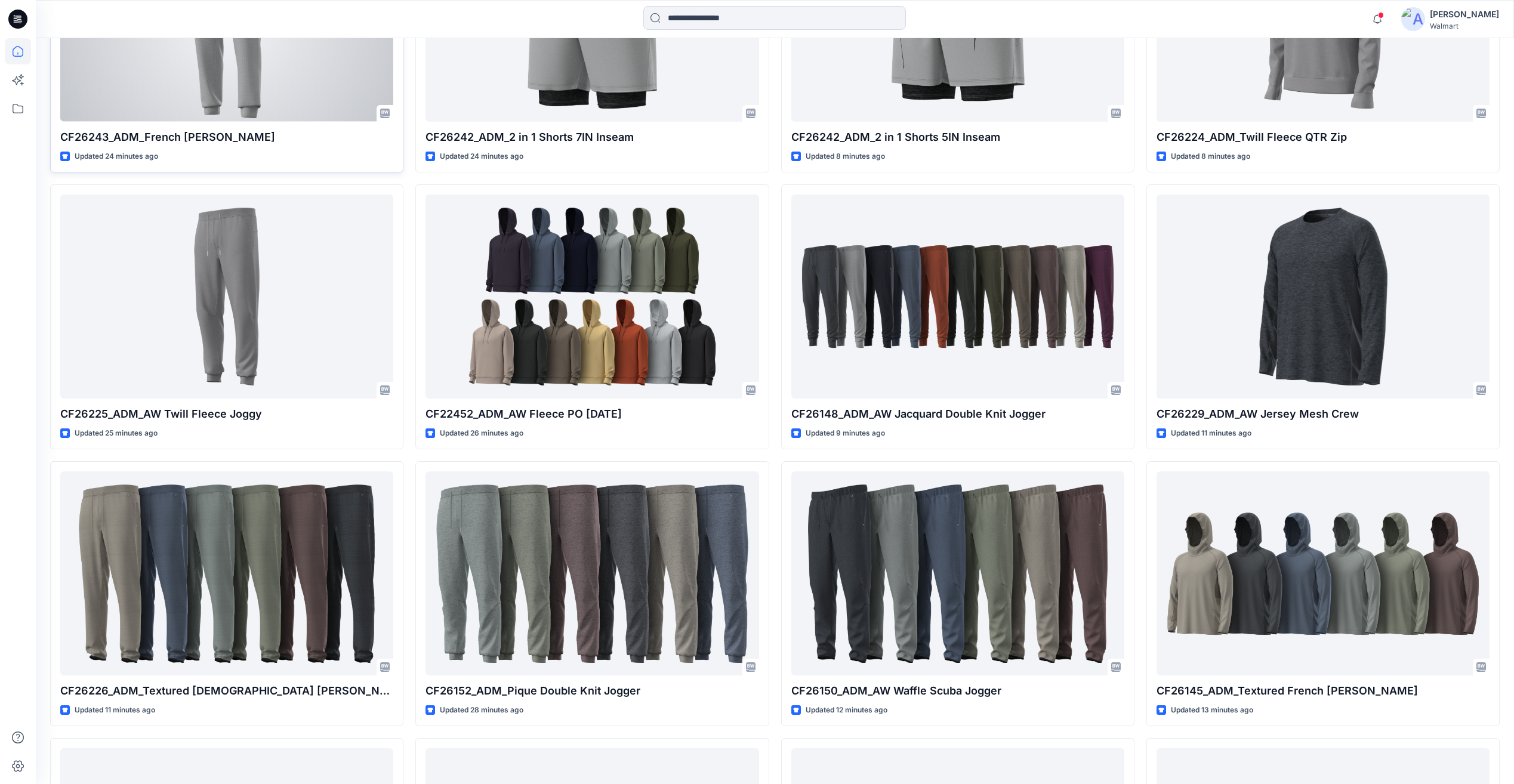
click at [277, 92] on div at bounding box center [227, 19] width 333 height 204
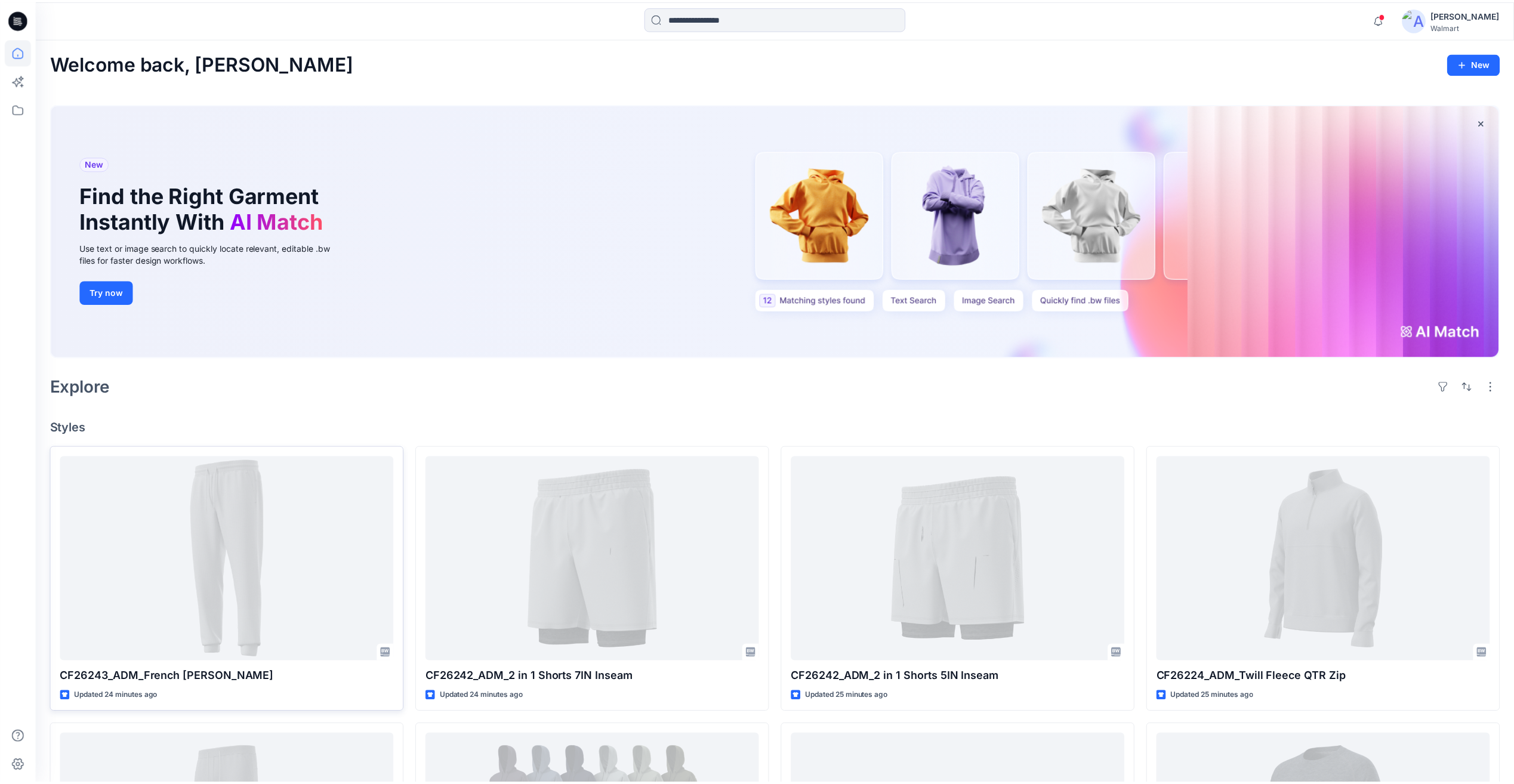
scroll to position [537, 0]
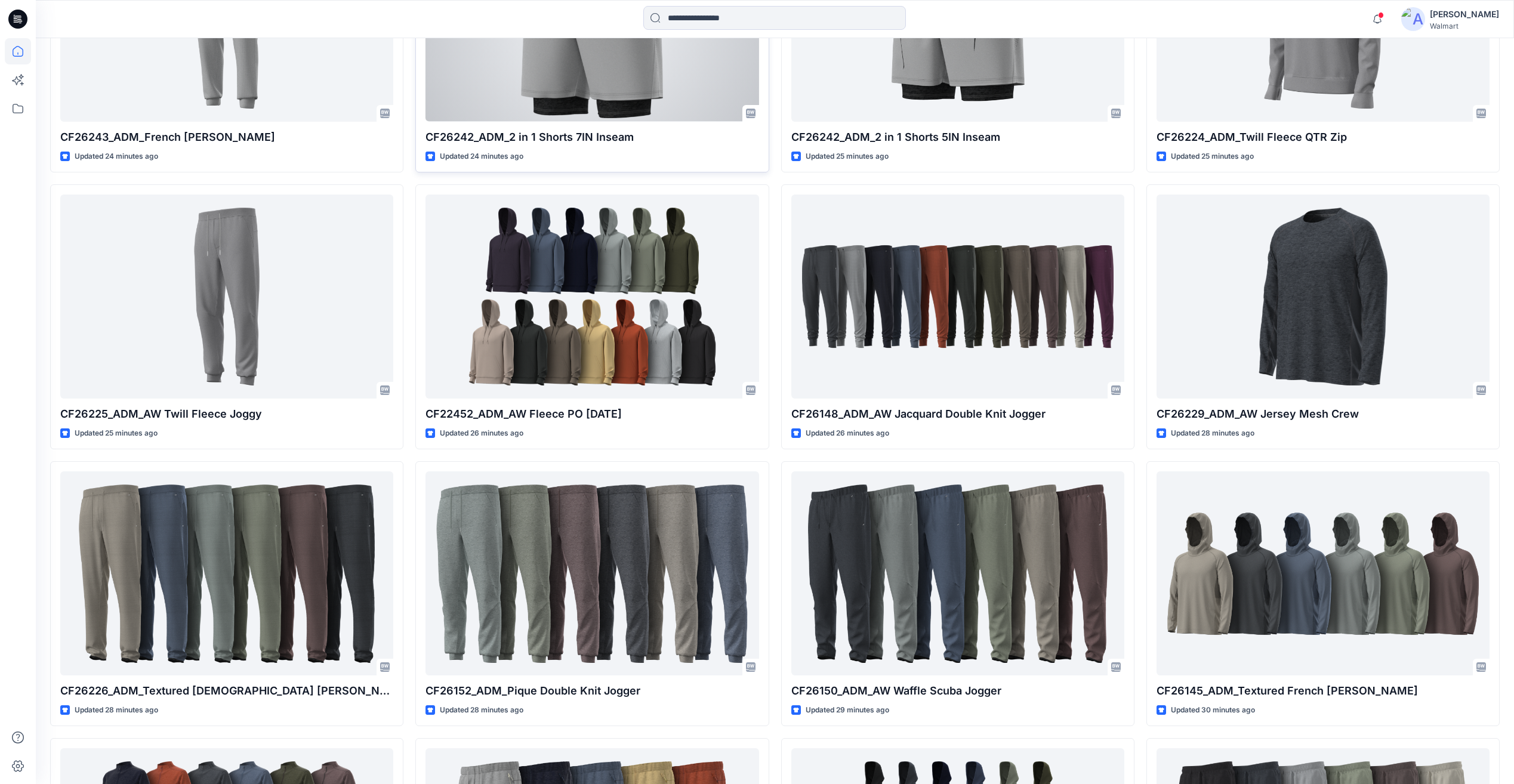
click at [591, 86] on div at bounding box center [592, 19] width 333 height 204
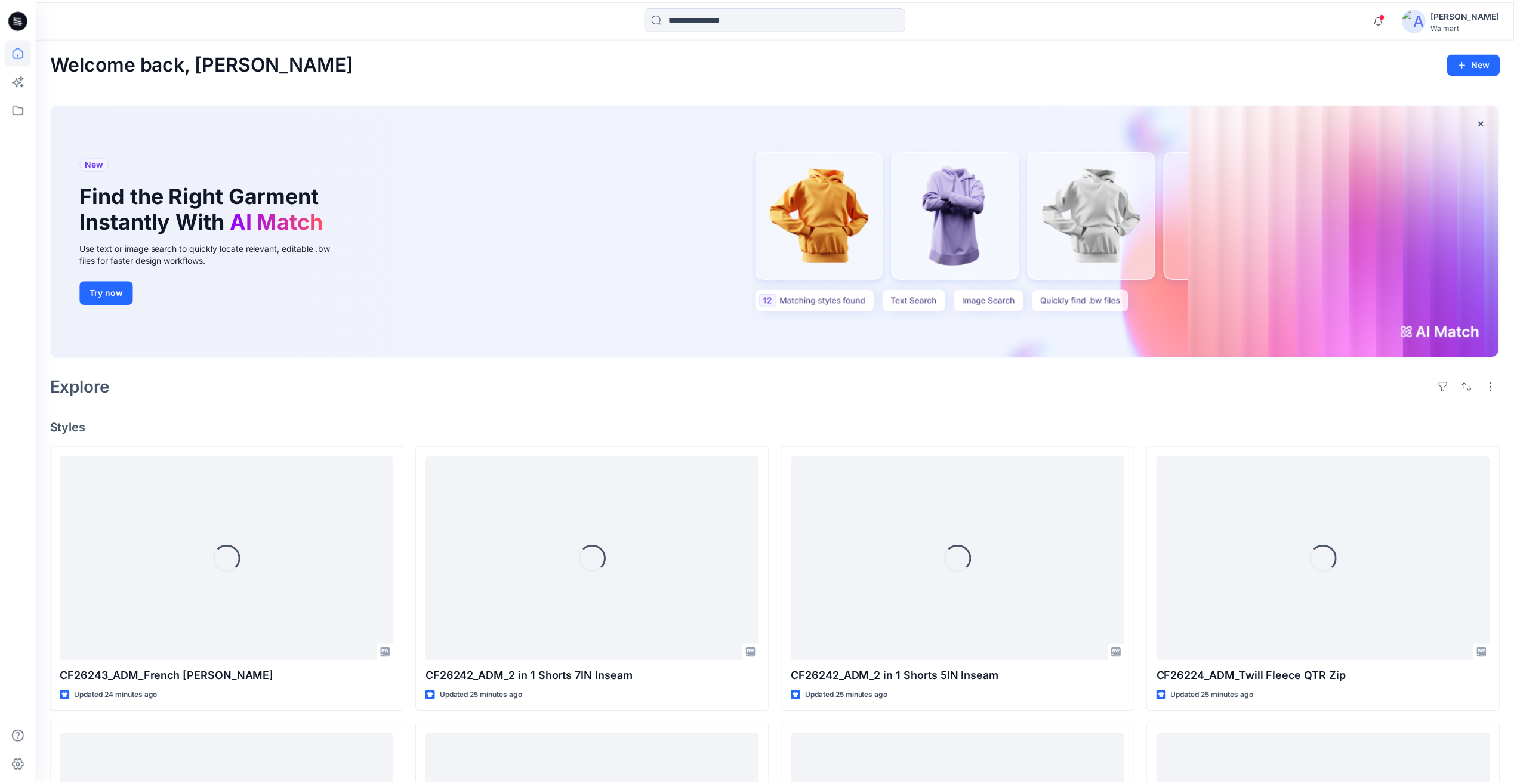
scroll to position [537, 0]
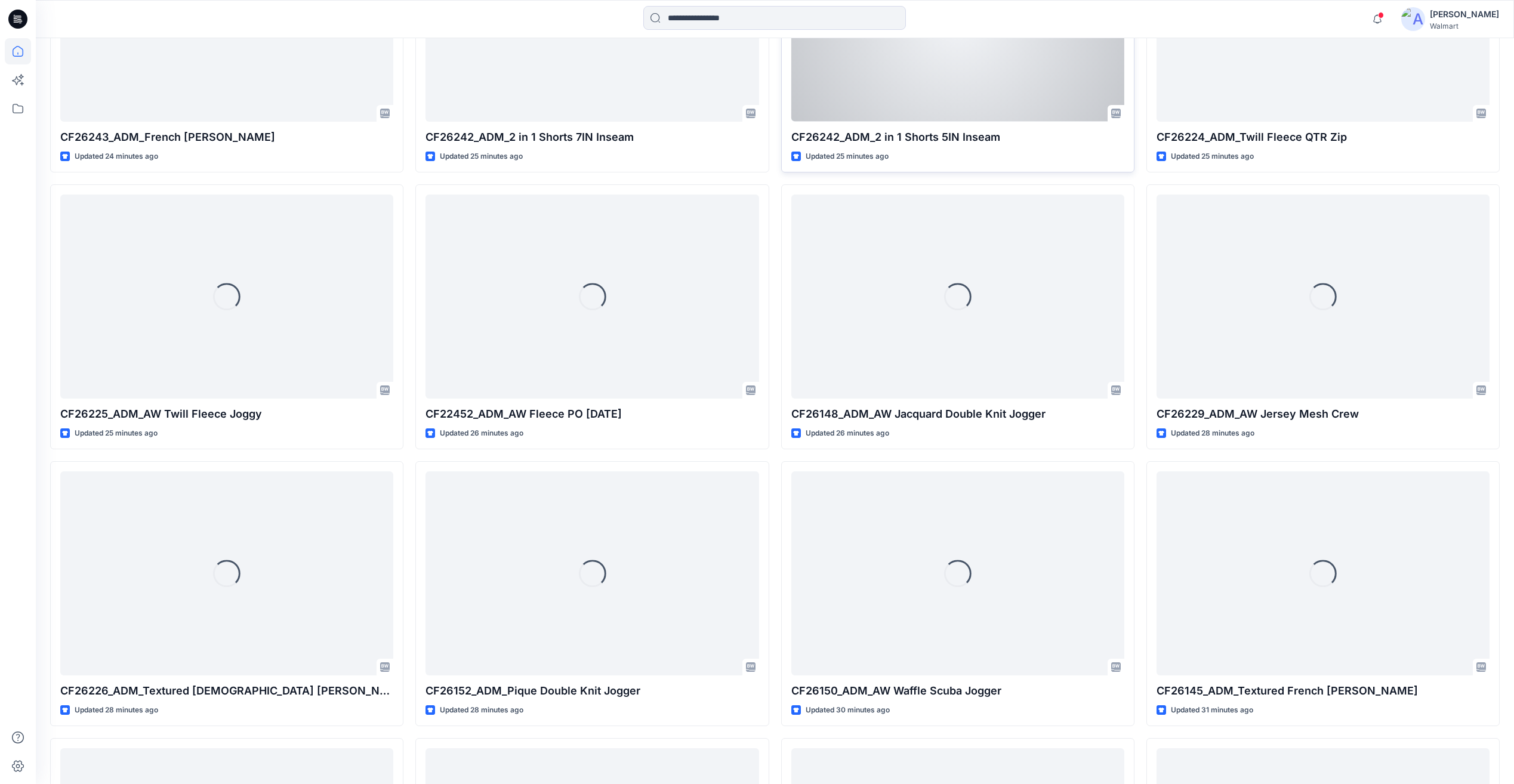
click at [845, 89] on div "Loading..." at bounding box center [957, 19] width 333 height 204
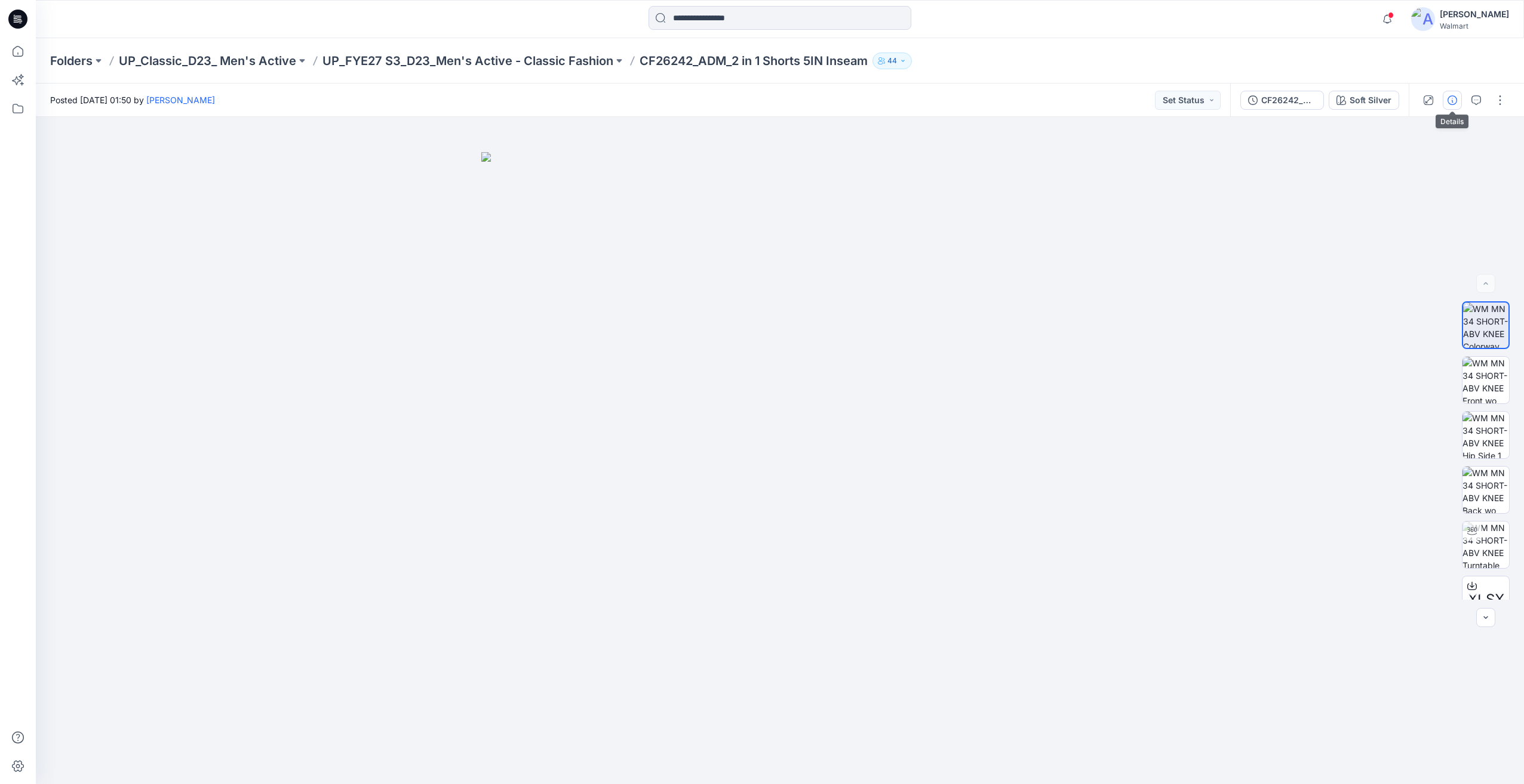
click at [1451, 103] on icon "button" at bounding box center [1452, 101] width 10 height 10
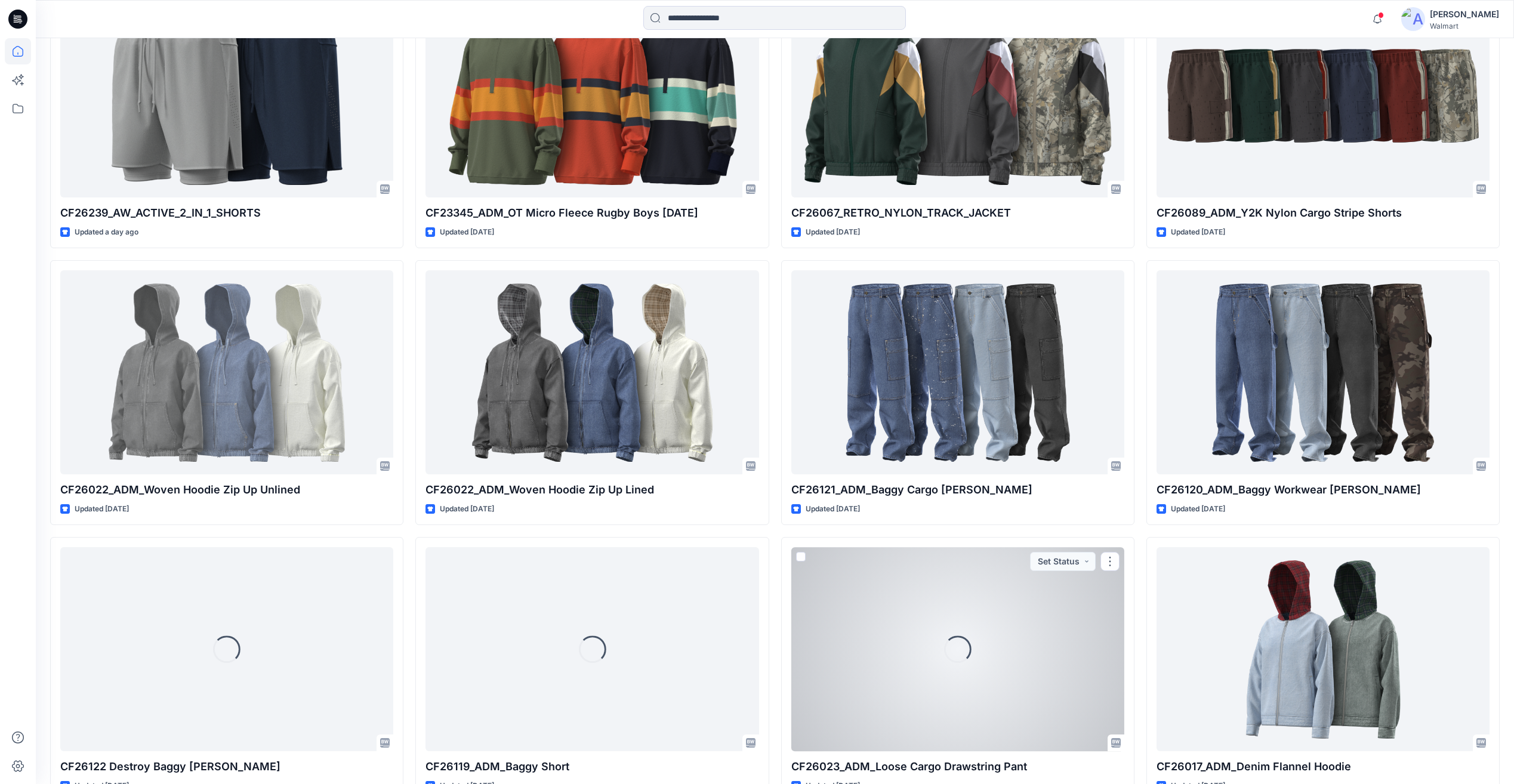
scroll to position [1850, 0]
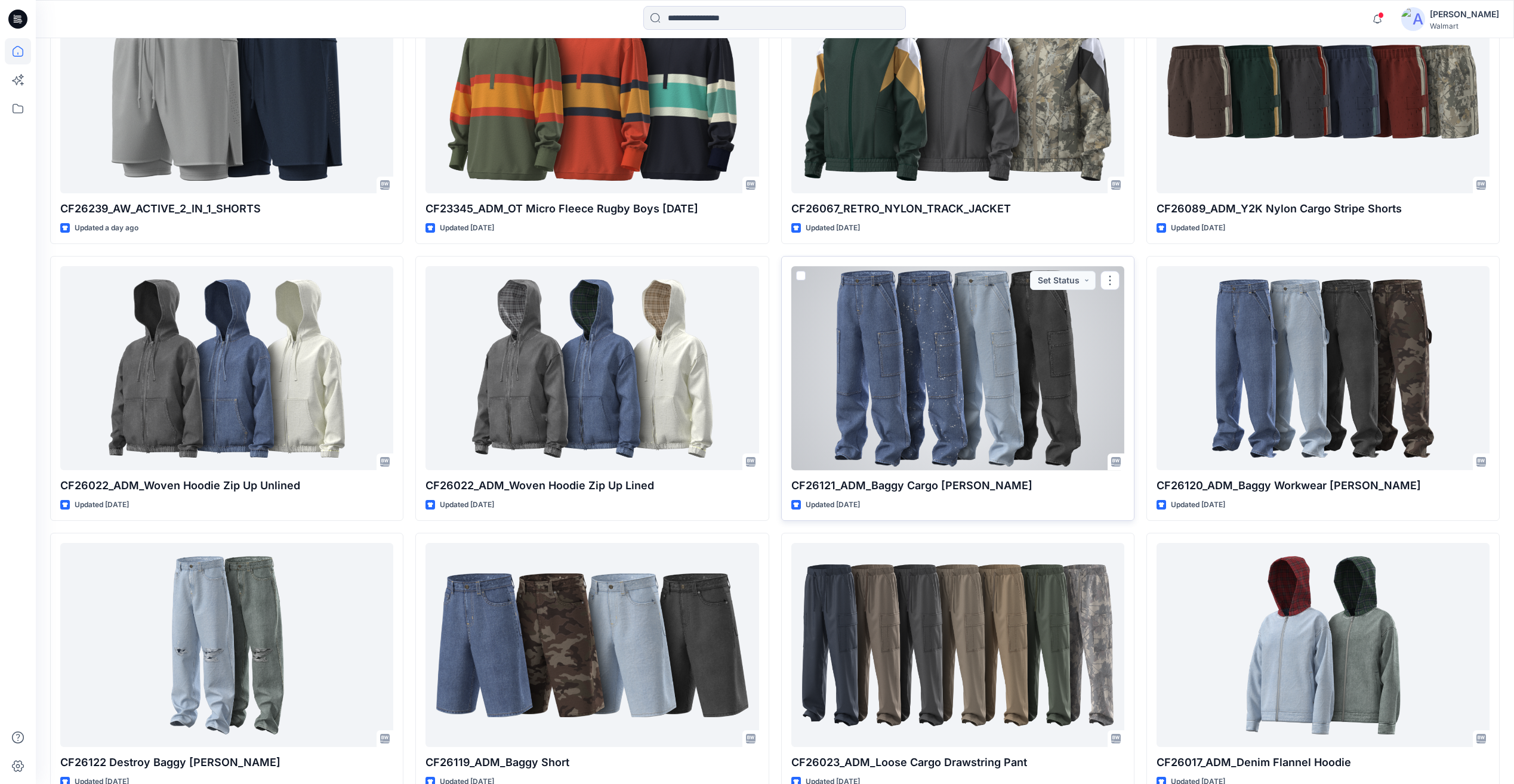
click at [961, 332] on div at bounding box center [957, 367] width 333 height 204
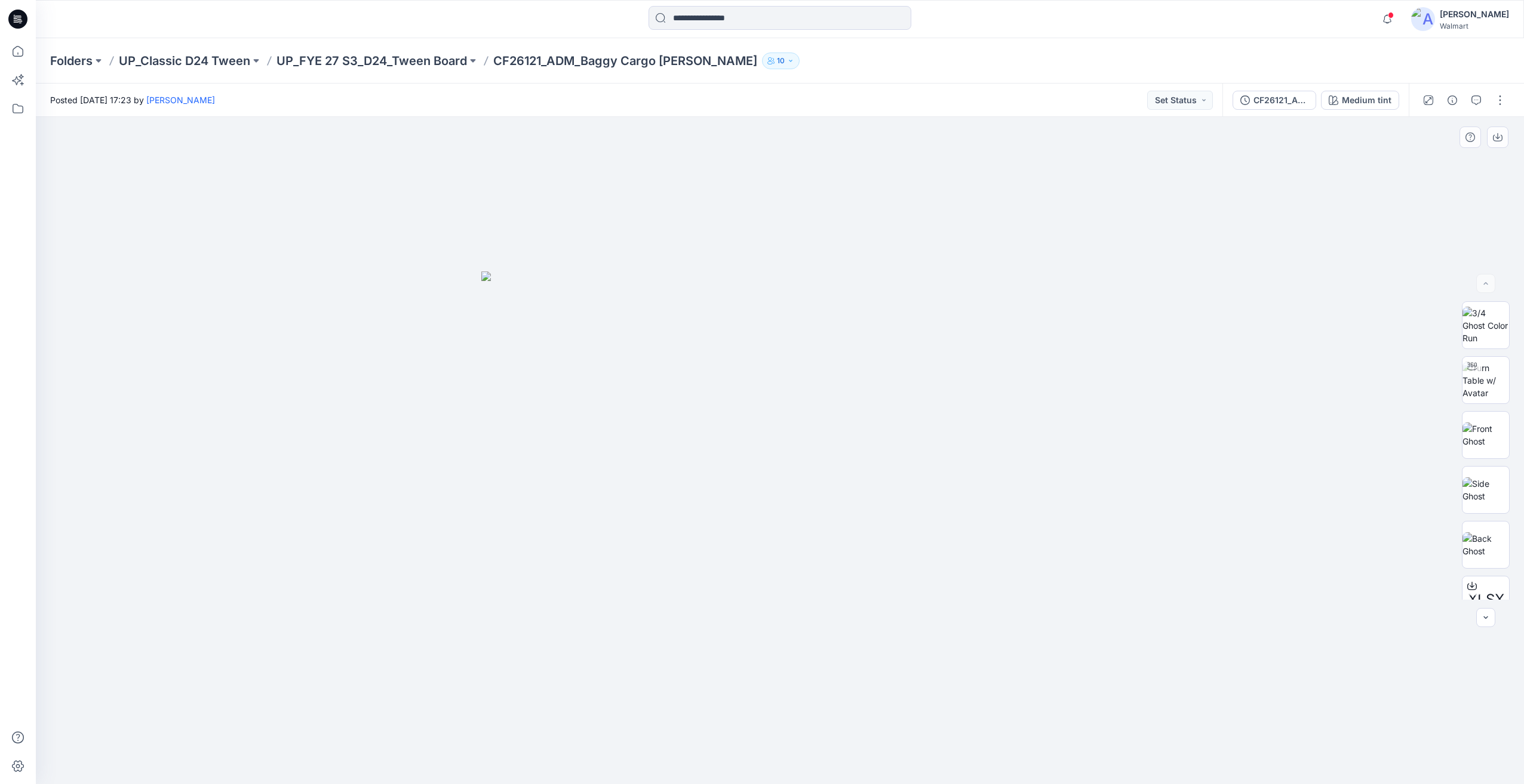
click at [569, 424] on img at bounding box center [780, 528] width 597 height 513
click at [835, 422] on img at bounding box center [780, 528] width 597 height 513
click at [1494, 323] on img at bounding box center [1486, 325] width 46 height 38
click at [1371, 98] on div "Medium tint" at bounding box center [1367, 100] width 50 height 13
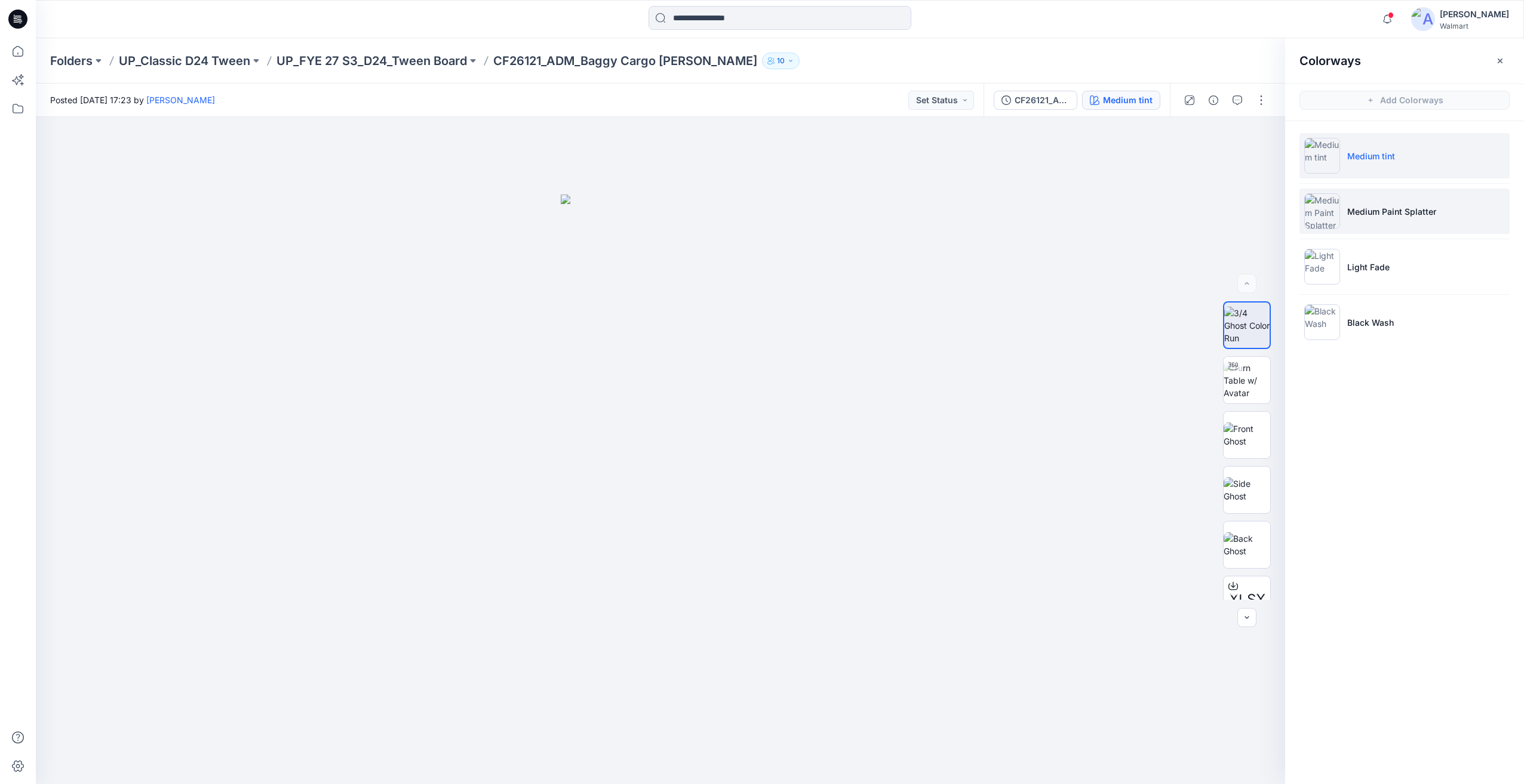
click at [1387, 223] on li "Medium Paint Splatter" at bounding box center [1404, 211] width 210 height 46
click at [682, 753] on div at bounding box center [661, 451] width 1249 height 667
drag, startPoint x: 947, startPoint y: 666, endPoint x: 1033, endPoint y: 583, distance: 119.5
click at [947, 664] on div at bounding box center [661, 451] width 1249 height 667
click at [1245, 383] on img at bounding box center [1247, 380] width 46 height 38
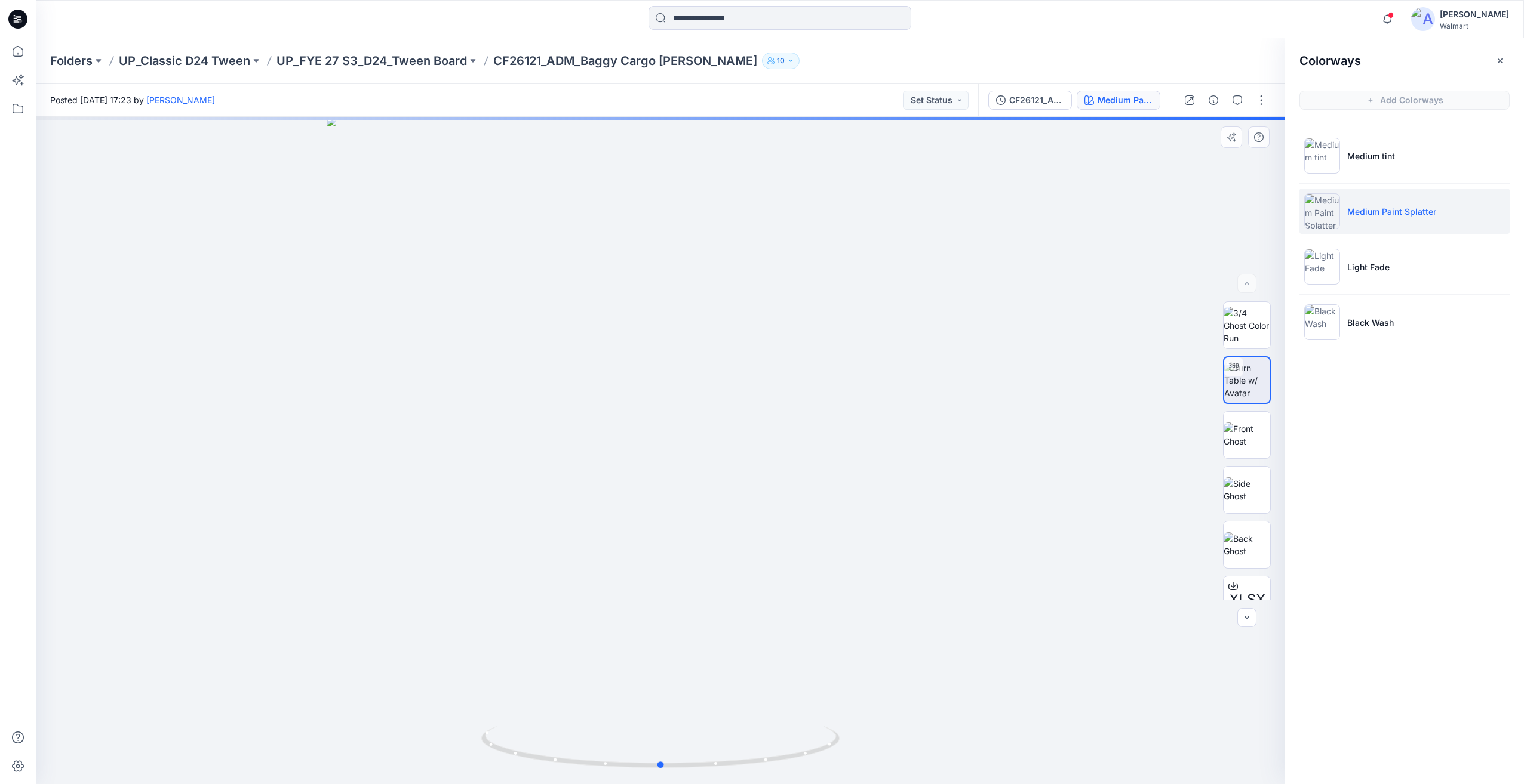
drag, startPoint x: 661, startPoint y: 764, endPoint x: 304, endPoint y: 731, distance: 358.5
click at [304, 731] on div at bounding box center [661, 451] width 1249 height 667
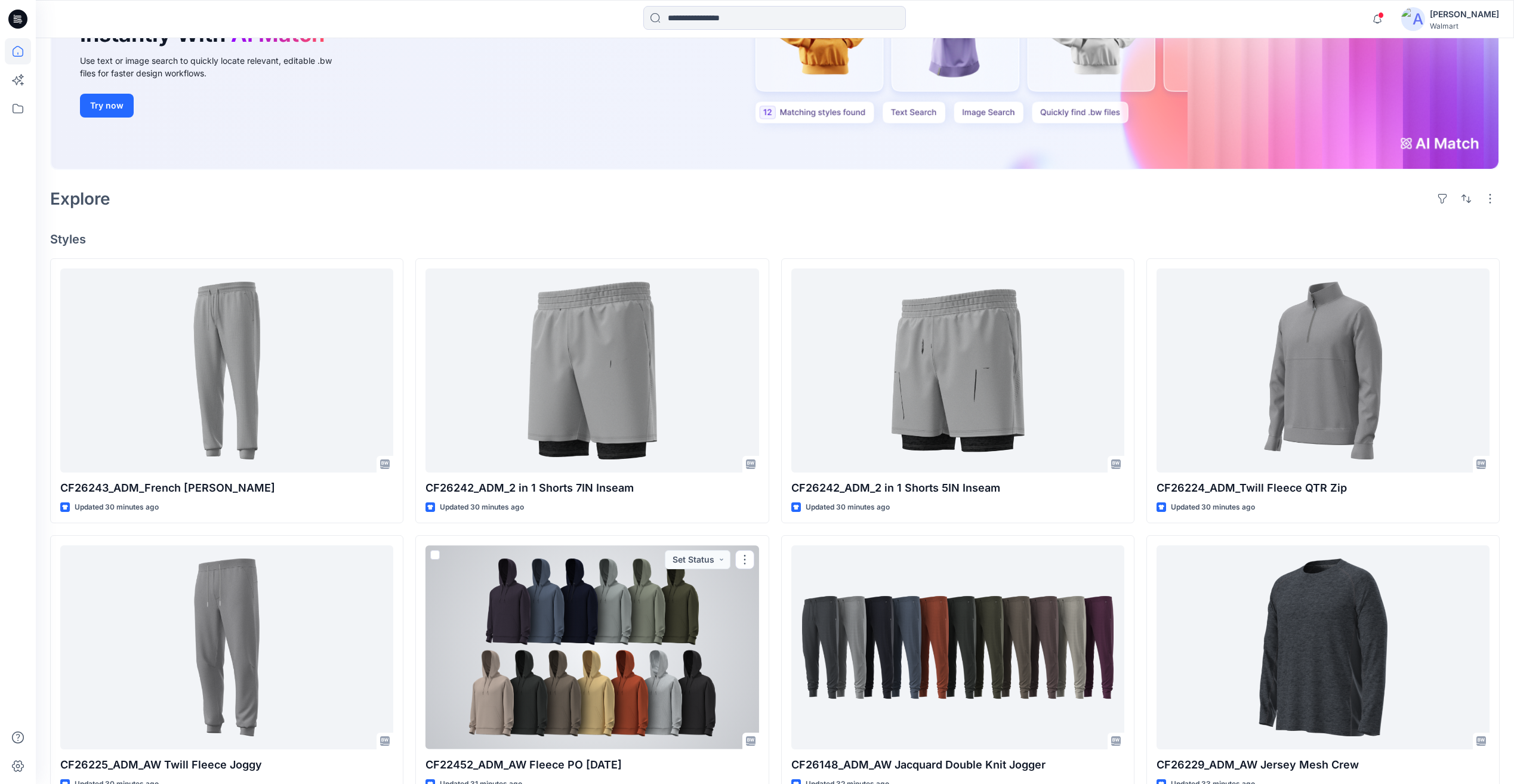
scroll to position [169, 0]
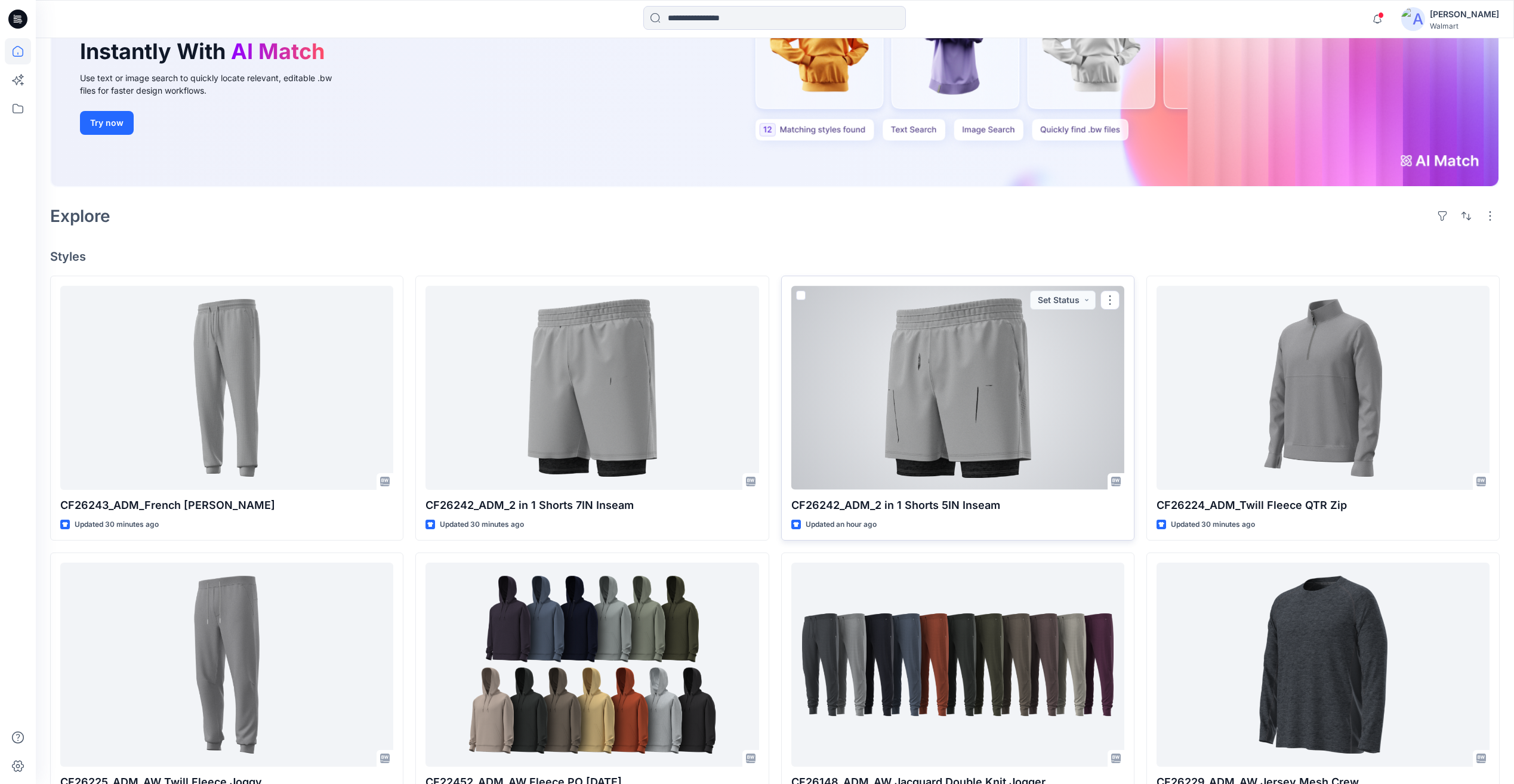
click at [965, 348] on div at bounding box center [957, 387] width 333 height 204
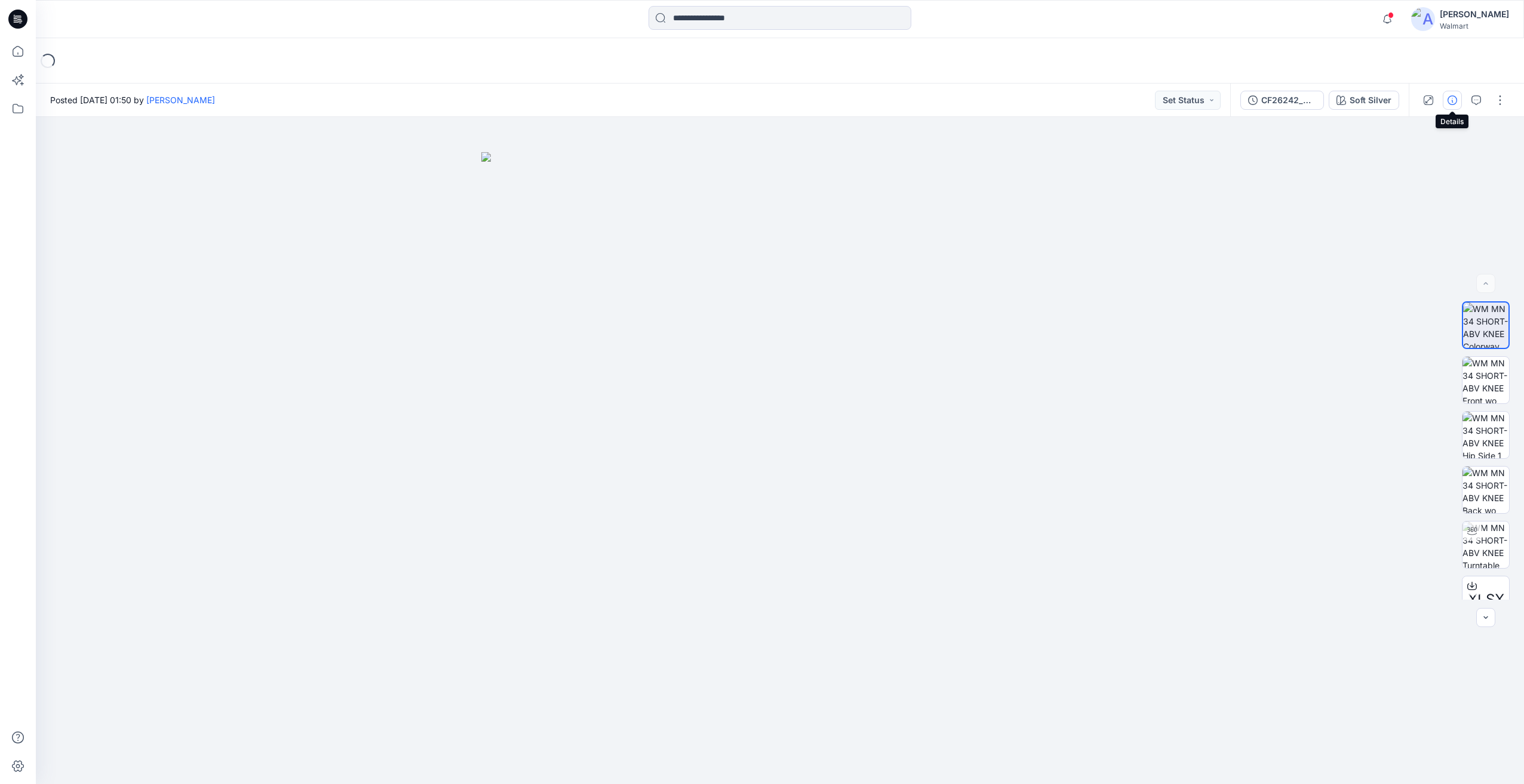
click at [1451, 101] on icon "button" at bounding box center [1452, 101] width 10 height 10
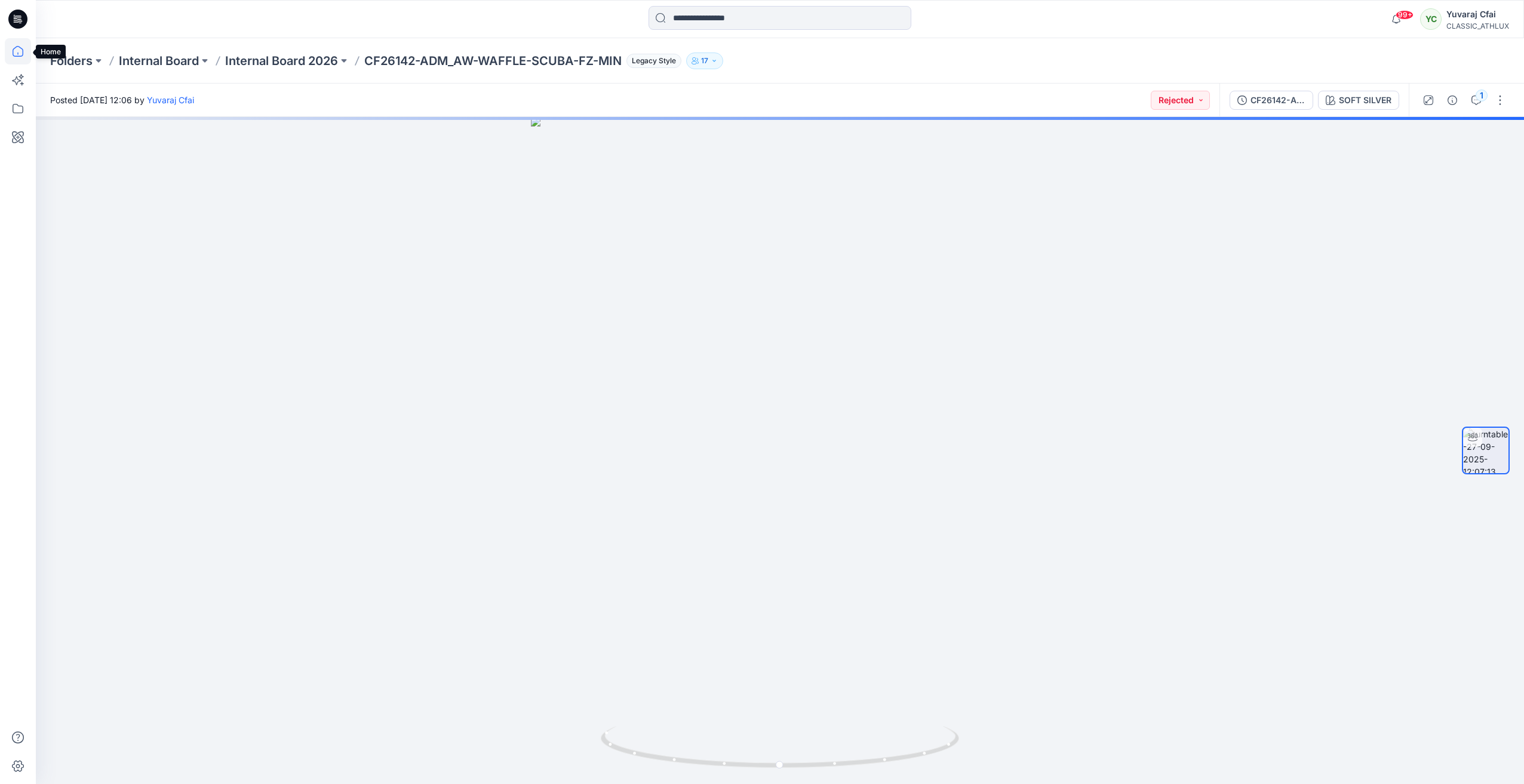
click at [23, 57] on icon at bounding box center [18, 51] width 26 height 26
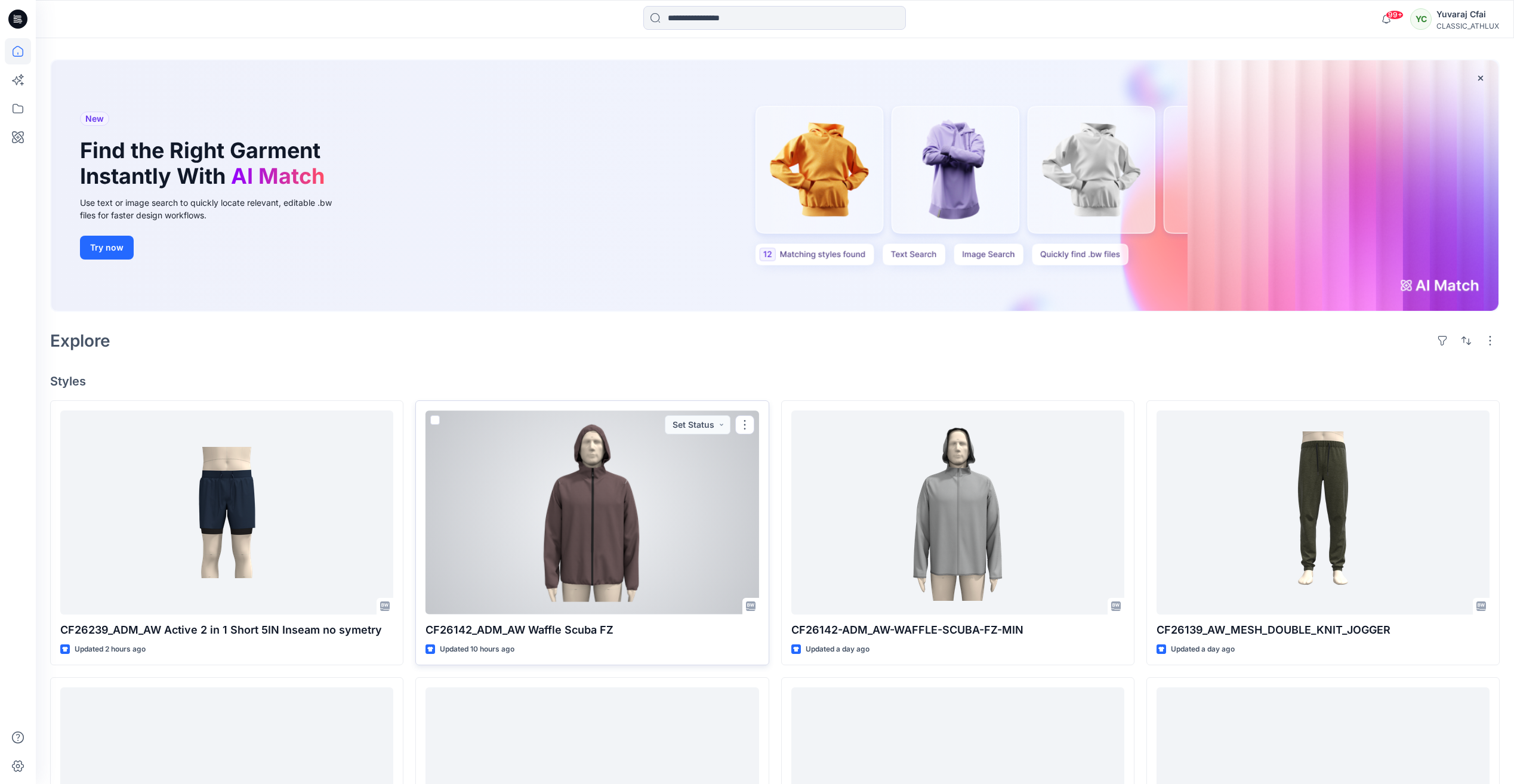
scroll to position [120, 0]
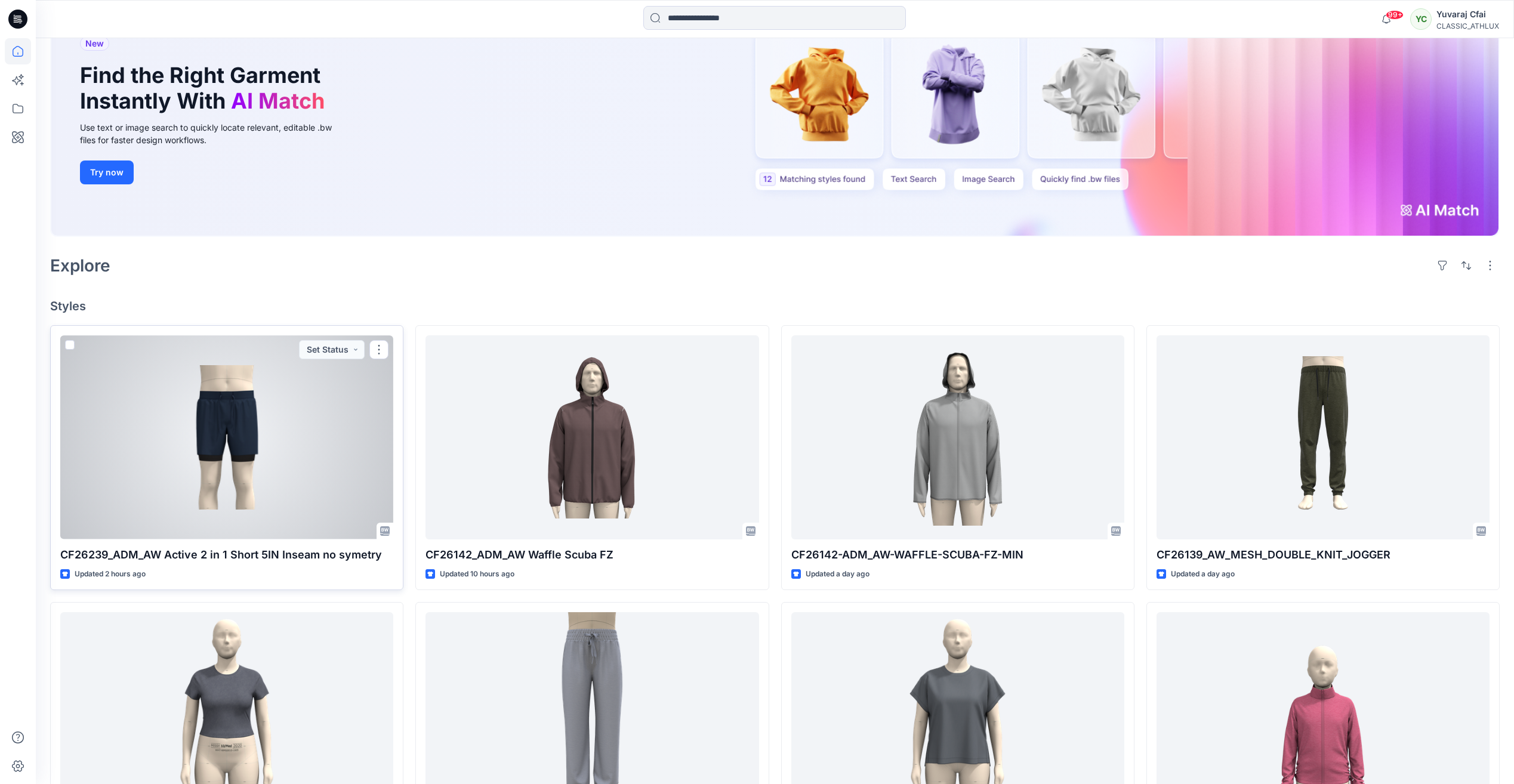
click at [297, 435] on div at bounding box center [227, 437] width 333 height 204
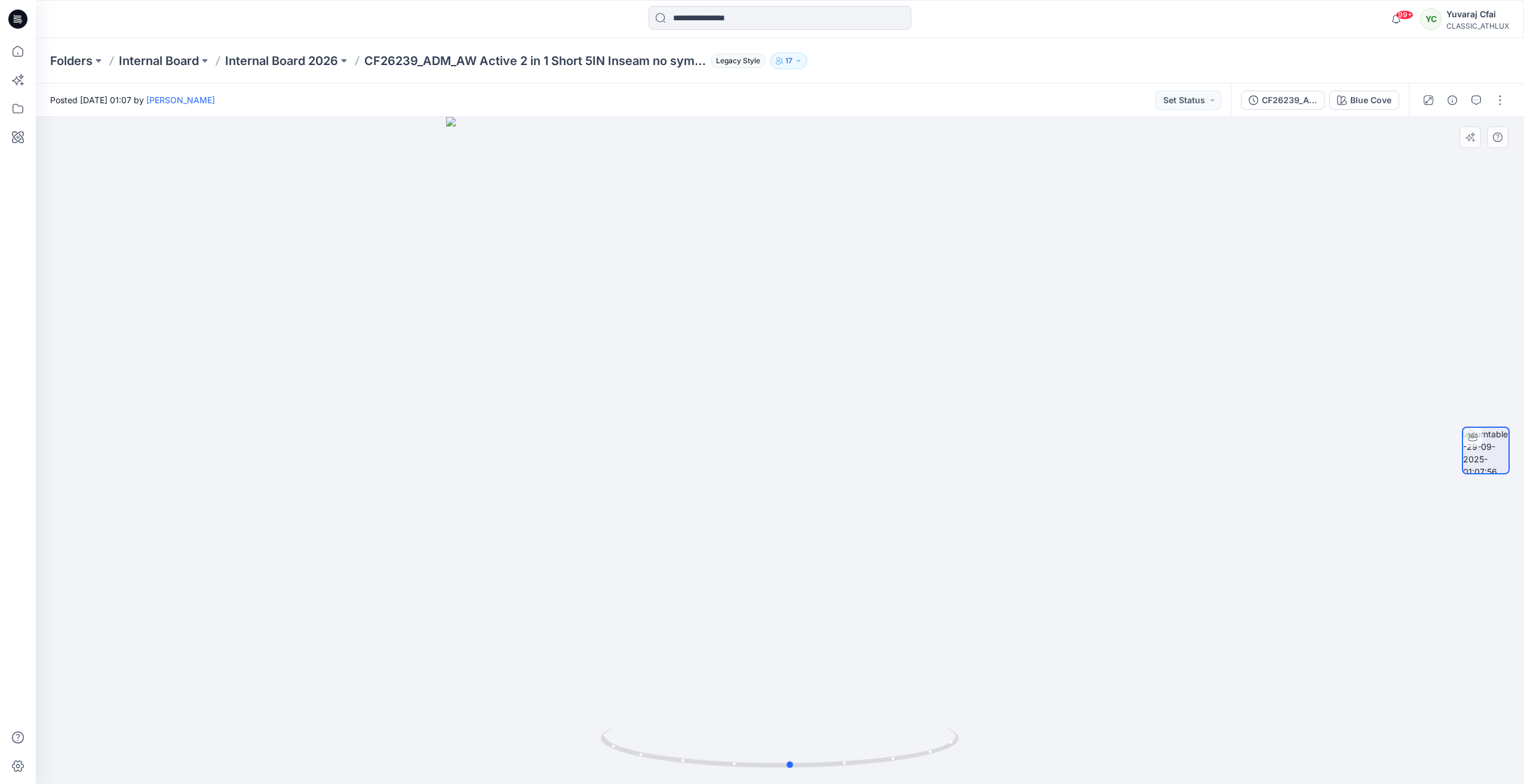
drag, startPoint x: 784, startPoint y: 770, endPoint x: 1153, endPoint y: 770, distance: 369.0
click at [1153, 770] on div at bounding box center [780, 451] width 1488 height 667
click at [1363, 97] on div "Blue Cove" at bounding box center [1371, 100] width 42 height 13
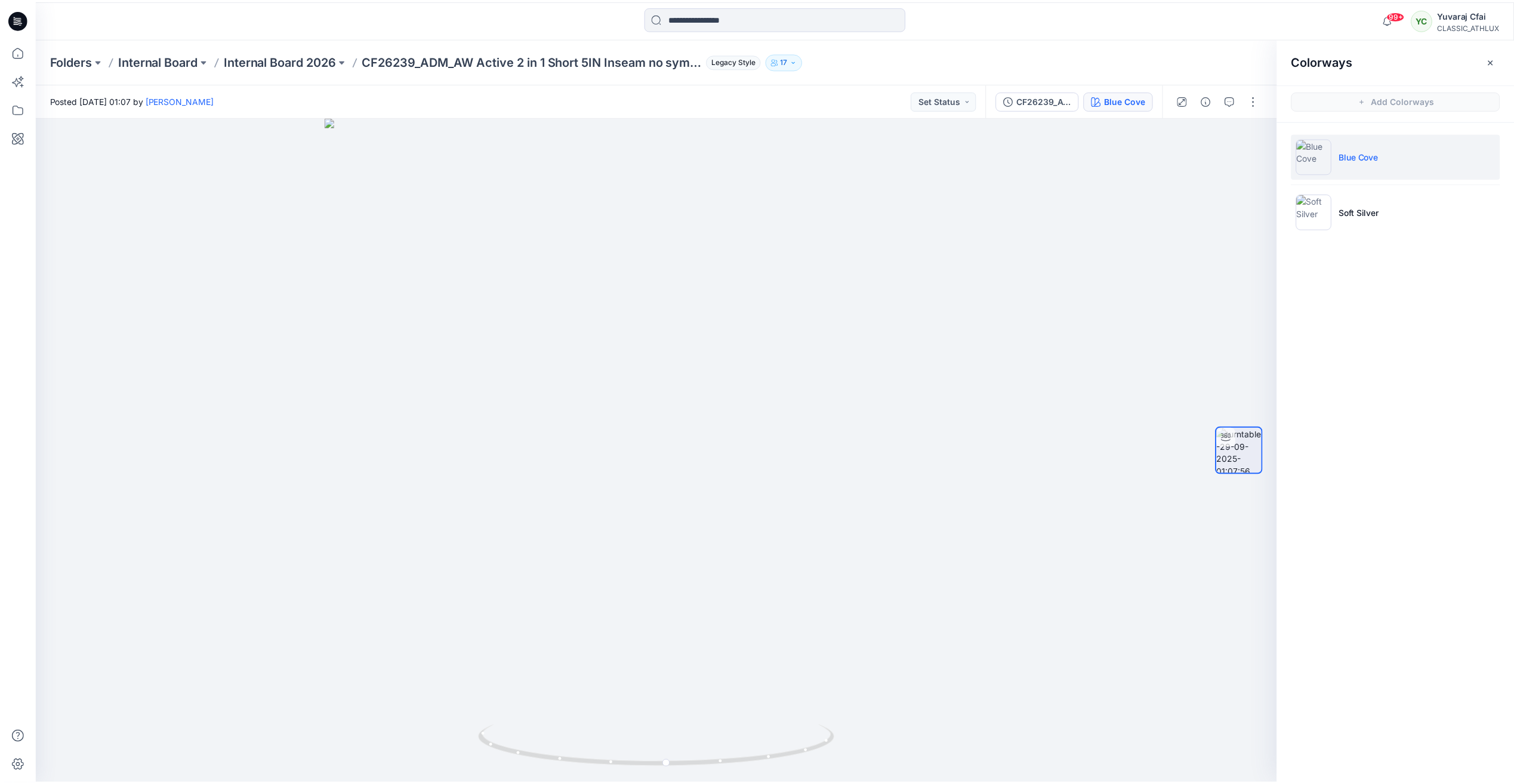
scroll to position [120, 0]
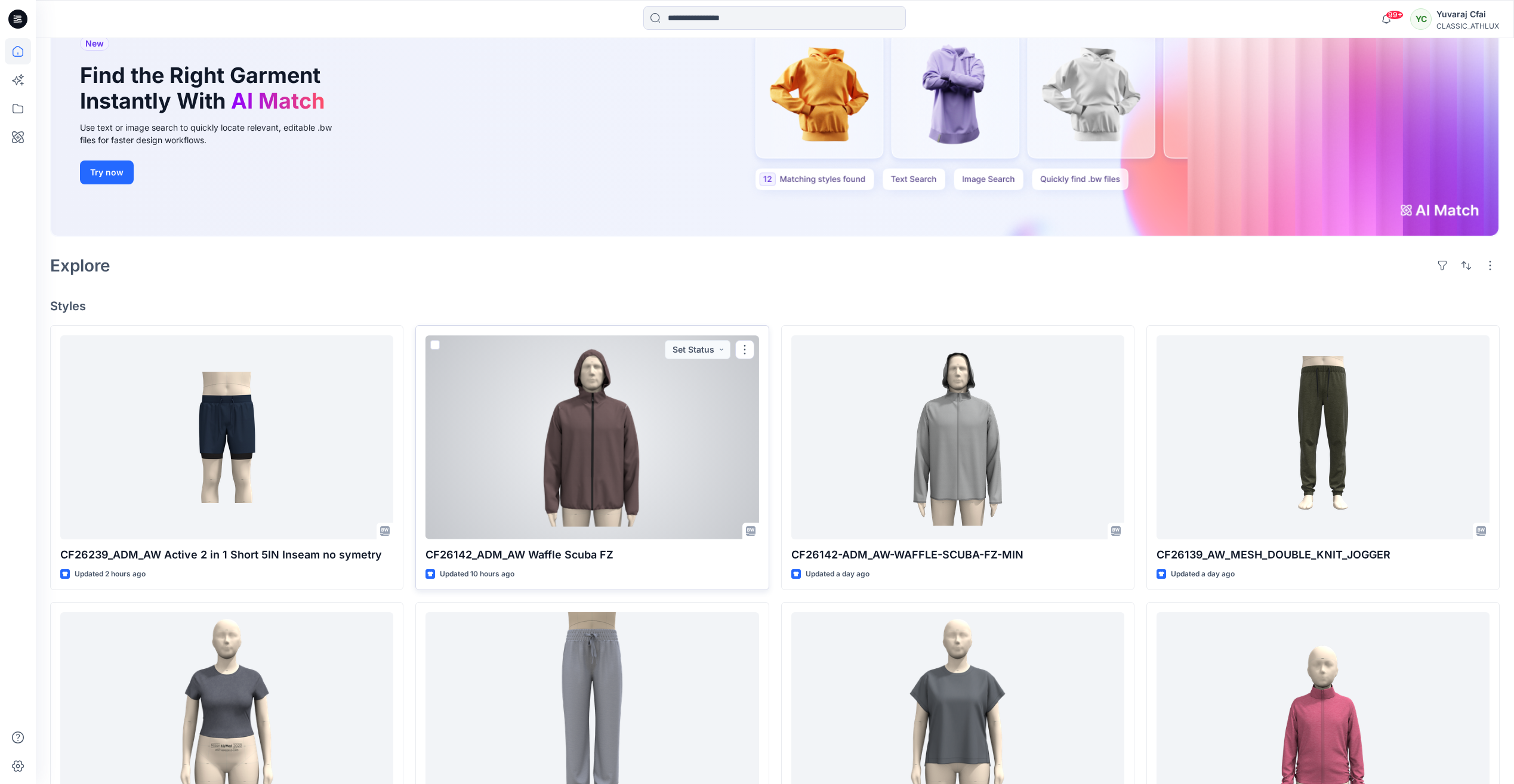
click at [628, 428] on div at bounding box center [592, 437] width 333 height 204
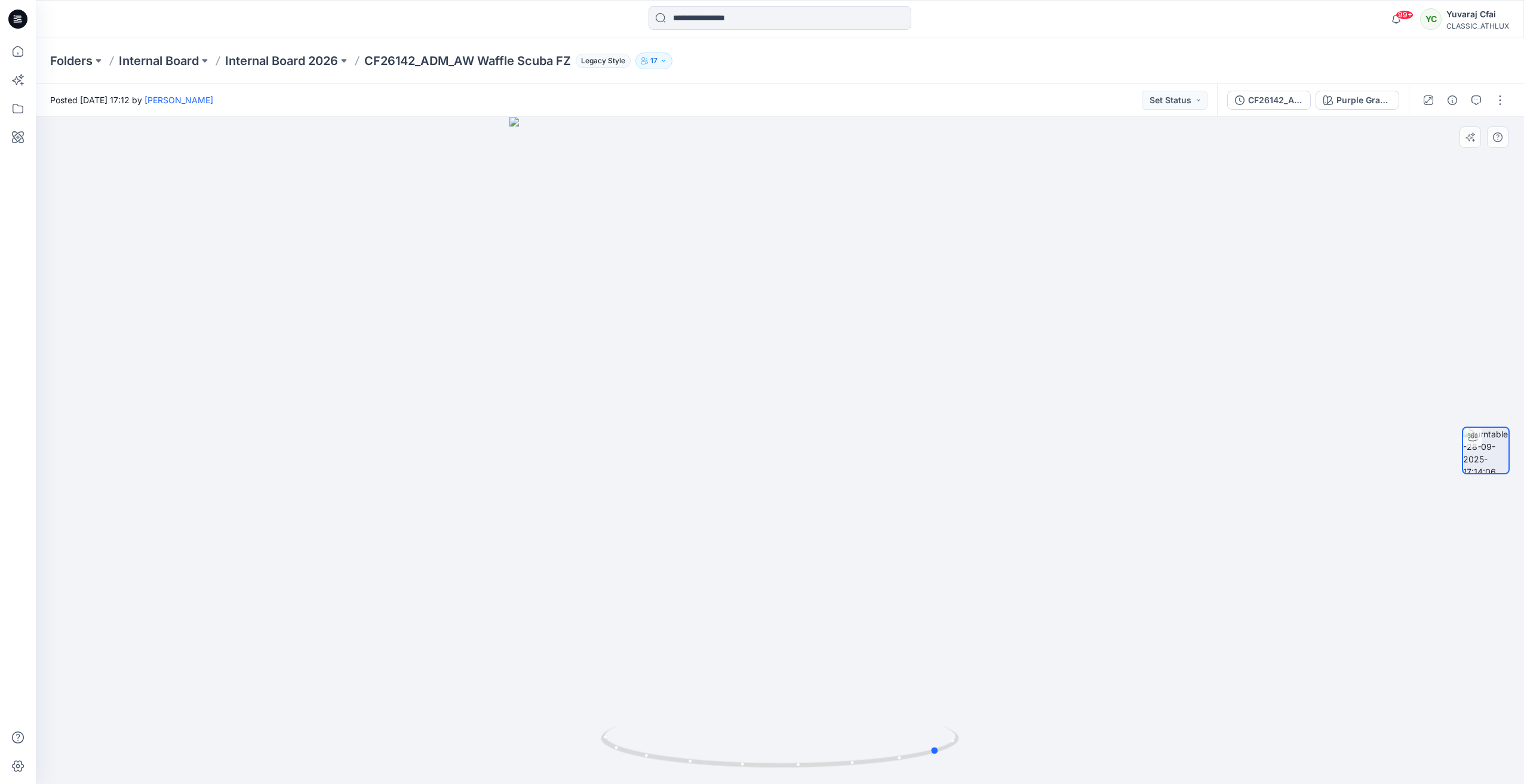
drag, startPoint x: 782, startPoint y: 765, endPoint x: 581, endPoint y: 703, distance: 210.3
click at [583, 712] on div at bounding box center [780, 451] width 1488 height 667
drag, startPoint x: 793, startPoint y: 770, endPoint x: 1018, endPoint y: 762, distance: 225.1
click at [1018, 762] on div at bounding box center [780, 451] width 1488 height 667
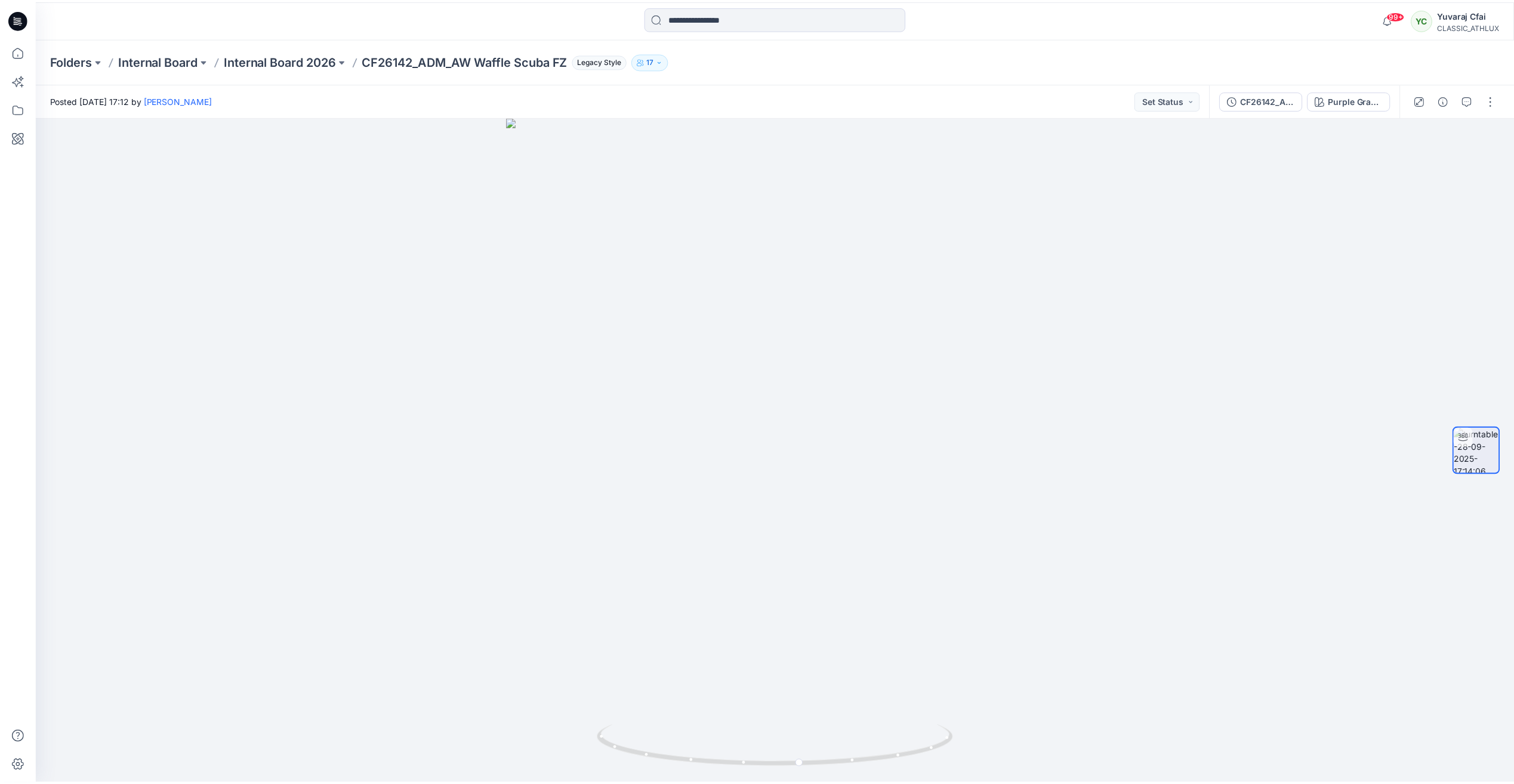
scroll to position [120, 0]
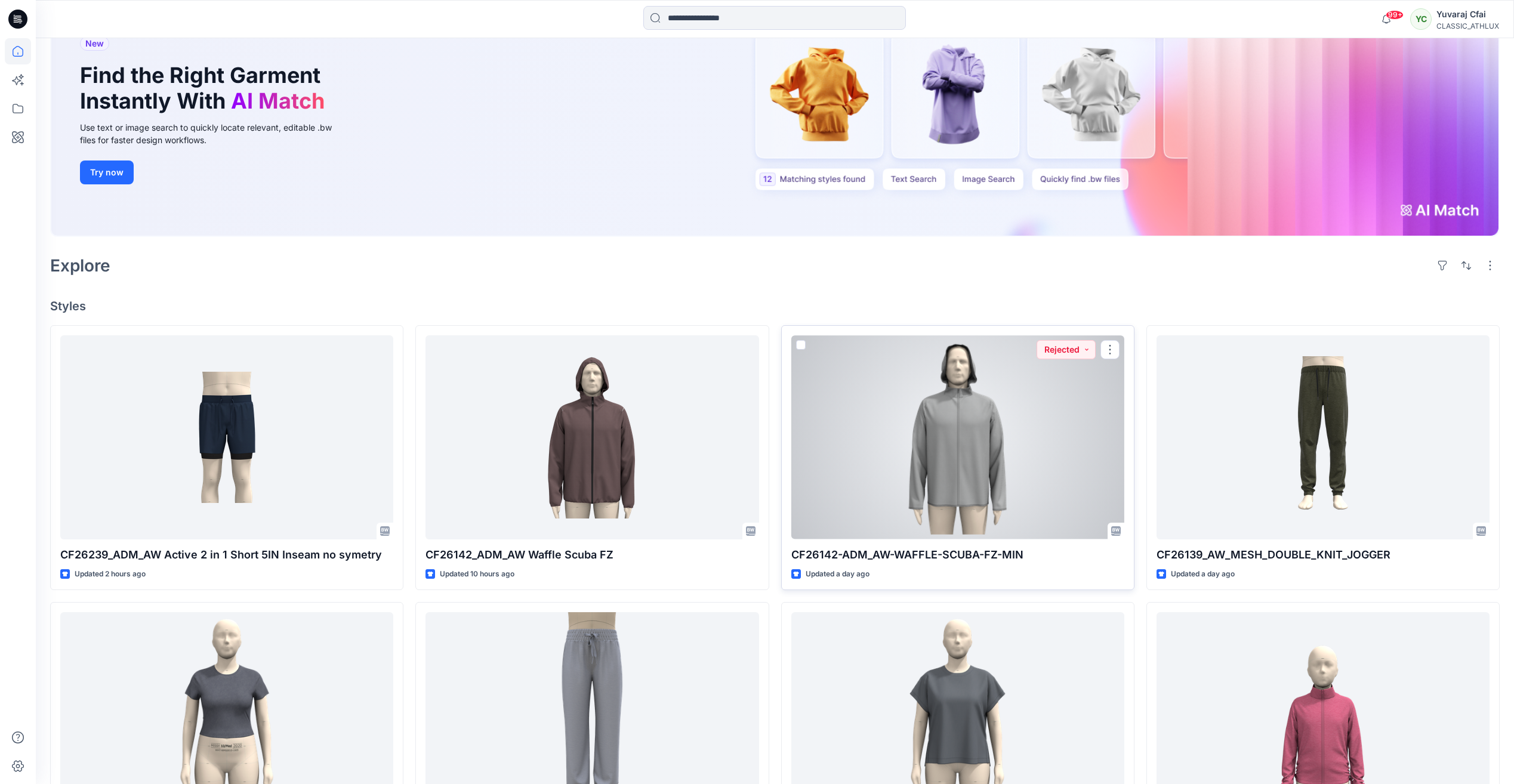
click at [949, 438] on div at bounding box center [957, 437] width 333 height 204
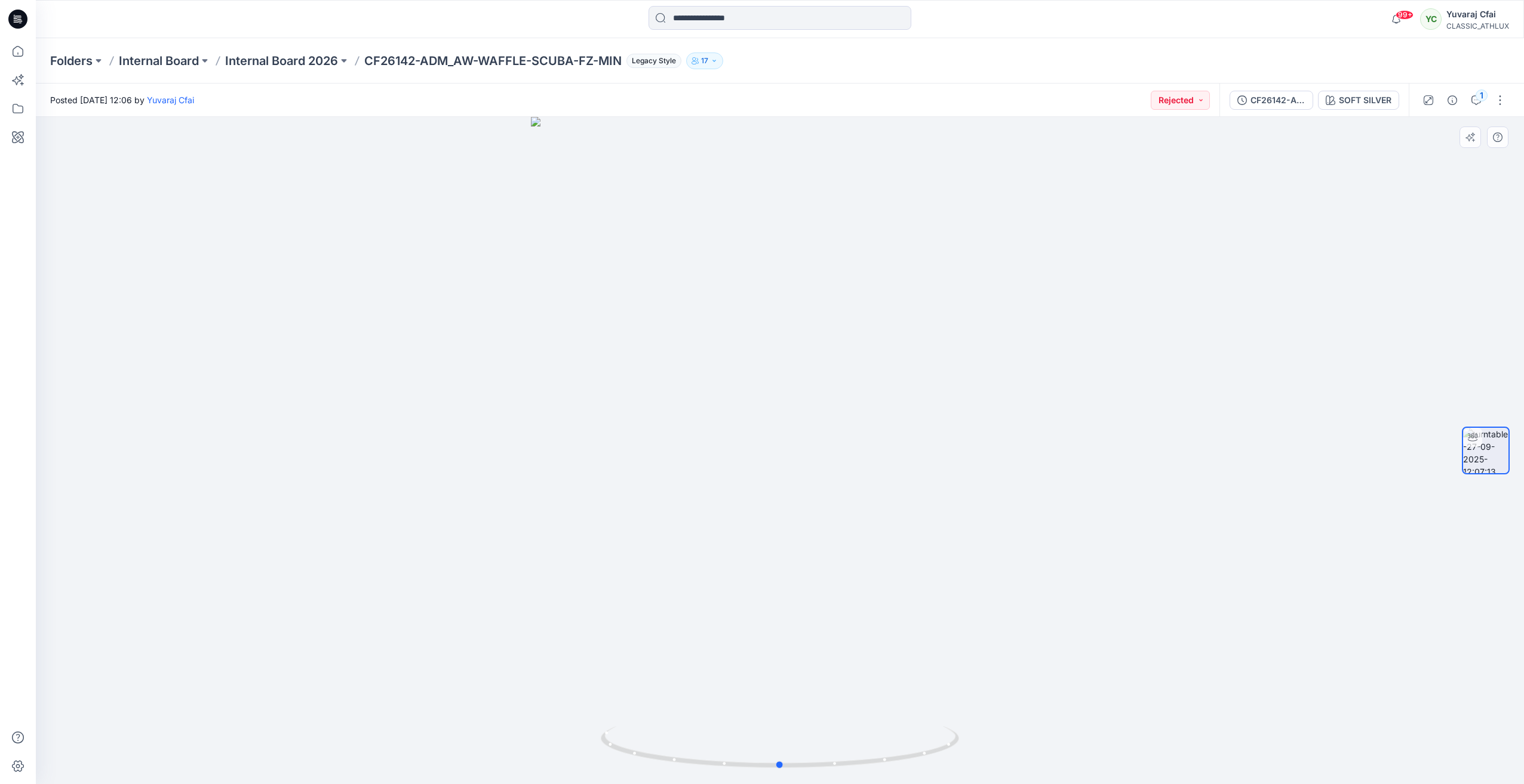
click at [1201, 528] on div at bounding box center [780, 451] width 1488 height 667
drag, startPoint x: 787, startPoint y: 770, endPoint x: 845, endPoint y: 757, distance: 59.4
click at [845, 757] on icon at bounding box center [781, 749] width 361 height 45
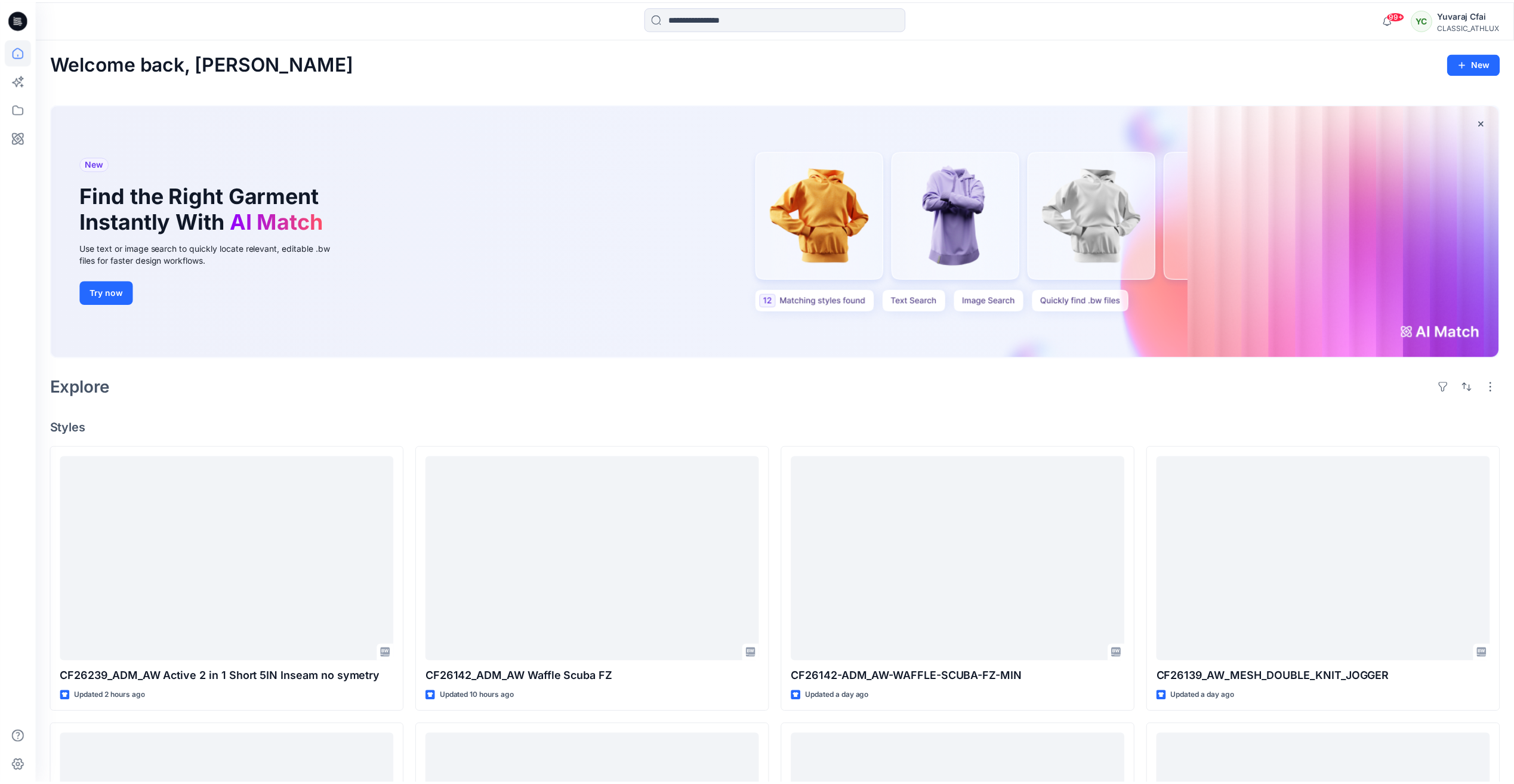
scroll to position [120, 0]
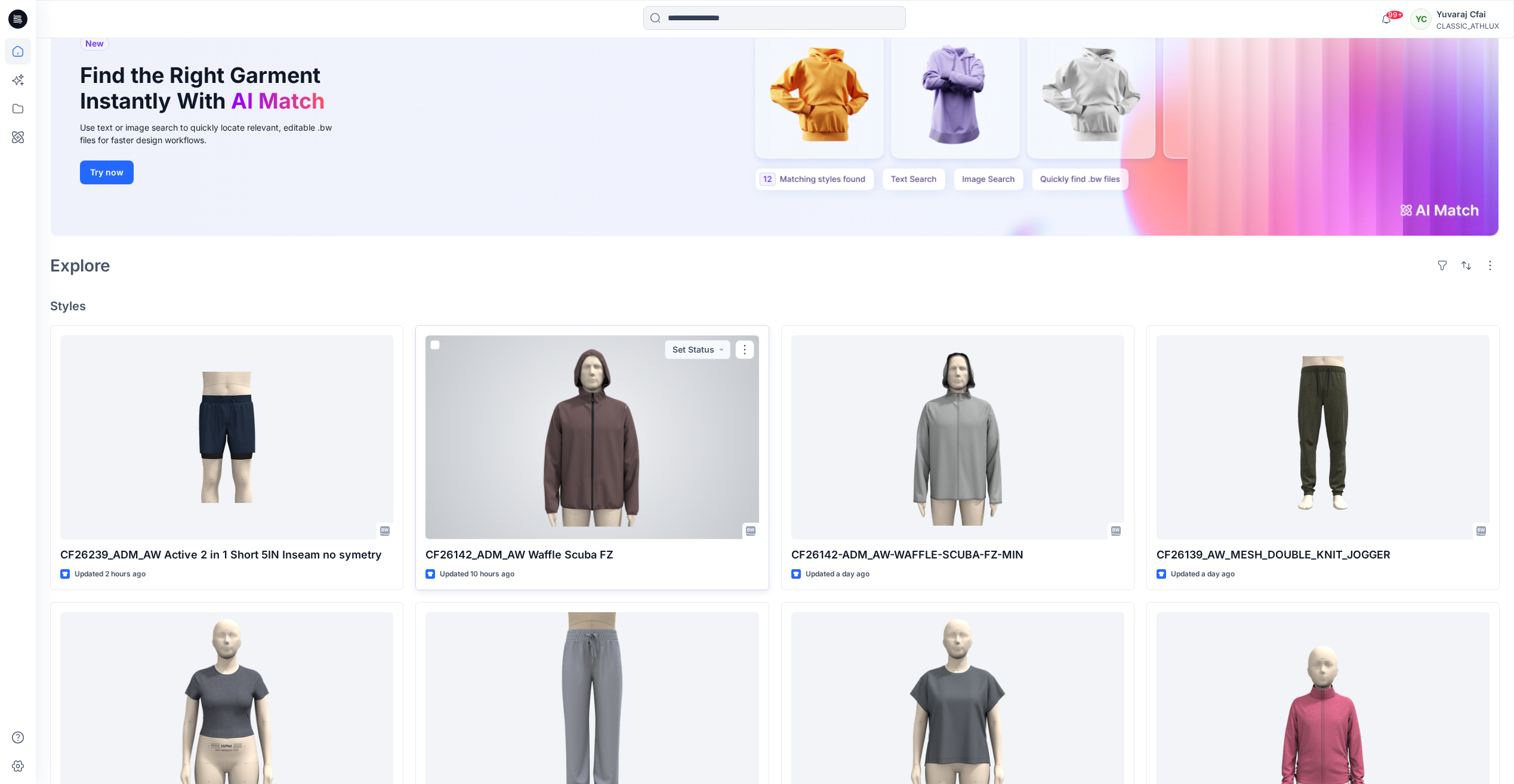
click at [686, 462] on div at bounding box center [592, 437] width 333 height 204
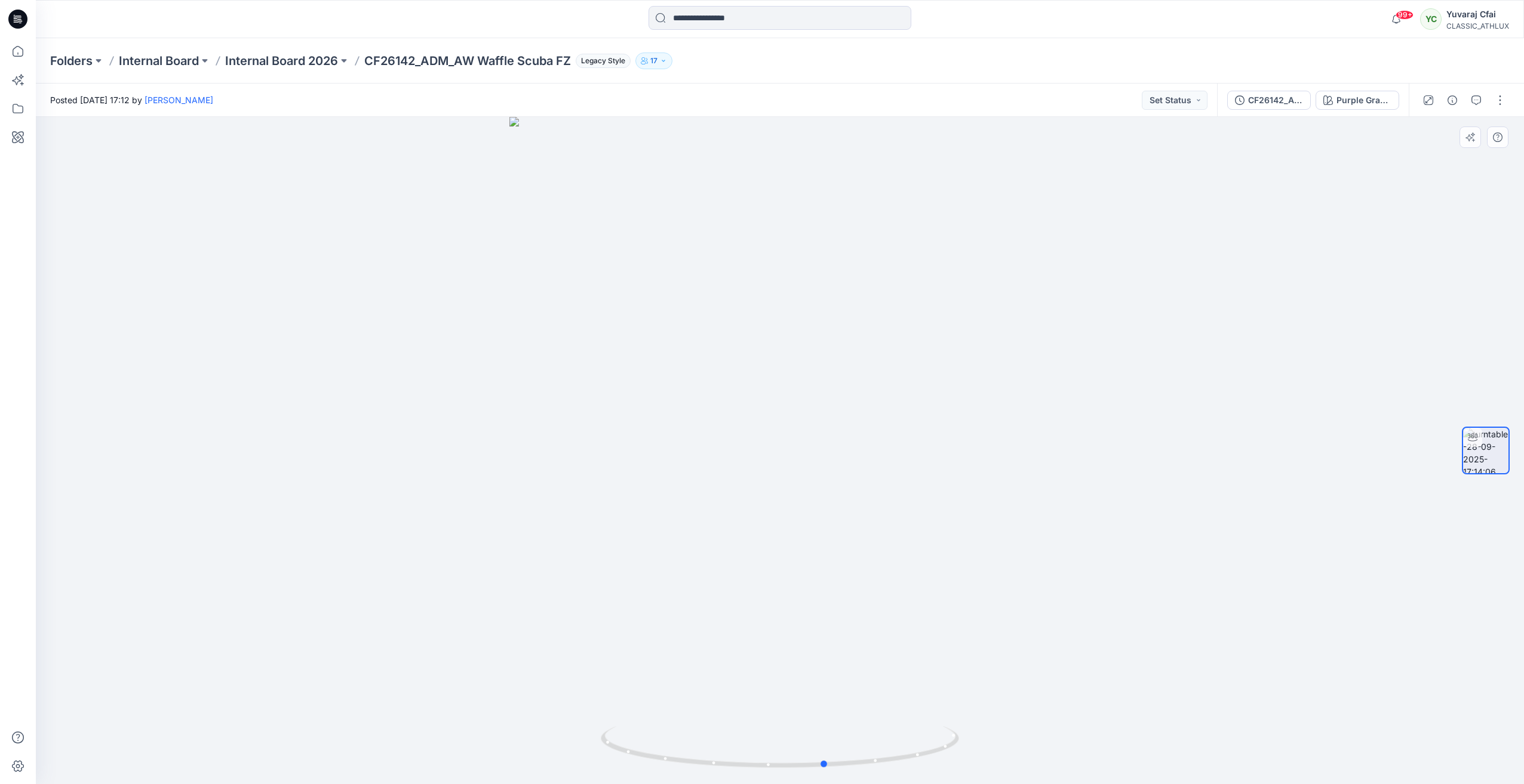
drag, startPoint x: 786, startPoint y: 767, endPoint x: 1190, endPoint y: 747, distance: 404.5
click at [1190, 747] on div at bounding box center [780, 451] width 1488 height 667
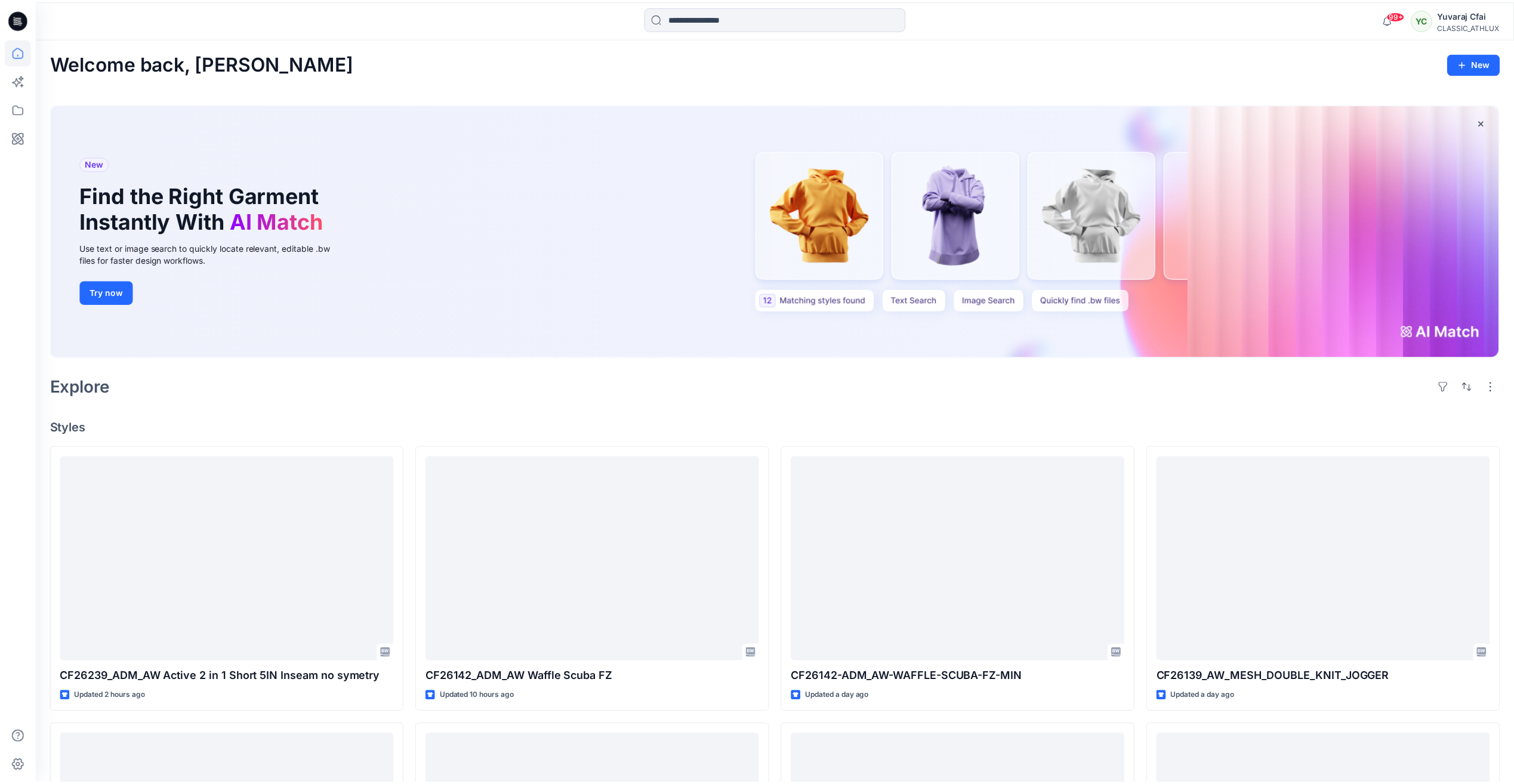
scroll to position [120, 0]
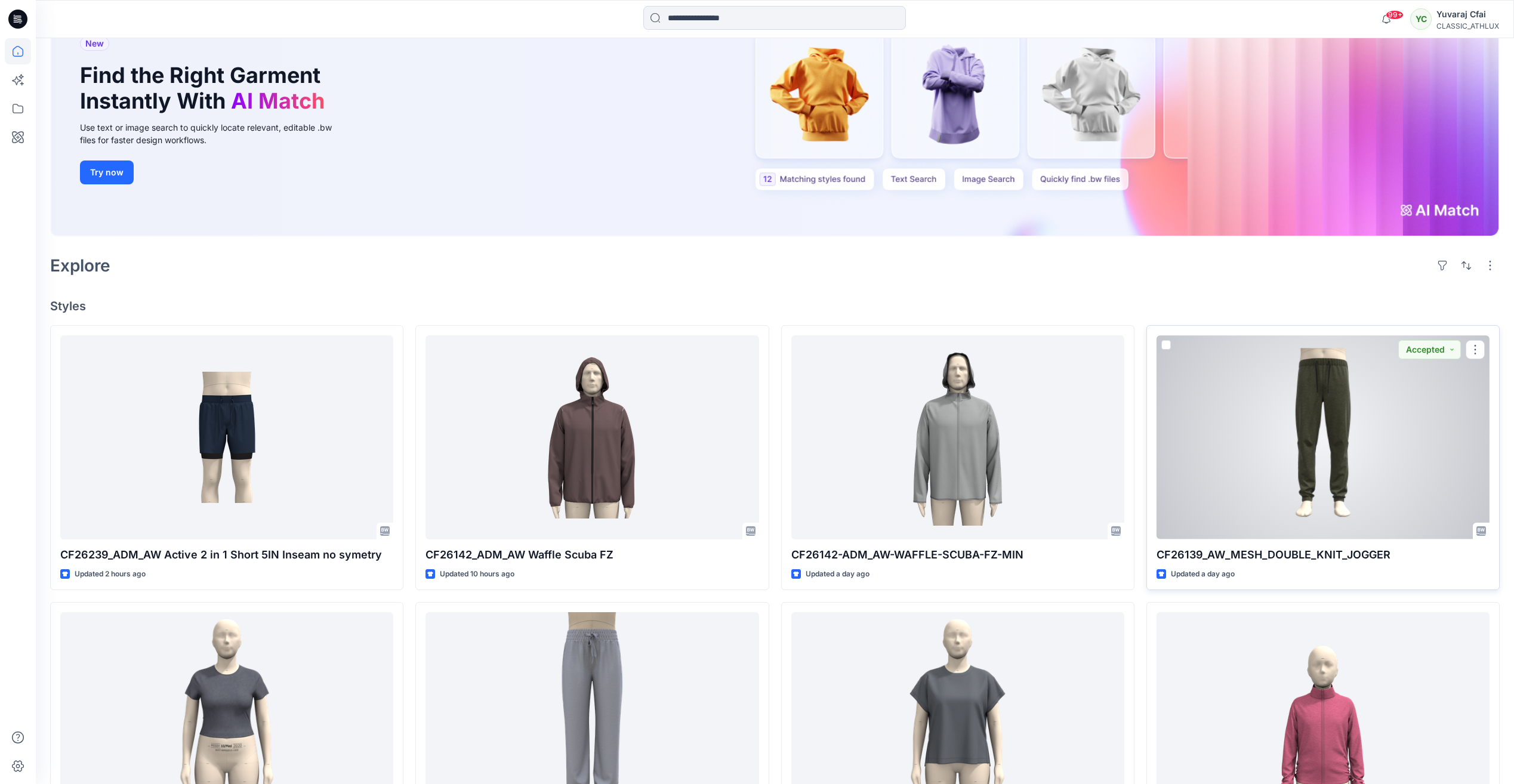
click at [1304, 434] on div at bounding box center [1323, 437] width 333 height 204
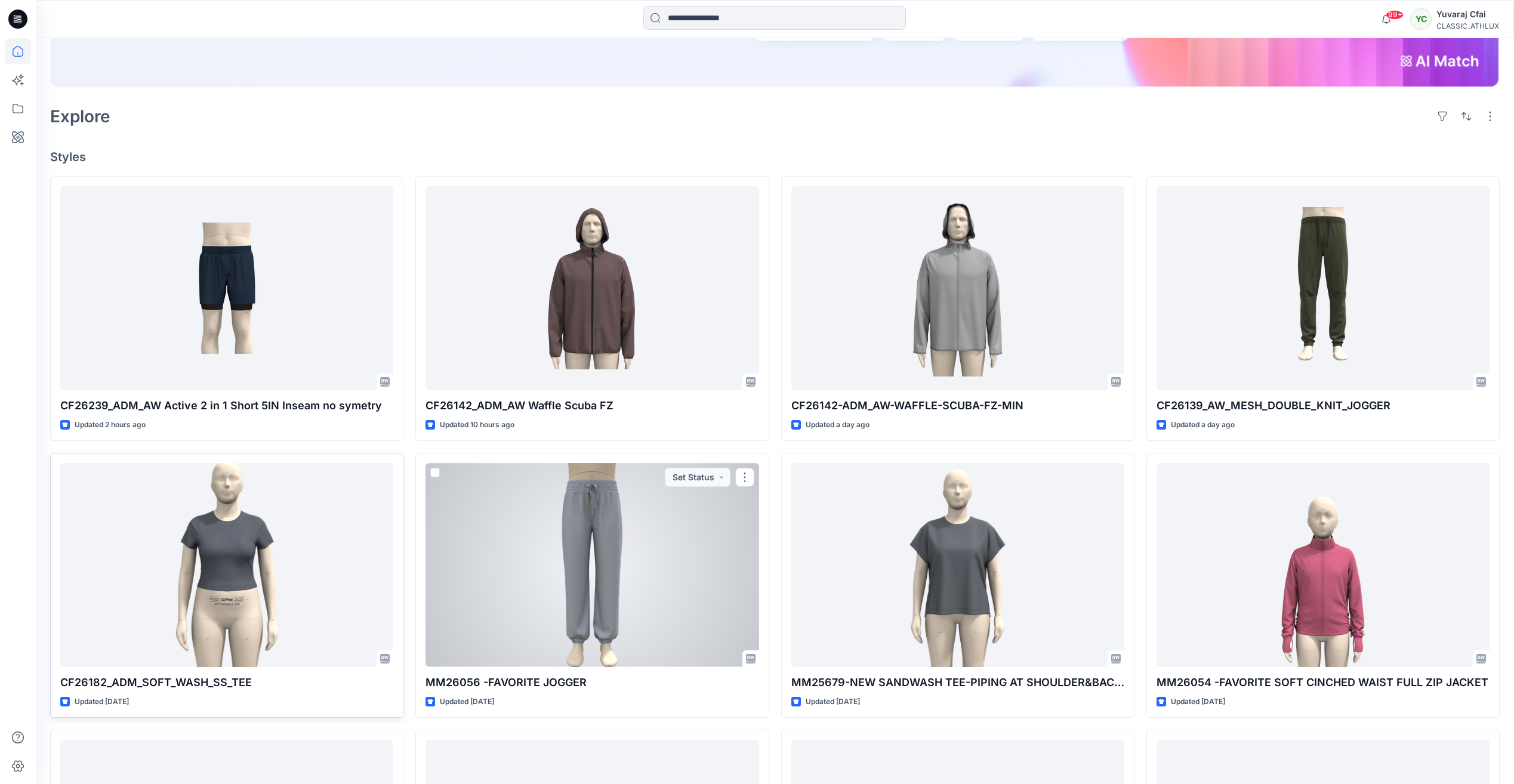
scroll to position [299, 0]
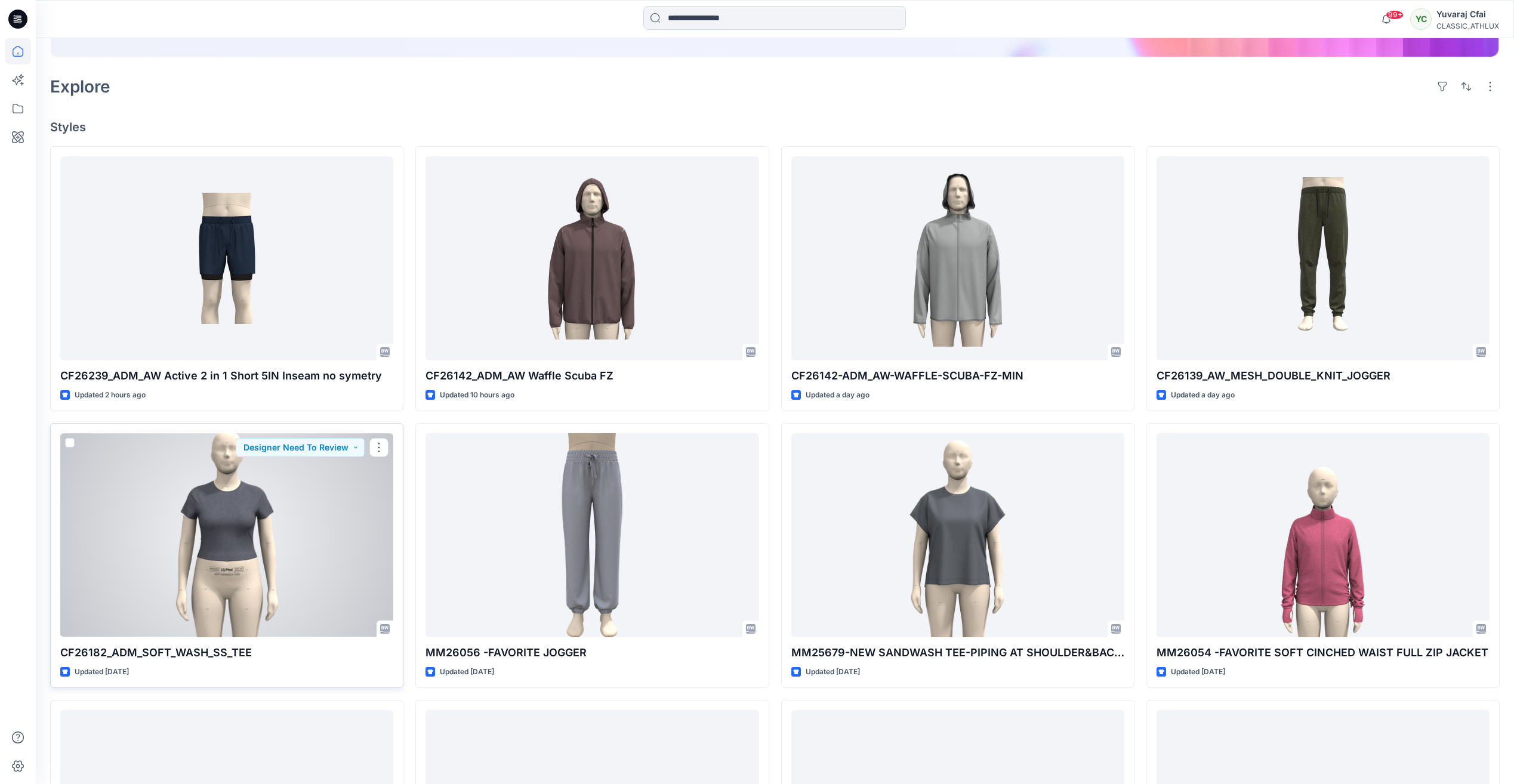
click at [197, 523] on div at bounding box center [227, 535] width 333 height 204
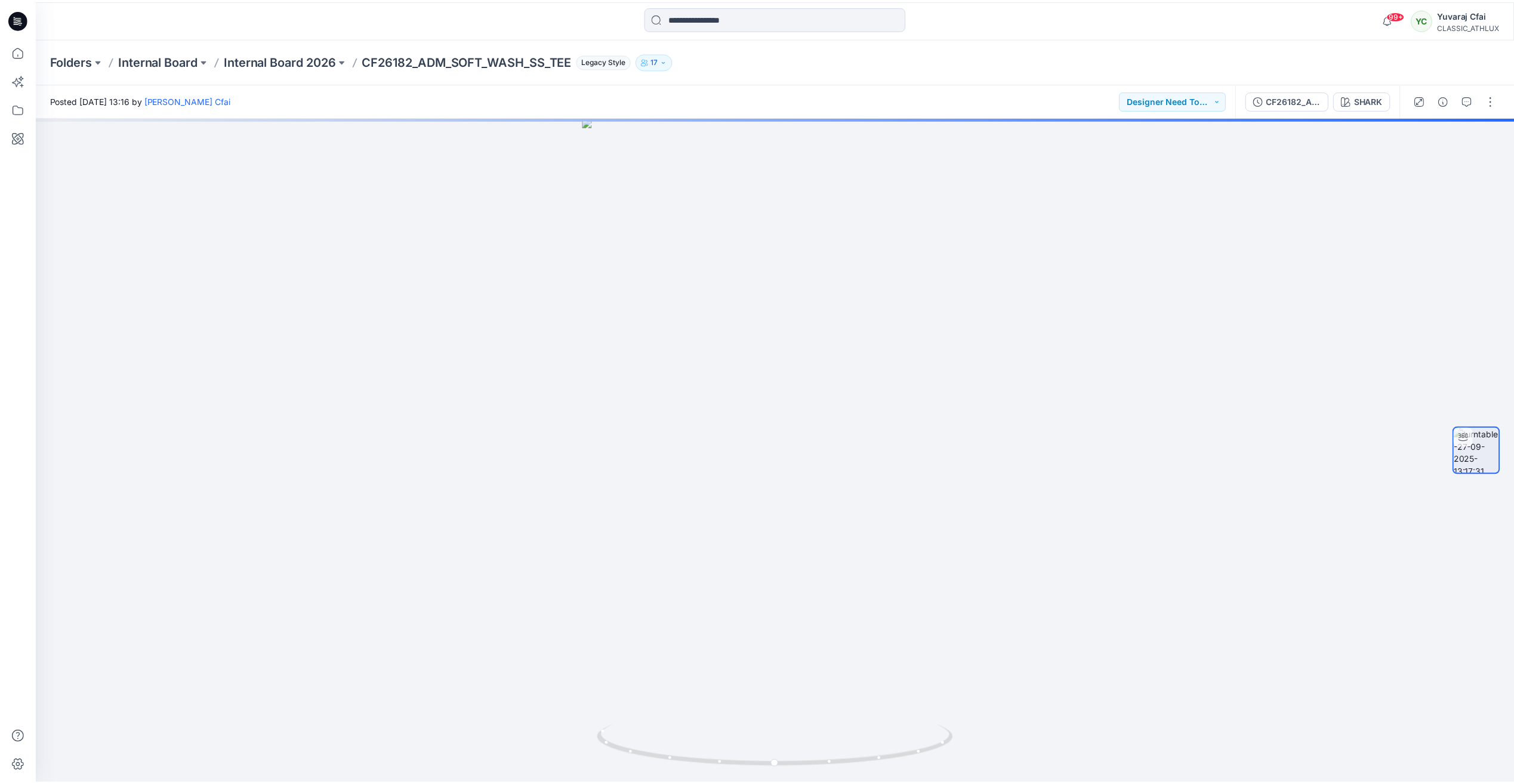
scroll to position [299, 0]
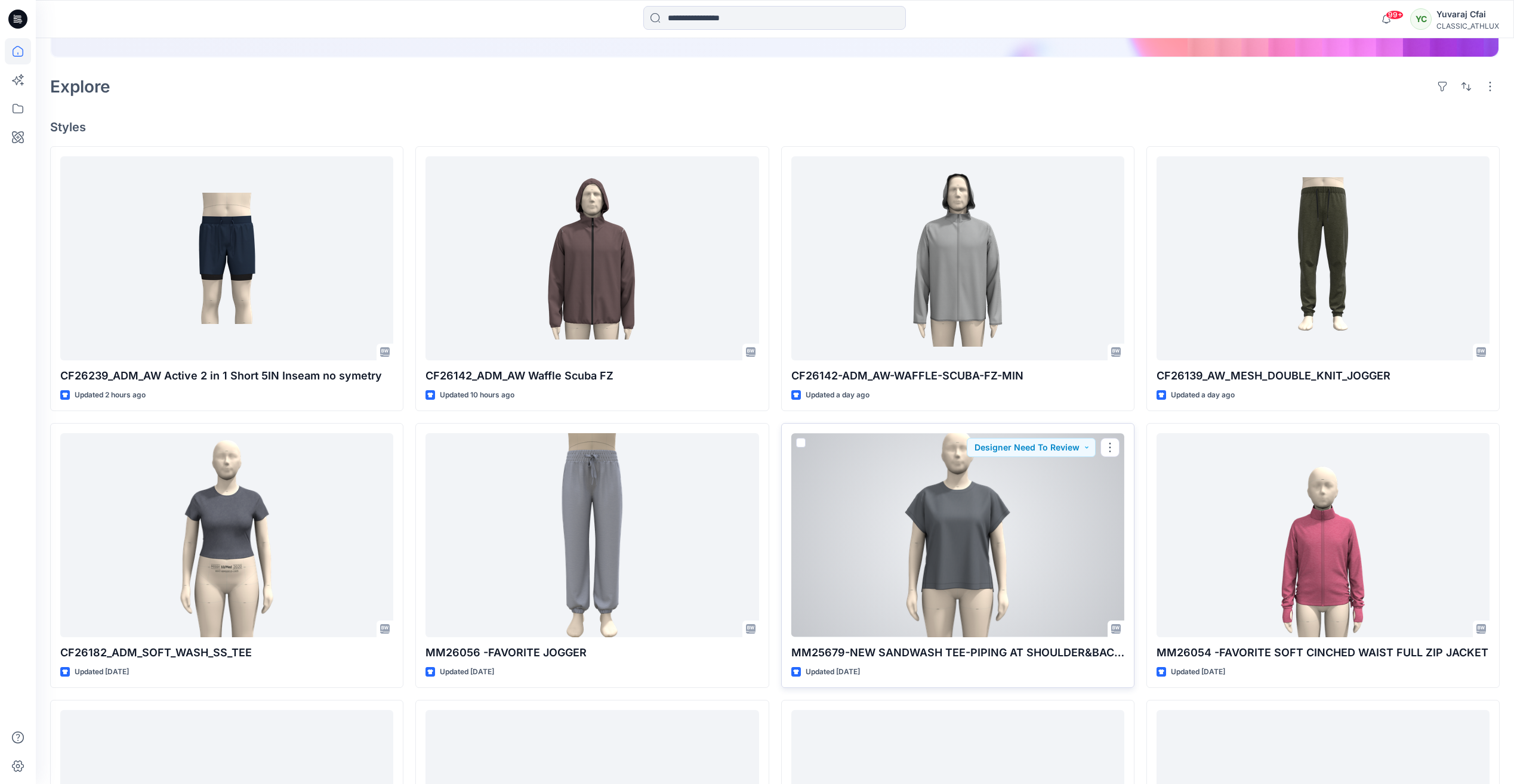
click at [923, 528] on div at bounding box center [957, 535] width 333 height 204
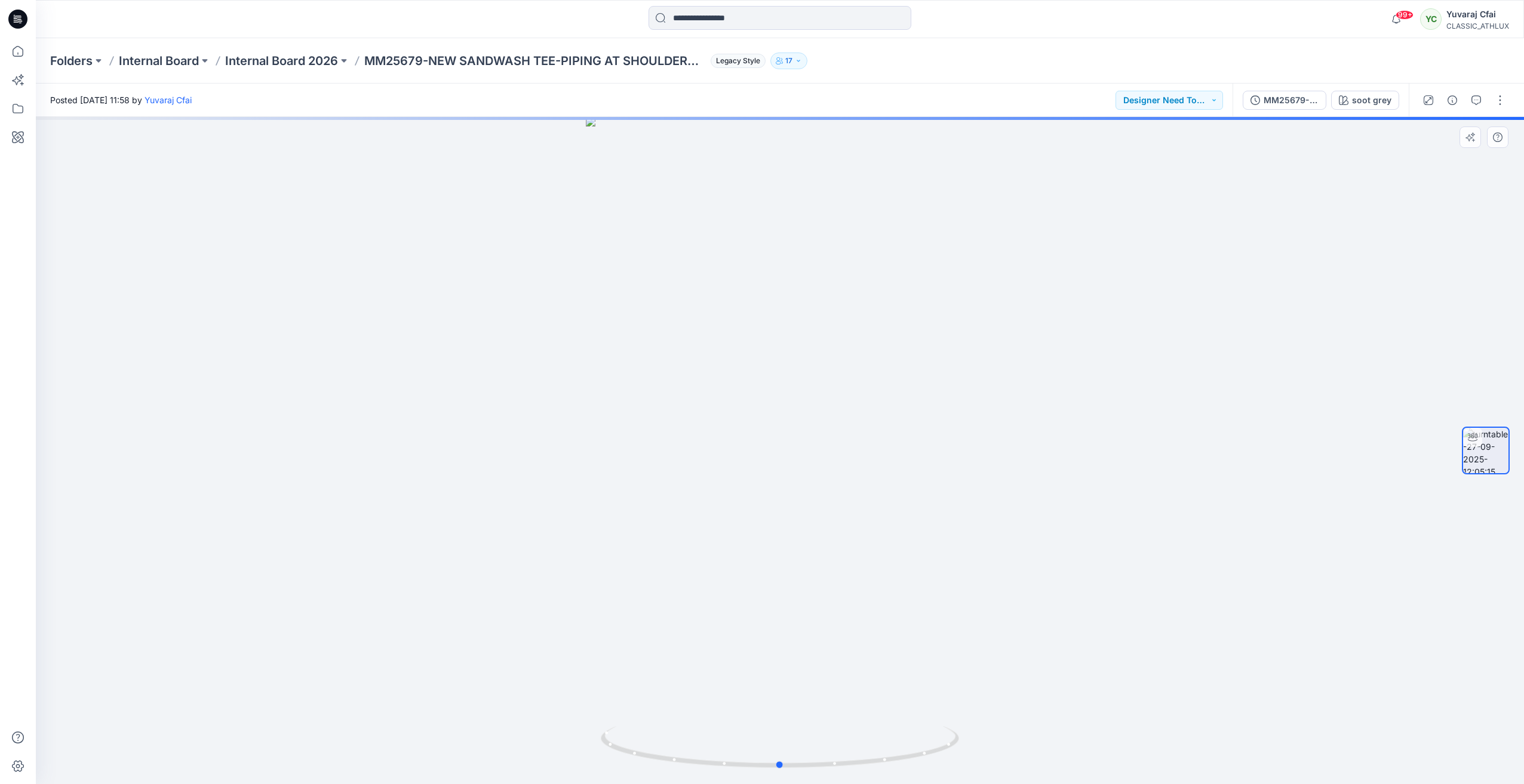
click at [428, 600] on div at bounding box center [780, 451] width 1488 height 667
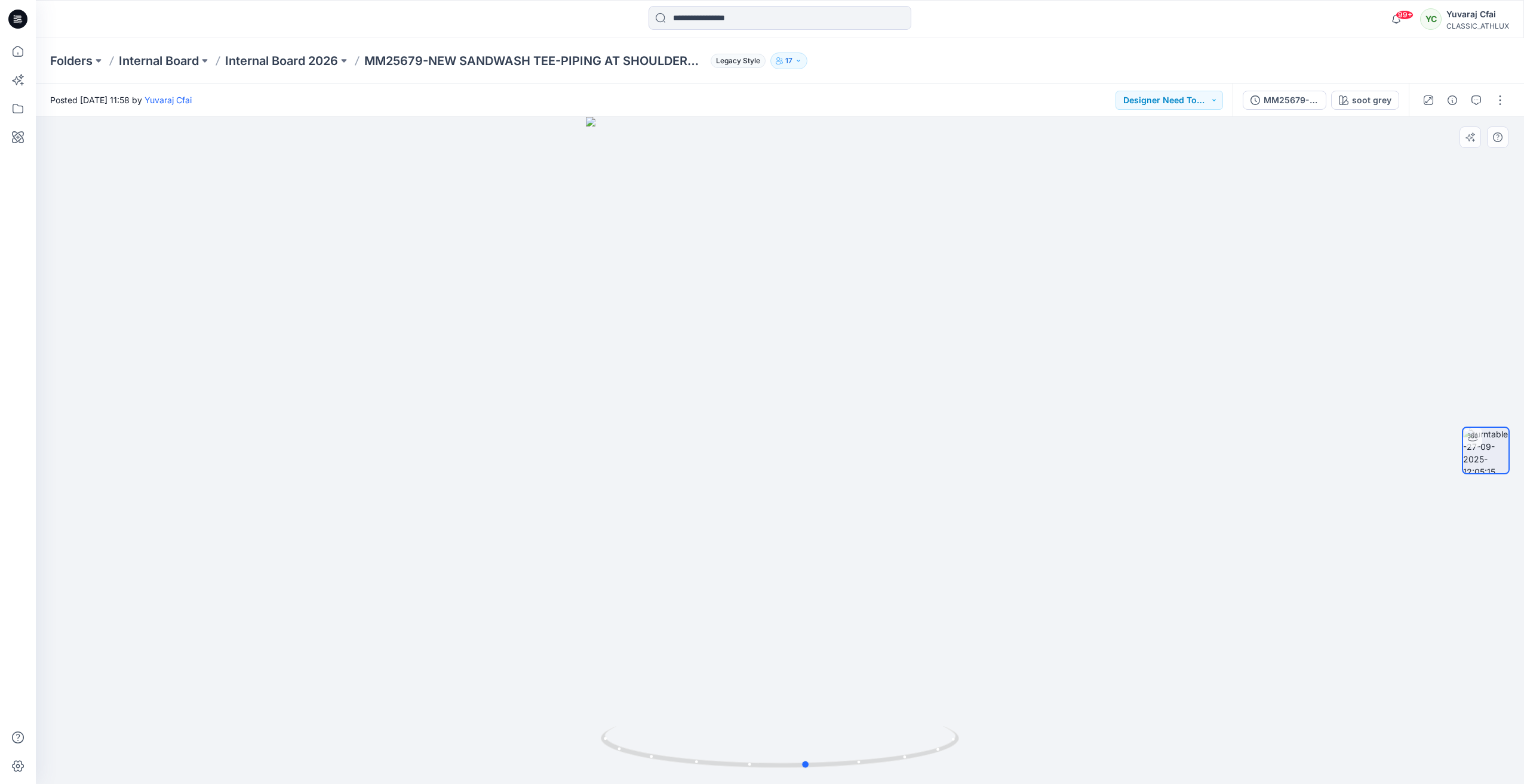
drag, startPoint x: 770, startPoint y: 770, endPoint x: 439, endPoint y: 735, distance: 332.8
click at [439, 735] on div at bounding box center [780, 451] width 1488 height 667
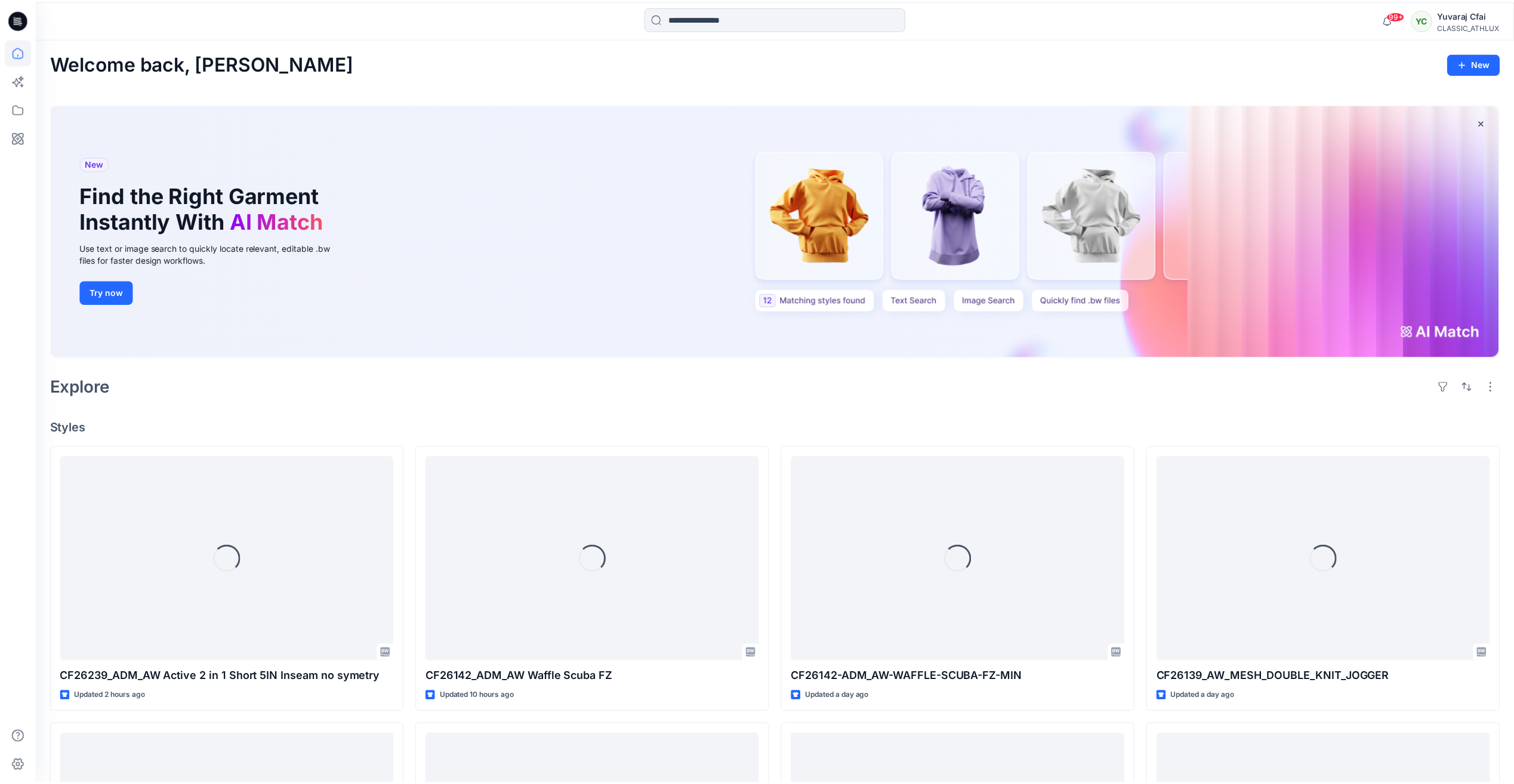
scroll to position [299, 0]
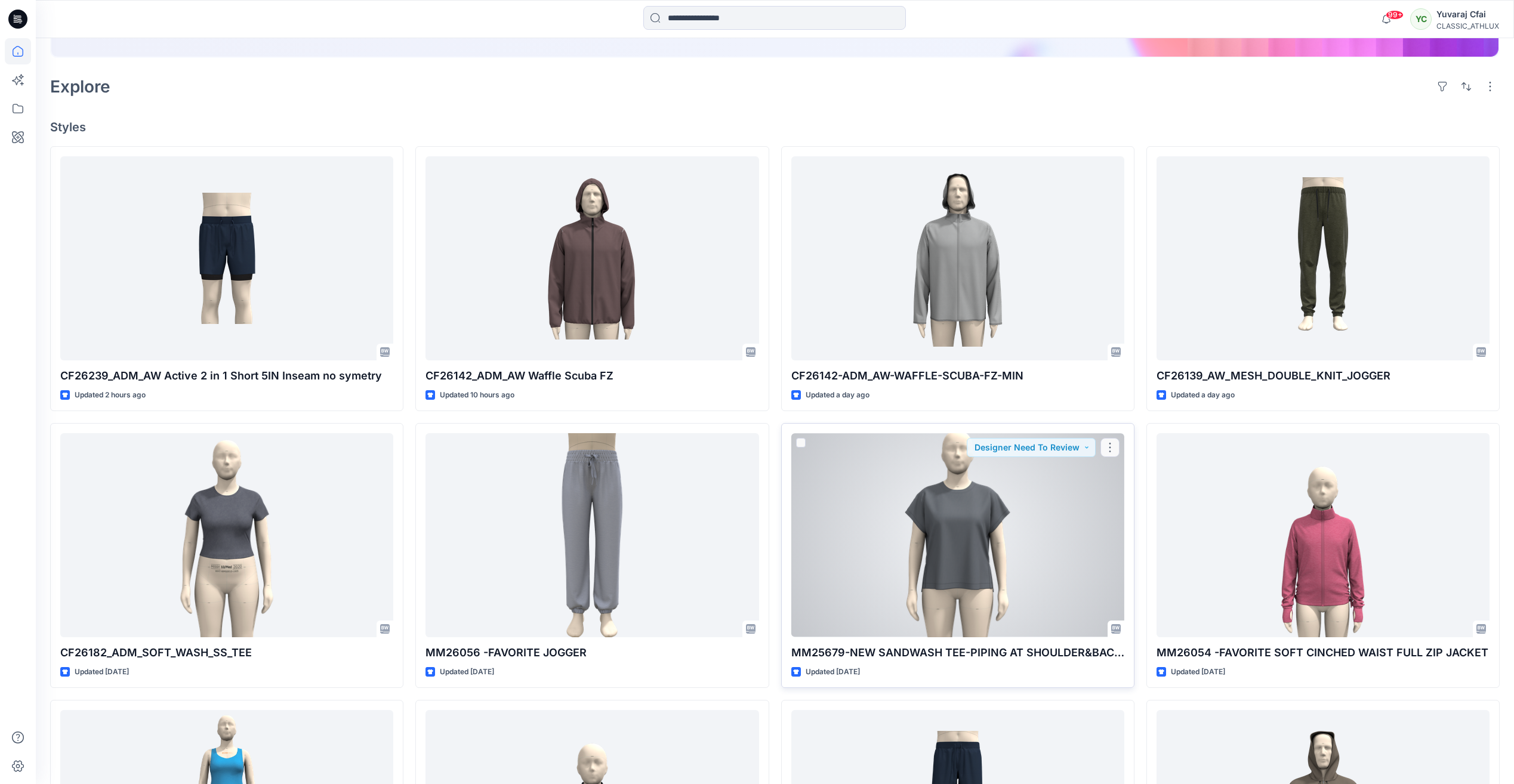
click at [1090, 602] on div at bounding box center [957, 535] width 333 height 204
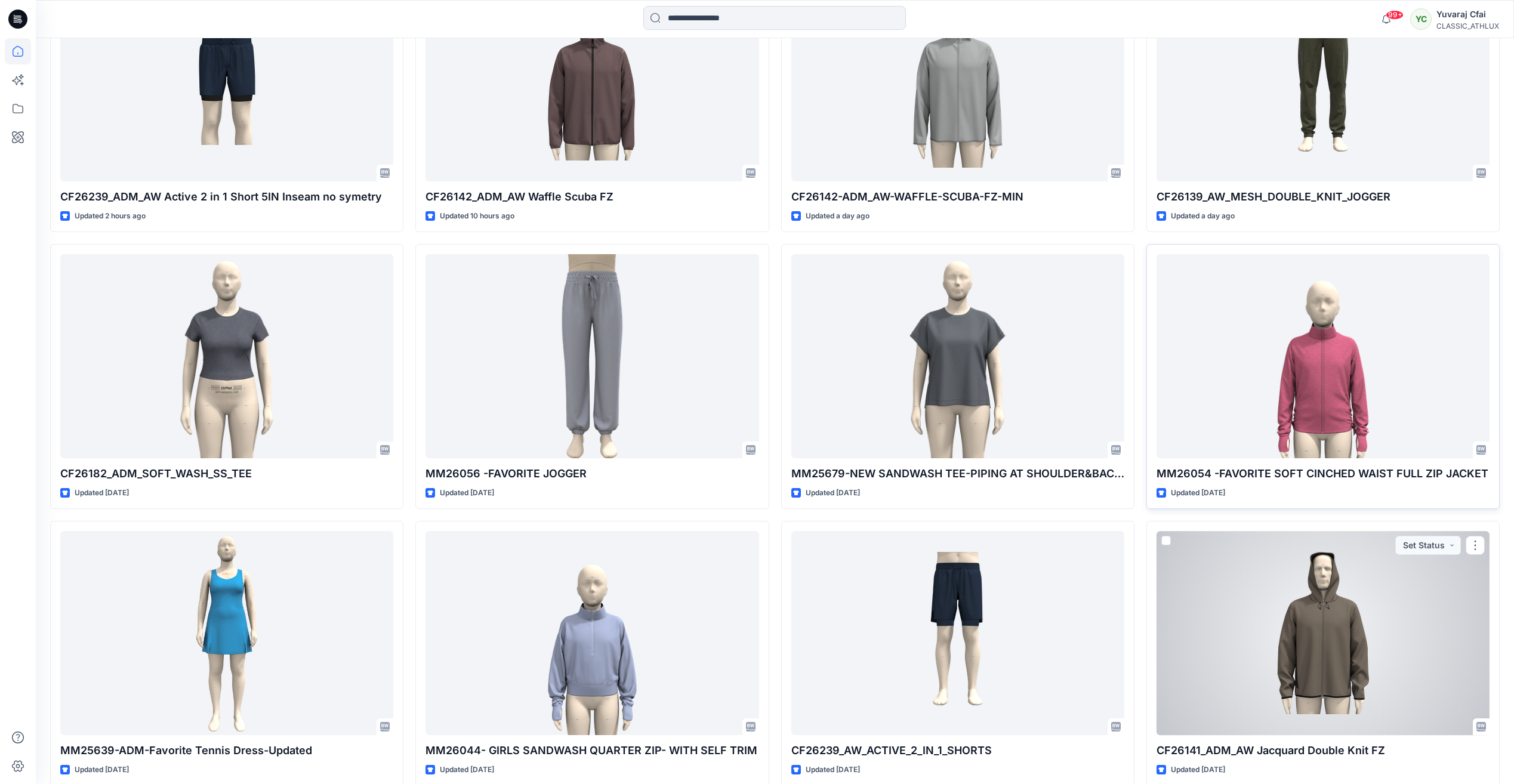
scroll to position [537, 0]
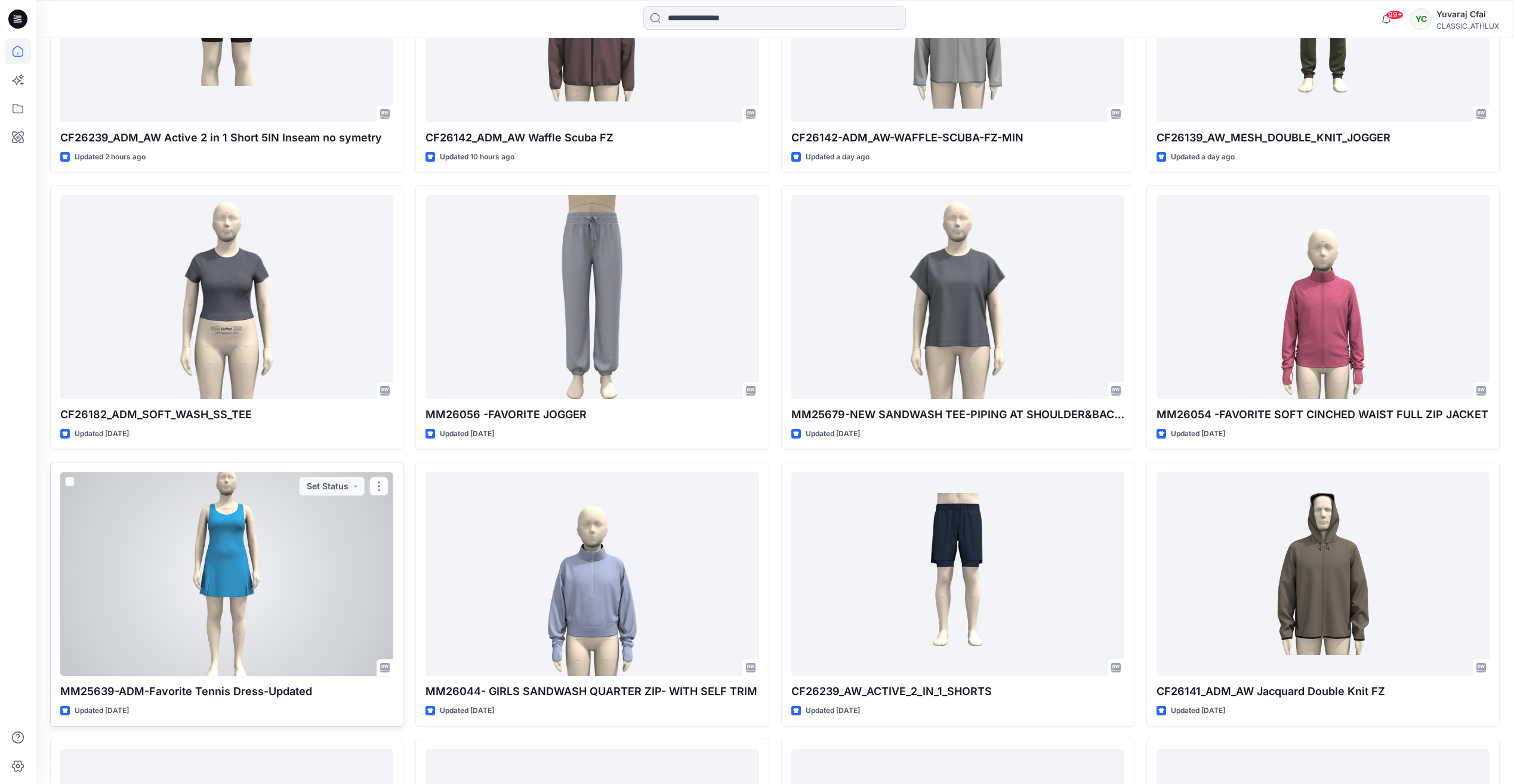
click at [161, 591] on div at bounding box center [227, 573] width 333 height 204
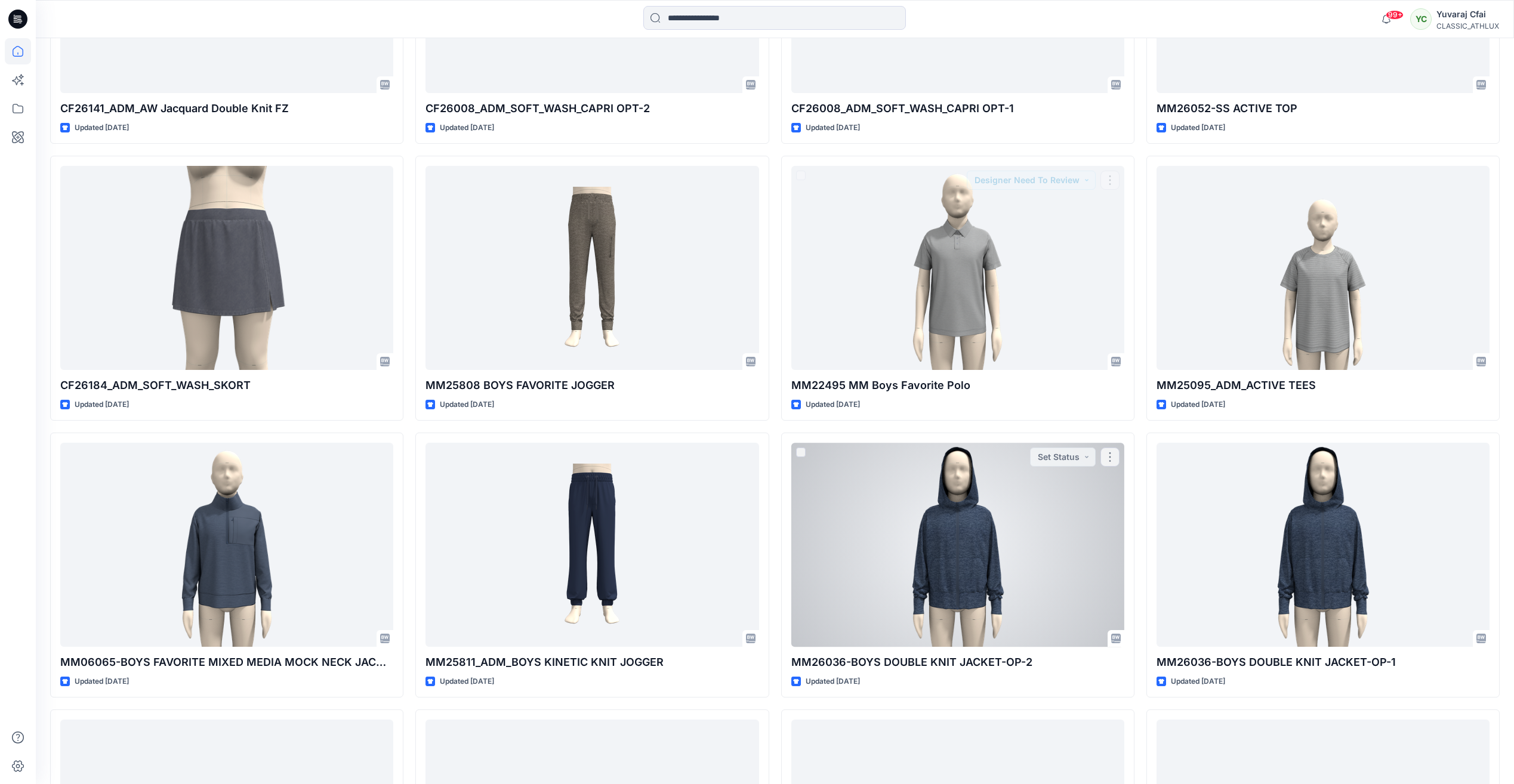
scroll to position [2795, 0]
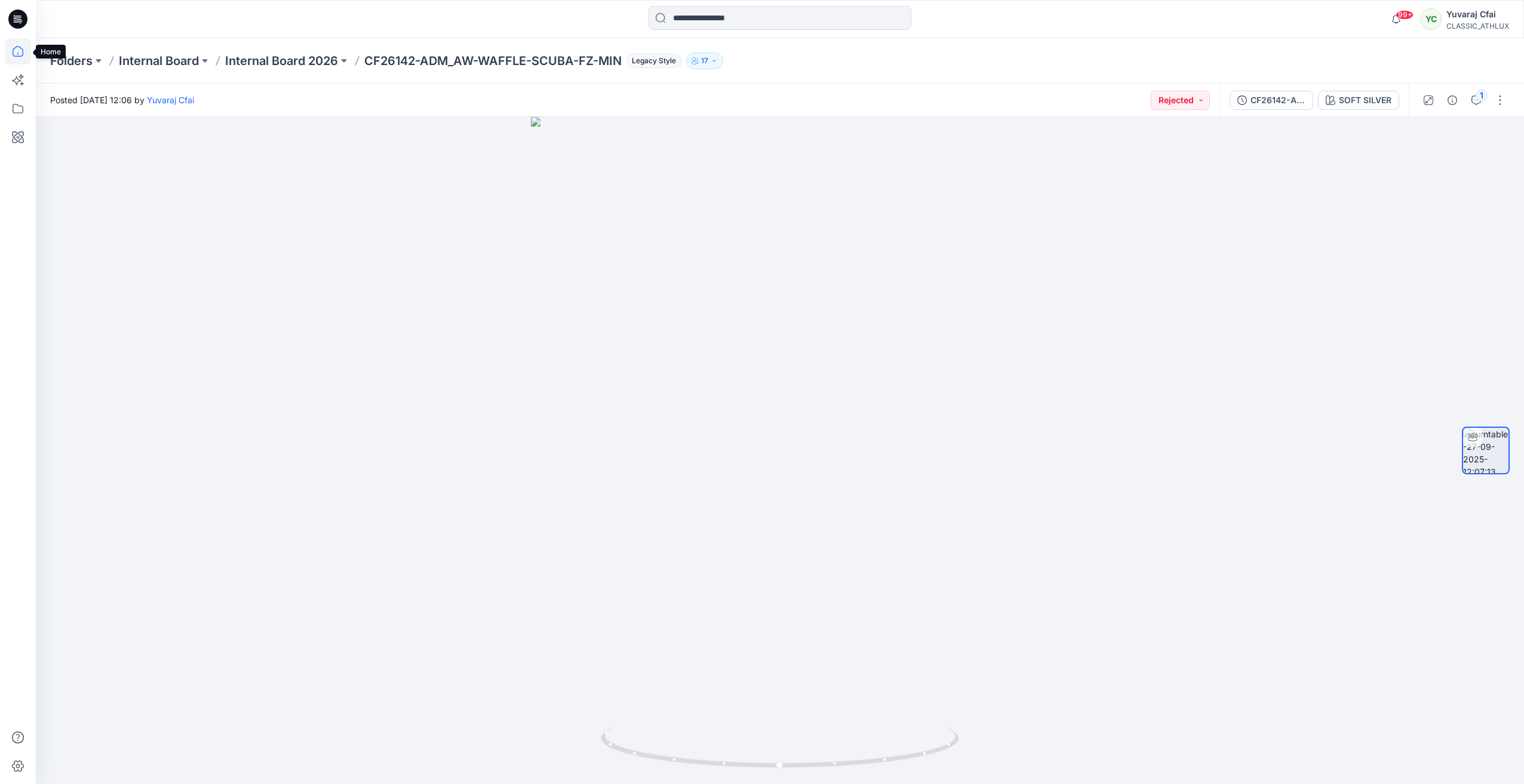
click at [18, 49] on icon at bounding box center [18, 51] width 26 height 26
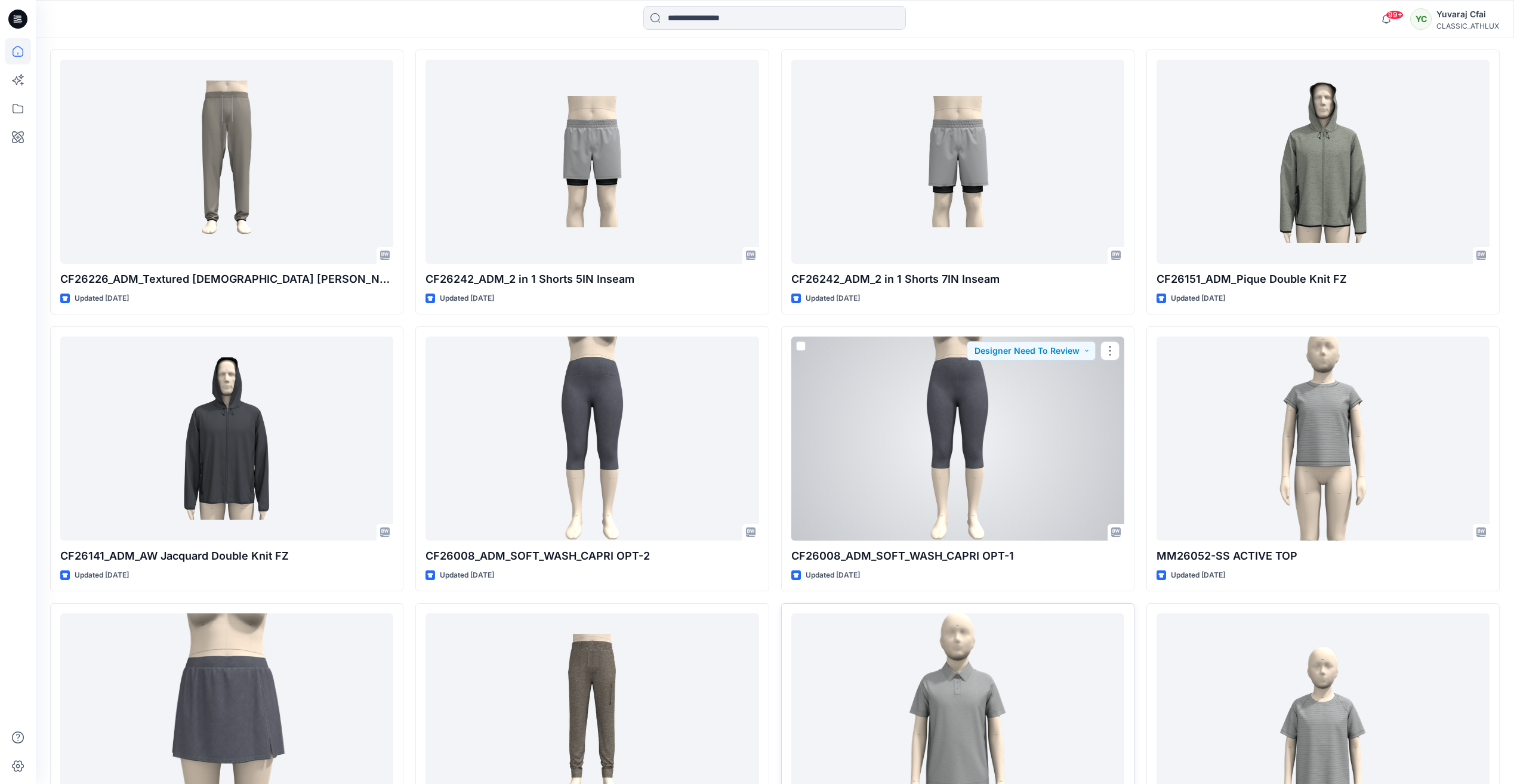
scroll to position [2507, 0]
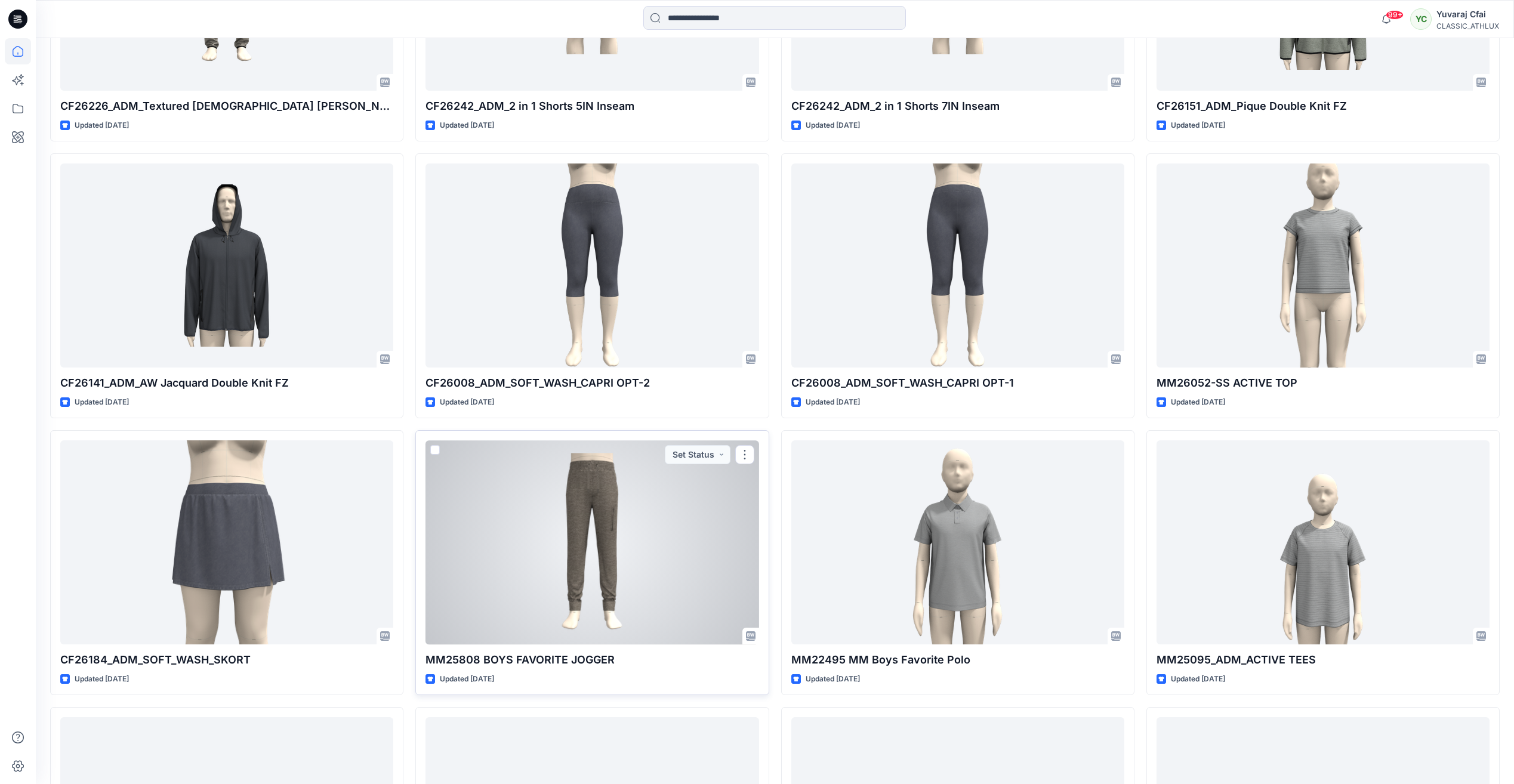
click at [588, 542] on div at bounding box center [592, 542] width 333 height 204
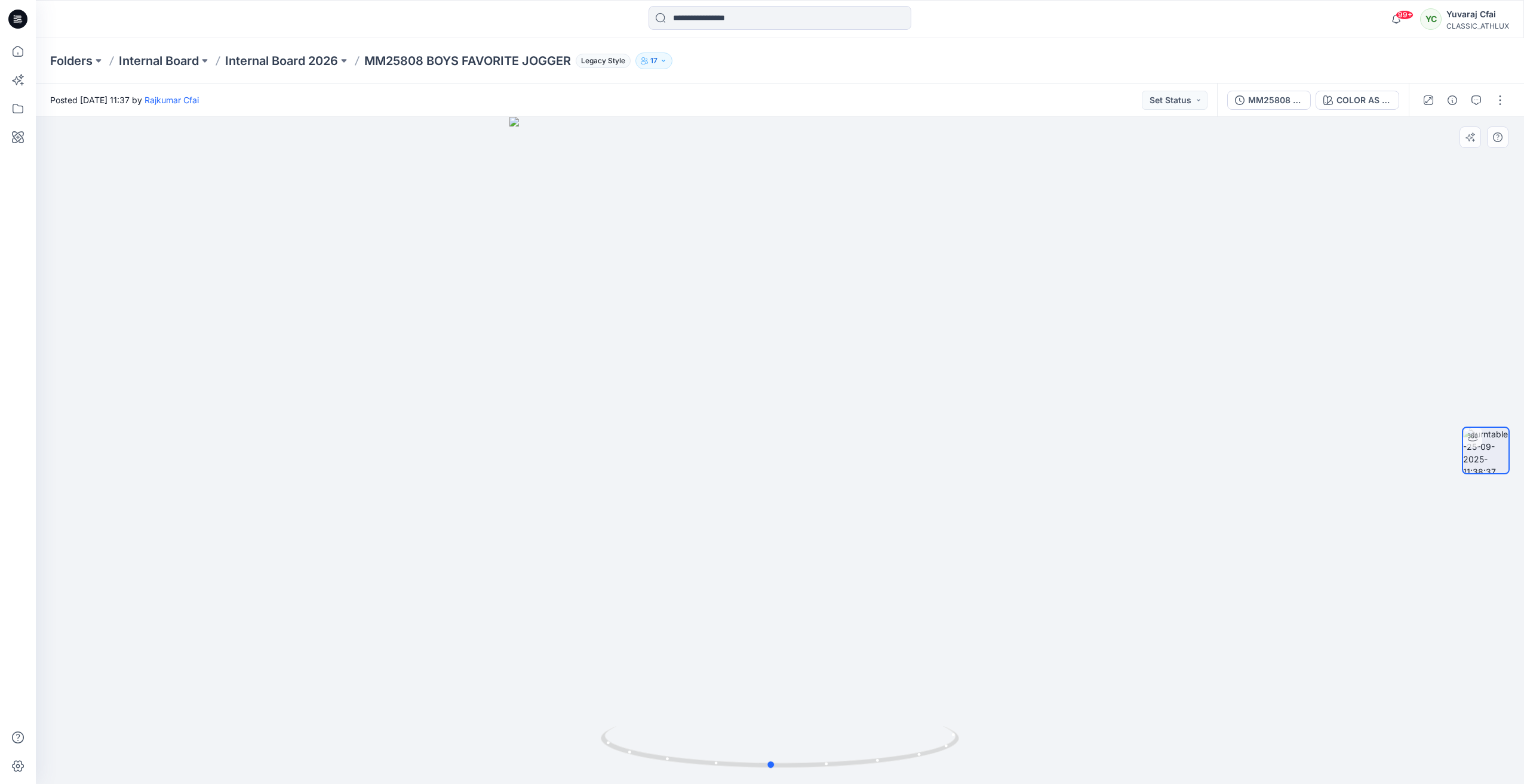
drag, startPoint x: 778, startPoint y: 765, endPoint x: 1127, endPoint y: 648, distance: 368.1
click at [1127, 648] on div at bounding box center [780, 451] width 1488 height 667
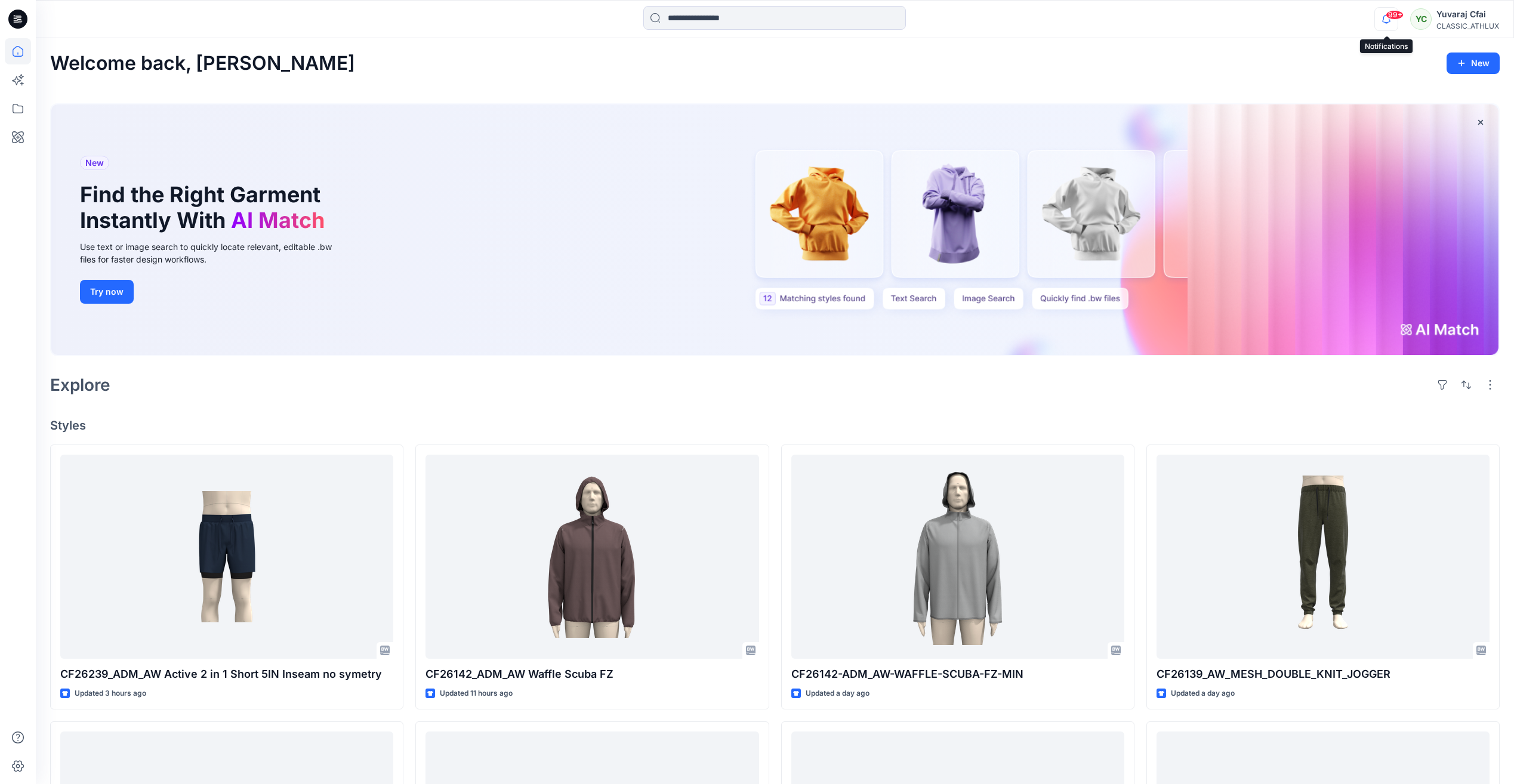
click at [1384, 21] on icon "button" at bounding box center [1386, 19] width 8 height 8
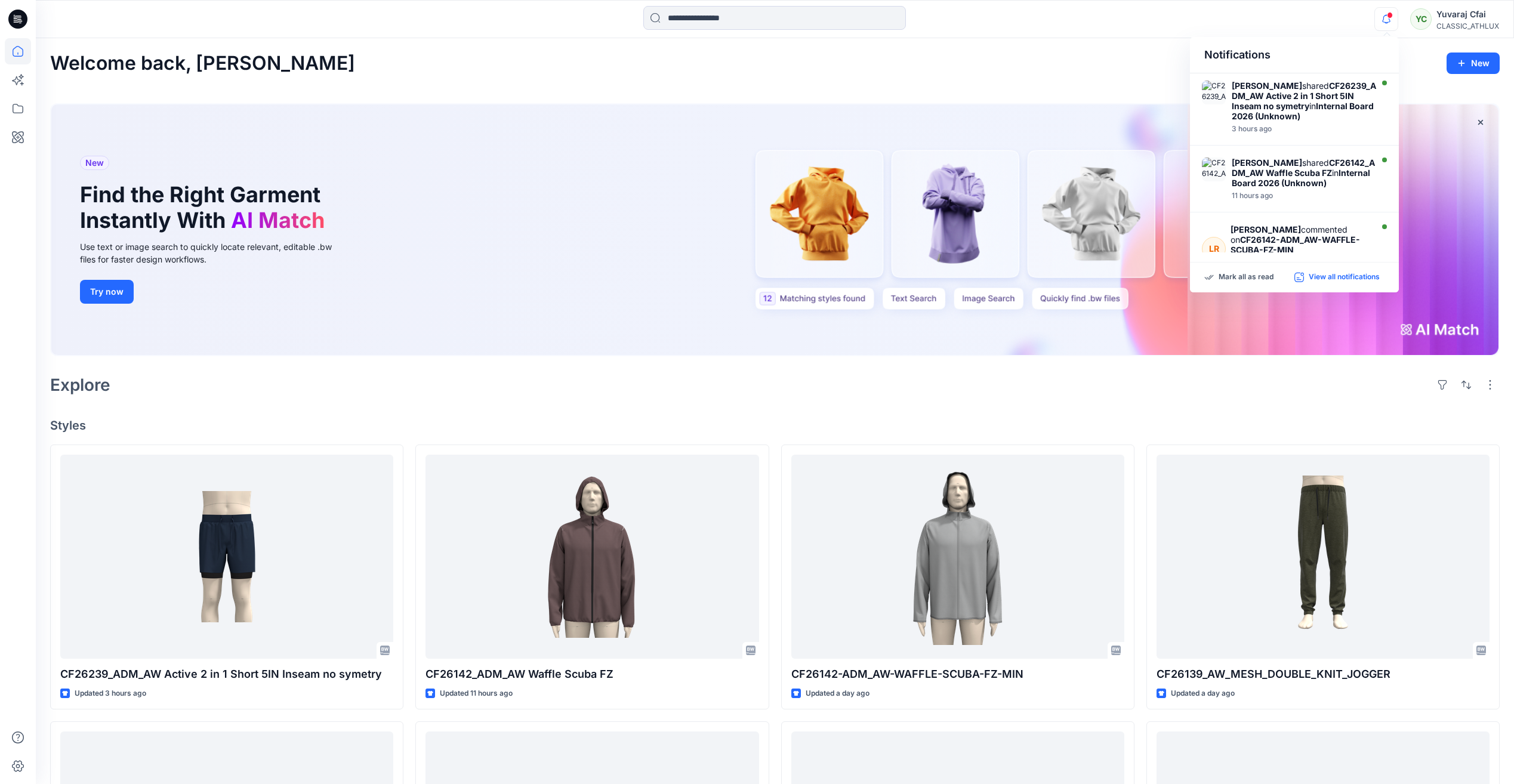
click at [1338, 273] on p "View all notifications" at bounding box center [1344, 277] width 71 height 10
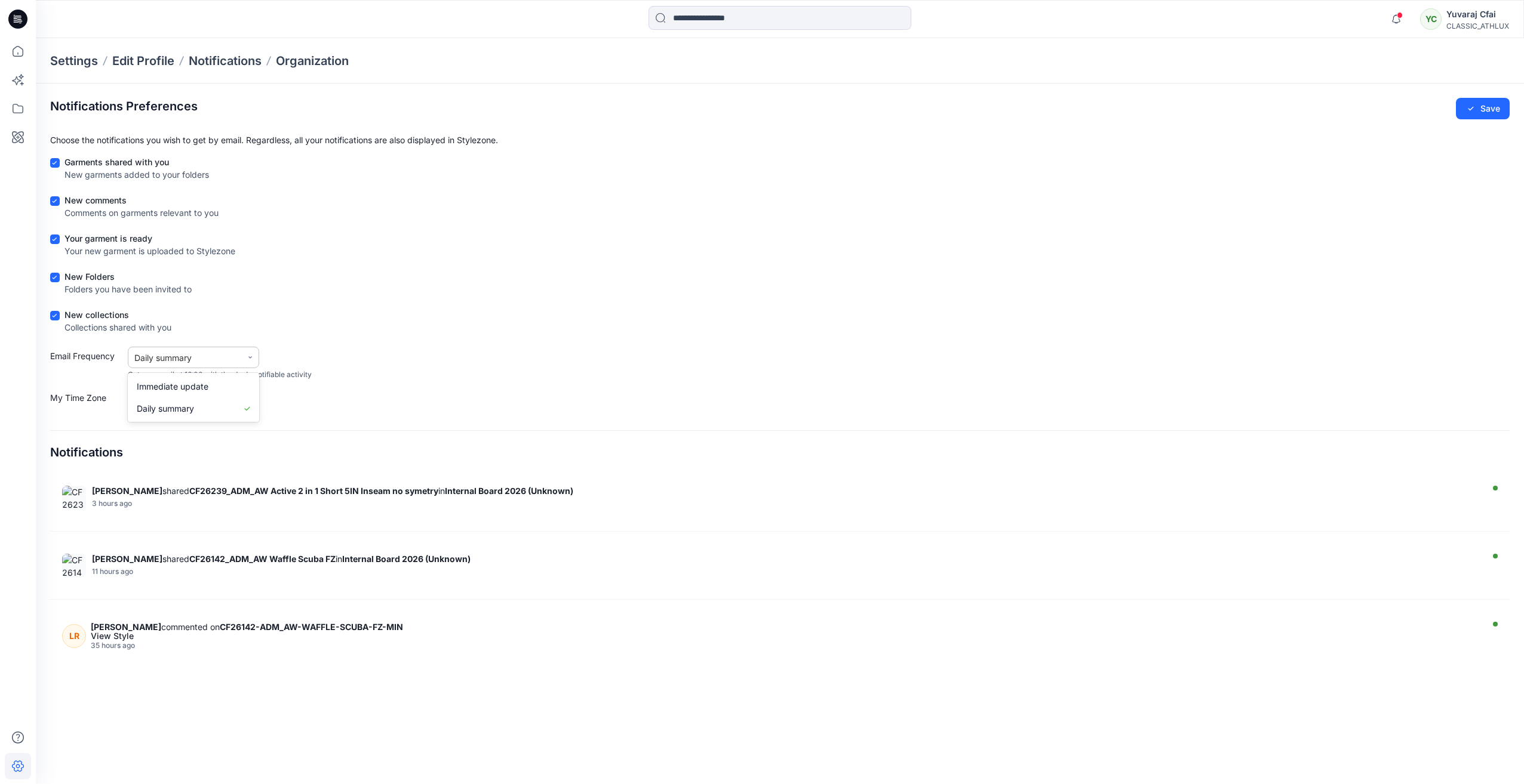
click at [231, 355] on div "Daily summary" at bounding box center [185, 358] width 101 height 13
click at [521, 338] on div "New collections Collections shared with you" at bounding box center [780, 323] width 1459 height 30
click at [245, 354] on div at bounding box center [250, 357] width 17 height 17
click at [439, 391] on div "My Time Zone (UTC) UTC" at bounding box center [780, 399] width 1459 height 22
click at [248, 402] on icon at bounding box center [250, 399] width 7 height 7
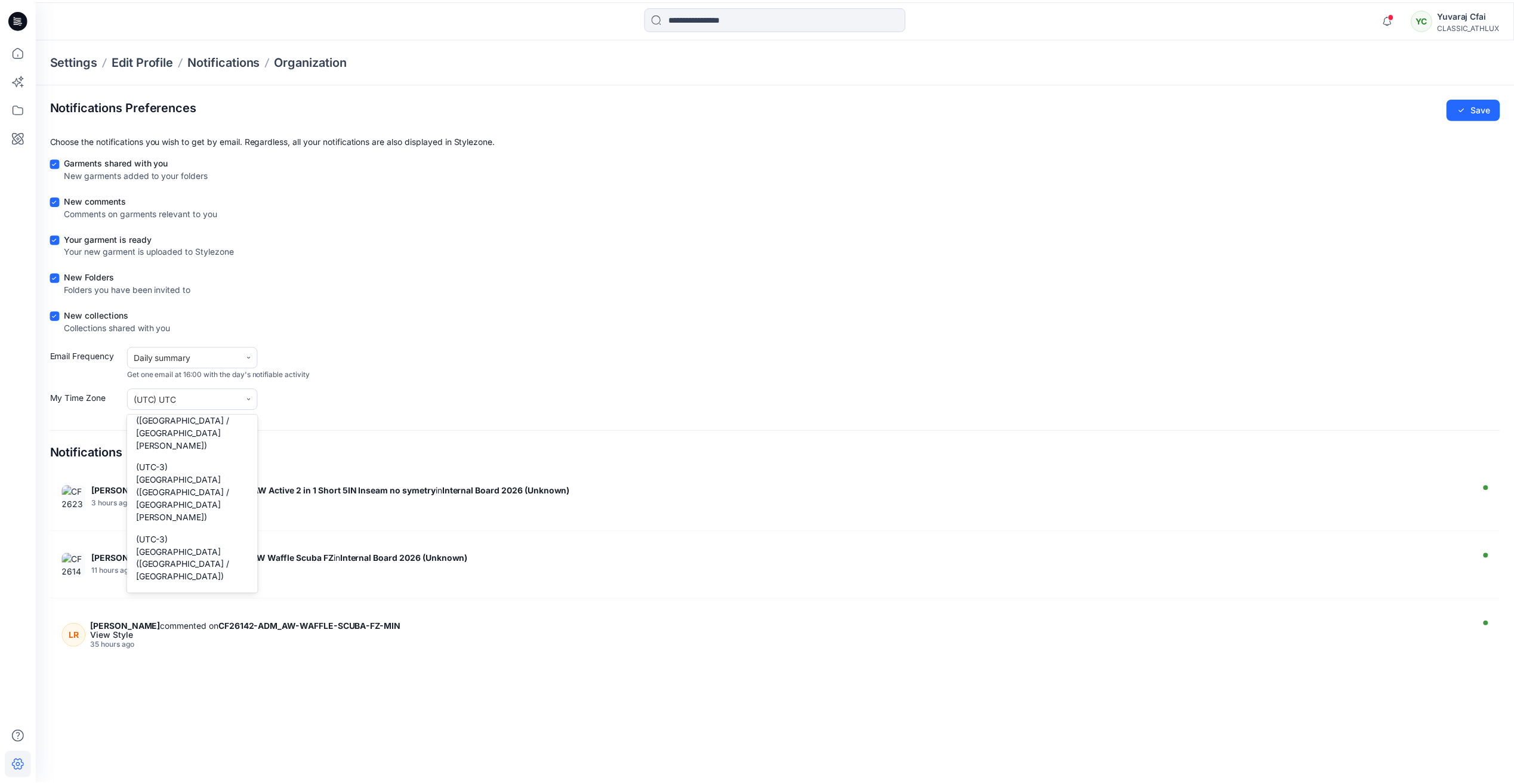
scroll to position [6331, 0]
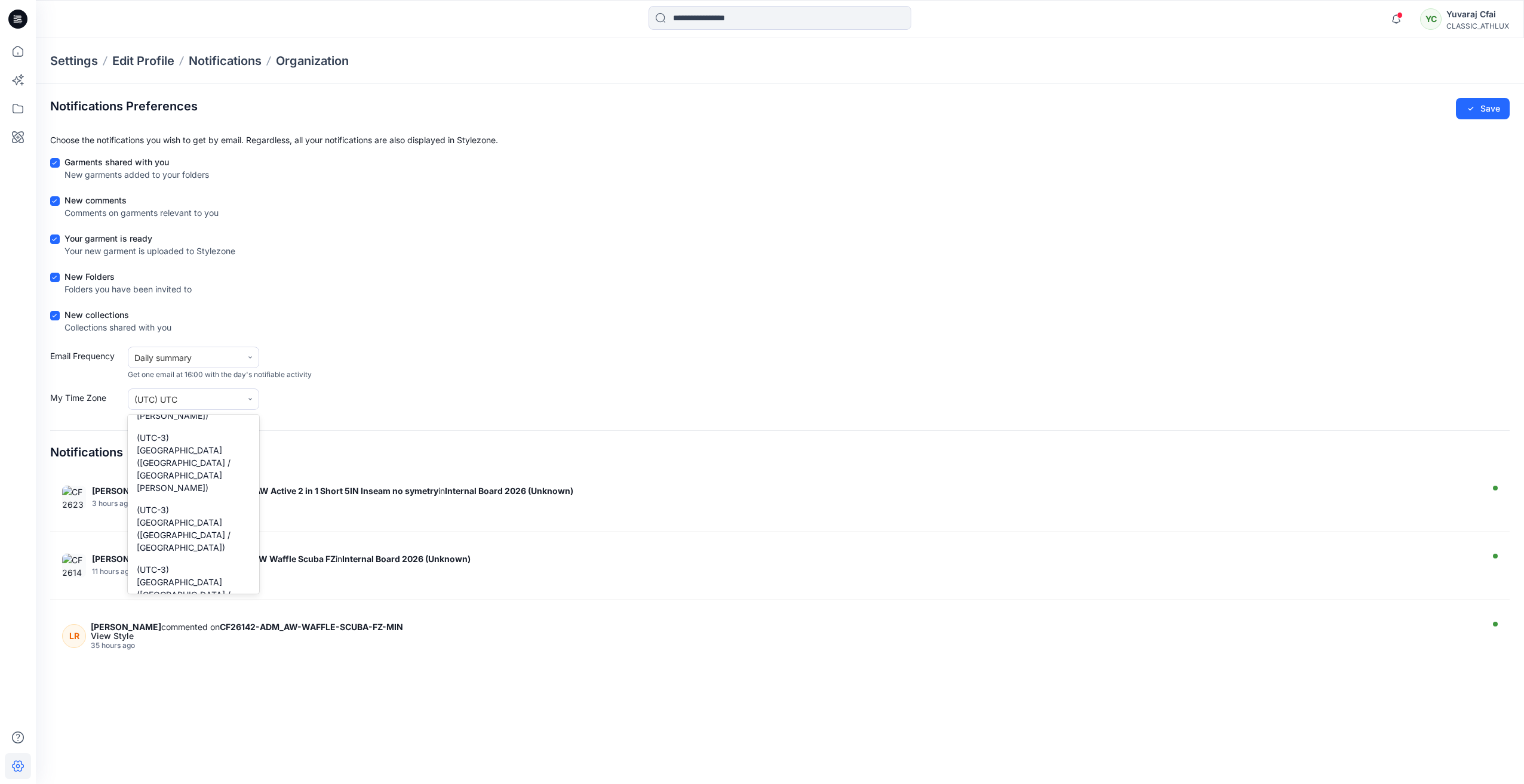
click at [609, 241] on div "Your garment is ready Your new garment is uploaded to Stylezone" at bounding box center [780, 247] width 1459 height 30
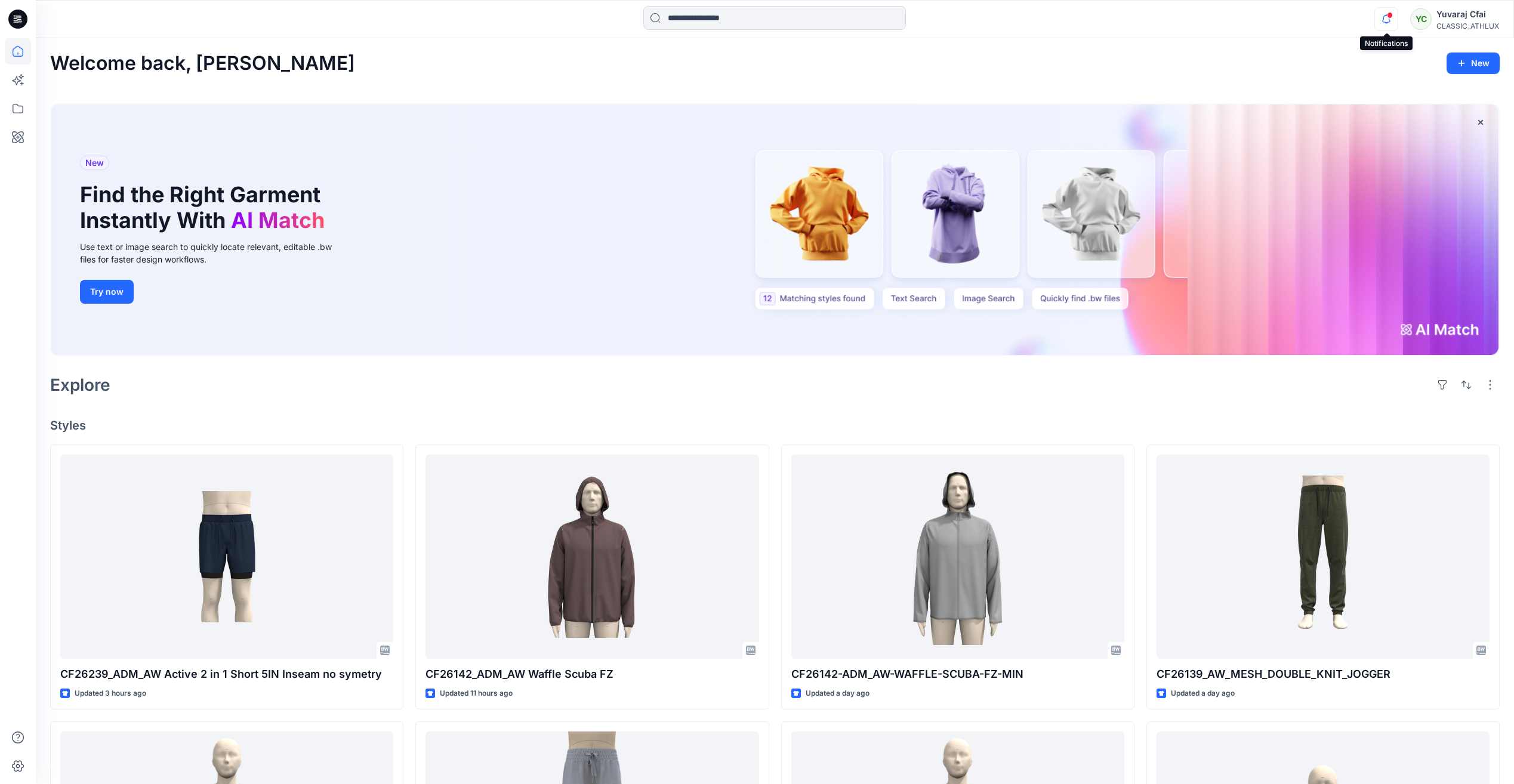
click at [1387, 22] on icon "button" at bounding box center [1386, 19] width 22 height 24
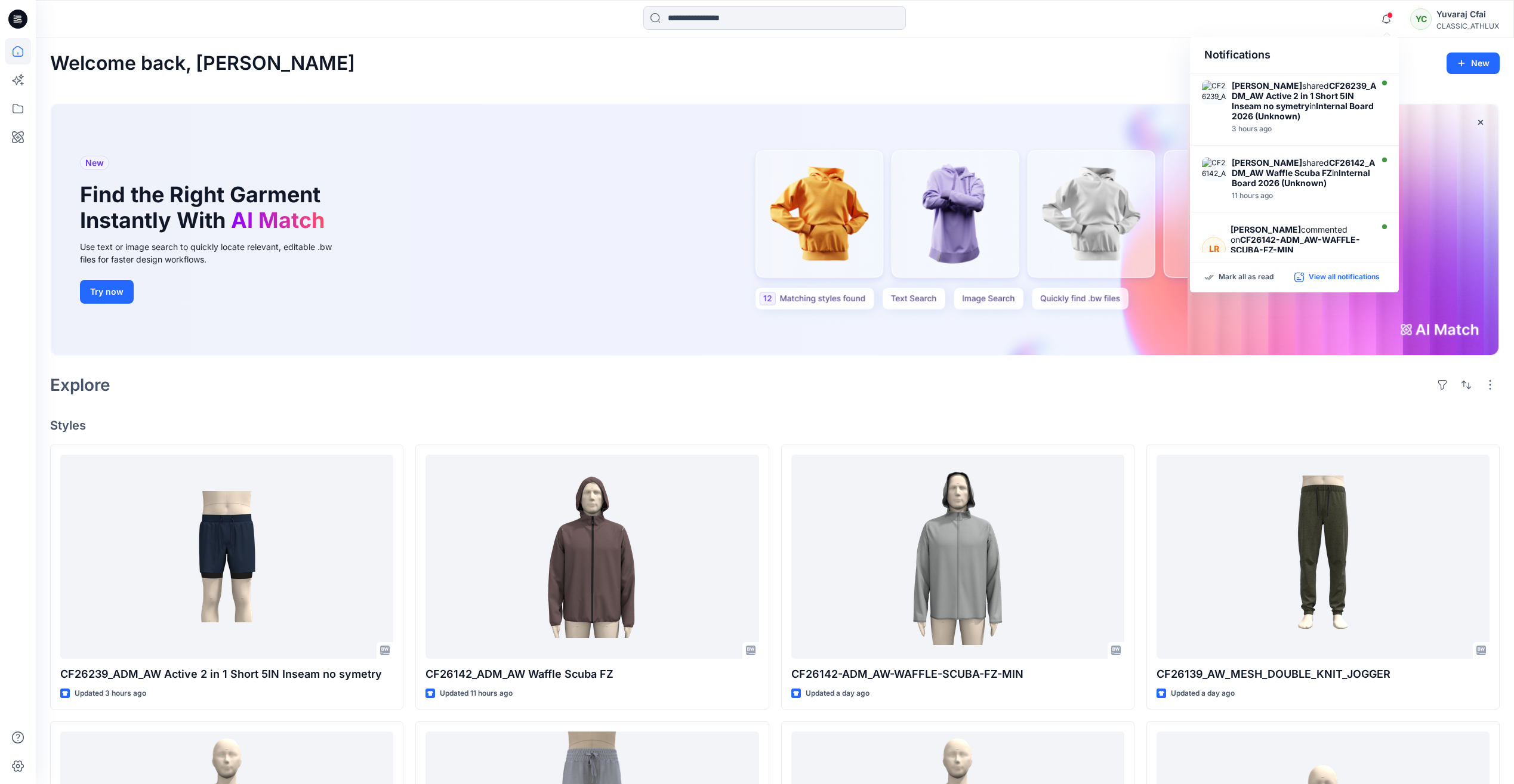
click at [1345, 278] on p "View all notifications" at bounding box center [1344, 277] width 71 height 10
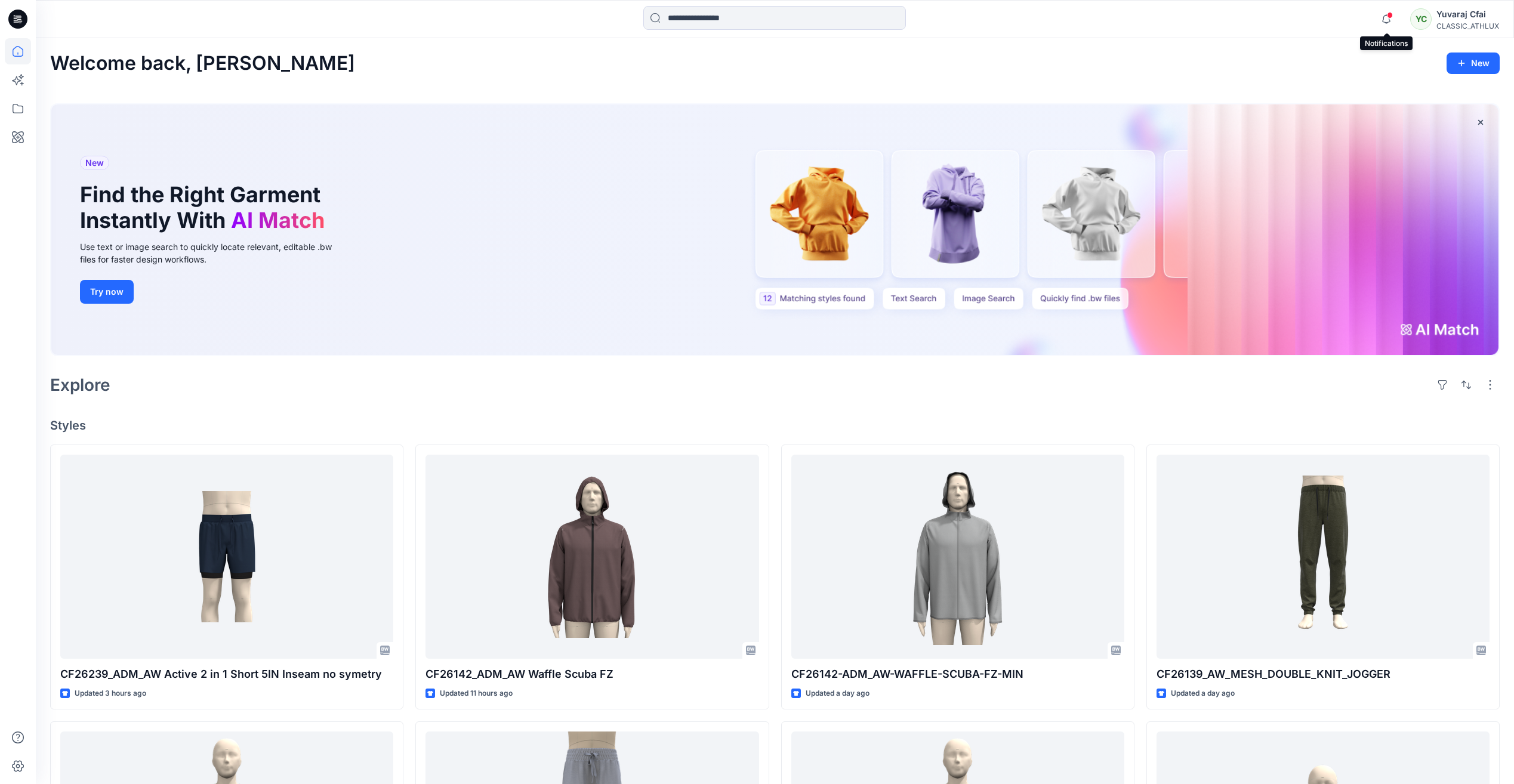
click at [1388, 15] on span at bounding box center [1389, 15] width 6 height 6
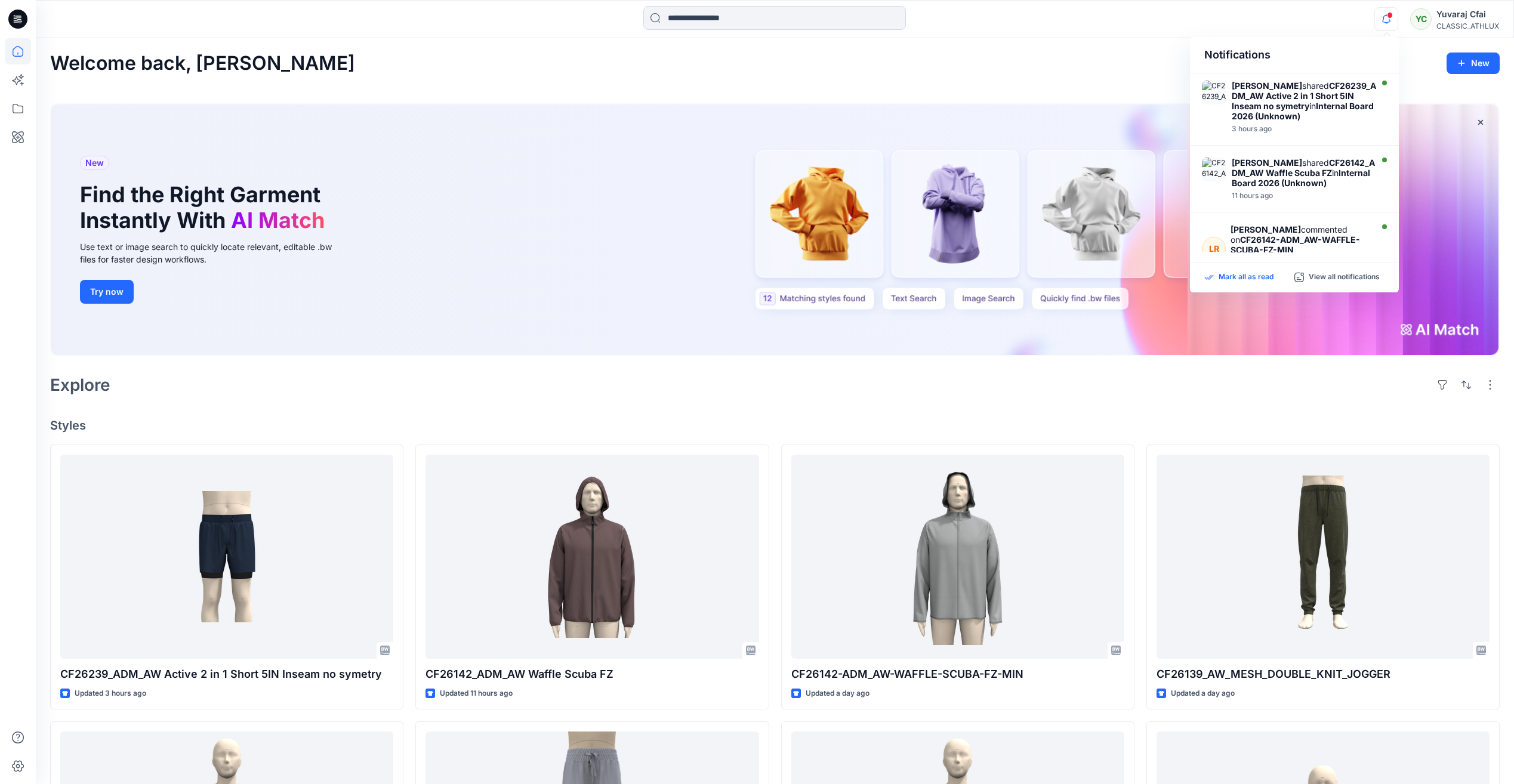
click at [1247, 280] on p "Mark all as read" at bounding box center [1246, 277] width 55 height 10
click at [1168, 58] on div "Welcome back, Yuvaraj New" at bounding box center [775, 64] width 1450 height 22
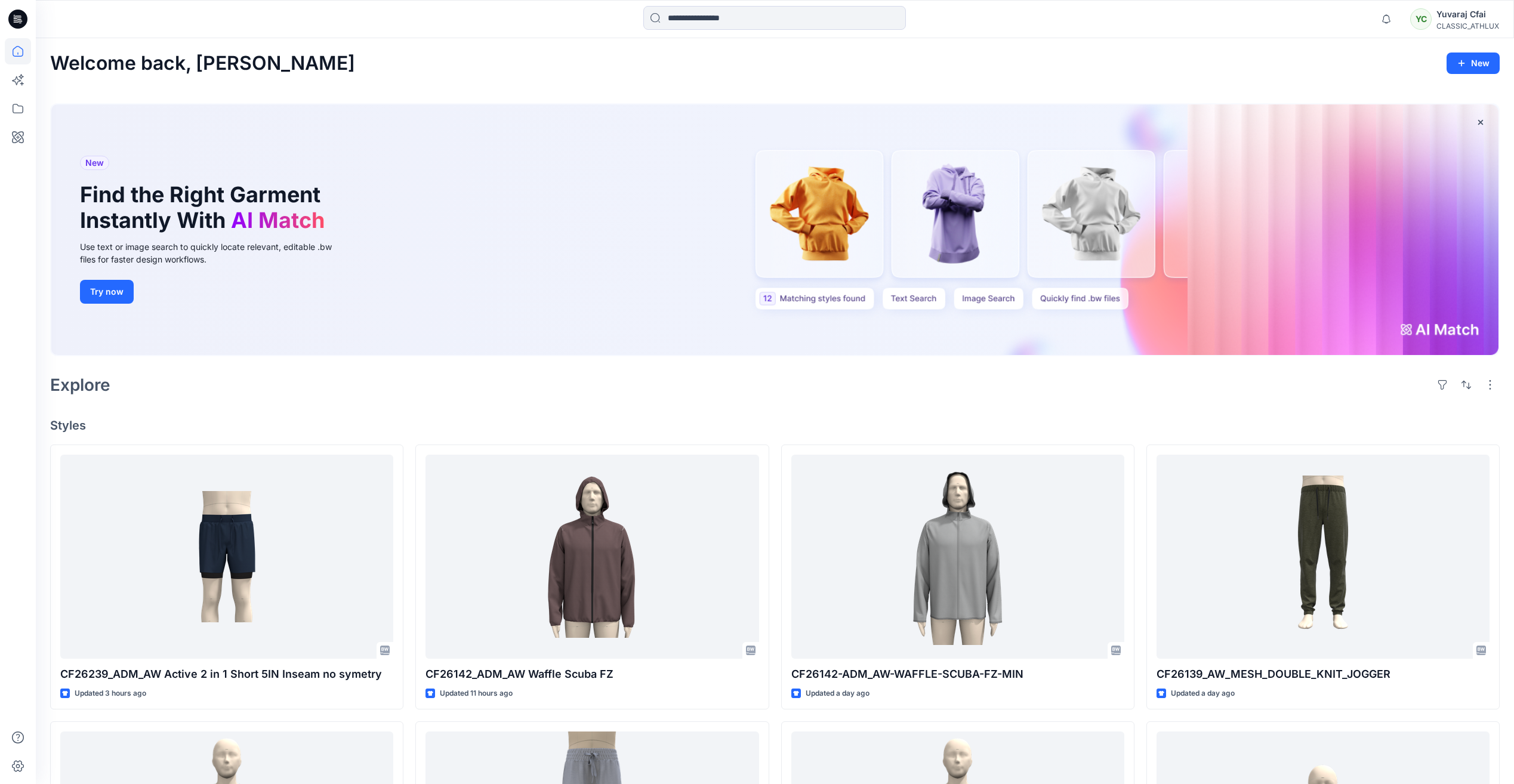
click at [1136, 28] on div at bounding box center [775, 18] width 739 height 26
click at [16, 19] on icon at bounding box center [18, 19] width 19 height 19
click at [1462, 313] on div "New Find the Right Garment Instantly With AI Match Use text or image search to …" at bounding box center [775, 230] width 1448 height 251
click at [1468, 331] on div "New Find the Right Garment Instantly With AI Match Use text or image search to …" at bounding box center [775, 230] width 1448 height 251
click at [23, 81] on icon at bounding box center [18, 80] width 26 height 26
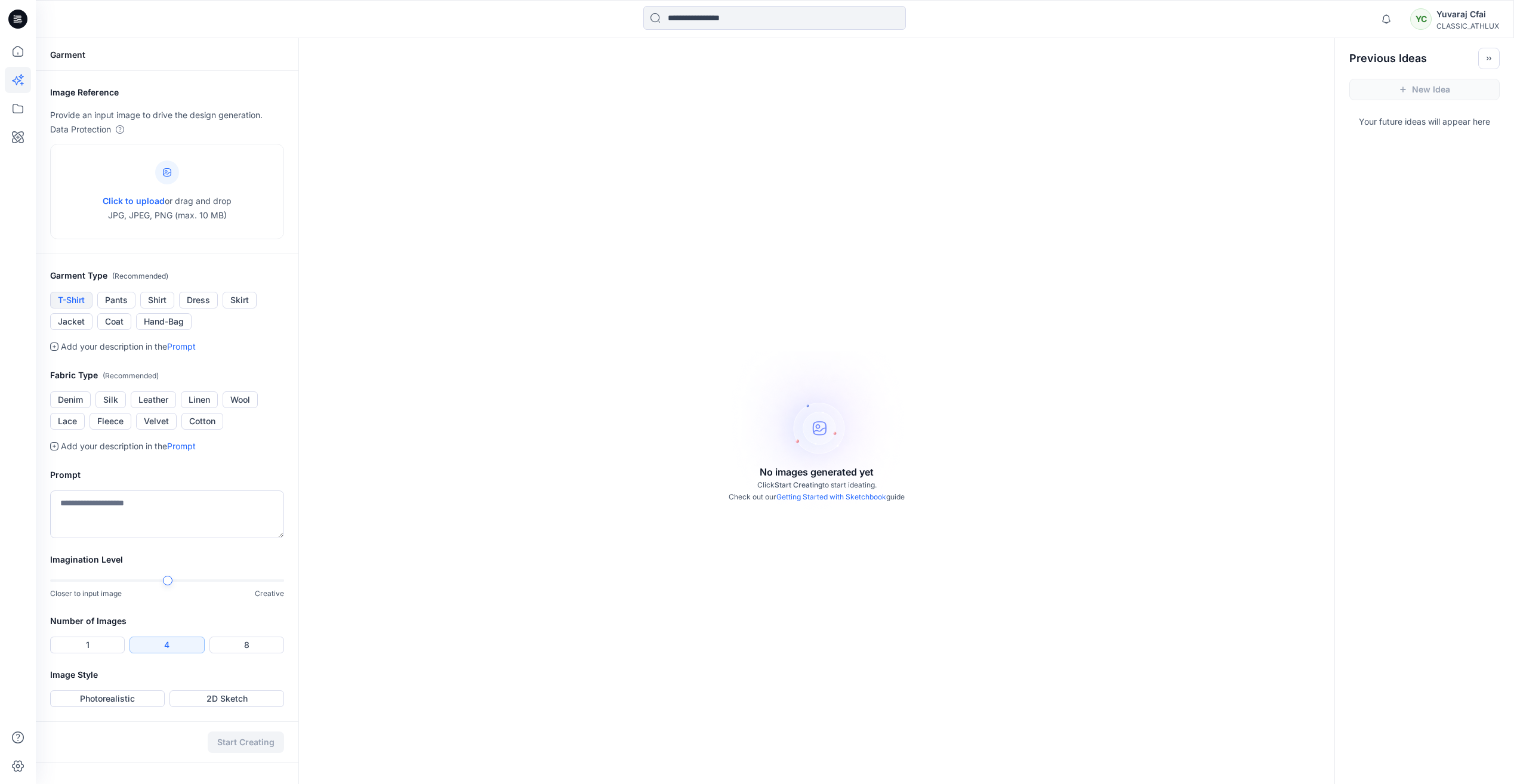
click at [50, 295] on button "T-Shirt" at bounding box center [71, 300] width 42 height 17
click at [116, 301] on button "Pants" at bounding box center [117, 300] width 38 height 17
click at [157, 306] on button "Shirt" at bounding box center [157, 300] width 34 height 17
click at [160, 323] on button "Hand-Bag" at bounding box center [164, 321] width 56 height 17
click at [98, 325] on button "Coat" at bounding box center [114, 321] width 34 height 17
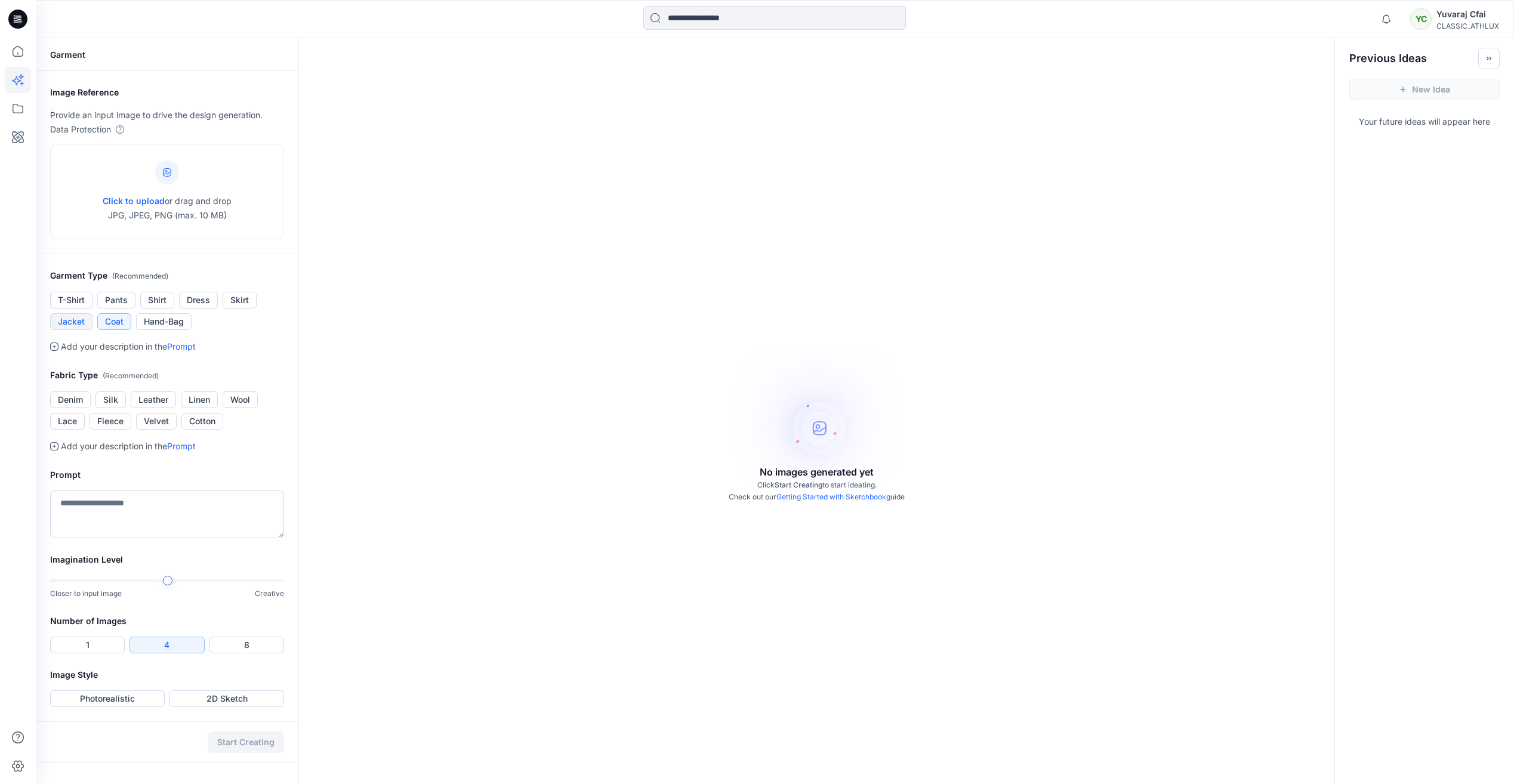
click at [78, 324] on button "Jacket" at bounding box center [71, 321] width 42 height 17
click at [18, 51] on icon at bounding box center [18, 51] width 26 height 26
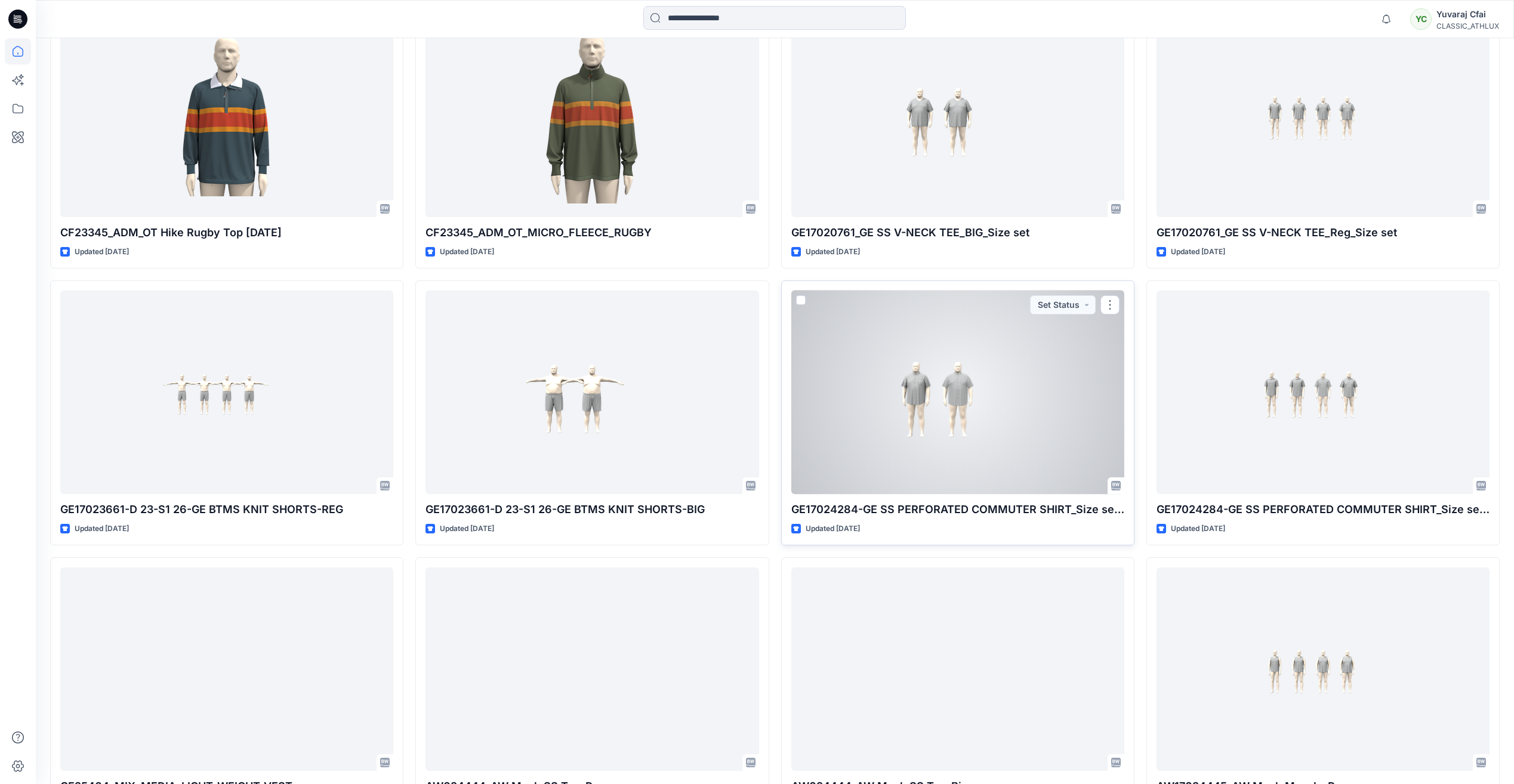
scroll to position [5169, 0]
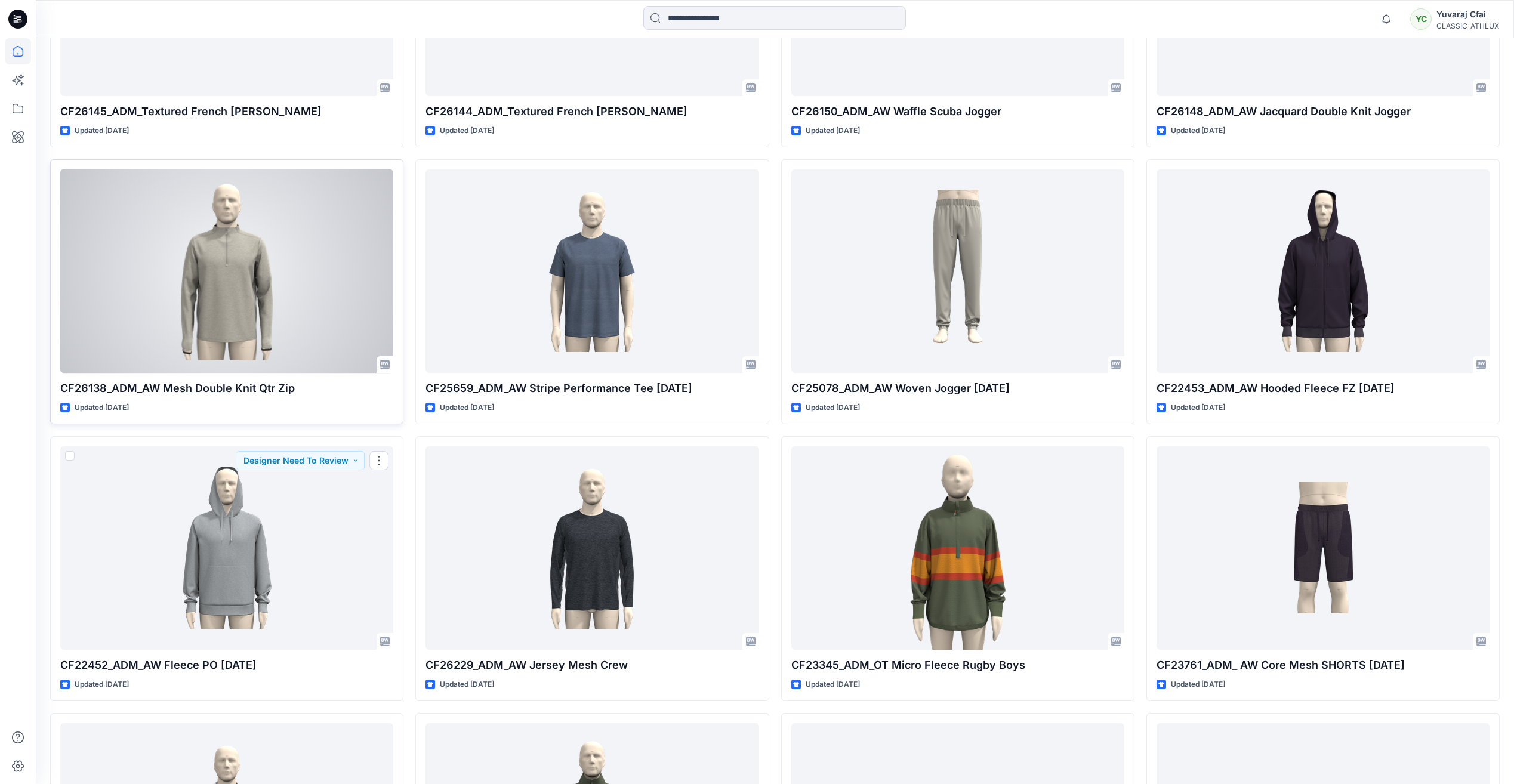
scroll to position [4209, 0]
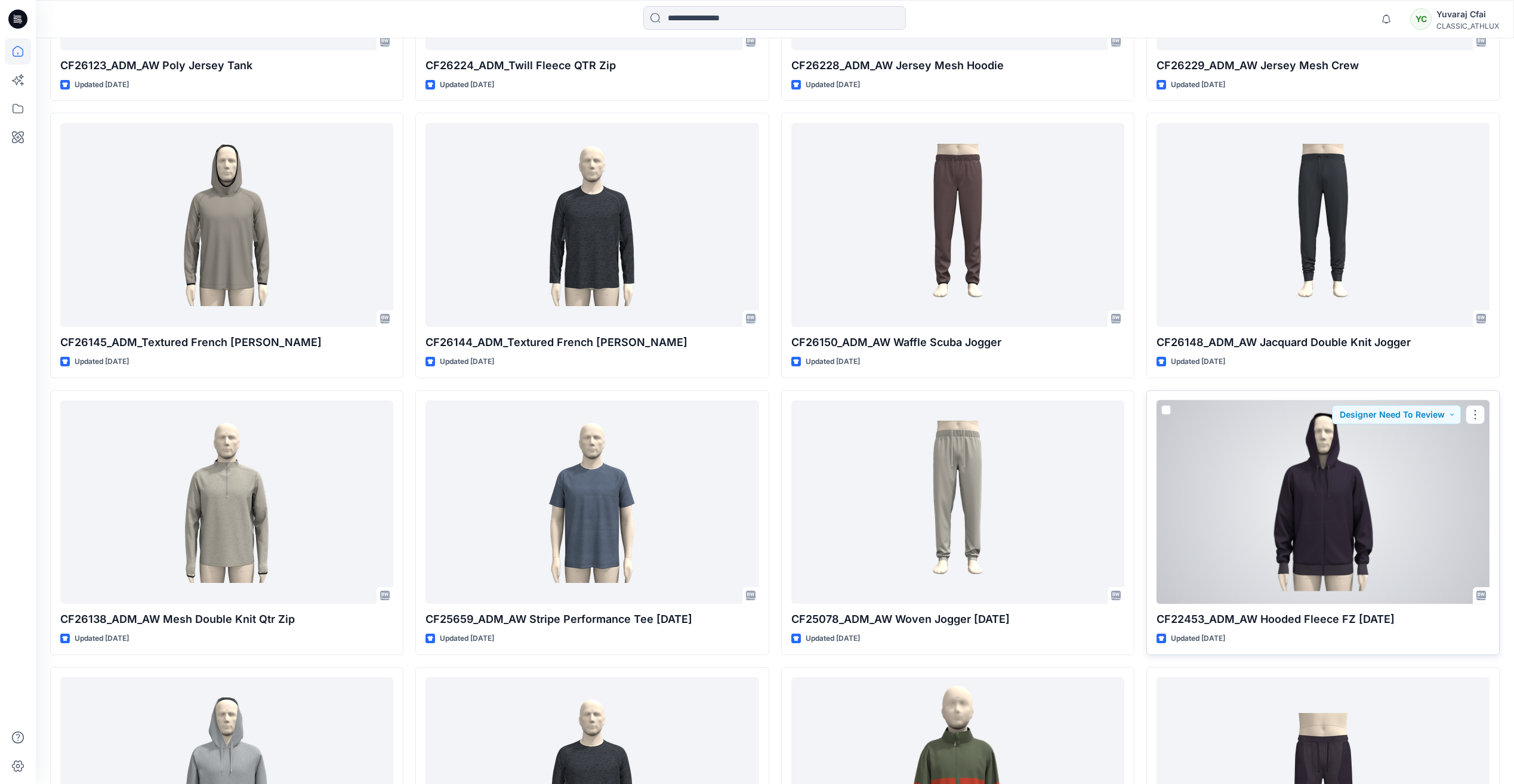
click at [1361, 535] on div at bounding box center [1323, 502] width 333 height 204
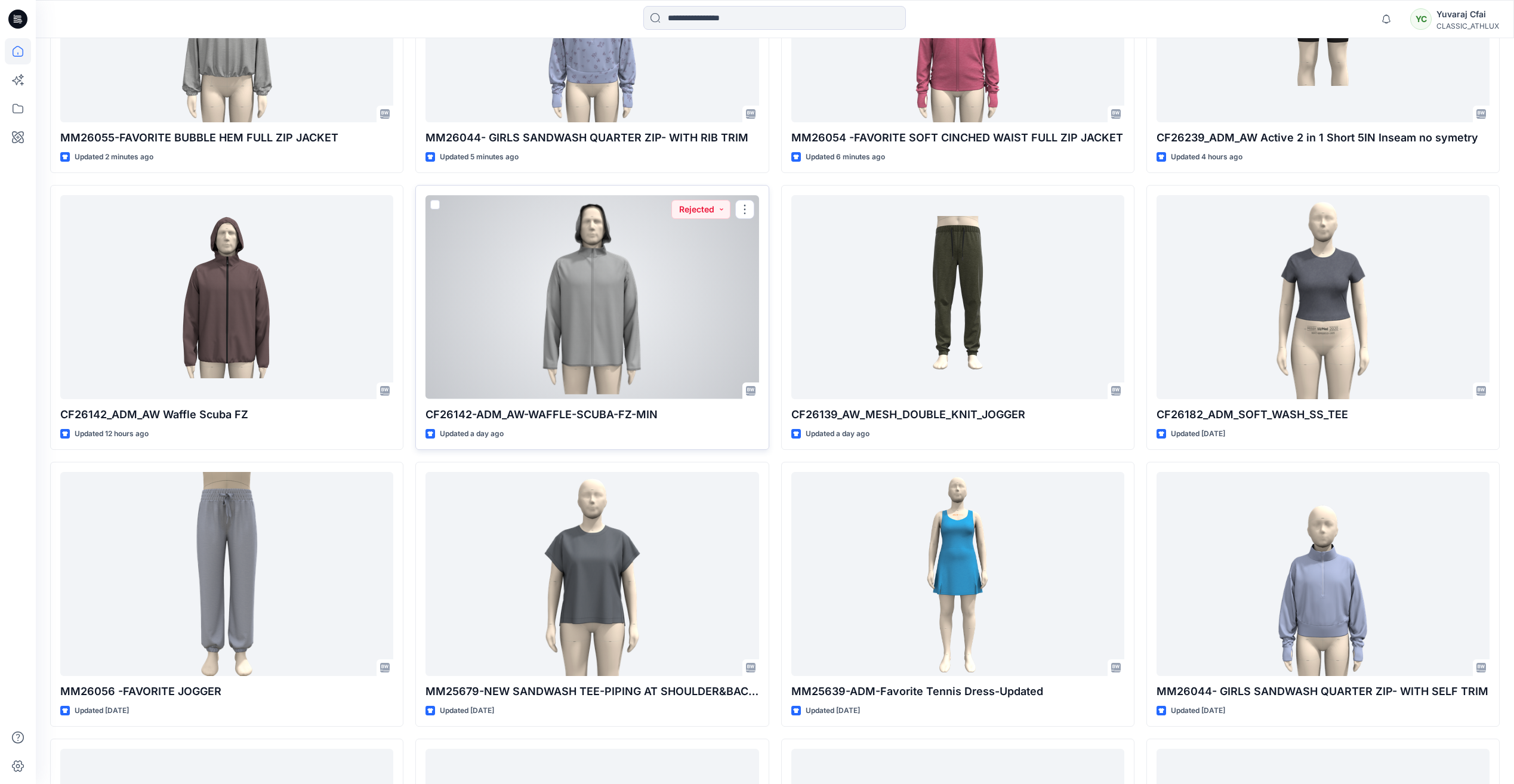
scroll to position [687, 0]
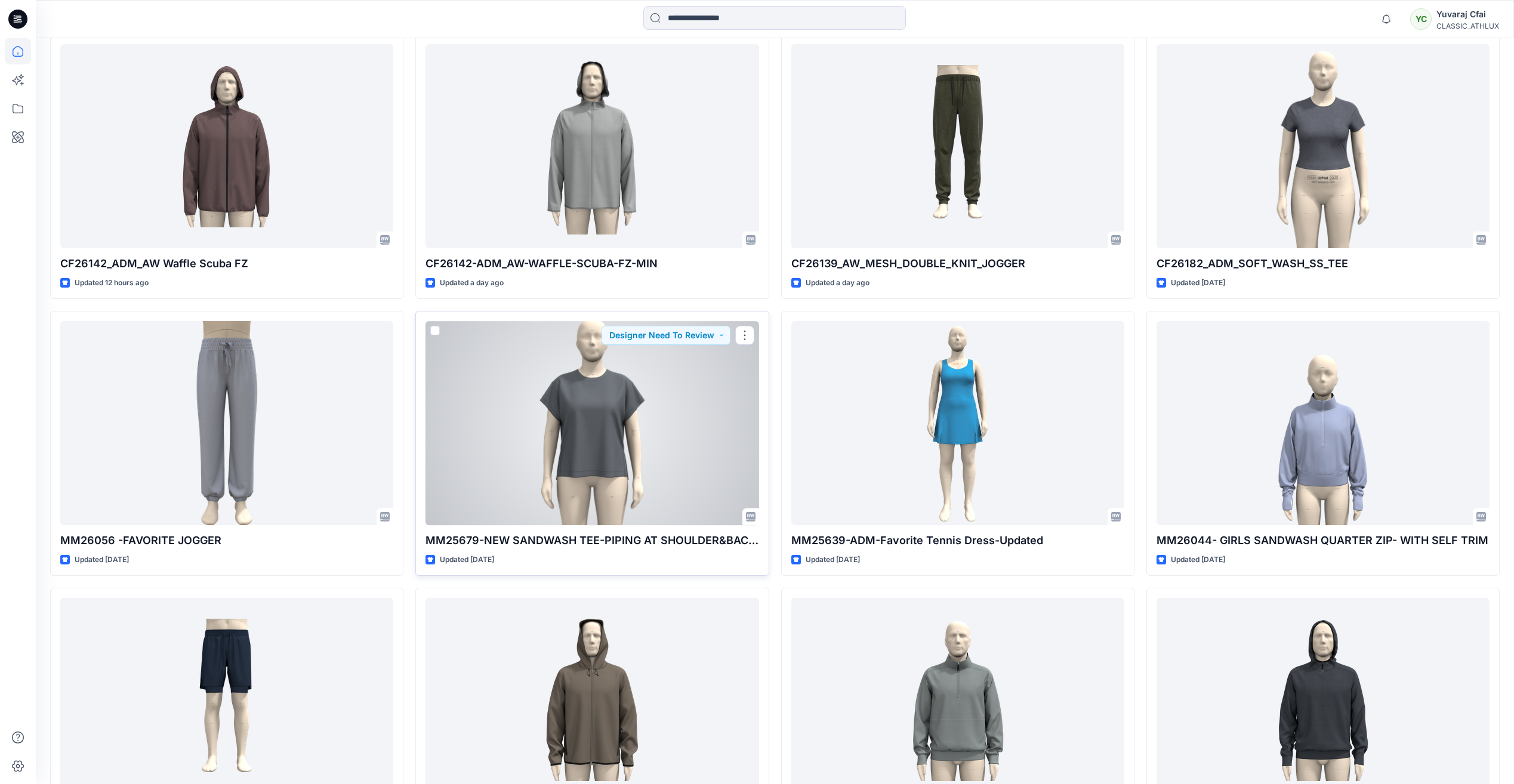
click at [628, 444] on div at bounding box center [592, 422] width 333 height 204
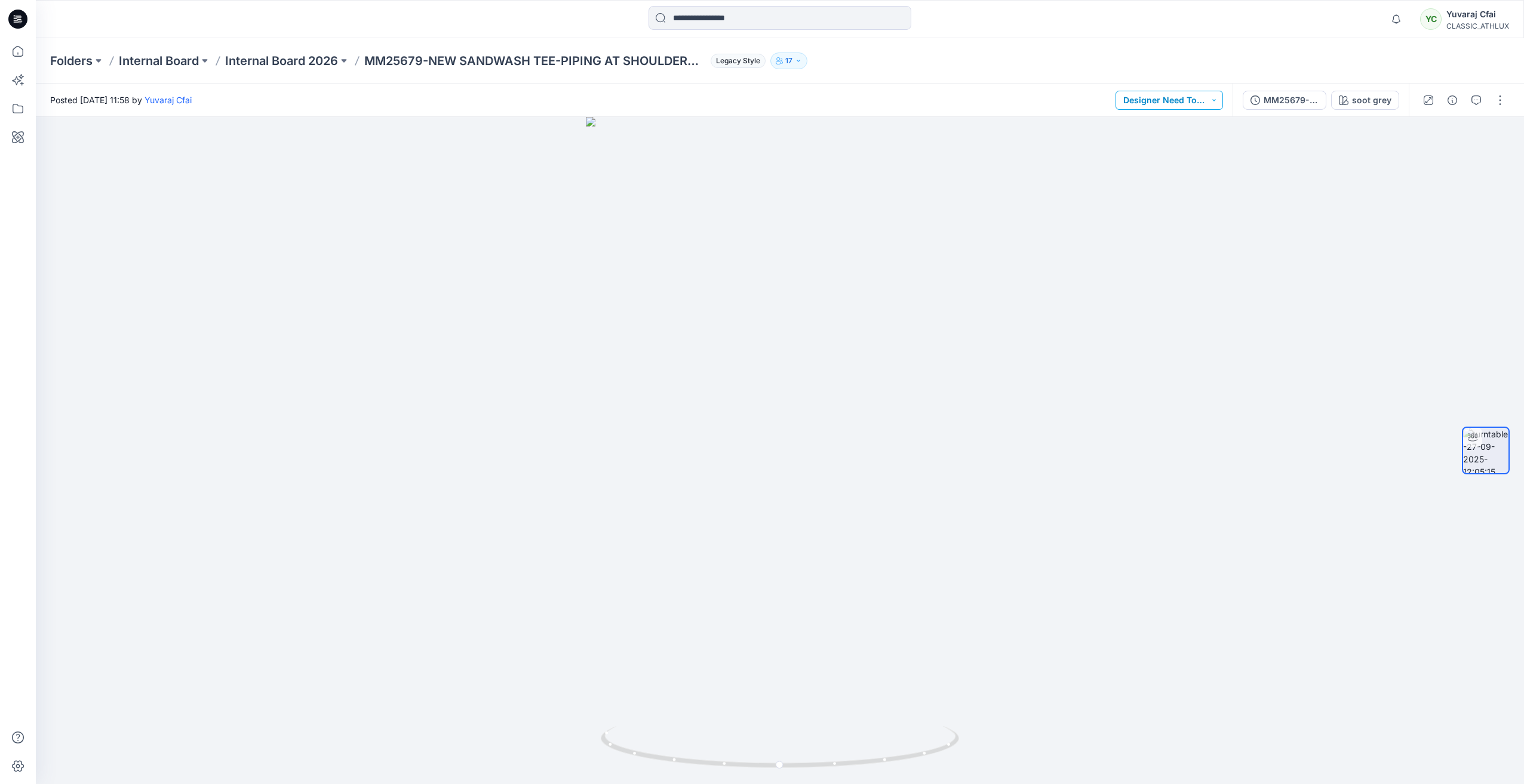
click at [1189, 98] on button "Designer Need To Review" at bounding box center [1169, 101] width 108 height 19
click at [1335, 214] on div at bounding box center [780, 451] width 1488 height 667
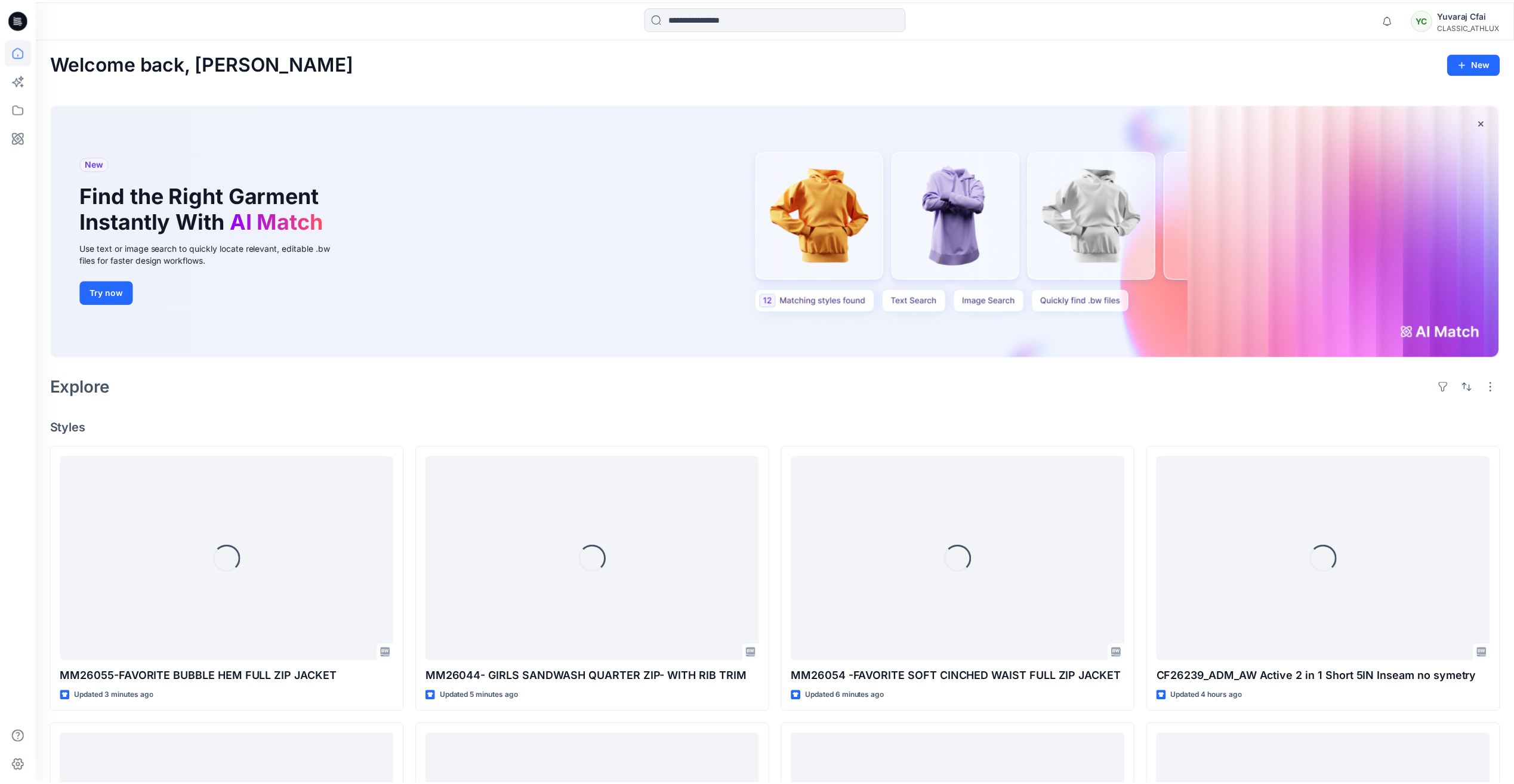
scroll to position [687, 0]
